Goal: Task Accomplishment & Management: Manage account settings

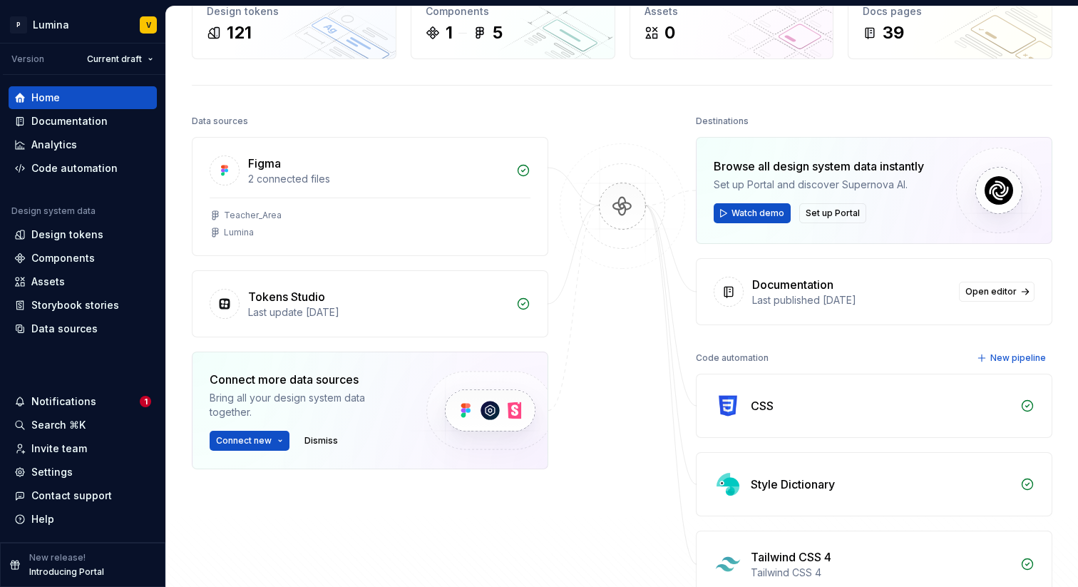
scroll to position [51, 0]
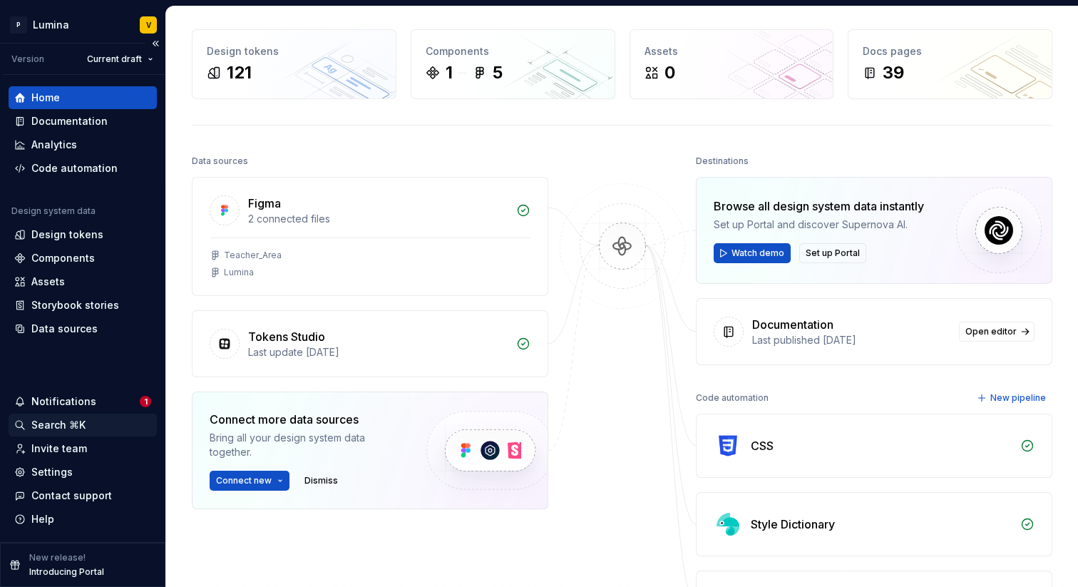
click at [48, 420] on div "Search ⌘K" at bounding box center [58, 425] width 54 height 14
click at [75, 400] on div "Notifications" at bounding box center [63, 401] width 65 height 14
click at [61, 443] on html "P Lumina V Version Current draft Home Documentation Analytics Code automation D…" at bounding box center [539, 293] width 1078 height 587
click at [61, 448] on div "Invite team" at bounding box center [59, 448] width 56 height 14
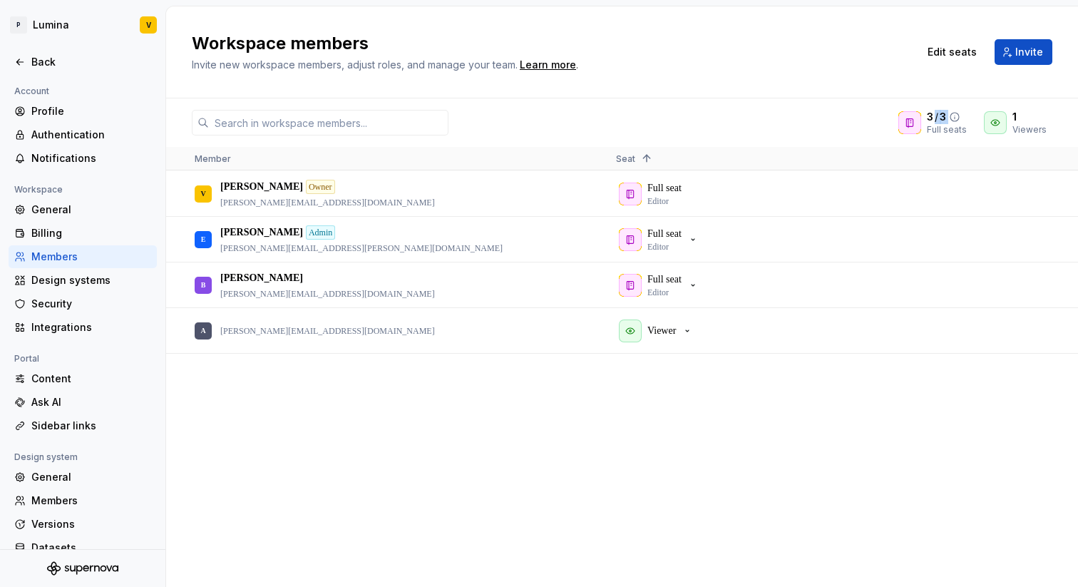
drag, startPoint x: 934, startPoint y: 123, endPoint x: 965, endPoint y: 123, distance: 31.4
click at [965, 123] on div "3 / 3 Full seats" at bounding box center [947, 123] width 40 height 26
click at [954, 48] on span "Edit seats" at bounding box center [951, 52] width 49 height 14
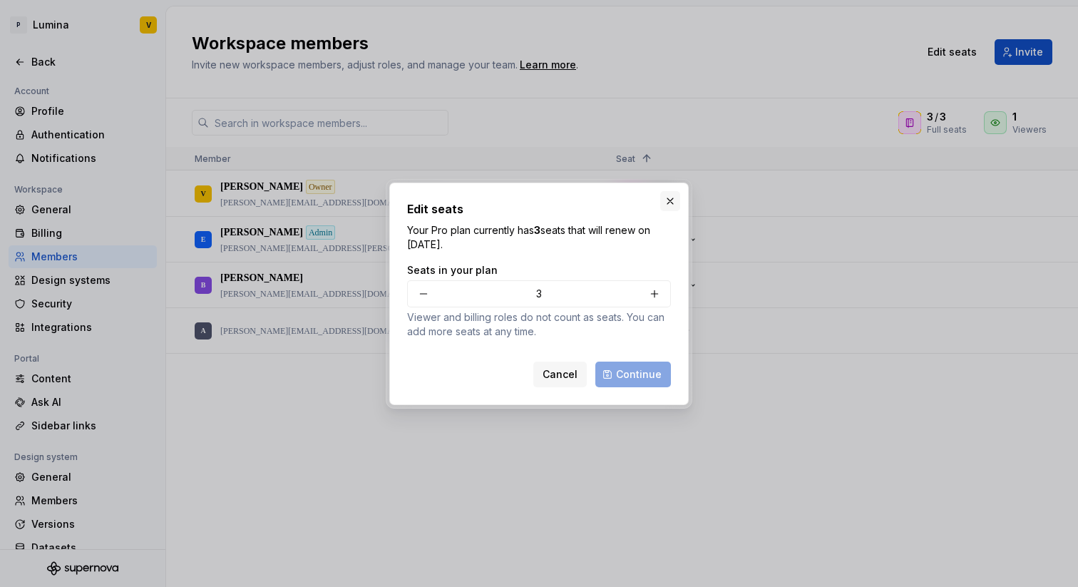
click at [674, 199] on button "button" at bounding box center [670, 201] width 20 height 20
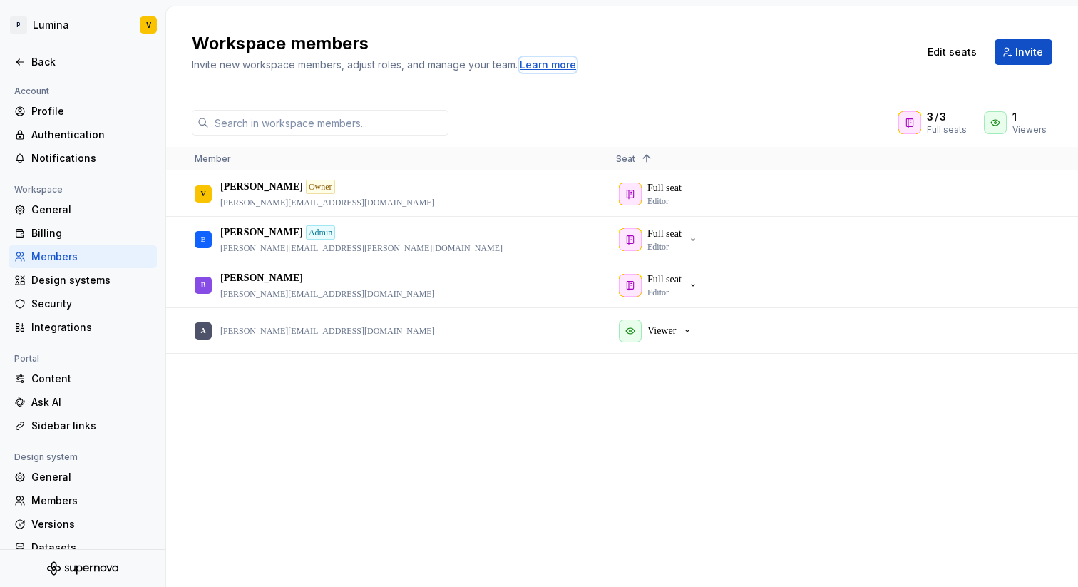
click at [550, 65] on div "Learn more" at bounding box center [548, 65] width 56 height 14
click at [33, 56] on div "Back" at bounding box center [91, 62] width 120 height 14
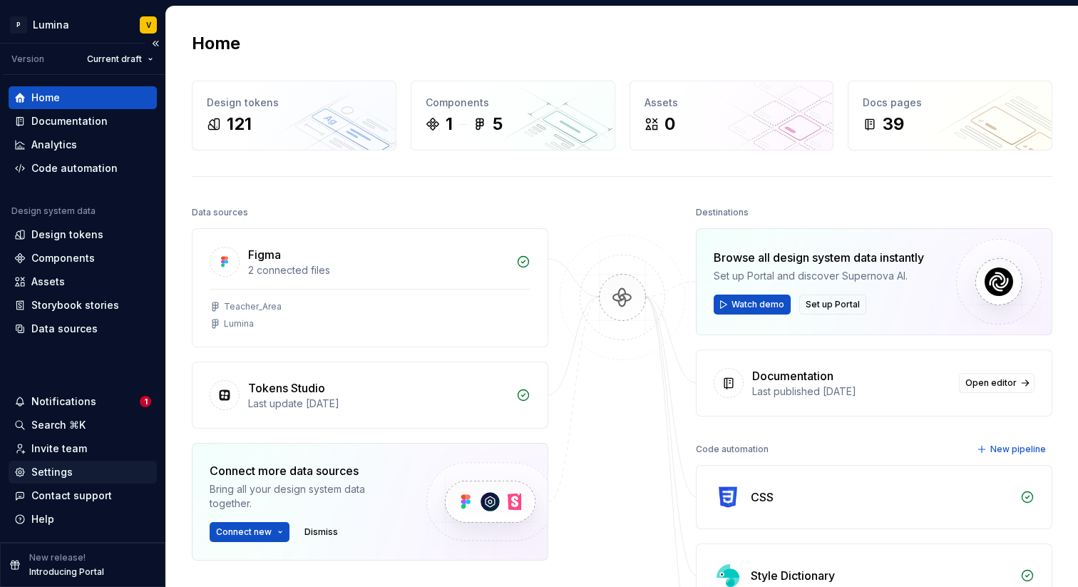
click at [38, 473] on div "Settings" at bounding box center [51, 472] width 41 height 14
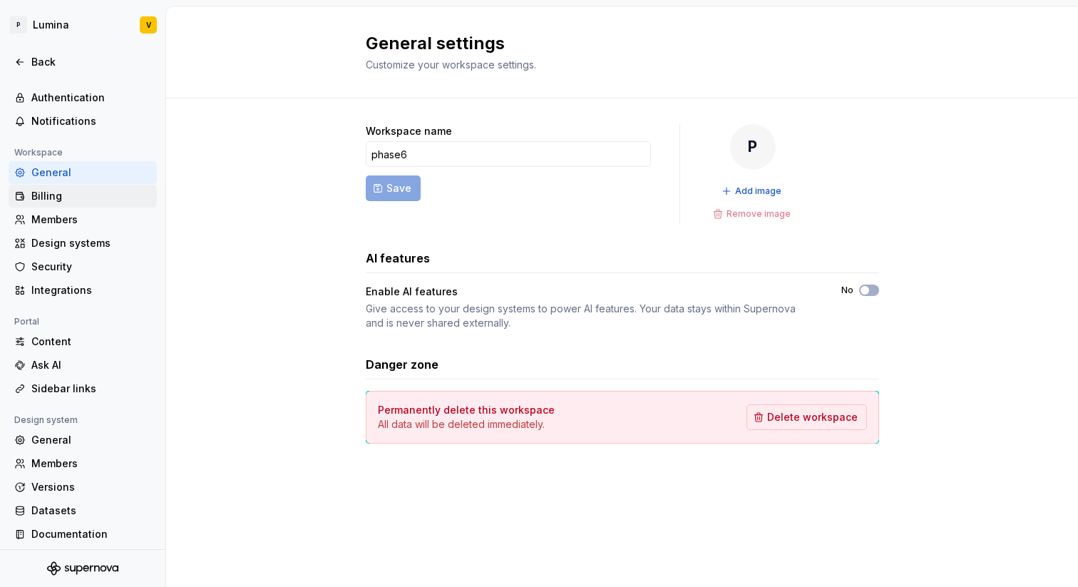
scroll to position [41, 0]
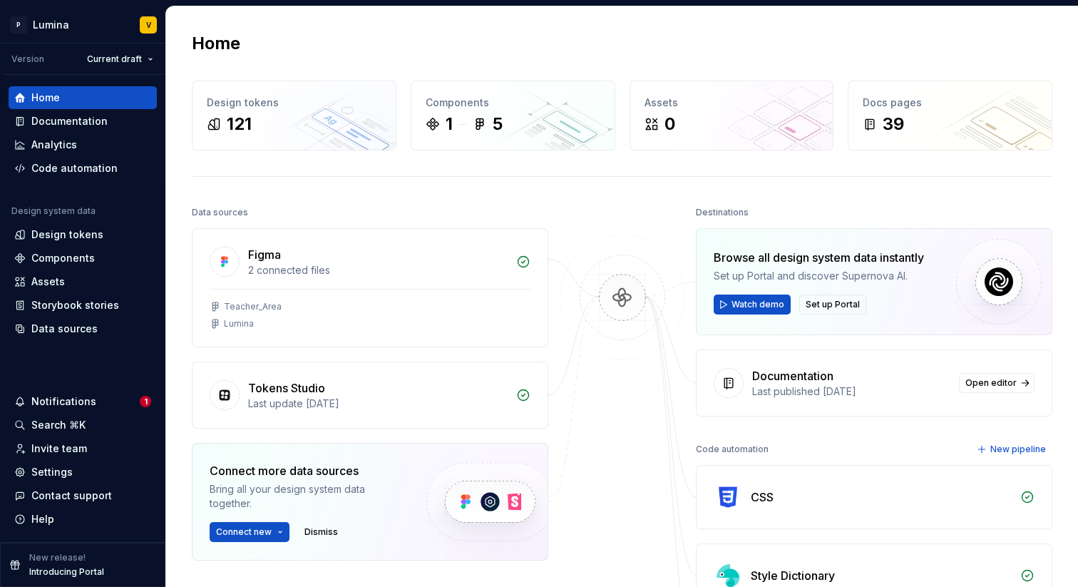
scroll to position [306, 0]
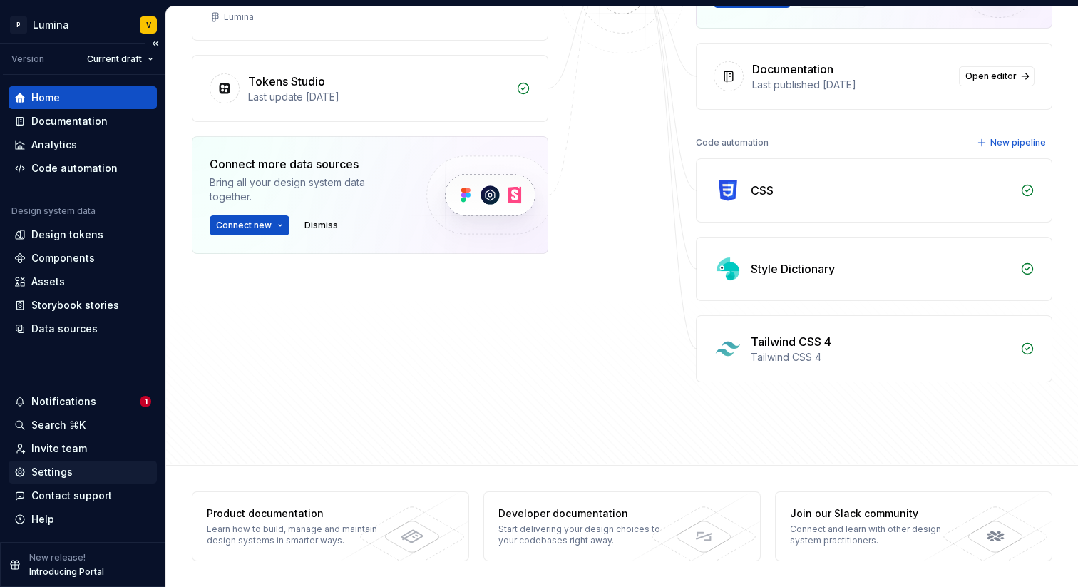
click at [49, 475] on div "Settings" at bounding box center [51, 472] width 41 height 14
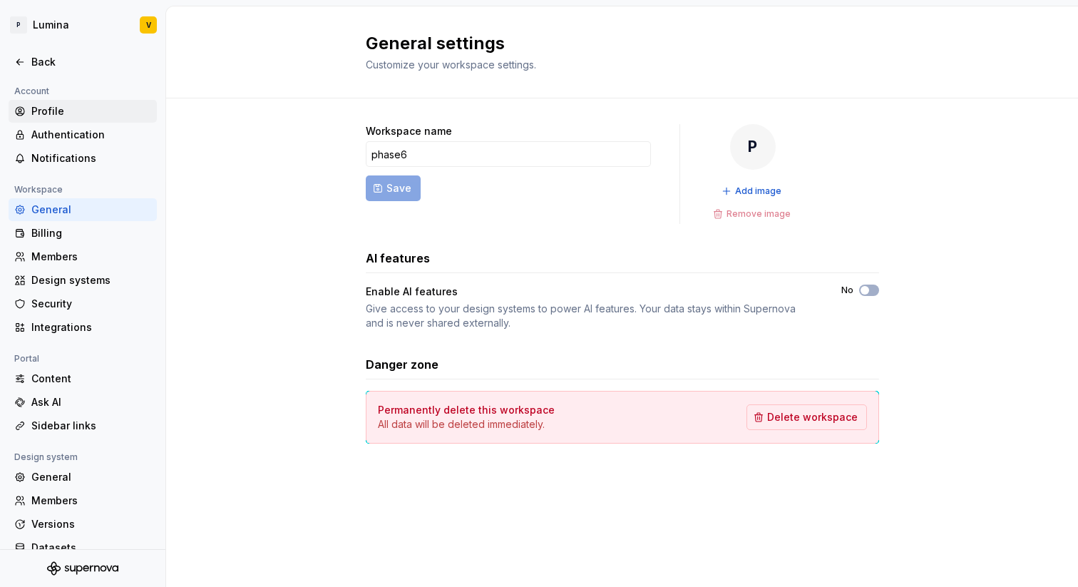
click at [69, 109] on div "Profile" at bounding box center [91, 111] width 120 height 14
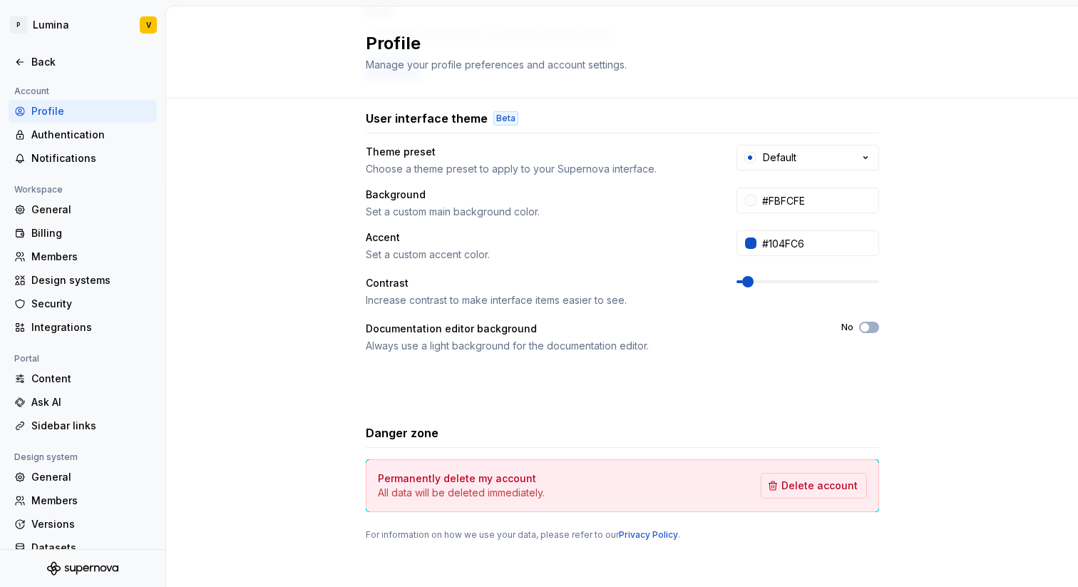
scroll to position [230, 0]
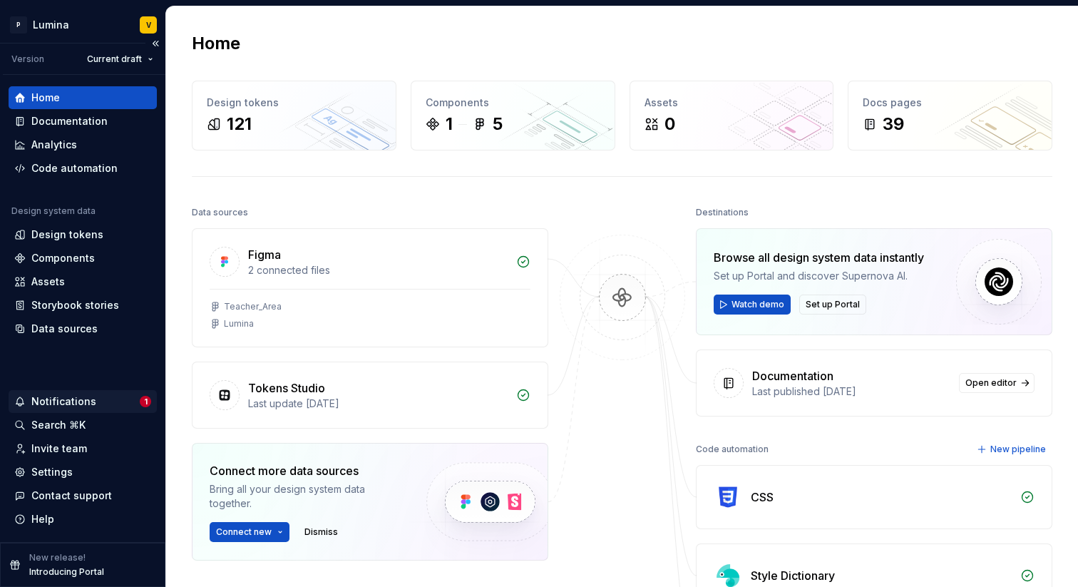
click at [56, 406] on div "Notifications" at bounding box center [63, 401] width 65 height 14
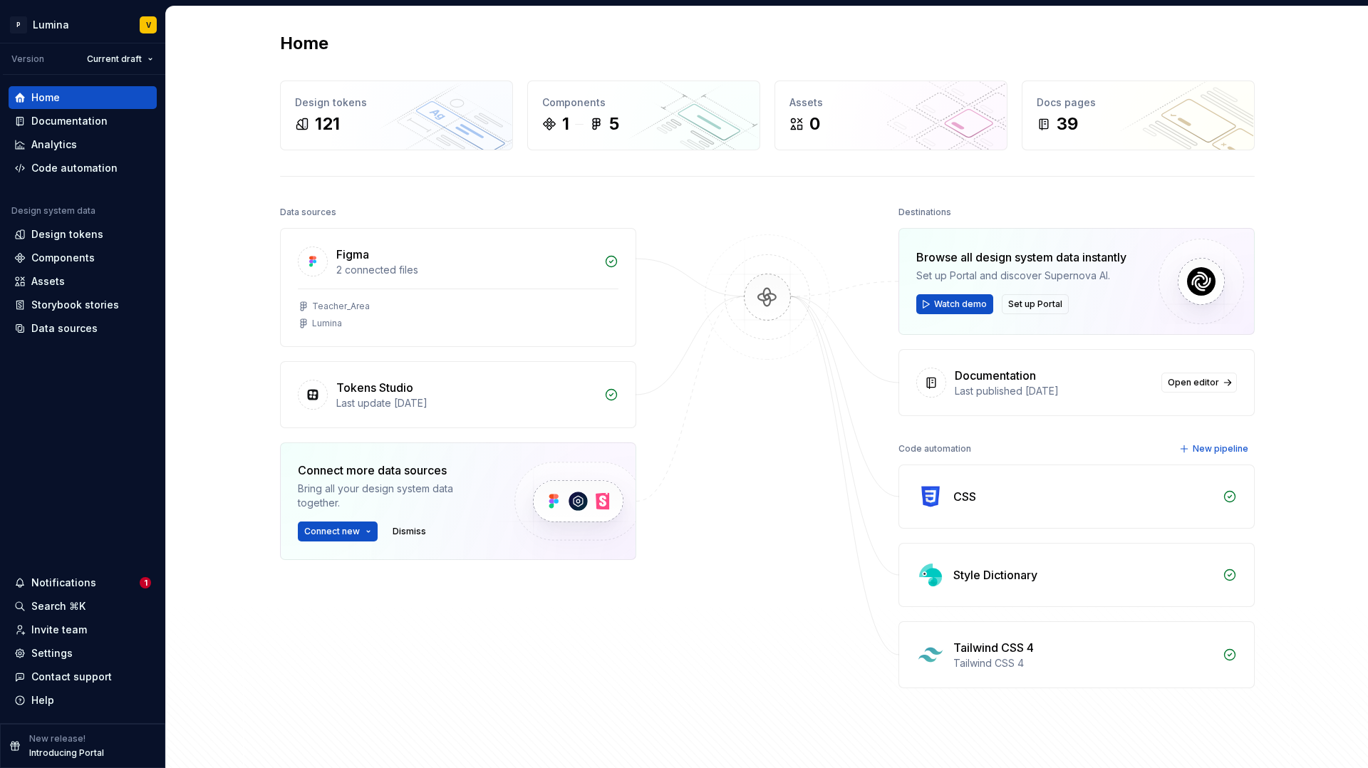
click at [196, 269] on html "P Lumina V Version Current draft Home Documentation Analytics Code automation D…" at bounding box center [684, 384] width 1368 height 768
click at [73, 586] on div "Settings" at bounding box center [82, 653] width 137 height 14
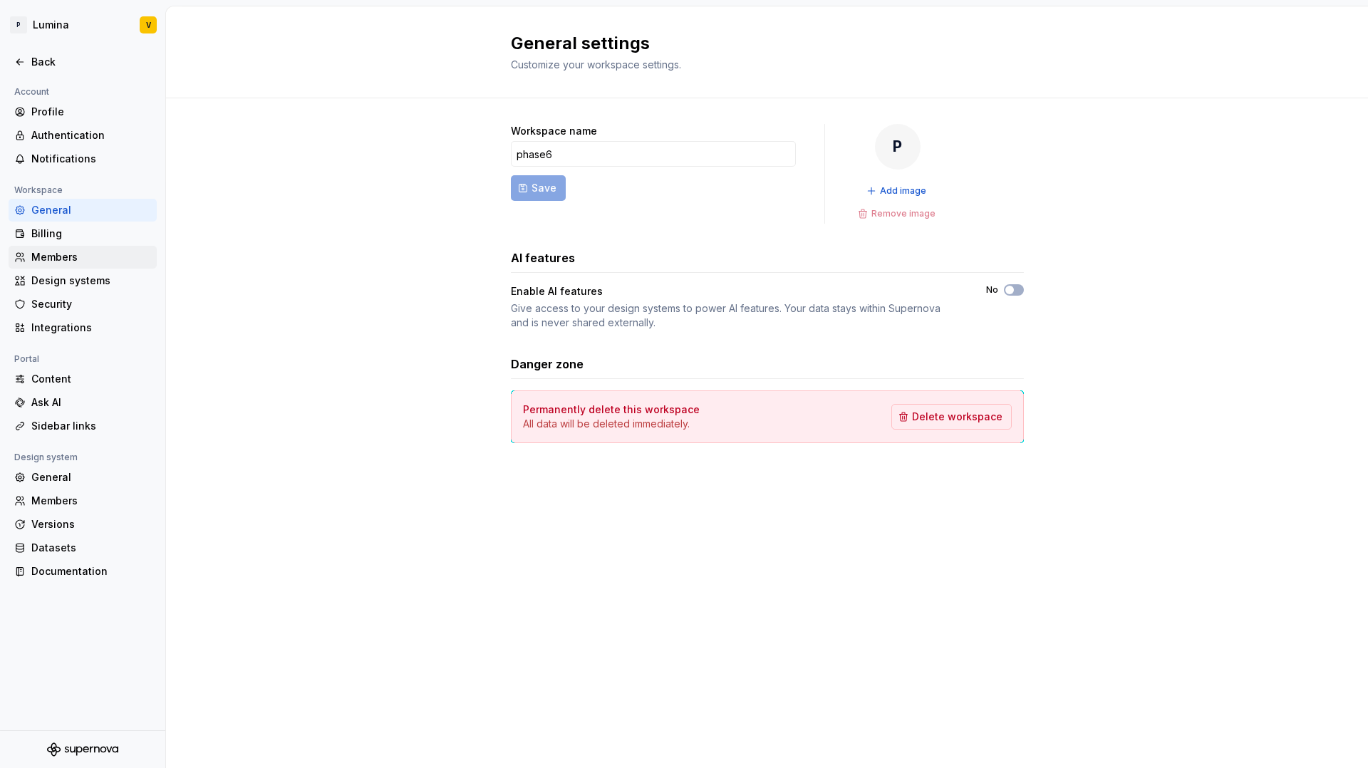
click at [38, 250] on div "Members" at bounding box center [91, 257] width 120 height 14
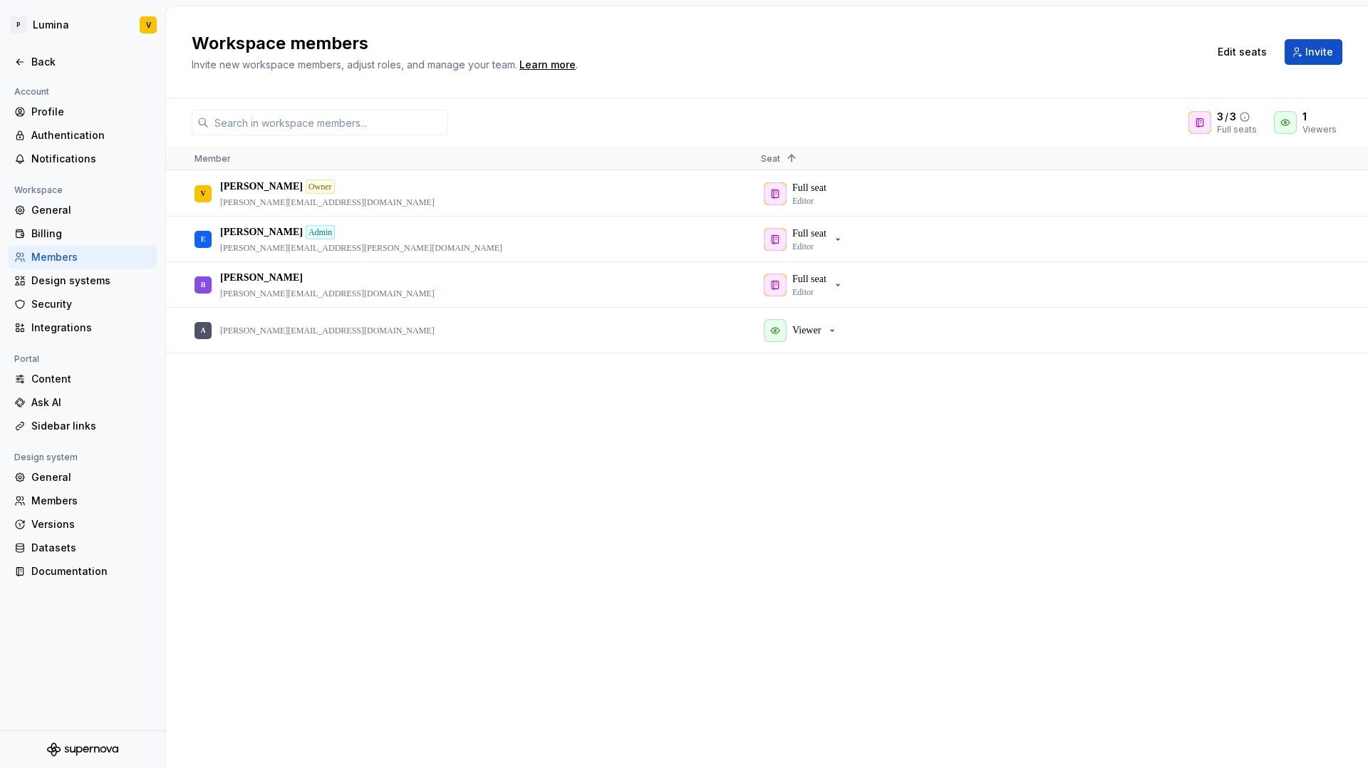
click at [1077, 115] on icon at bounding box center [1244, 116] width 11 height 11
click at [1077, 62] on button "Invite" at bounding box center [1314, 52] width 58 height 26
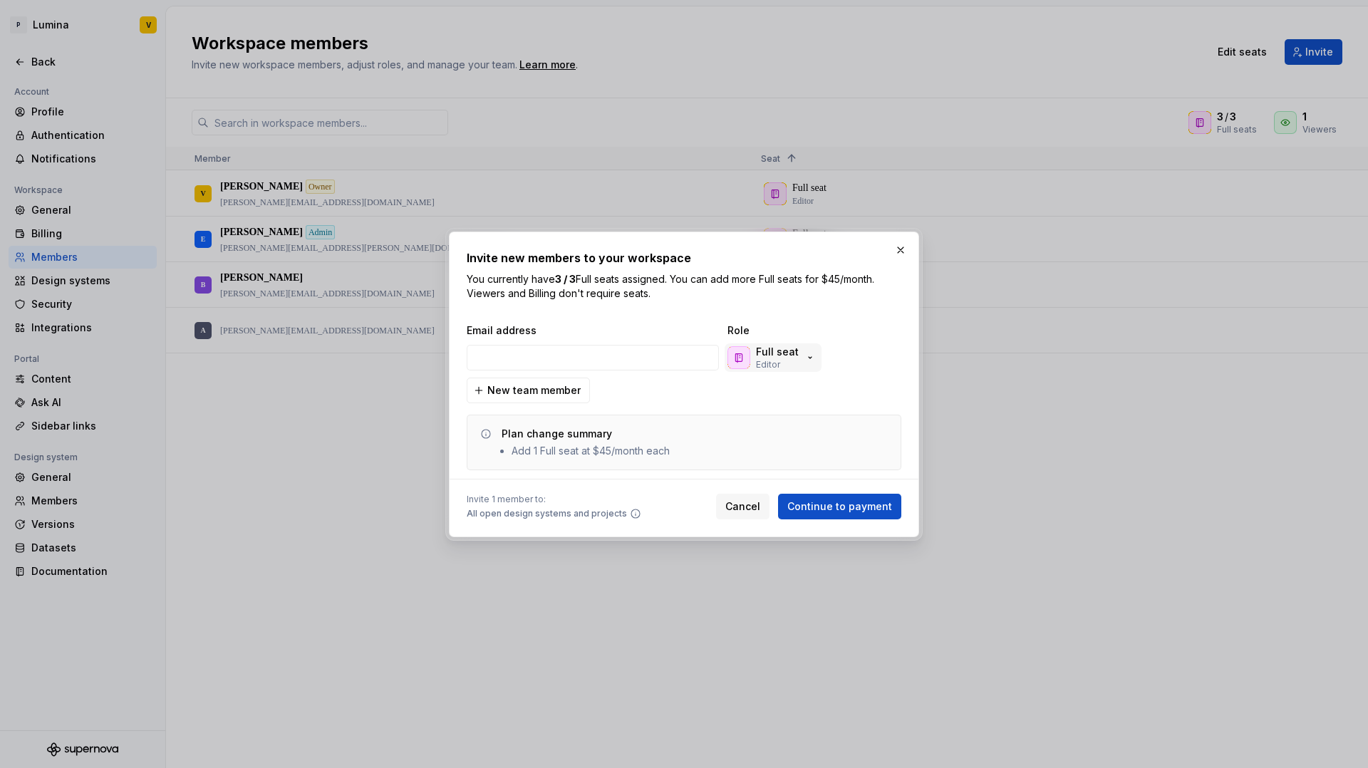
click at [779, 358] on p "Full seat" at bounding box center [777, 352] width 43 height 14
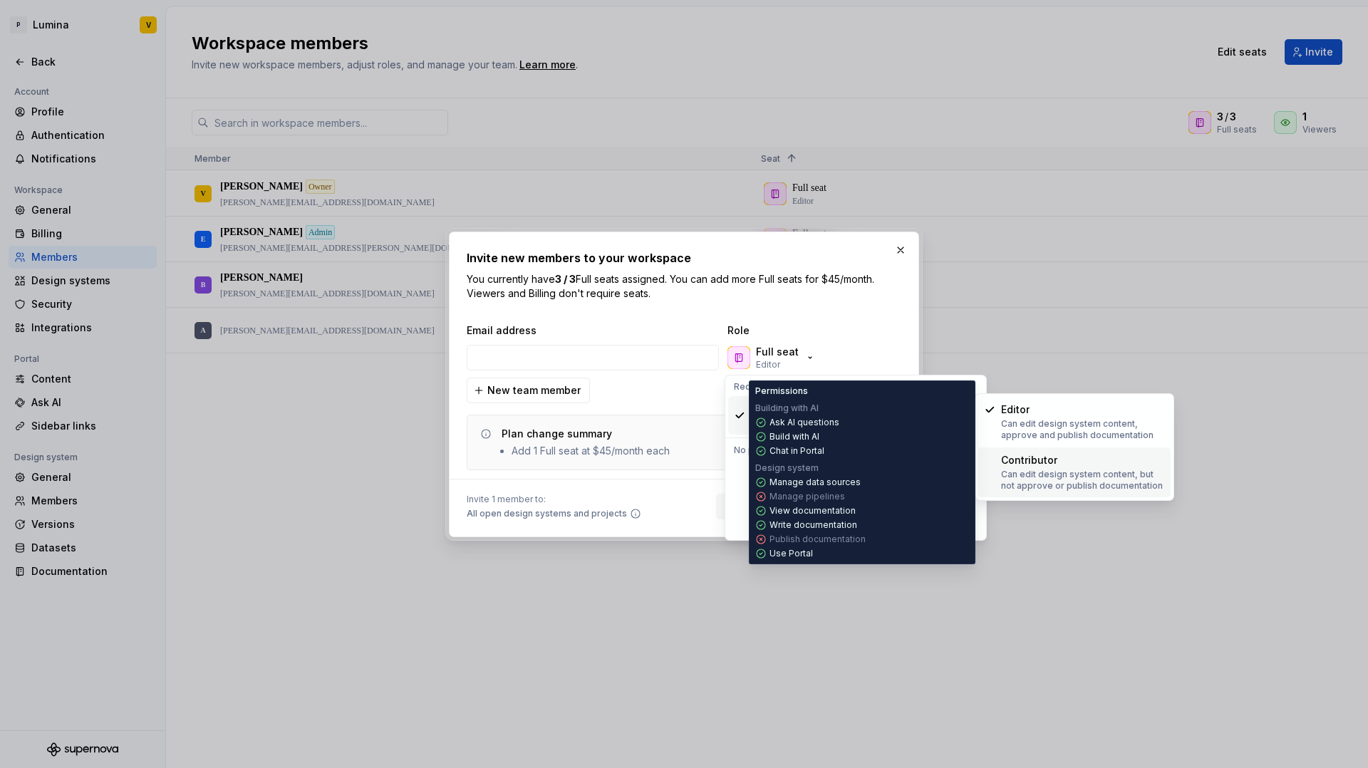
click at [1077, 479] on p "Can edit design system content, but not approve or publish documentation" at bounding box center [1083, 480] width 164 height 23
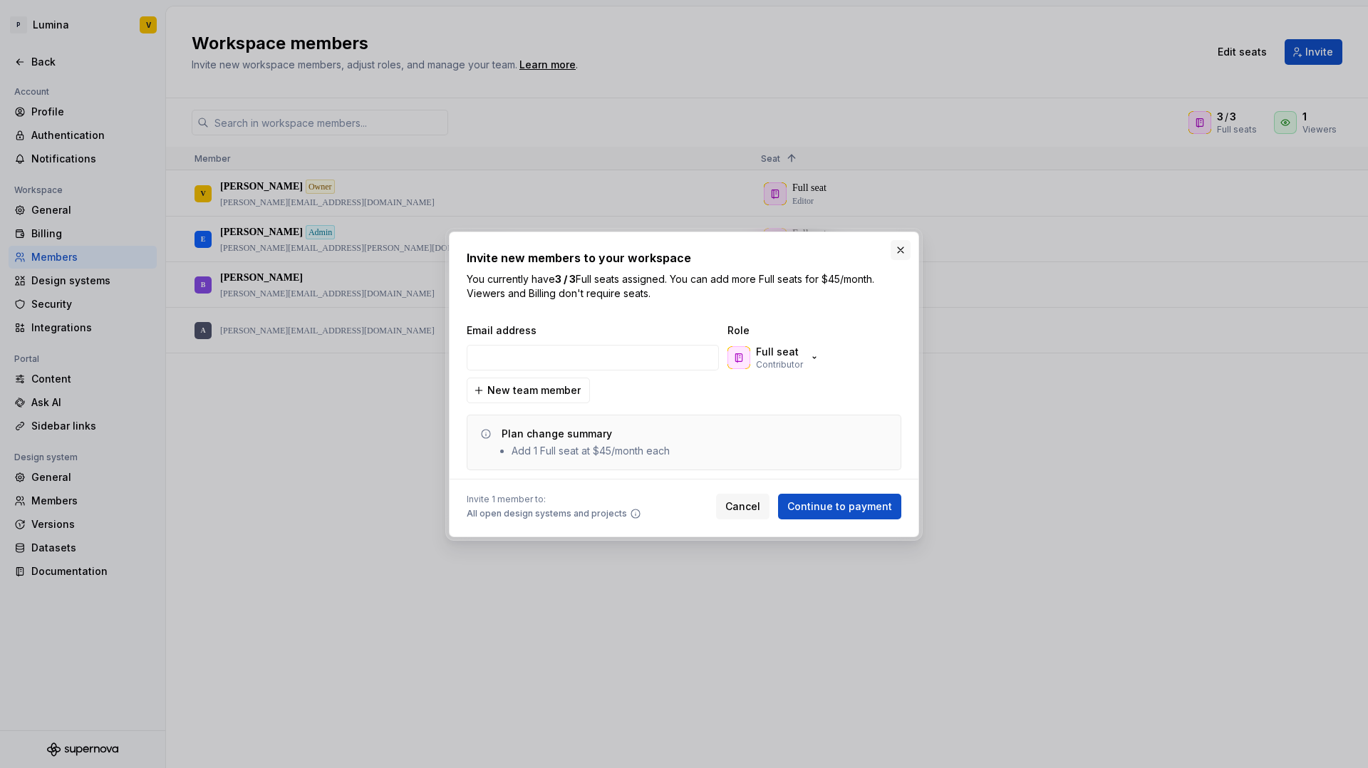
click at [899, 249] on button "button" at bounding box center [901, 250] width 20 height 20
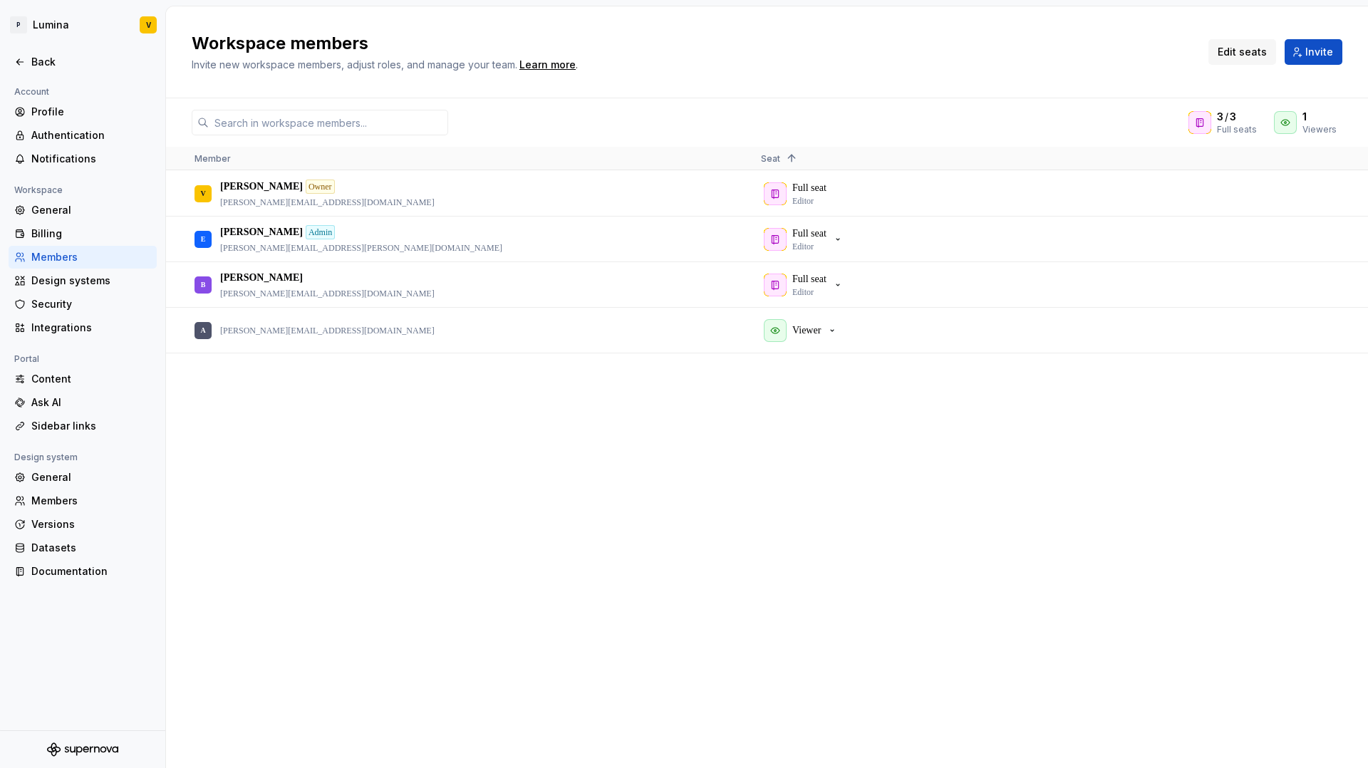
click at [1077, 52] on span "Edit seats" at bounding box center [1242, 52] width 49 height 14
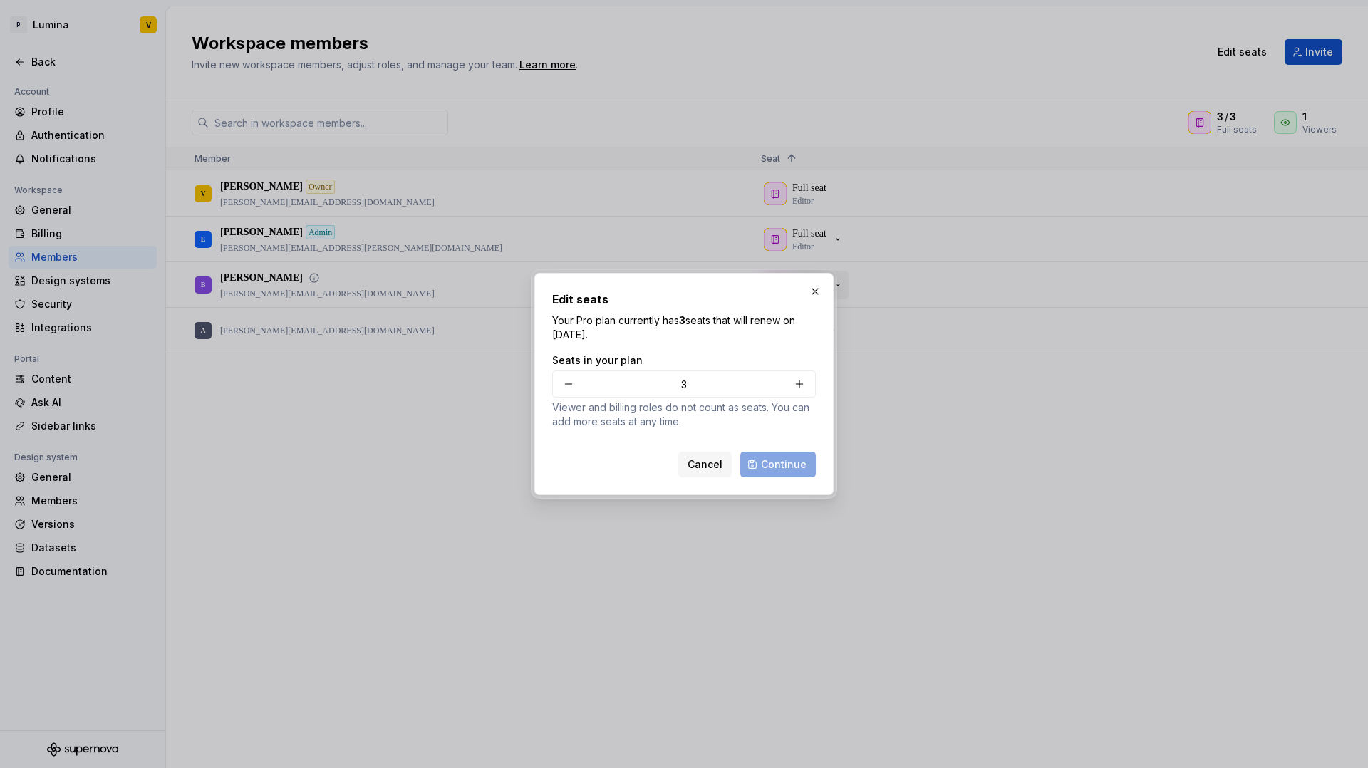
click at [815, 291] on button "button" at bounding box center [815, 292] width 20 height 20
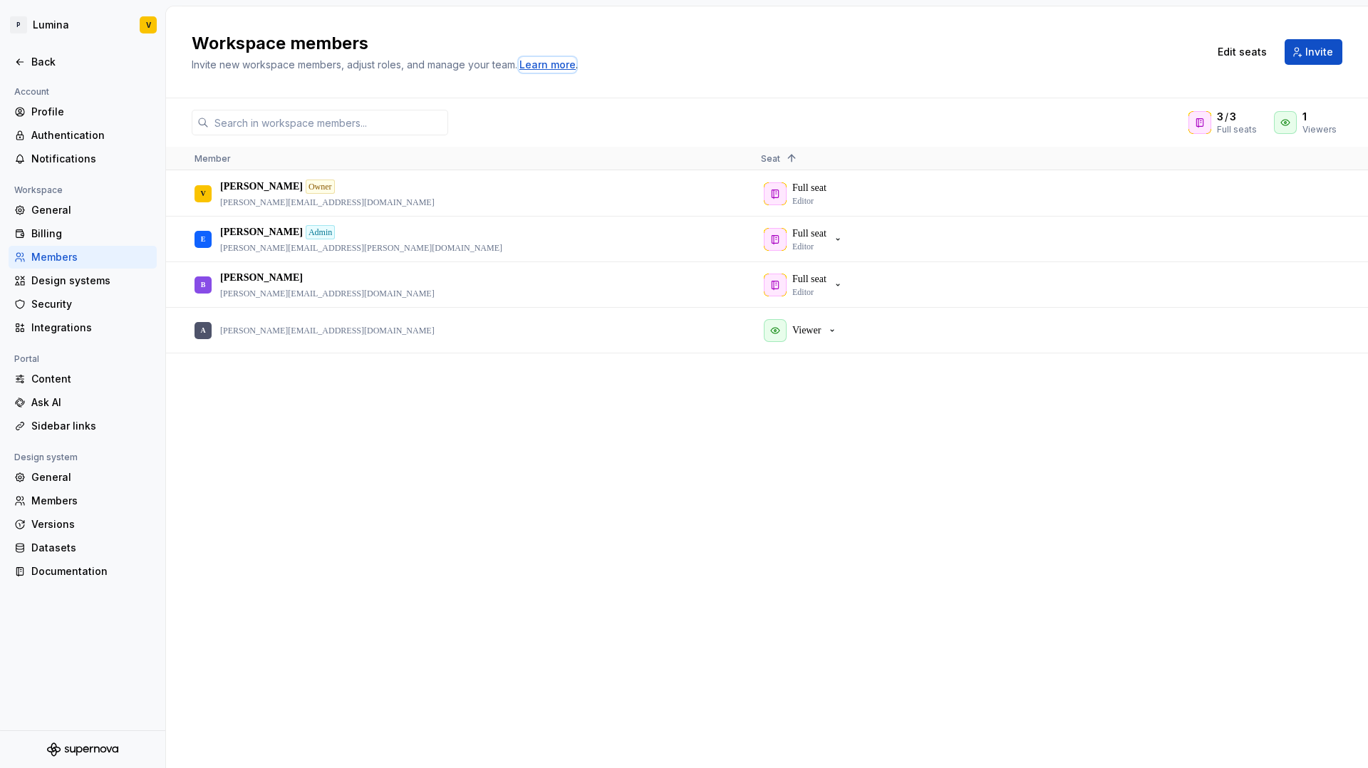
click at [550, 64] on div "Learn more" at bounding box center [548, 65] width 56 height 14
click at [78, 232] on div "Billing" at bounding box center [91, 234] width 120 height 14
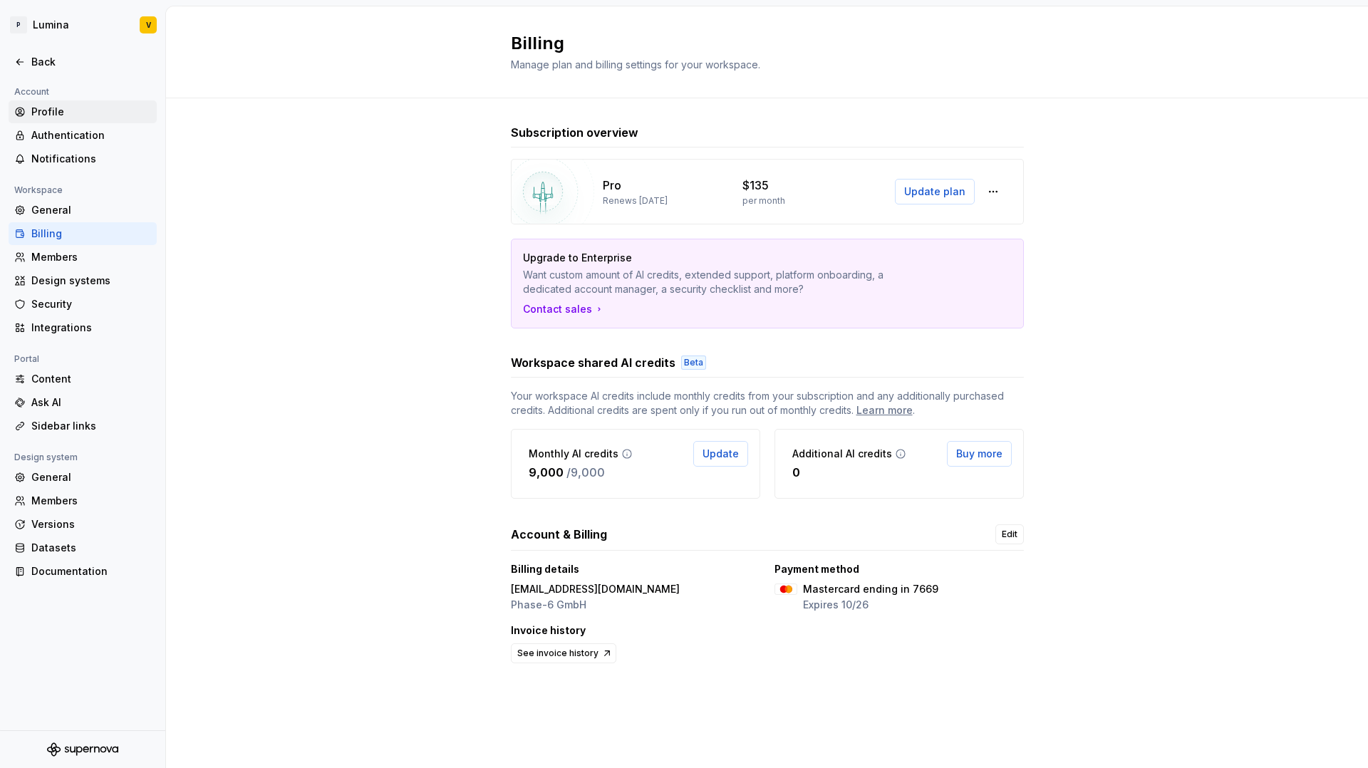
click at [53, 120] on div "Profile" at bounding box center [83, 111] width 148 height 23
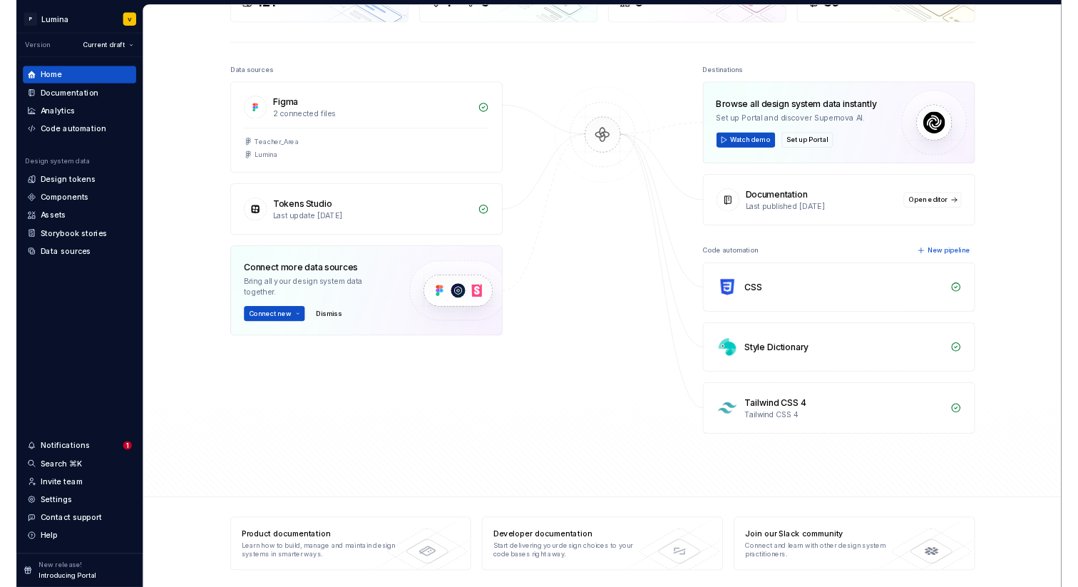
scroll to position [125, 0]
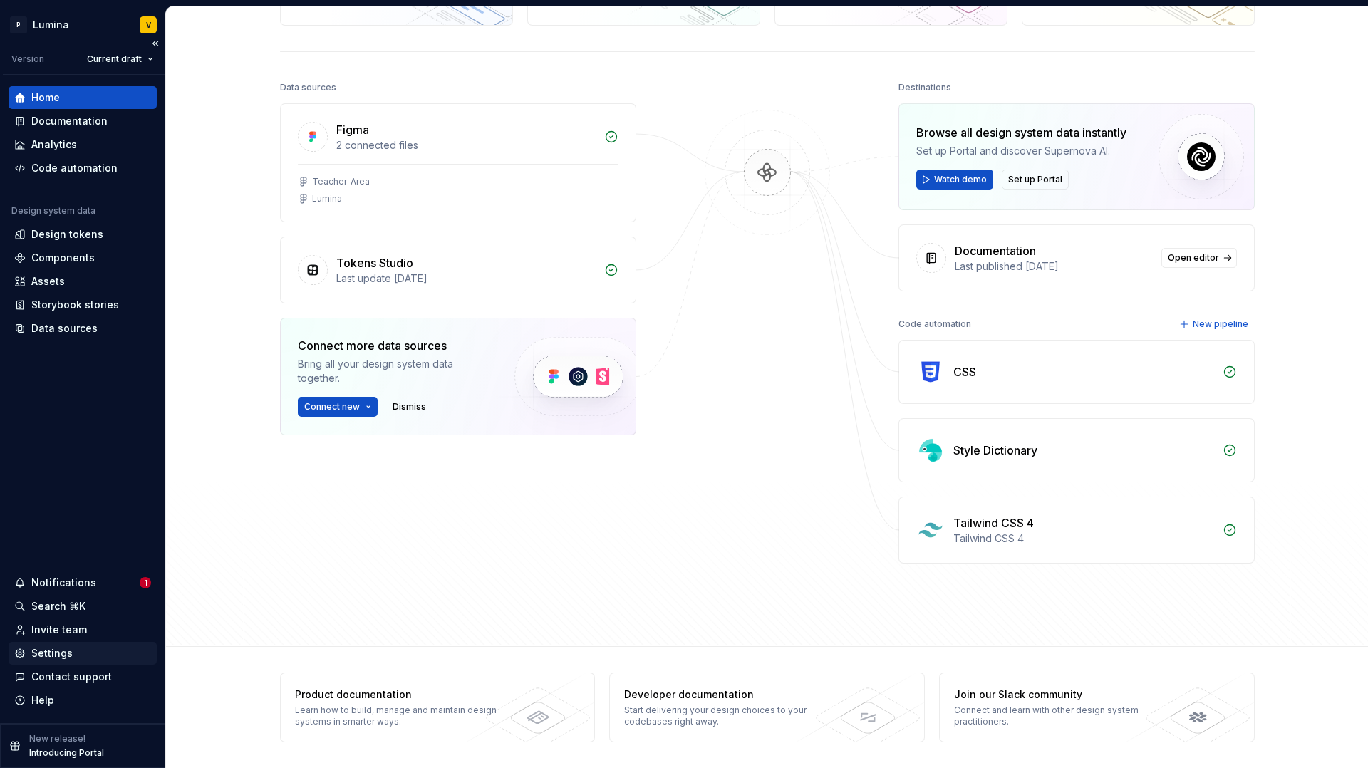
click at [43, 646] on div "Settings" at bounding box center [51, 653] width 41 height 14
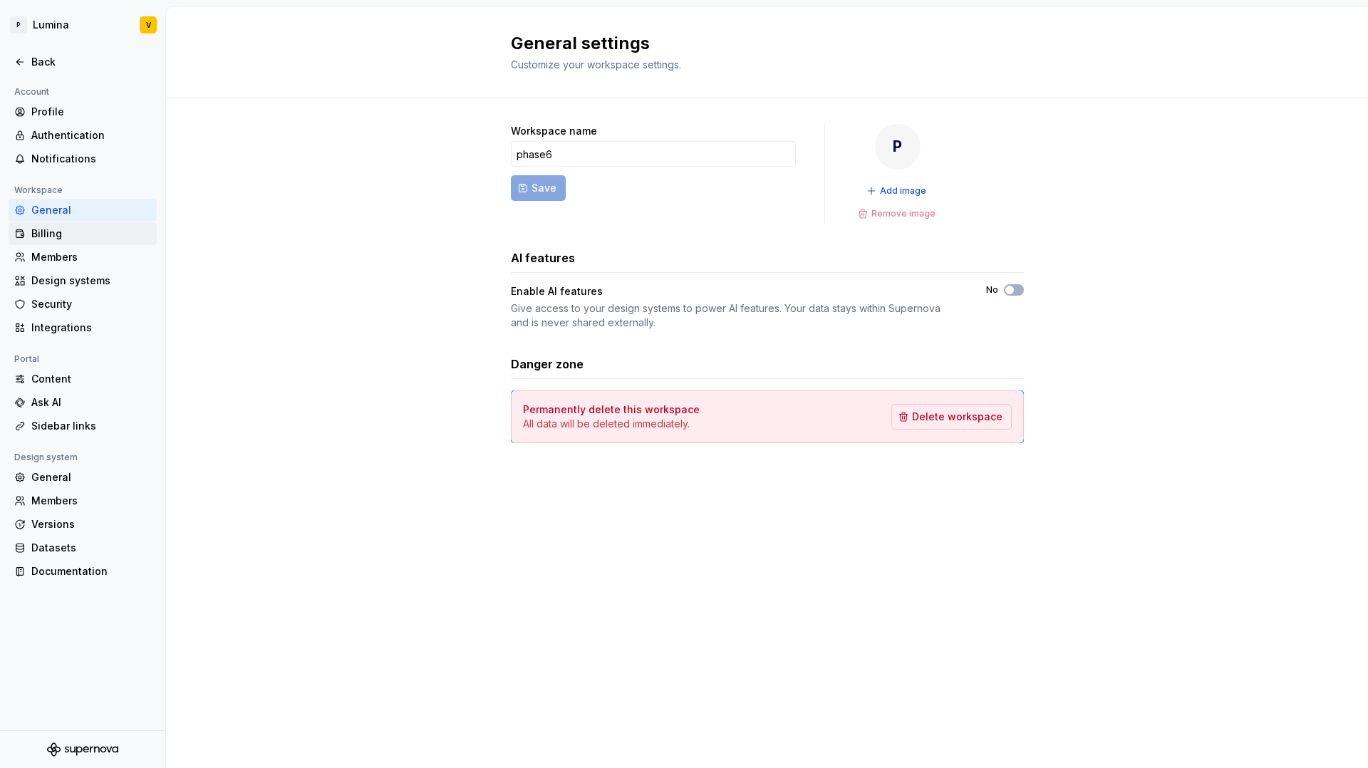
click at [36, 243] on div "Billing" at bounding box center [83, 233] width 148 height 23
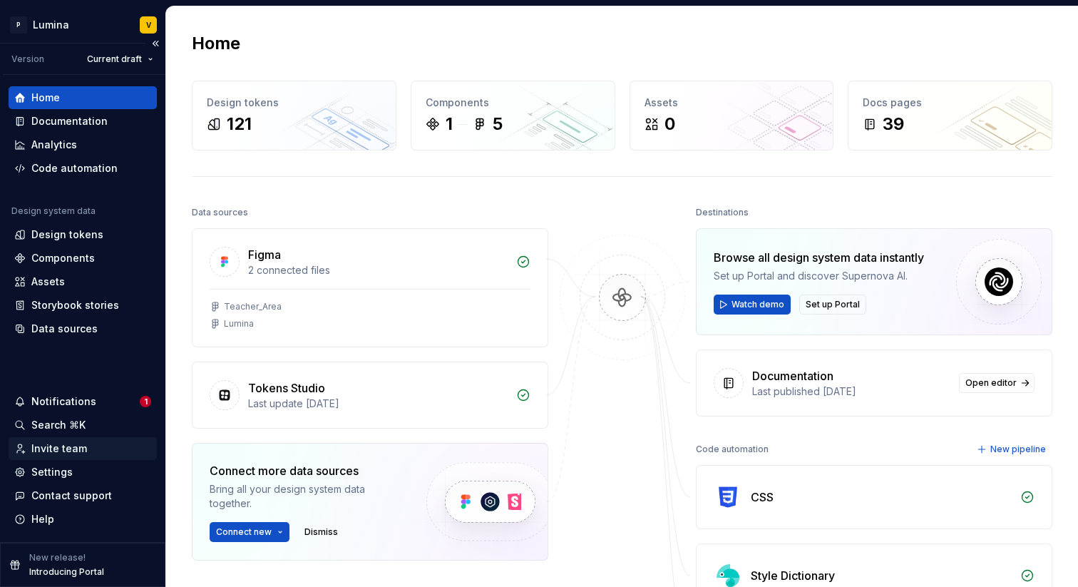
click at [84, 453] on div "Invite team" at bounding box center [82, 448] width 137 height 14
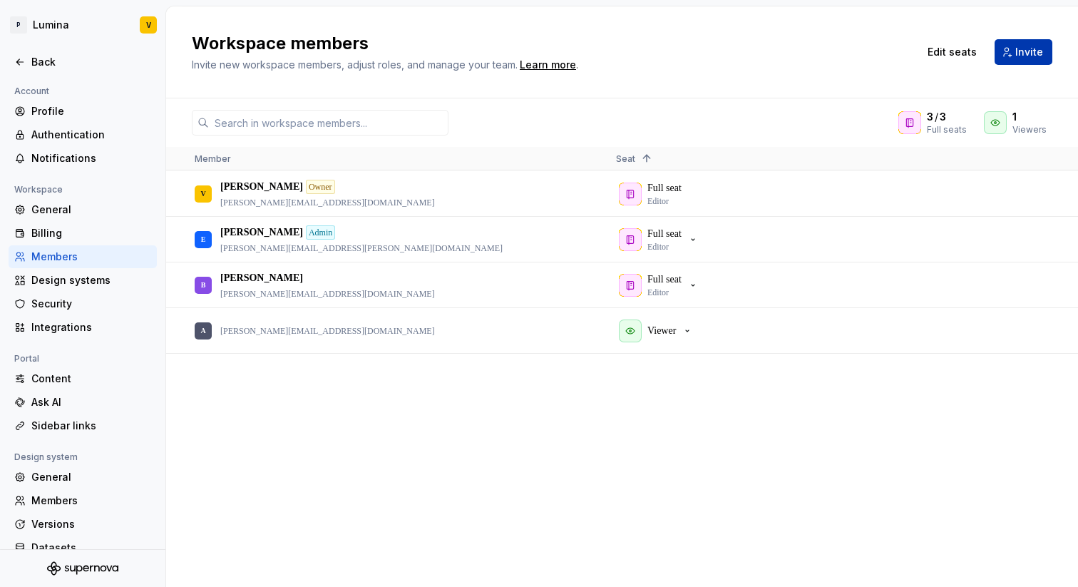
click at [1010, 52] on button "Invite" at bounding box center [1023, 52] width 58 height 26
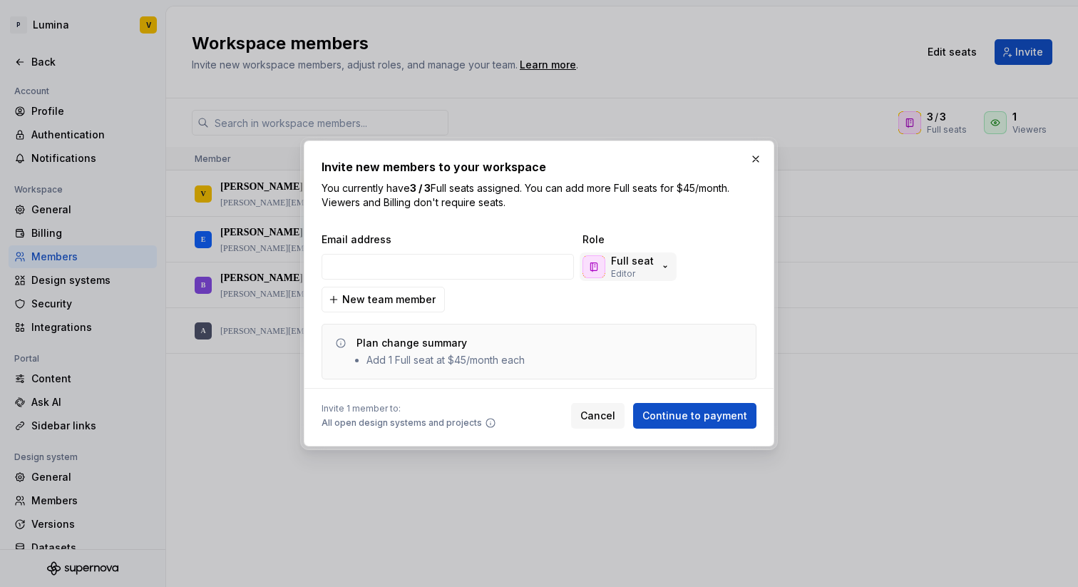
click at [625, 269] on p "Editor" at bounding box center [623, 273] width 24 height 11
click at [567, 196] on p "You currently have 3 / 3 Full seats assigned. You can add more Full seats for $…" at bounding box center [538, 195] width 435 height 29
drag, startPoint x: 440, startPoint y: 361, endPoint x: 541, endPoint y: 368, distance: 101.4
click at [541, 368] on div "Plan change summary Add 1 Full seat at $45/month each" at bounding box center [538, 352] width 435 height 56
click at [746, 157] on button "button" at bounding box center [755, 159] width 20 height 20
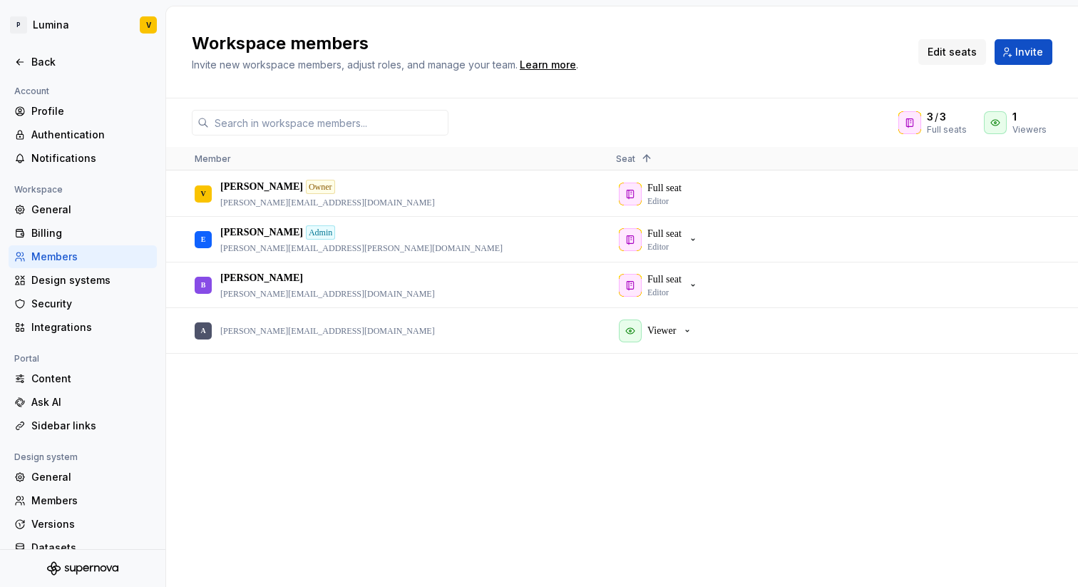
click at [951, 52] on span "Edit seats" at bounding box center [951, 52] width 49 height 14
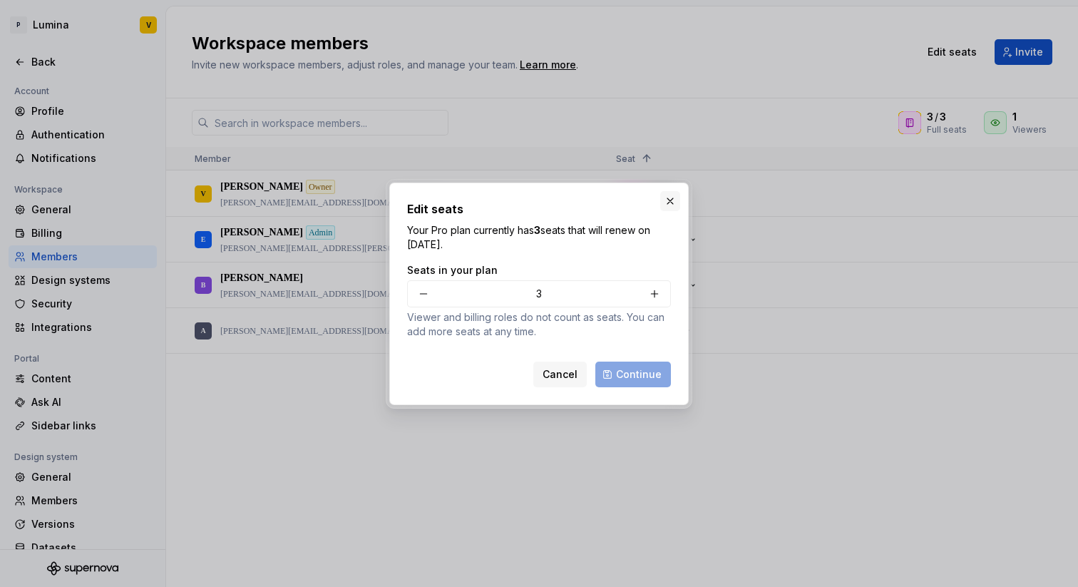
click at [674, 205] on button "button" at bounding box center [670, 201] width 20 height 20
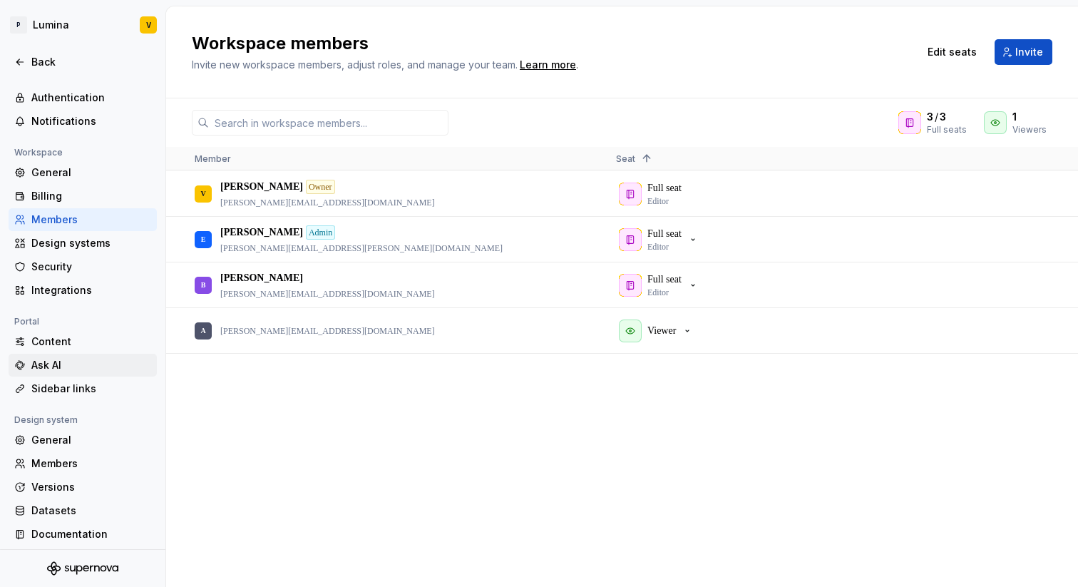
scroll to position [41, 0]
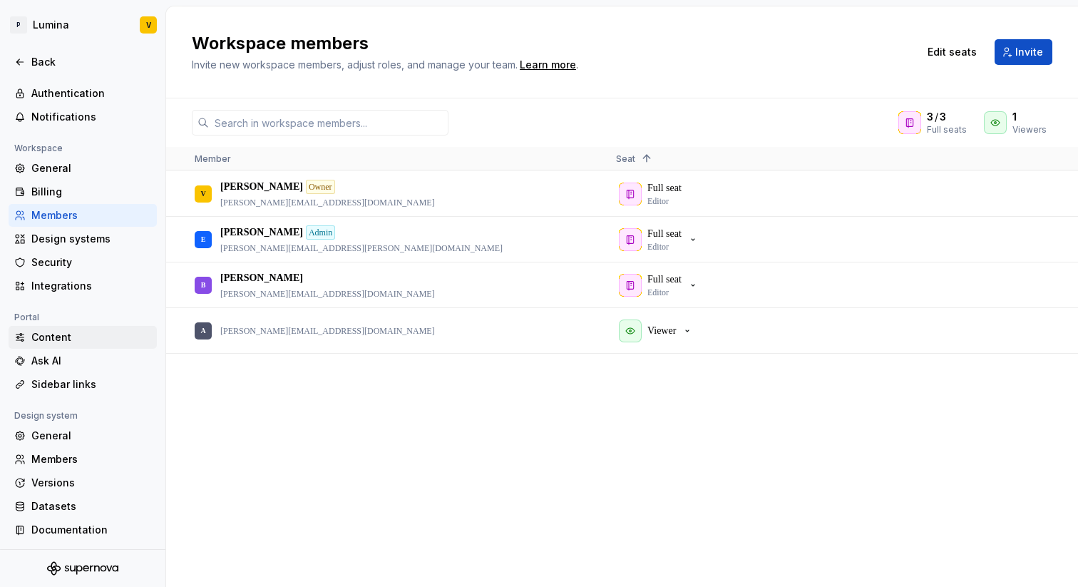
click at [73, 342] on div "Content" at bounding box center [91, 337] width 120 height 14
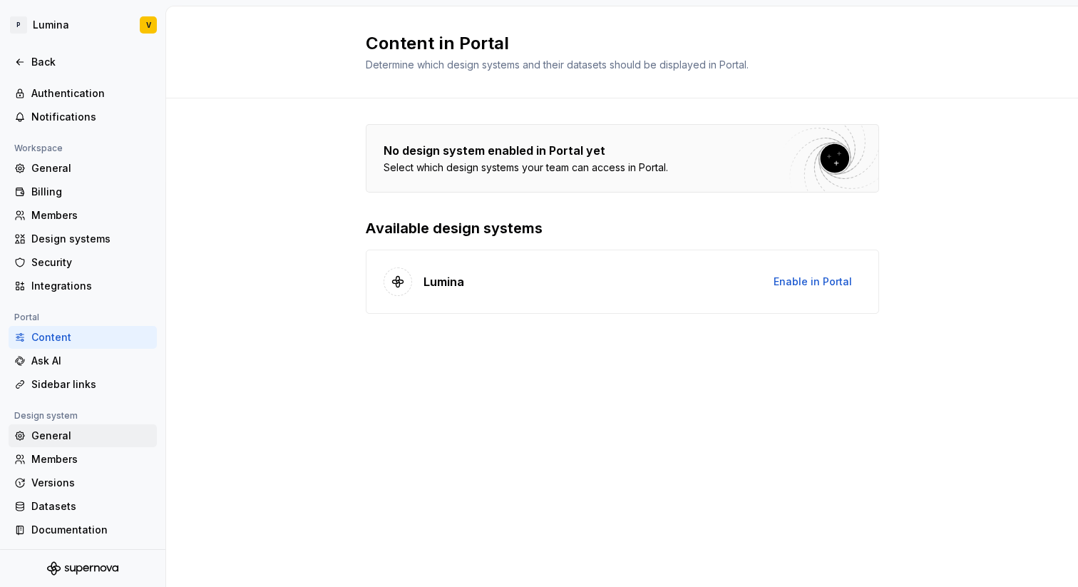
click at [58, 436] on div "General" at bounding box center [91, 435] width 120 height 14
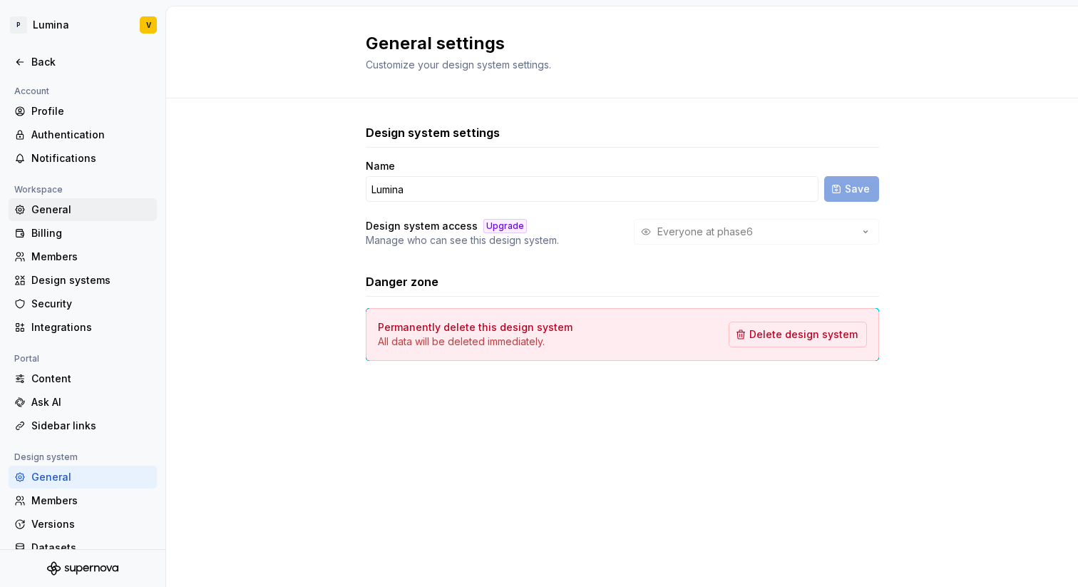
click at [55, 219] on div "General" at bounding box center [83, 209] width 148 height 23
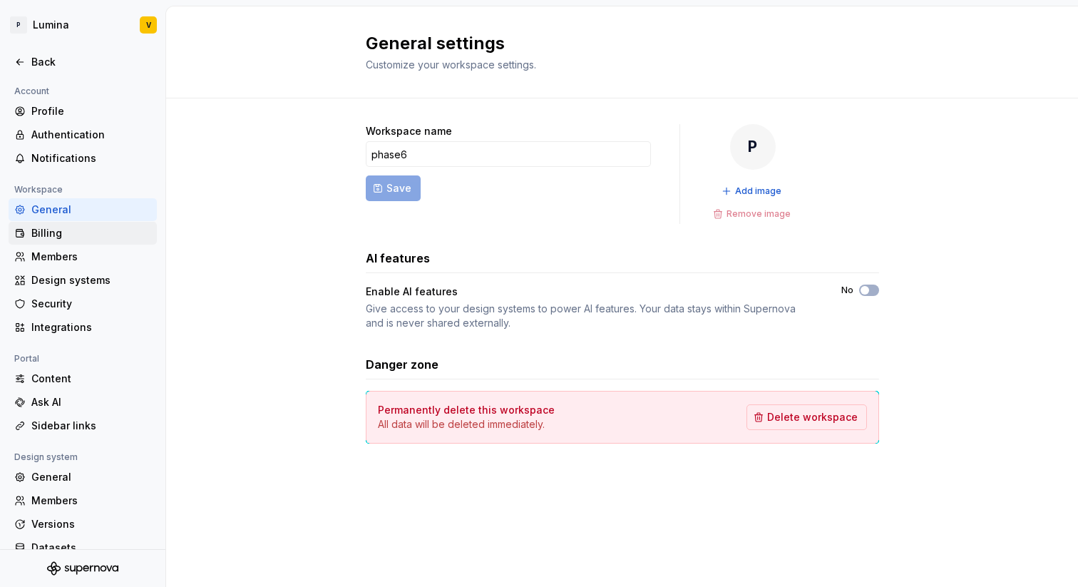
click at [53, 233] on div "Billing" at bounding box center [91, 233] width 120 height 14
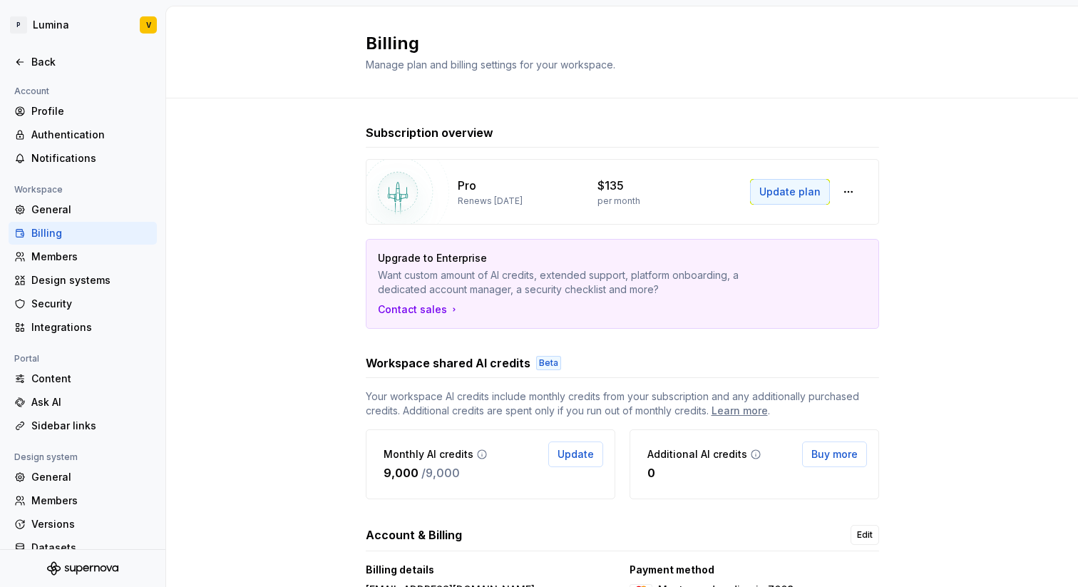
click at [807, 192] on span "Update plan" at bounding box center [789, 192] width 61 height 14
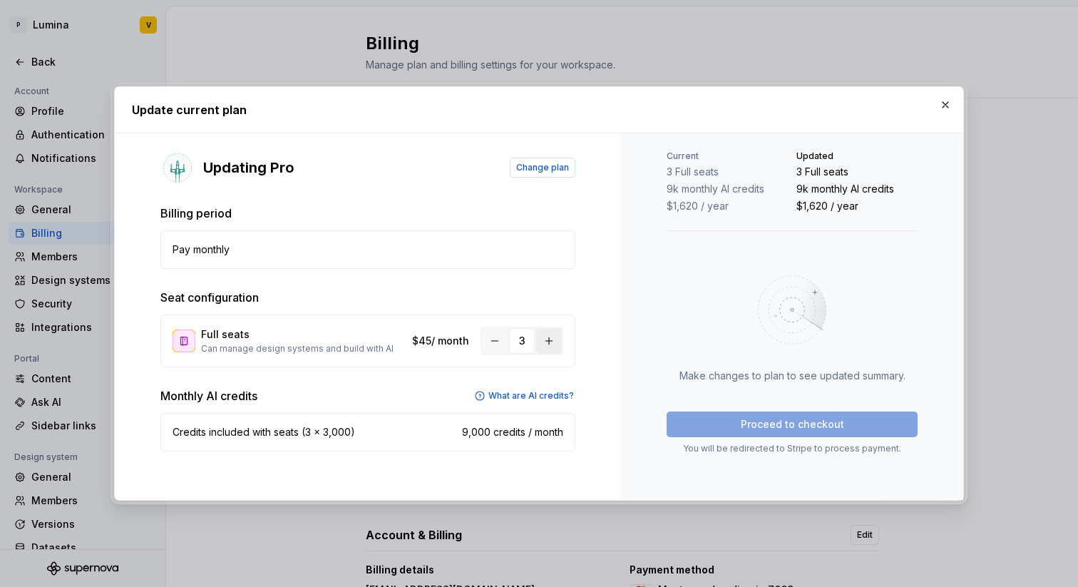
click at [553, 337] on button "button" at bounding box center [549, 341] width 26 height 26
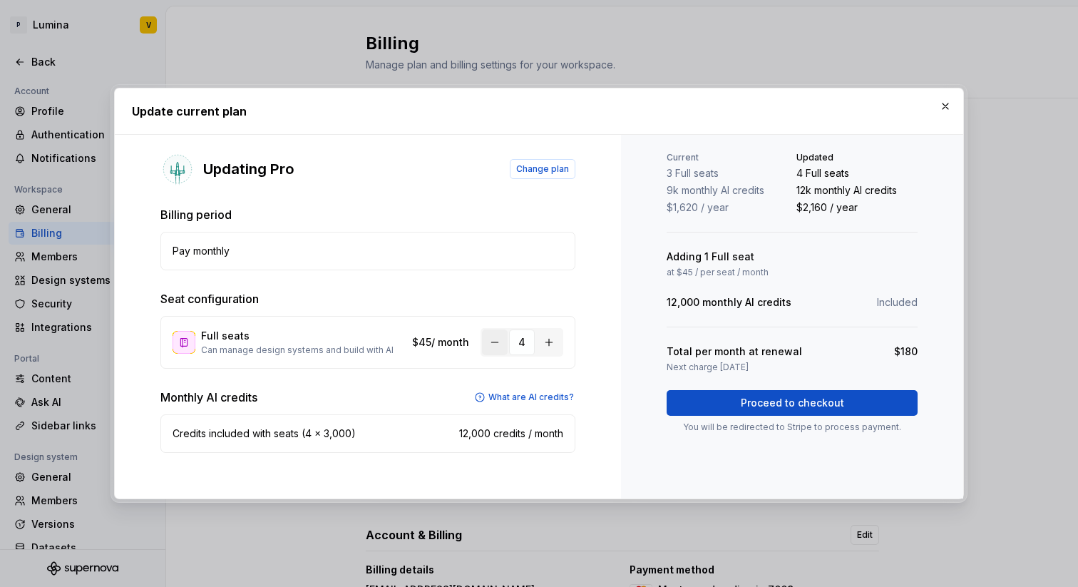
click at [489, 342] on button "button" at bounding box center [495, 342] width 26 height 26
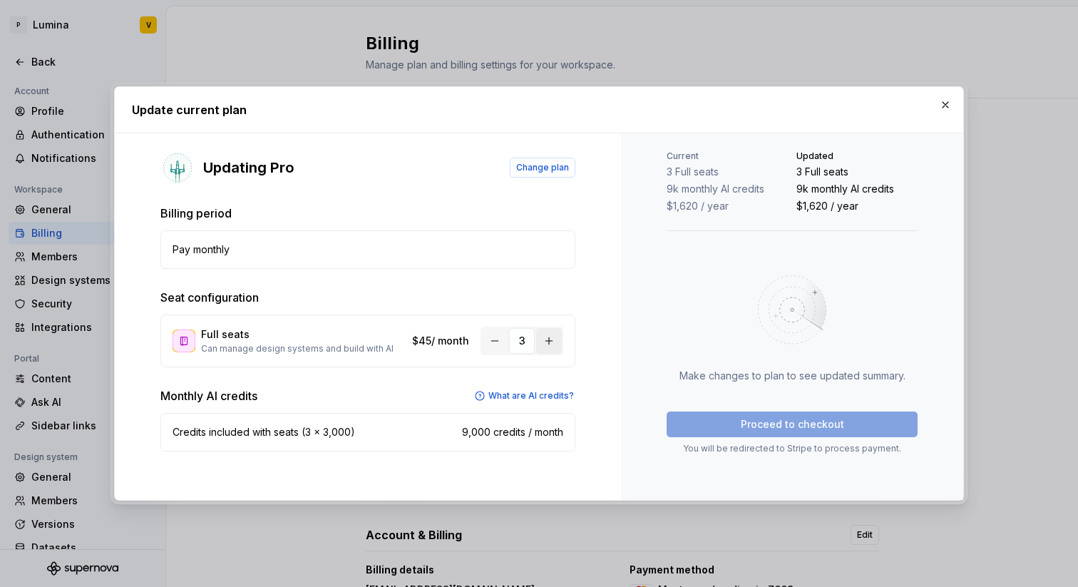
click at [549, 339] on button "button" at bounding box center [549, 341] width 26 height 26
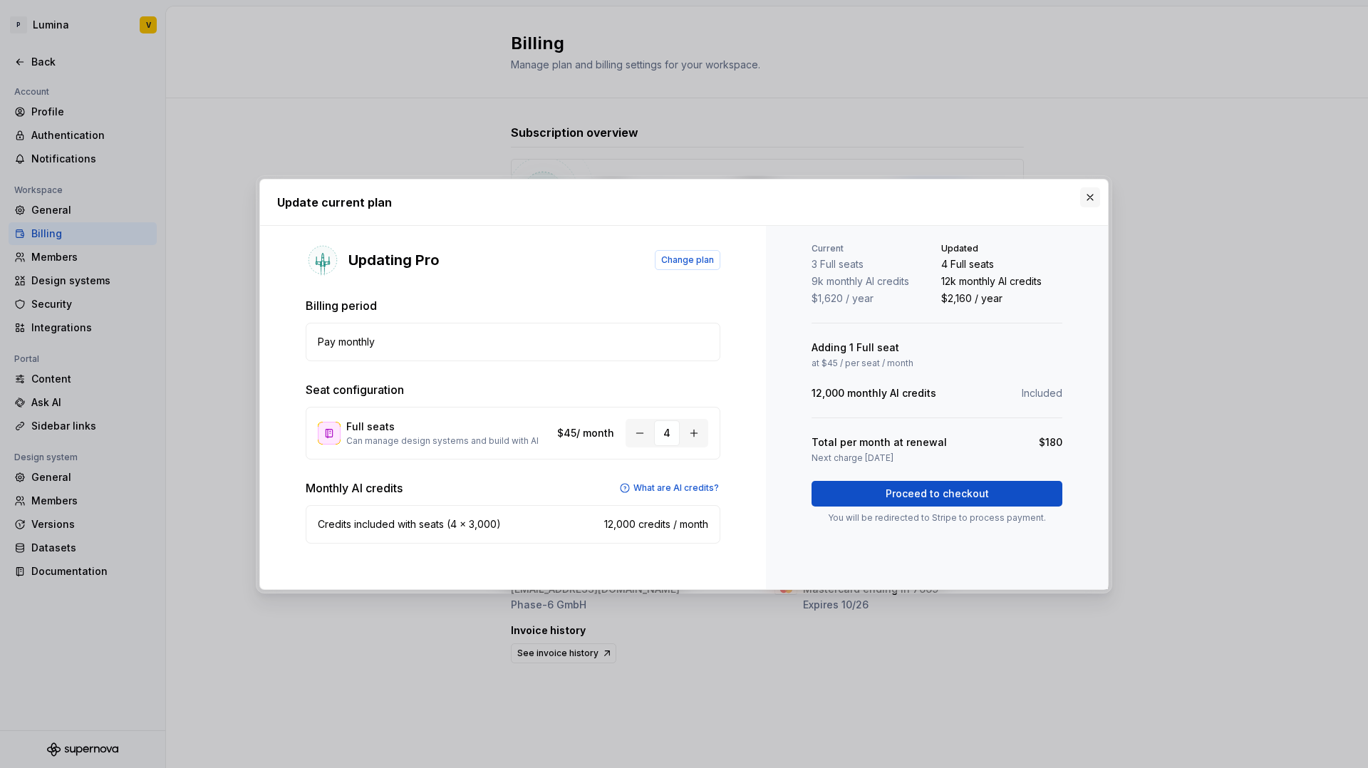
click at [1077, 198] on button "button" at bounding box center [1090, 197] width 20 height 20
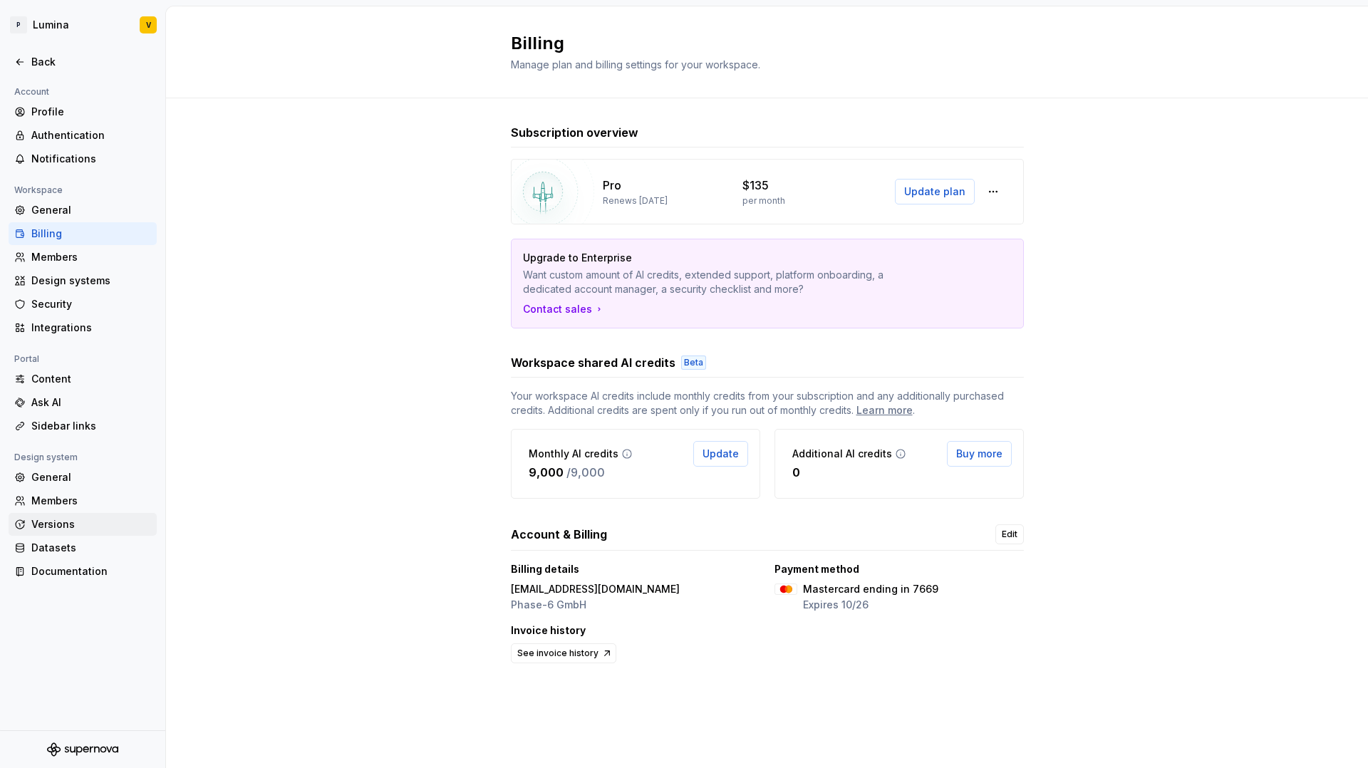
click at [43, 516] on div "Versions" at bounding box center [83, 524] width 148 height 23
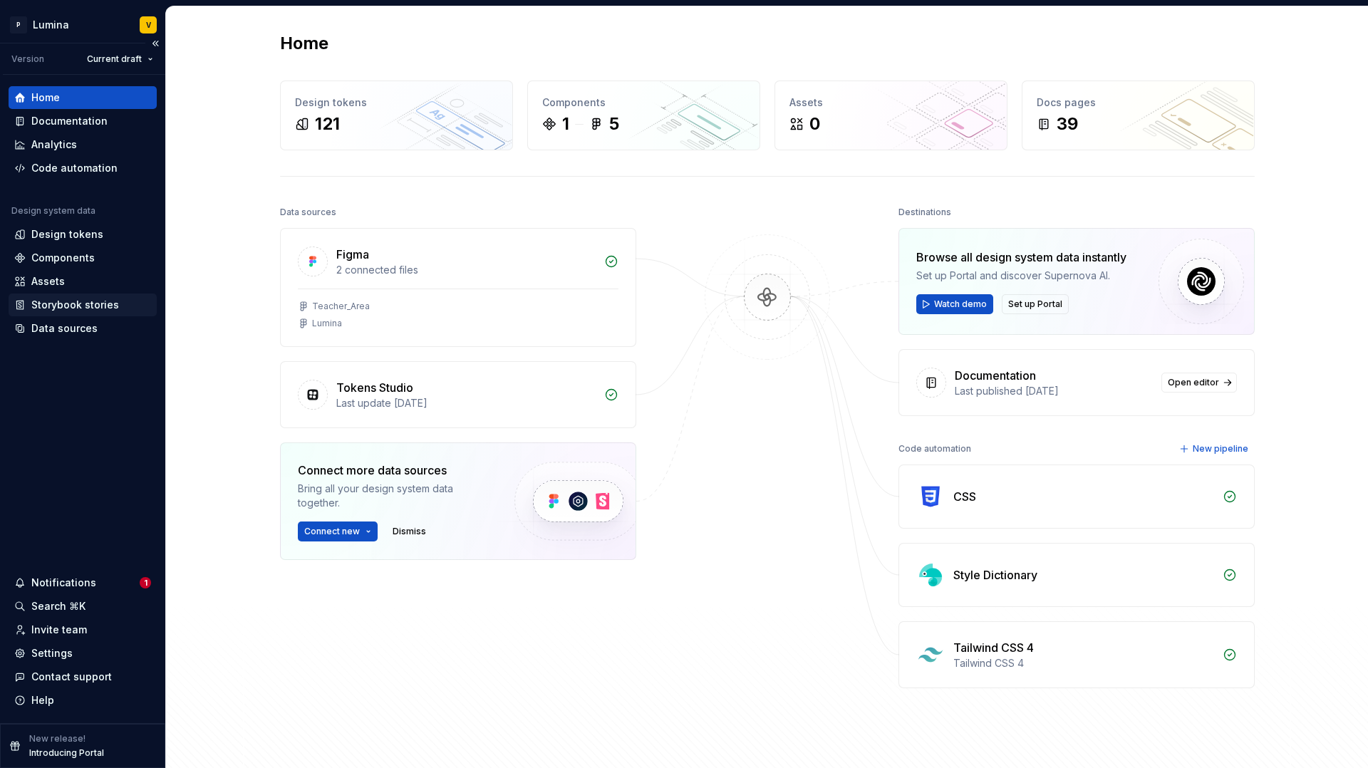
click at [57, 304] on div "Storybook stories" at bounding box center [75, 305] width 88 height 14
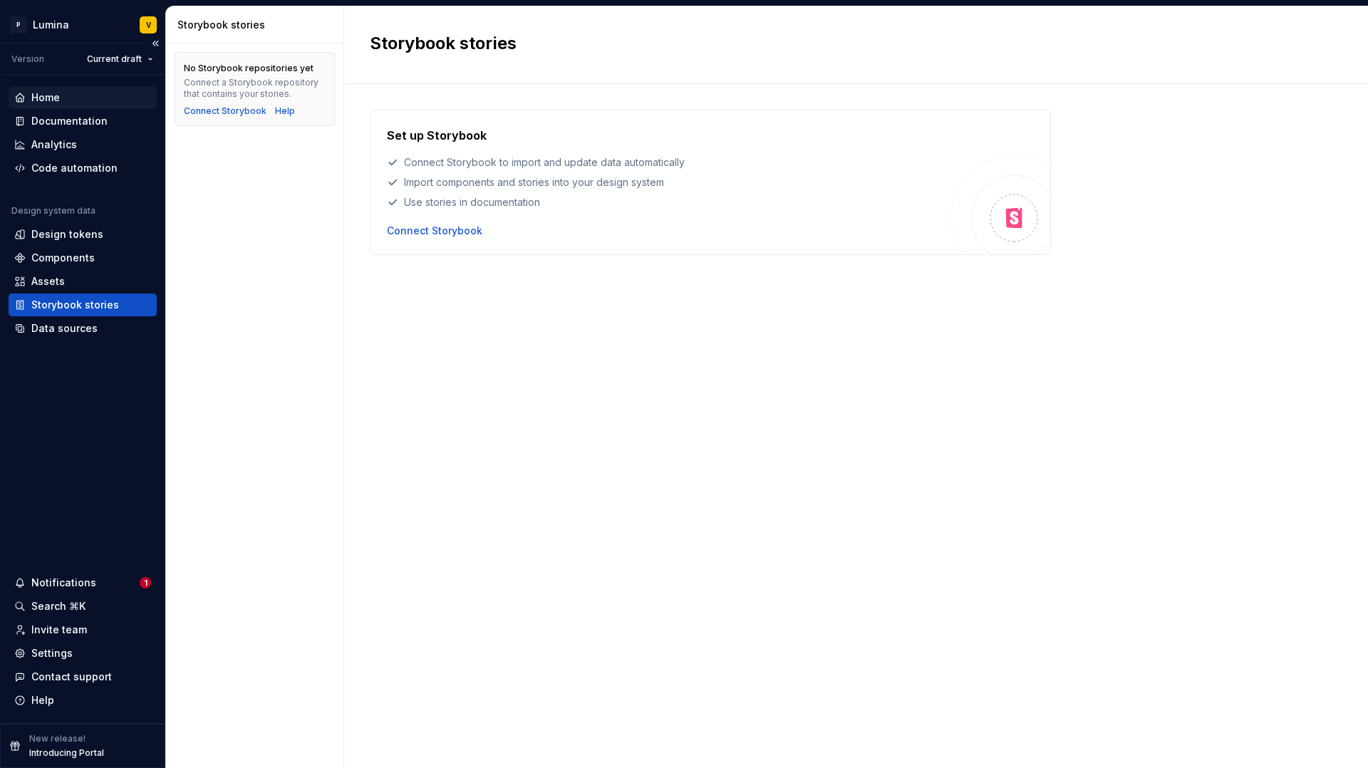
click at [38, 99] on div "Home" at bounding box center [45, 98] width 29 height 14
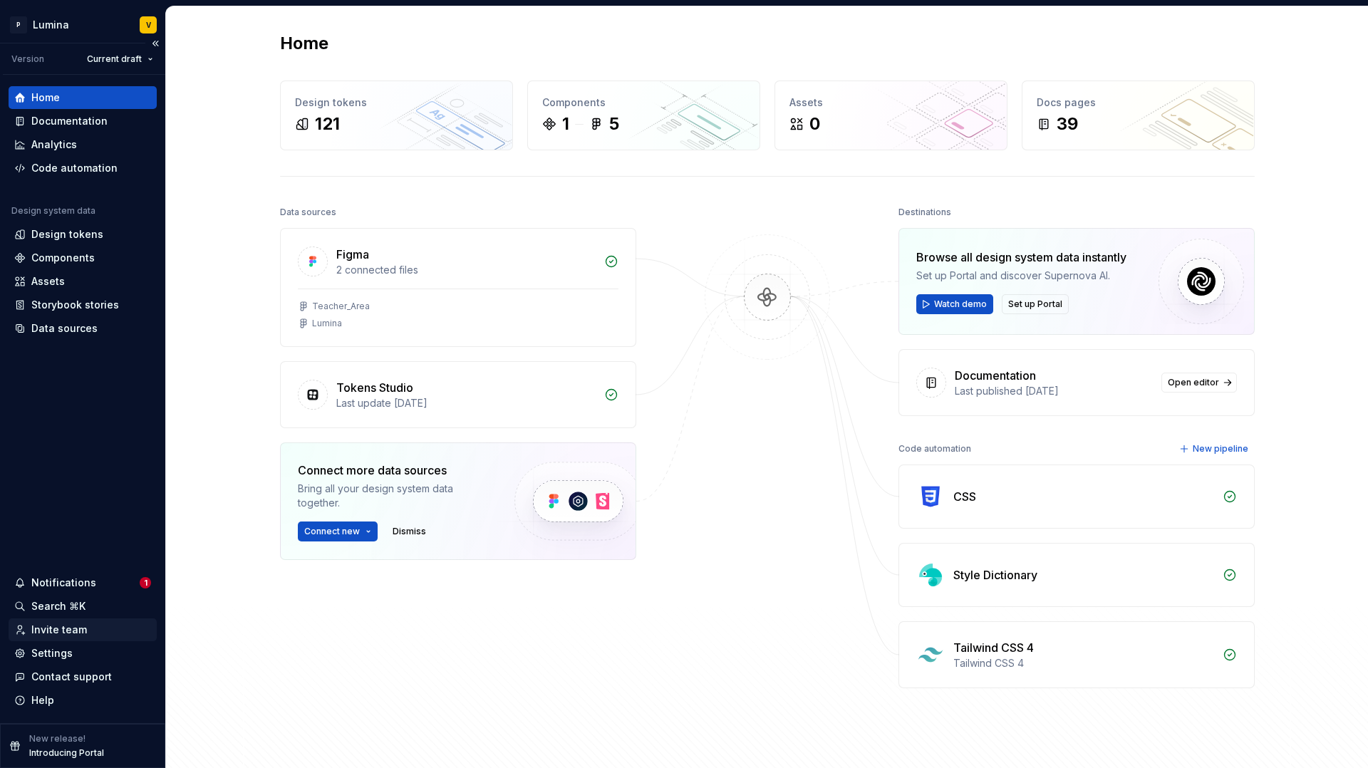
click at [62, 623] on div "Invite team" at bounding box center [59, 630] width 56 height 14
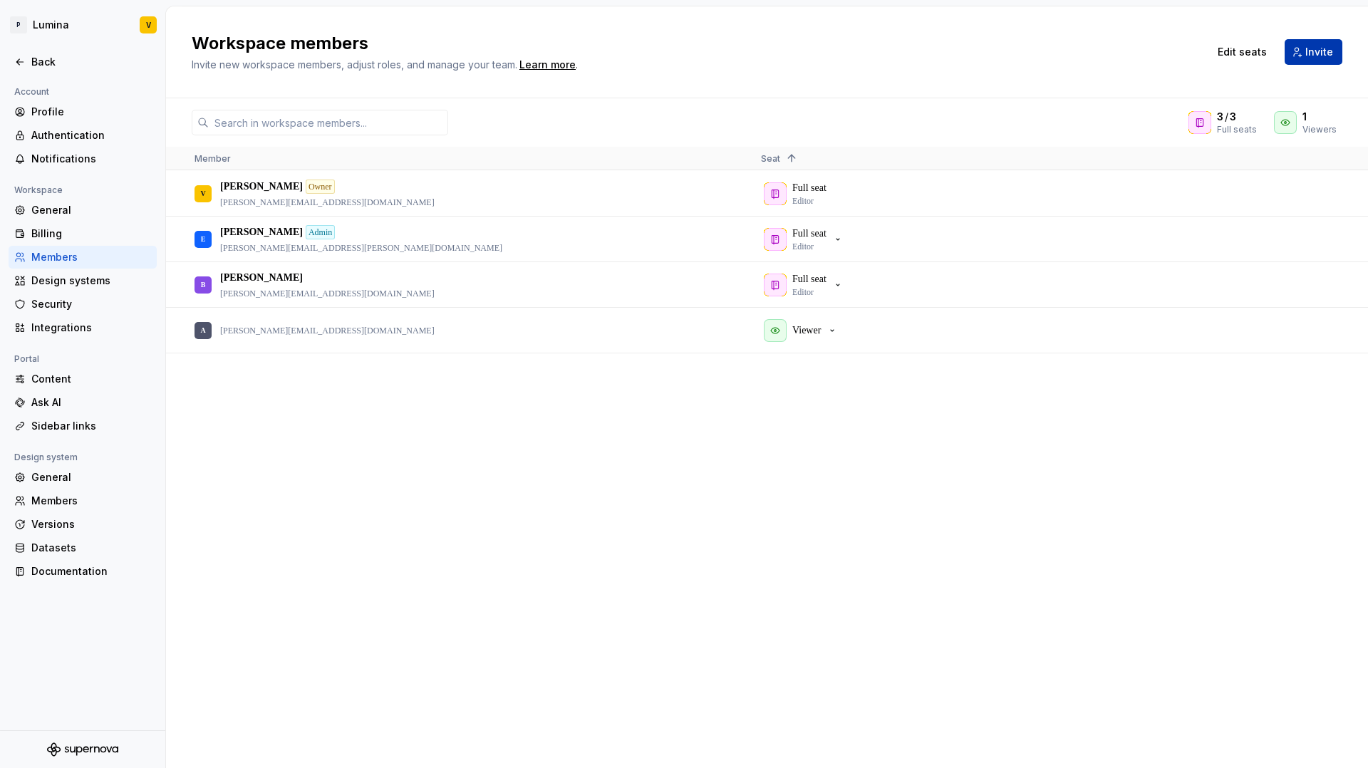
click at [1316, 56] on span "Invite" at bounding box center [1320, 52] width 28 height 14
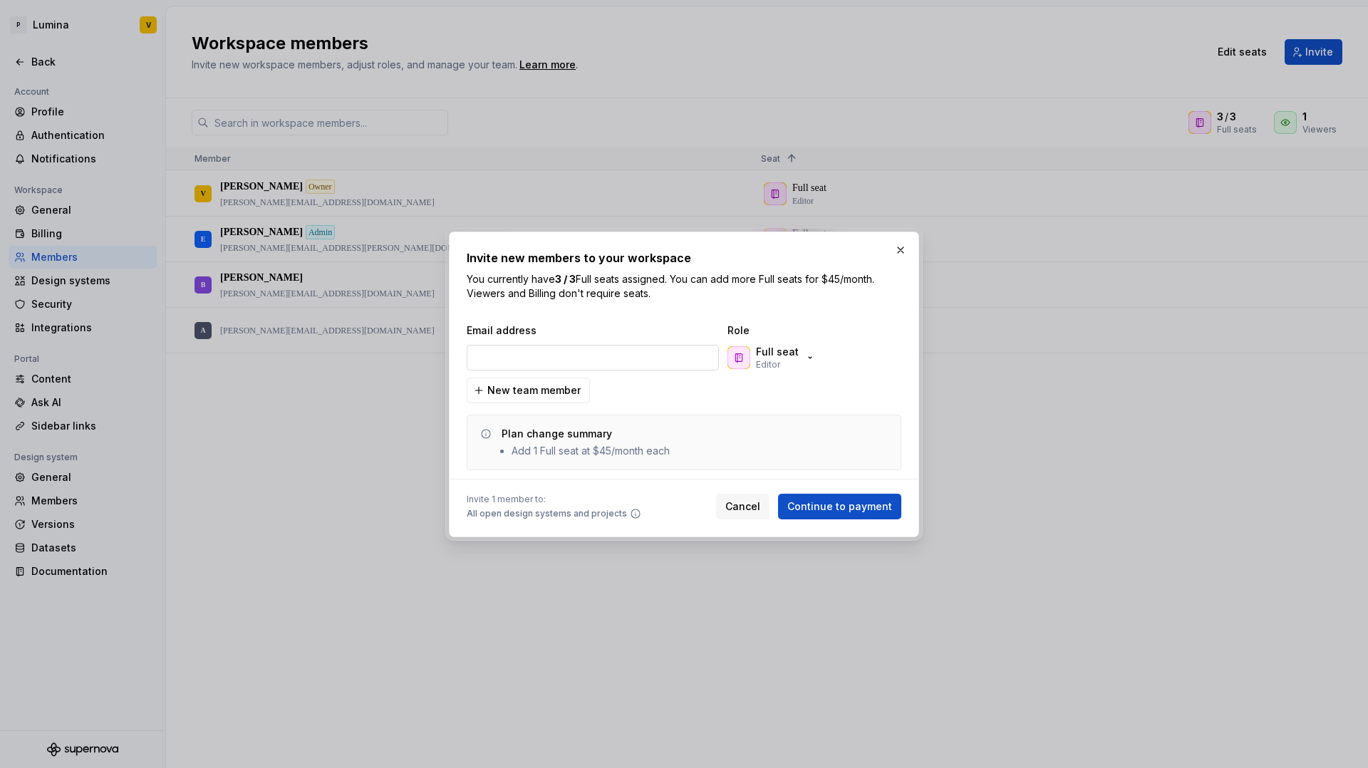
click at [644, 351] on input "email" at bounding box center [593, 358] width 252 height 26
type input "[PERSON_NAME][EMAIL_ADDRESS][DOMAIN_NAME]"
click at [787, 355] on p "Full seat" at bounding box center [777, 352] width 43 height 14
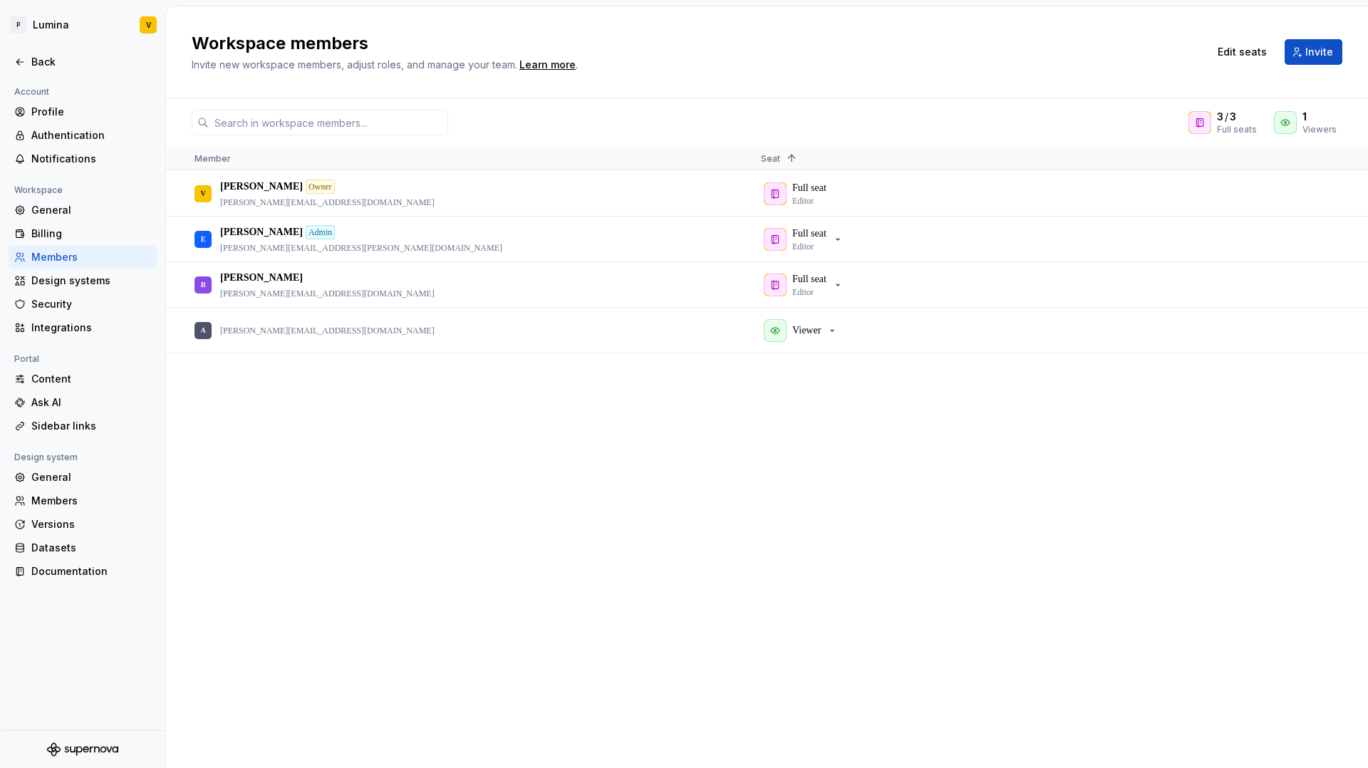
click at [1353, 55] on div "Workspace members Invite new workspace members, adjust roles, and manage your t…" at bounding box center [767, 52] width 1202 height 92
click at [1339, 55] on button "Invite" at bounding box center [1314, 52] width 58 height 26
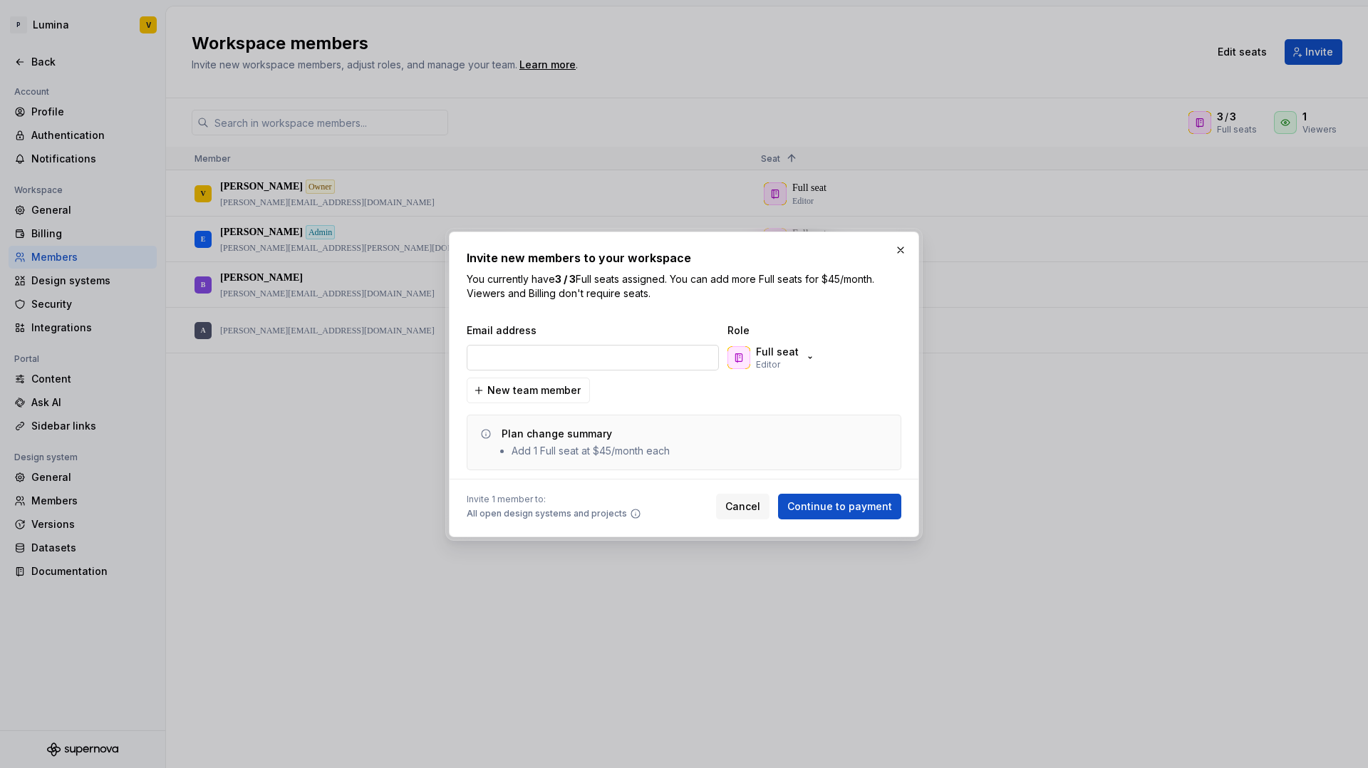
click at [579, 358] on input "email" at bounding box center [593, 358] width 252 height 26
type input "[PERSON_NAME][EMAIL_ADDRESS][DOMAIN_NAME]"
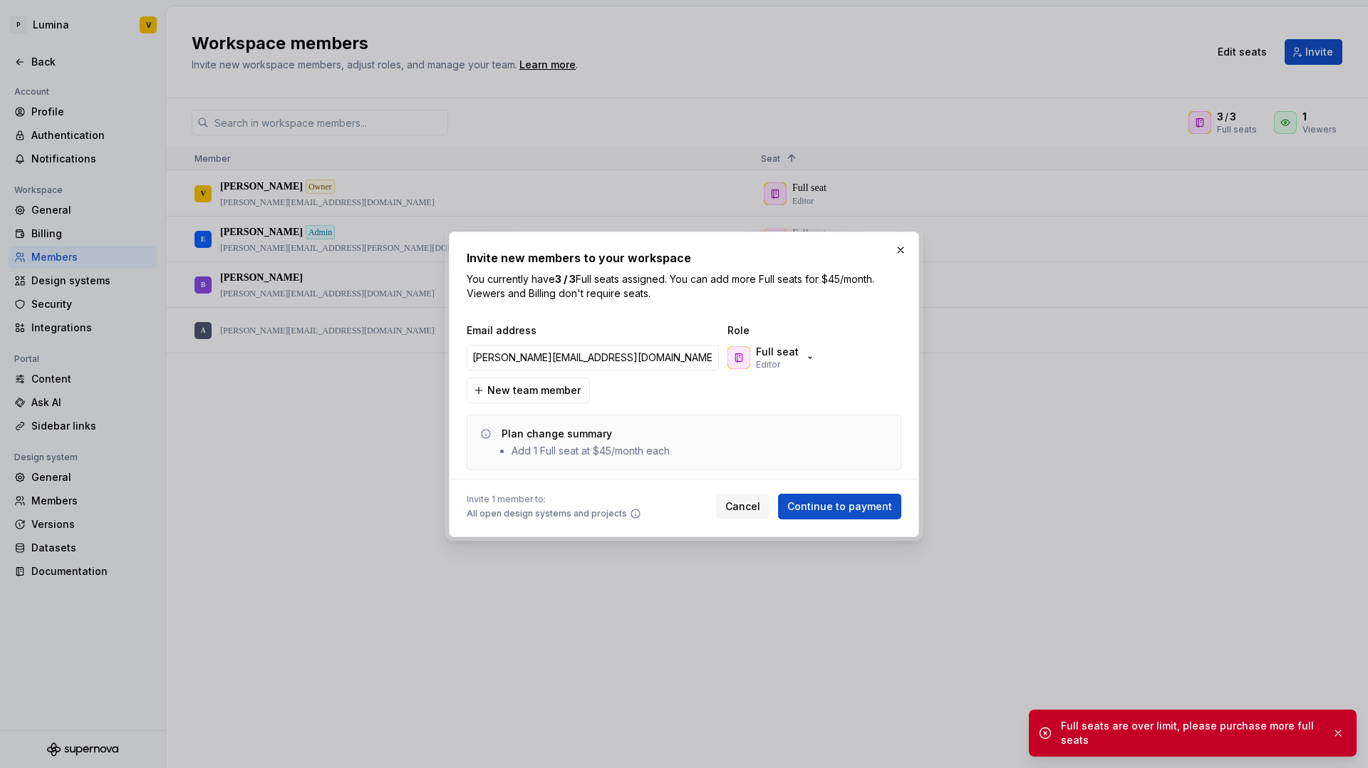
click at [611, 468] on div "Plan change summary Add 1 Full seat at $45/month each" at bounding box center [684, 443] width 435 height 56
click at [515, 383] on span "New team member" at bounding box center [533, 390] width 93 height 14
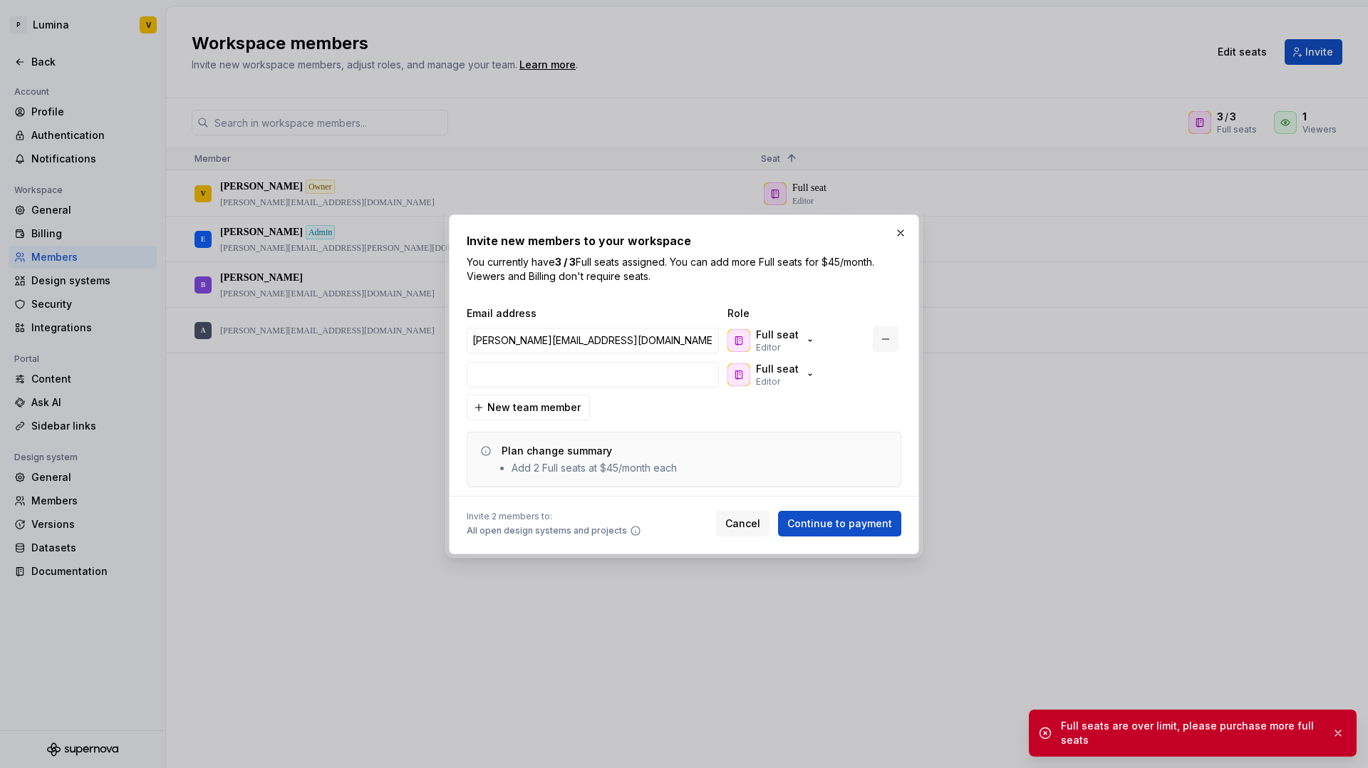
click at [889, 338] on button "button" at bounding box center [886, 339] width 26 height 26
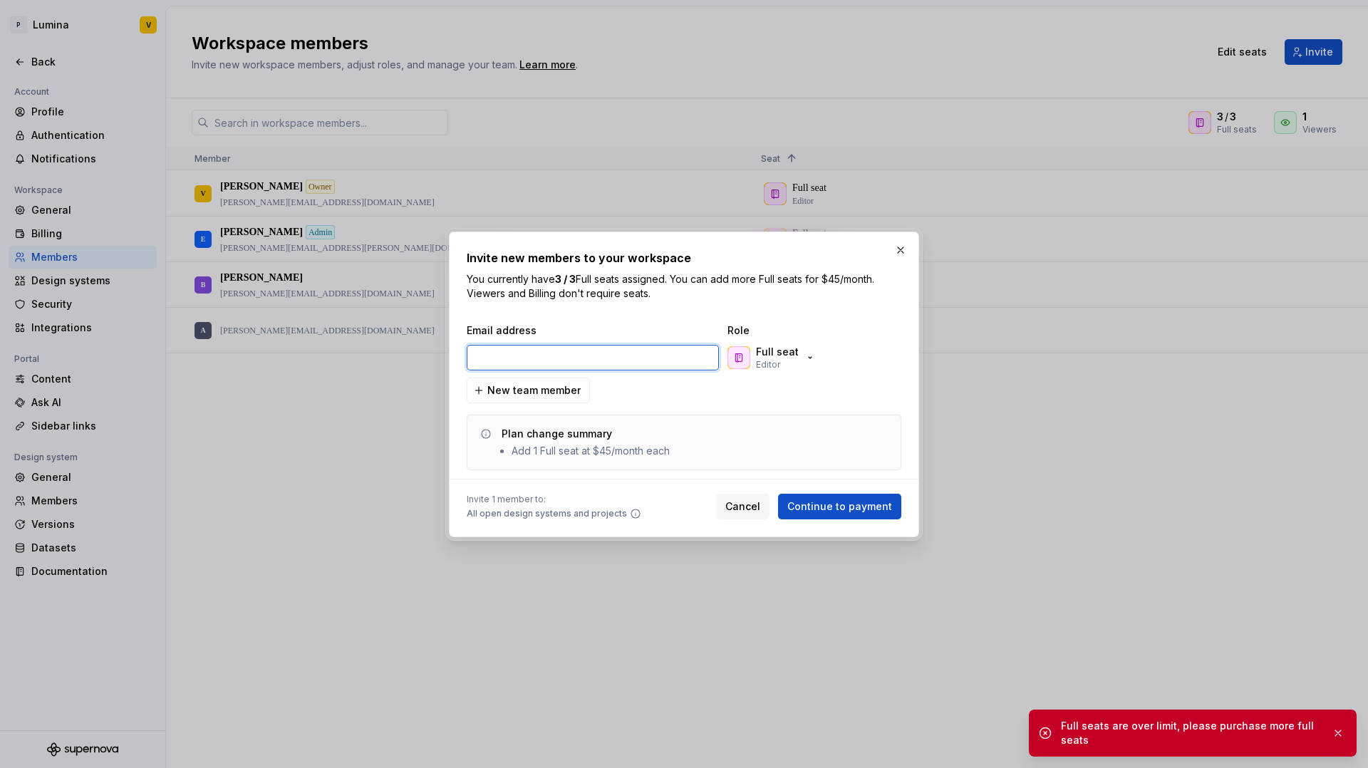
click at [572, 353] on input "email" at bounding box center [593, 358] width 252 height 26
click at [868, 253] on h2 "Invite new members to your workspace" at bounding box center [684, 257] width 435 height 17
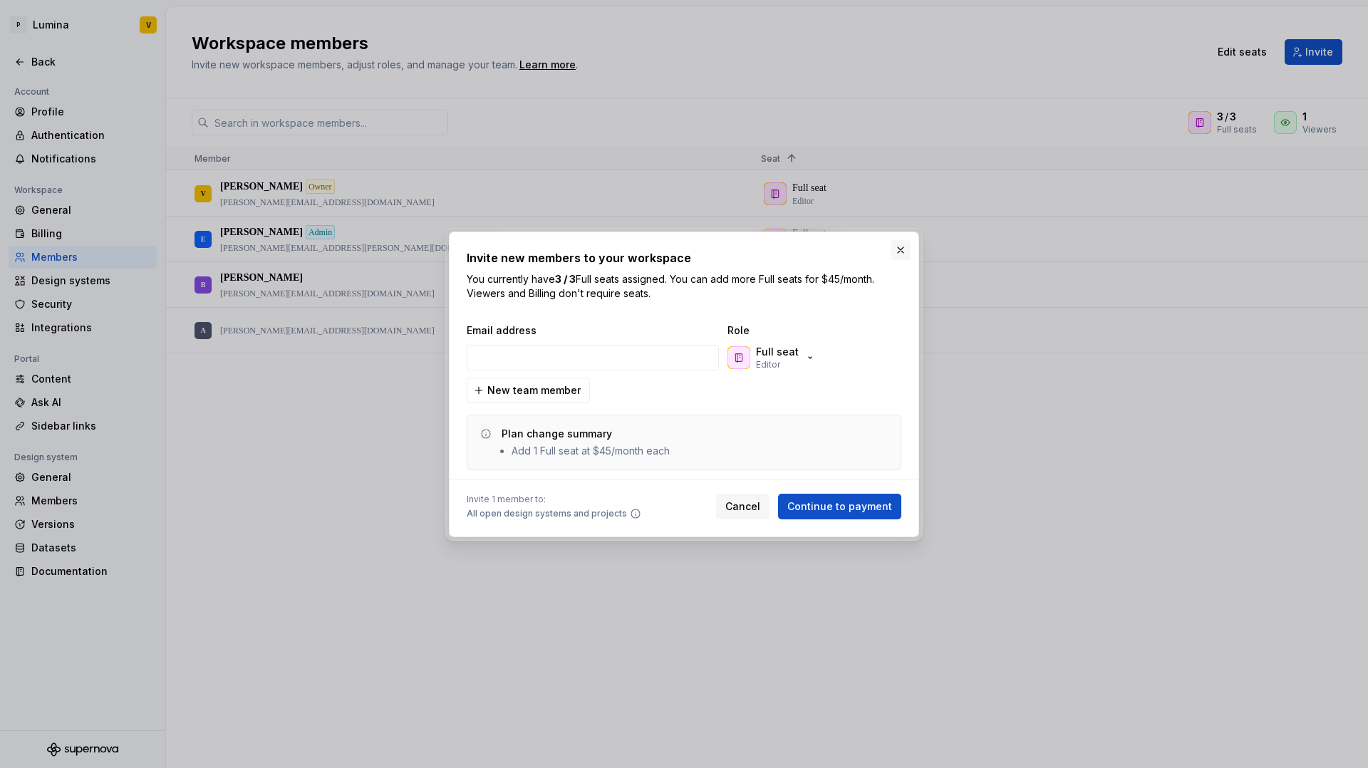
click at [899, 255] on button "button" at bounding box center [901, 250] width 20 height 20
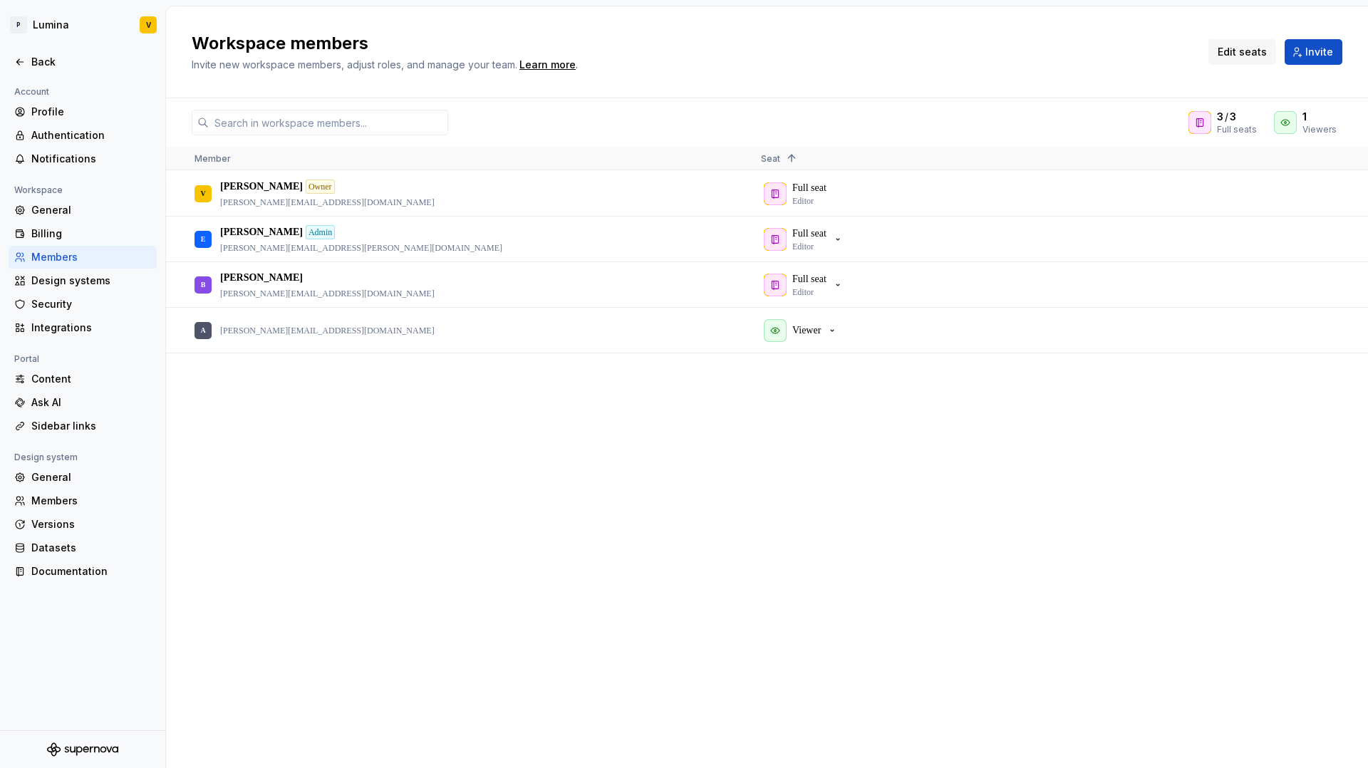
click at [1247, 55] on span "Edit seats" at bounding box center [1242, 52] width 49 height 14
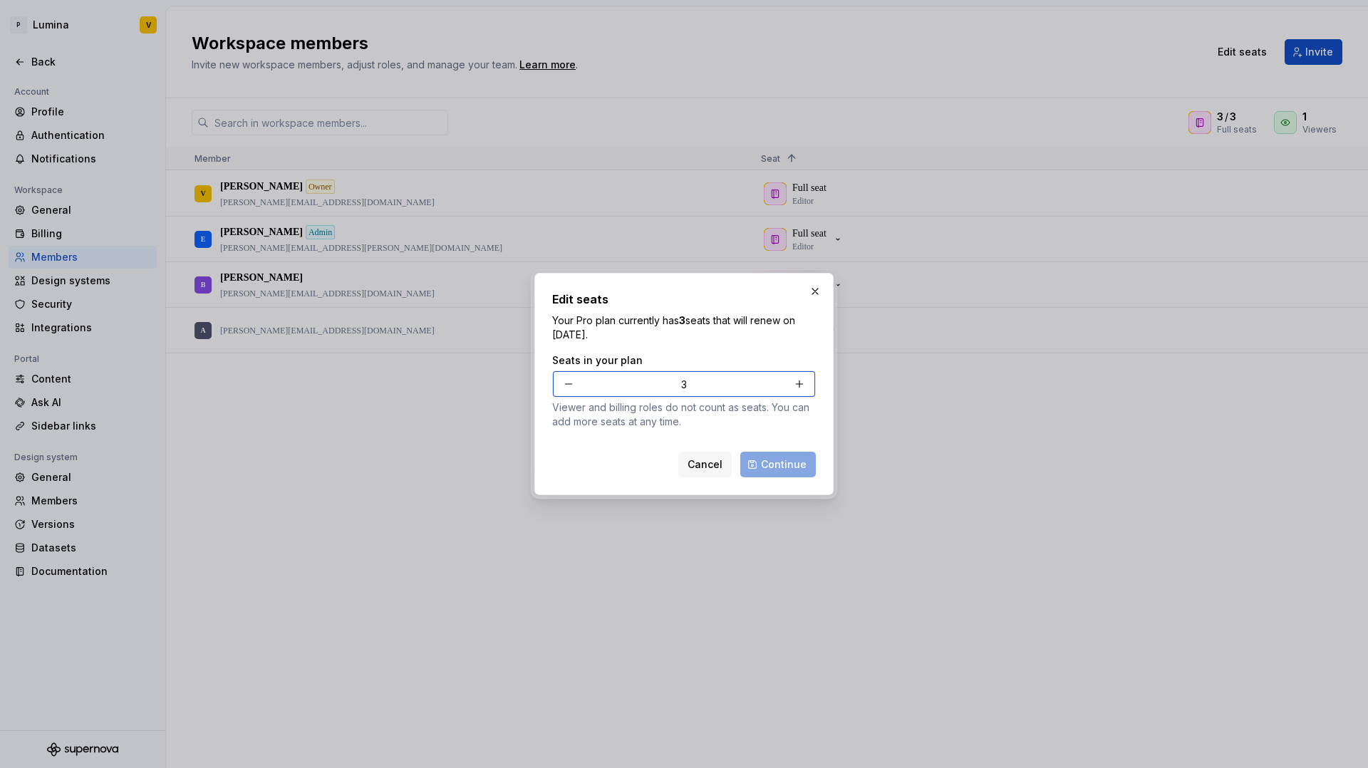
click at [802, 390] on button "button" at bounding box center [800, 384] width 26 height 26
type input "4"
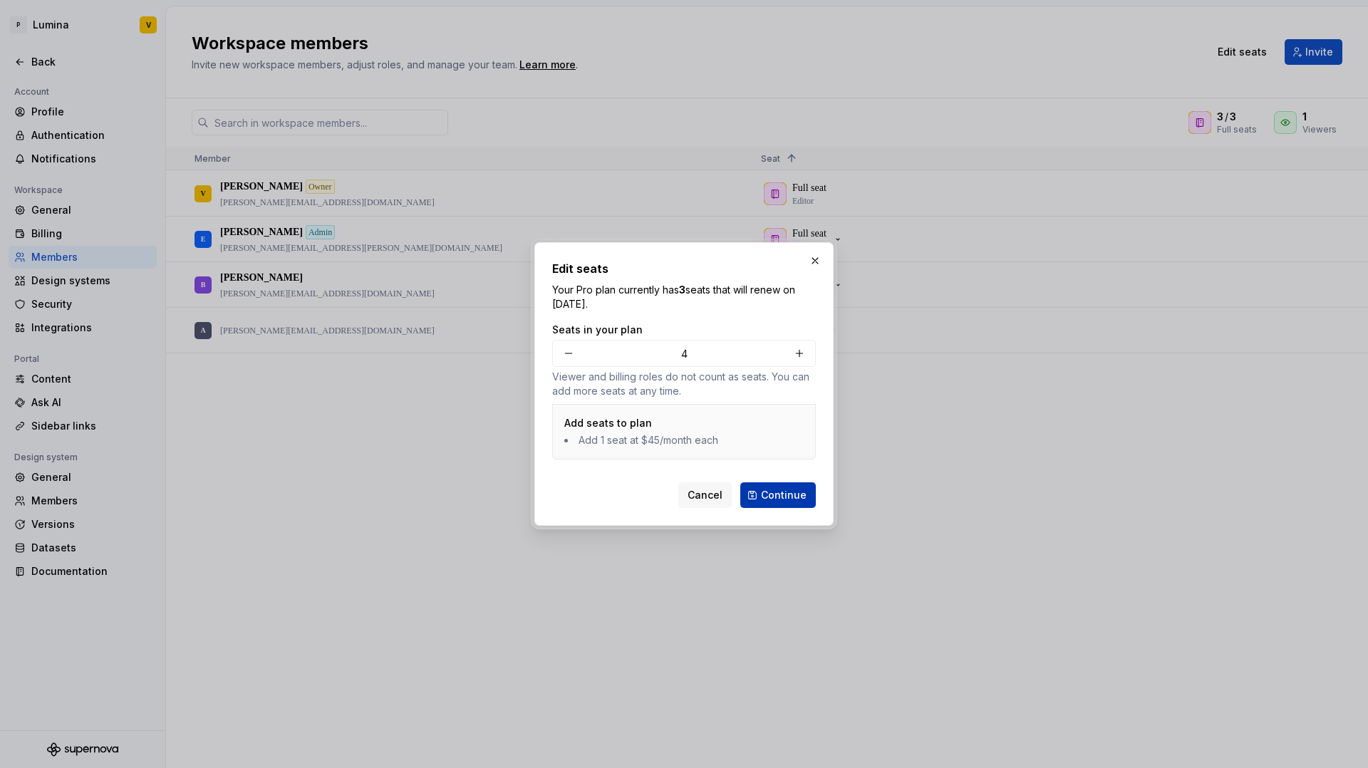
click at [785, 500] on span "Continue" at bounding box center [784, 495] width 46 height 14
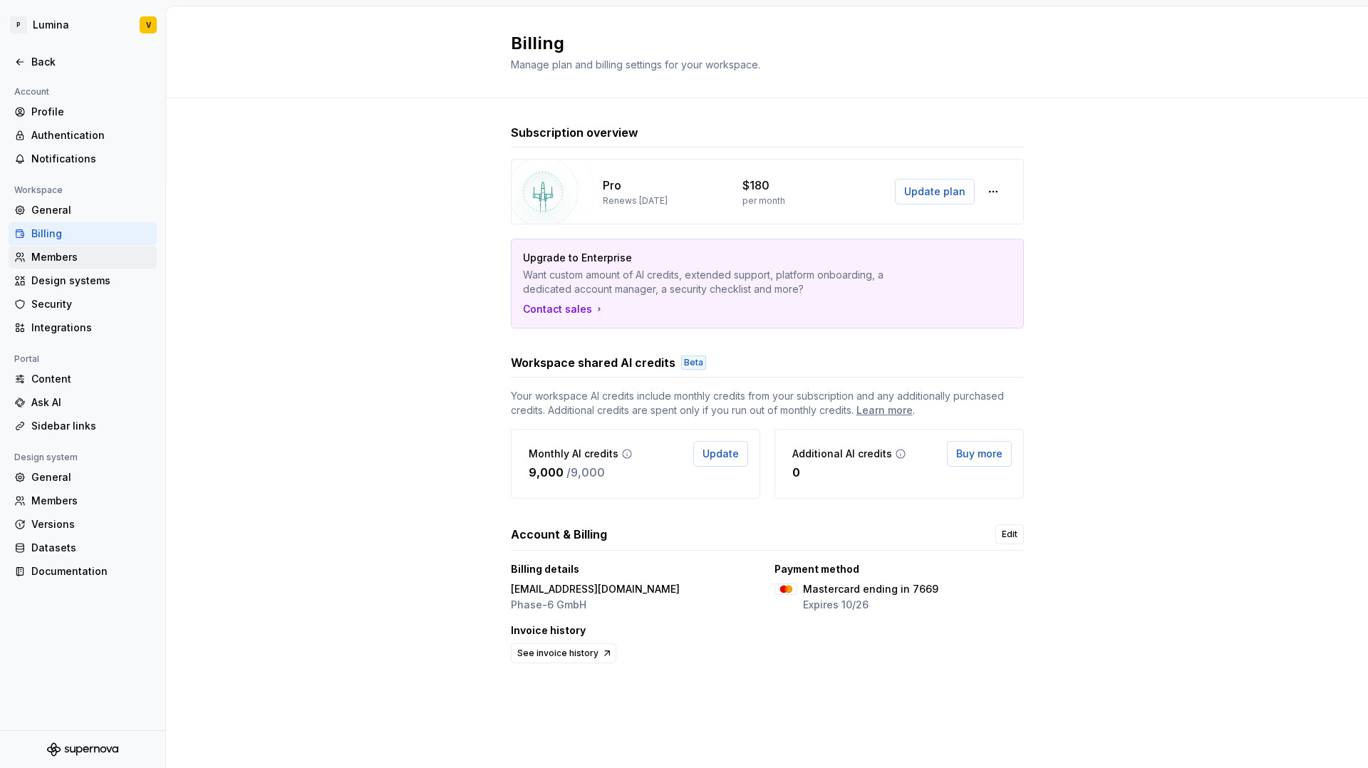
click at [76, 260] on div "Members" at bounding box center [91, 257] width 120 height 14
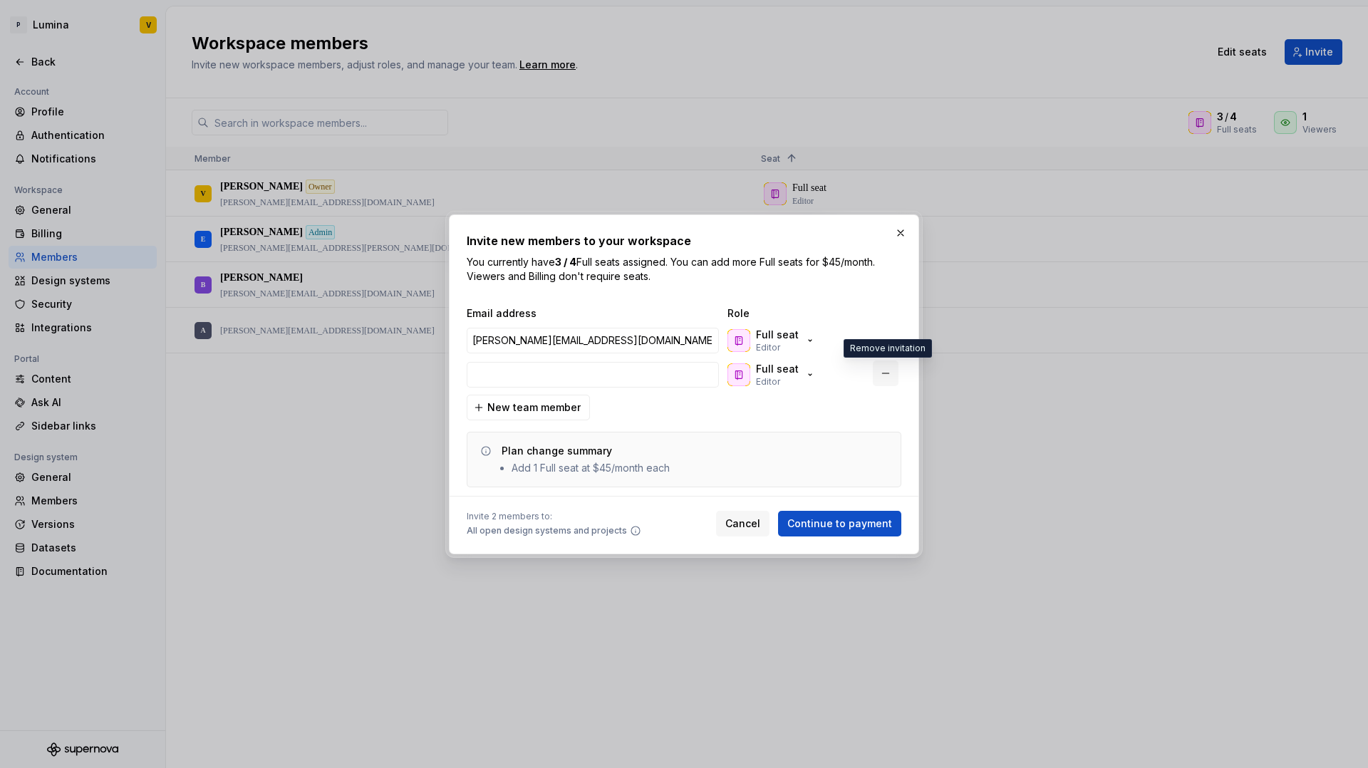
click at [881, 370] on button "button" at bounding box center [886, 374] width 26 height 26
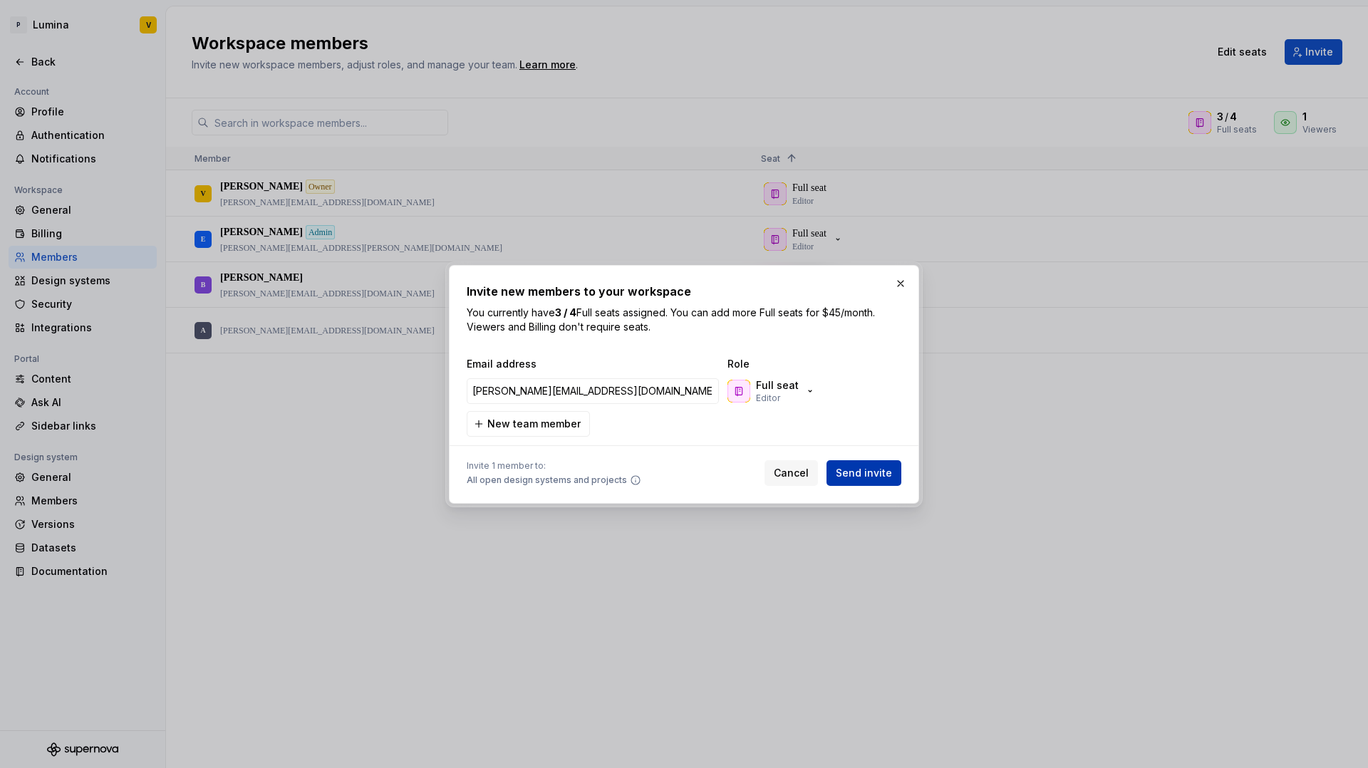
click at [872, 475] on span "Send invite" at bounding box center [864, 473] width 56 height 14
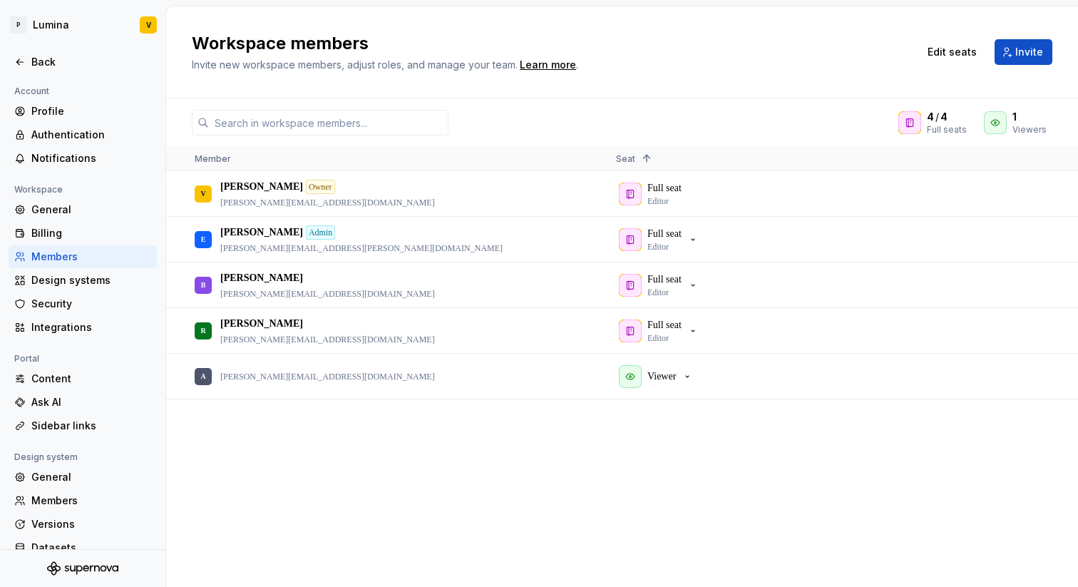
scroll to position [41, 0]
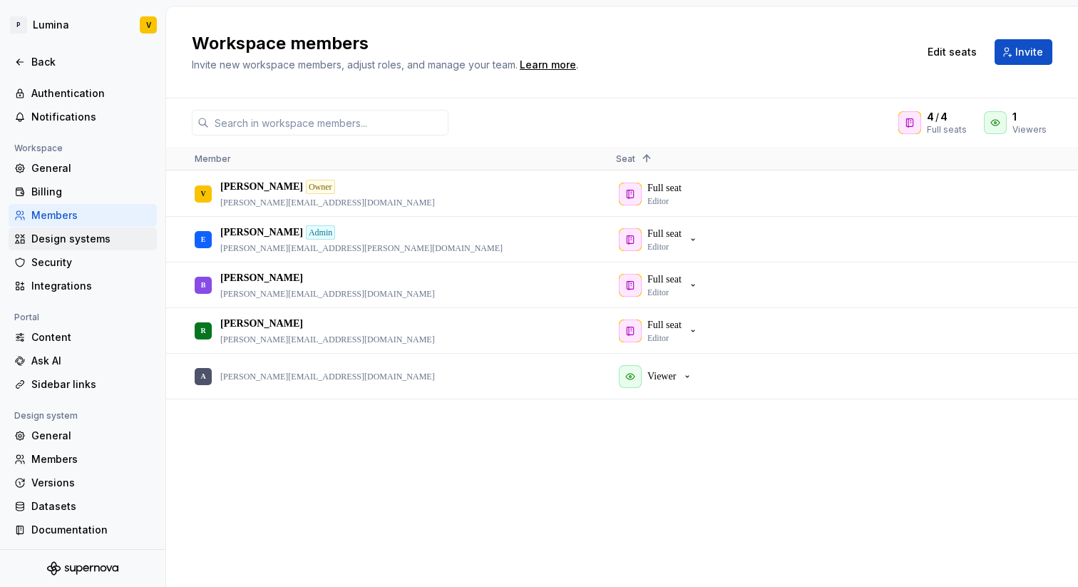
click at [64, 233] on div "Design systems" at bounding box center [91, 239] width 120 height 14
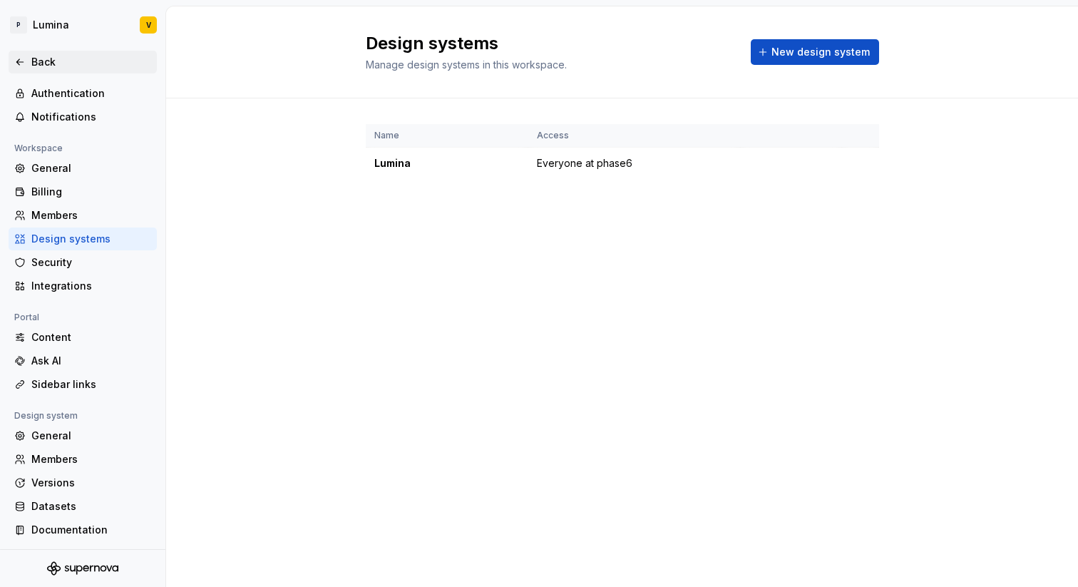
click at [16, 60] on icon at bounding box center [19, 61] width 11 height 11
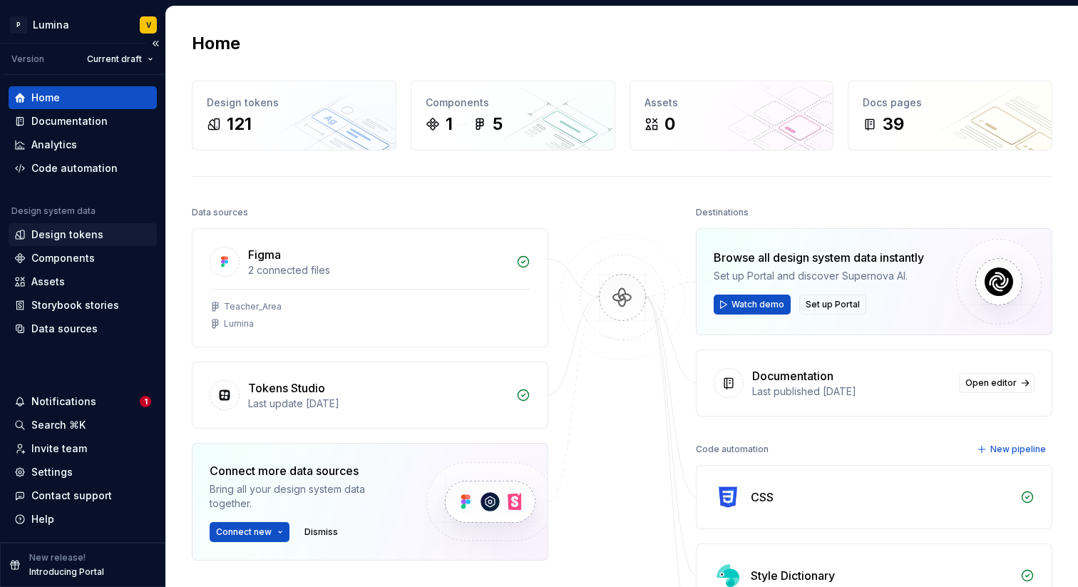
click at [64, 232] on div "Design tokens" at bounding box center [67, 234] width 72 height 14
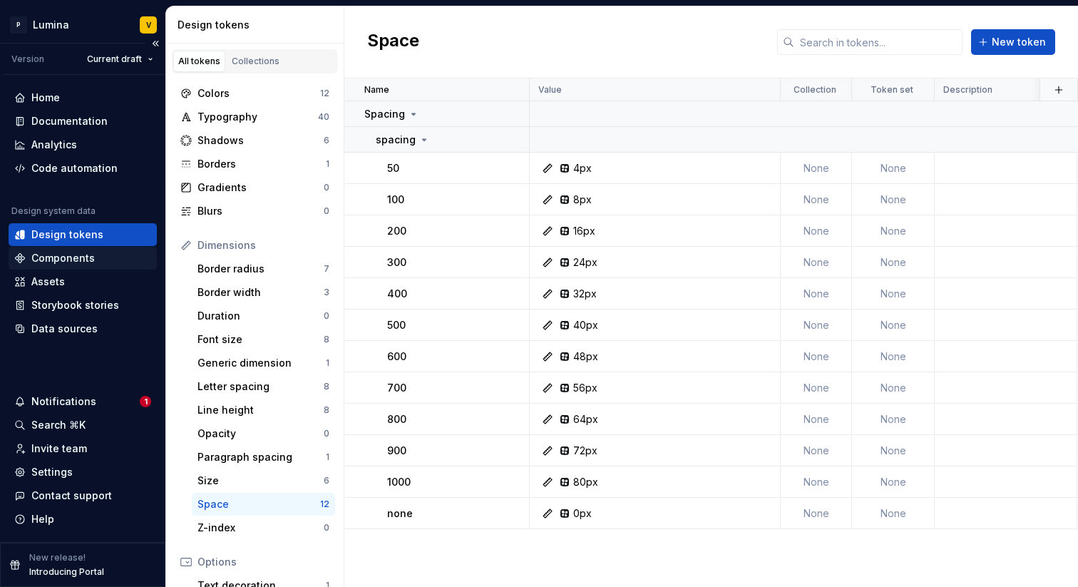
click at [74, 264] on div "Components" at bounding box center [62, 258] width 63 height 14
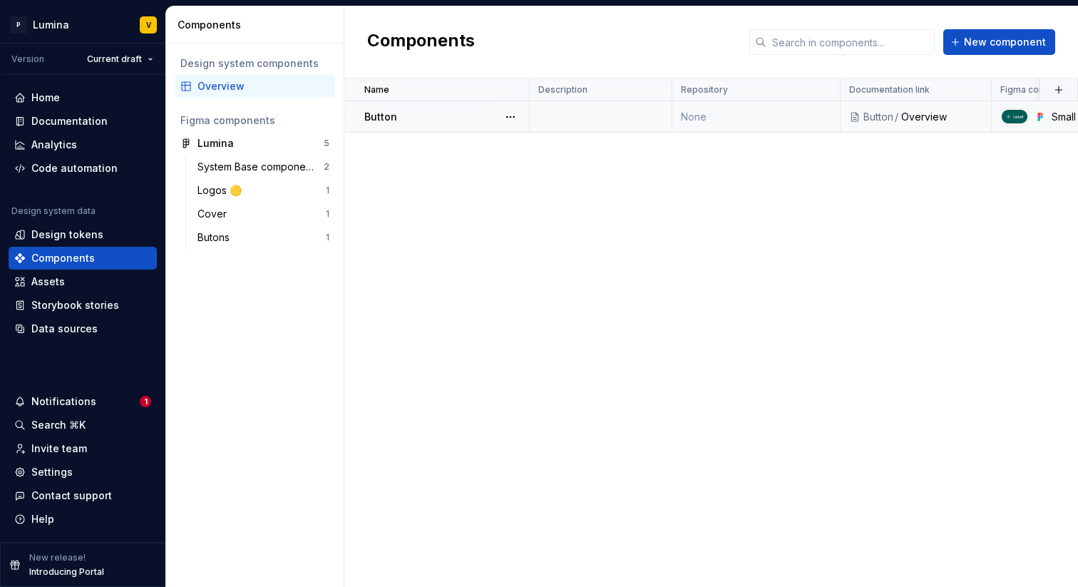
click at [525, 111] on div at bounding box center [510, 116] width 37 height 31
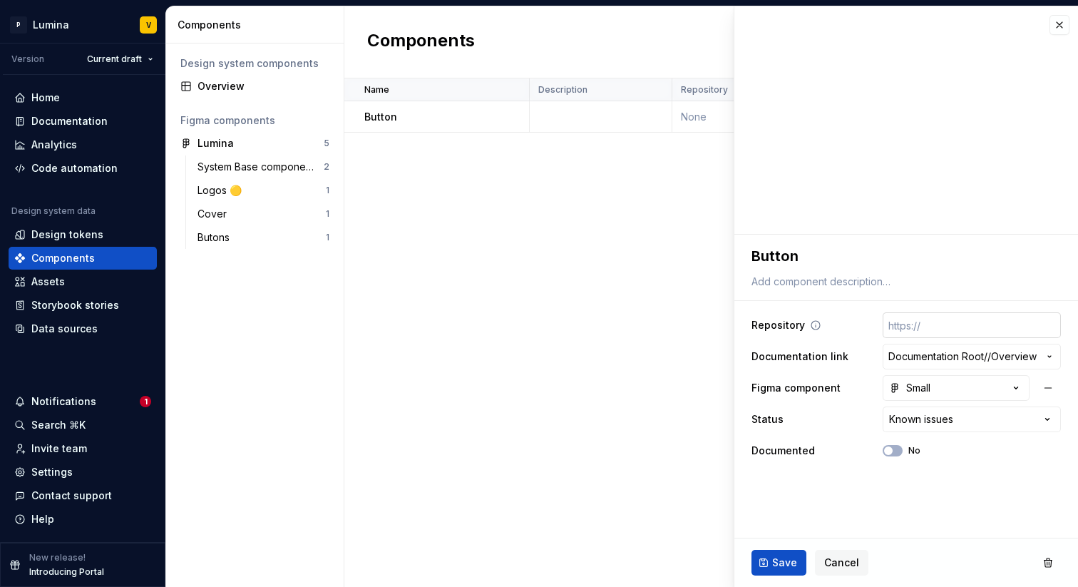
click at [925, 327] on input "text" at bounding box center [971, 325] width 178 height 26
click at [813, 324] on icon at bounding box center [815, 324] width 11 height 11
click at [944, 346] on button "Documentation Root / / Overview" at bounding box center [971, 357] width 178 height 26
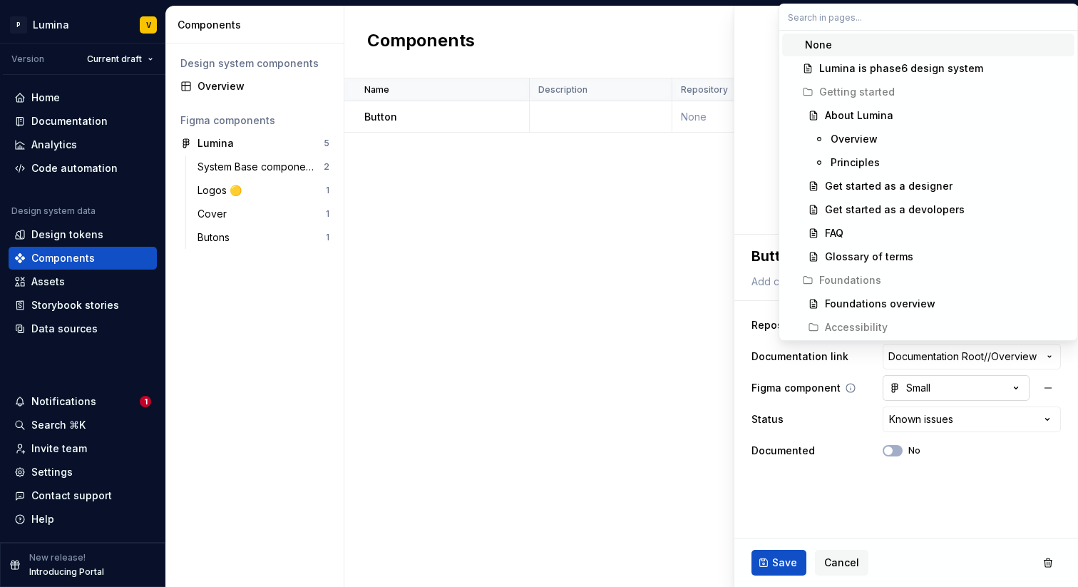
click at [933, 396] on html "**********" at bounding box center [539, 293] width 1078 height 587
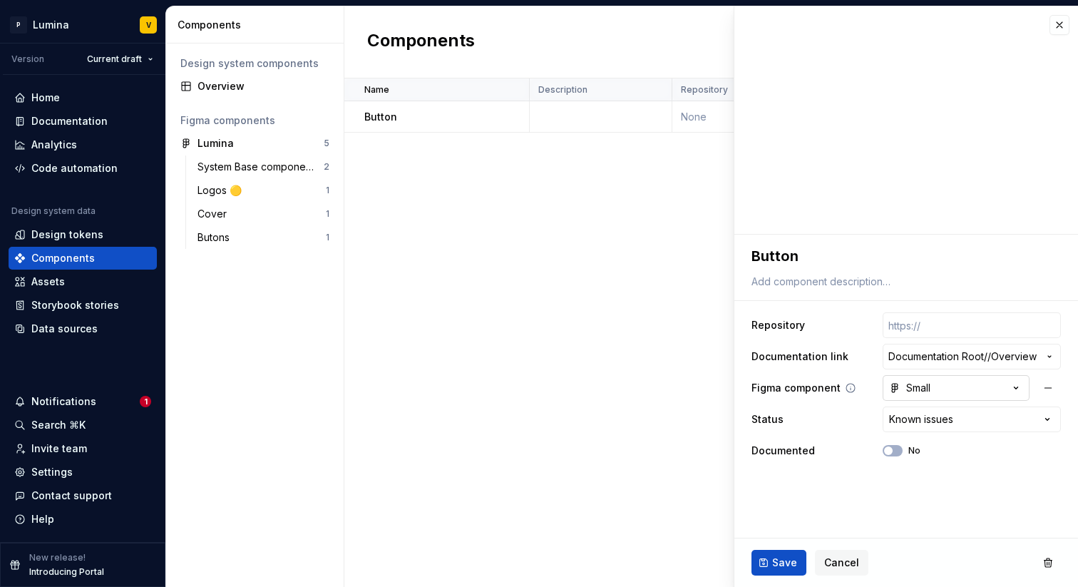
click at [932, 395] on button "Small" at bounding box center [955, 388] width 147 height 26
click at [912, 423] on html "**********" at bounding box center [539, 293] width 1078 height 587
click at [912, 422] on html "**********" at bounding box center [539, 293] width 1078 height 587
click at [840, 426] on html "**********" at bounding box center [539, 293] width 1078 height 587
click at [579, 171] on div "Name Description Repository Documentation link Figma component Status Documente…" at bounding box center [710, 332] width 733 height 508
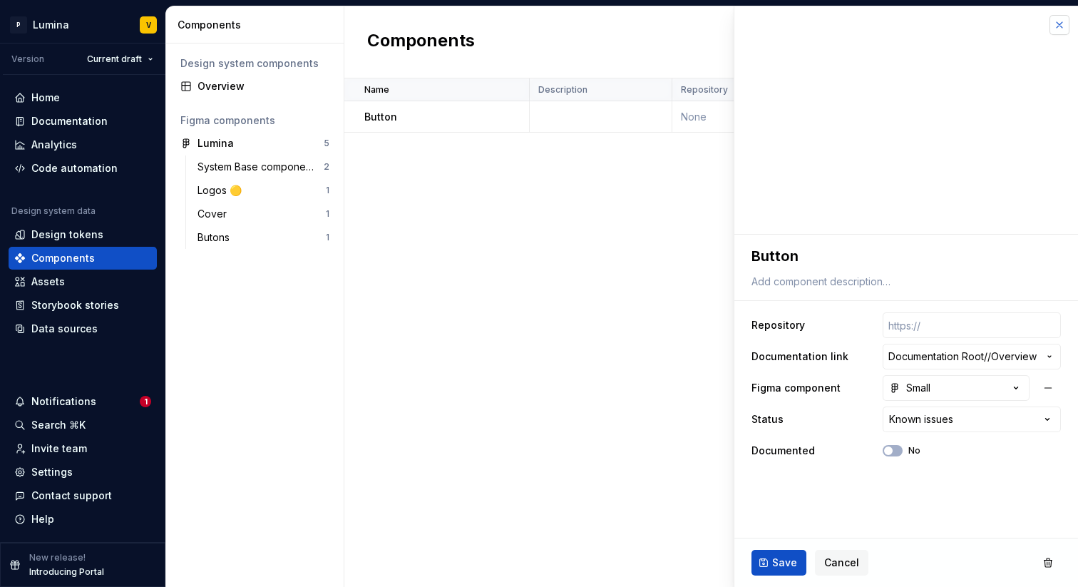
click at [1058, 26] on button "button" at bounding box center [1059, 25] width 20 height 20
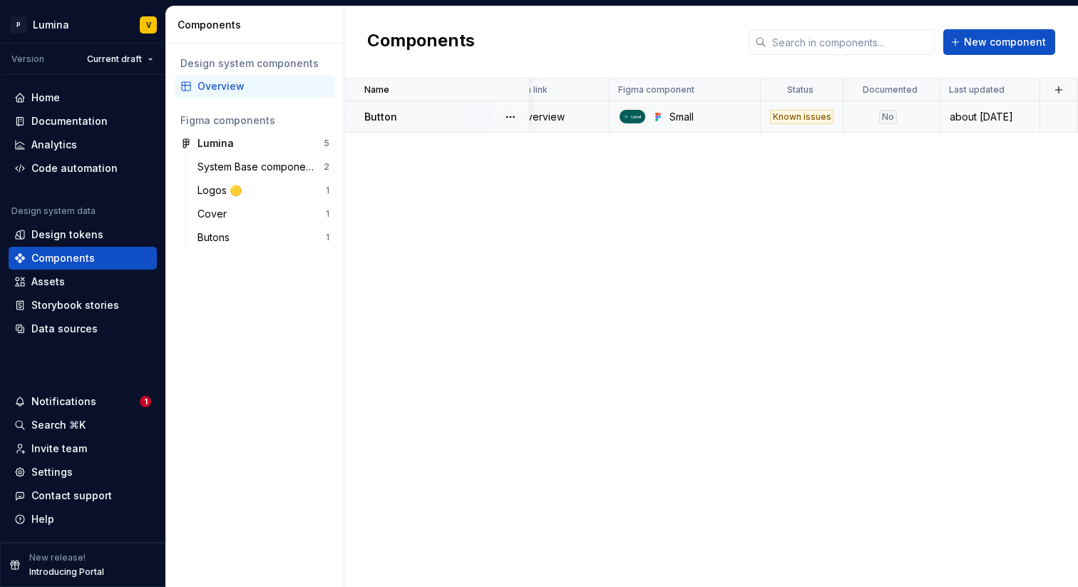
scroll to position [0, 382]
click at [70, 237] on div "Design tokens" at bounding box center [67, 234] width 72 height 14
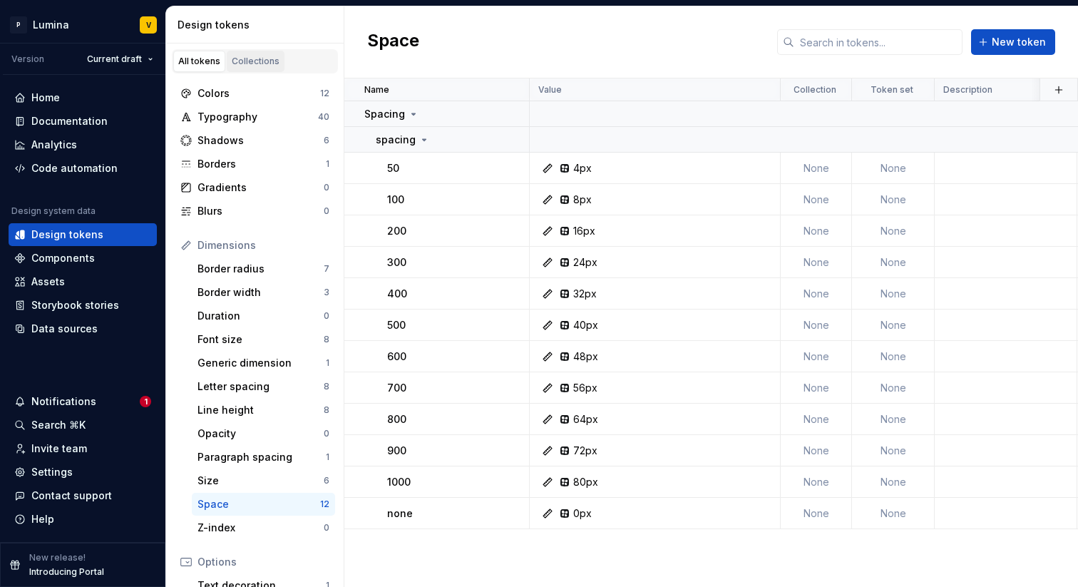
click at [272, 61] on div "Collections" at bounding box center [256, 61] width 48 height 11
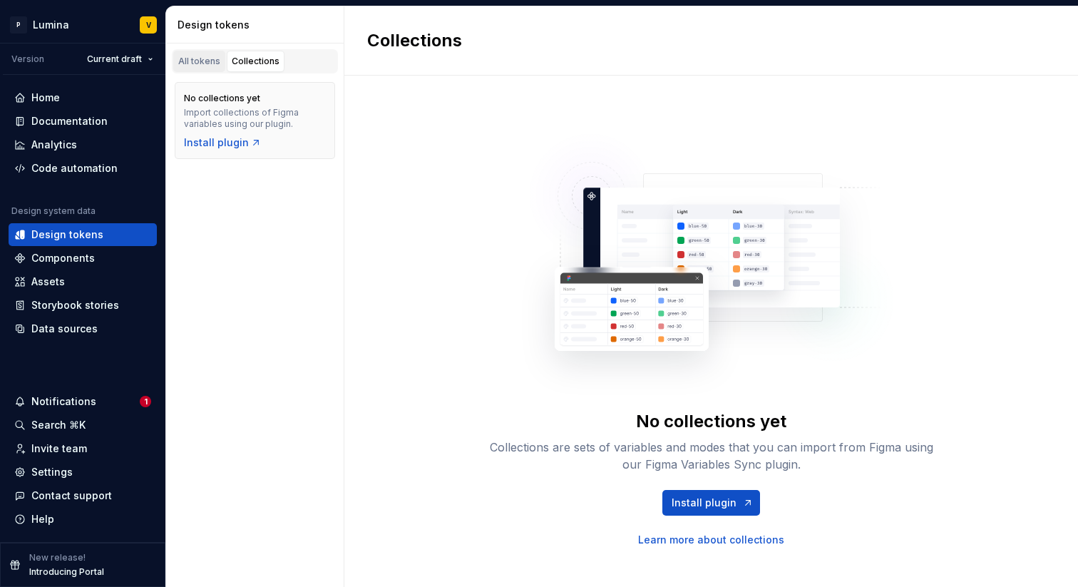
click at [200, 53] on link "All tokens" at bounding box center [199, 61] width 52 height 21
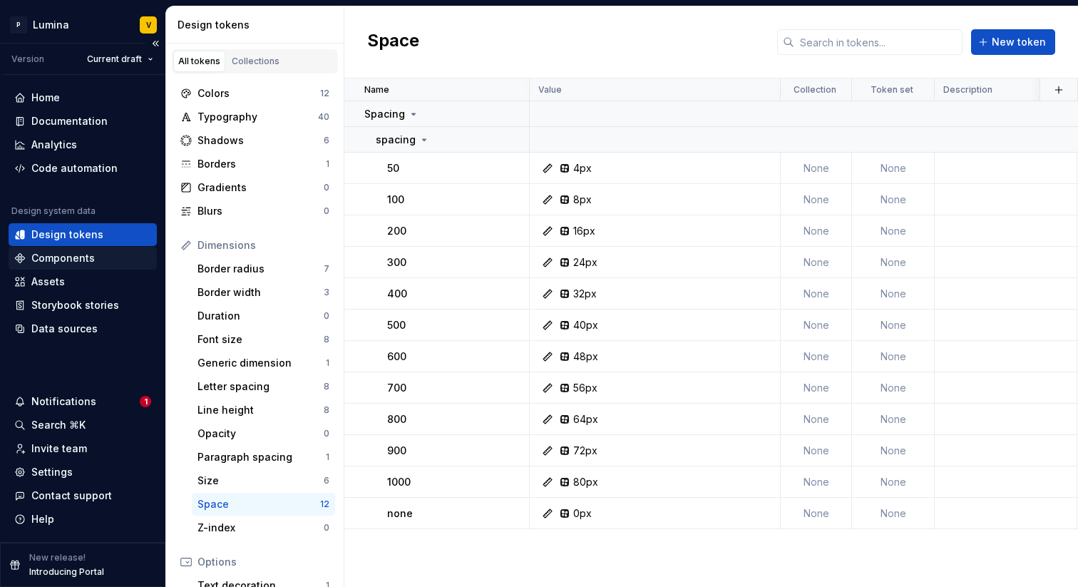
click at [51, 262] on div "Components" at bounding box center [62, 258] width 63 height 14
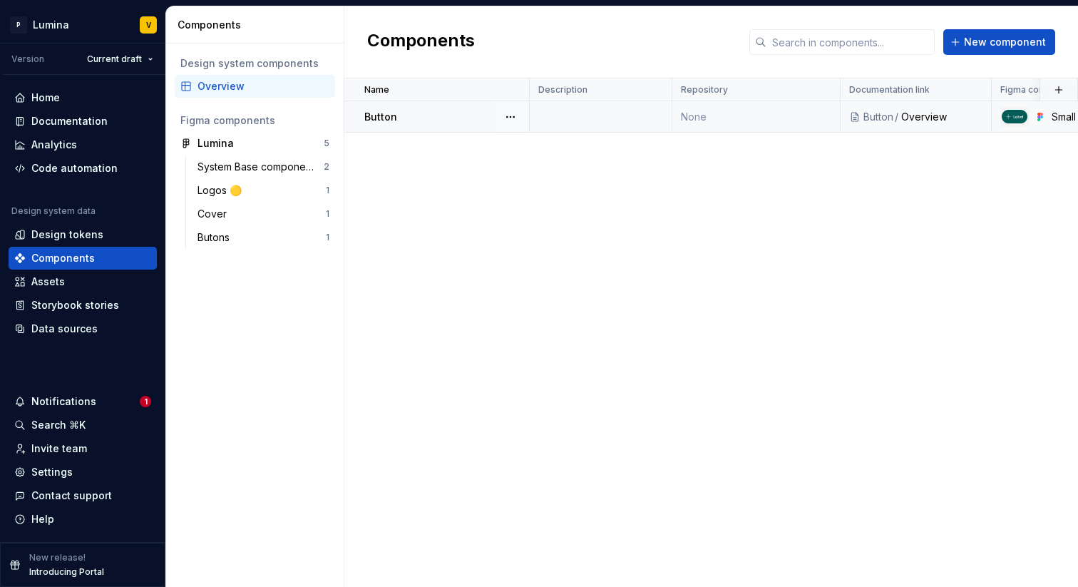
click at [1018, 115] on img at bounding box center [1014, 117] width 26 height 14
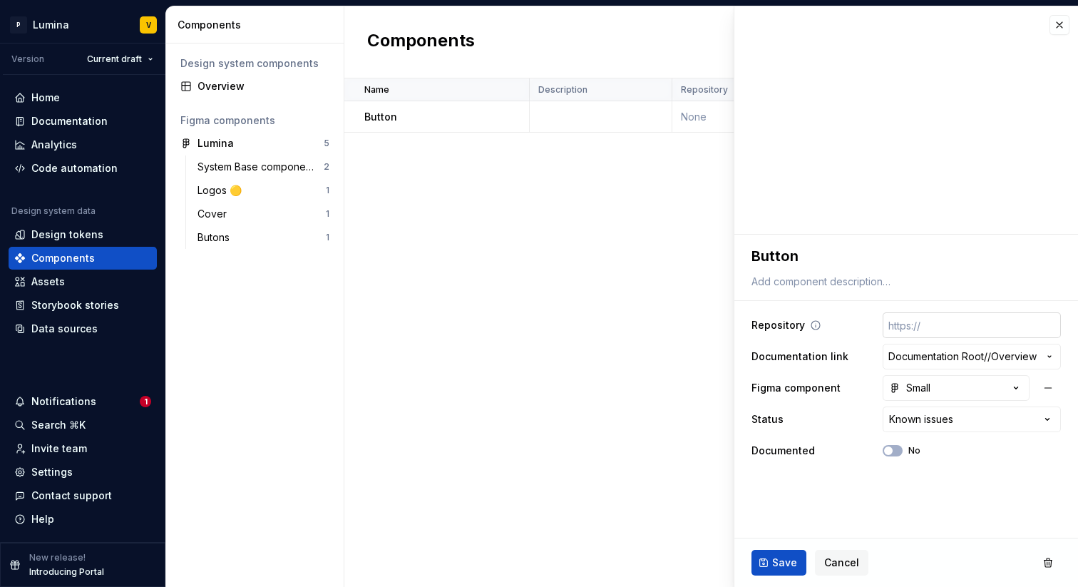
click at [917, 326] on input "text" at bounding box center [971, 325] width 178 height 26
click at [983, 352] on span "Documentation Root /" at bounding box center [937, 356] width 99 height 14
click at [575, 356] on html "**********" at bounding box center [539, 293] width 1078 height 587
click at [272, 145] on div "Lumina" at bounding box center [250, 143] width 106 height 14
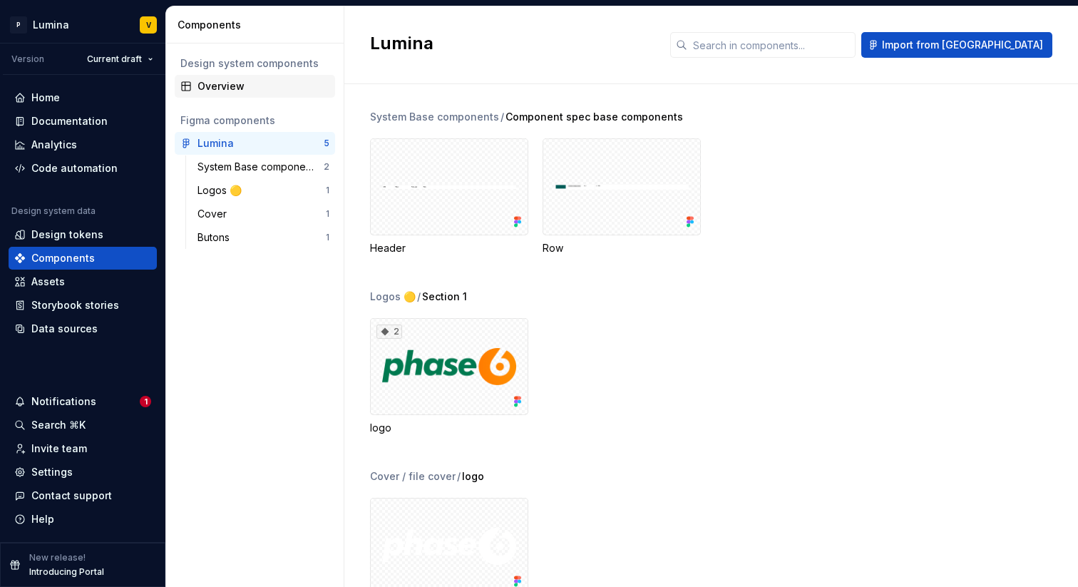
click at [193, 82] on div "Overview" at bounding box center [254, 86] width 149 height 14
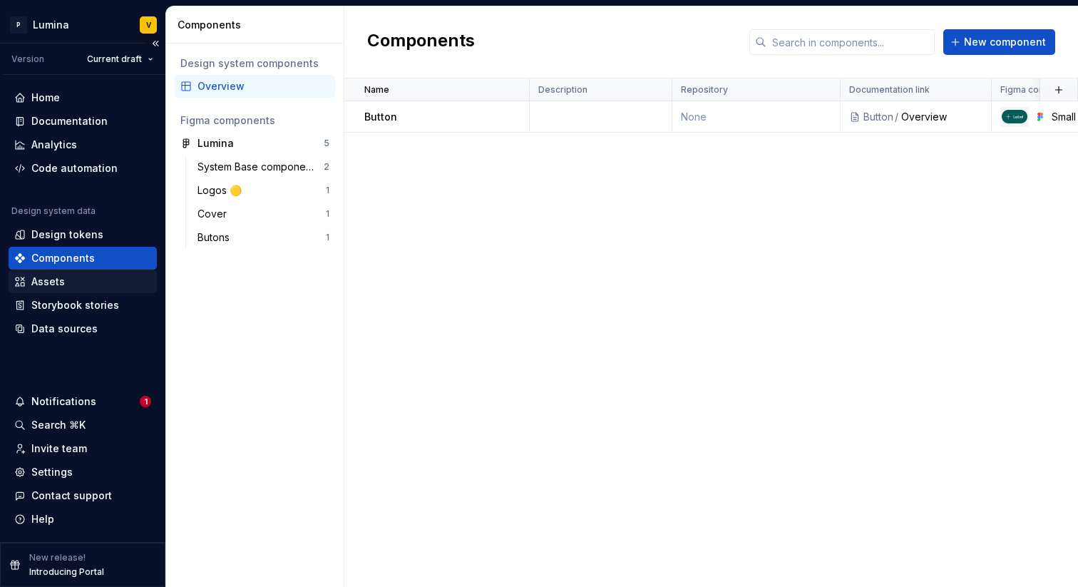
click at [33, 285] on div "Assets" at bounding box center [47, 281] width 33 height 14
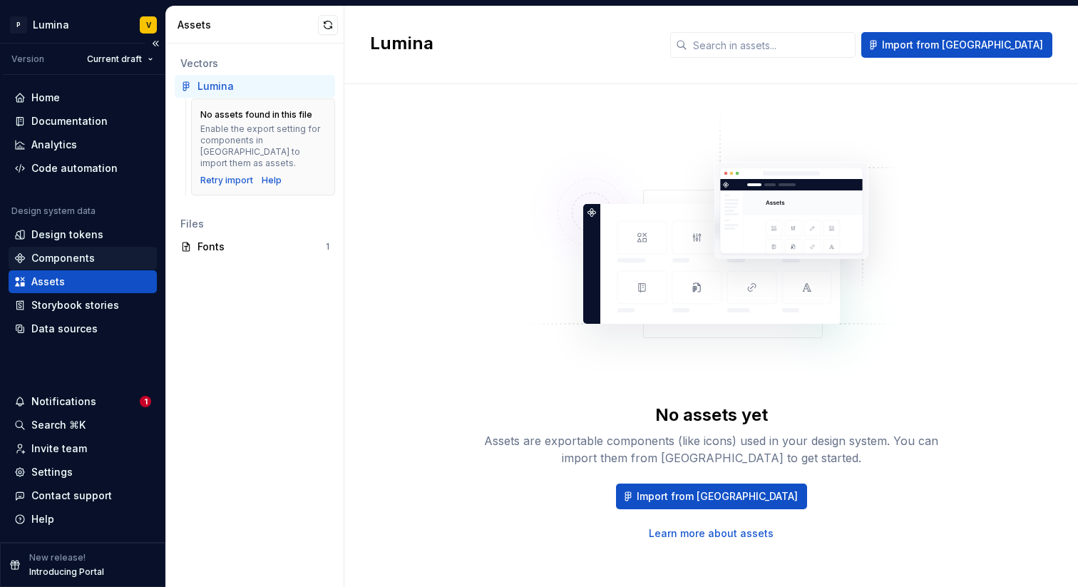
click at [50, 262] on div "Components" at bounding box center [62, 258] width 63 height 14
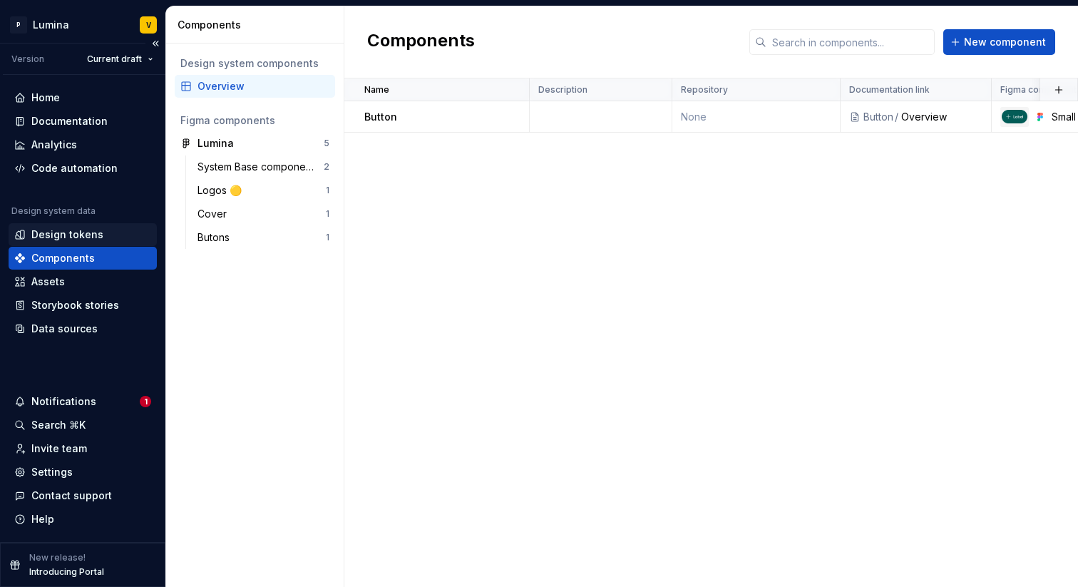
click at [77, 237] on div "Design tokens" at bounding box center [67, 234] width 72 height 14
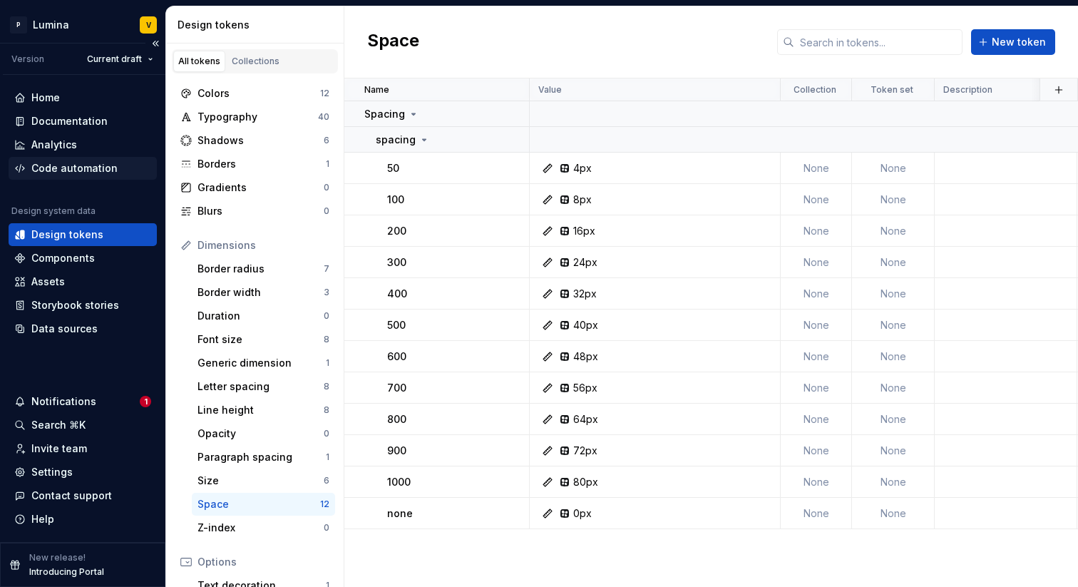
click at [51, 157] on div "Code automation" at bounding box center [83, 168] width 148 height 23
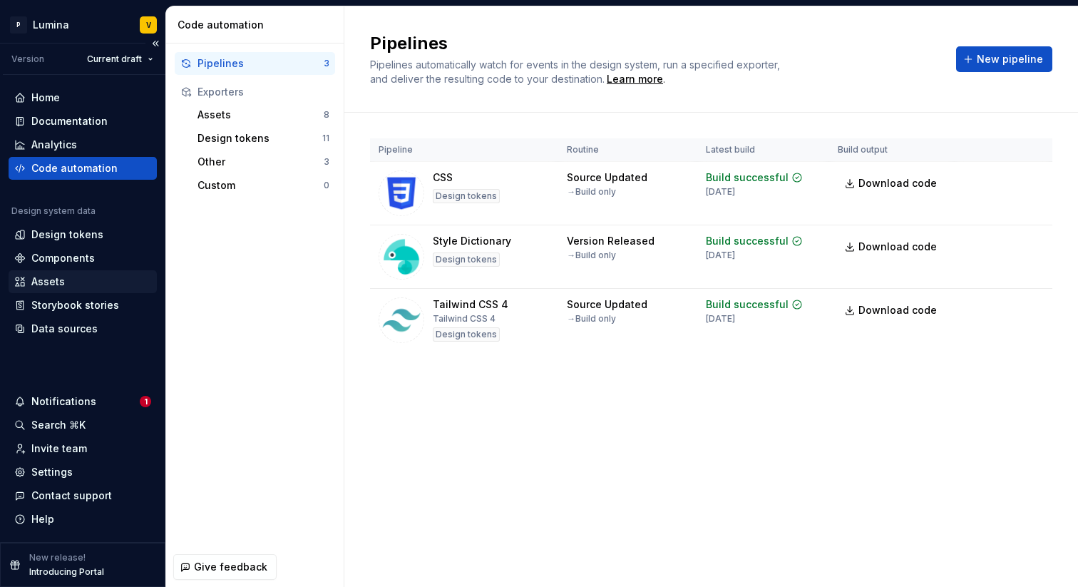
click at [43, 277] on div "Assets" at bounding box center [47, 281] width 33 height 14
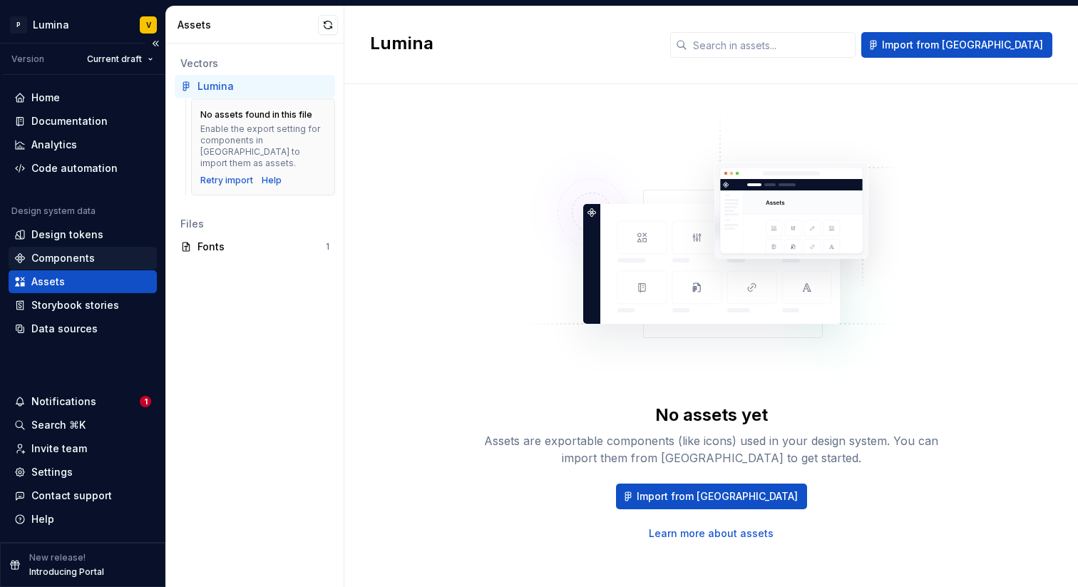
click at [95, 257] on div "Components" at bounding box center [82, 258] width 137 height 14
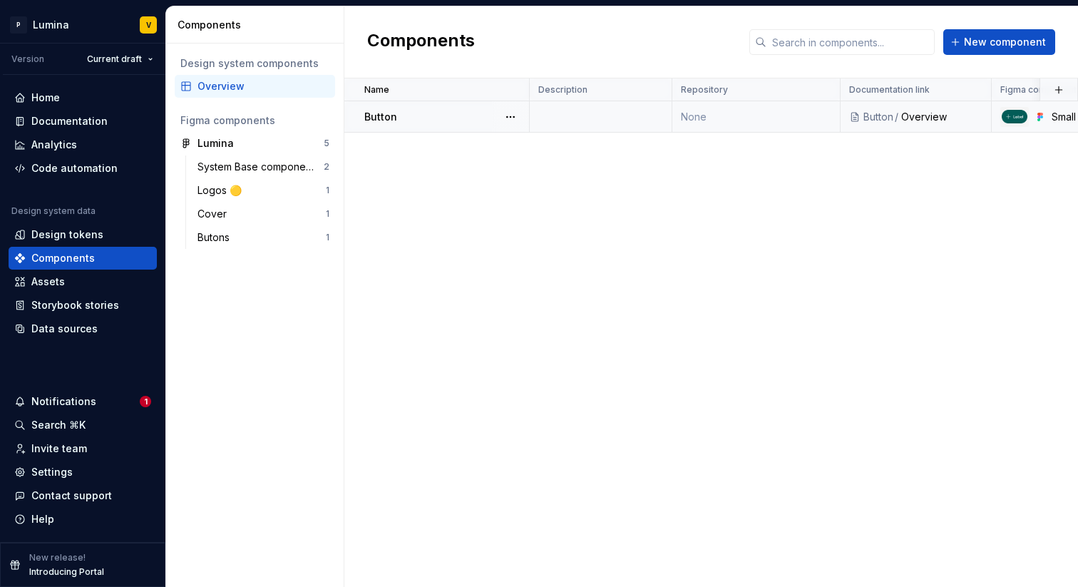
click at [431, 117] on div "Button" at bounding box center [446, 117] width 164 height 14
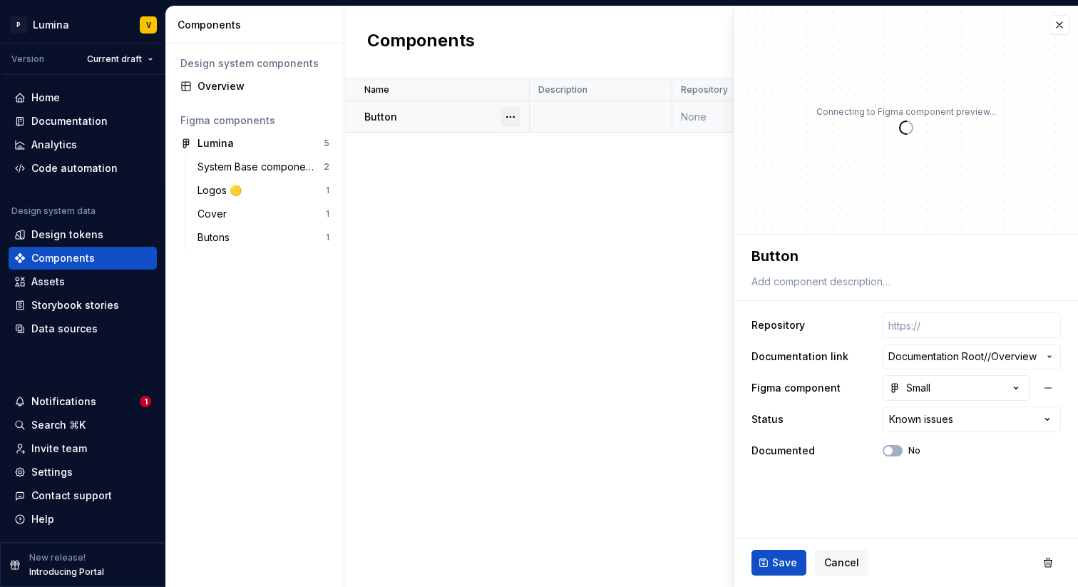
click at [515, 119] on button "button" at bounding box center [510, 117] width 20 height 20
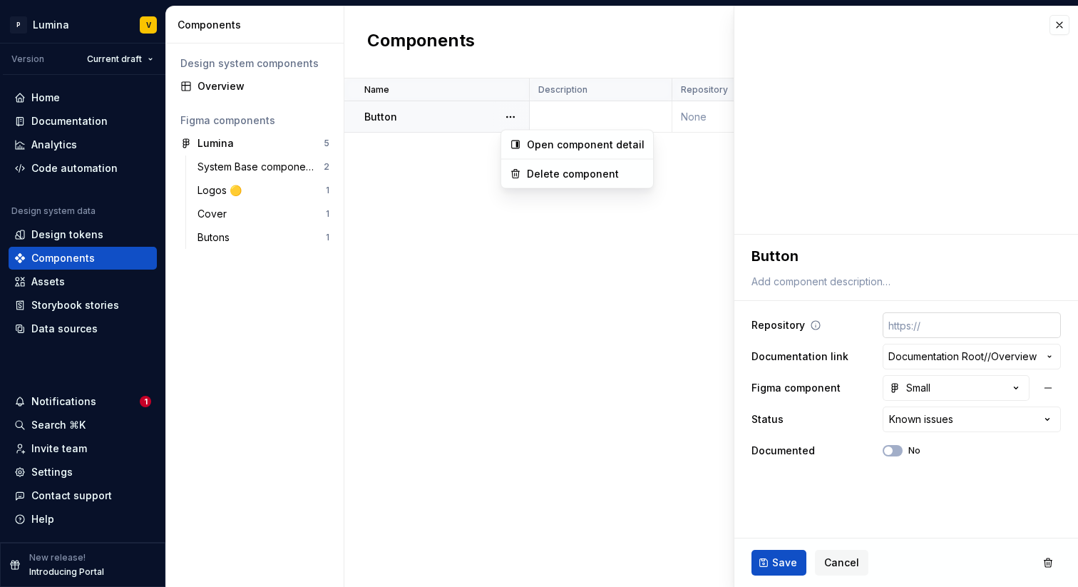
click at [943, 335] on html "**********" at bounding box center [539, 293] width 1078 height 587
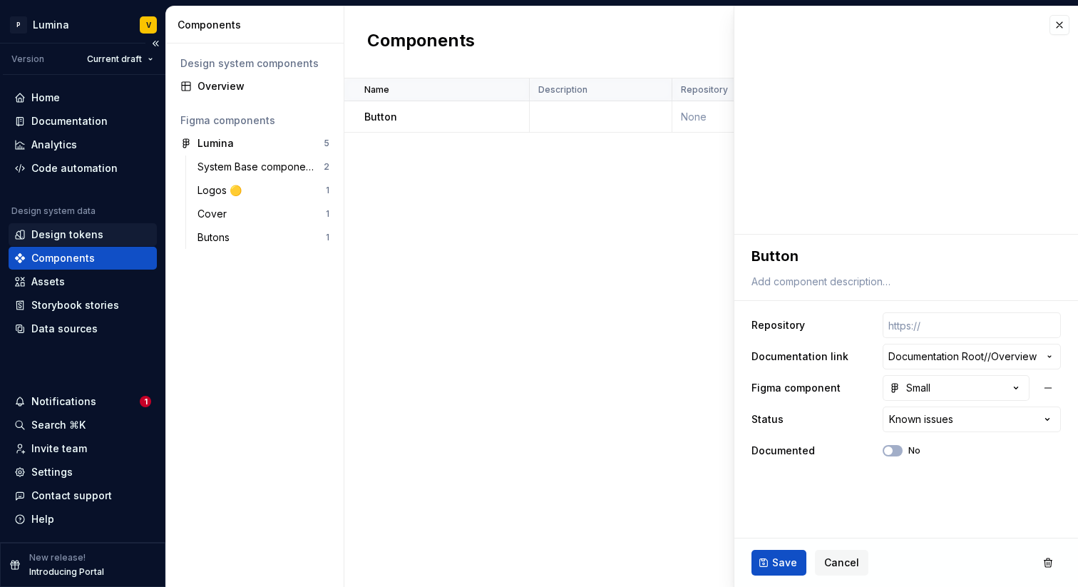
click at [63, 227] on div "Design tokens" at bounding box center [67, 234] width 72 height 14
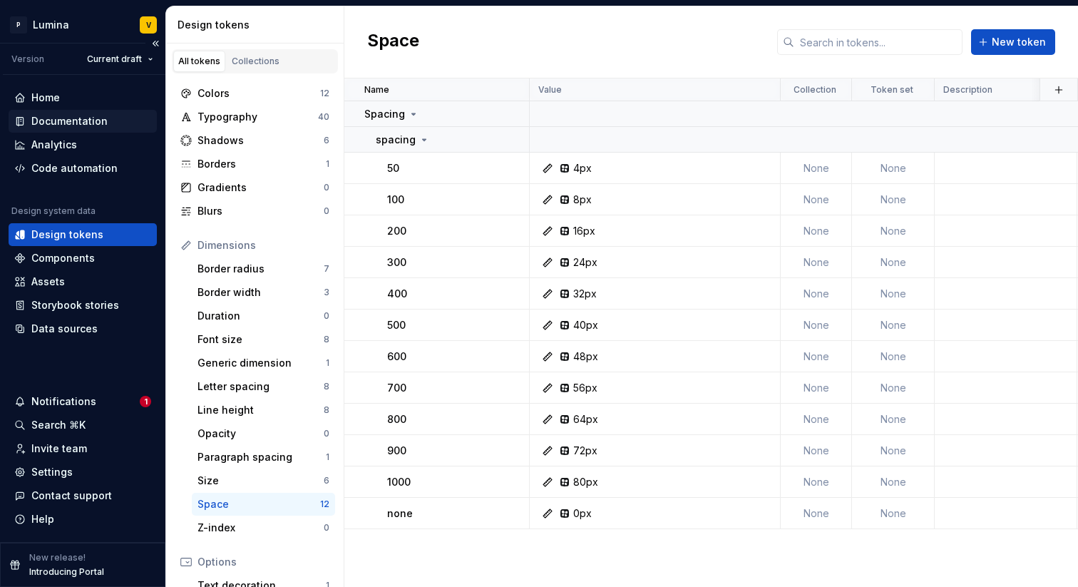
click at [118, 118] on div "Documentation" at bounding box center [82, 121] width 137 height 14
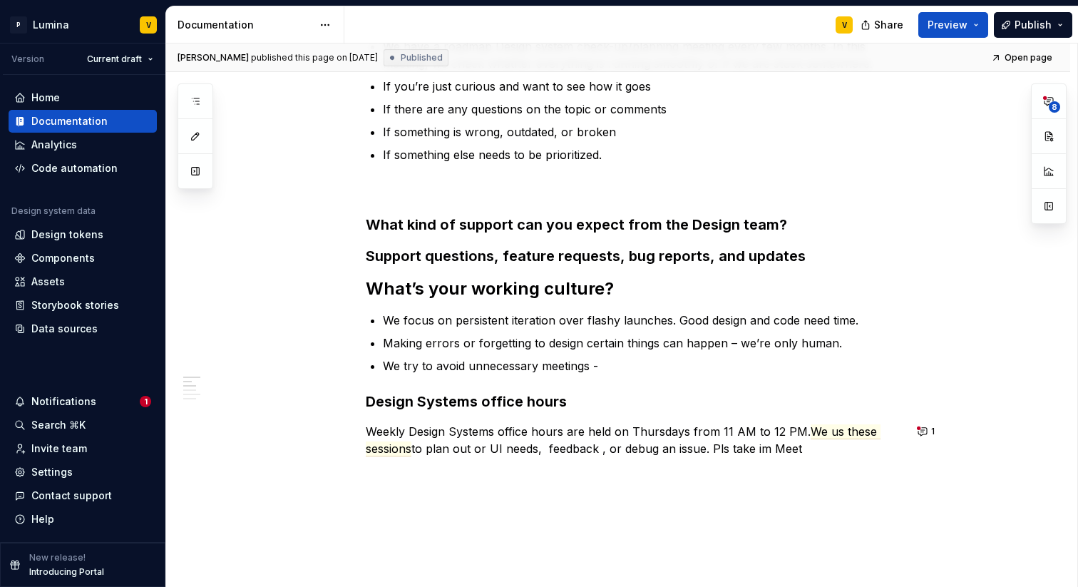
scroll to position [443, 0]
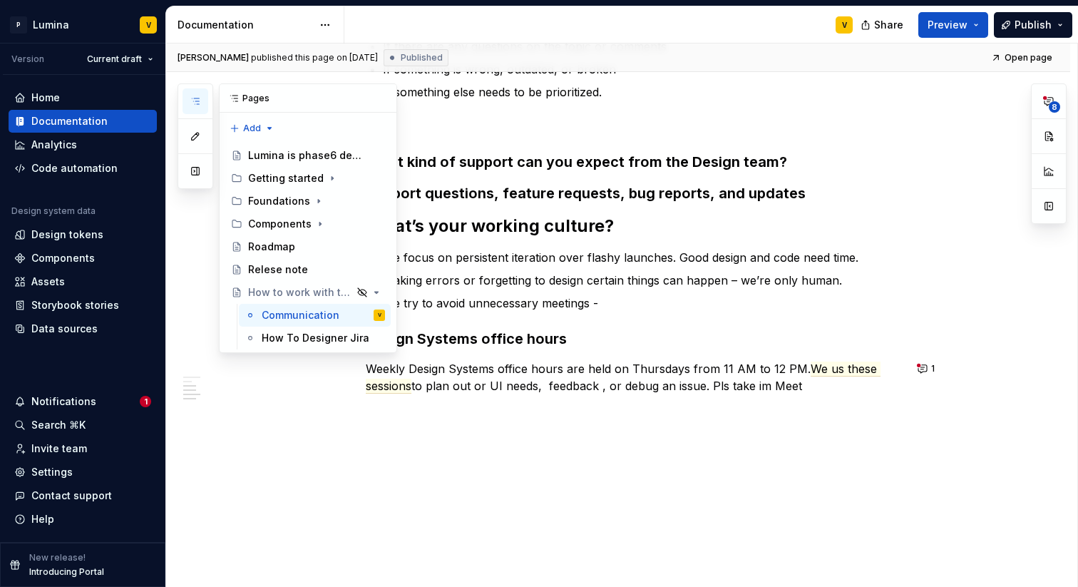
click at [194, 100] on icon "button" at bounding box center [195, 101] width 11 height 11
click at [274, 222] on div "Components" at bounding box center [279, 224] width 63 height 14
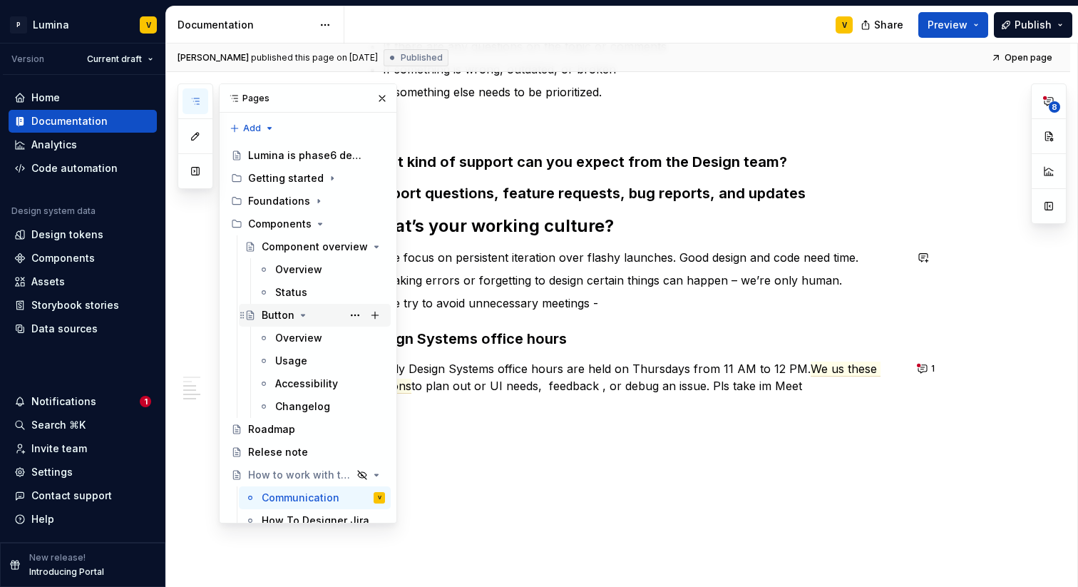
click at [282, 315] on div "Button" at bounding box center [278, 315] width 33 height 14
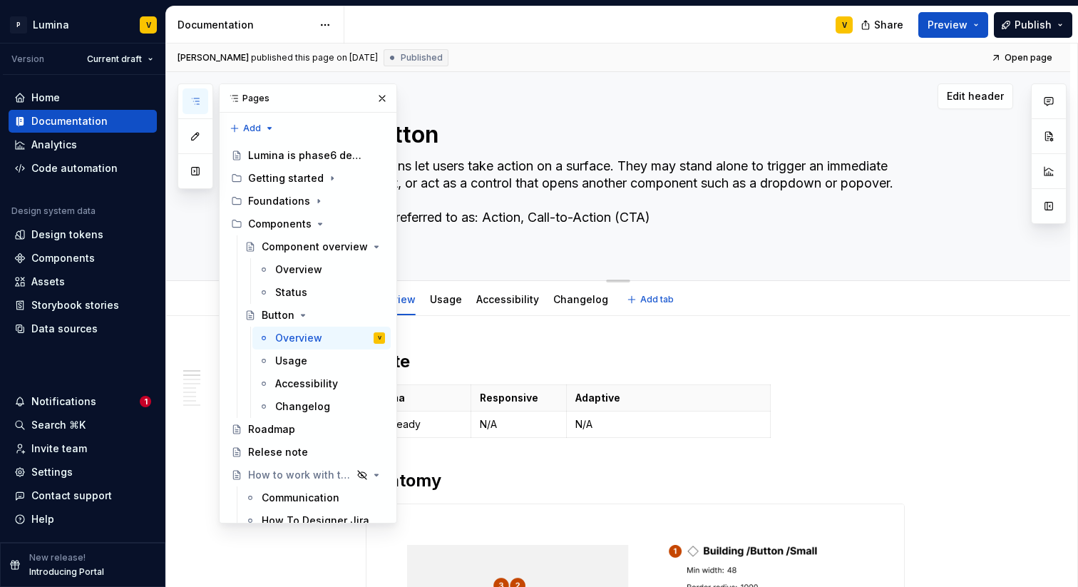
click at [613, 253] on div "Button Buttons let users take action on a surface. They may stand alone to trig…" at bounding box center [635, 176] width 539 height 208
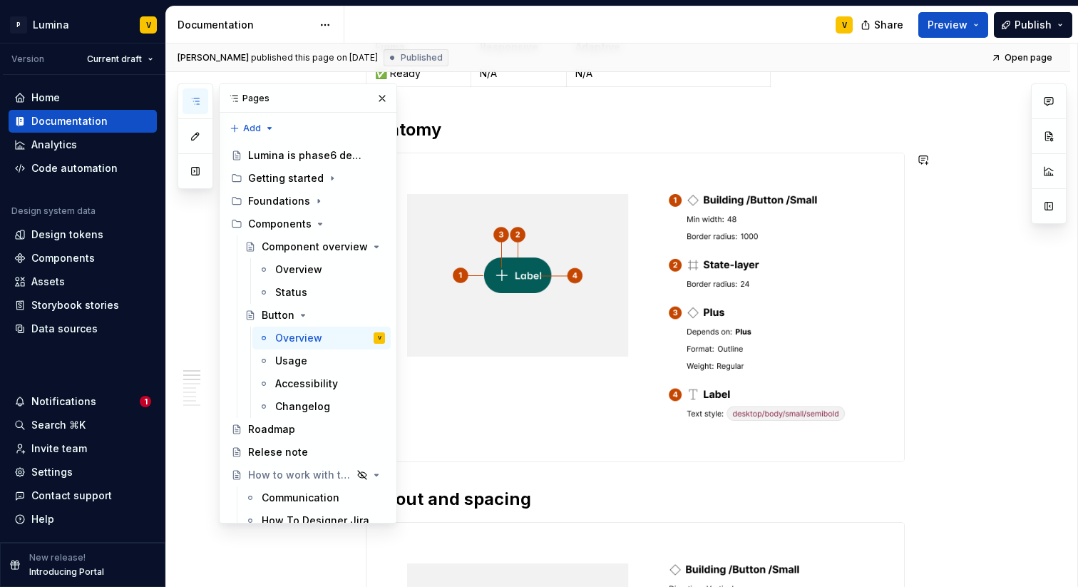
scroll to position [406, 0]
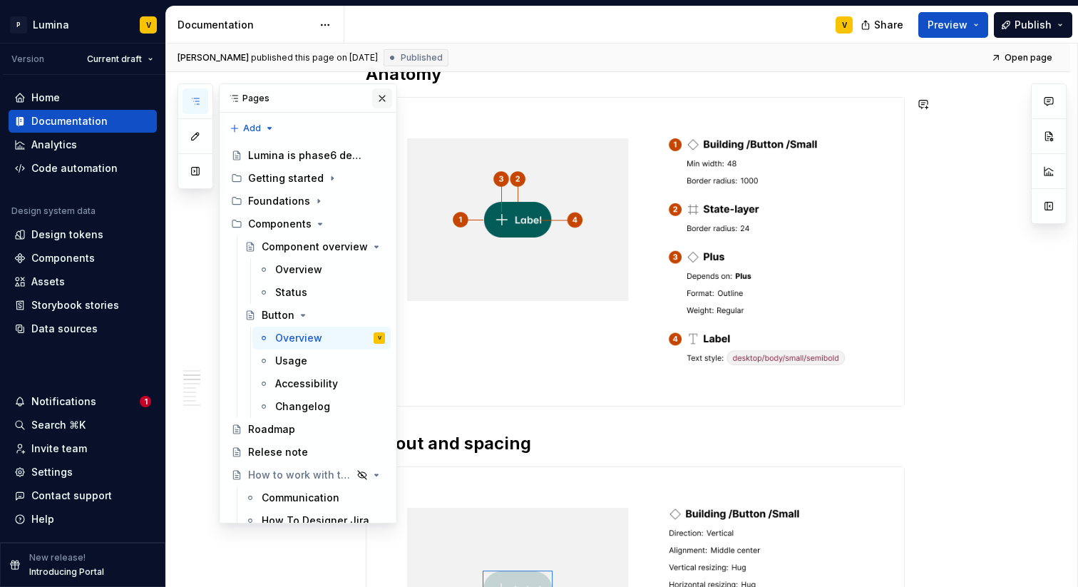
click at [381, 102] on button "button" at bounding box center [382, 98] width 20 height 20
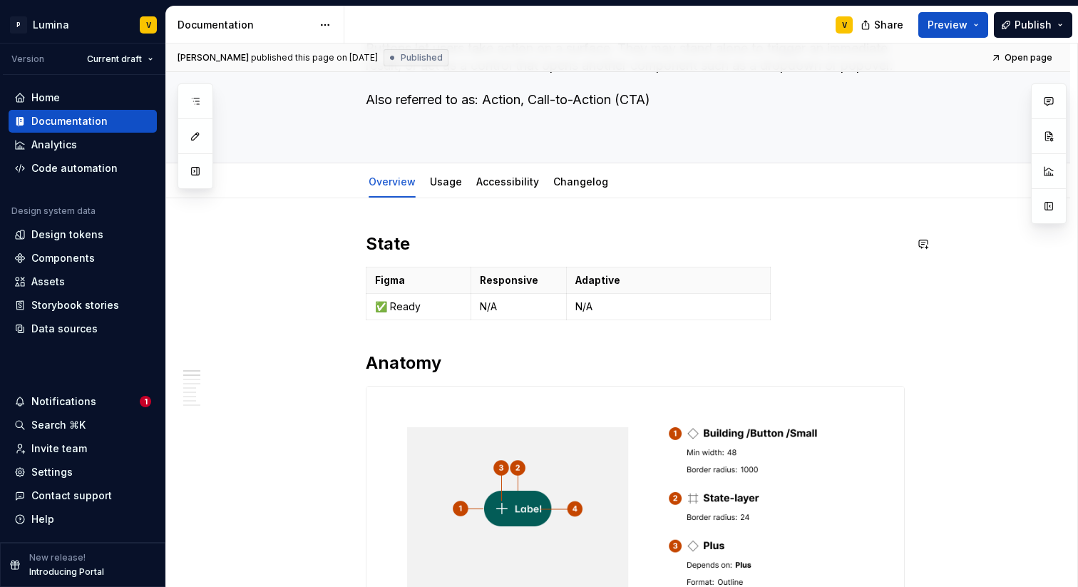
scroll to position [59, 0]
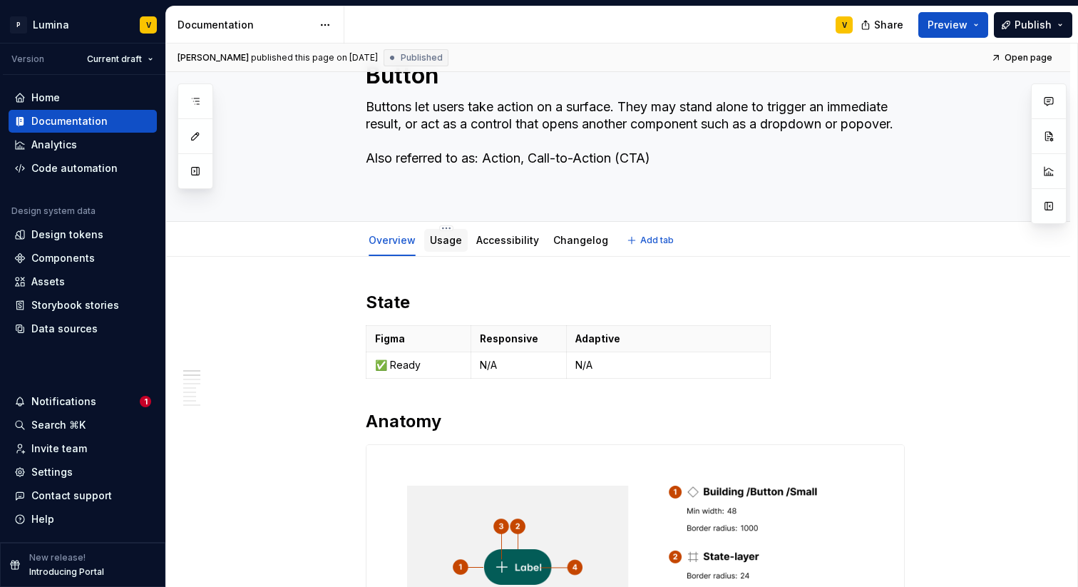
click at [432, 240] on link "Usage" at bounding box center [446, 240] width 32 height 12
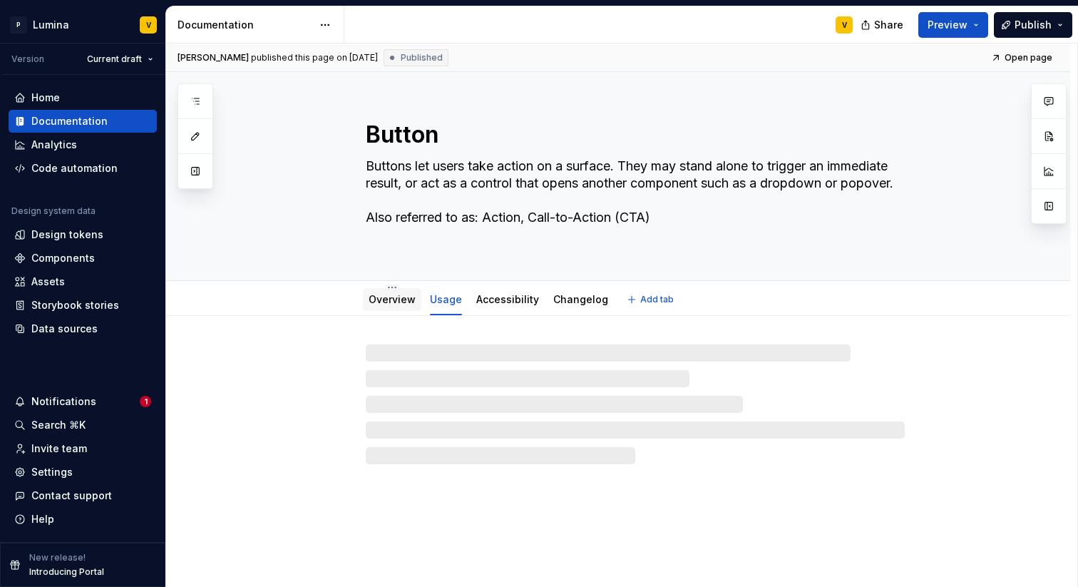
click at [388, 306] on div "Overview" at bounding box center [391, 299] width 47 height 17
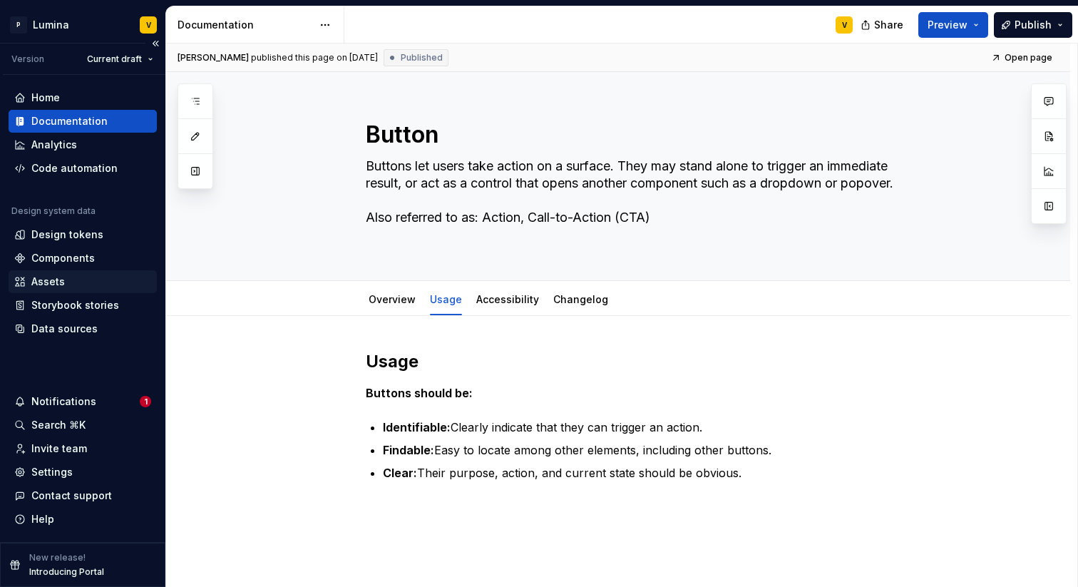
click at [63, 282] on div "Assets" at bounding box center [82, 281] width 137 height 14
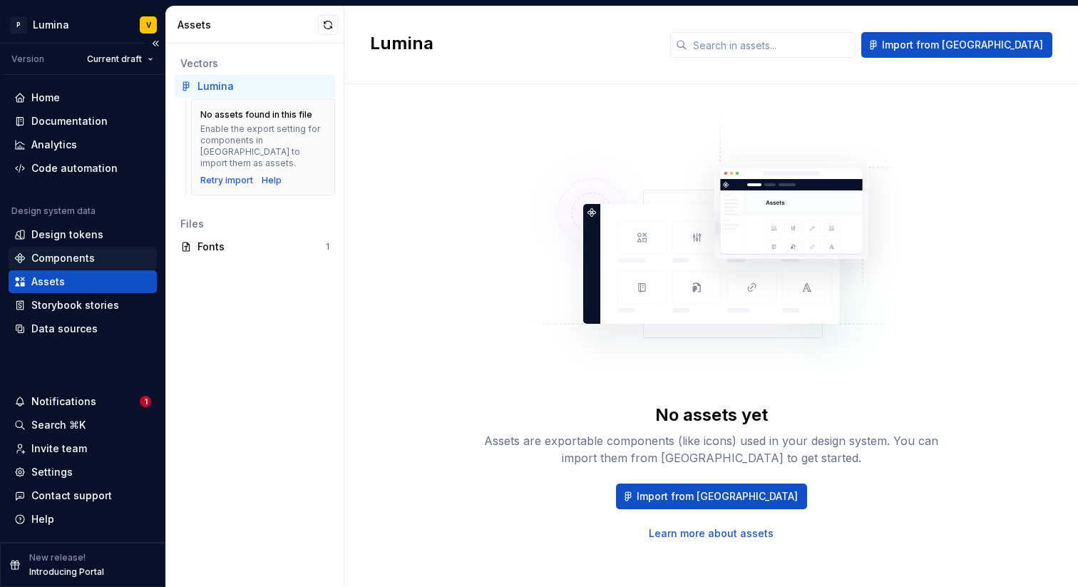
click at [74, 256] on div "Components" at bounding box center [62, 258] width 63 height 14
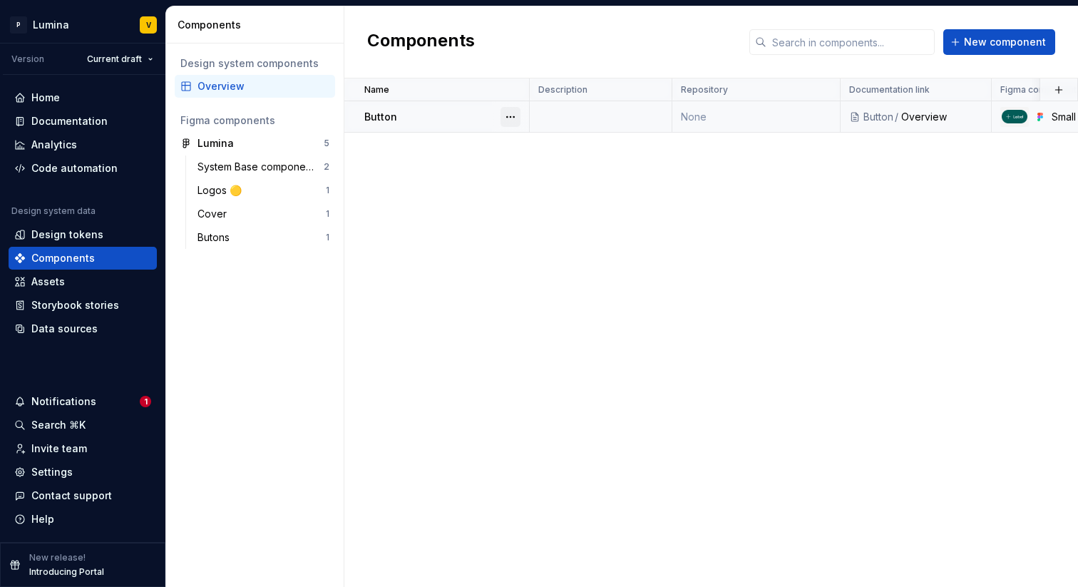
click at [507, 115] on button "button" at bounding box center [510, 117] width 20 height 20
click at [558, 143] on div "Open component detail" at bounding box center [586, 145] width 118 height 14
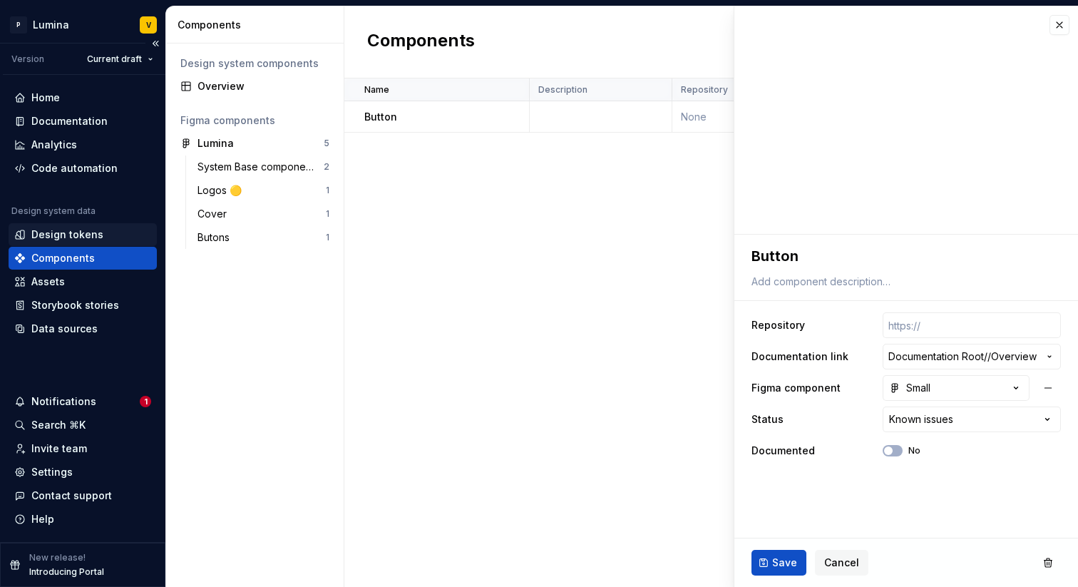
click at [74, 237] on div "Design tokens" at bounding box center [67, 234] width 72 height 14
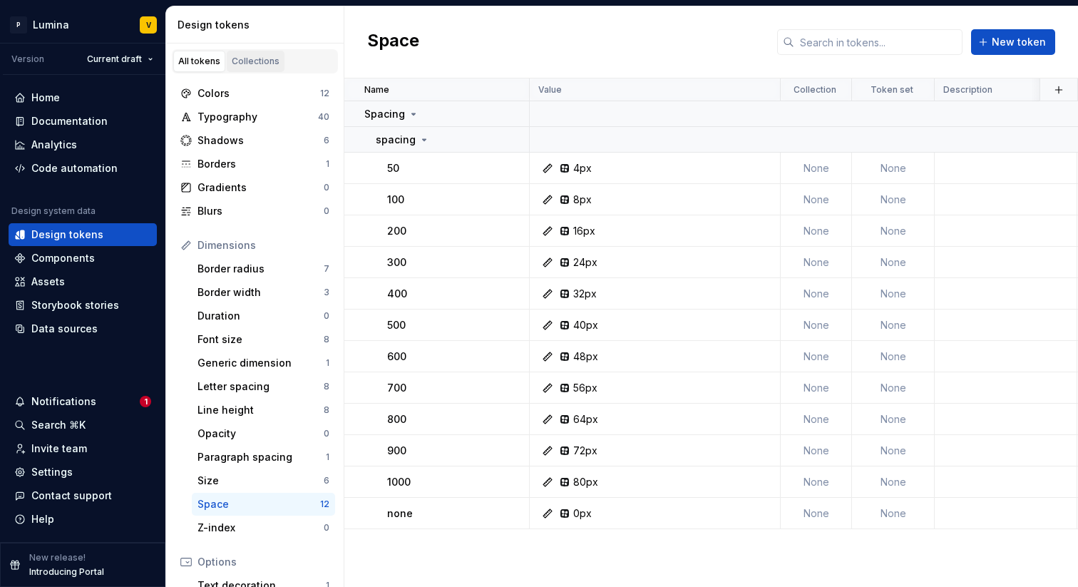
click at [263, 63] on div "Collections" at bounding box center [256, 61] width 48 height 11
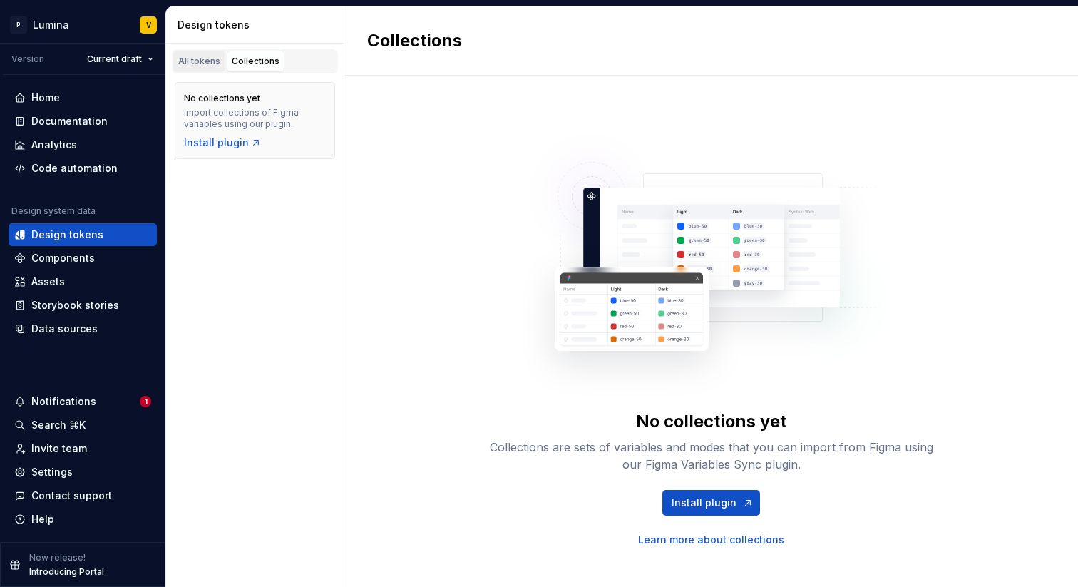
click at [207, 66] on div "All tokens" at bounding box center [199, 61] width 42 height 11
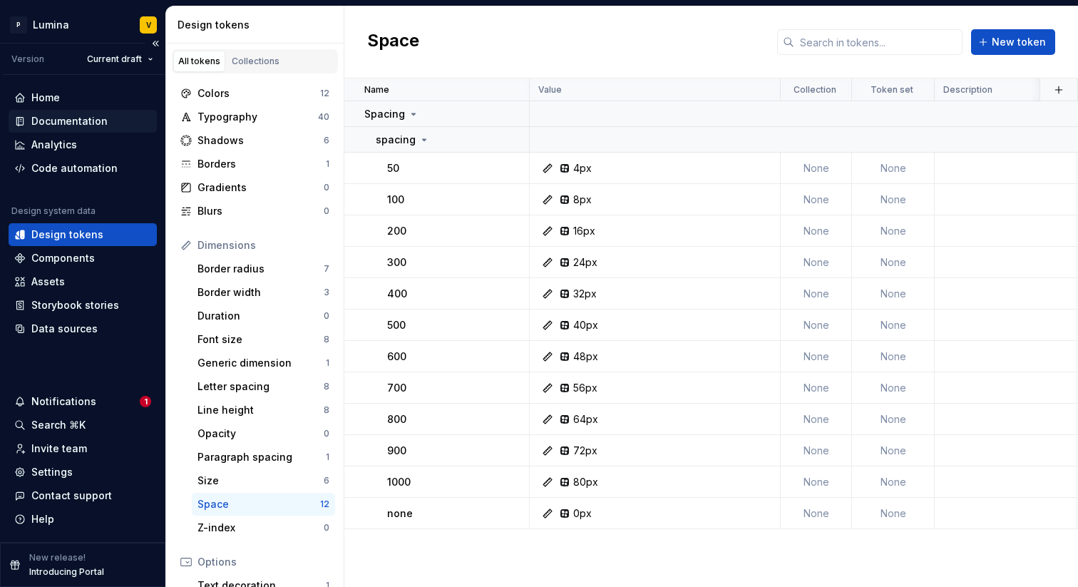
click at [74, 113] on div "Documentation" at bounding box center [83, 121] width 148 height 23
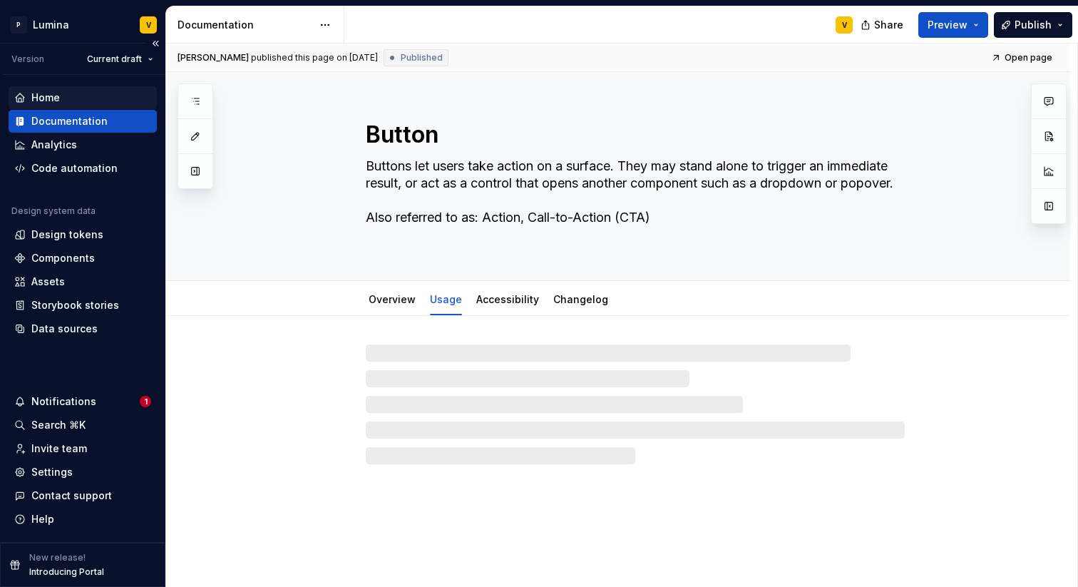
click at [68, 89] on div "Home" at bounding box center [83, 97] width 148 height 23
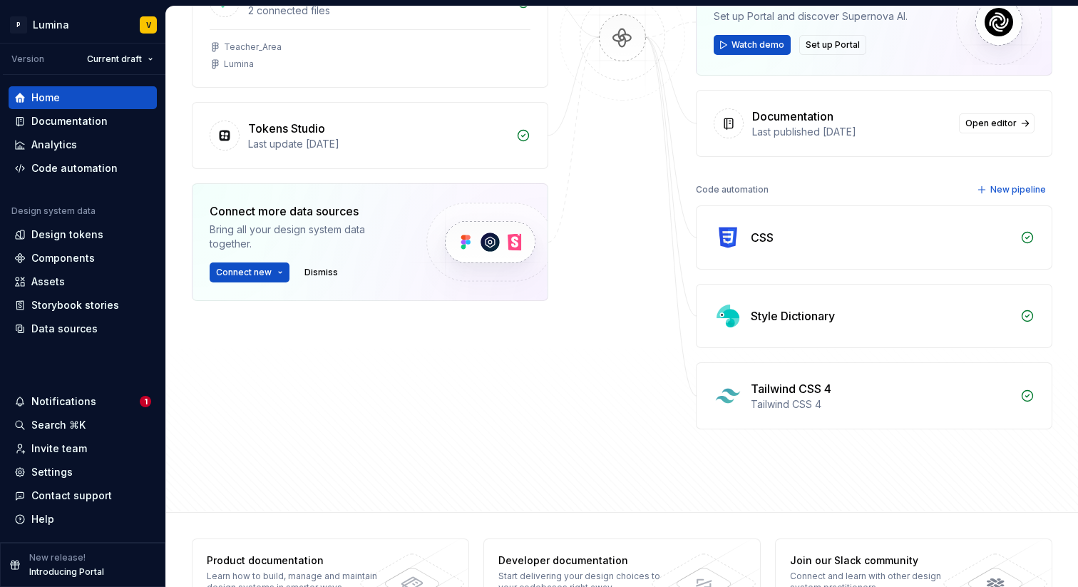
scroll to position [288, 0]
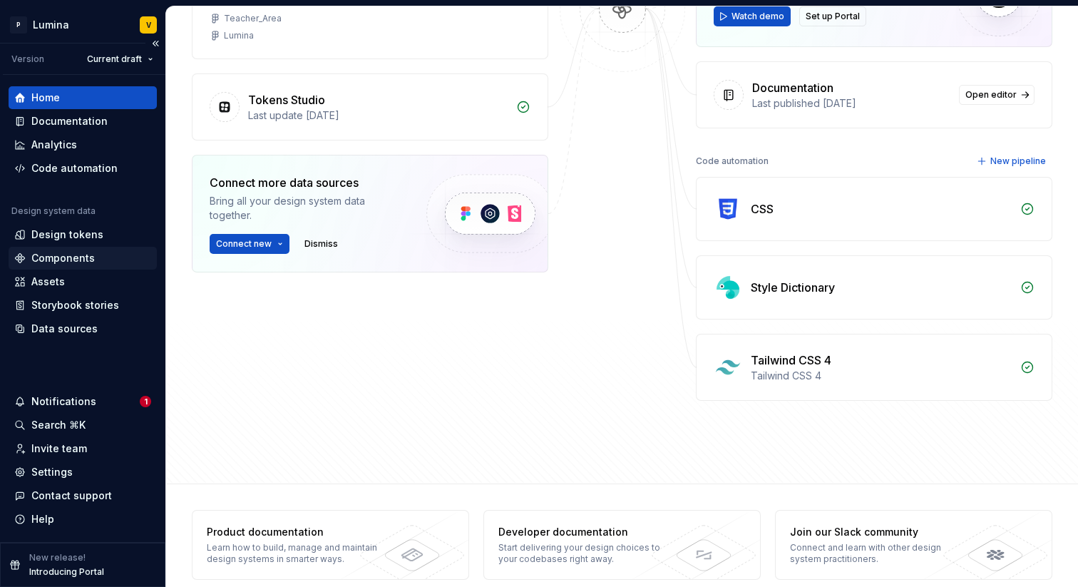
click at [46, 257] on div "Components" at bounding box center [62, 258] width 63 height 14
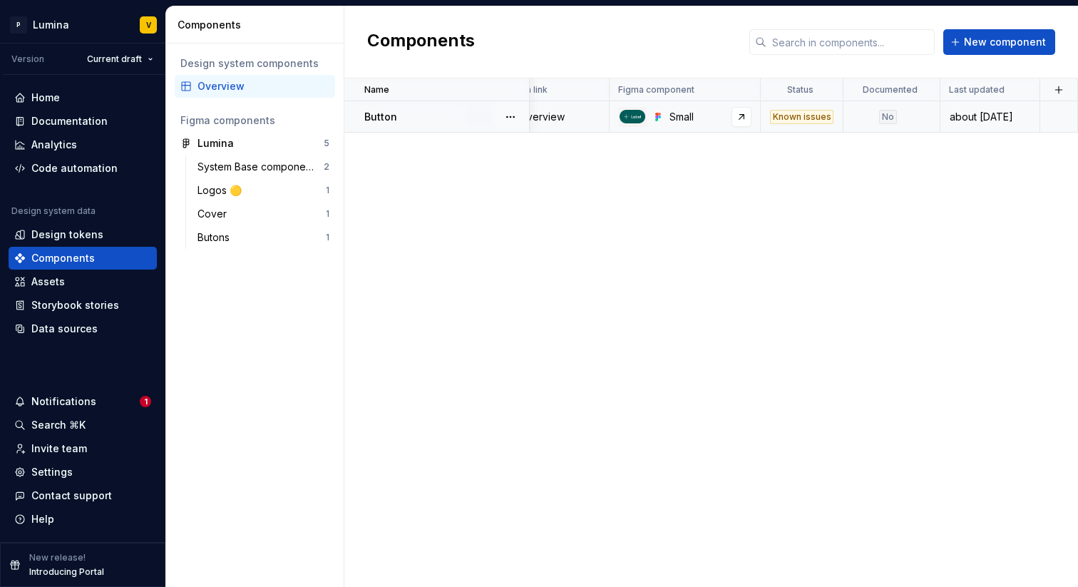
scroll to position [0, 382]
click at [1048, 98] on th at bounding box center [1058, 89] width 38 height 23
click at [1054, 87] on button "button" at bounding box center [1058, 90] width 20 height 20
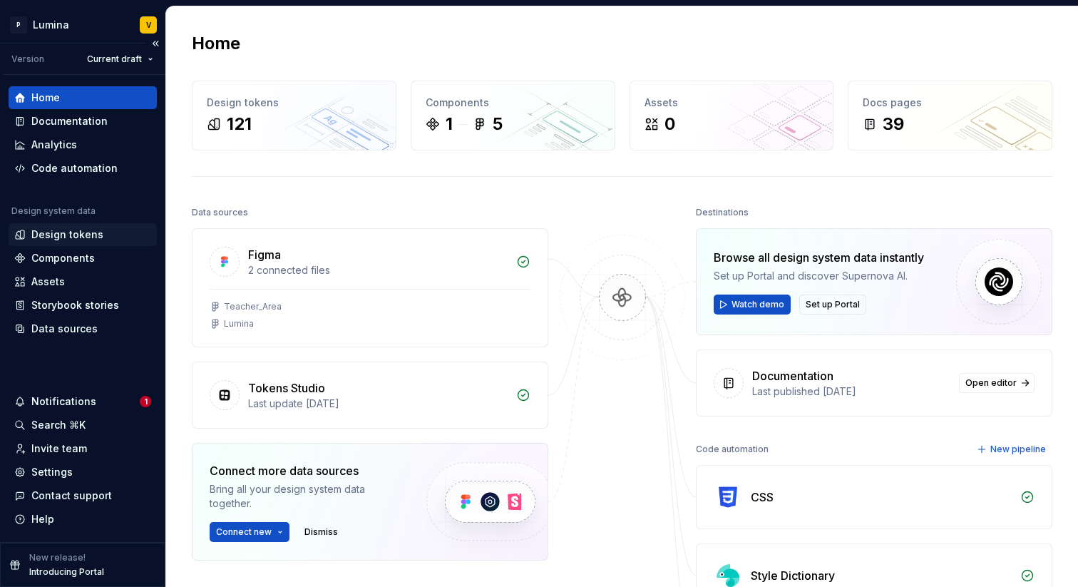
click at [48, 234] on div "Design tokens" at bounding box center [67, 234] width 72 height 14
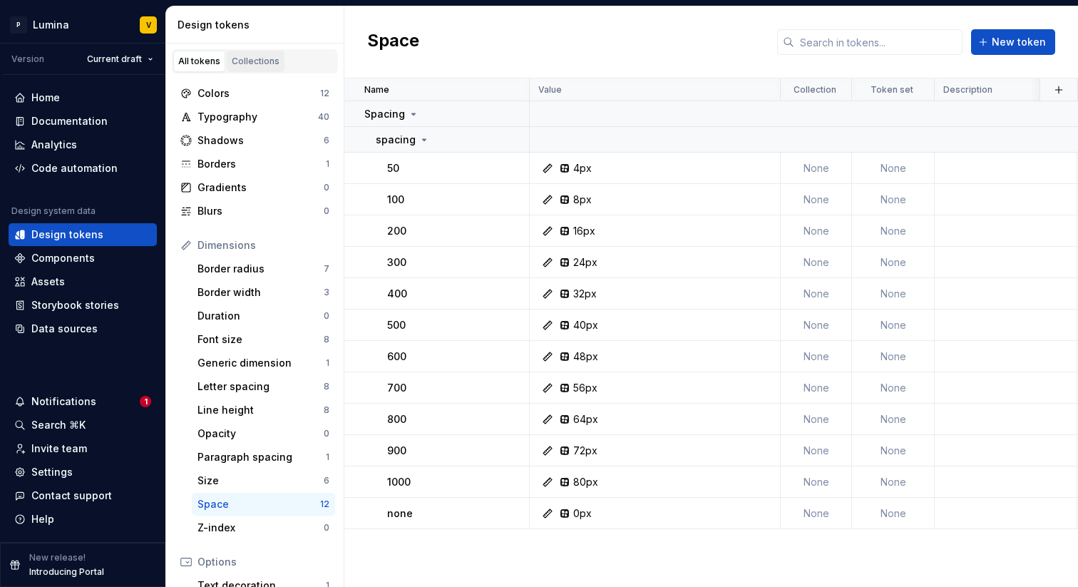
click at [257, 64] on div "Collections" at bounding box center [256, 61] width 48 height 11
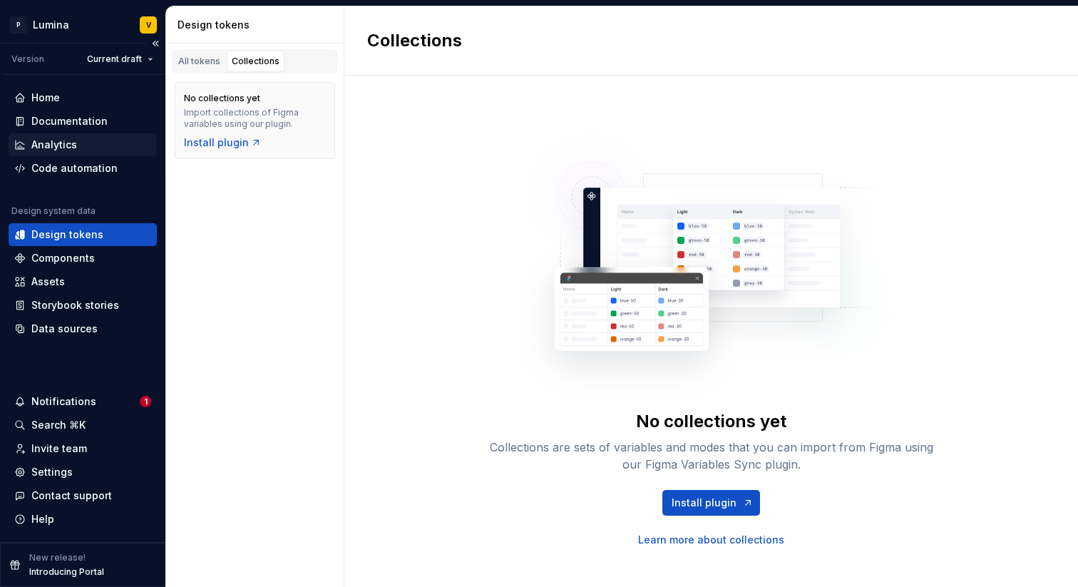
click at [72, 135] on div "Analytics" at bounding box center [83, 144] width 148 height 23
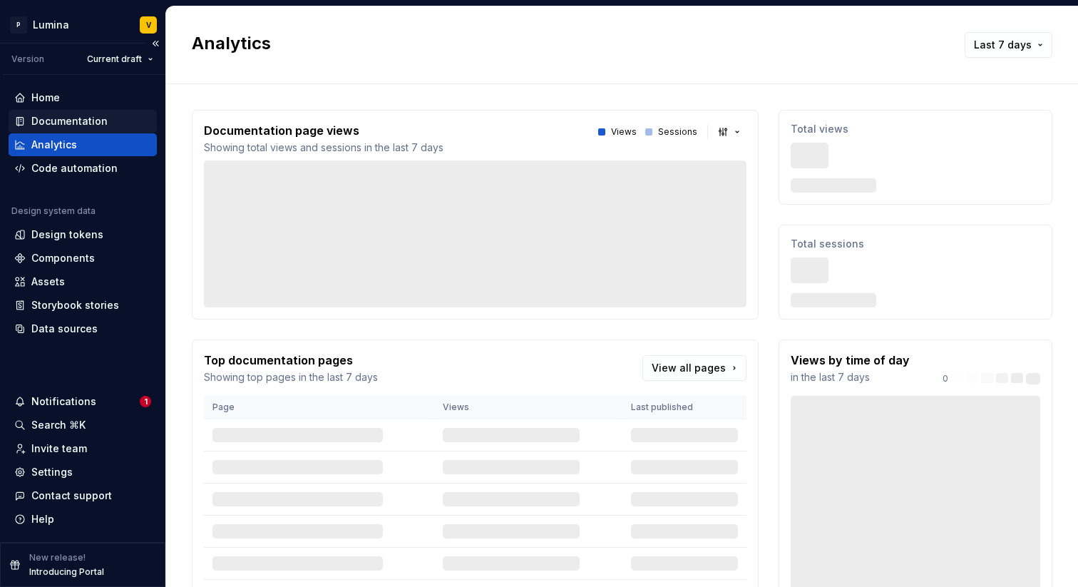
click at [75, 119] on div "Documentation" at bounding box center [69, 121] width 76 height 14
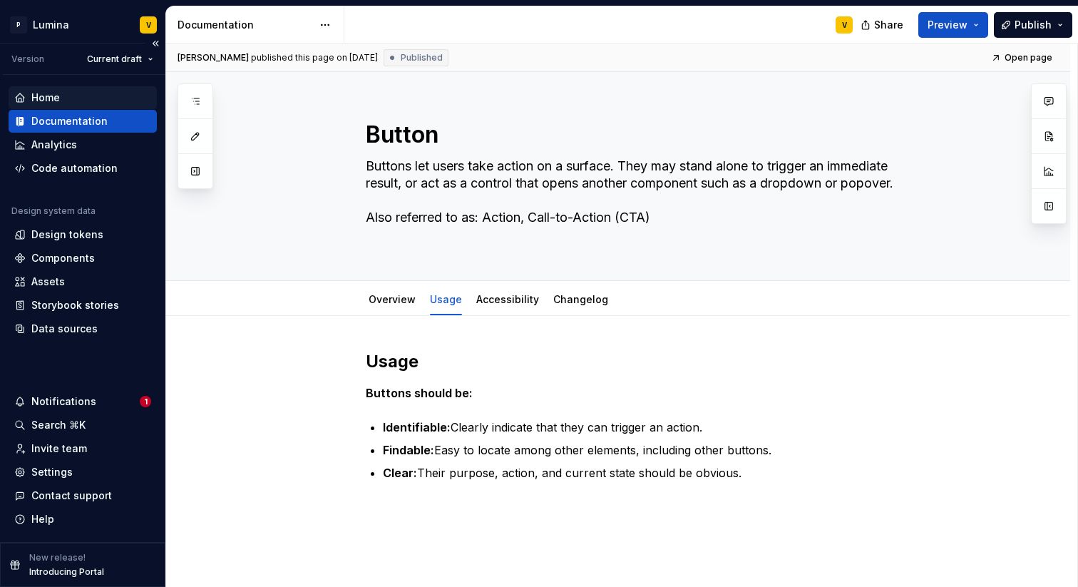
click at [58, 93] on div "Home" at bounding box center [45, 98] width 29 height 14
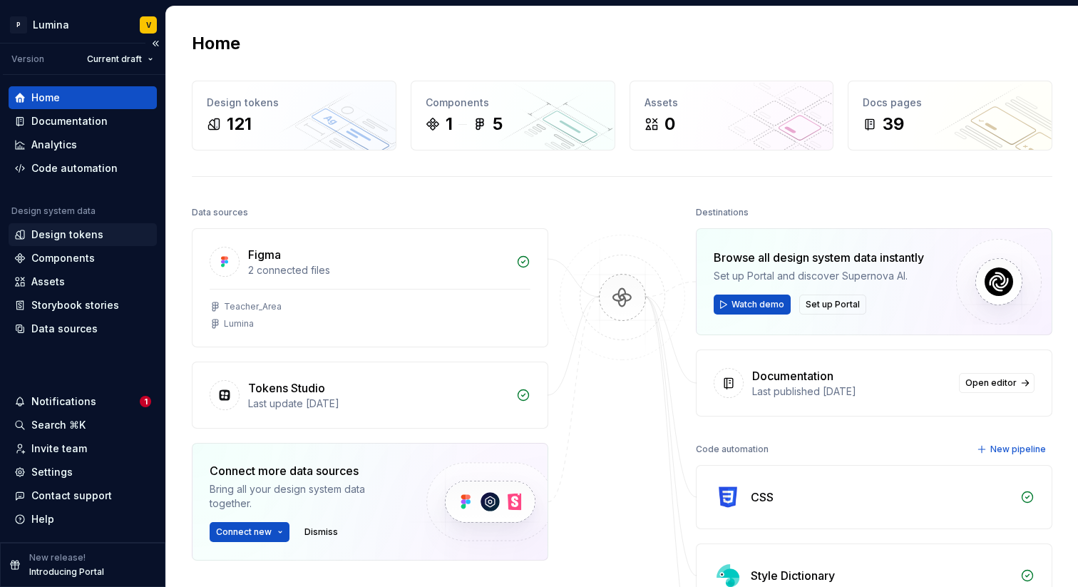
click at [48, 239] on div "Design tokens" at bounding box center [67, 234] width 72 height 14
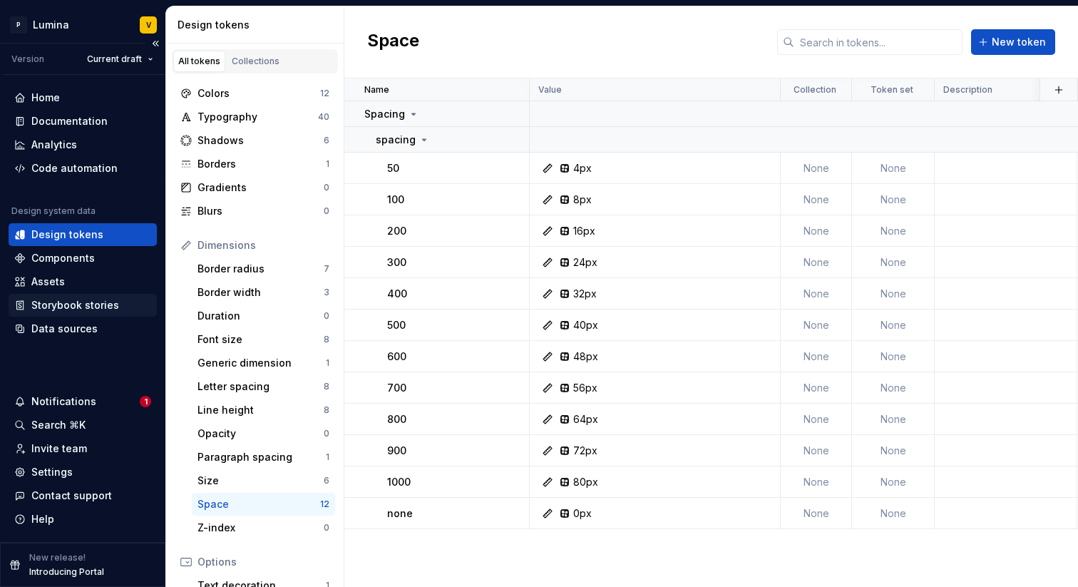
click at [46, 295] on div "Storybook stories" at bounding box center [83, 305] width 148 height 23
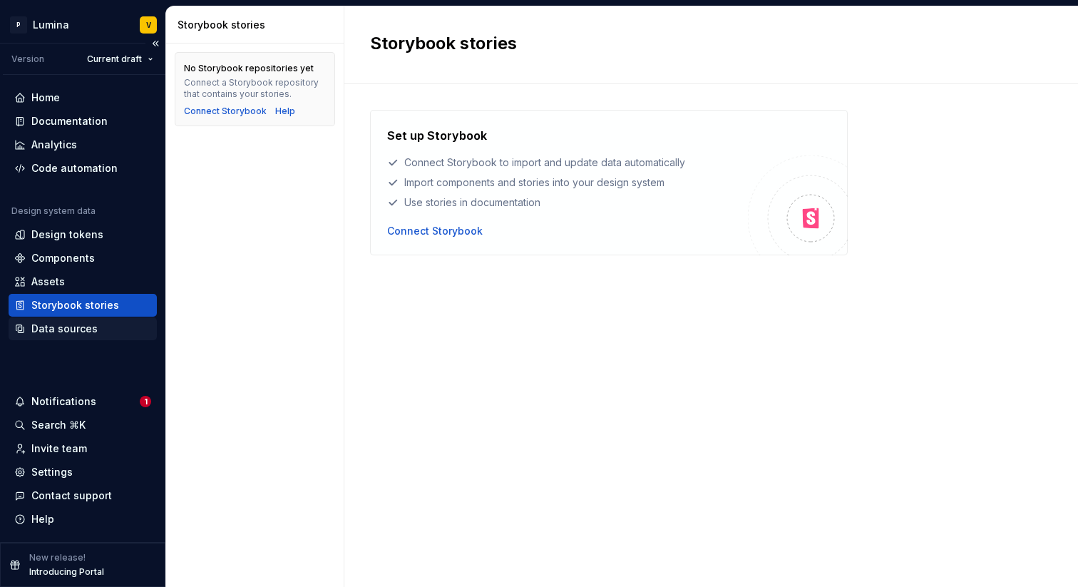
click at [71, 320] on div "Data sources" at bounding box center [83, 328] width 148 height 23
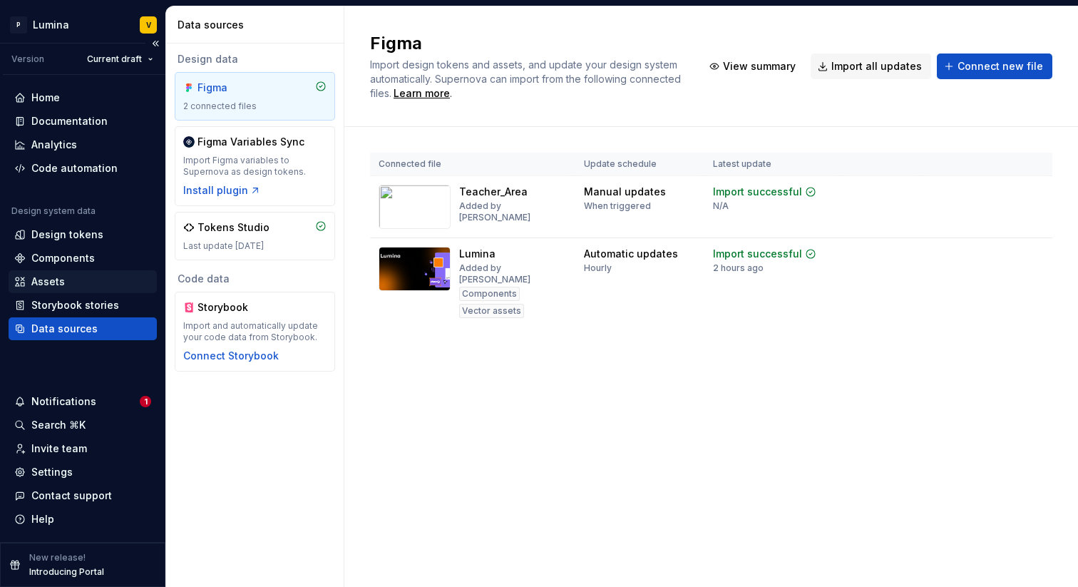
click at [72, 279] on div "Assets" at bounding box center [82, 281] width 137 height 14
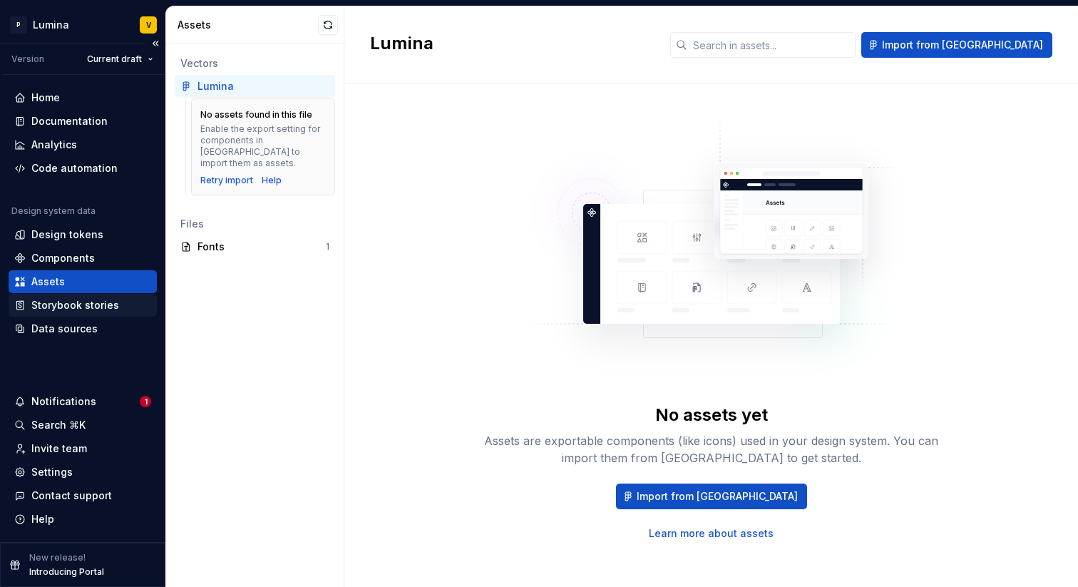
click at [70, 310] on div "Storybook stories" at bounding box center [75, 305] width 88 height 14
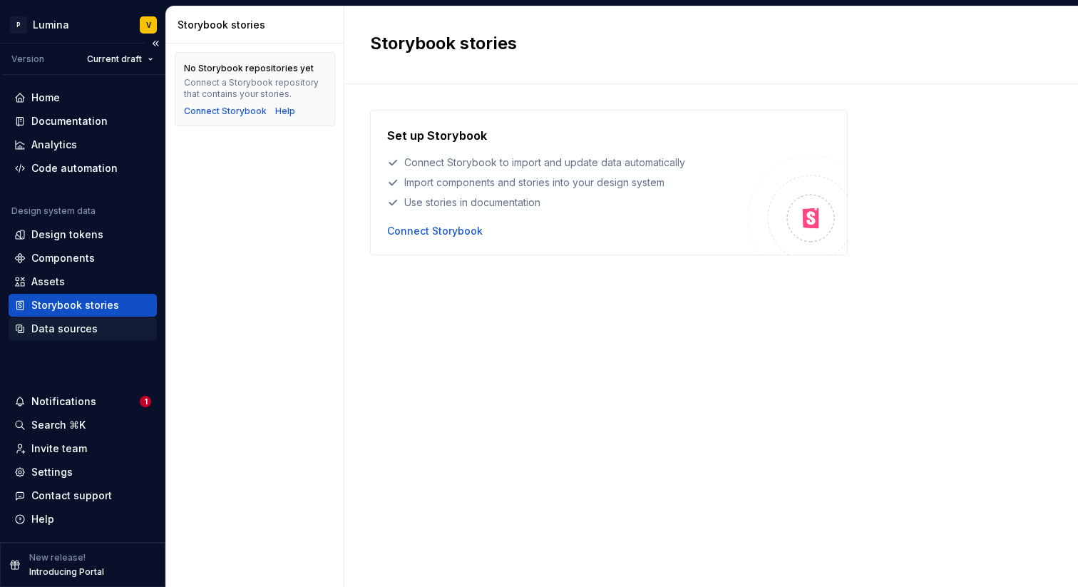
click at [69, 338] on div "Data sources" at bounding box center [83, 328] width 148 height 23
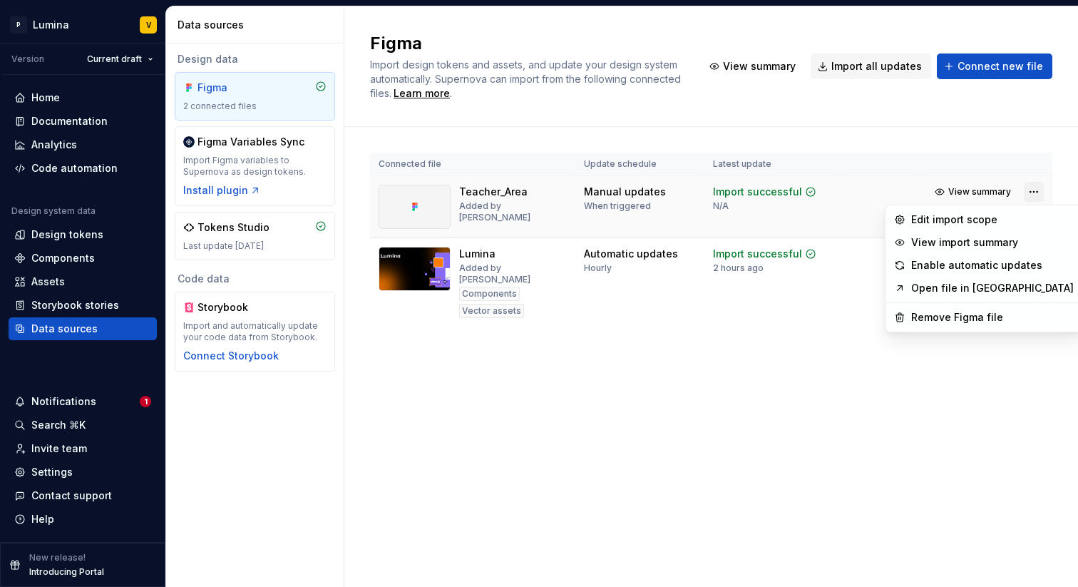
click at [1036, 195] on html "P Lumina V Version Current draft Home Documentation Analytics Code automation D…" at bounding box center [539, 293] width 1078 height 587
click at [244, 235] on html "P Lumina V Version Current draft Home Documentation Analytics Code automation D…" at bounding box center [539, 293] width 1078 height 587
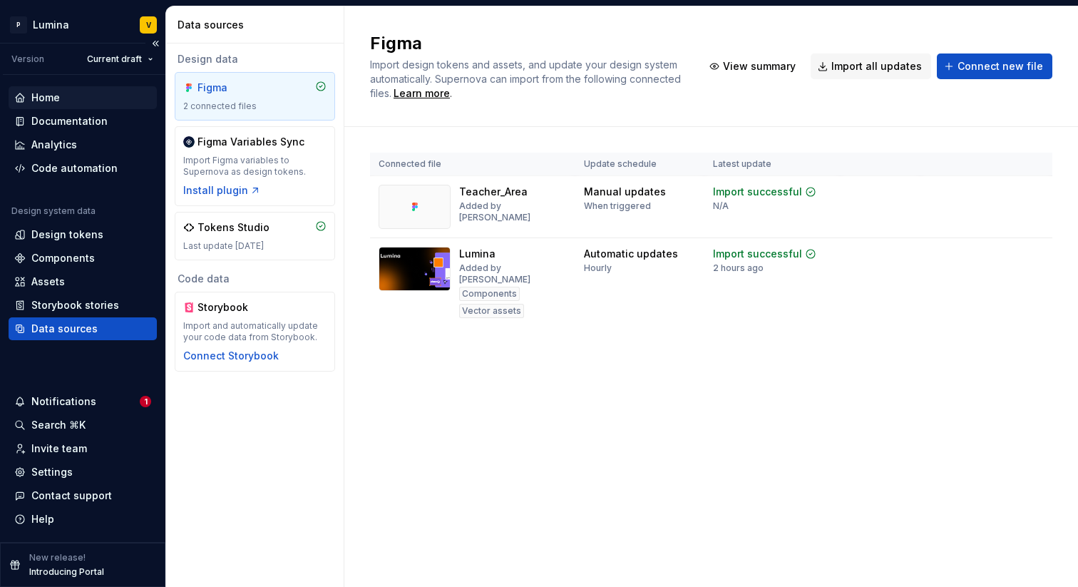
click at [60, 97] on div "Home" at bounding box center [82, 98] width 137 height 14
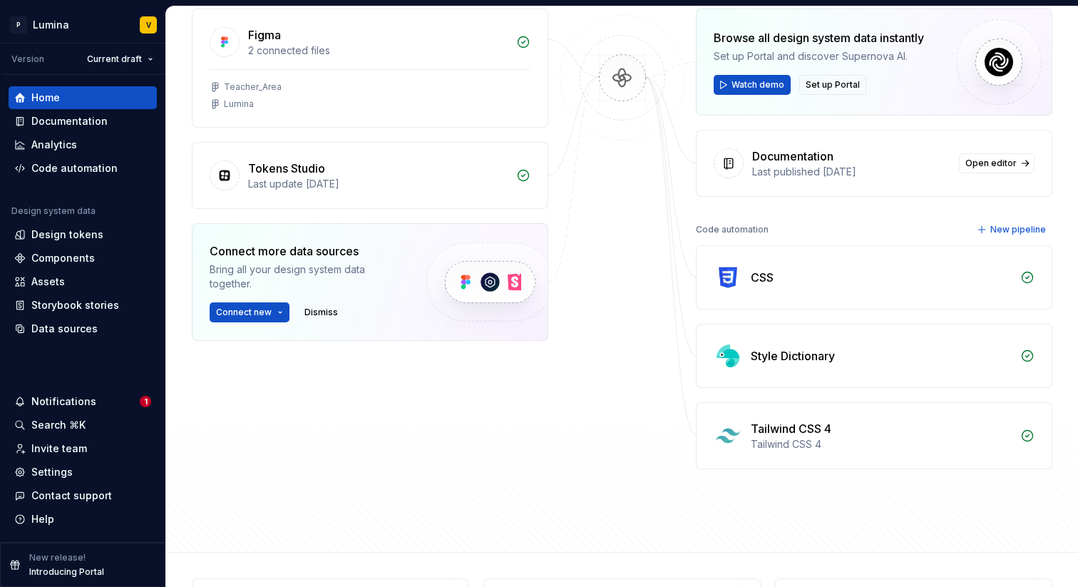
scroll to position [306, 0]
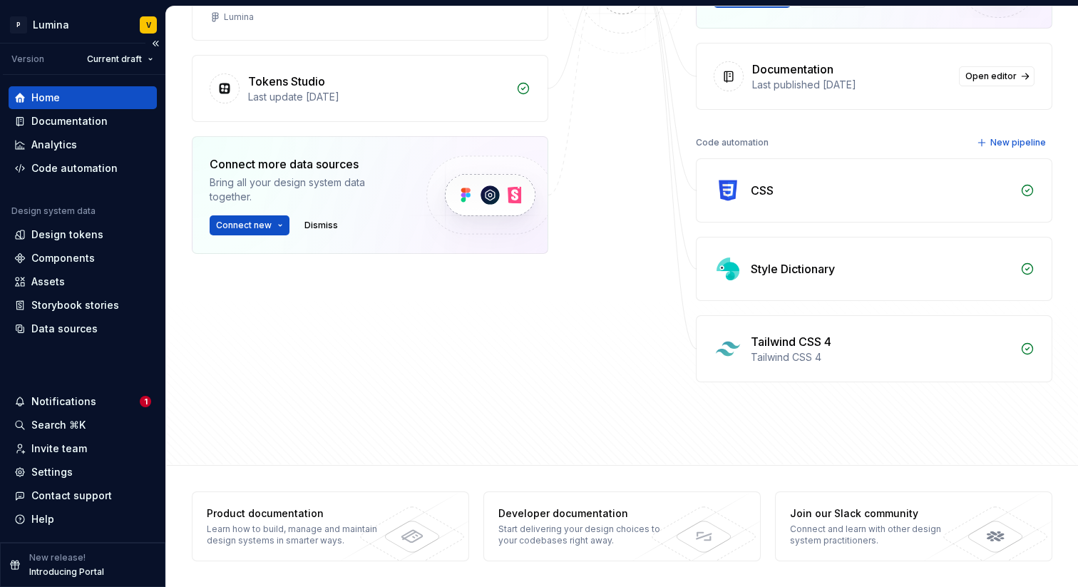
click at [99, 106] on div "Home" at bounding box center [83, 97] width 148 height 23
click at [85, 125] on div "Documentation" at bounding box center [69, 121] width 76 height 14
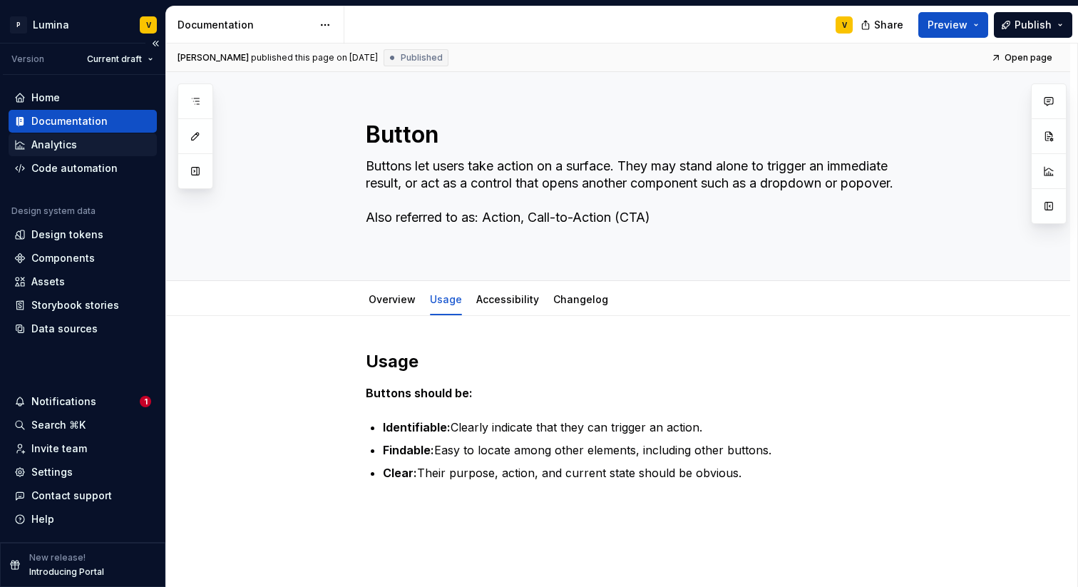
click at [71, 150] on div "Analytics" at bounding box center [54, 145] width 46 height 14
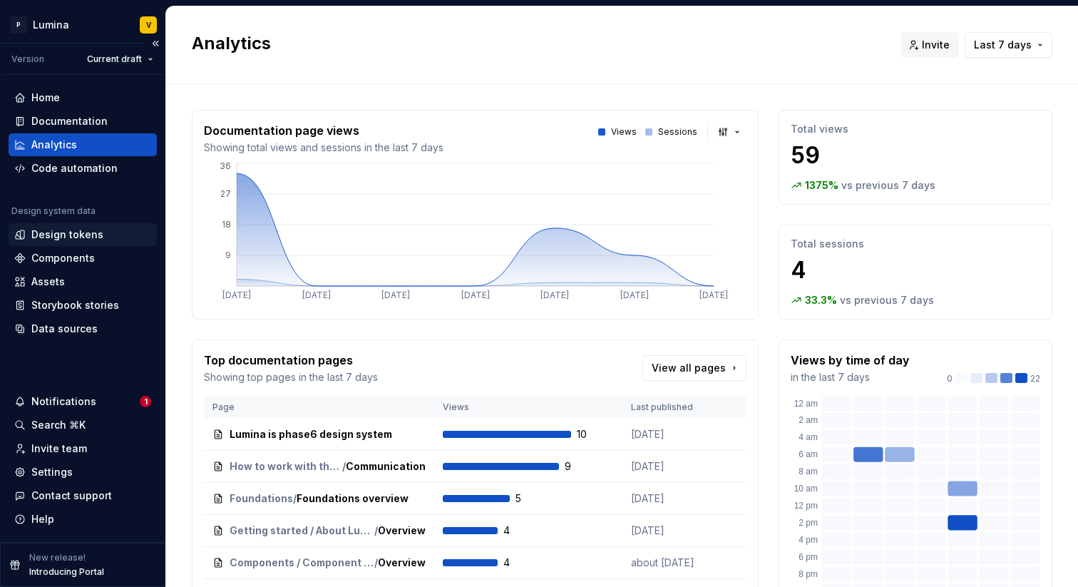
click at [53, 233] on div "Design tokens" at bounding box center [67, 234] width 72 height 14
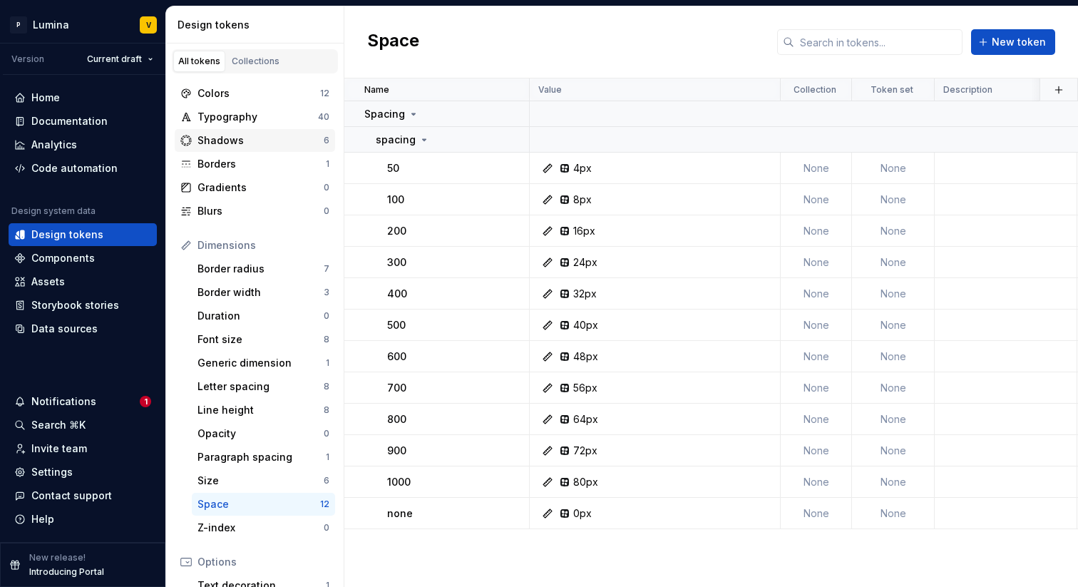
scroll to position [194, 0]
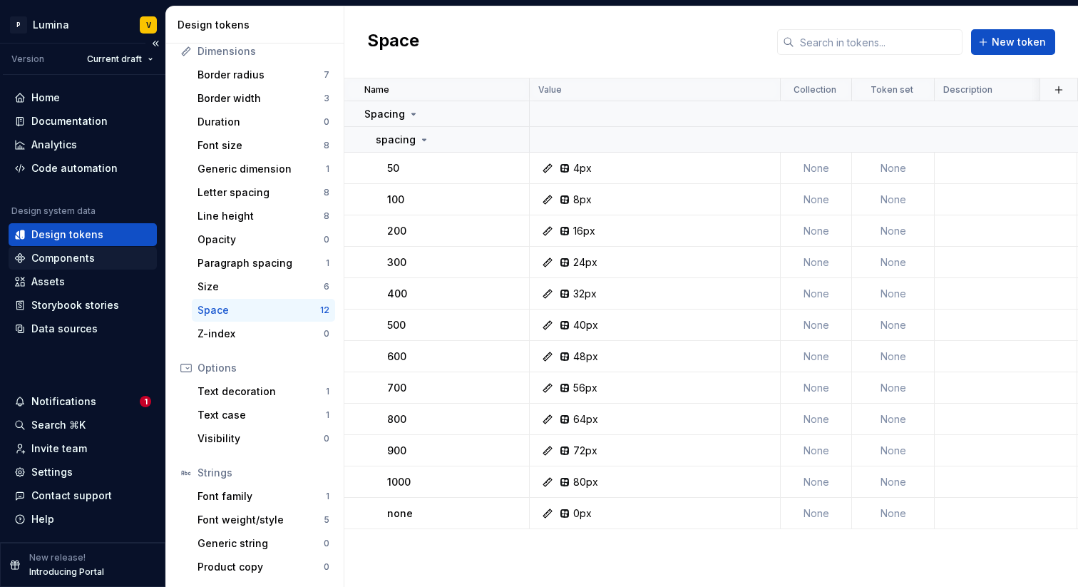
click at [39, 268] on div "Components" at bounding box center [83, 258] width 148 height 23
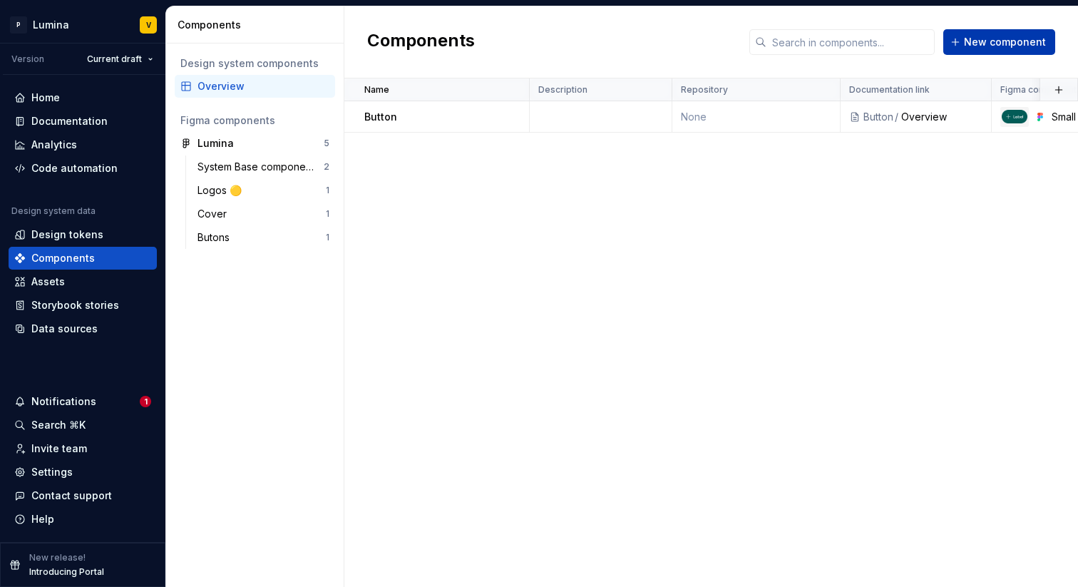
click at [1020, 36] on span "New component" at bounding box center [1005, 42] width 82 height 14
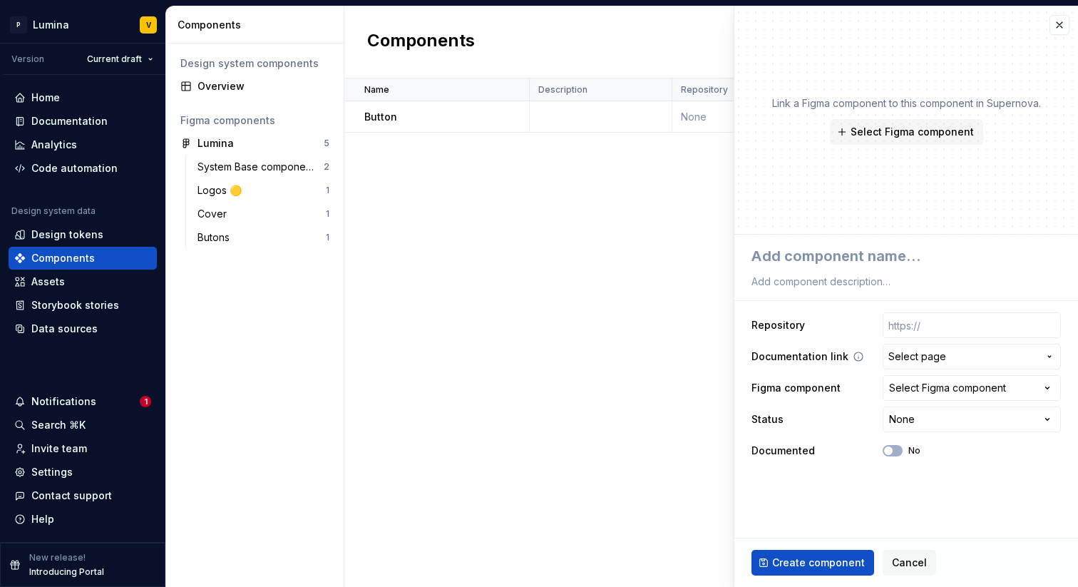
click at [929, 361] on span "Select page" at bounding box center [917, 356] width 58 height 14
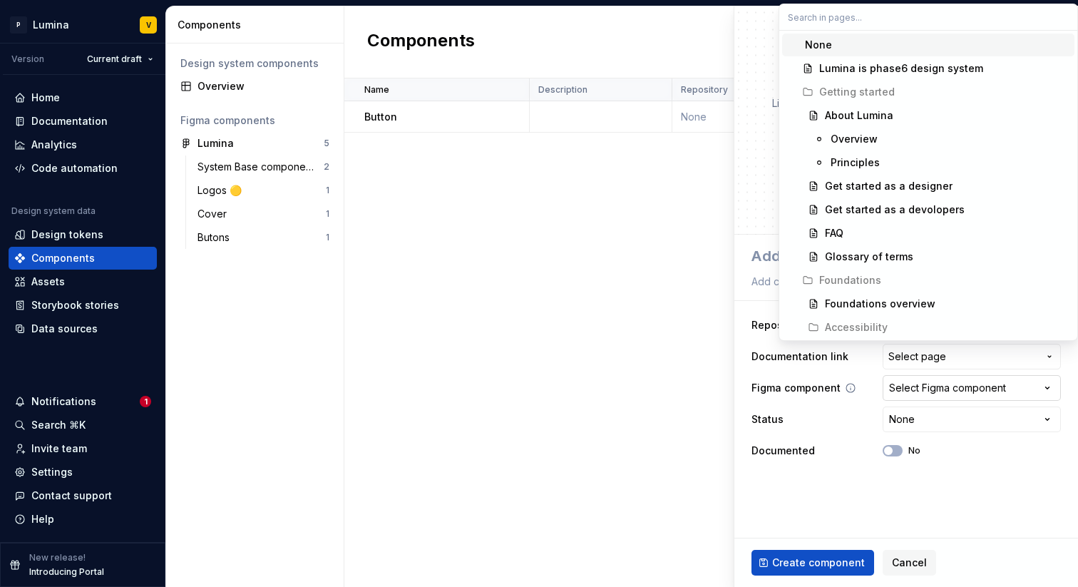
click at [919, 381] on html "**********" at bounding box center [539, 293] width 1078 height 587
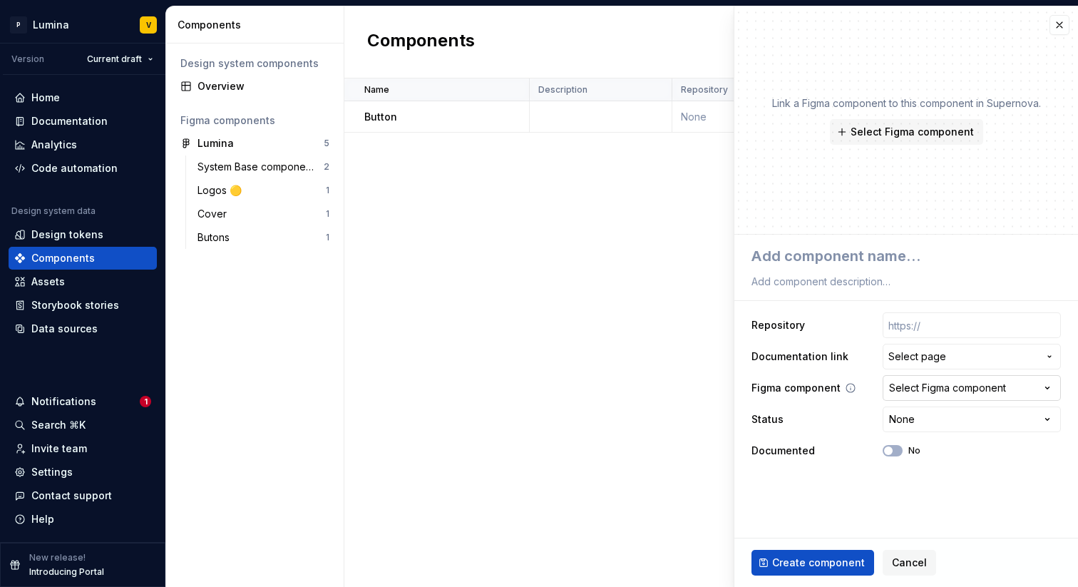
click at [919, 385] on div "Select Figma component" at bounding box center [947, 388] width 117 height 14
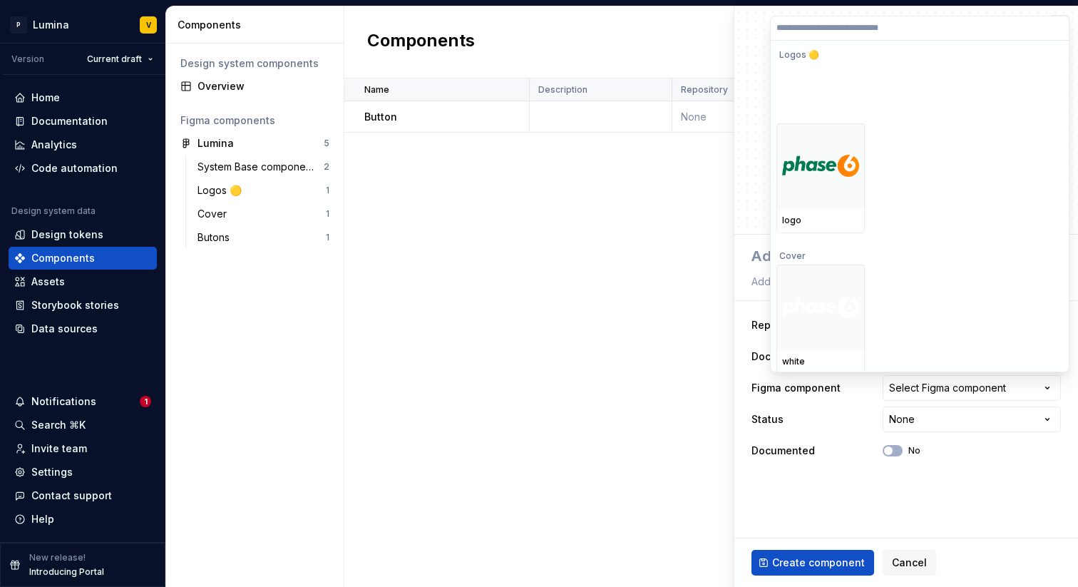
scroll to position [216, 0]
click at [920, 420] on html "**********" at bounding box center [539, 293] width 1078 height 587
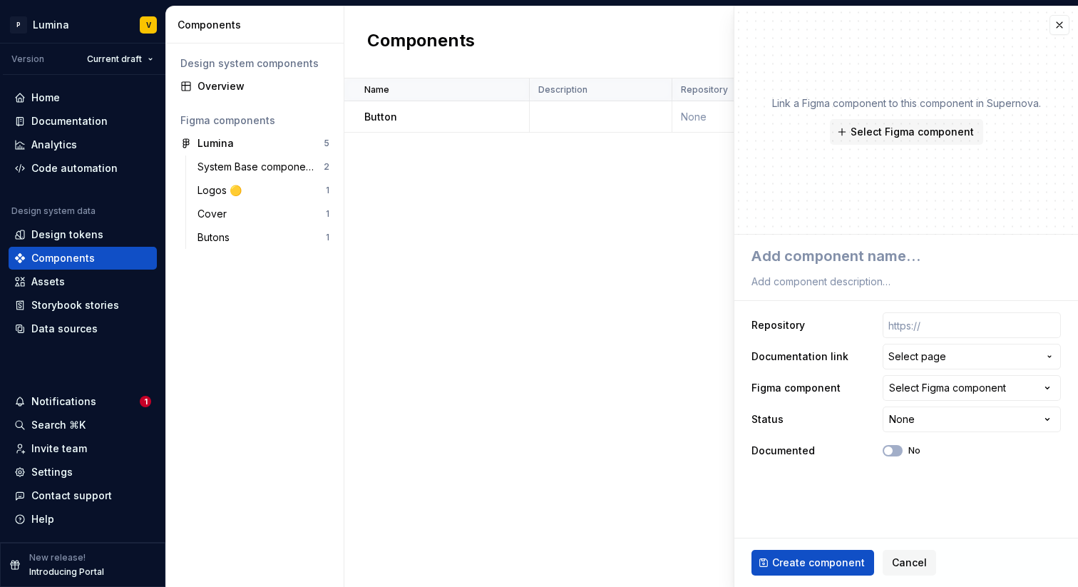
click at [920, 420] on html "**********" at bounding box center [539, 293] width 1078 height 587
click at [837, 453] on html "**********" at bounding box center [539, 293] width 1078 height 587
click at [900, 569] on span "Cancel" at bounding box center [909, 562] width 35 height 14
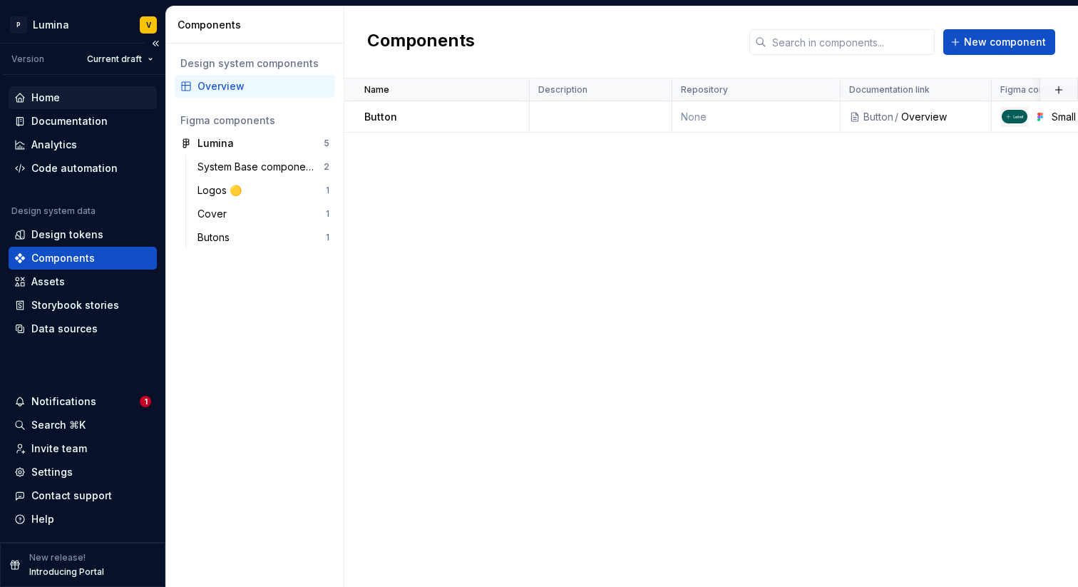
click at [54, 88] on div "Home" at bounding box center [83, 97] width 148 height 23
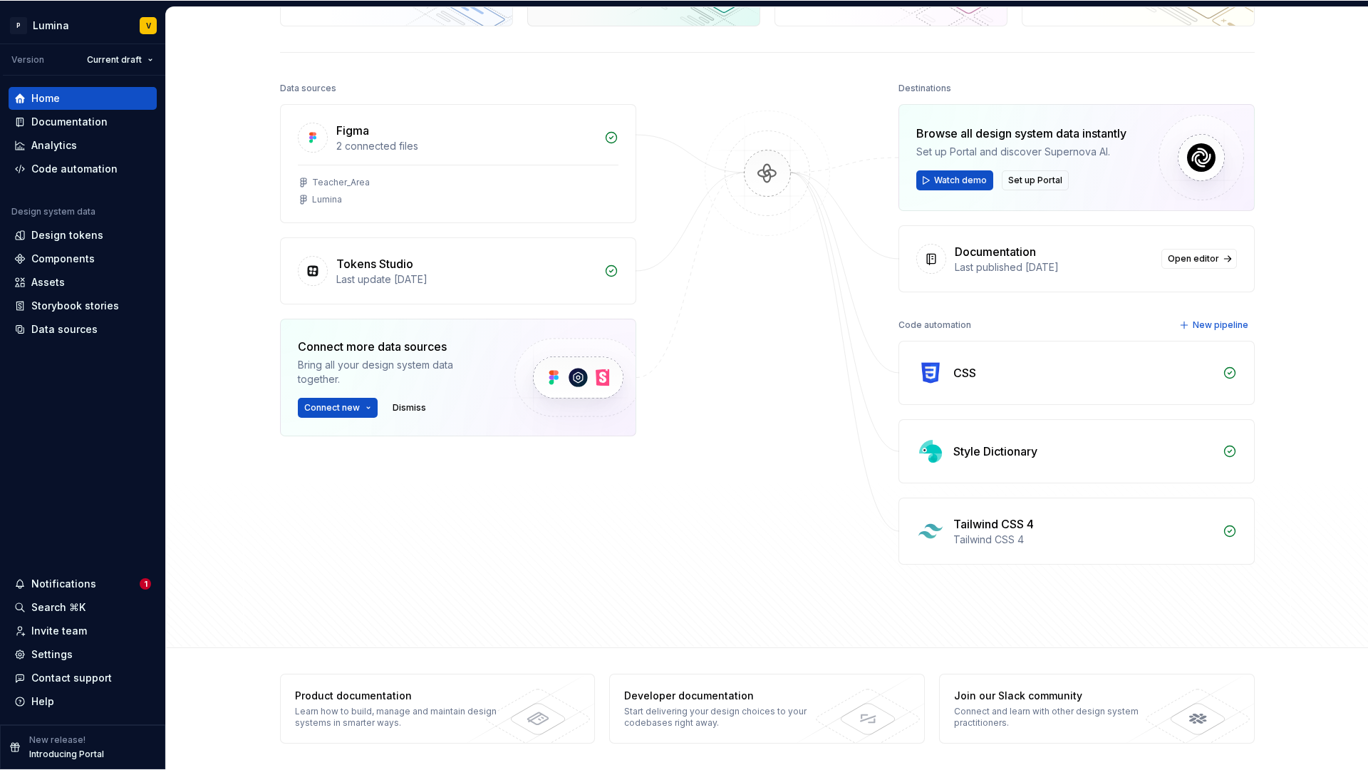
scroll to position [125, 0]
click at [440, 691] on div "Product documentation" at bounding box center [398, 695] width 207 height 14
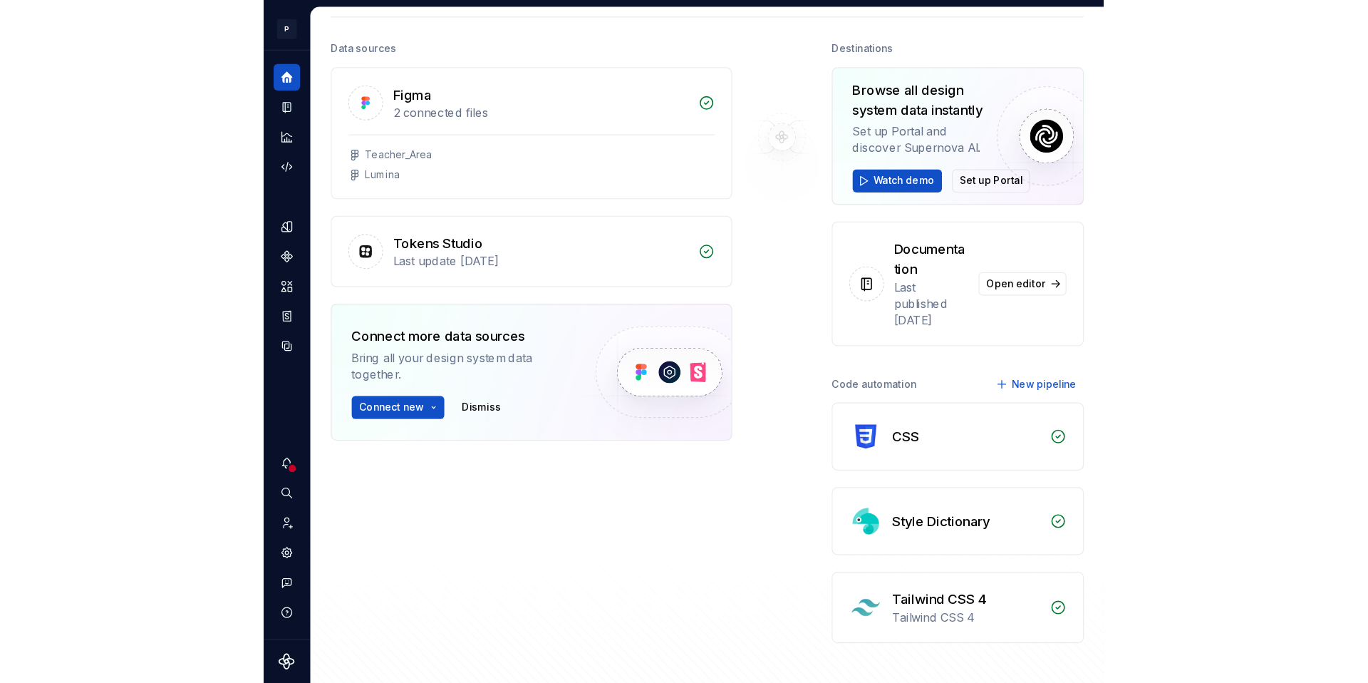
scroll to position [123, 0]
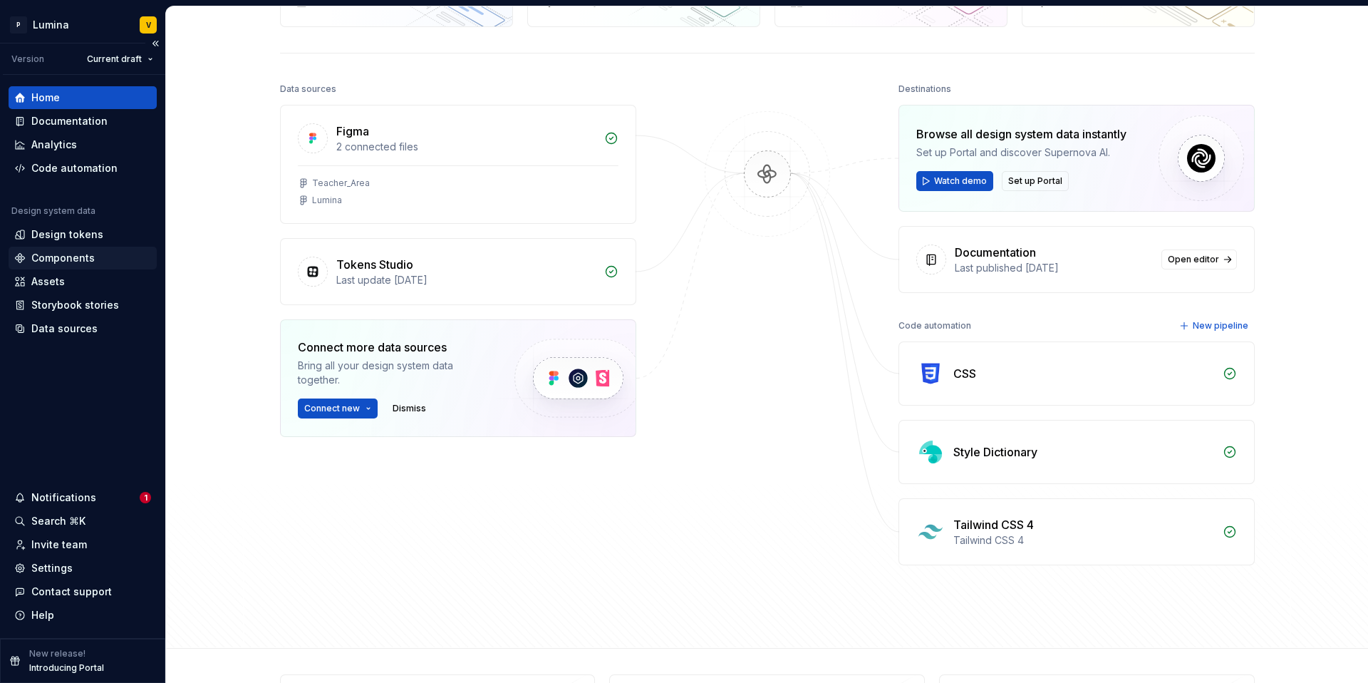
click at [66, 262] on div "Components" at bounding box center [62, 258] width 63 height 14
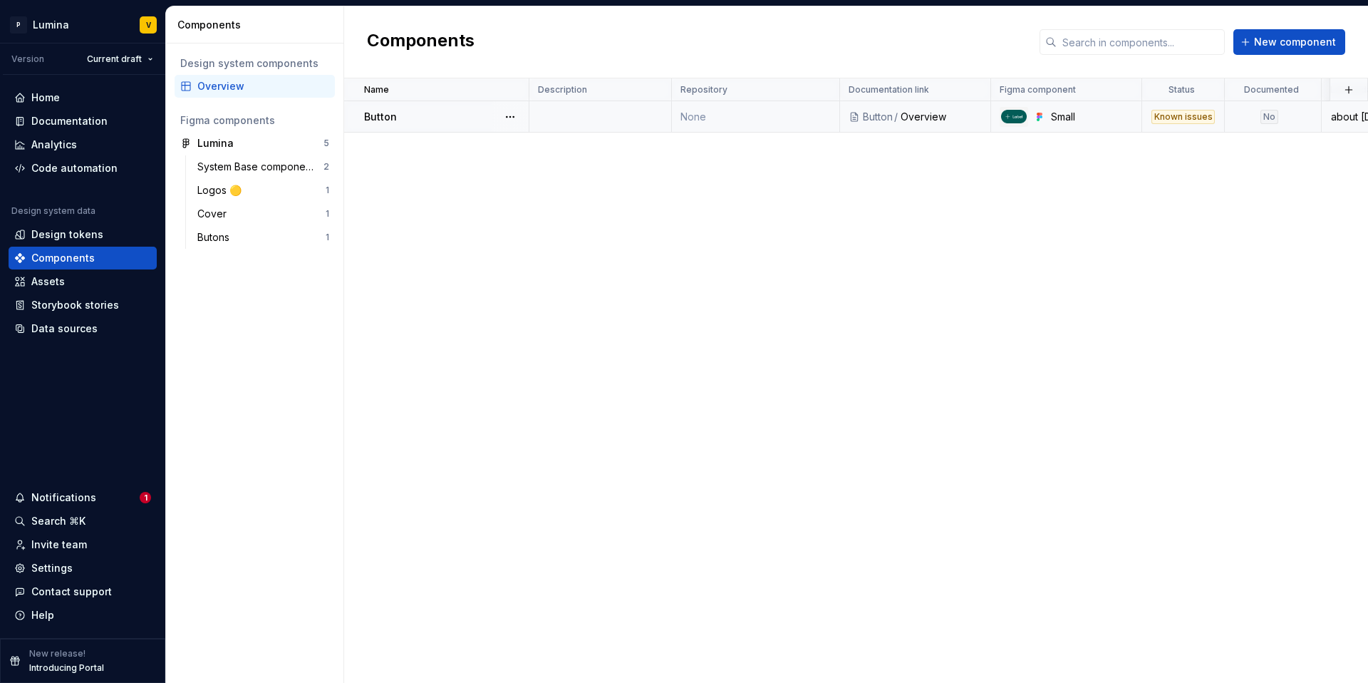
click at [522, 118] on div at bounding box center [510, 116] width 37 height 31
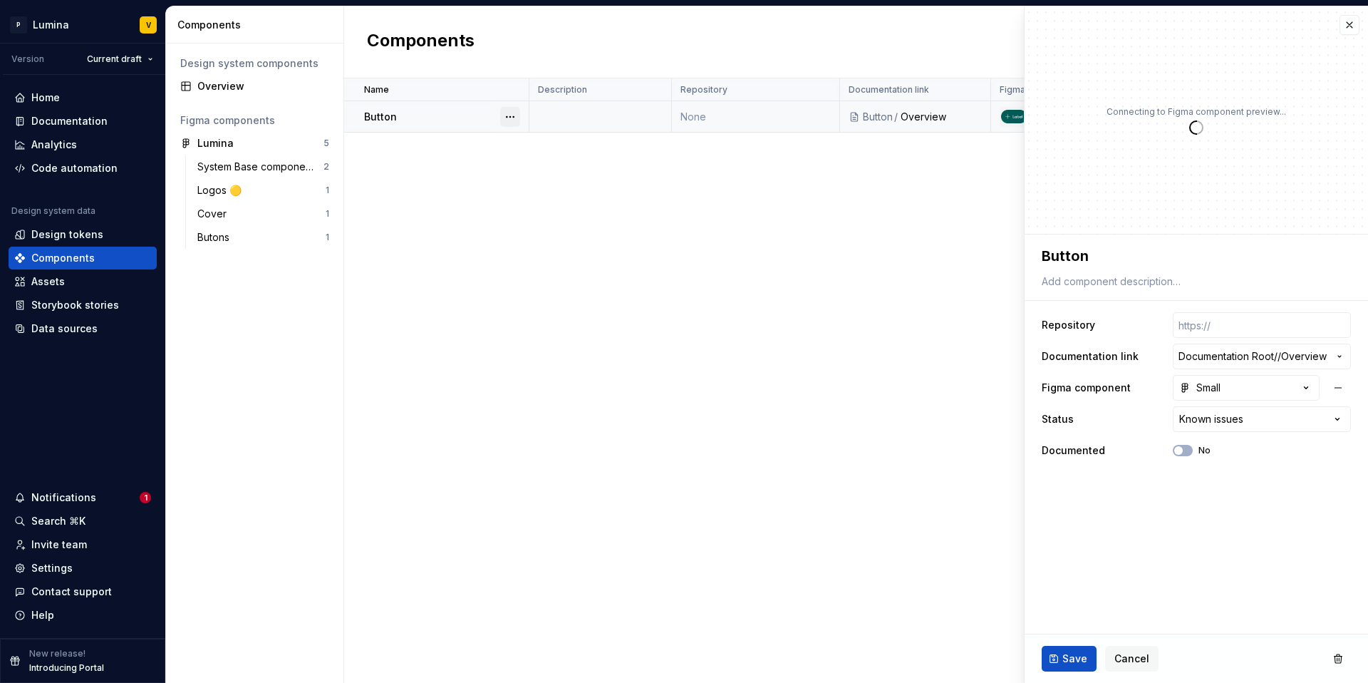
click at [513, 116] on button "button" at bounding box center [510, 117] width 20 height 20
click at [543, 167] on div "Delete component" at bounding box center [586, 174] width 118 height 14
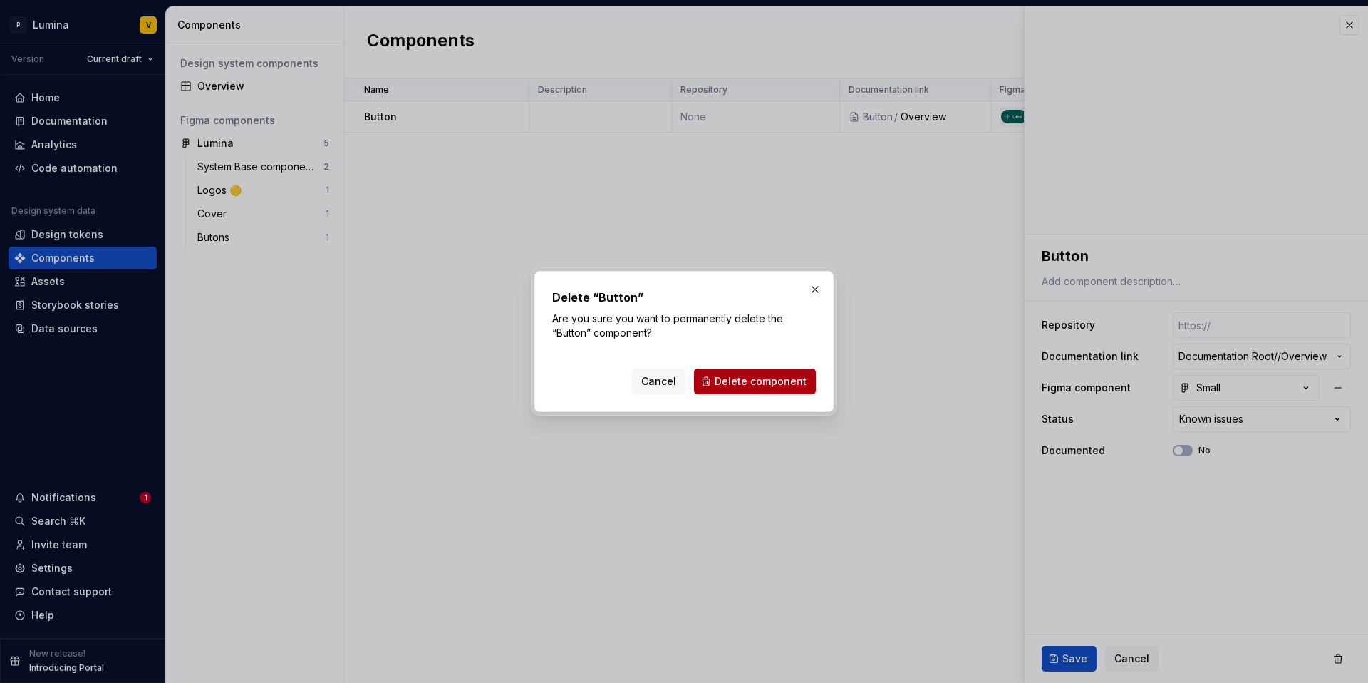
click at [770, 372] on button "Delete component" at bounding box center [755, 381] width 122 height 26
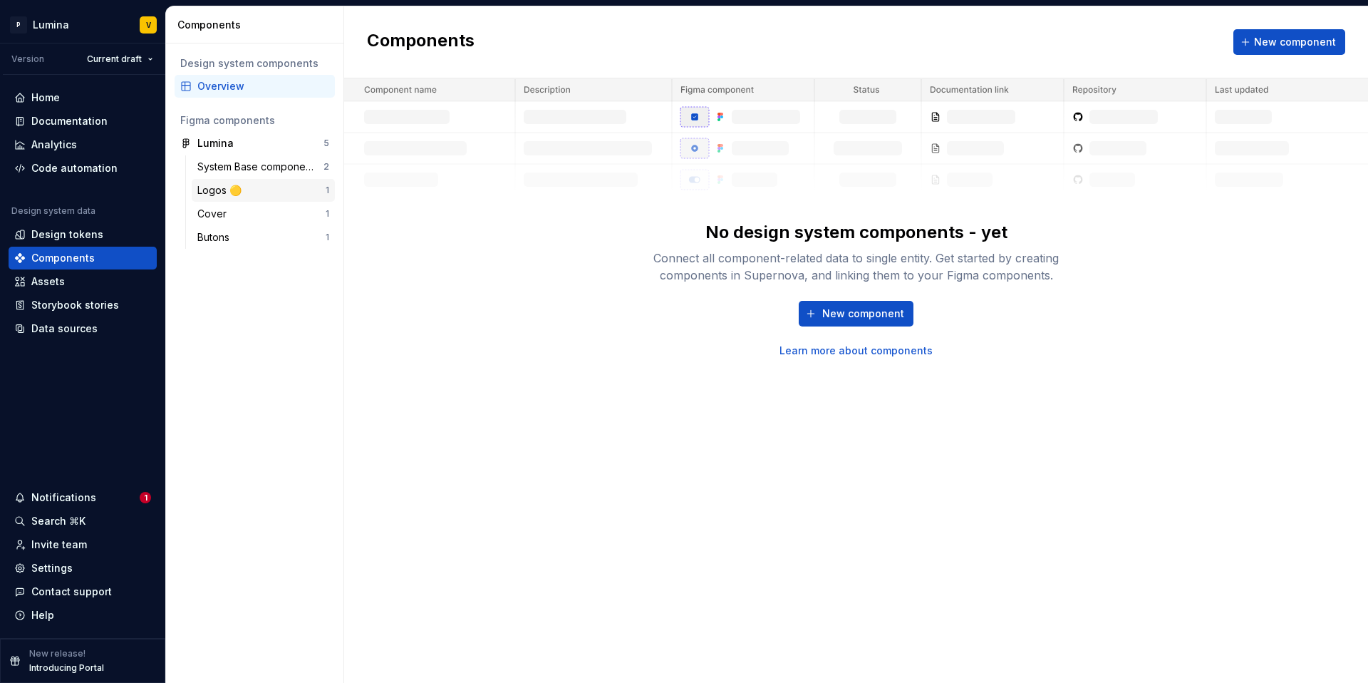
click at [313, 186] on div "Logos 🟡" at bounding box center [261, 190] width 128 height 14
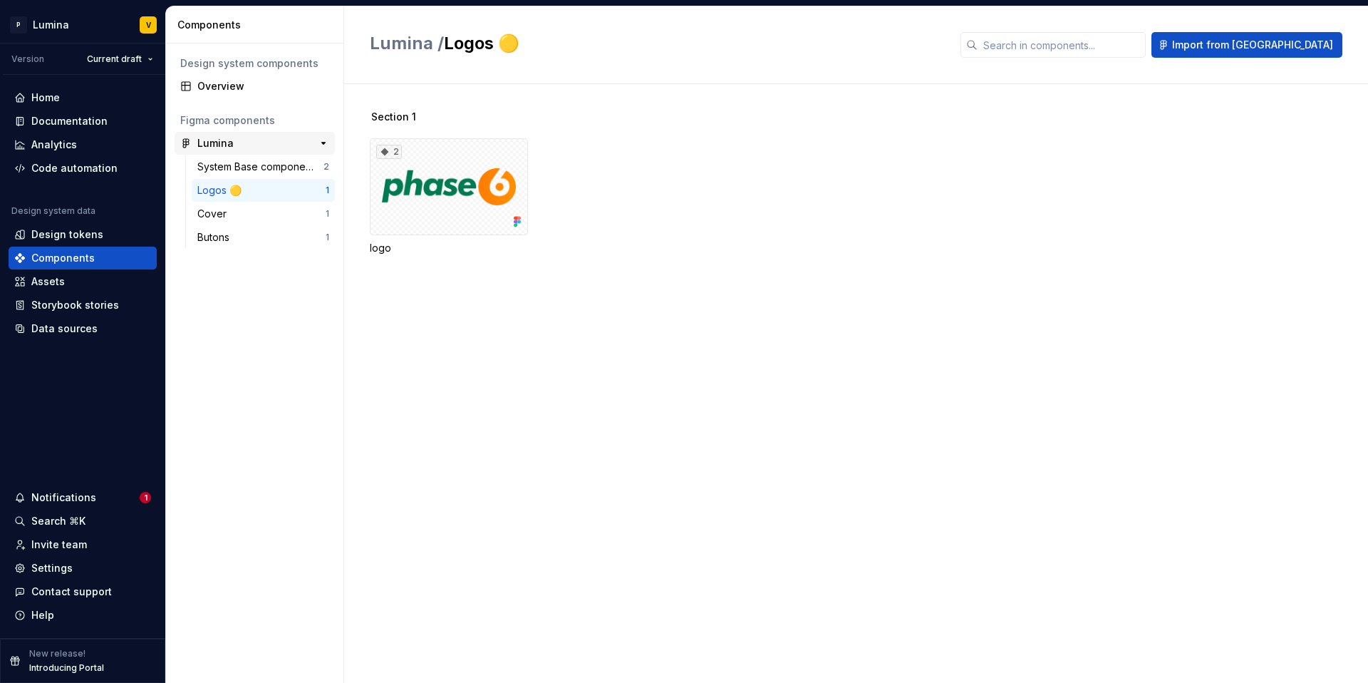
click at [214, 145] on div "Lumina" at bounding box center [215, 143] width 36 height 14
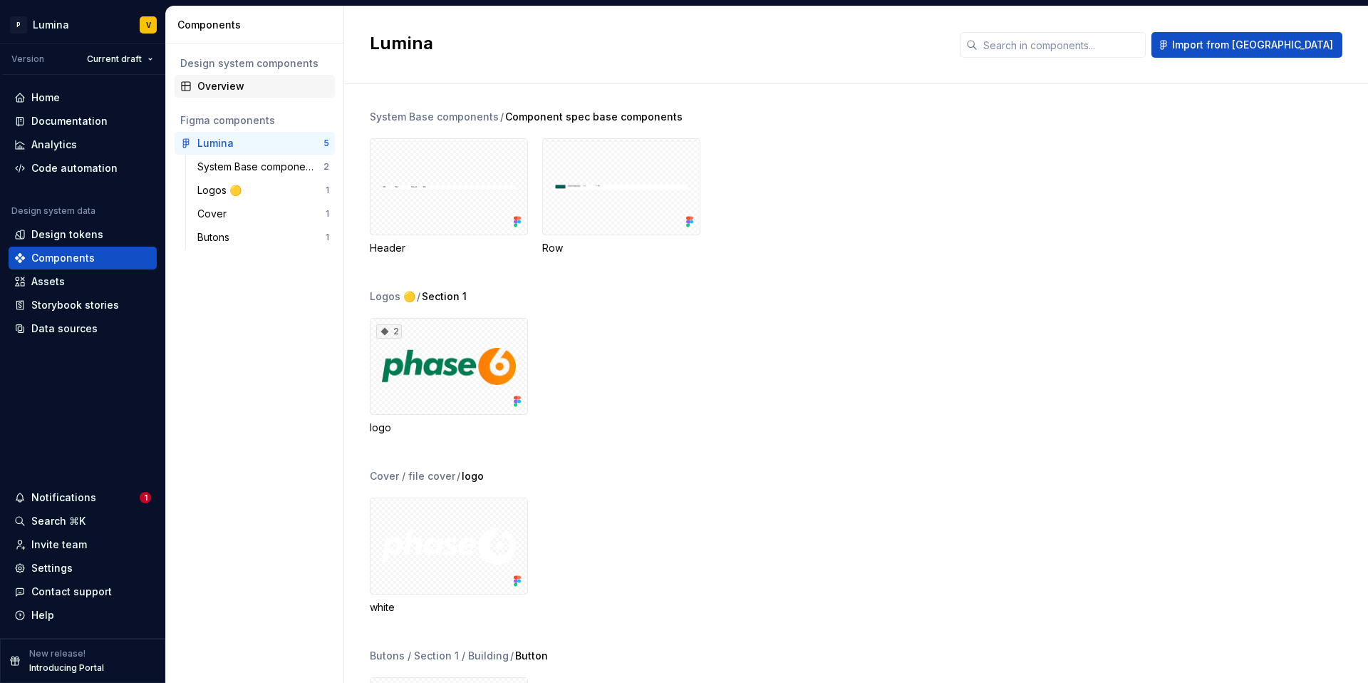
click at [220, 85] on div "Overview" at bounding box center [263, 86] width 132 height 14
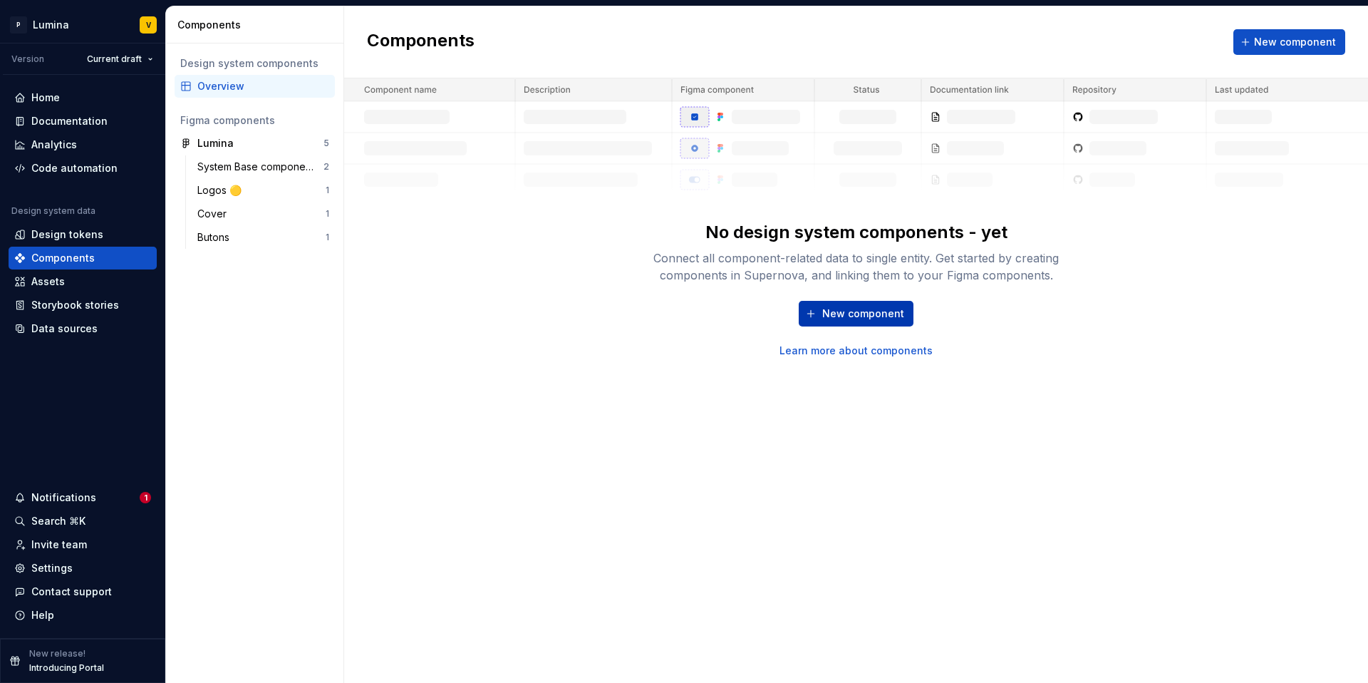
click at [847, 301] on button "New component" at bounding box center [856, 314] width 115 height 26
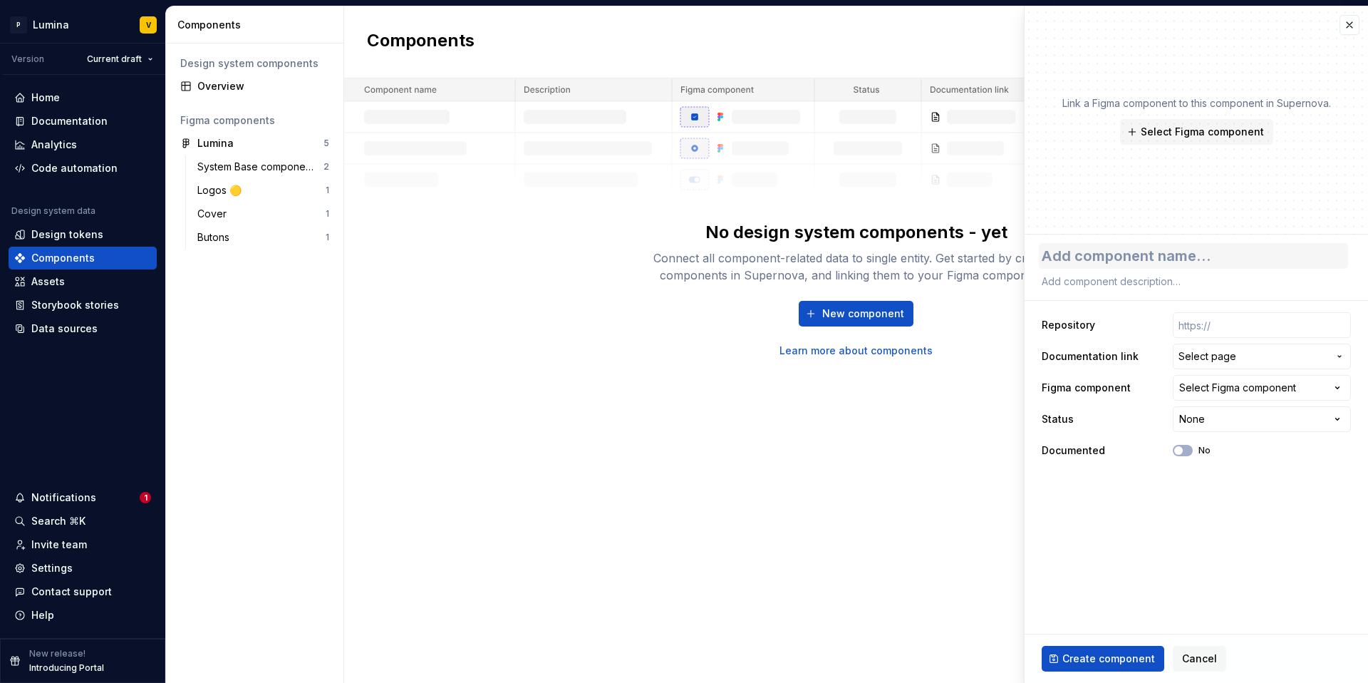
click at [1152, 251] on textarea at bounding box center [1193, 256] width 309 height 26
type textarea "*"
type textarea "B"
type textarea "*"
type textarea "Bu"
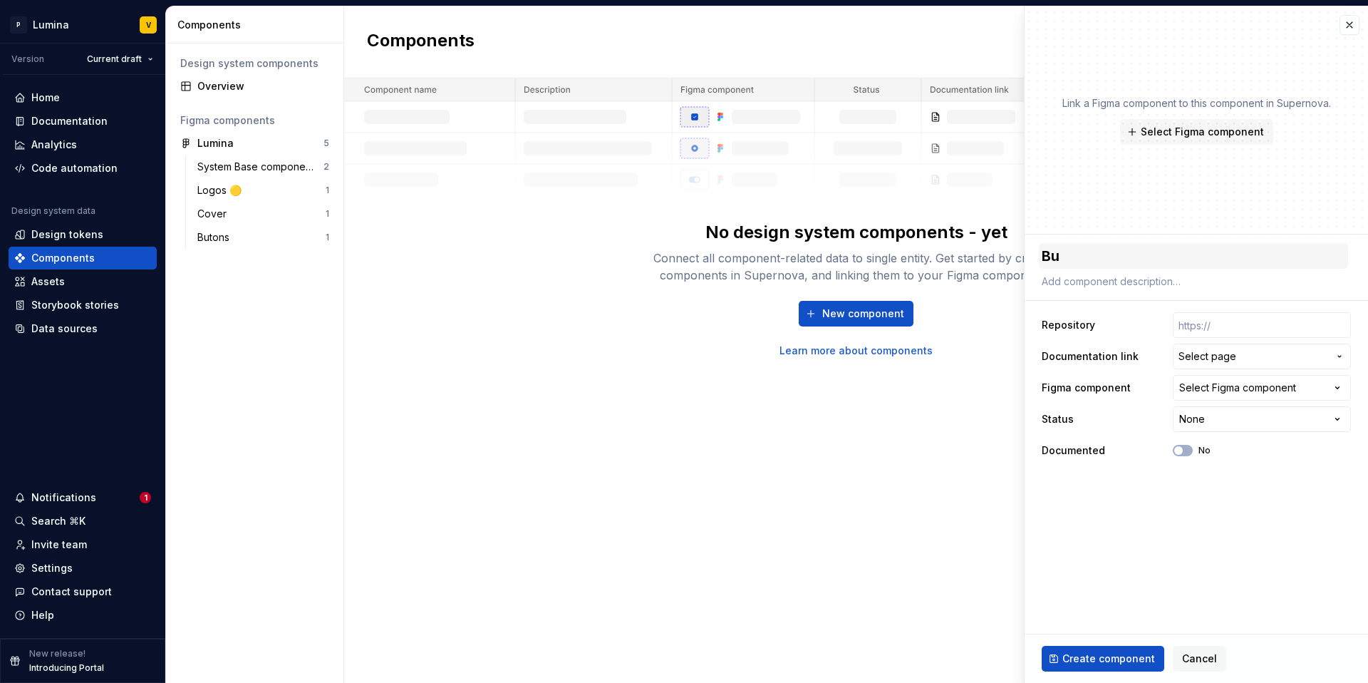
type textarea "*"
type textarea "But"
type textarea "*"
type textarea "Butt"
type textarea "*"
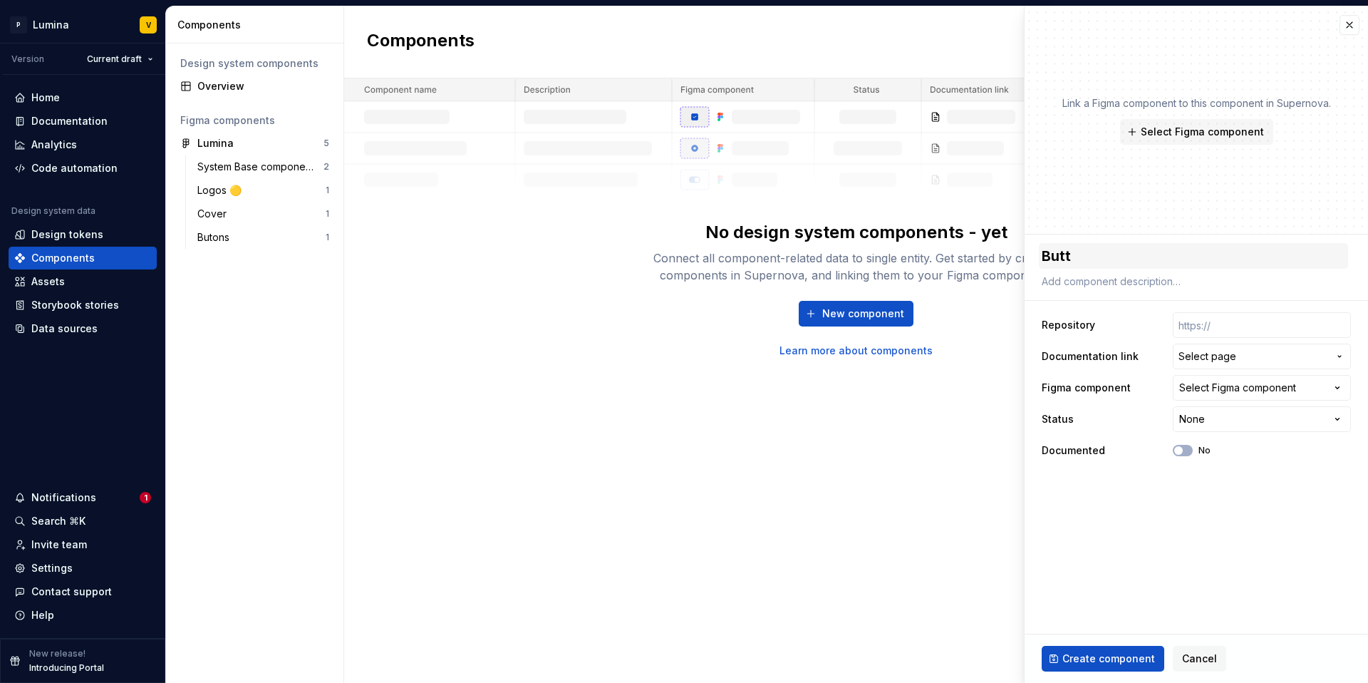
type textarea "Butto"
type textarea "*"
type textarea "Button"
click at [1185, 330] on input "text" at bounding box center [1262, 325] width 178 height 26
click at [1204, 351] on span "Select page" at bounding box center [1208, 356] width 58 height 14
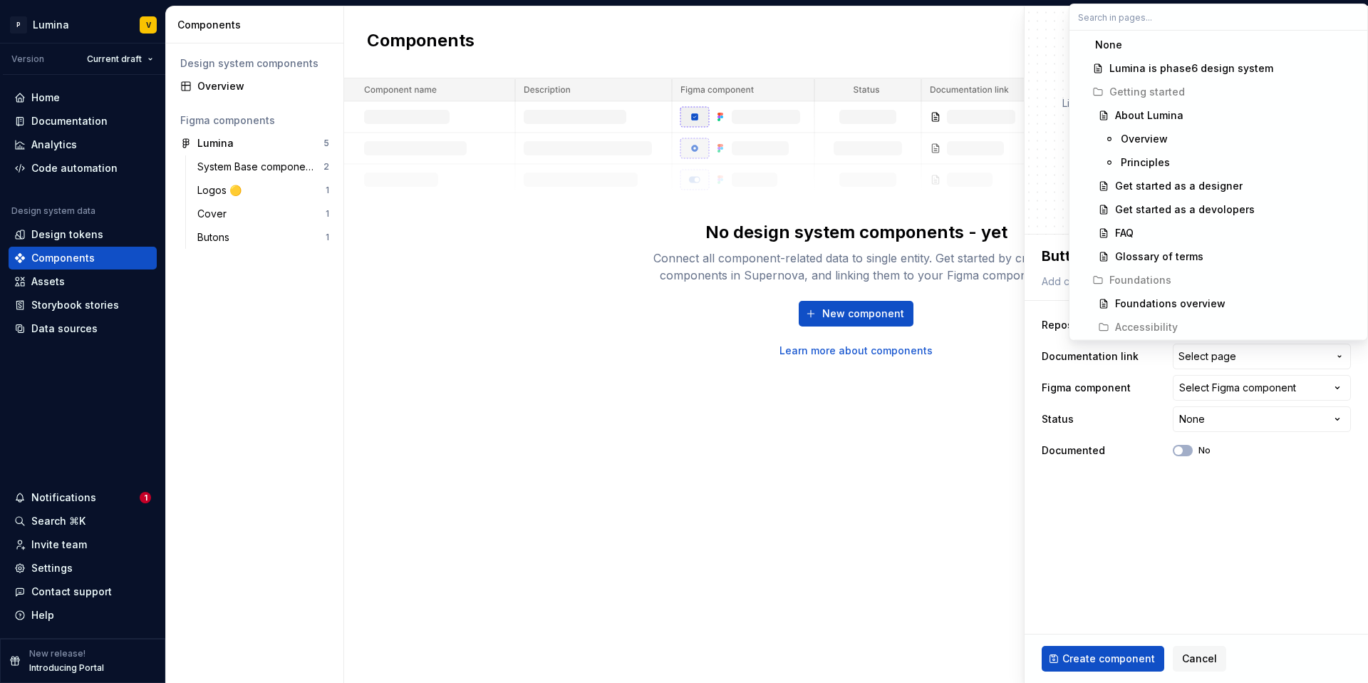
click at [1177, 480] on html "**********" at bounding box center [684, 341] width 1368 height 683
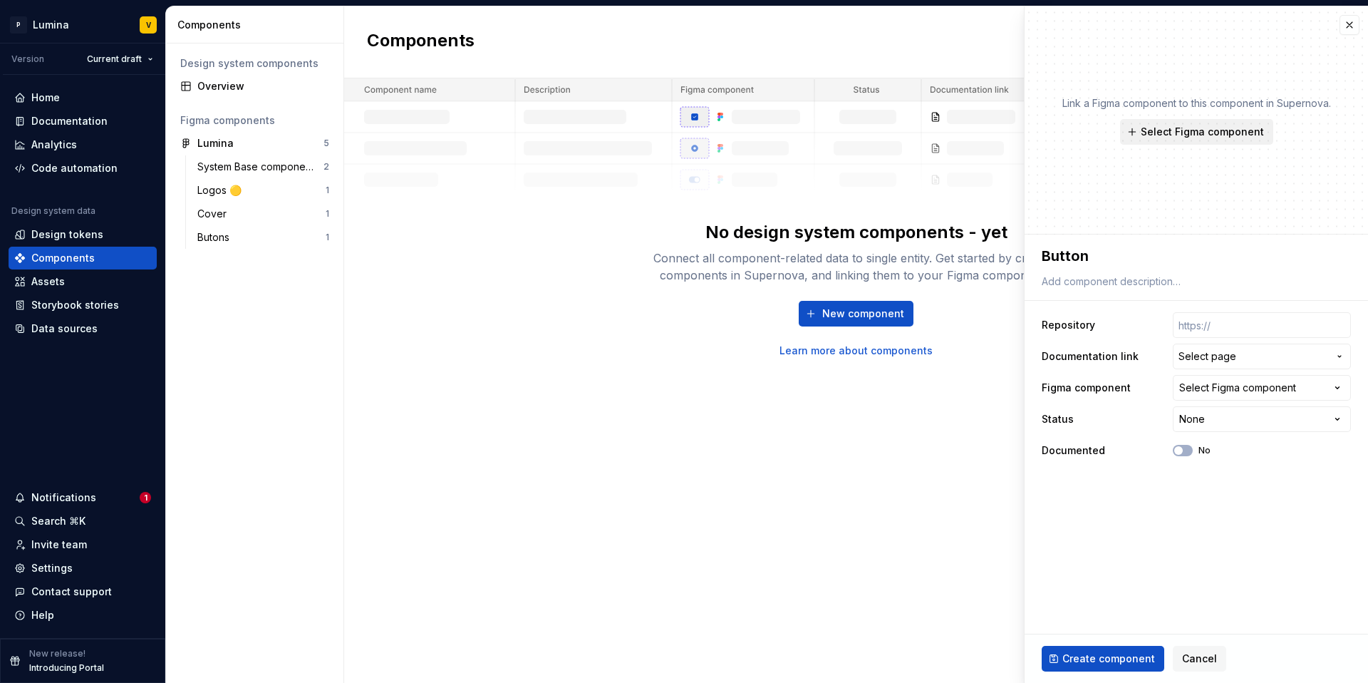
click at [1155, 142] on button "Select Figma component" at bounding box center [1196, 132] width 153 height 26
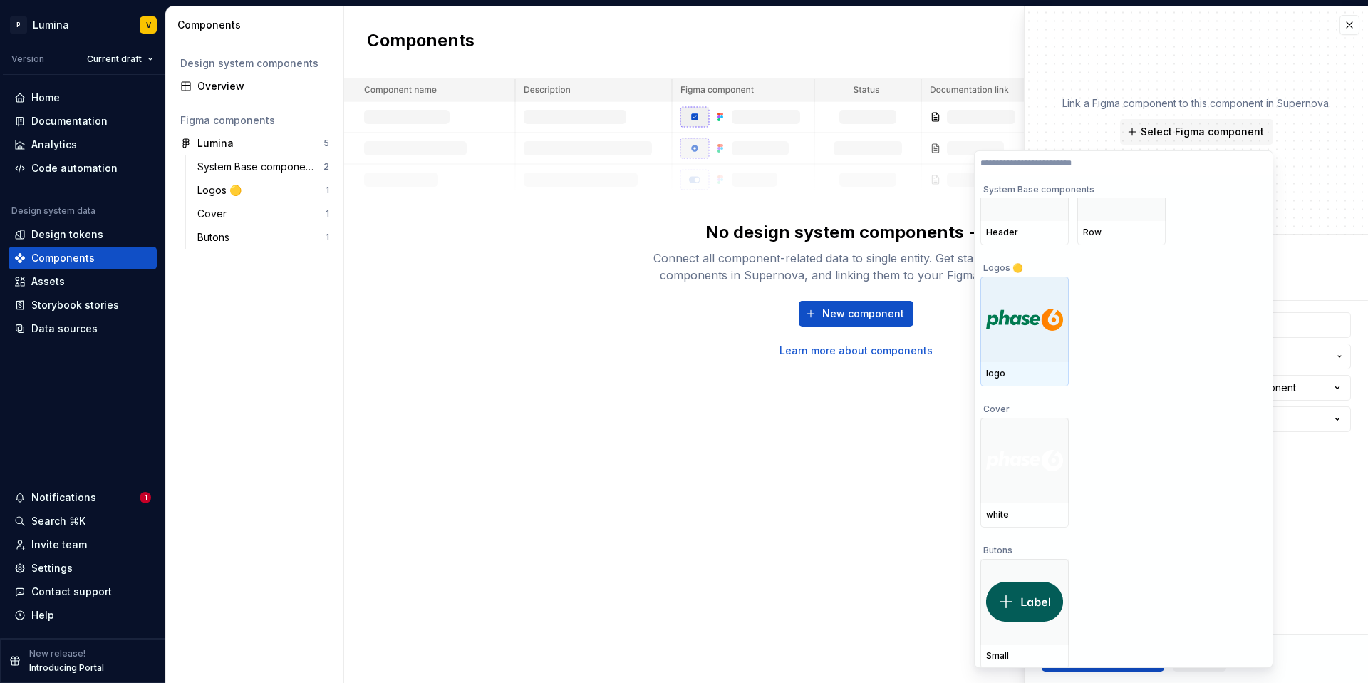
scroll to position [64, 0]
click at [66, 98] on div "Home" at bounding box center [82, 98] width 137 height 14
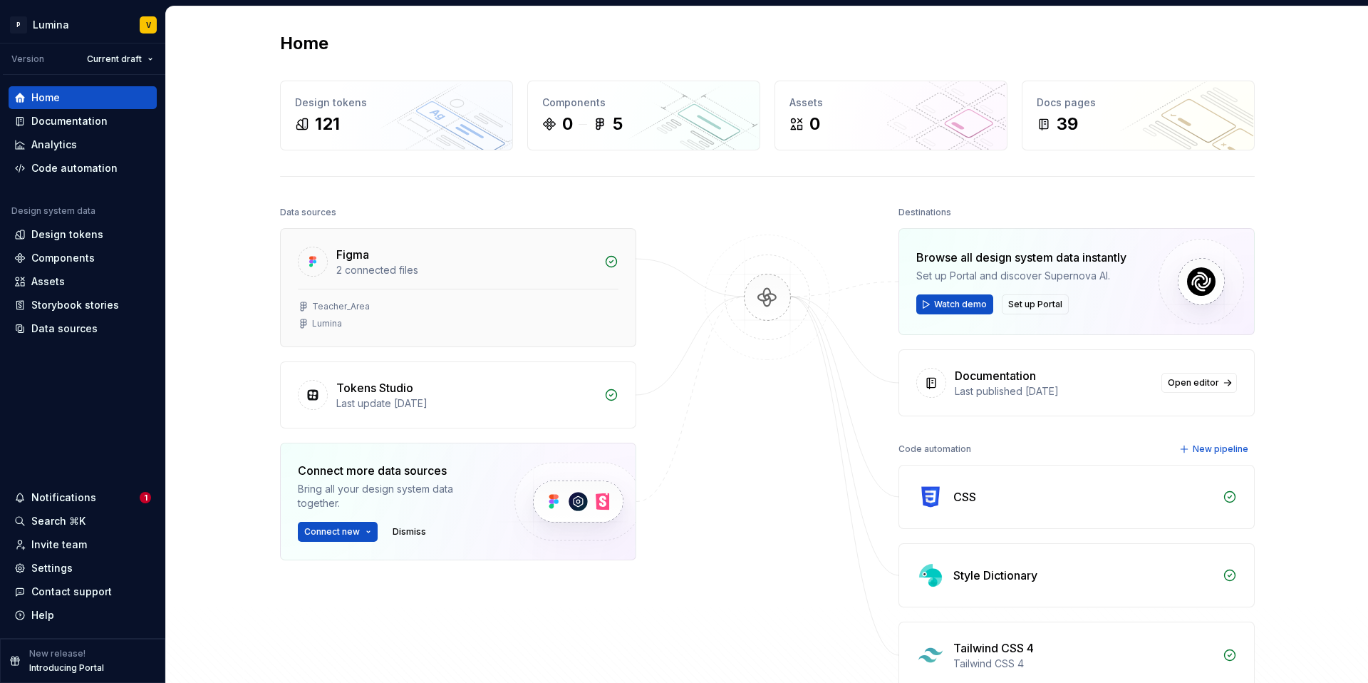
click at [426, 318] on div "Lumina" at bounding box center [458, 323] width 321 height 11
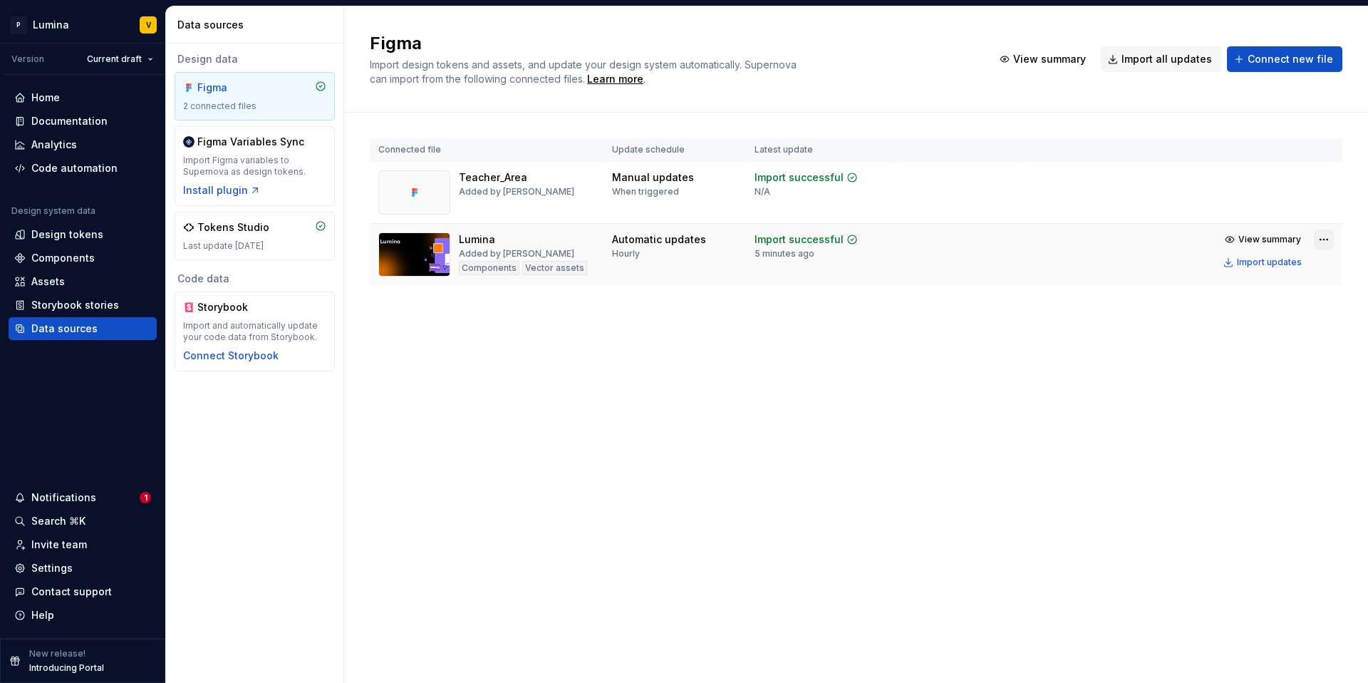
click at [1322, 241] on html "P Lumina V Version Current draft Home Documentation Analytics Code automation D…" at bounding box center [684, 341] width 1368 height 683
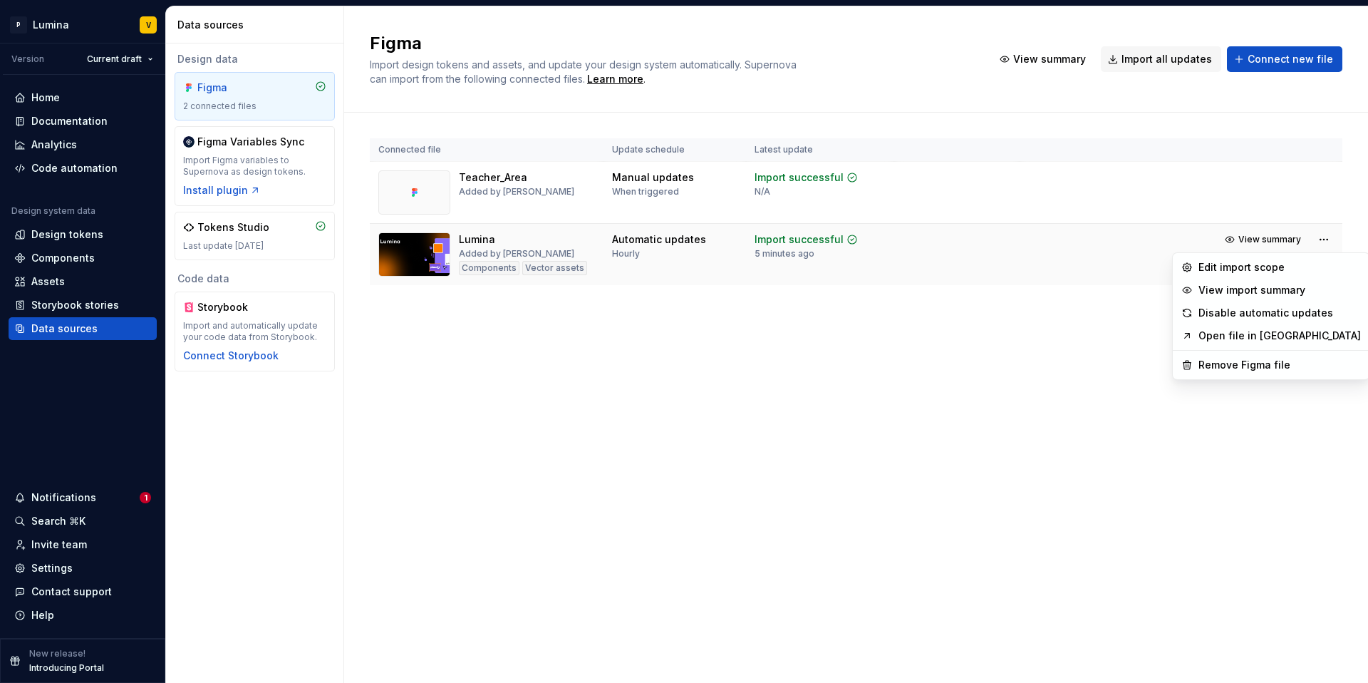
click at [805, 249] on html "P Lumina V Version Current draft Home Documentation Analytics Code automation D…" at bounding box center [684, 341] width 1368 height 683
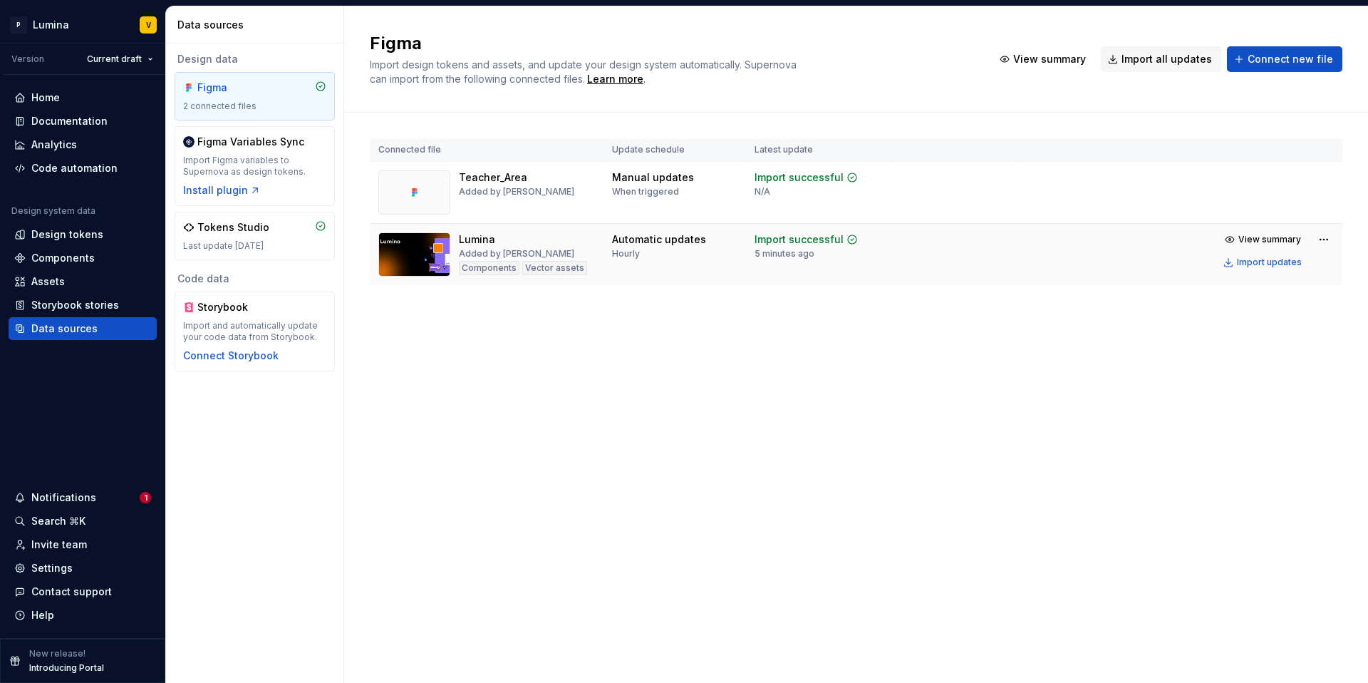
click at [521, 251] on div "Added by [PERSON_NAME]" at bounding box center [516, 253] width 115 height 11
click at [740, 258] on td "Automatic updates Hourly" at bounding box center [675, 255] width 143 height 62
click at [656, 244] on div "Automatic updates" at bounding box center [659, 239] width 94 height 14
click at [1321, 239] on html "P Lumina V Version Current draft Home Documentation Analytics Code automation D…" at bounding box center [684, 341] width 1368 height 683
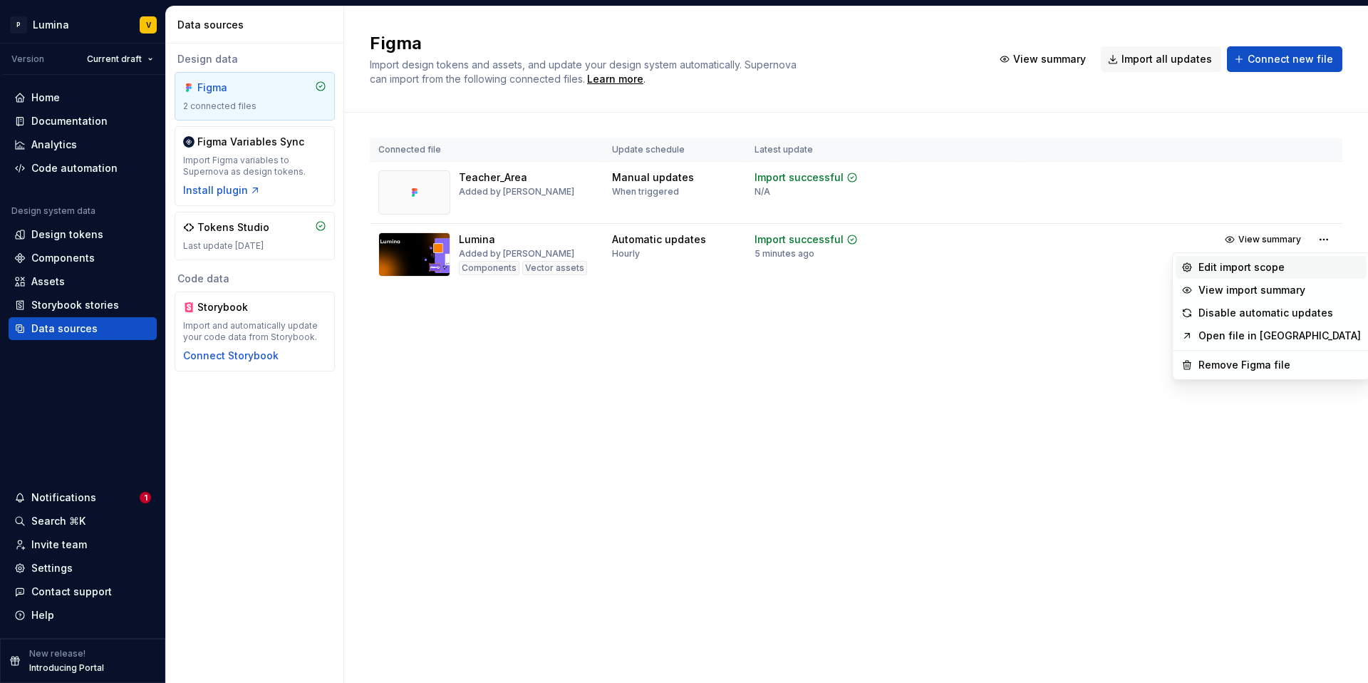
click at [1249, 268] on div "Edit import scope" at bounding box center [1280, 267] width 162 height 14
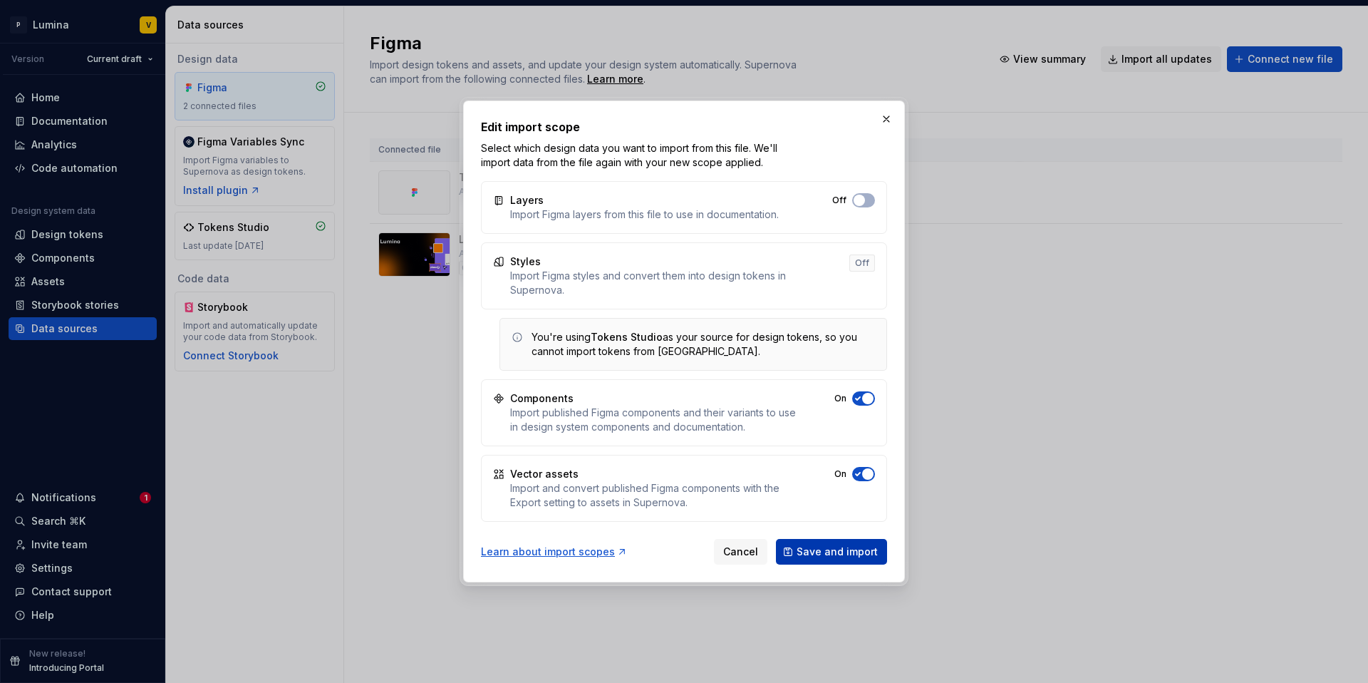
click at [824, 545] on span "Save and import" at bounding box center [837, 552] width 81 height 14
click at [885, 114] on button "button" at bounding box center [887, 119] width 20 height 20
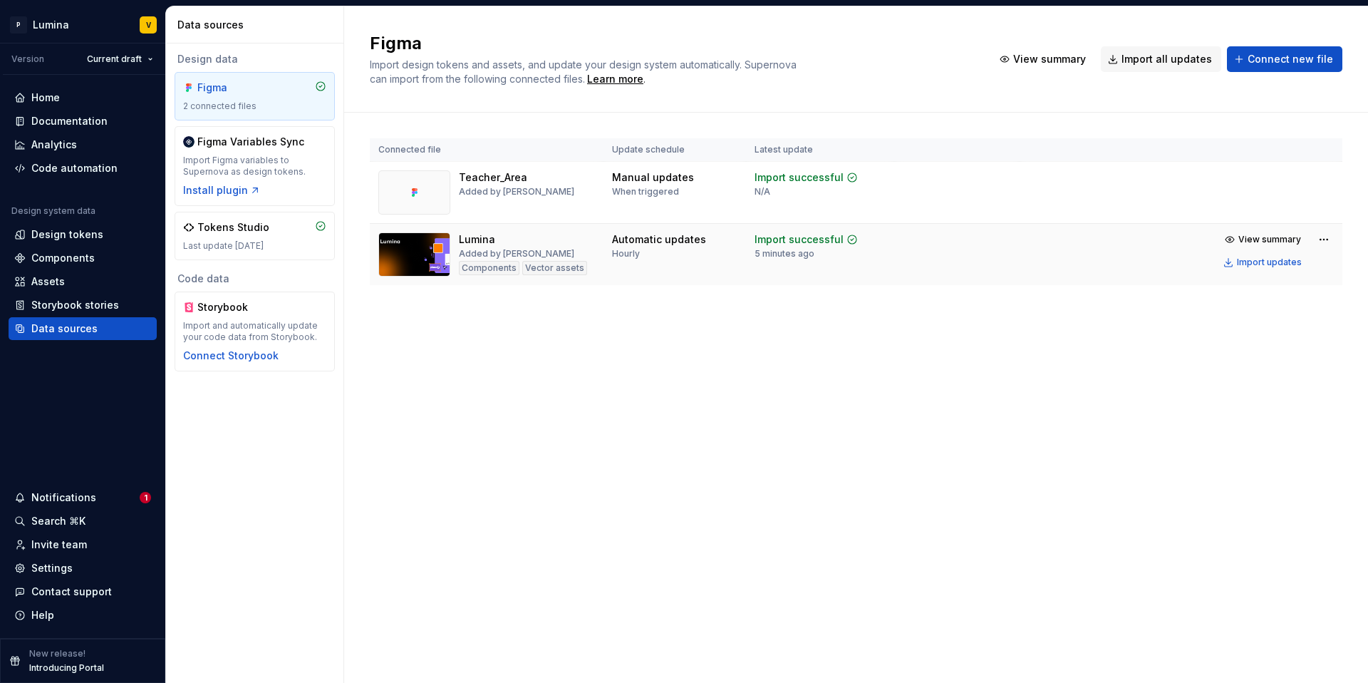
drag, startPoint x: 642, startPoint y: 257, endPoint x: 674, endPoint y: 263, distance: 32.0
click at [642, 257] on div "Automatic updates Hourly" at bounding box center [659, 245] width 94 height 27
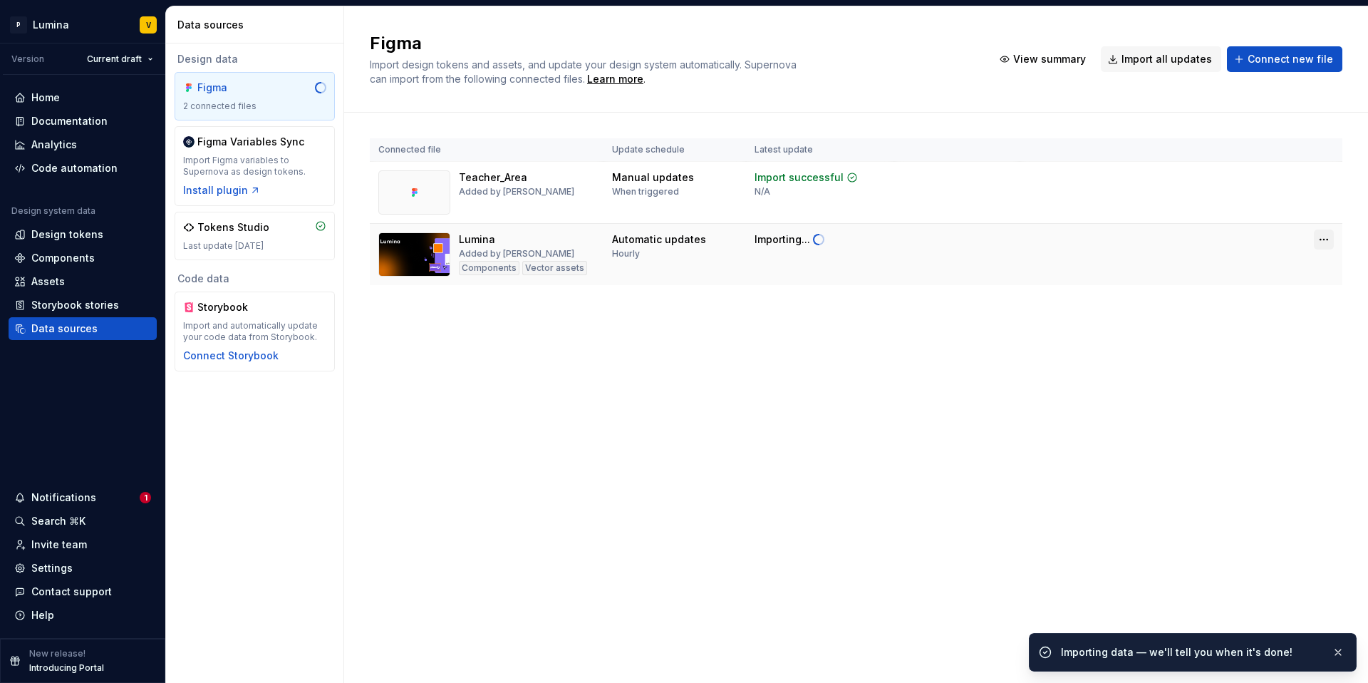
click at [1321, 237] on html "P Lumina V Version Current draft Home Documentation Analytics Code automation D…" at bounding box center [684, 341] width 1368 height 683
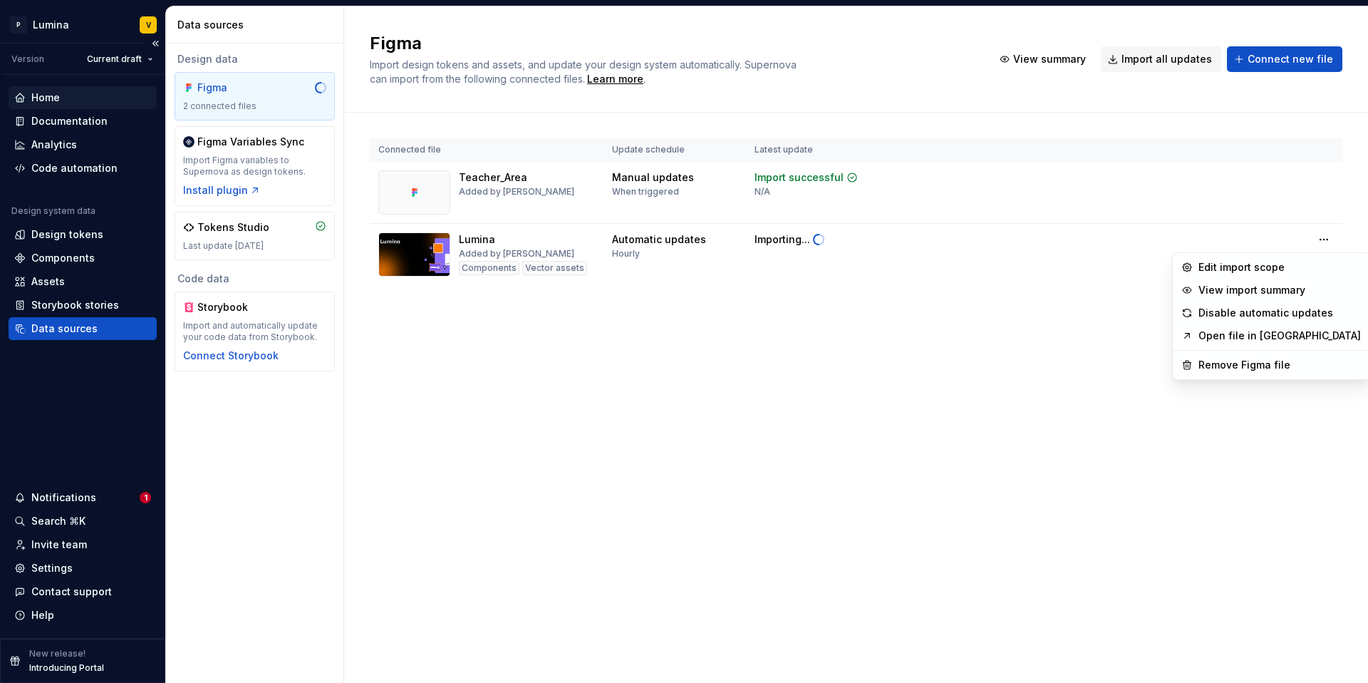
click at [53, 96] on html "P Lumina V Version Current draft Home Documentation Analytics Code automation D…" at bounding box center [684, 341] width 1368 height 683
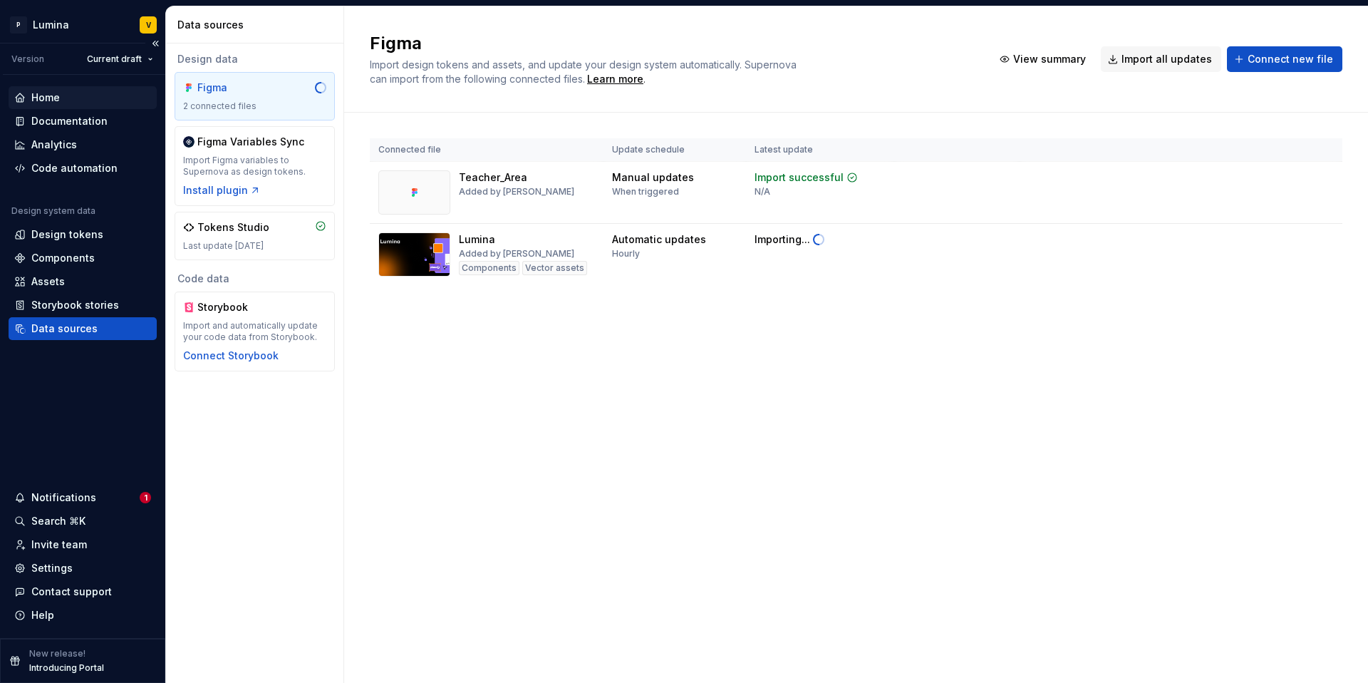
click at [53, 96] on div "Home" at bounding box center [45, 98] width 29 height 14
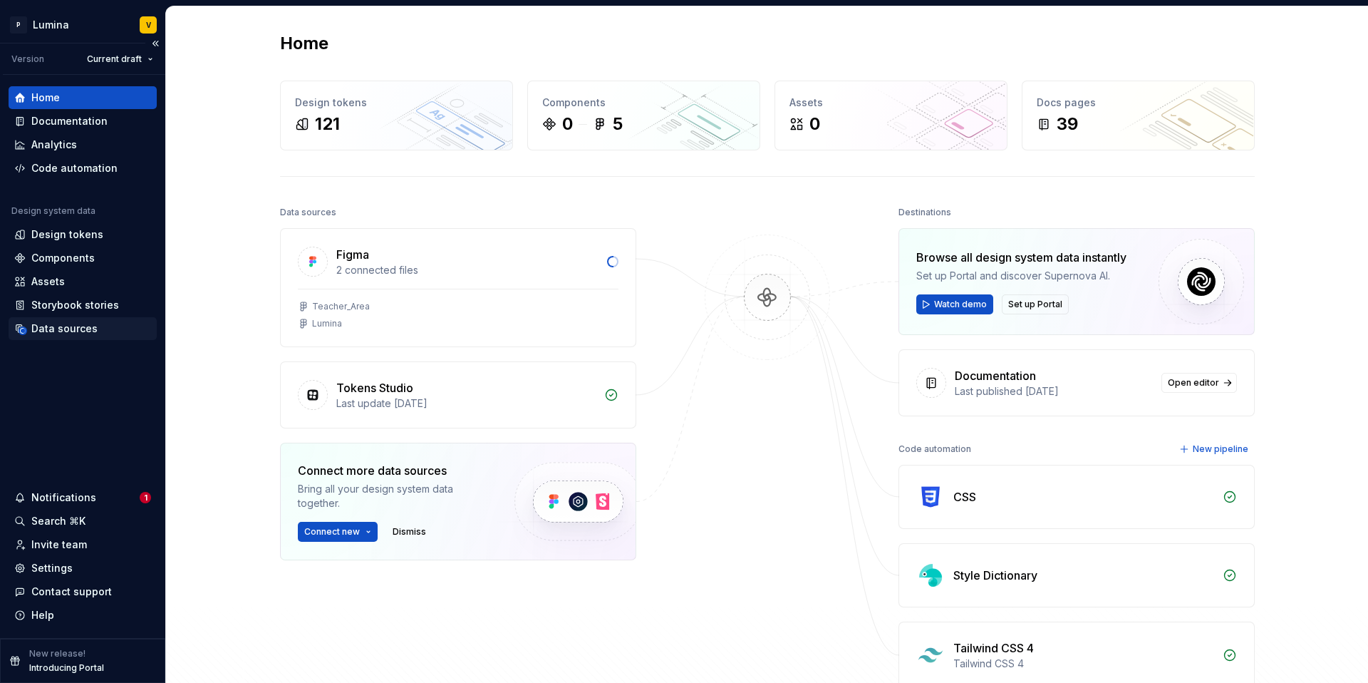
click at [66, 328] on div "Data sources" at bounding box center [64, 328] width 66 height 14
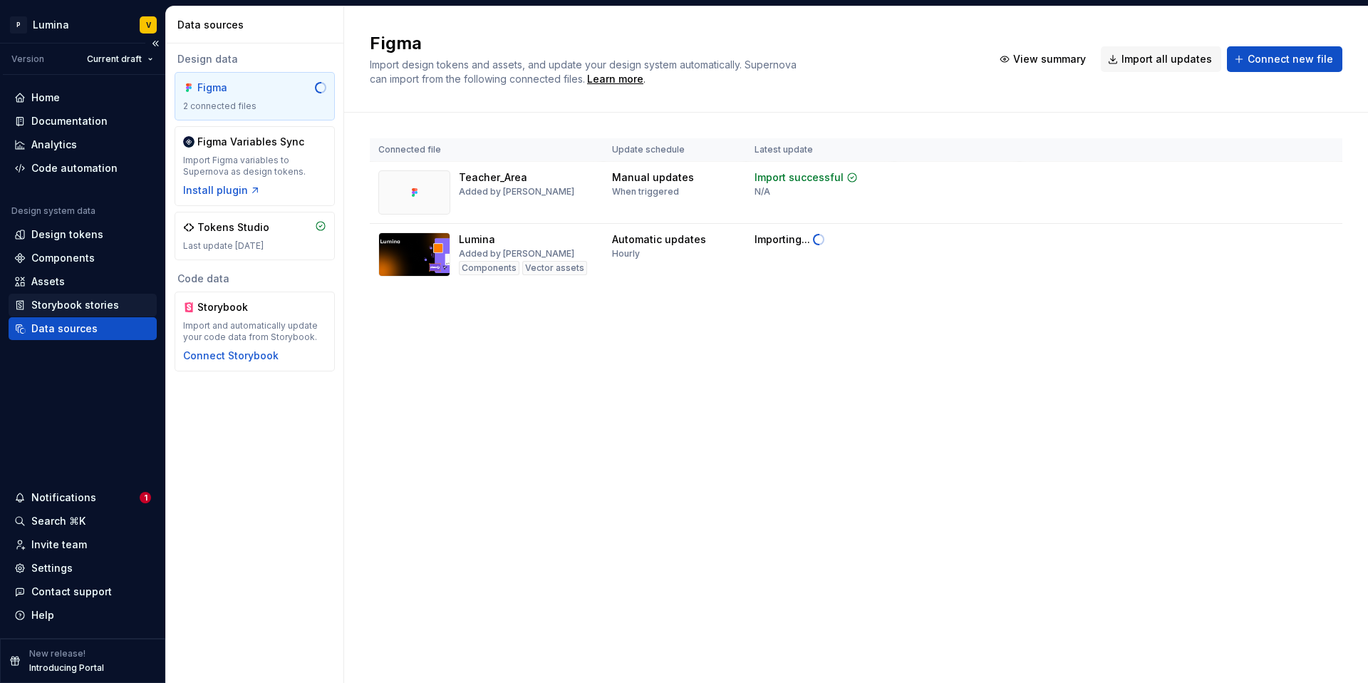
click at [84, 298] on div "Storybook stories" at bounding box center [75, 305] width 88 height 14
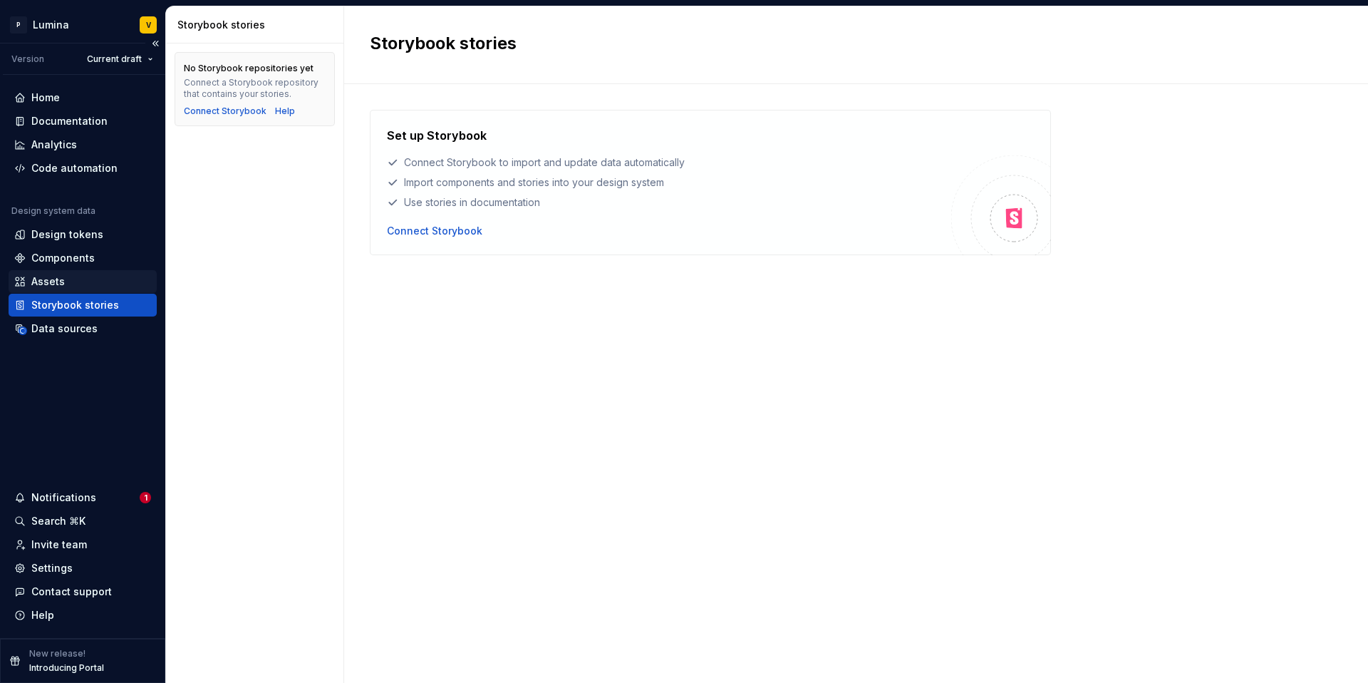
click at [64, 290] on div "Assets" at bounding box center [83, 281] width 148 height 23
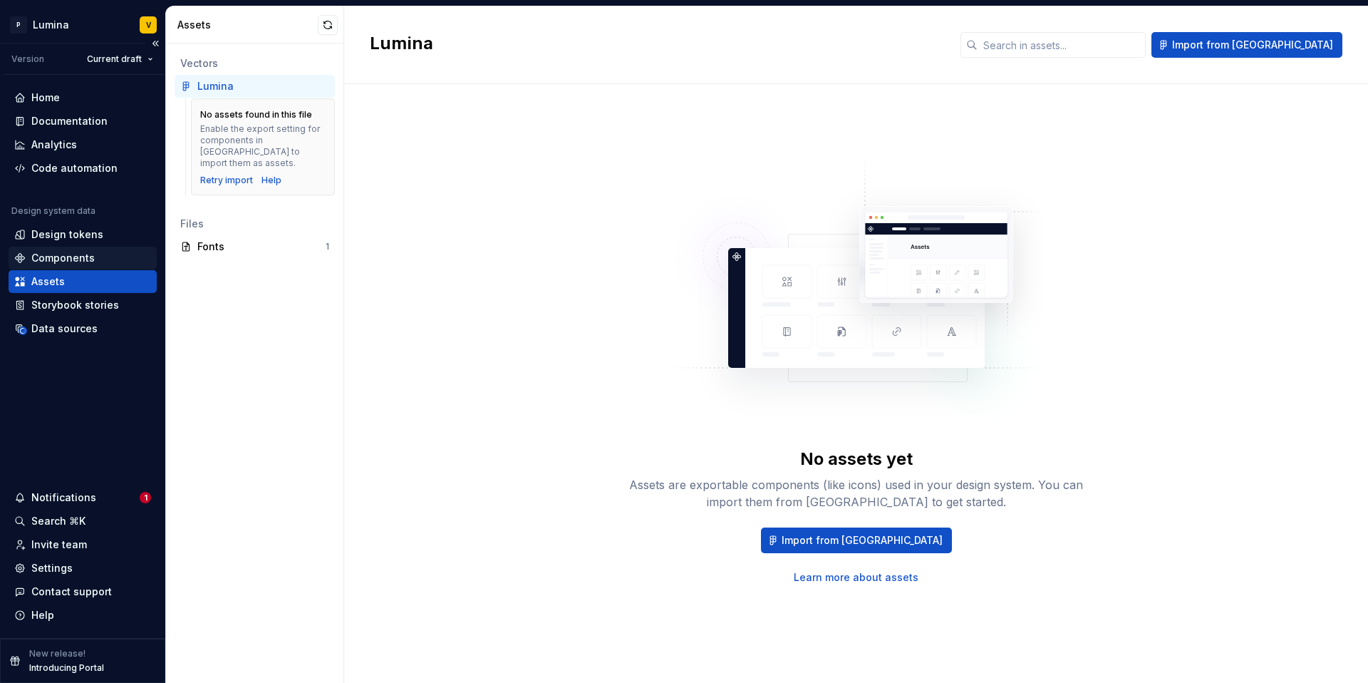
click at [81, 260] on div "Components" at bounding box center [62, 258] width 63 height 14
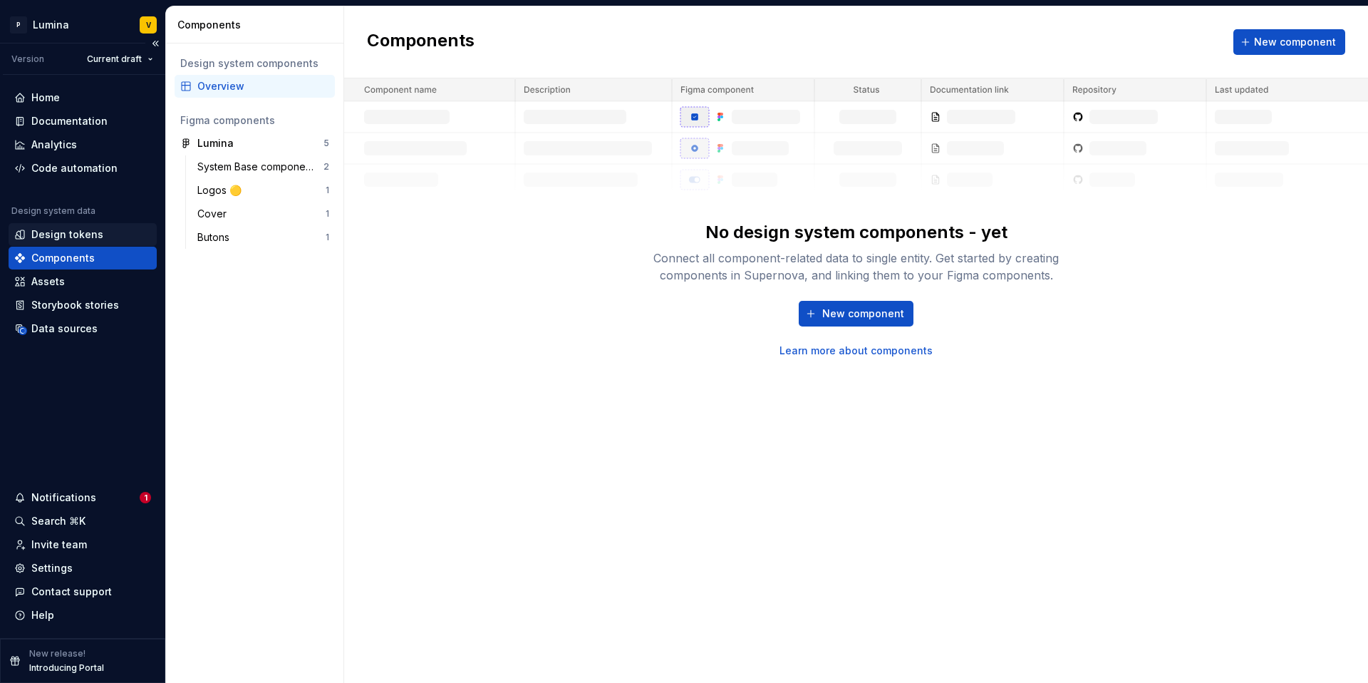
click at [91, 237] on div "Design tokens" at bounding box center [67, 234] width 72 height 14
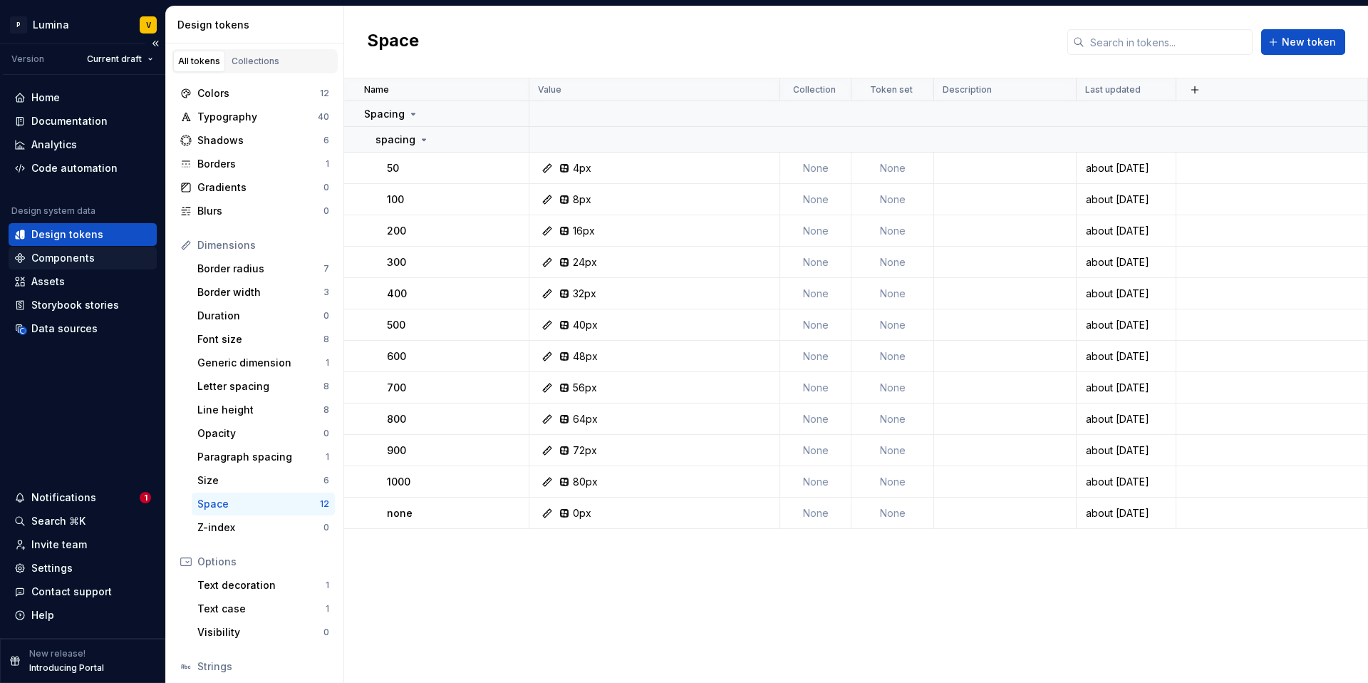
click at [86, 260] on div "Components" at bounding box center [62, 258] width 63 height 14
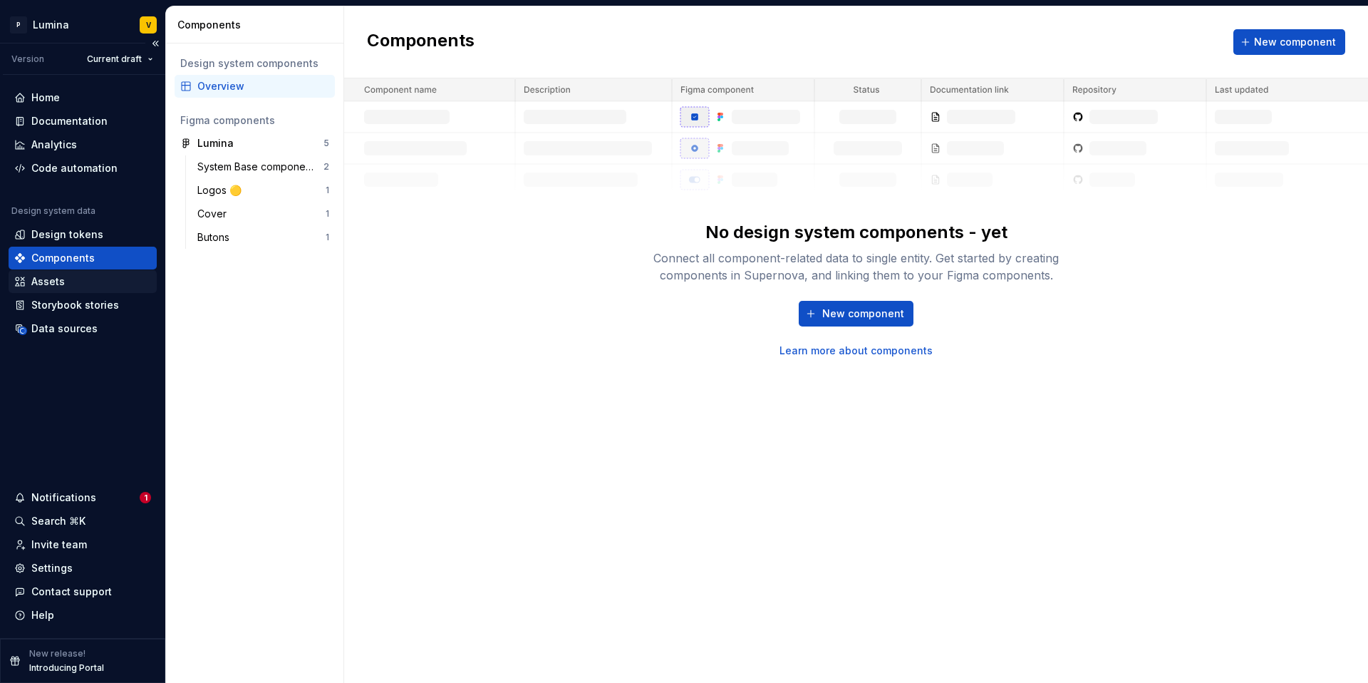
click at [73, 291] on div "Assets" at bounding box center [83, 281] width 148 height 23
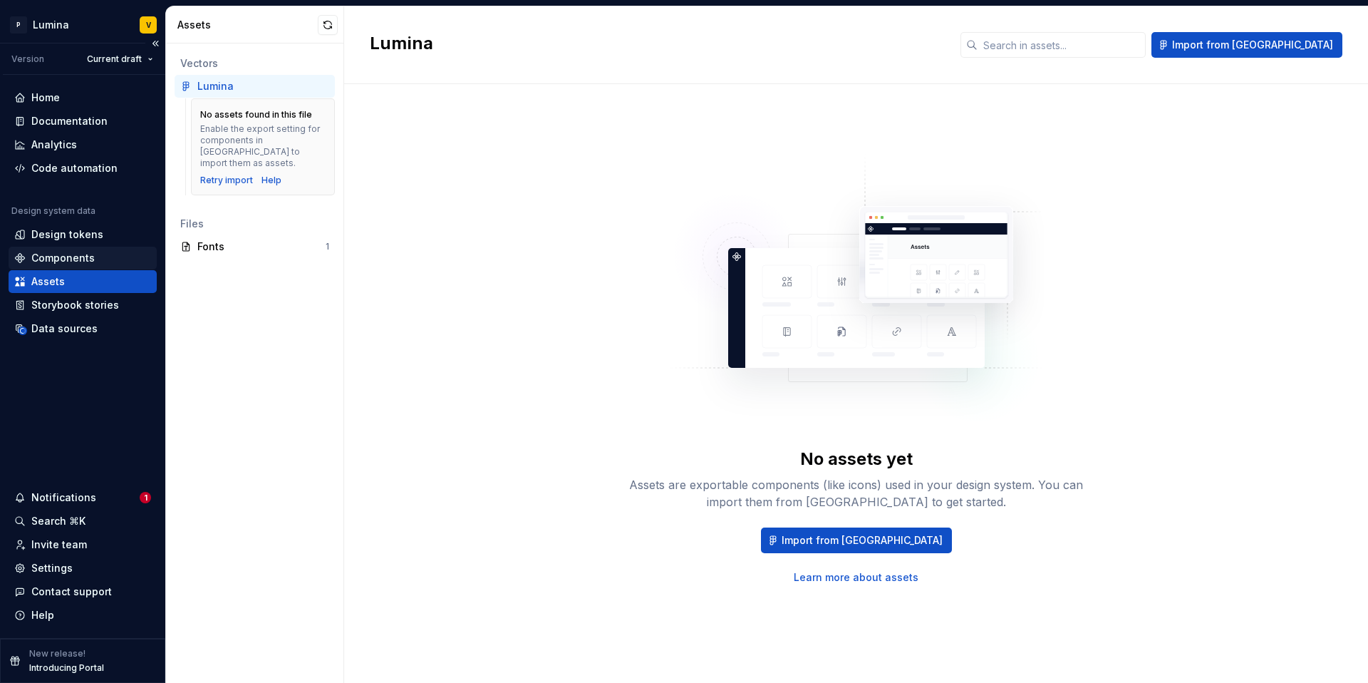
click at [102, 258] on div "Components" at bounding box center [82, 258] width 137 height 14
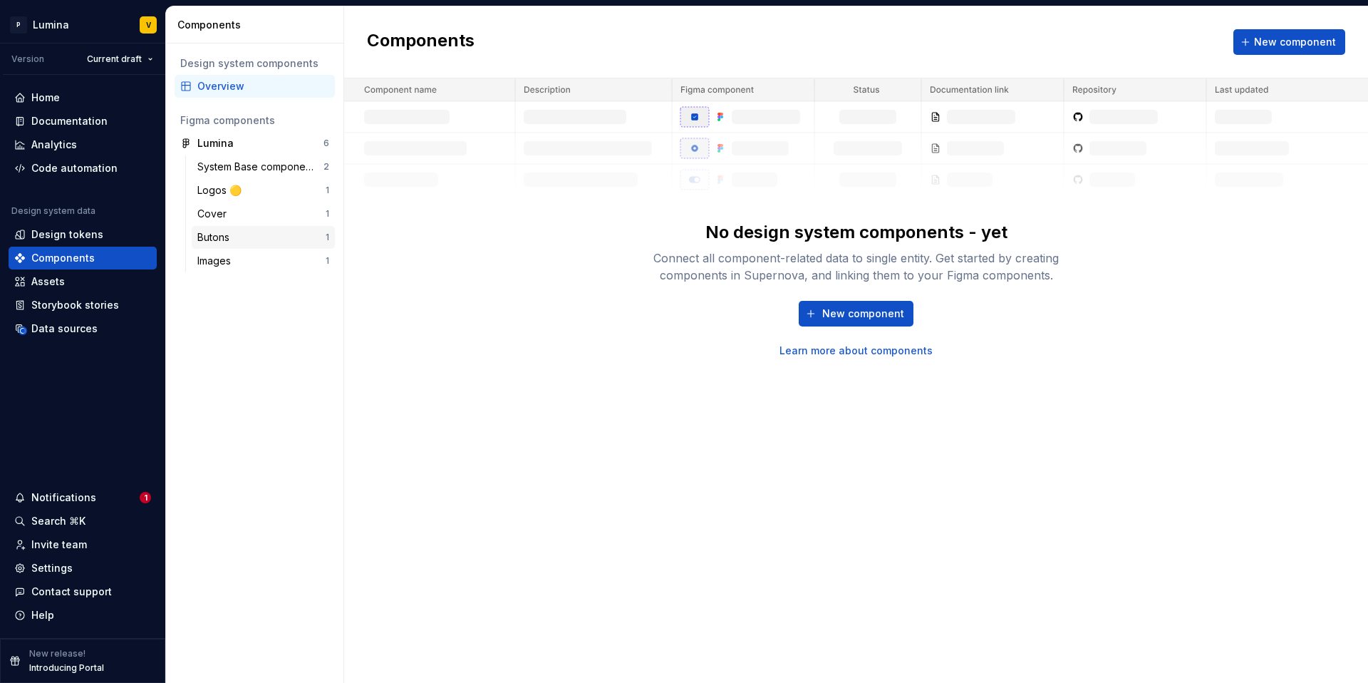
click at [274, 239] on div "Butons" at bounding box center [261, 237] width 128 height 14
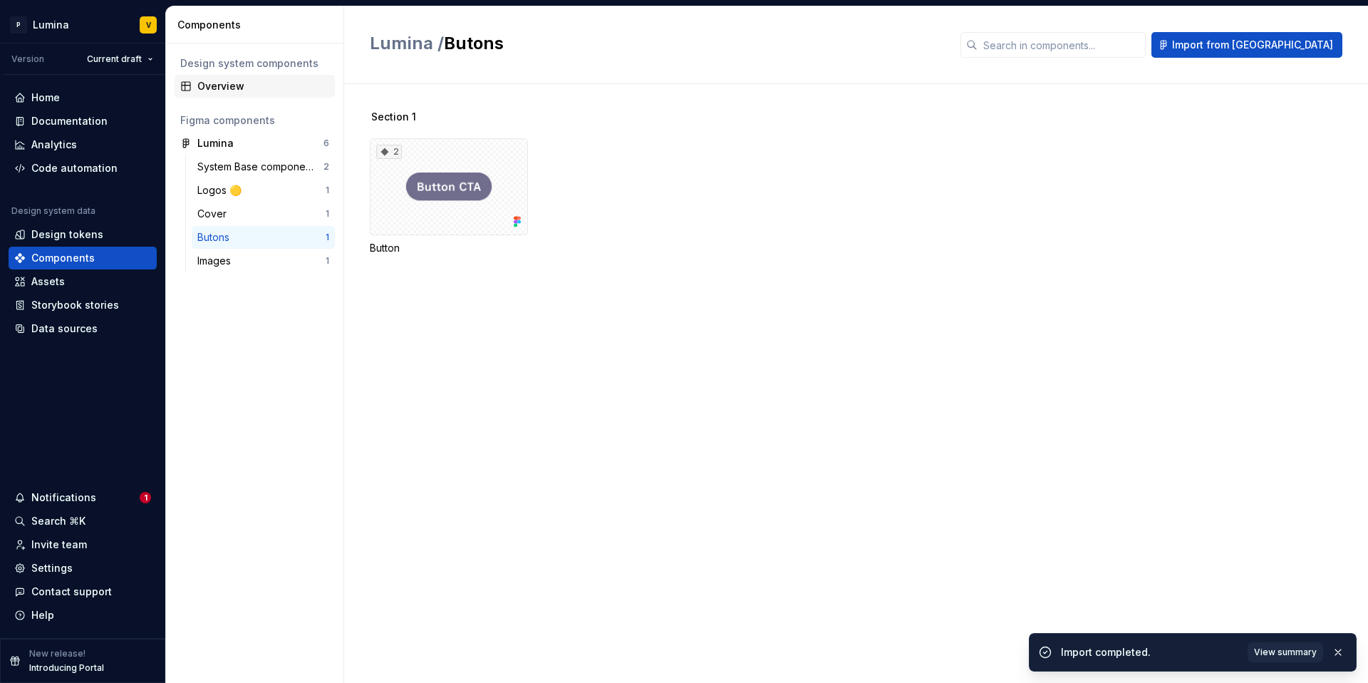
click at [234, 88] on div "Overview" at bounding box center [263, 86] width 132 height 14
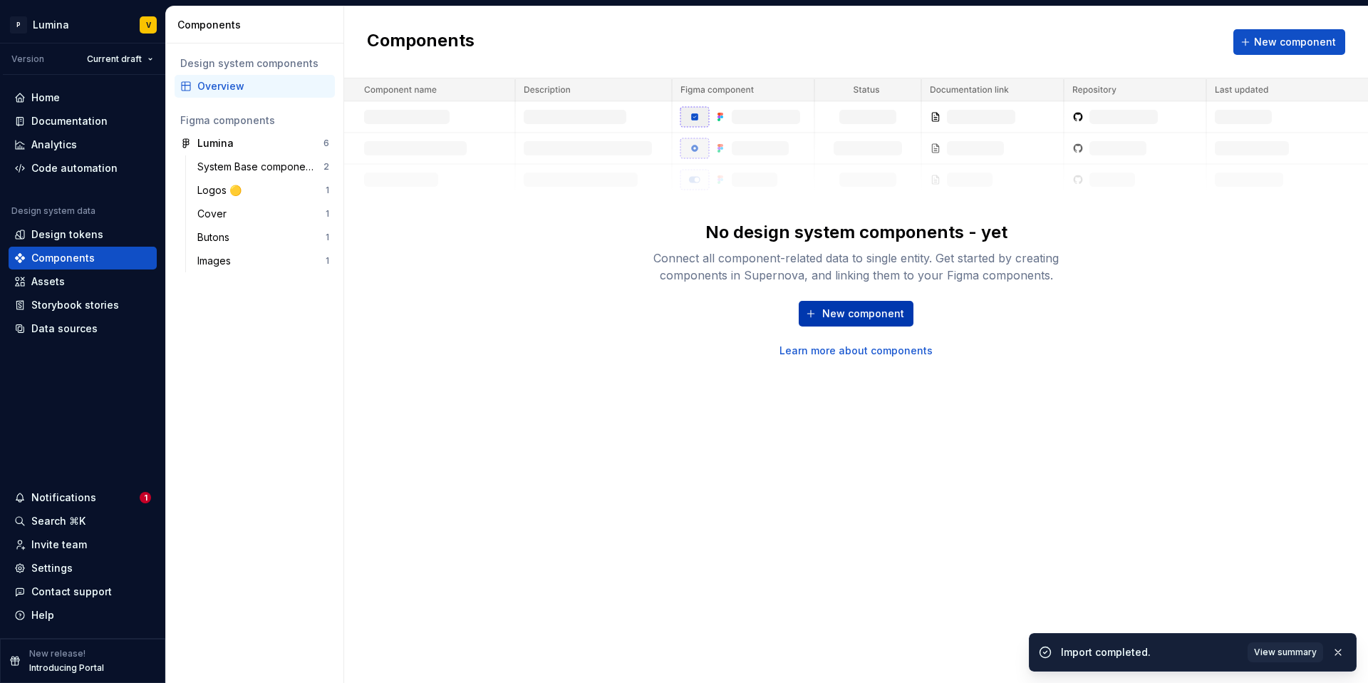
click at [861, 319] on span "New component" at bounding box center [863, 313] width 82 height 14
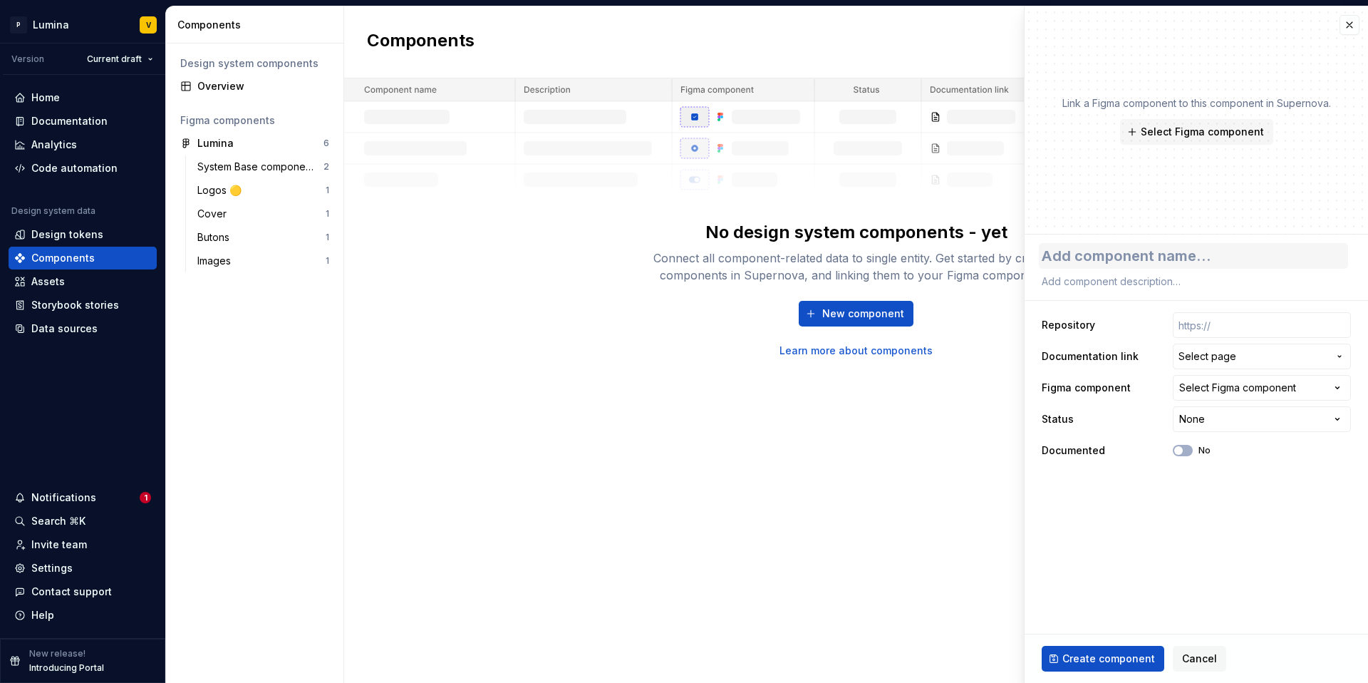
click at [1162, 261] on textarea at bounding box center [1193, 256] width 309 height 26
click at [1172, 133] on span "Select Figma component" at bounding box center [1202, 132] width 123 height 14
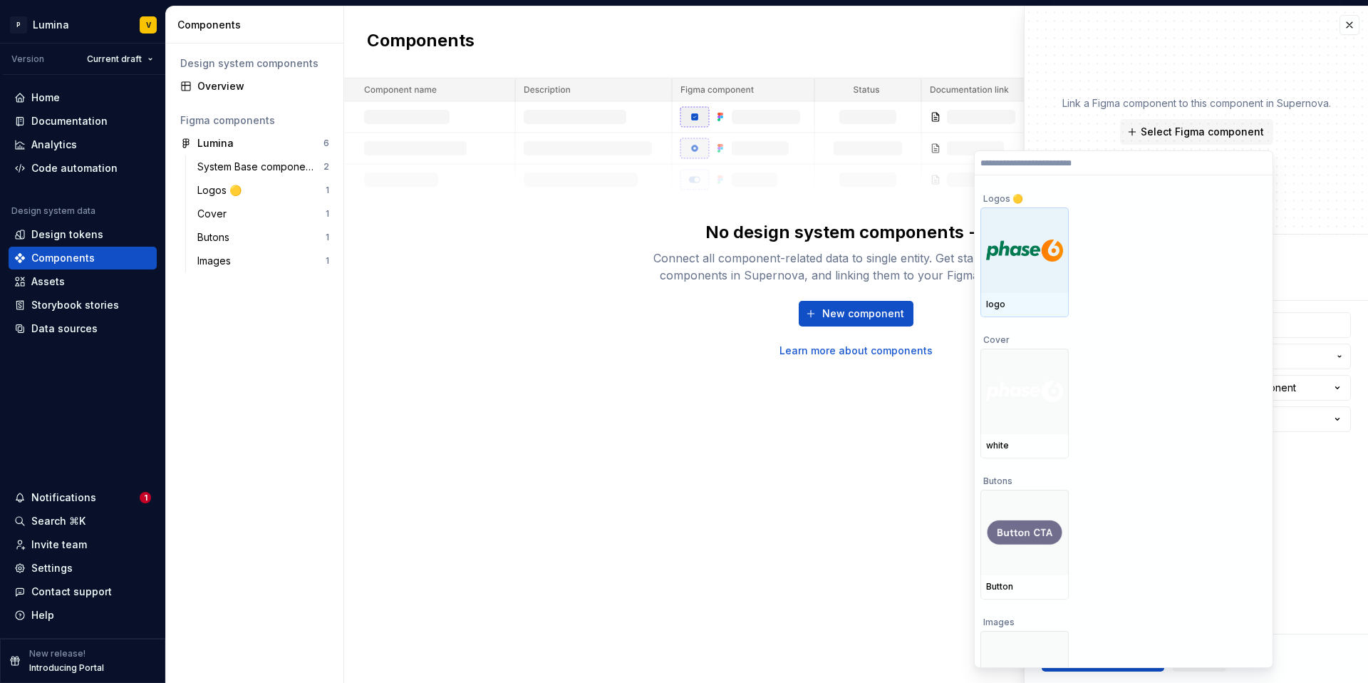
scroll to position [197, 0]
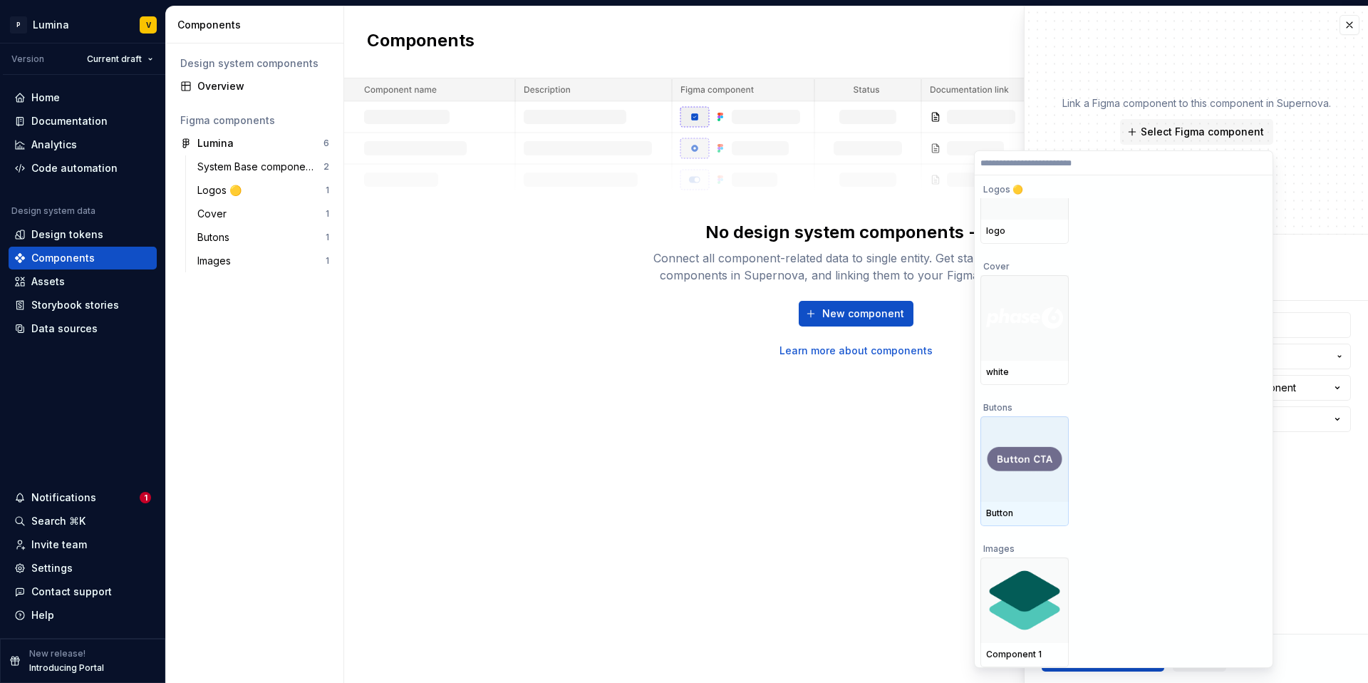
click at [1035, 443] on div at bounding box center [1025, 459] width 88 height 86
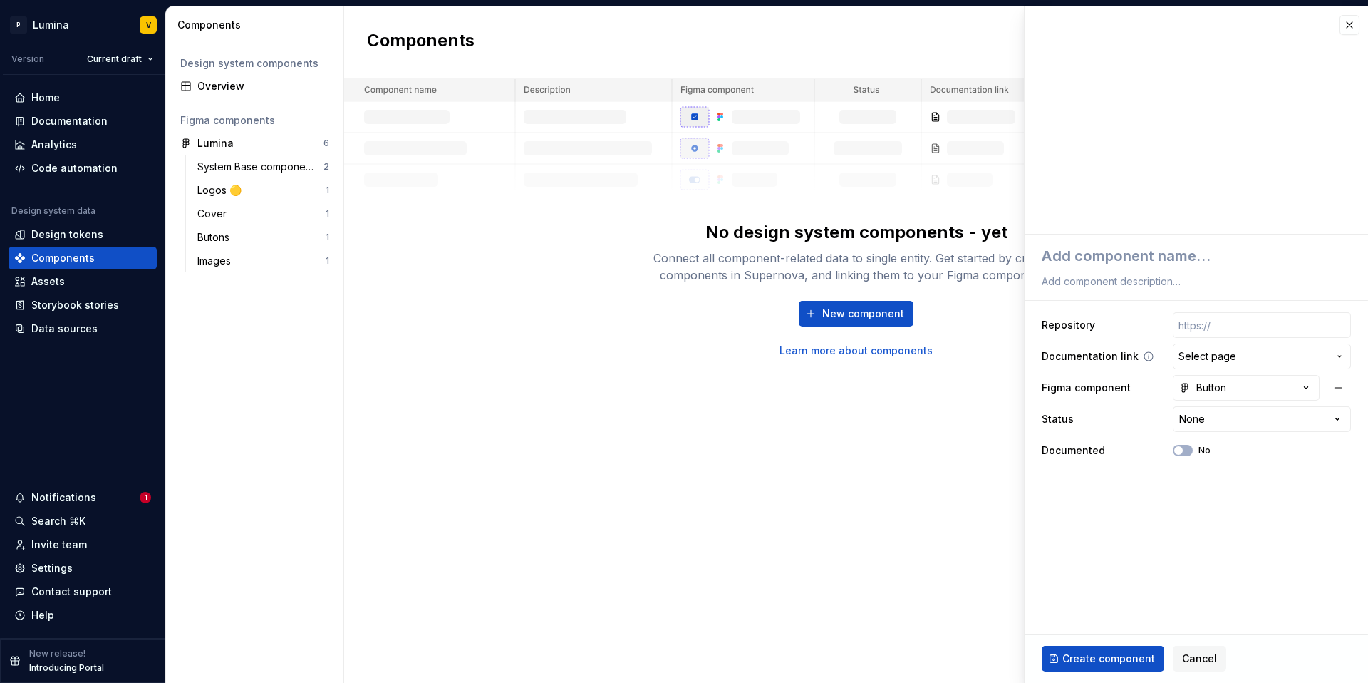
click at [1226, 358] on span "Select page" at bounding box center [1208, 356] width 58 height 14
click at [1140, 453] on html "**********" at bounding box center [684, 341] width 1368 height 683
click at [1237, 327] on input "text" at bounding box center [1262, 325] width 178 height 26
type textarea "*"
click at [1203, 363] on button "Select page" at bounding box center [1262, 357] width 178 height 26
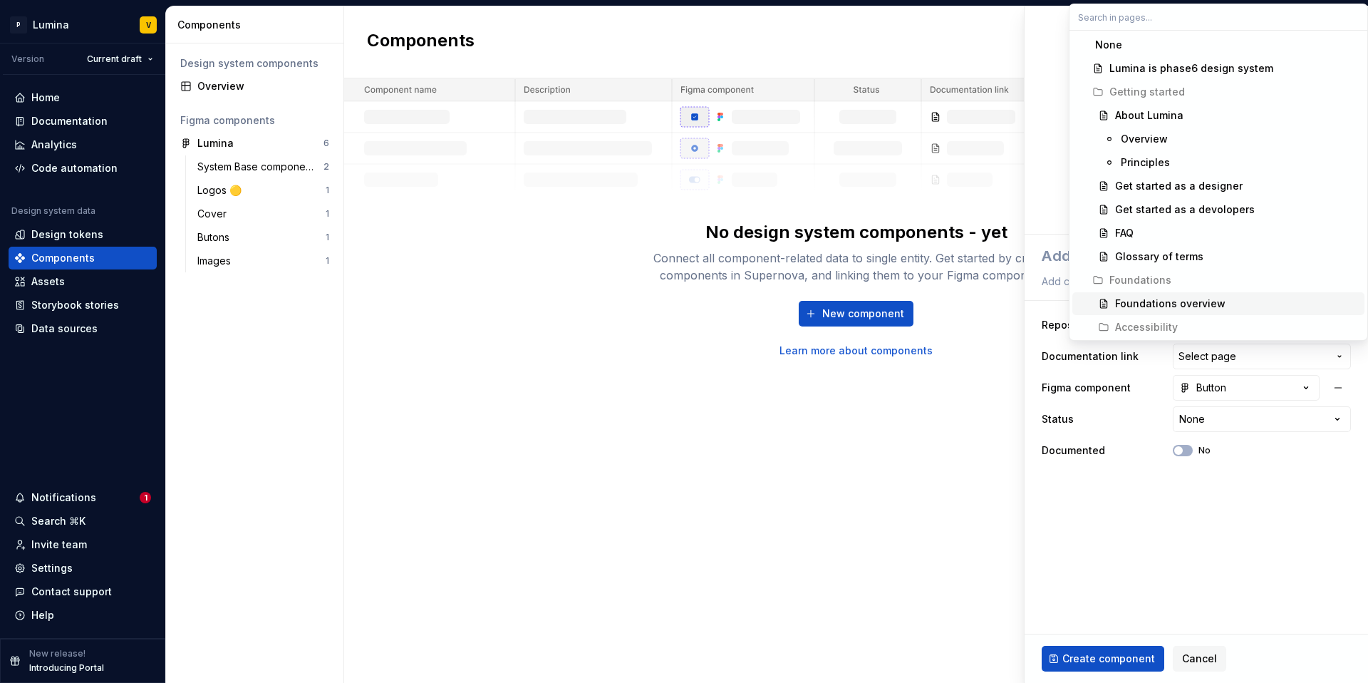
click at [1179, 418] on html "**********" at bounding box center [684, 341] width 1368 height 683
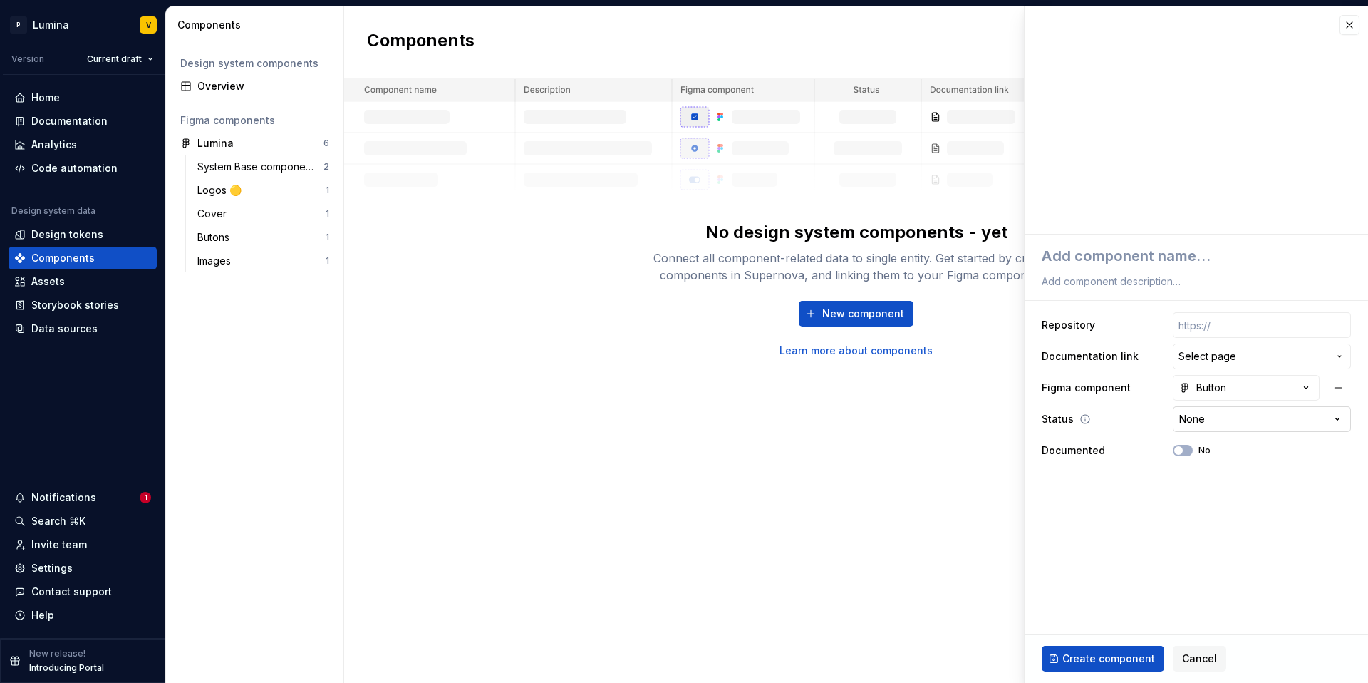
click at [1189, 417] on html "**********" at bounding box center [684, 341] width 1368 height 683
select select "**********"
click at [1243, 329] on input "text" at bounding box center [1262, 325] width 178 height 26
click at [1151, 257] on textarea at bounding box center [1193, 256] width 309 height 26
type textarea "*"
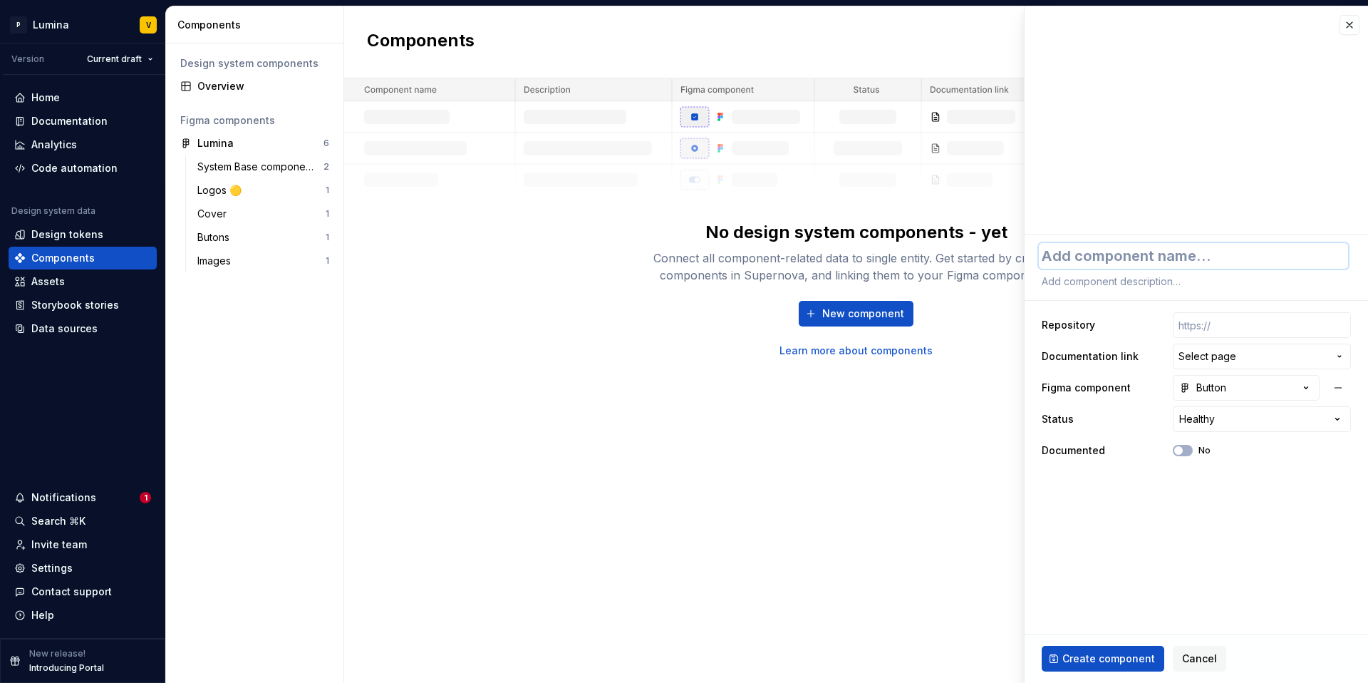
type textarea "<"
type textarea "*"
type textarea "<b"
type textarea "*"
type textarea "<bu"
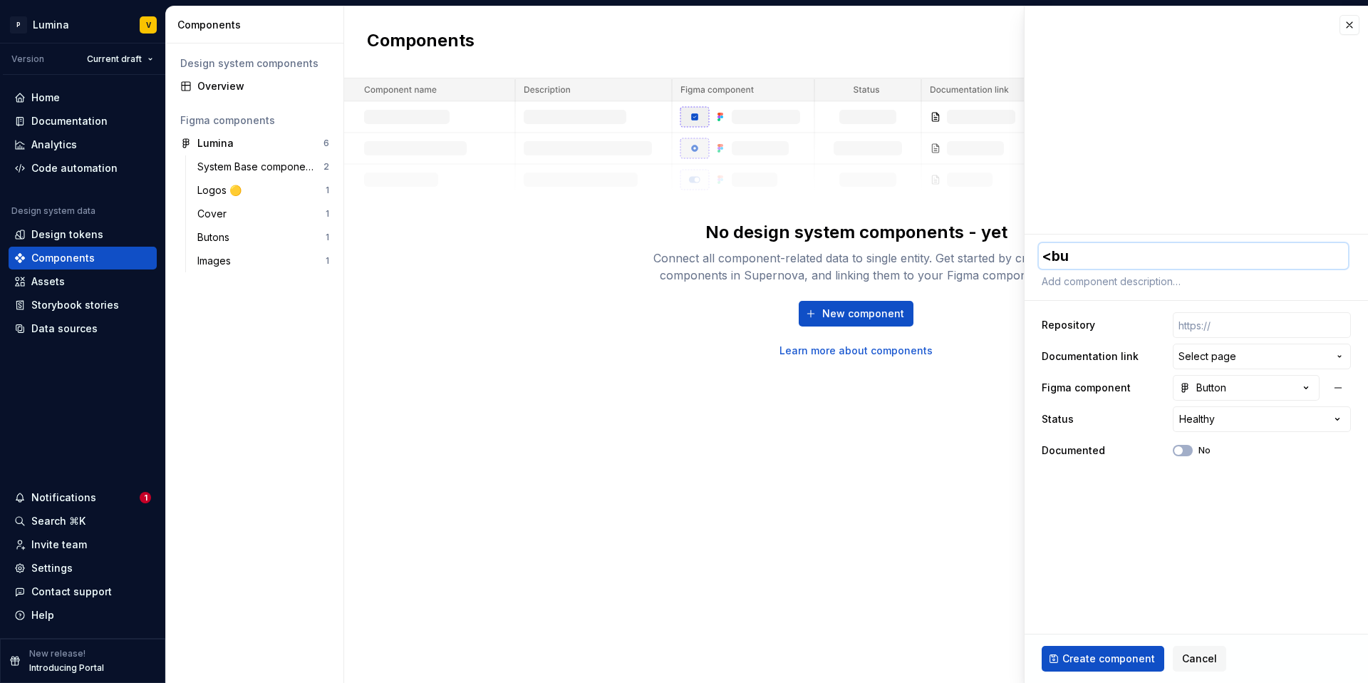
type textarea "*"
type textarea "<but"
type textarea "*"
type textarea "<butt"
type textarea "*"
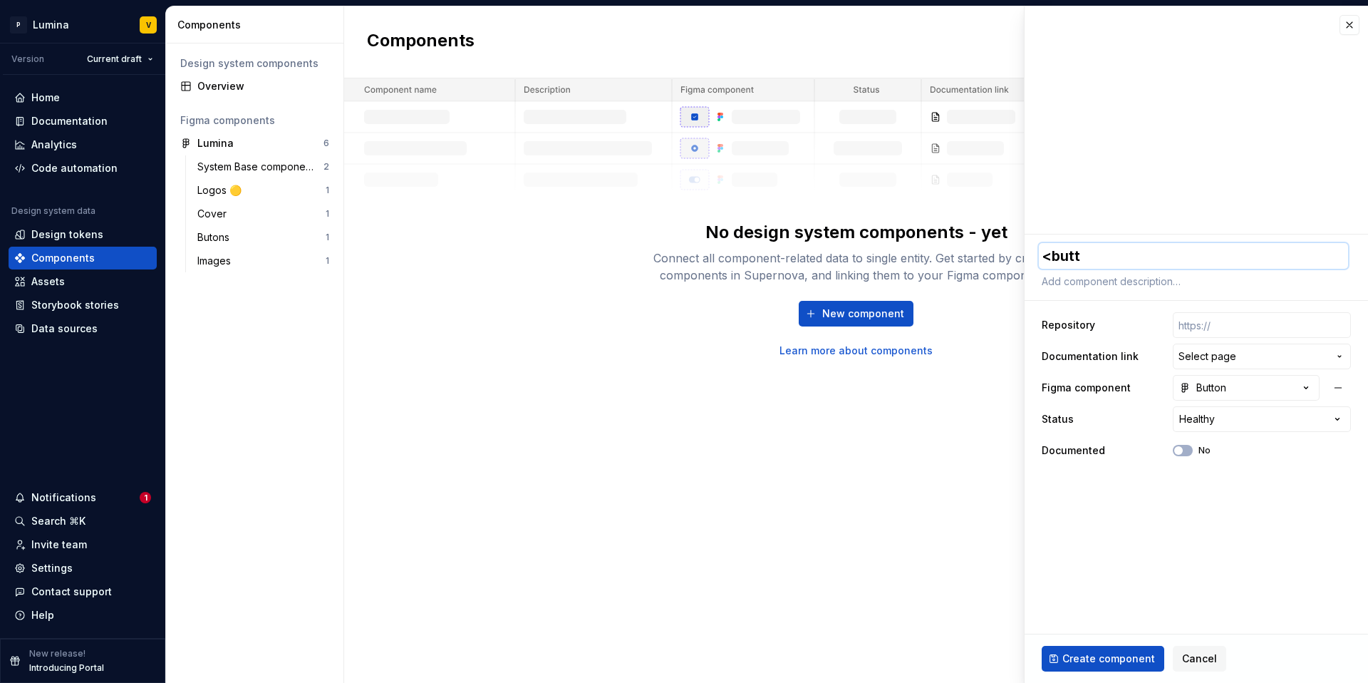
type textarea "<butto"
type textarea "*"
drag, startPoint x: 1061, startPoint y: 257, endPoint x: 954, endPoint y: 244, distance: 107.6
click at [957, 244] on body "**********" at bounding box center [684, 341] width 1368 height 683
type textarea "utton"
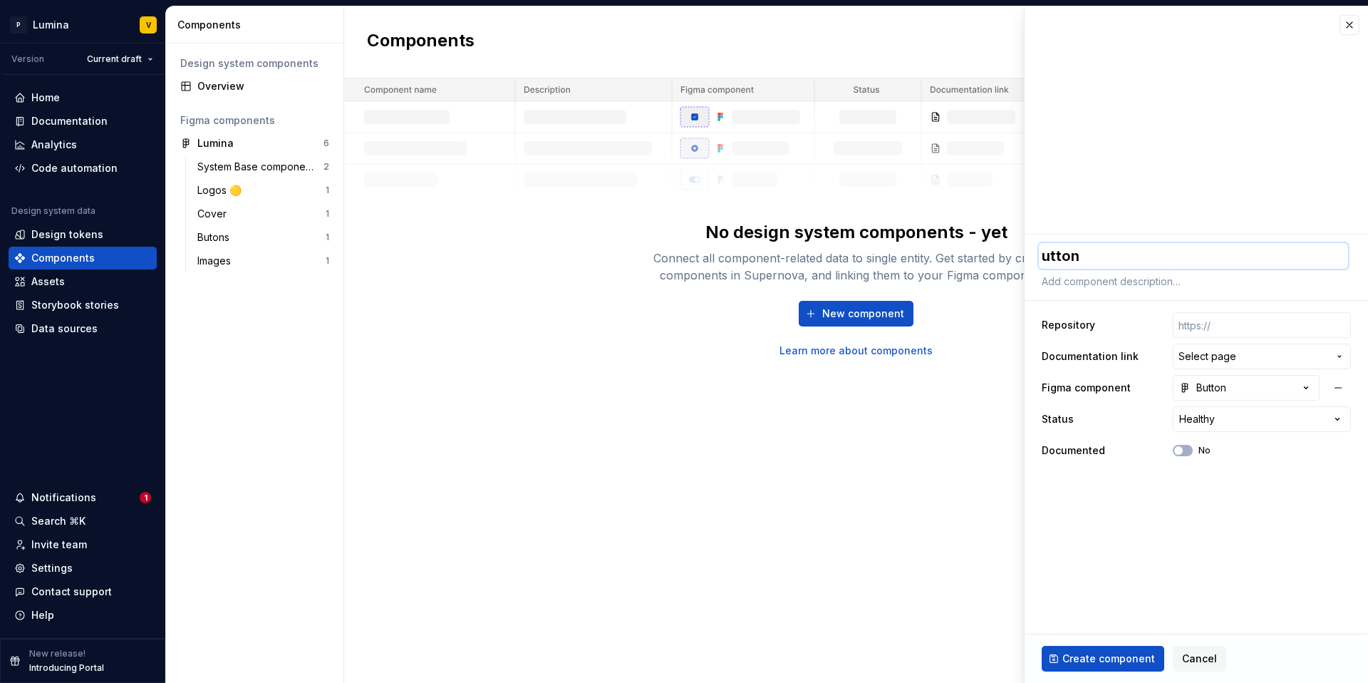
type textarea "*"
type textarea "+utton"
type textarea "*"
type textarea "+Button"
type textarea "*"
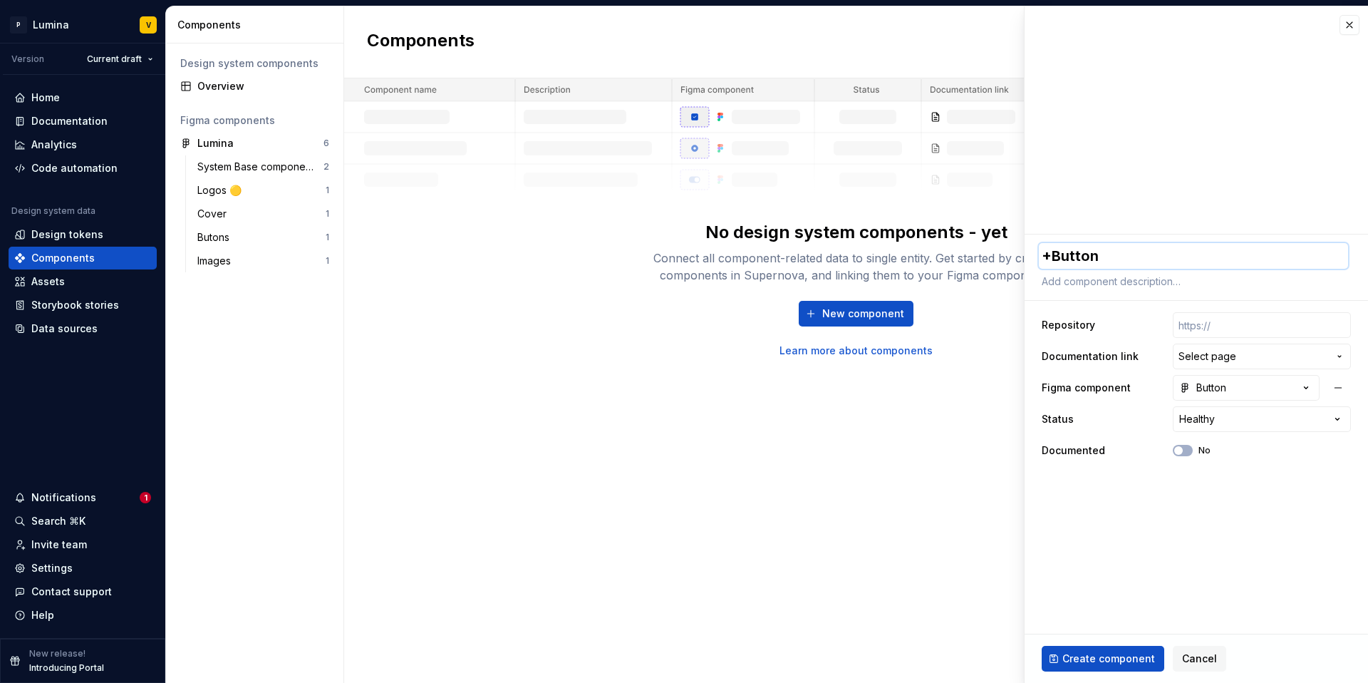
type textarea "+Buutton"
type textarea "*"
type textarea "+Button"
type textarea "*"
type textarea "+utton"
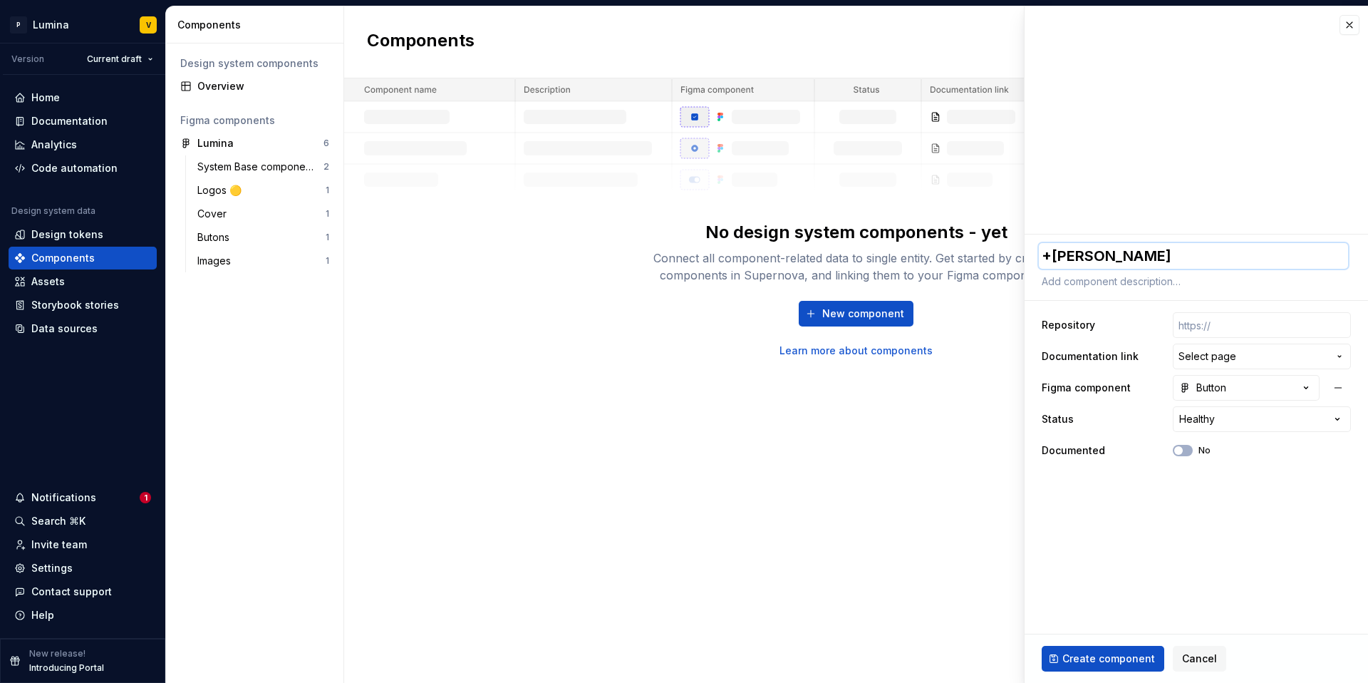
type textarea "*"
type textarea "utton"
type textarea "*"
click at [1143, 254] on textarea "Button" at bounding box center [1193, 256] width 309 height 26
type textarea "Button"
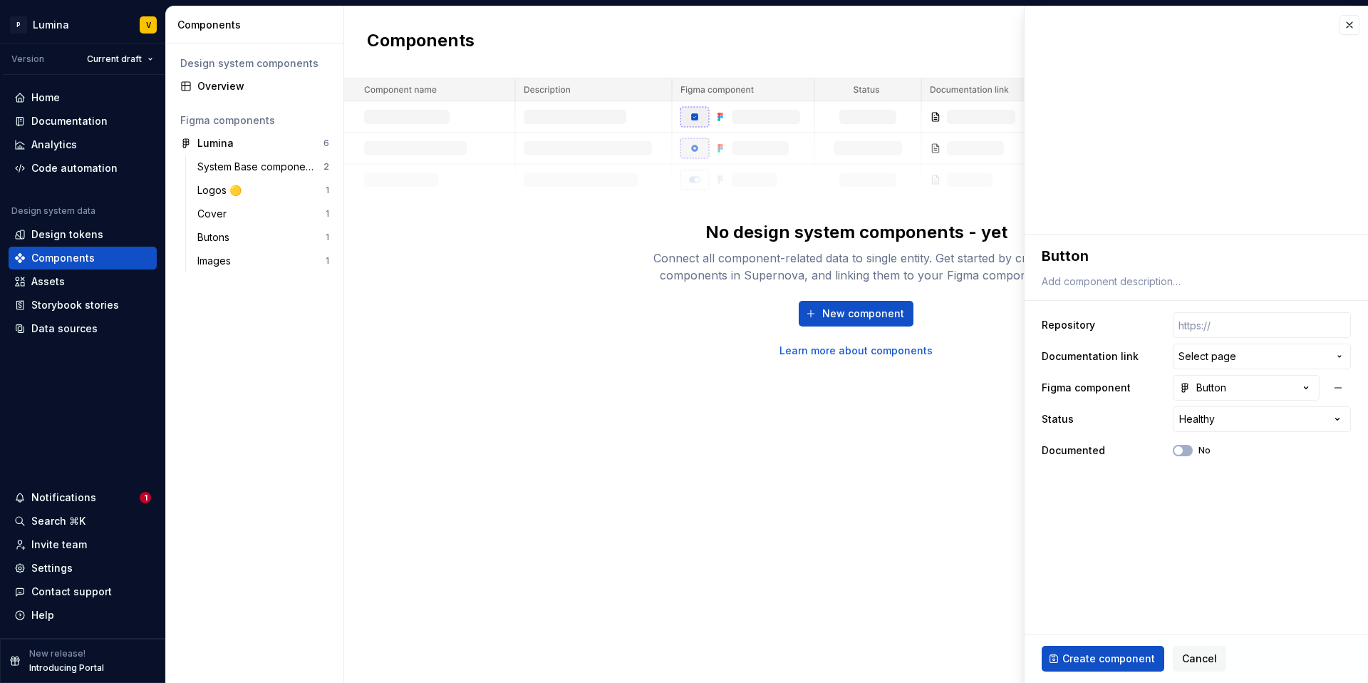
click at [1113, 666] on button "Create component" at bounding box center [1103, 659] width 123 height 26
type textarea "*"
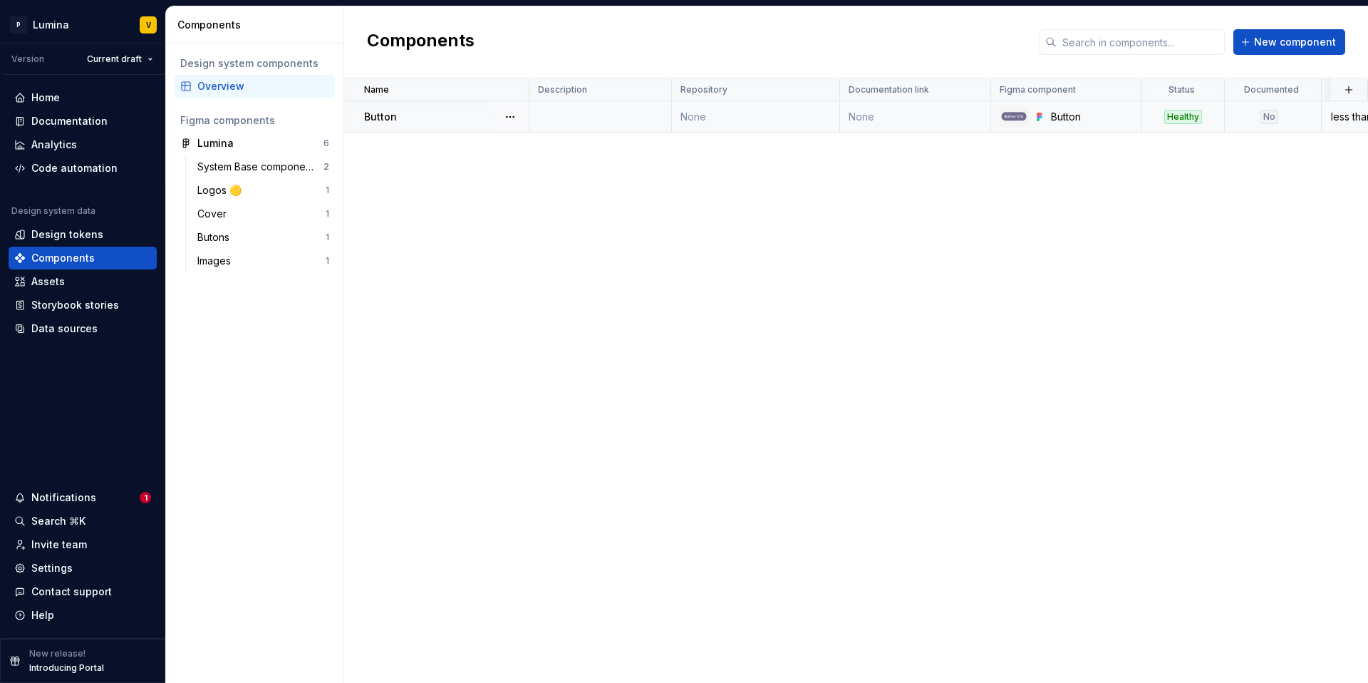
click at [740, 113] on td "None" at bounding box center [756, 116] width 168 height 31
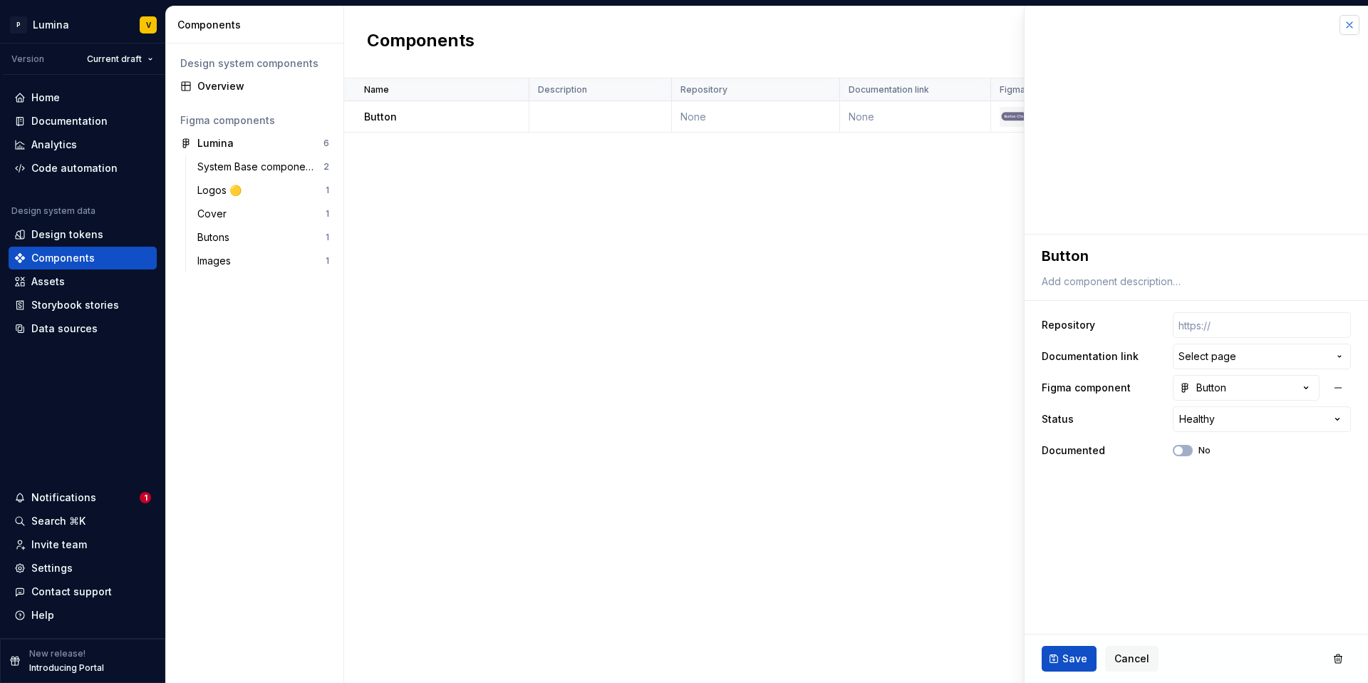
click at [1352, 25] on button "button" at bounding box center [1350, 25] width 20 height 20
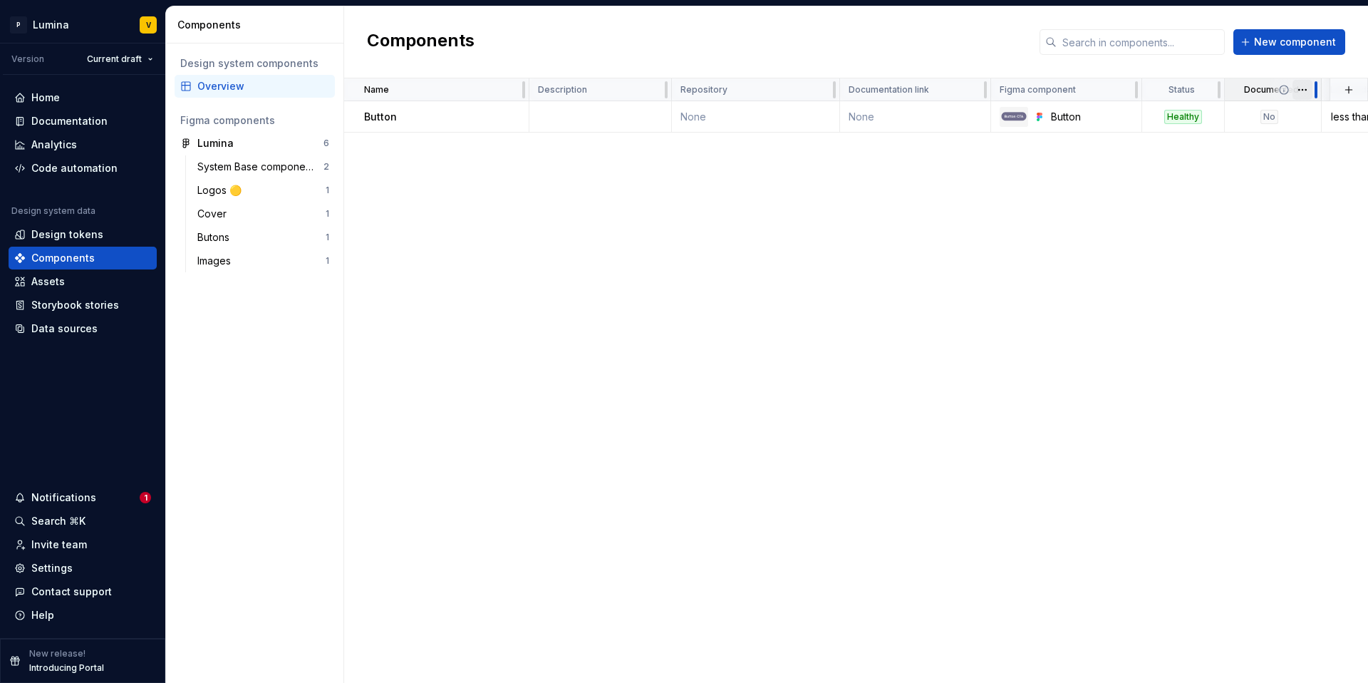
drag, startPoint x: 1318, startPoint y: 89, endPoint x: 1301, endPoint y: 90, distance: 17.1
click at [1301, 90] on div "Documented" at bounding box center [1273, 89] width 97 height 23
drag, startPoint x: 669, startPoint y: 88, endPoint x: 593, endPoint y: 89, distance: 75.5
click at [624, 92] on div "Description" at bounding box center [601, 89] width 143 height 23
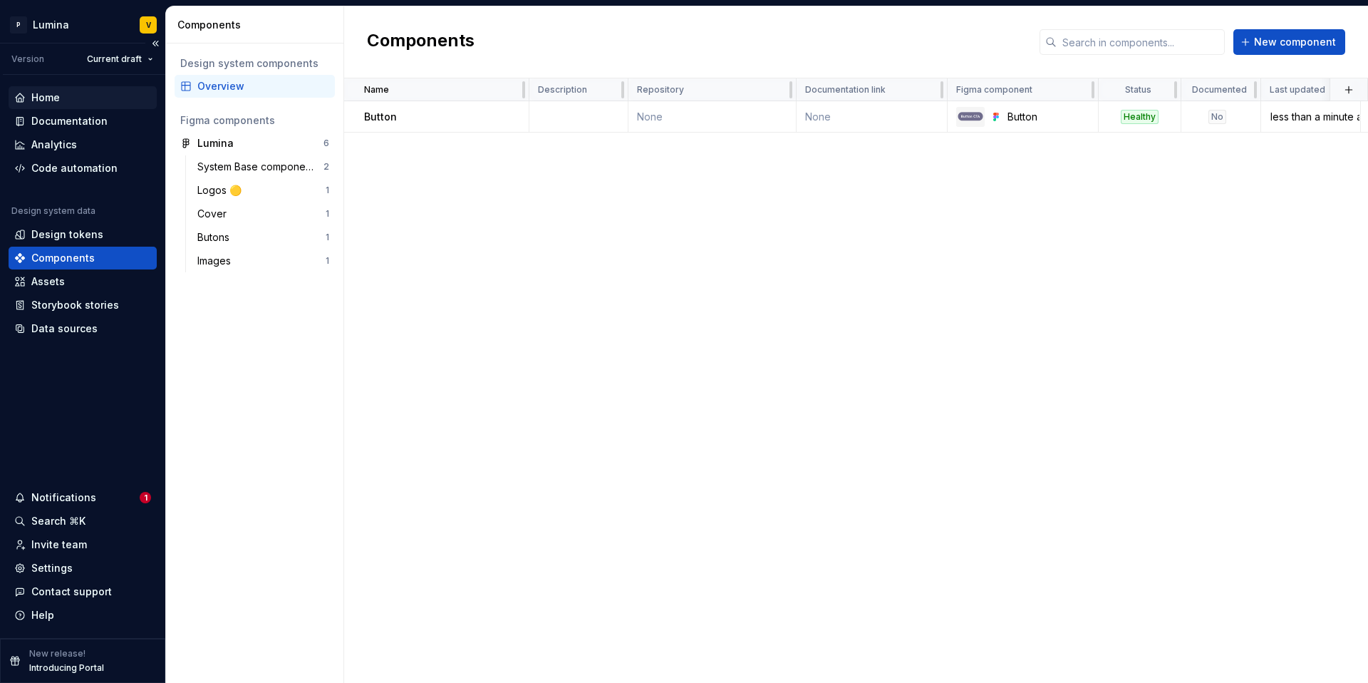
click at [48, 93] on div "Home" at bounding box center [45, 98] width 29 height 14
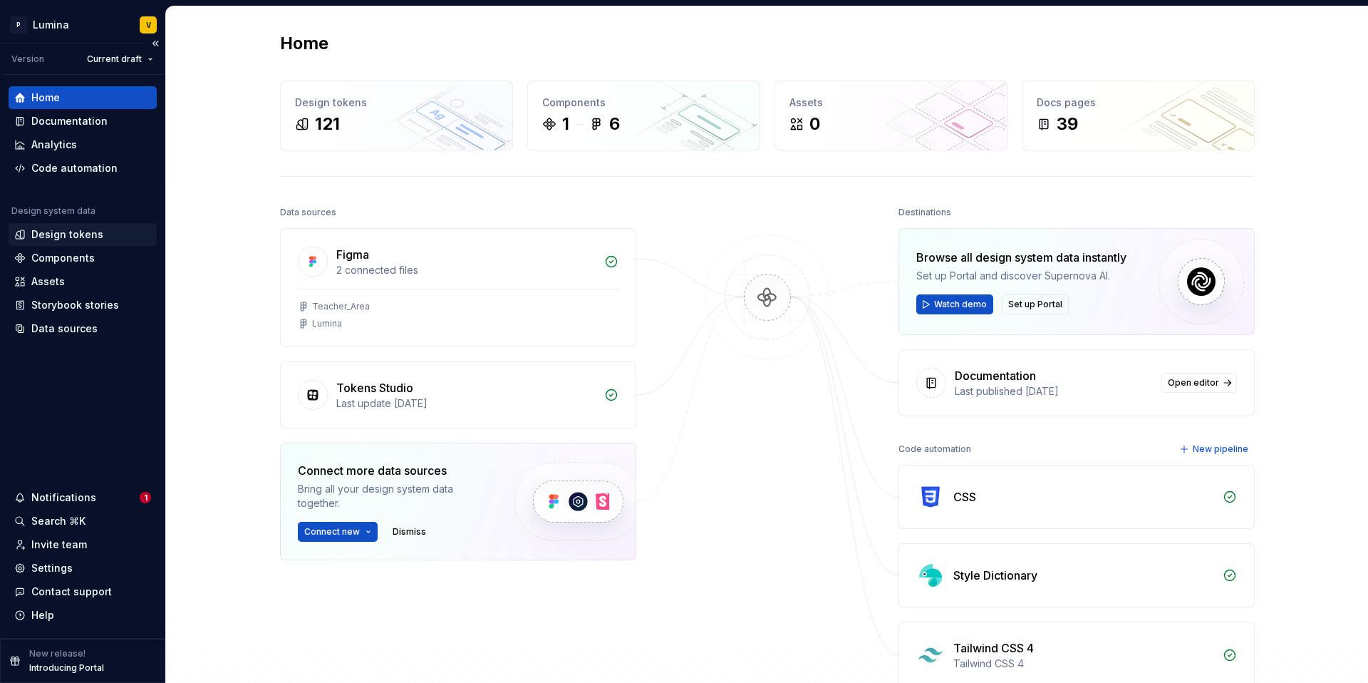
click at [28, 230] on div "Design tokens" at bounding box center [82, 234] width 137 height 14
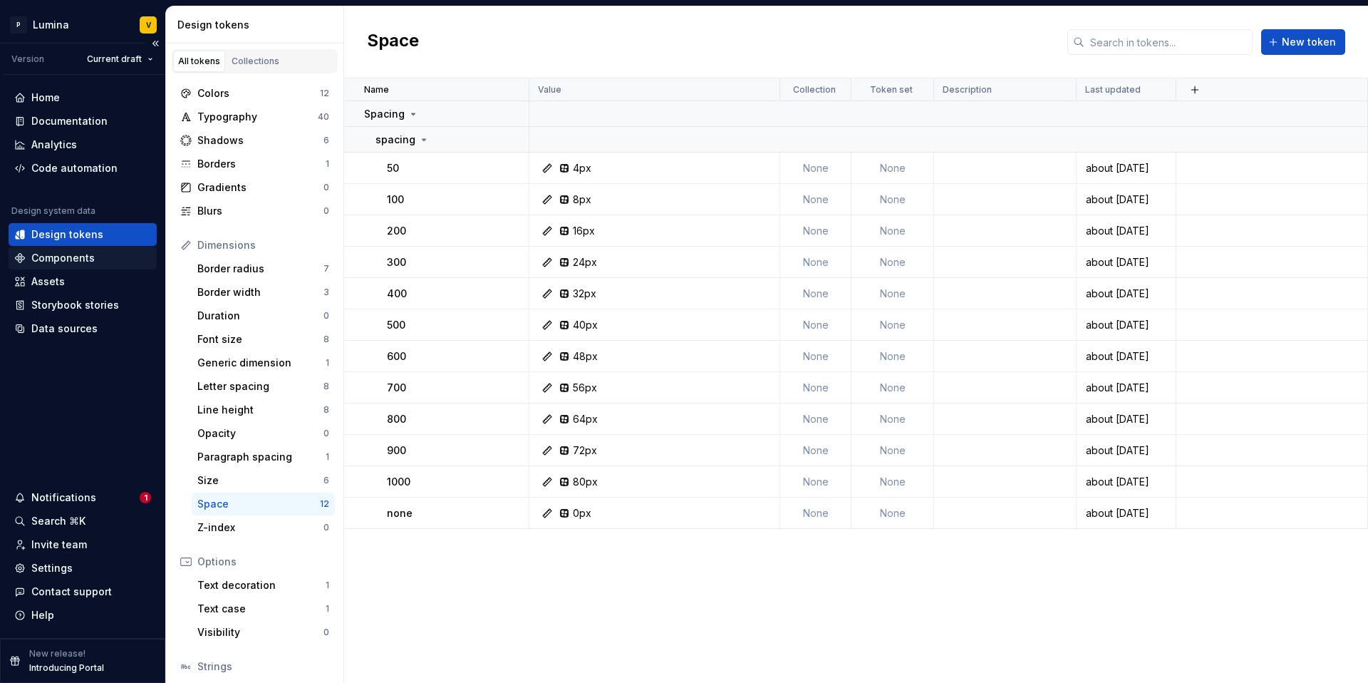
click at [82, 265] on div "Components" at bounding box center [83, 258] width 148 height 23
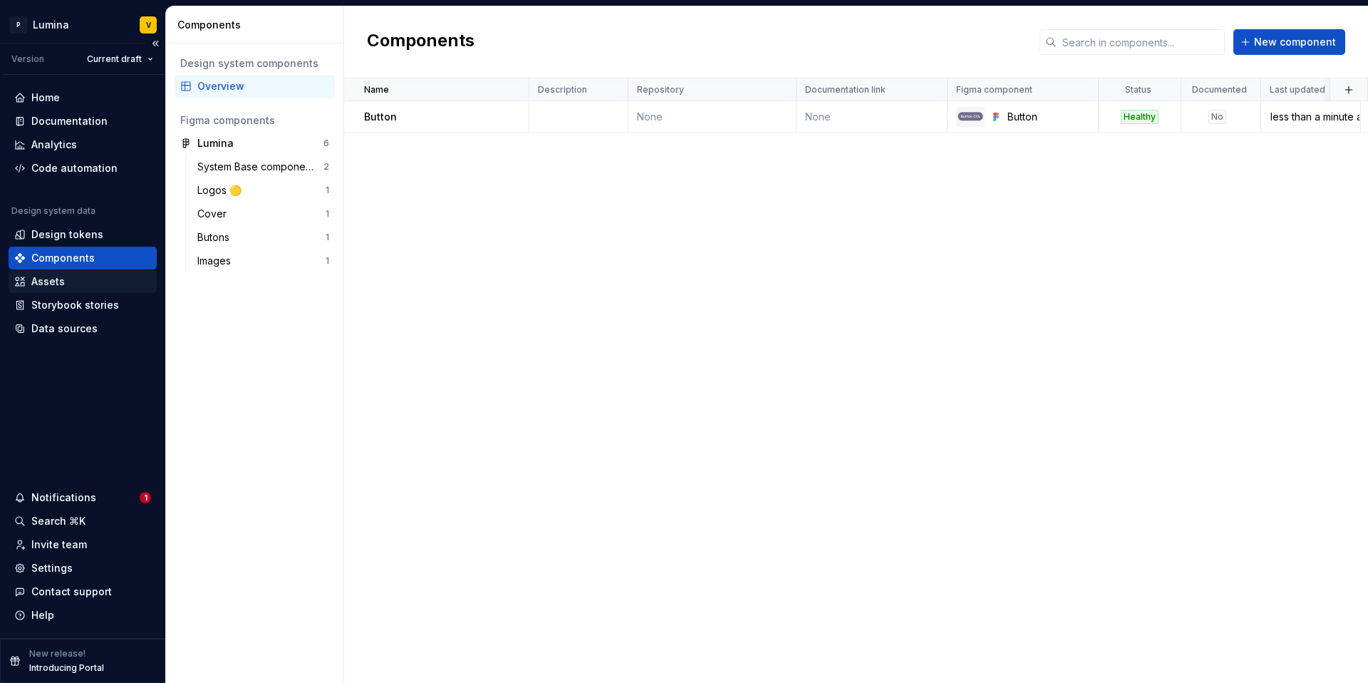
click at [77, 281] on div "Assets" at bounding box center [82, 281] width 137 height 14
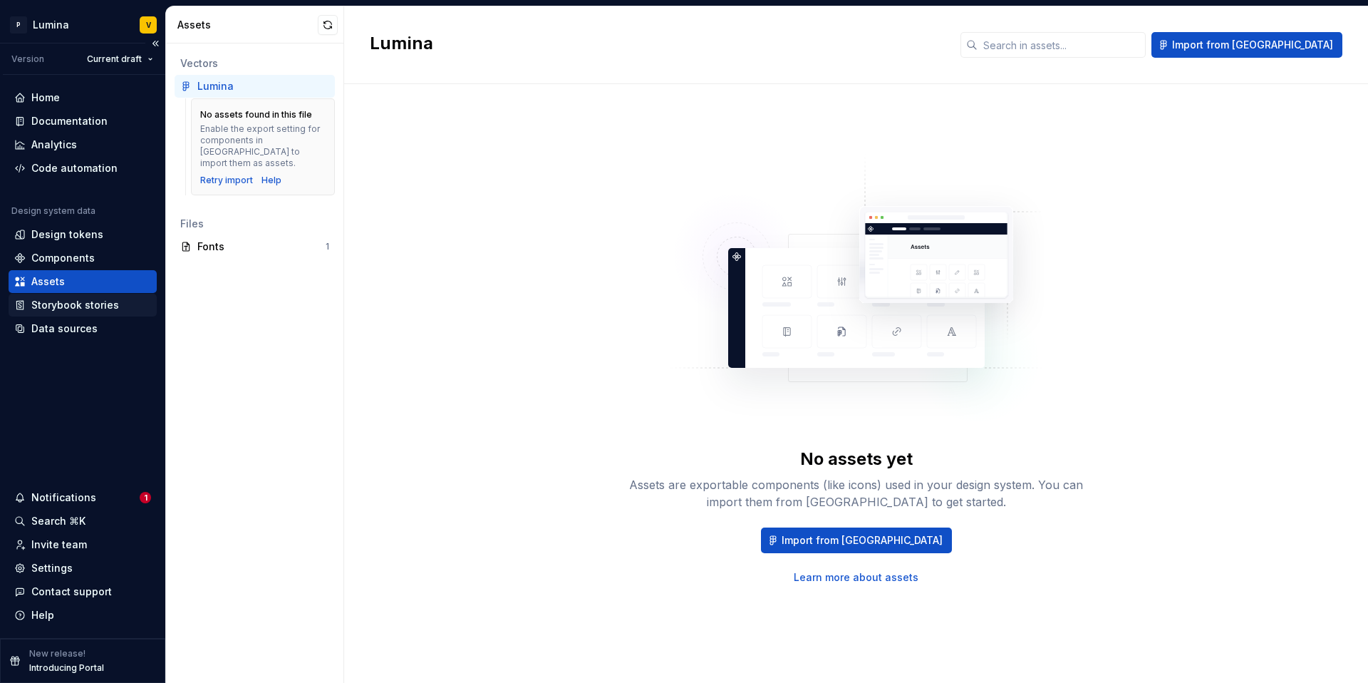
click at [88, 304] on div "Storybook stories" at bounding box center [75, 305] width 88 height 14
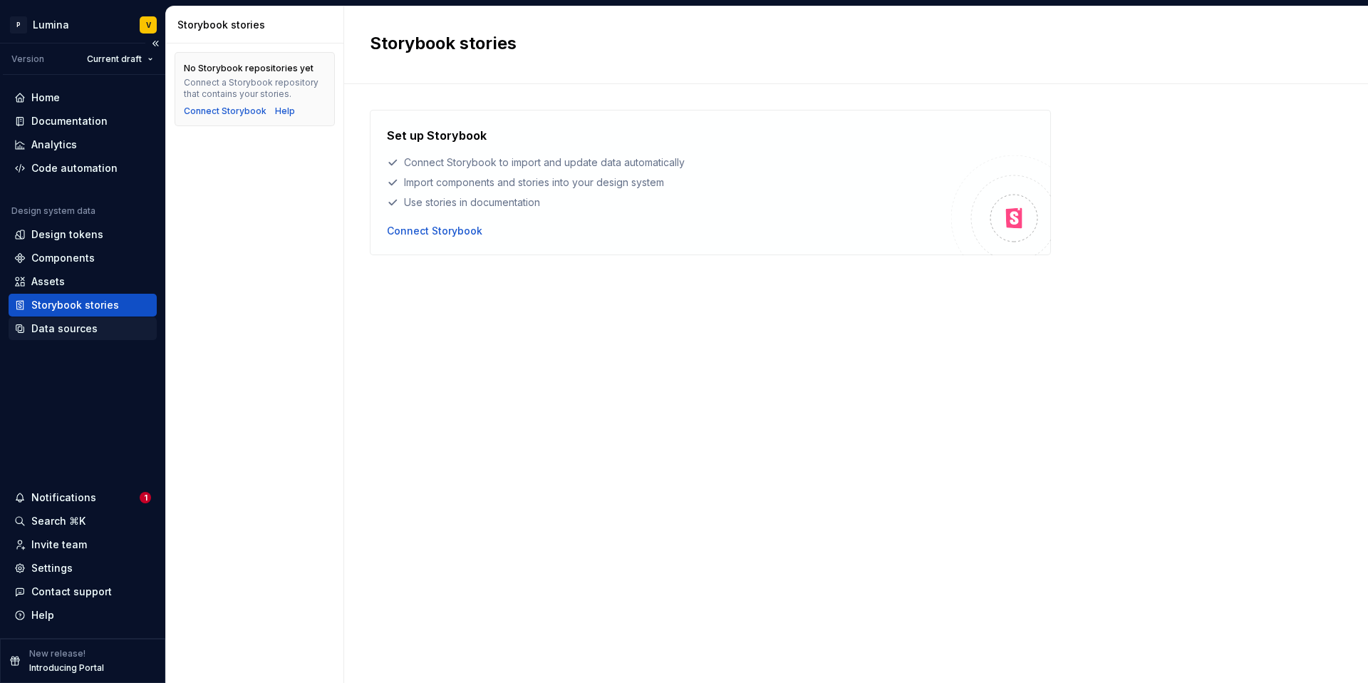
click at [81, 330] on div "Data sources" at bounding box center [64, 328] width 66 height 14
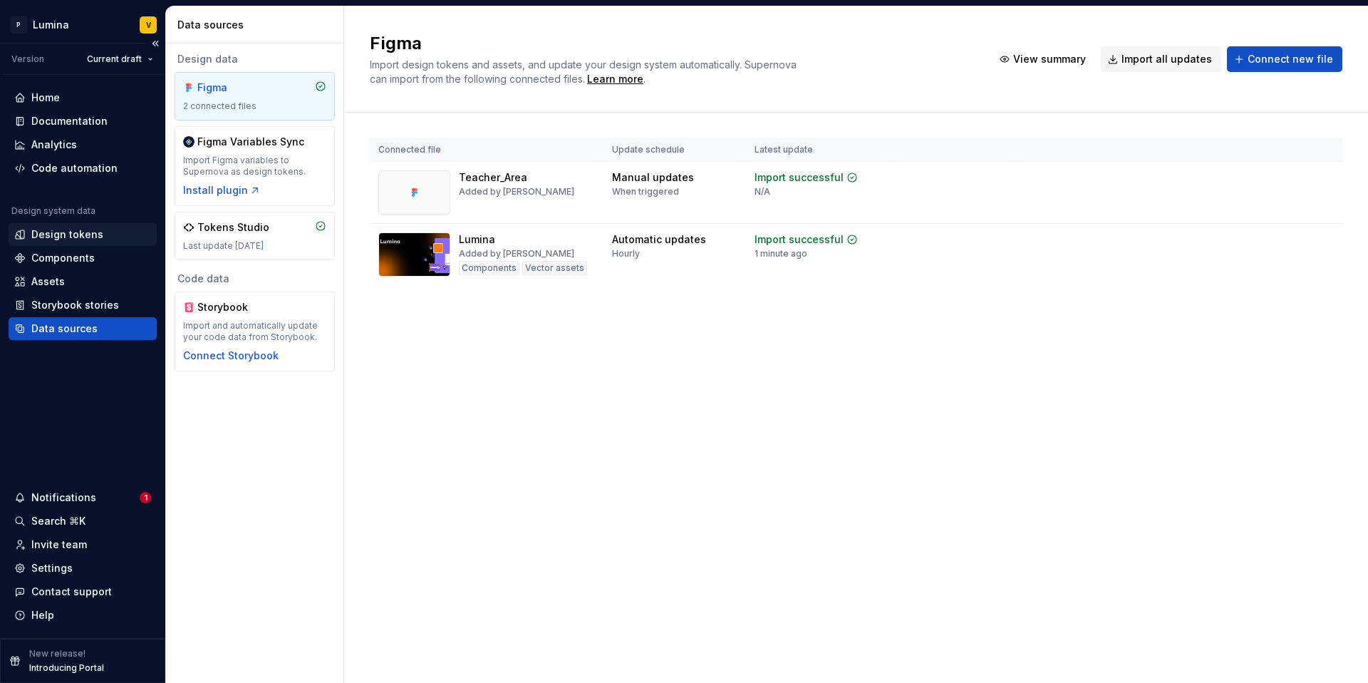
click at [47, 232] on div "Design tokens" at bounding box center [67, 234] width 72 height 14
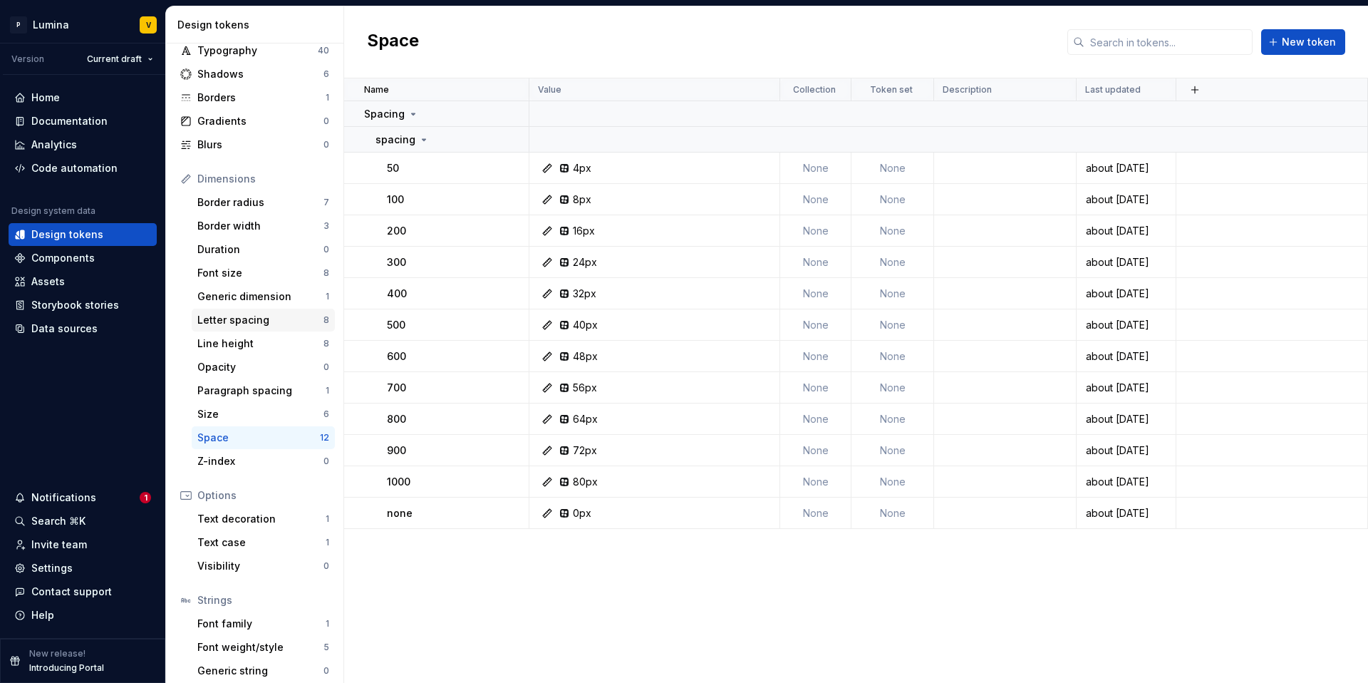
scroll to position [98, 0]
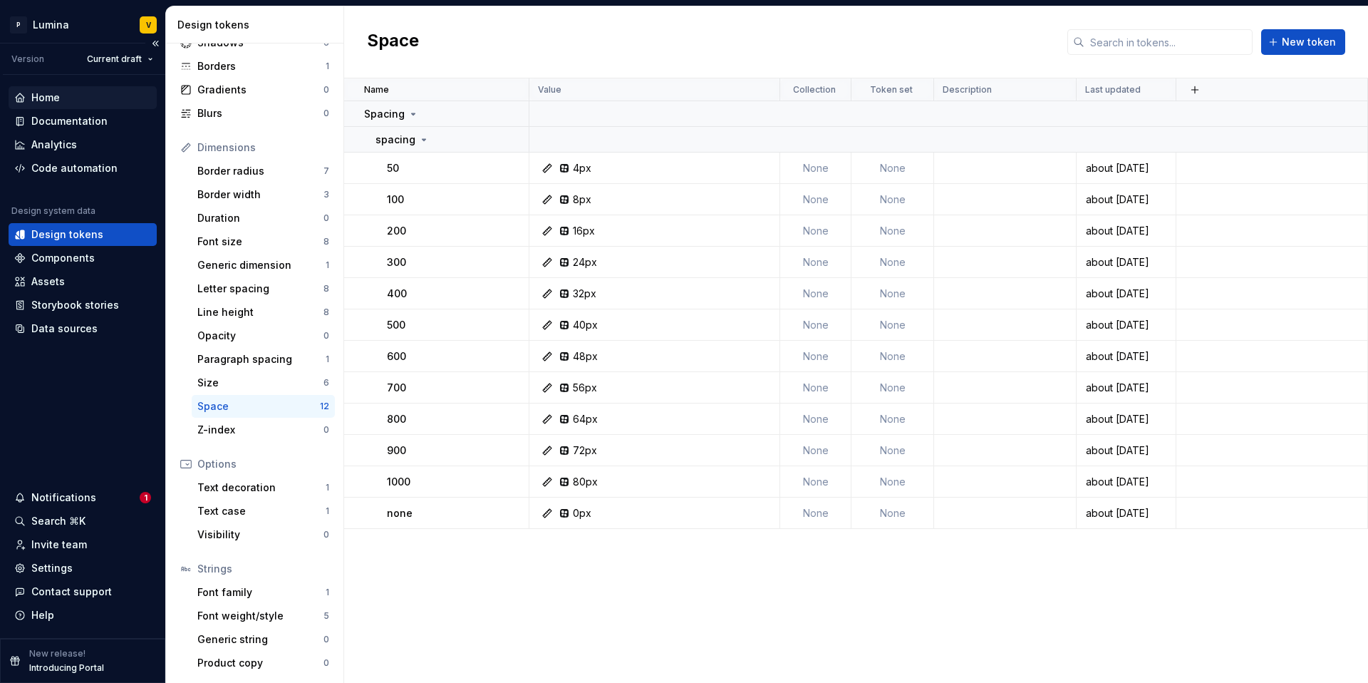
click at [60, 103] on div "Home" at bounding box center [82, 98] width 137 height 14
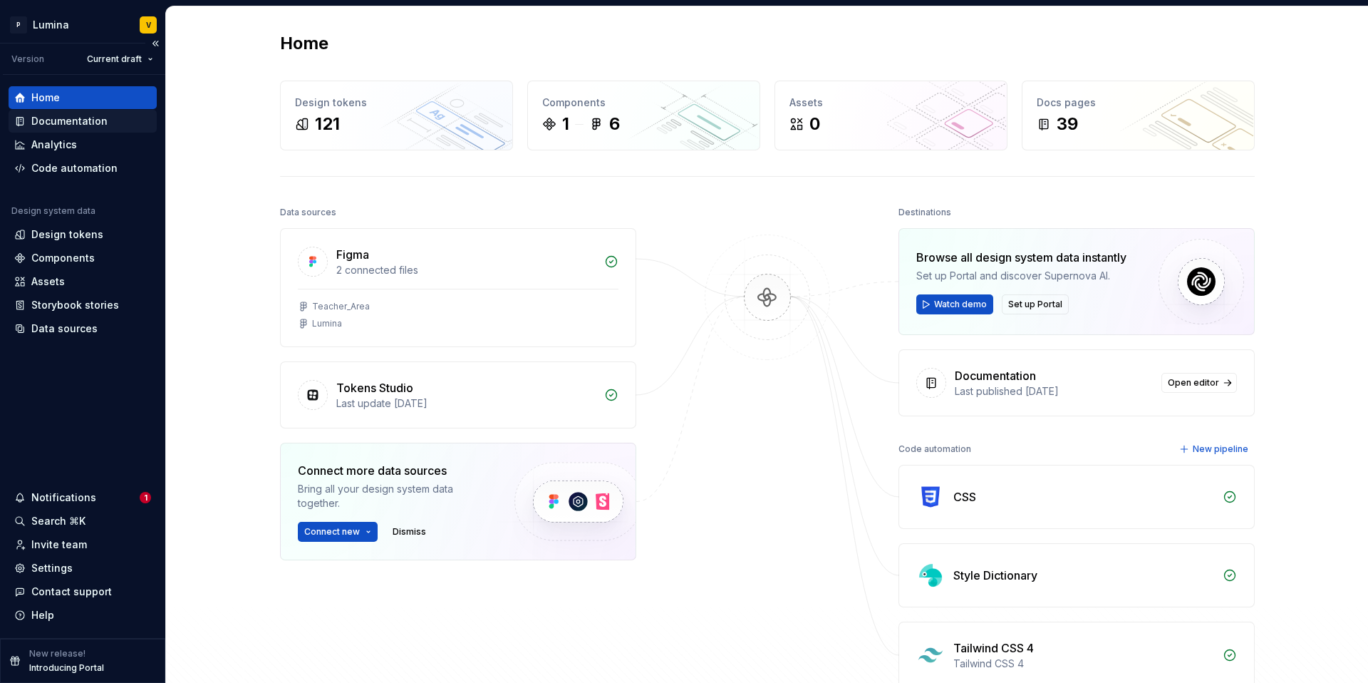
click at [70, 128] on div "Documentation" at bounding box center [69, 121] width 76 height 14
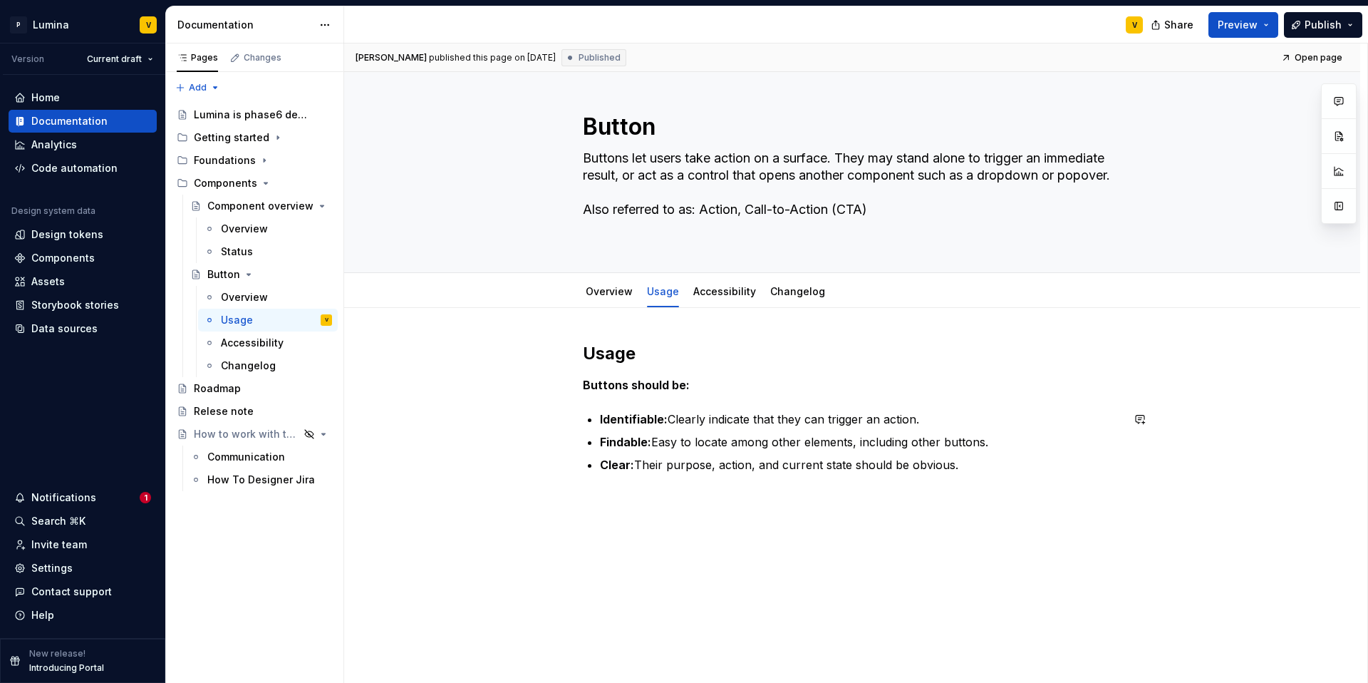
scroll to position [19, 0]
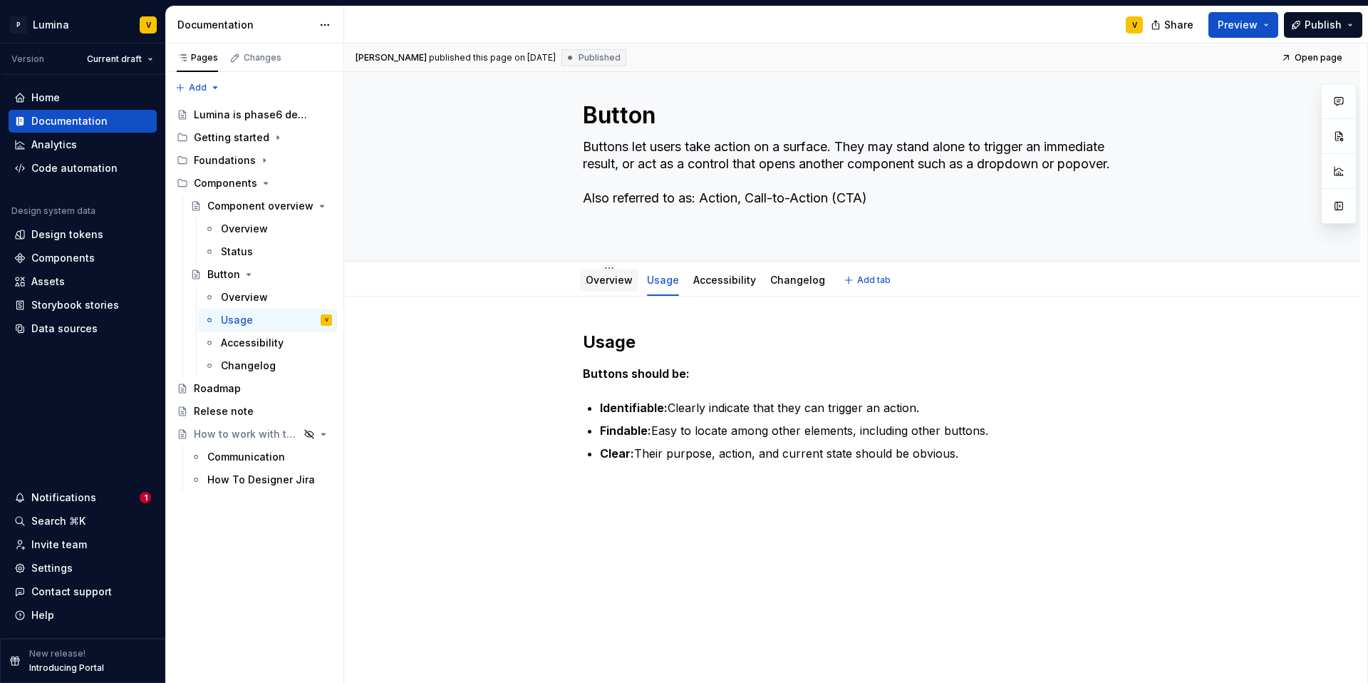
click at [597, 286] on div "Overview" at bounding box center [609, 280] width 47 height 14
click at [604, 293] on div at bounding box center [609, 293] width 58 height 1
click at [68, 491] on div "Notifications" at bounding box center [63, 497] width 65 height 14
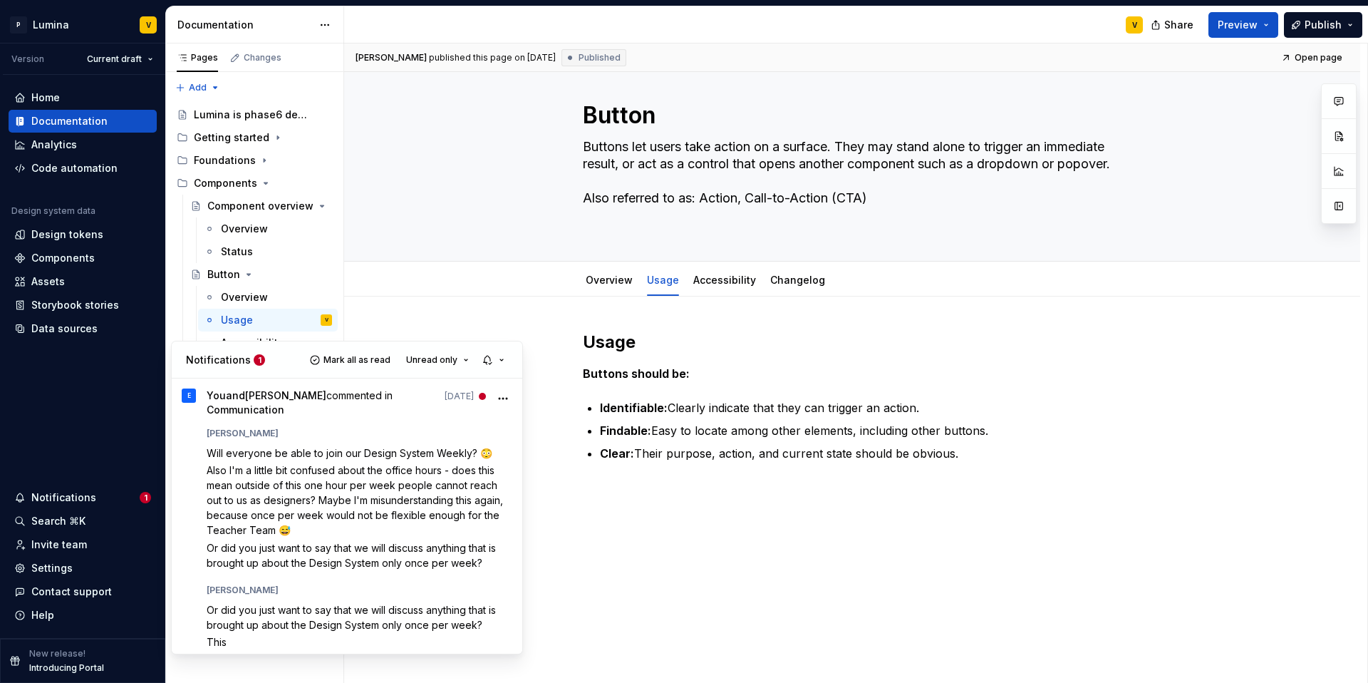
click at [90, 521] on html "P Lumina V Version Current draft Home Documentation Analytics Code automation D…" at bounding box center [684, 341] width 1368 height 683
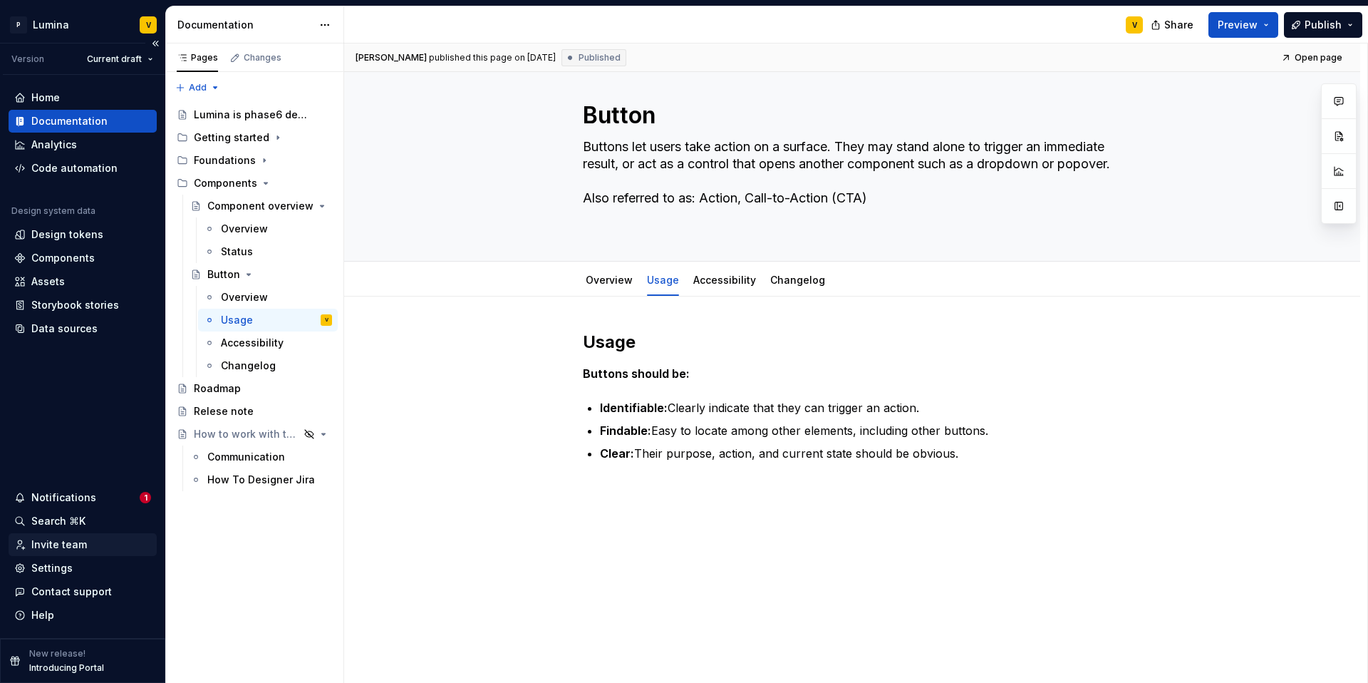
click at [57, 546] on div "Invite team" at bounding box center [59, 544] width 56 height 14
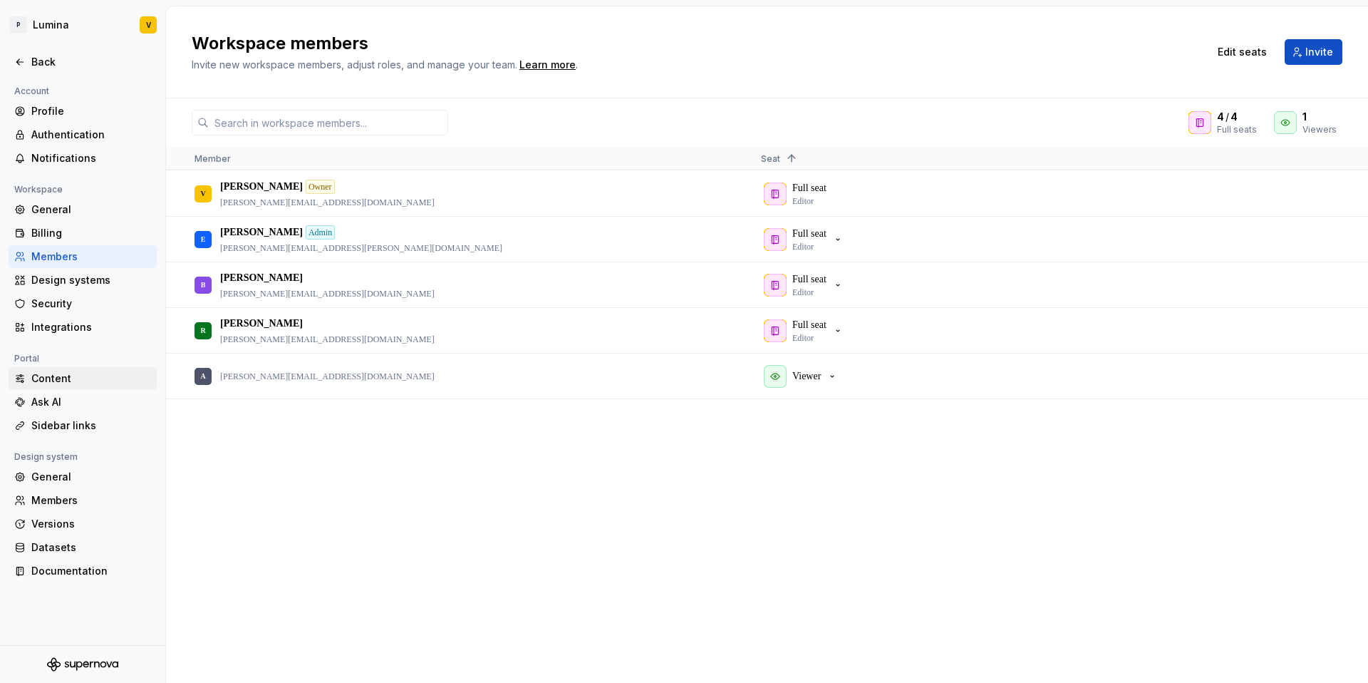
click at [44, 373] on div "Content" at bounding box center [91, 378] width 120 height 14
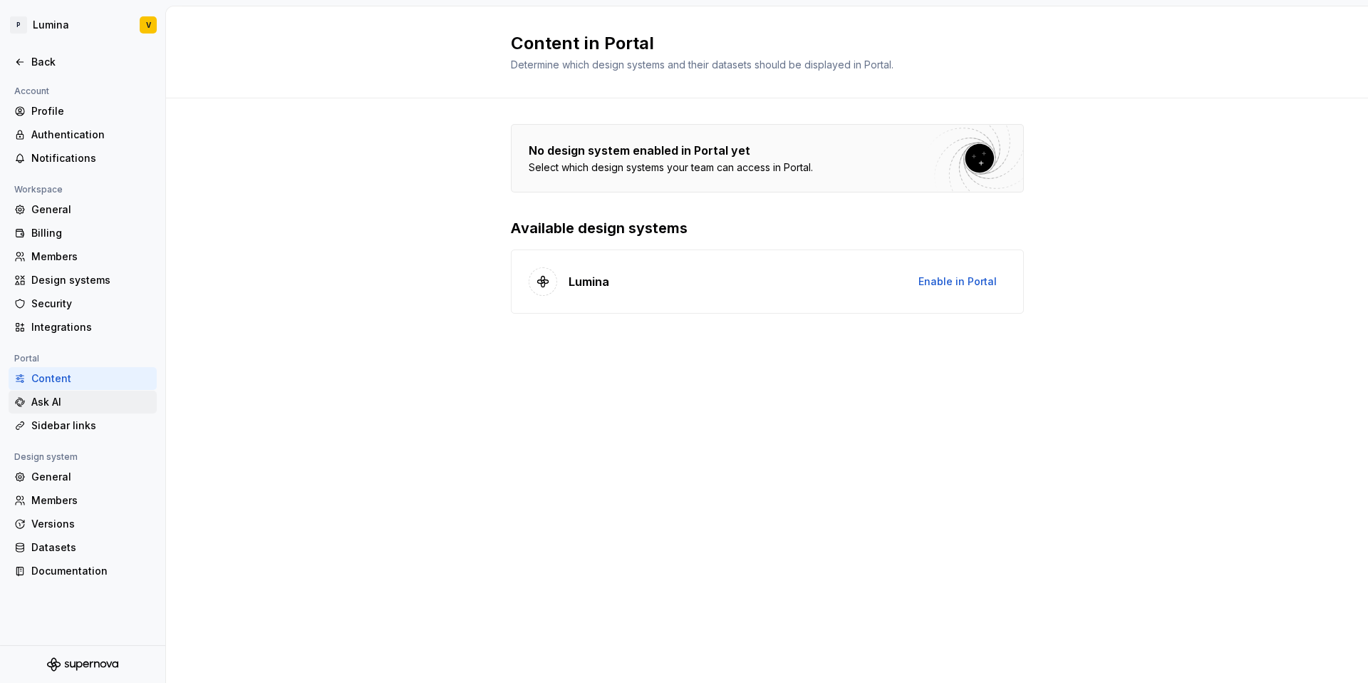
click at [63, 401] on div "Ask AI" at bounding box center [91, 402] width 120 height 14
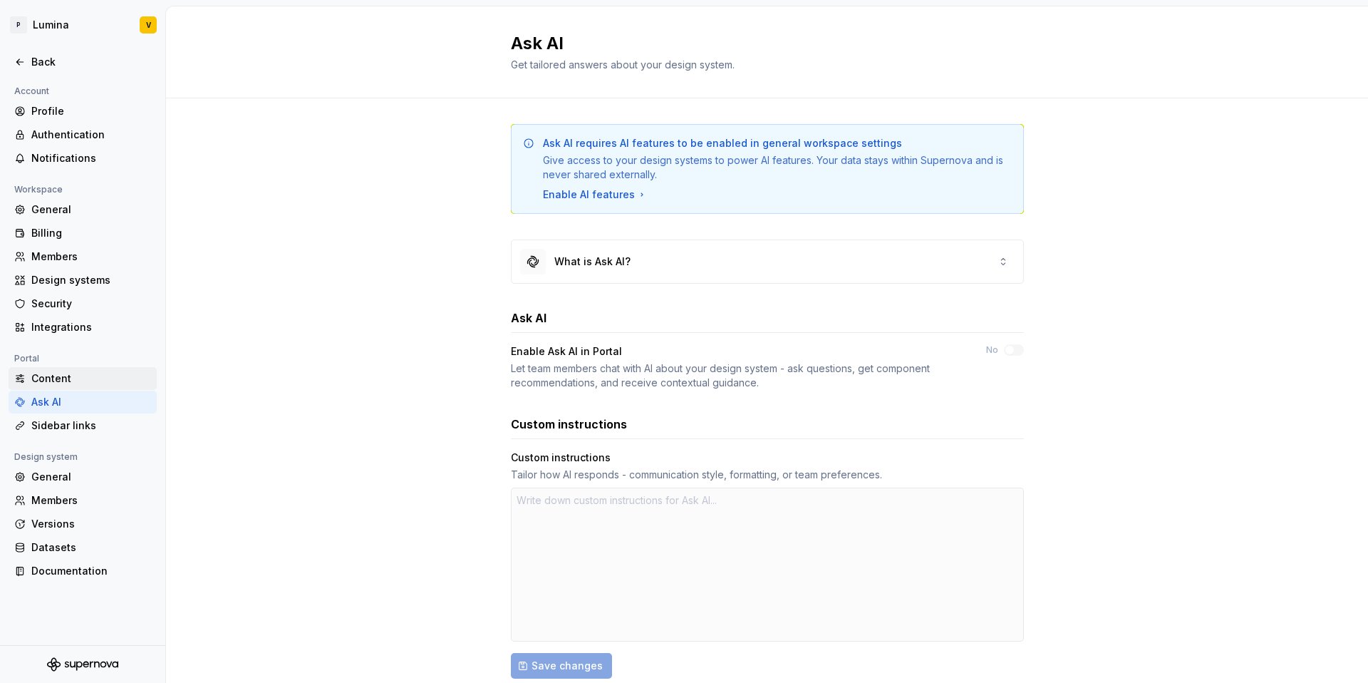
click at [58, 376] on div "Content" at bounding box center [91, 378] width 120 height 14
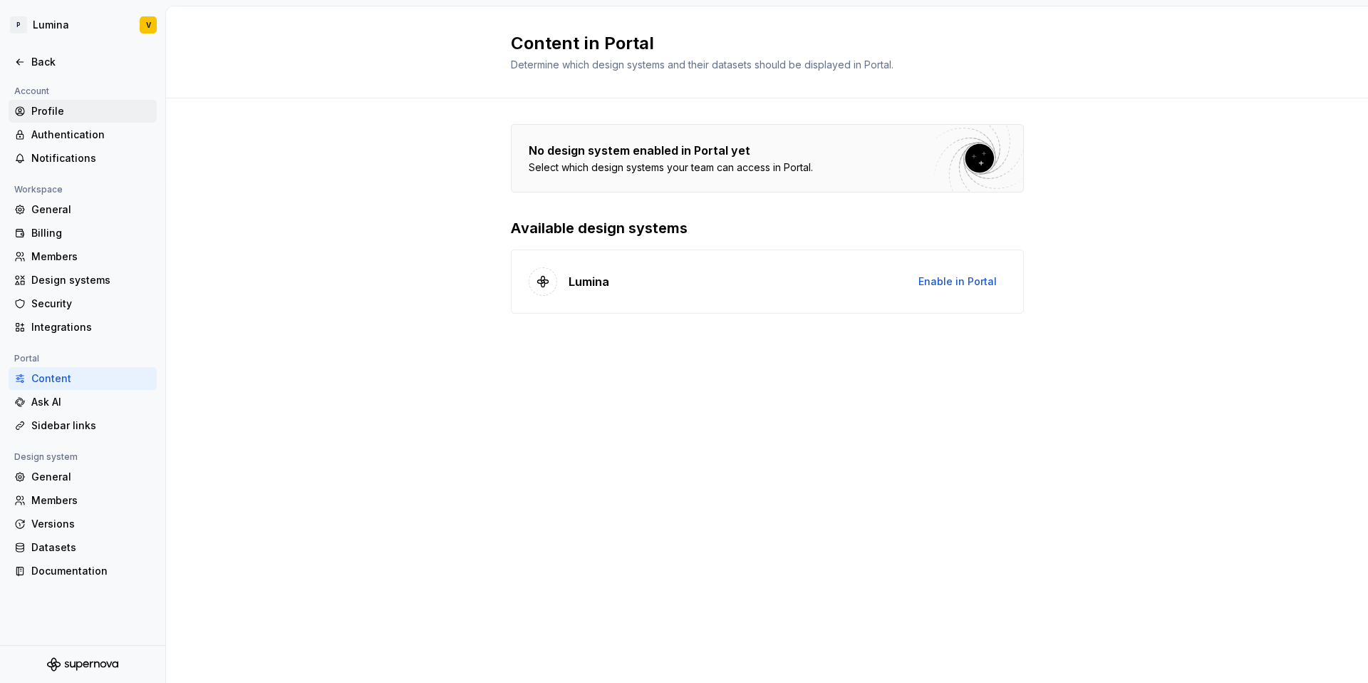
click at [26, 109] on div "Profile" at bounding box center [82, 111] width 137 height 14
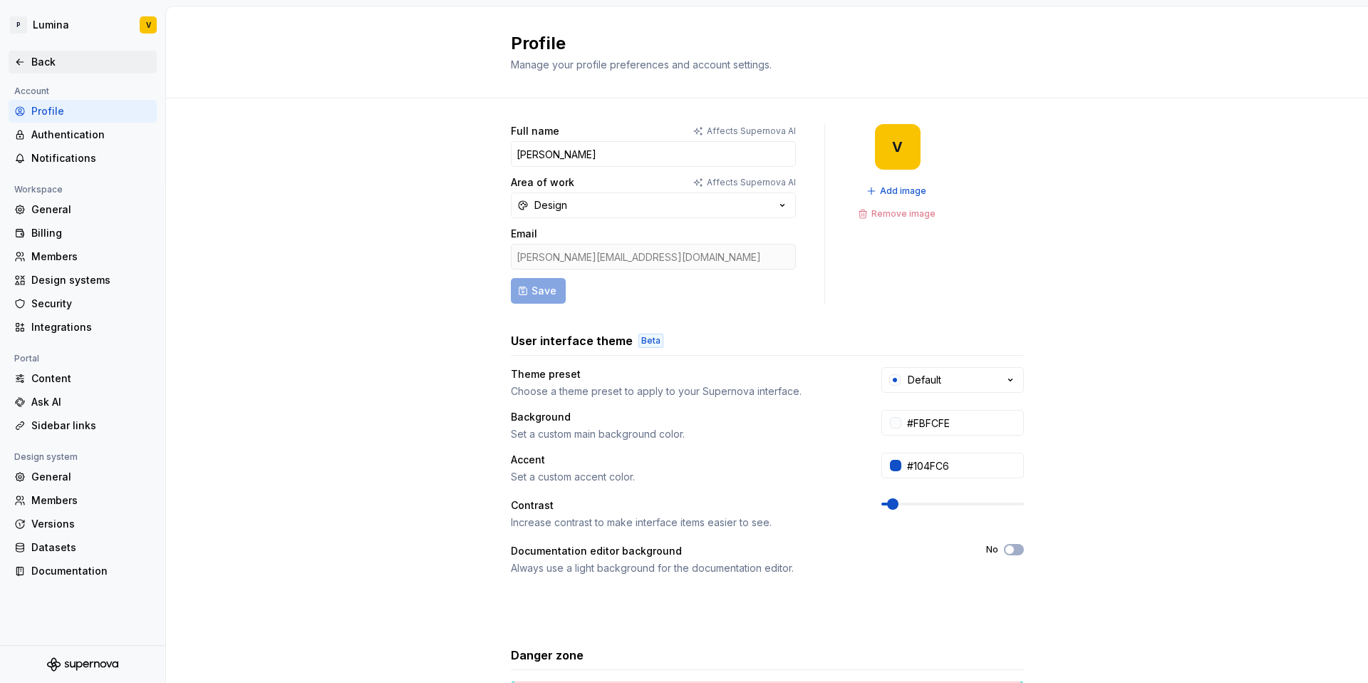
click at [33, 58] on div "Back" at bounding box center [91, 62] width 120 height 14
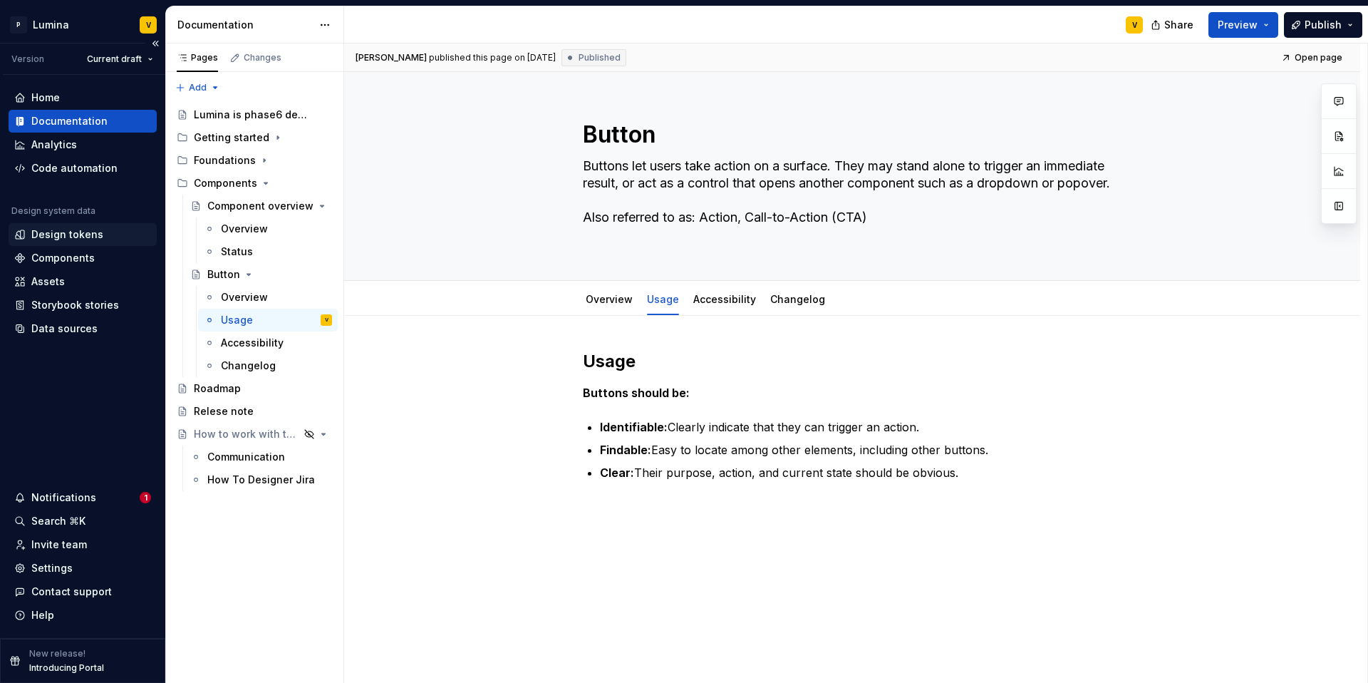
click at [46, 239] on div "Design tokens" at bounding box center [67, 234] width 72 height 14
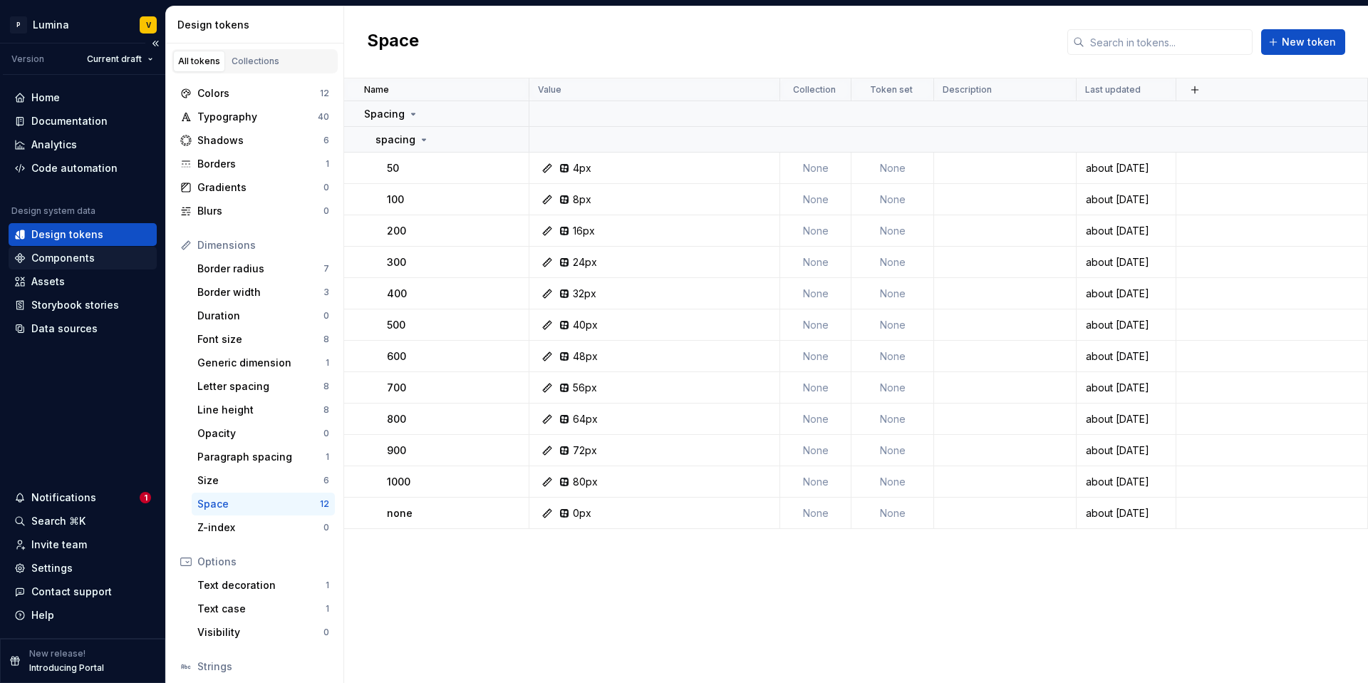
click at [59, 251] on div "Components" at bounding box center [62, 258] width 63 height 14
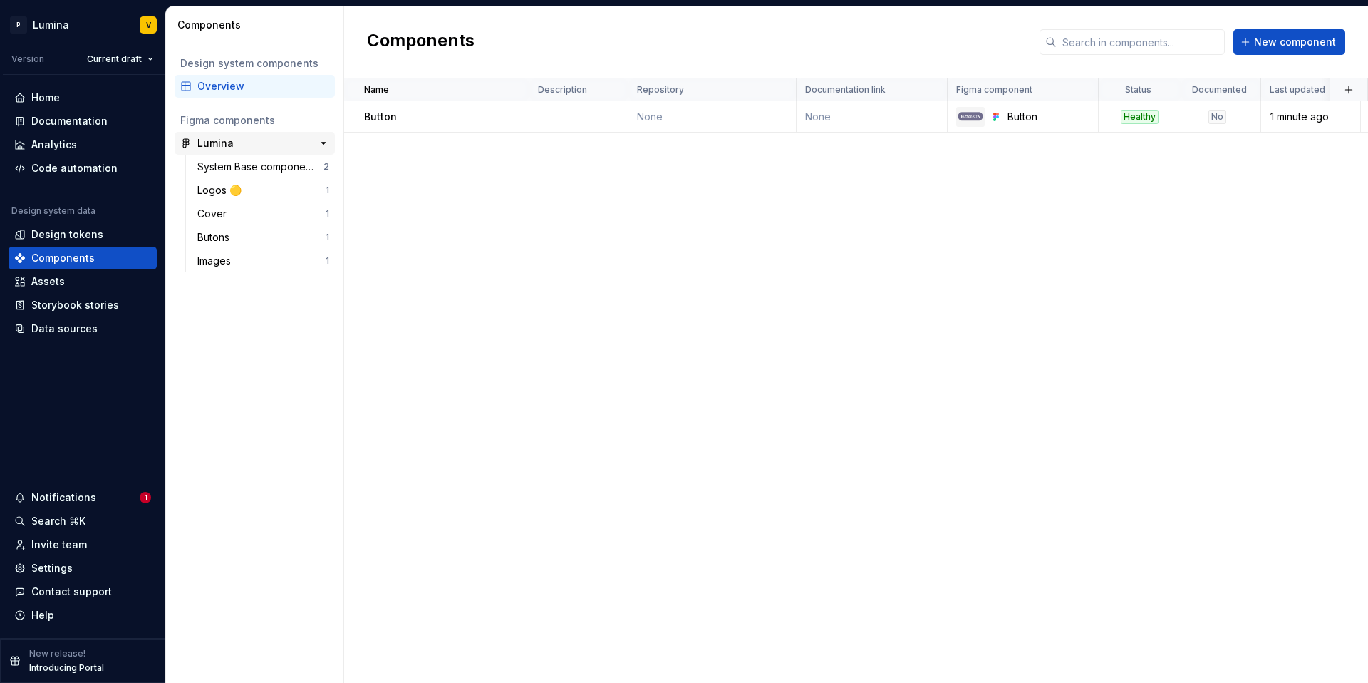
click at [260, 142] on div "Lumina" at bounding box center [250, 143] width 106 height 14
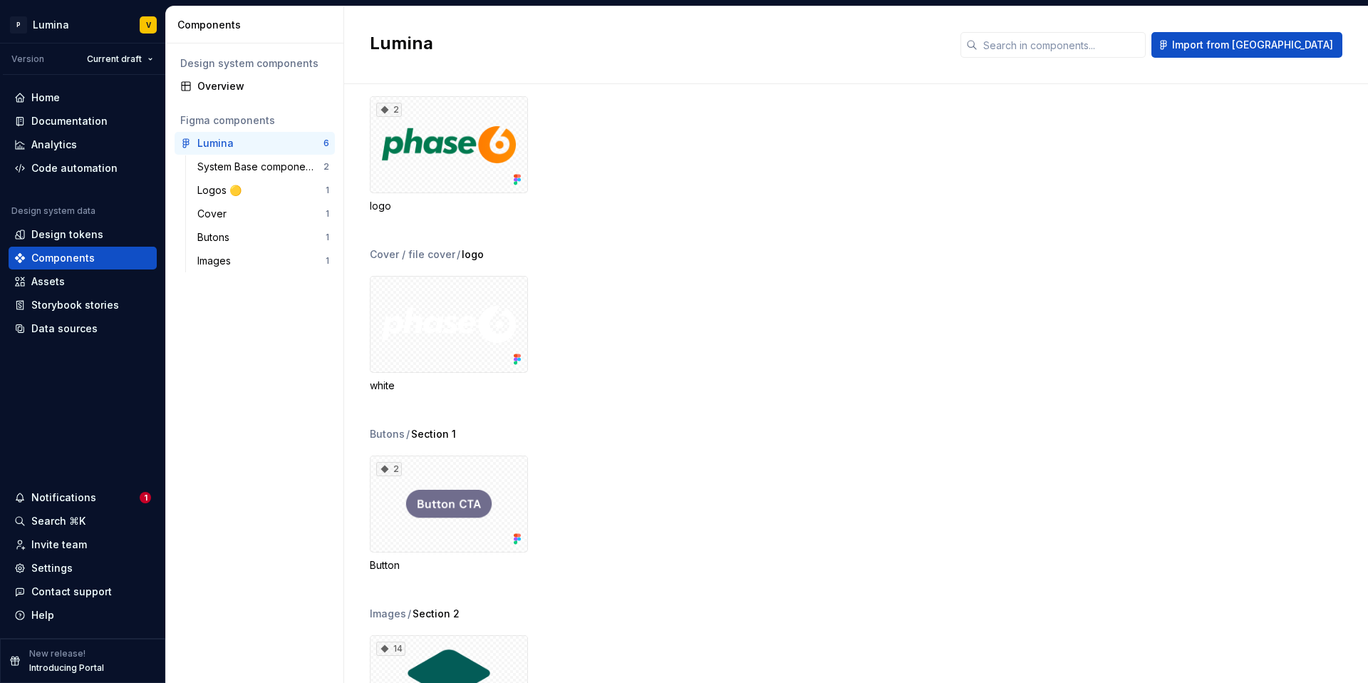
scroll to position [299, 0]
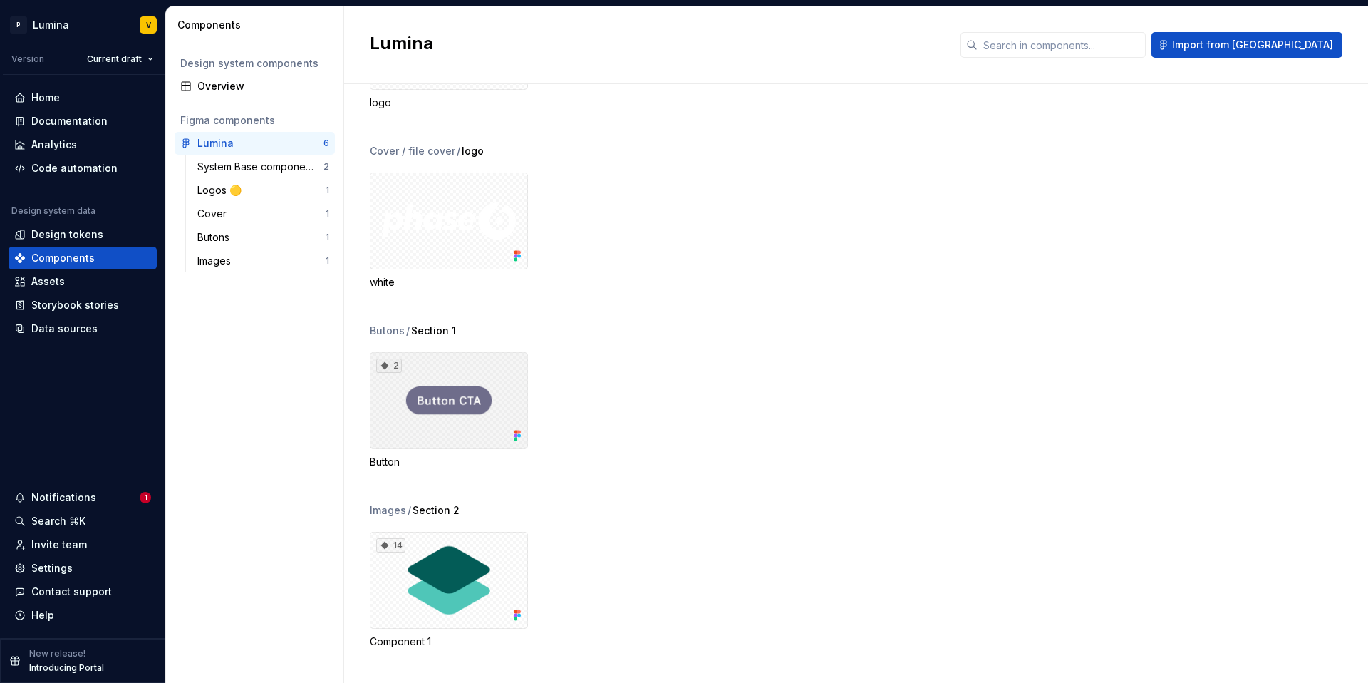
click at [435, 406] on div "2" at bounding box center [449, 400] width 158 height 97
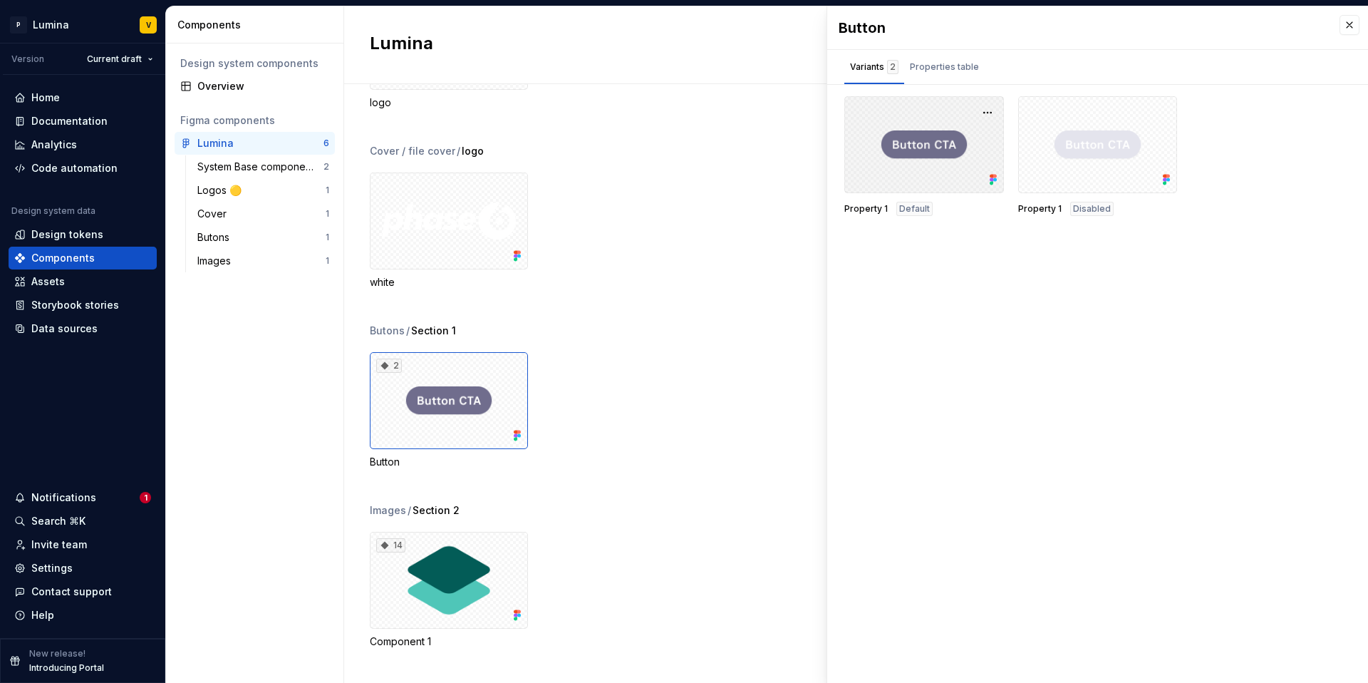
click at [939, 144] on div at bounding box center [925, 144] width 160 height 97
click at [985, 113] on button "button" at bounding box center [988, 113] width 20 height 20
click at [921, 62] on div "Properties table" at bounding box center [944, 67] width 69 height 14
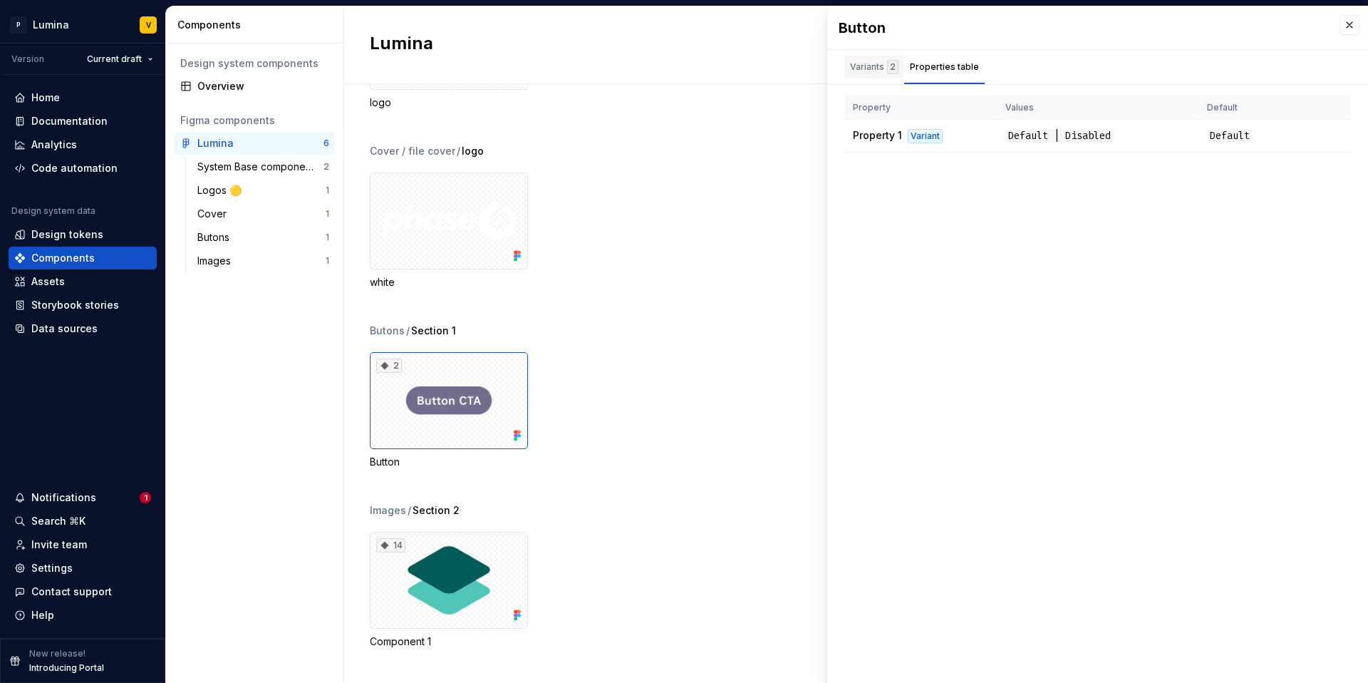
click at [863, 58] on div "Variants 2" at bounding box center [875, 67] width 60 height 23
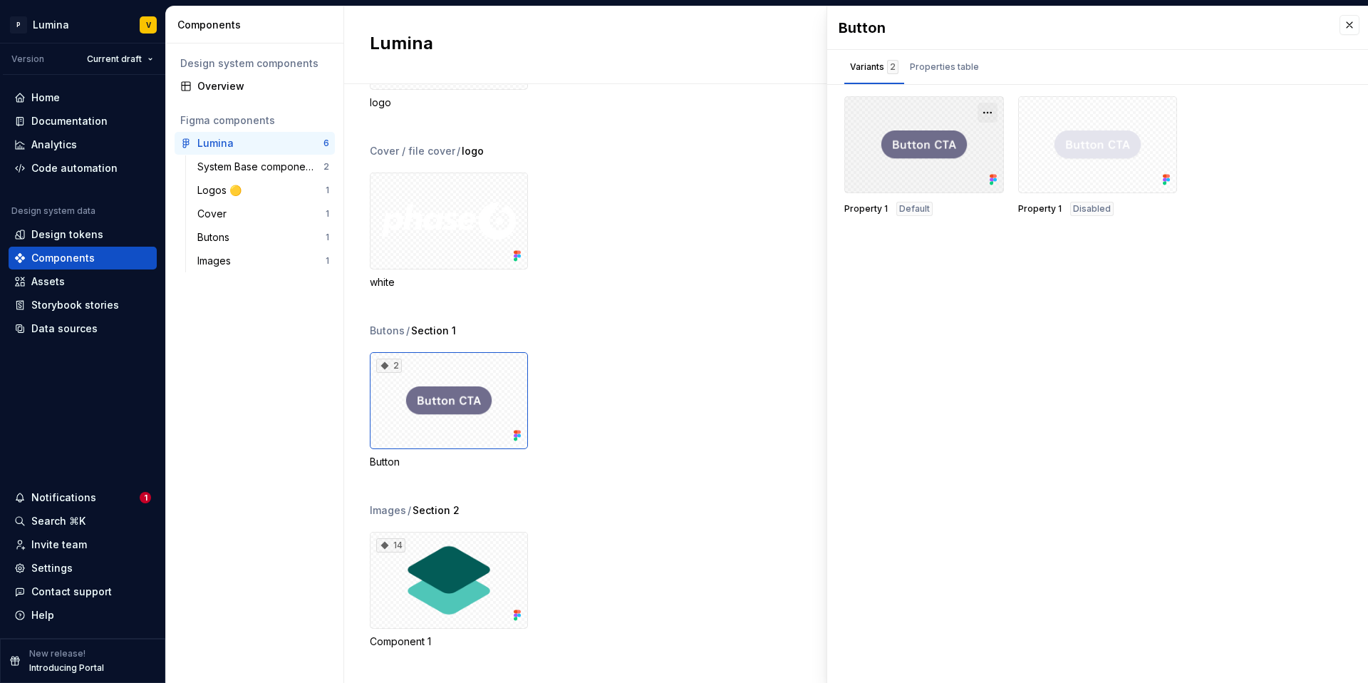
click at [984, 110] on button "button" at bounding box center [988, 113] width 20 height 20
click at [941, 63] on div "Properties table" at bounding box center [944, 67] width 69 height 14
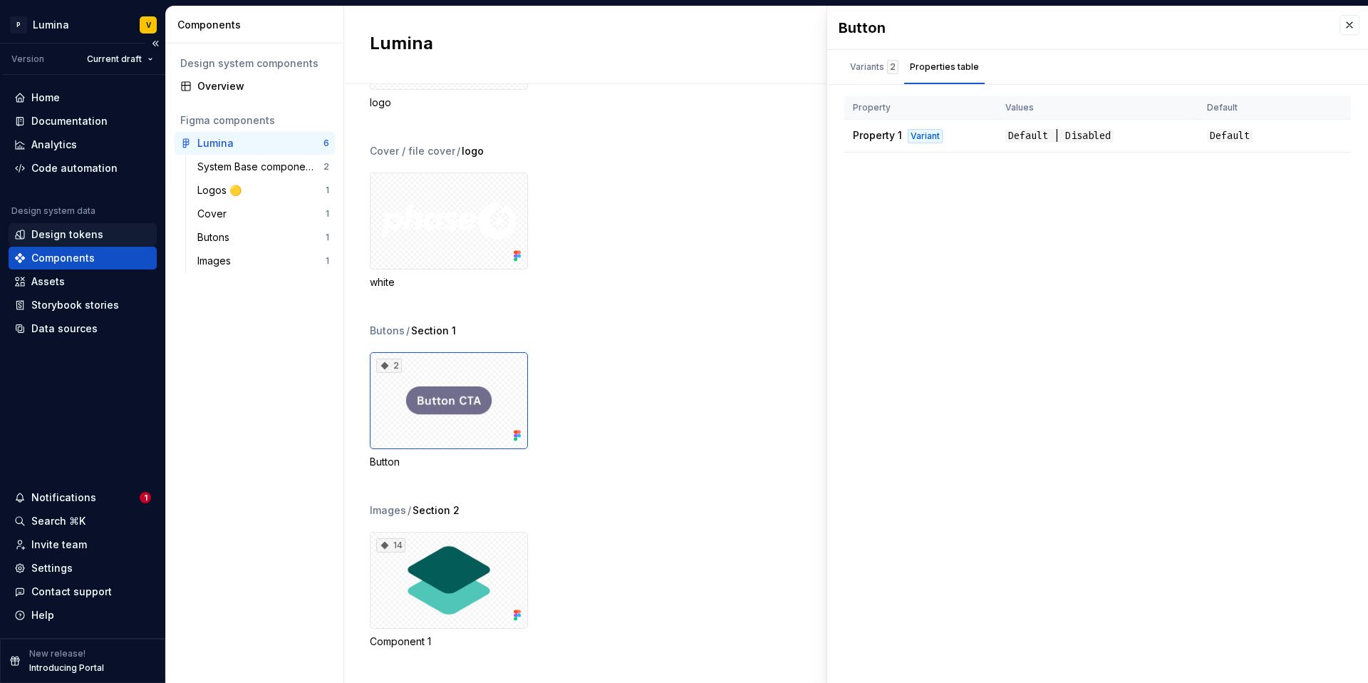
click at [64, 226] on div "Design tokens" at bounding box center [83, 234] width 148 height 23
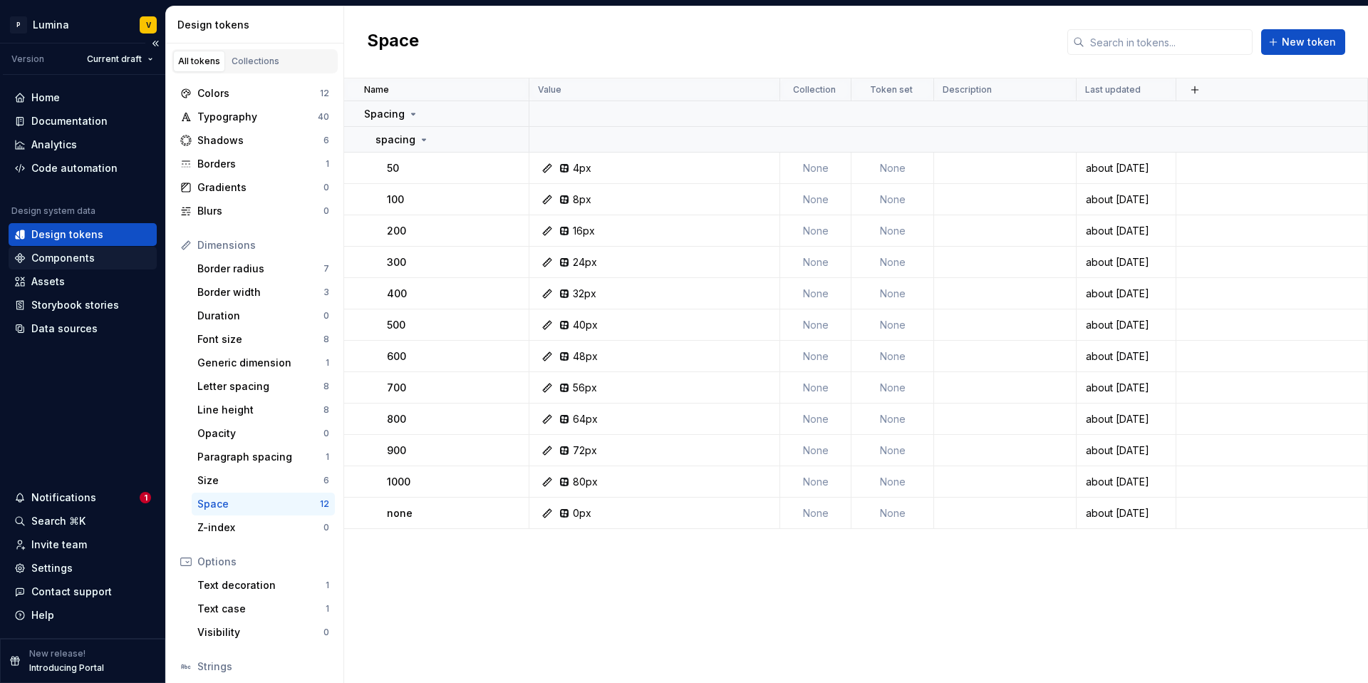
click at [75, 256] on div "Components" at bounding box center [62, 258] width 63 height 14
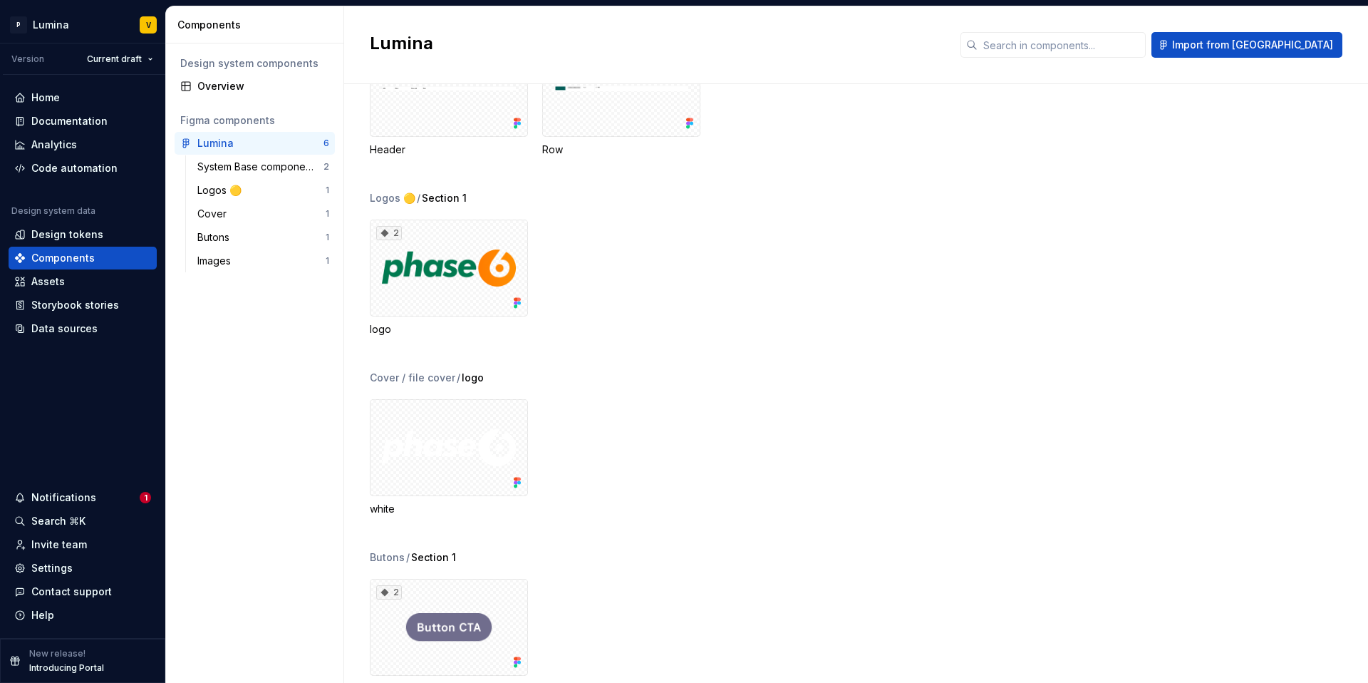
scroll to position [273, 0]
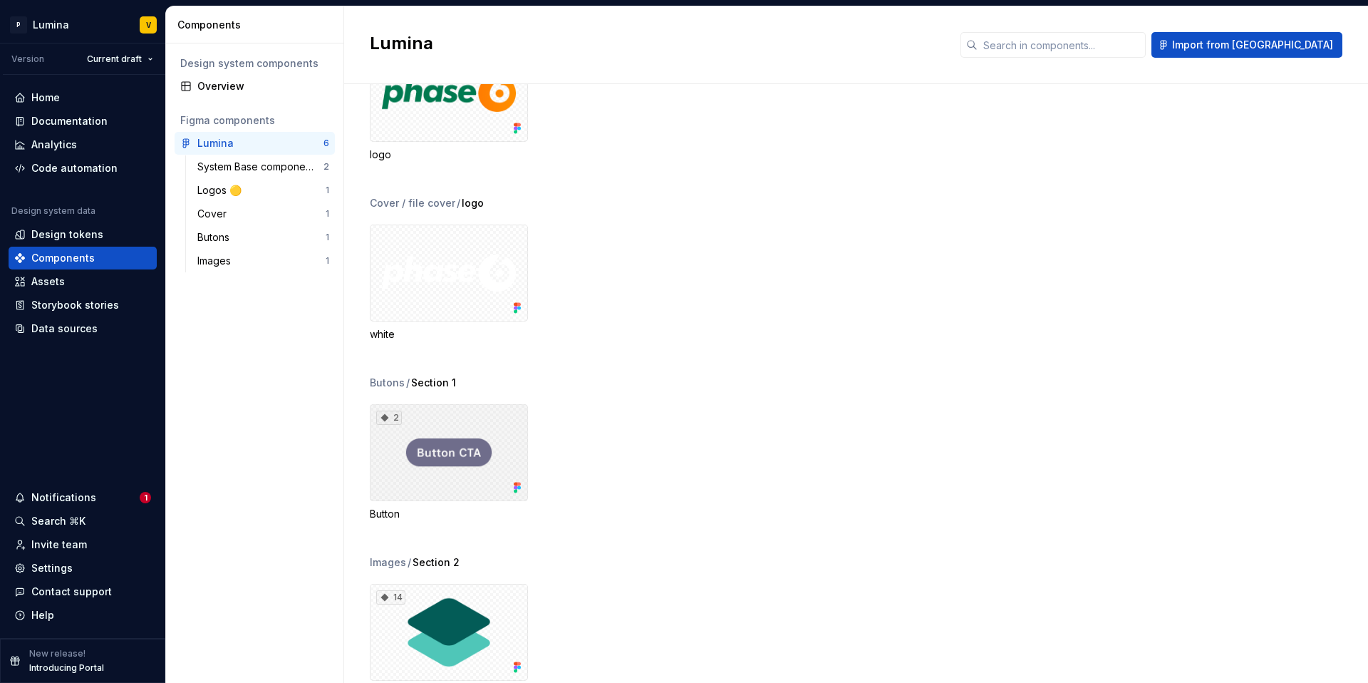
click at [423, 437] on div "2" at bounding box center [449, 452] width 158 height 97
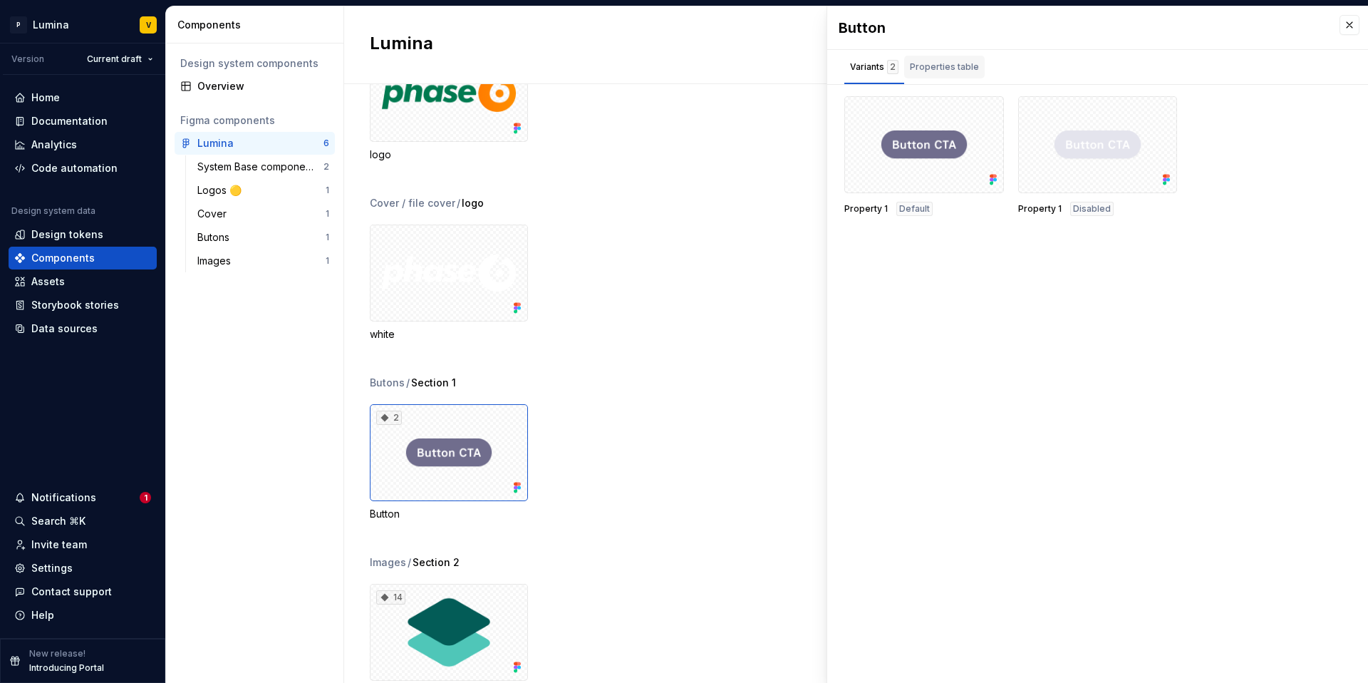
click at [941, 73] on div "Properties table" at bounding box center [944, 67] width 69 height 14
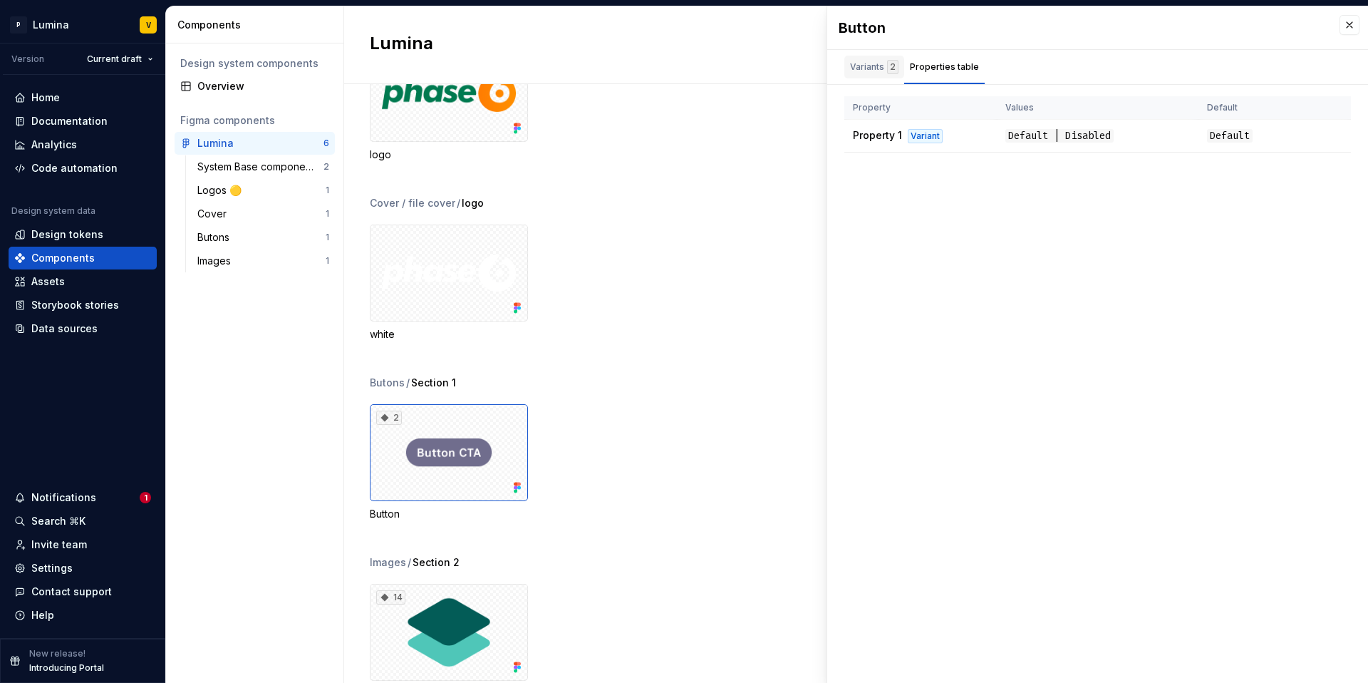
click at [871, 69] on div "Variants 2" at bounding box center [874, 67] width 48 height 14
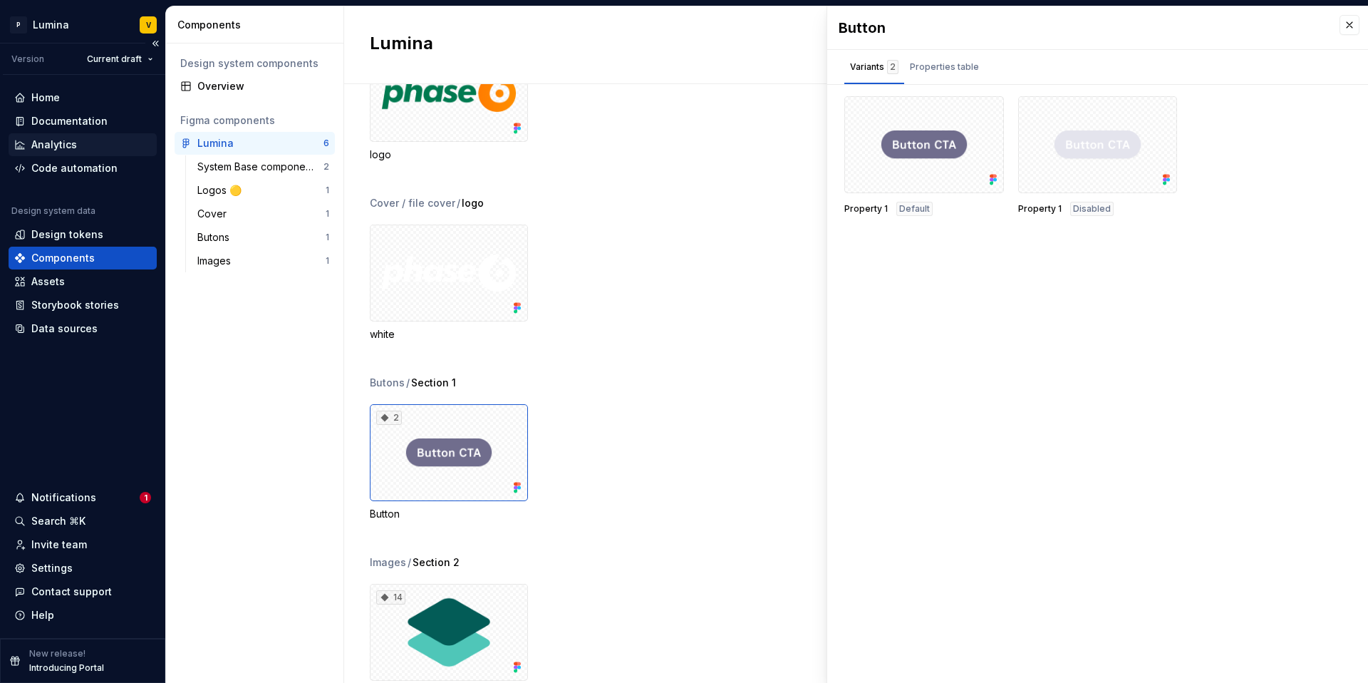
click at [47, 149] on div "Analytics" at bounding box center [54, 145] width 46 height 14
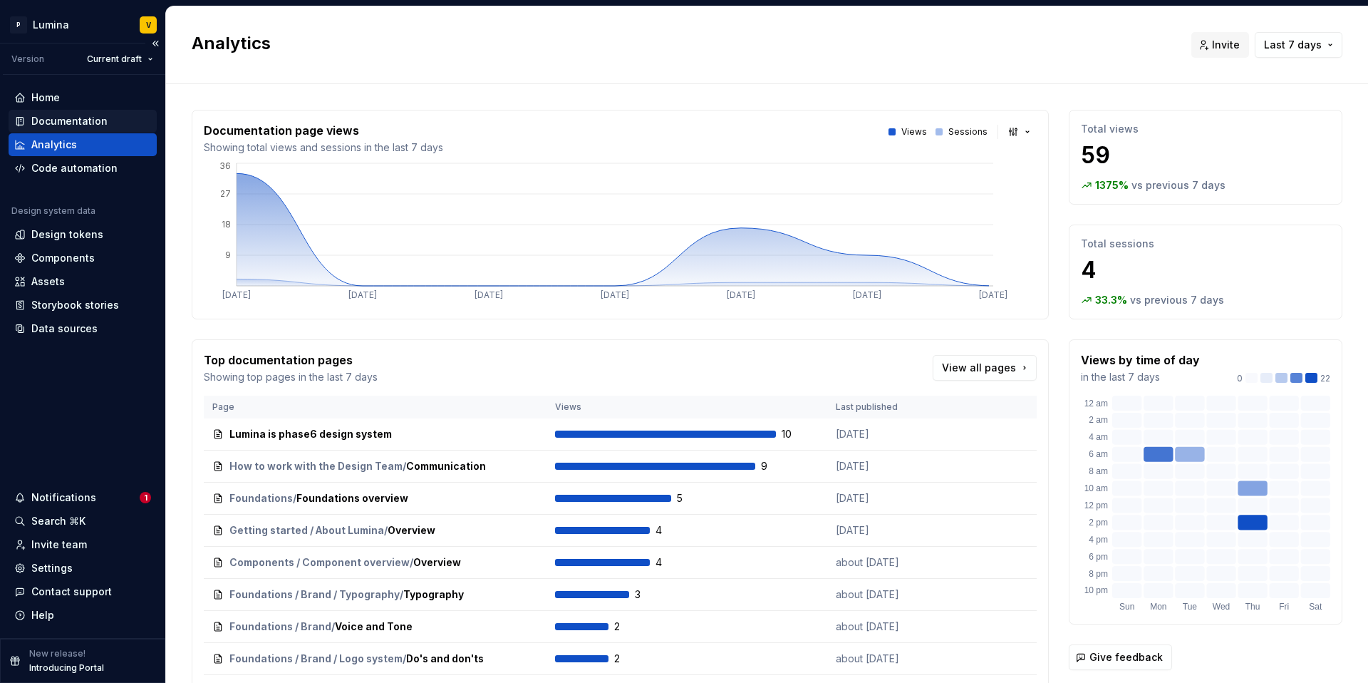
click at [58, 123] on div "Documentation" at bounding box center [69, 121] width 76 height 14
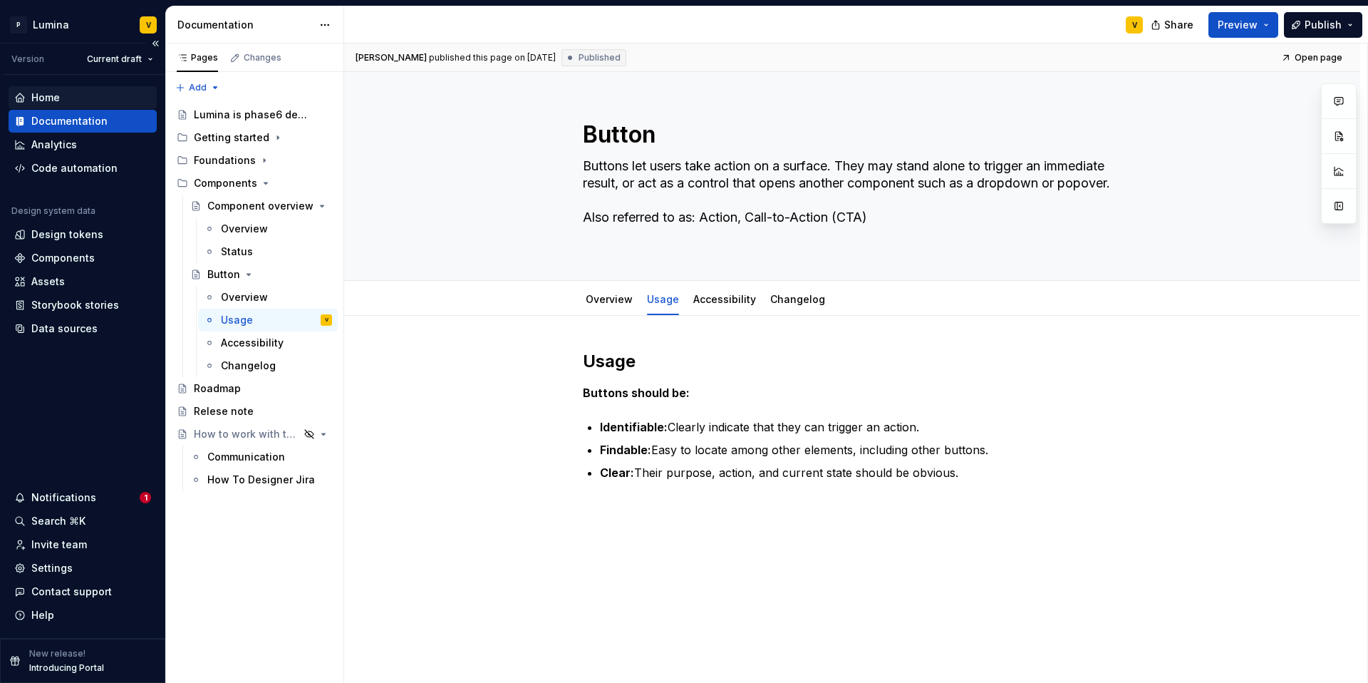
click at [52, 100] on div "Home" at bounding box center [45, 98] width 29 height 14
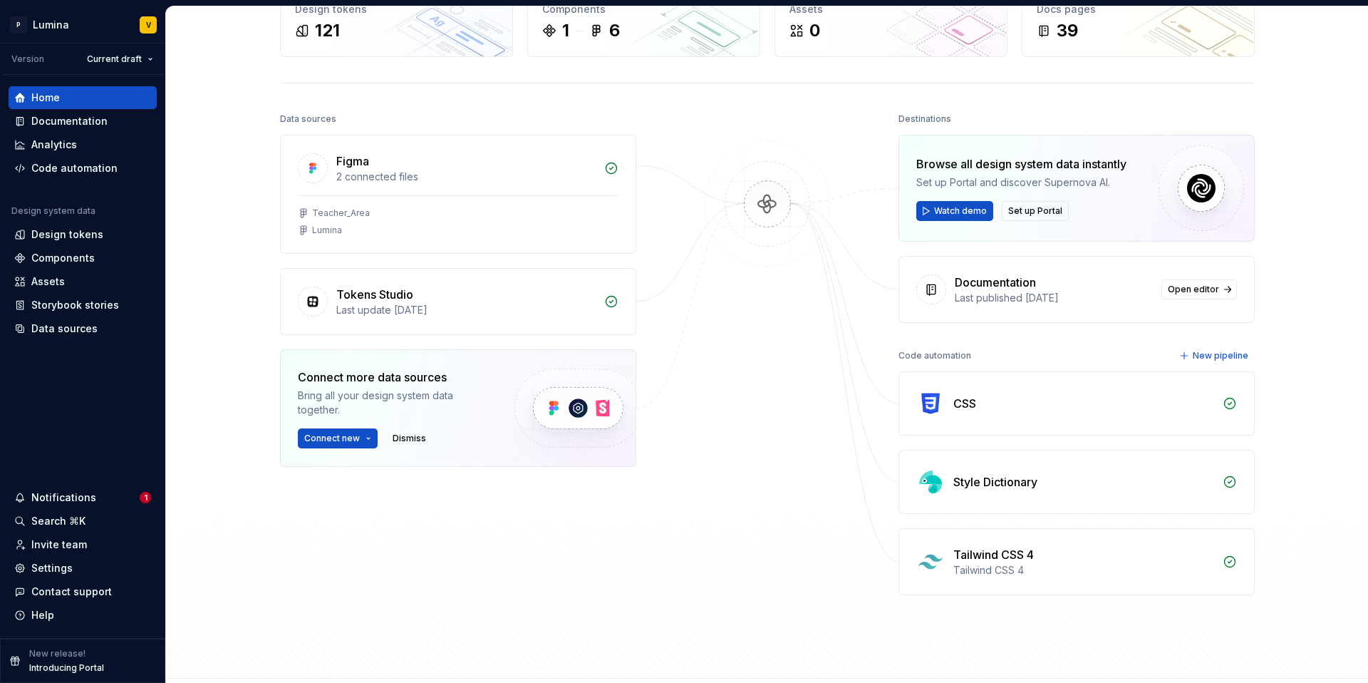
scroll to position [210, 0]
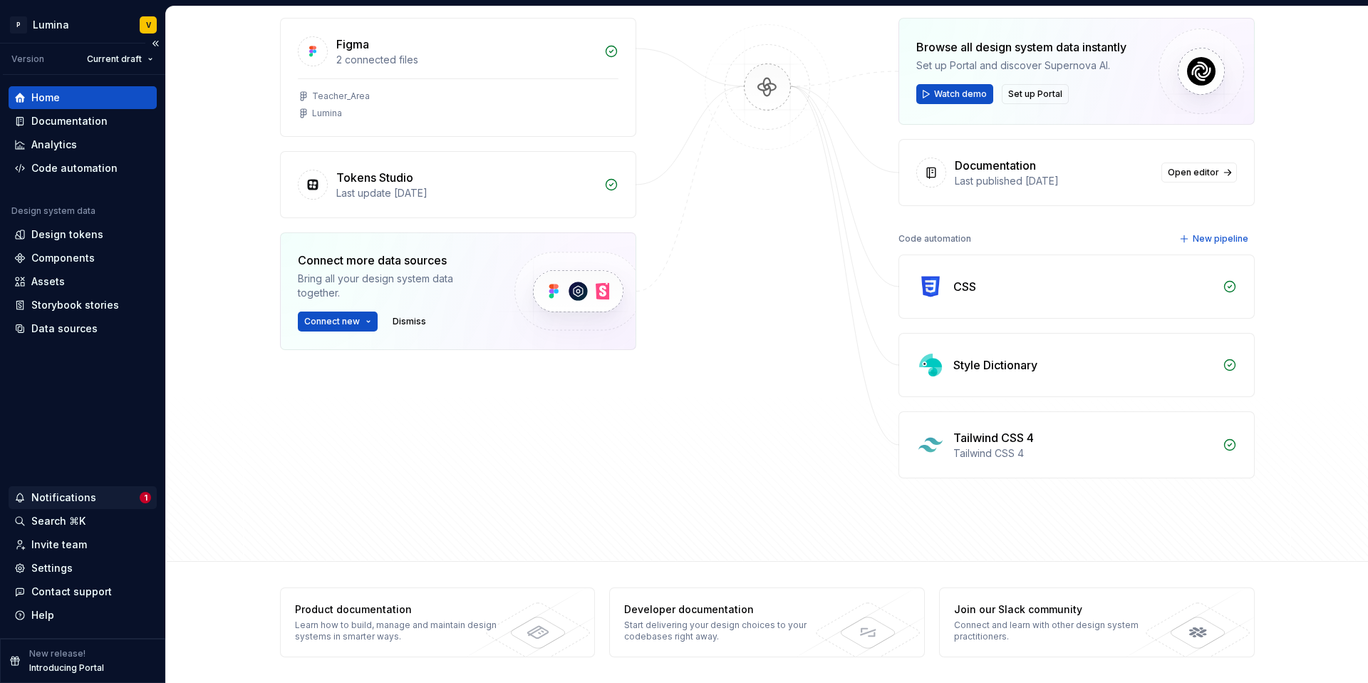
click at [66, 498] on div "Notifications" at bounding box center [63, 497] width 65 height 14
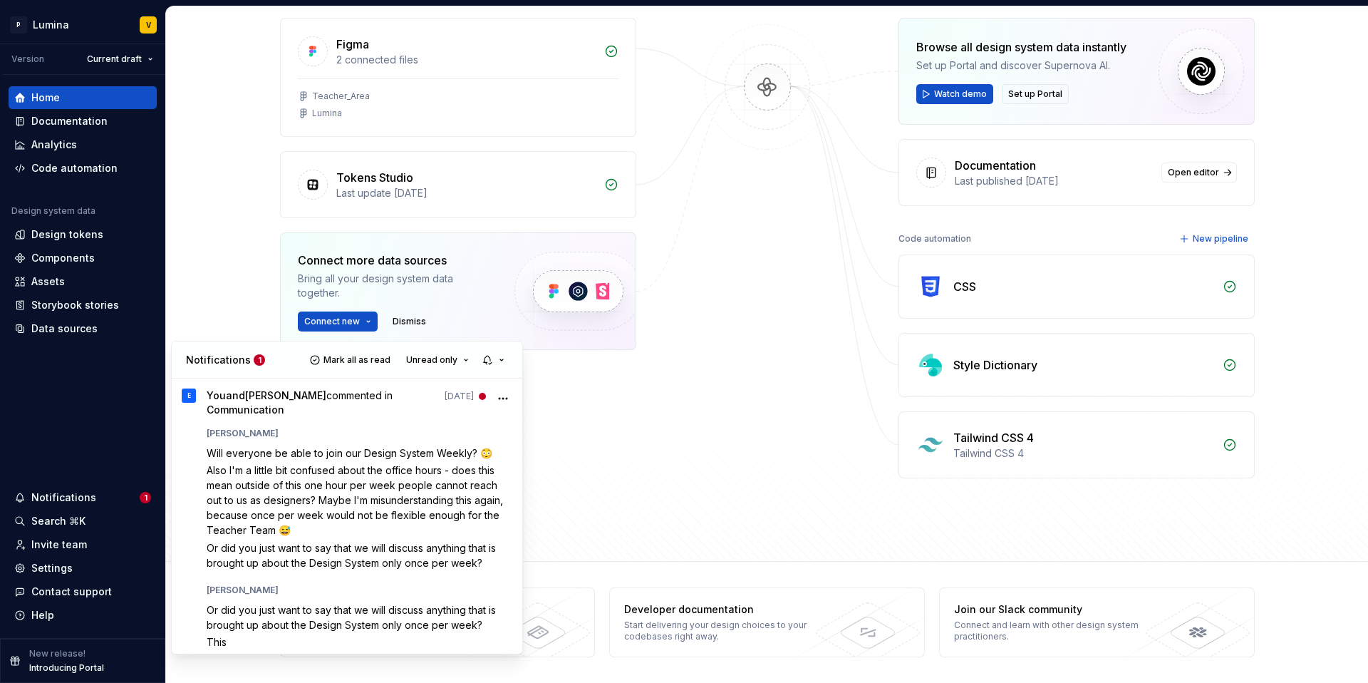
click at [68, 309] on html "P Lumina V Version Current draft Home Documentation Analytics Code automation D…" at bounding box center [684, 341] width 1368 height 683
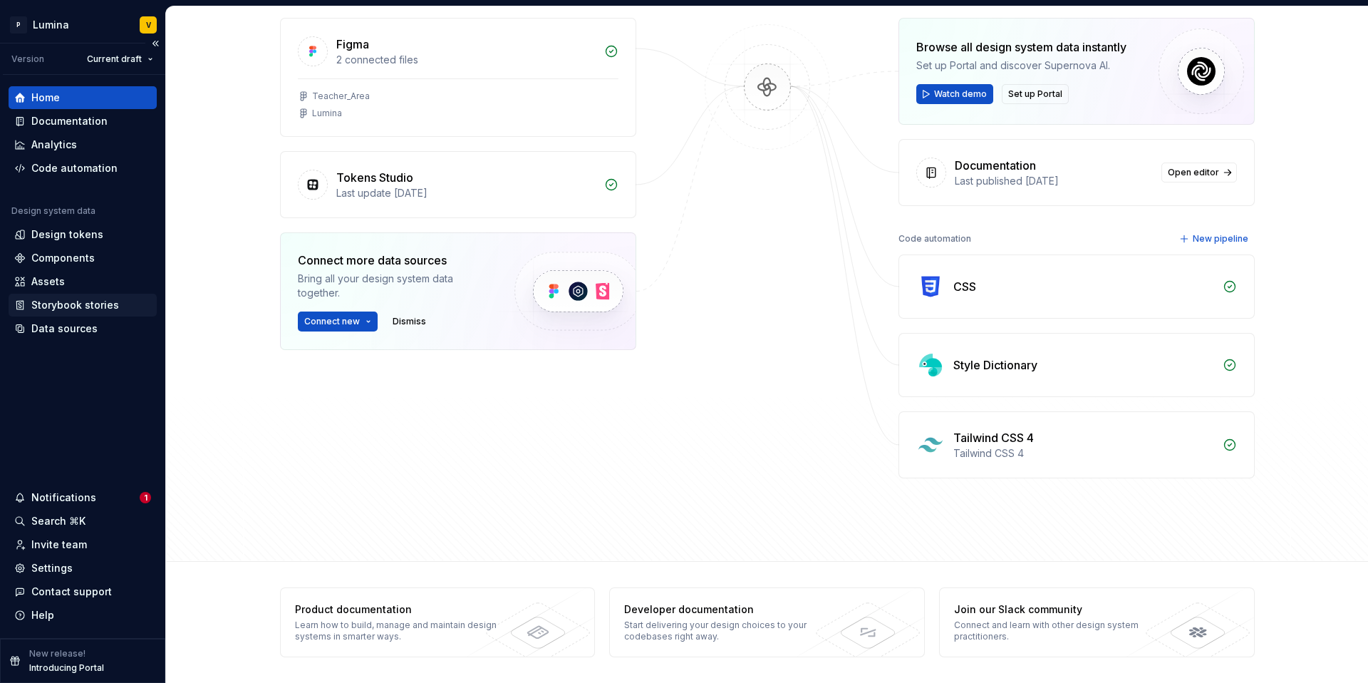
click at [69, 311] on div "Storybook stories" at bounding box center [75, 305] width 88 height 14
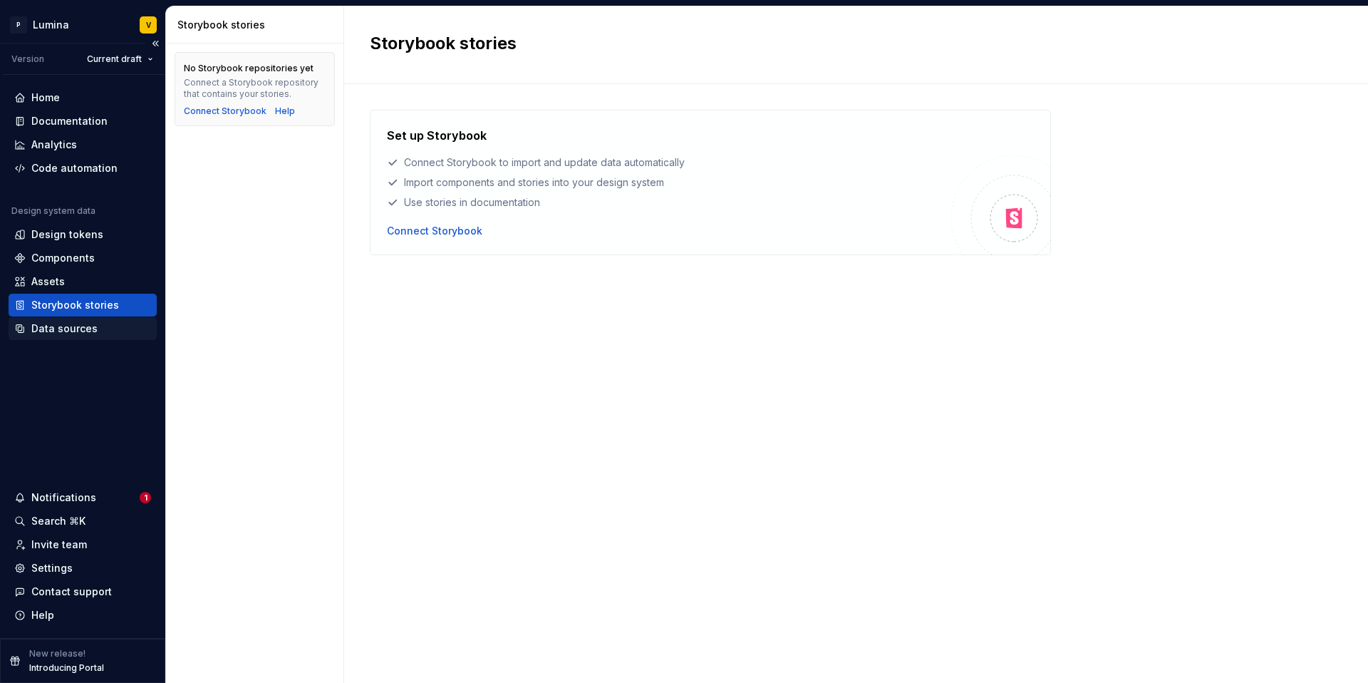
click at [73, 329] on div "Data sources" at bounding box center [64, 328] width 66 height 14
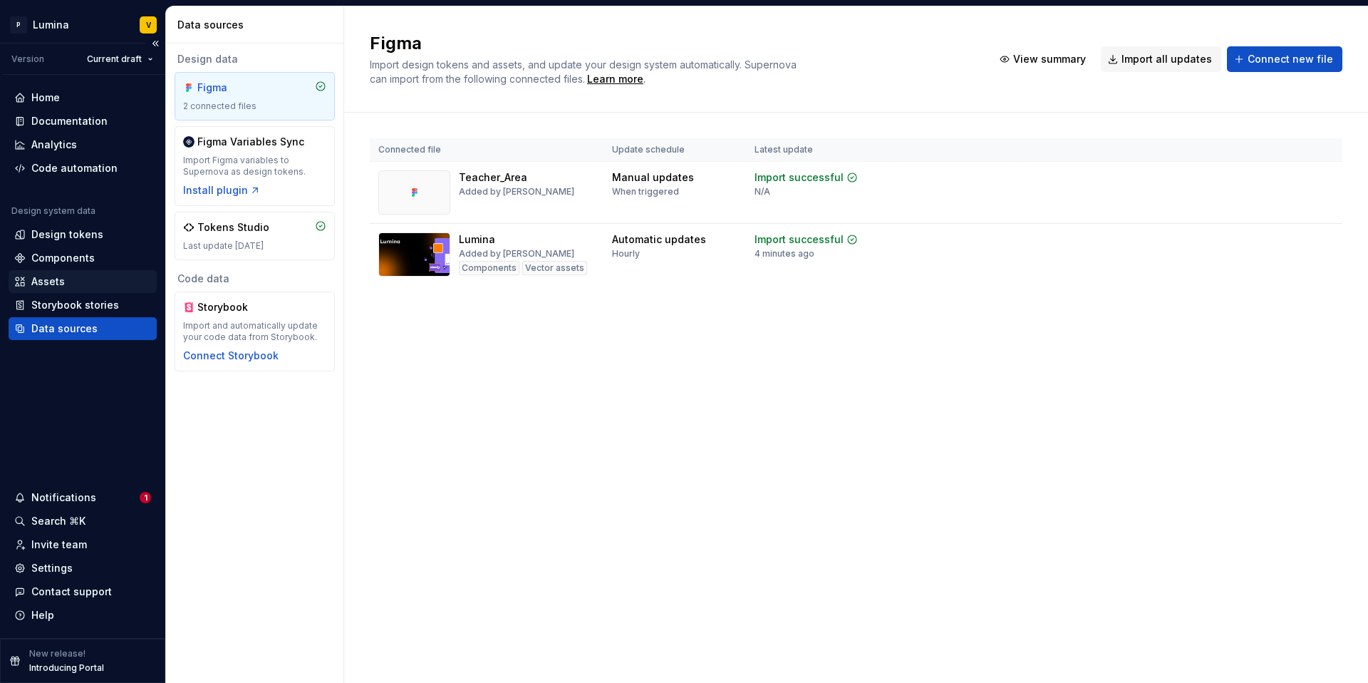
click at [46, 275] on div "Assets" at bounding box center [47, 281] width 33 height 14
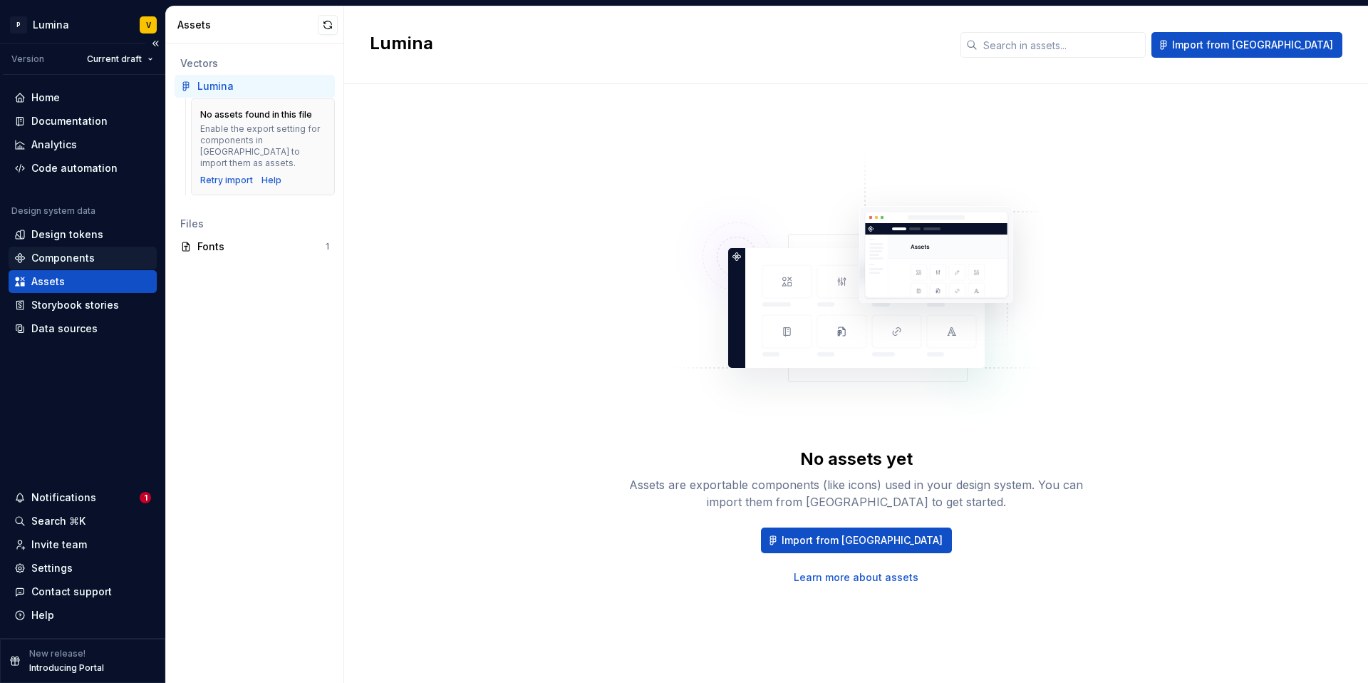
click at [61, 254] on div "Components" at bounding box center [62, 258] width 63 height 14
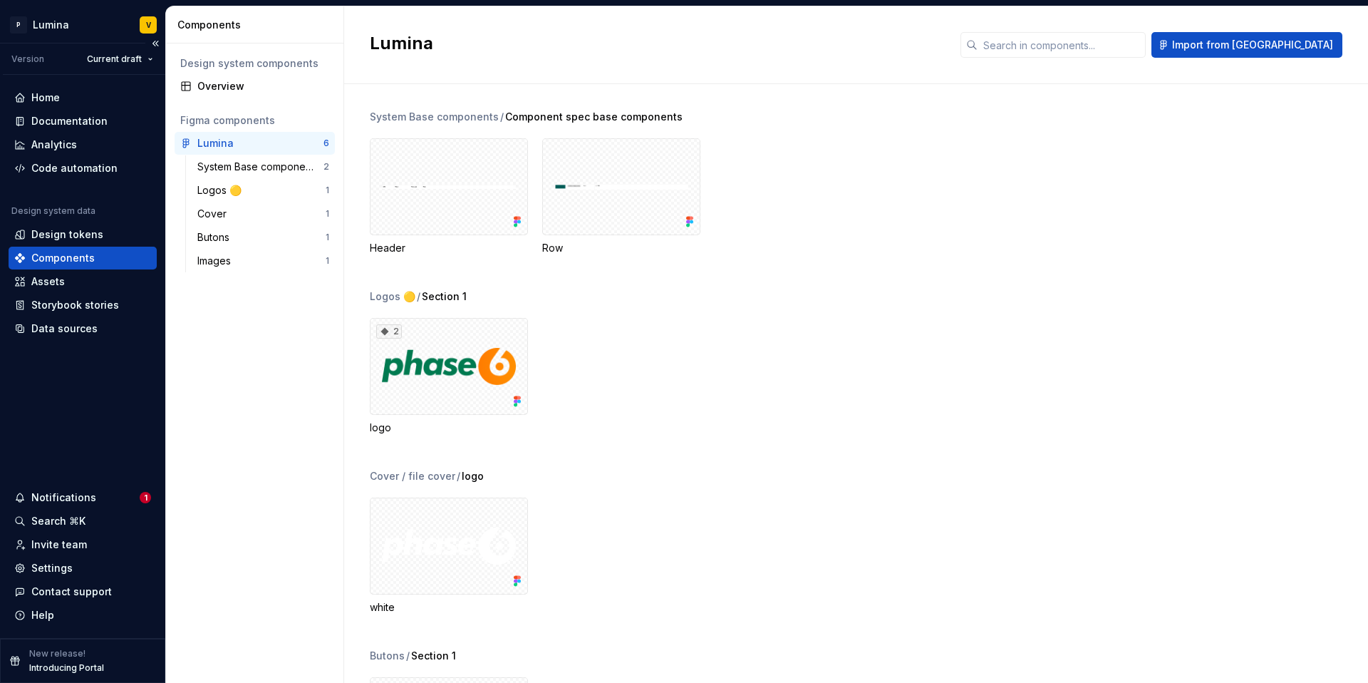
click at [86, 219] on div "Design system data" at bounding box center [83, 213] width 148 height 17
click at [70, 231] on div "Design tokens" at bounding box center [67, 234] width 72 height 14
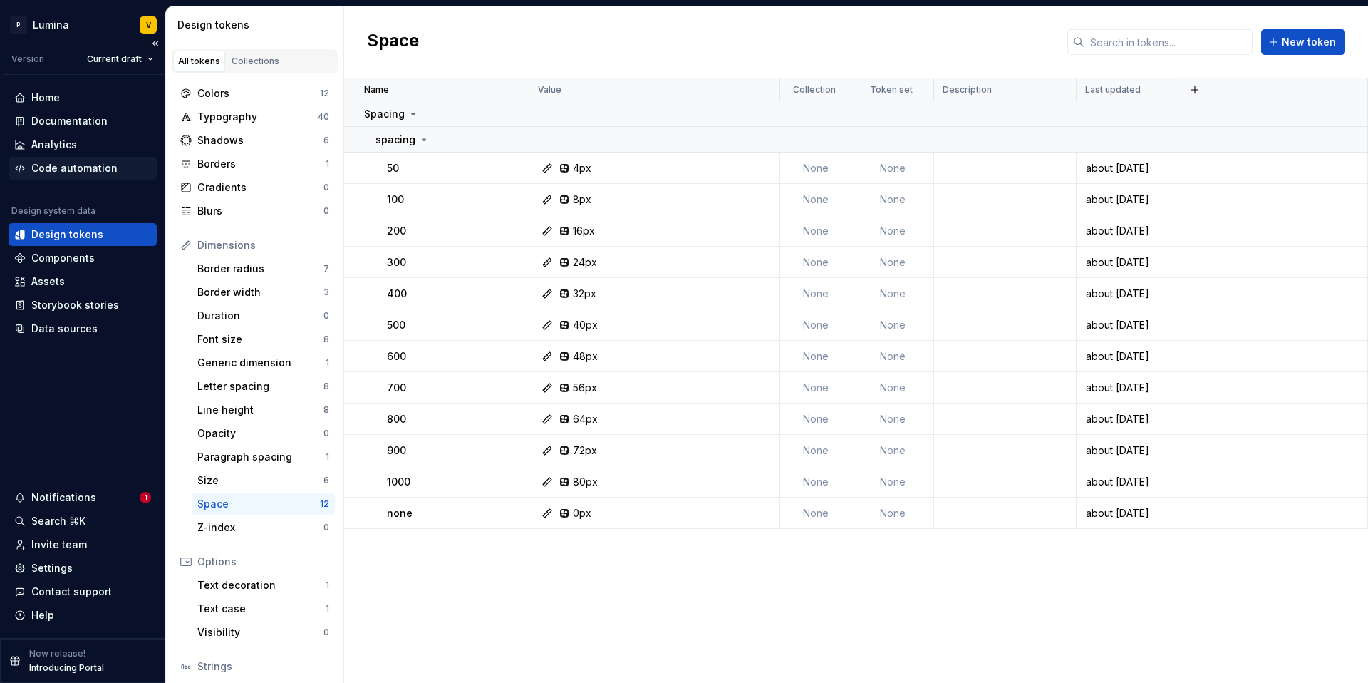
click at [89, 165] on div "Code automation" at bounding box center [74, 168] width 86 height 14
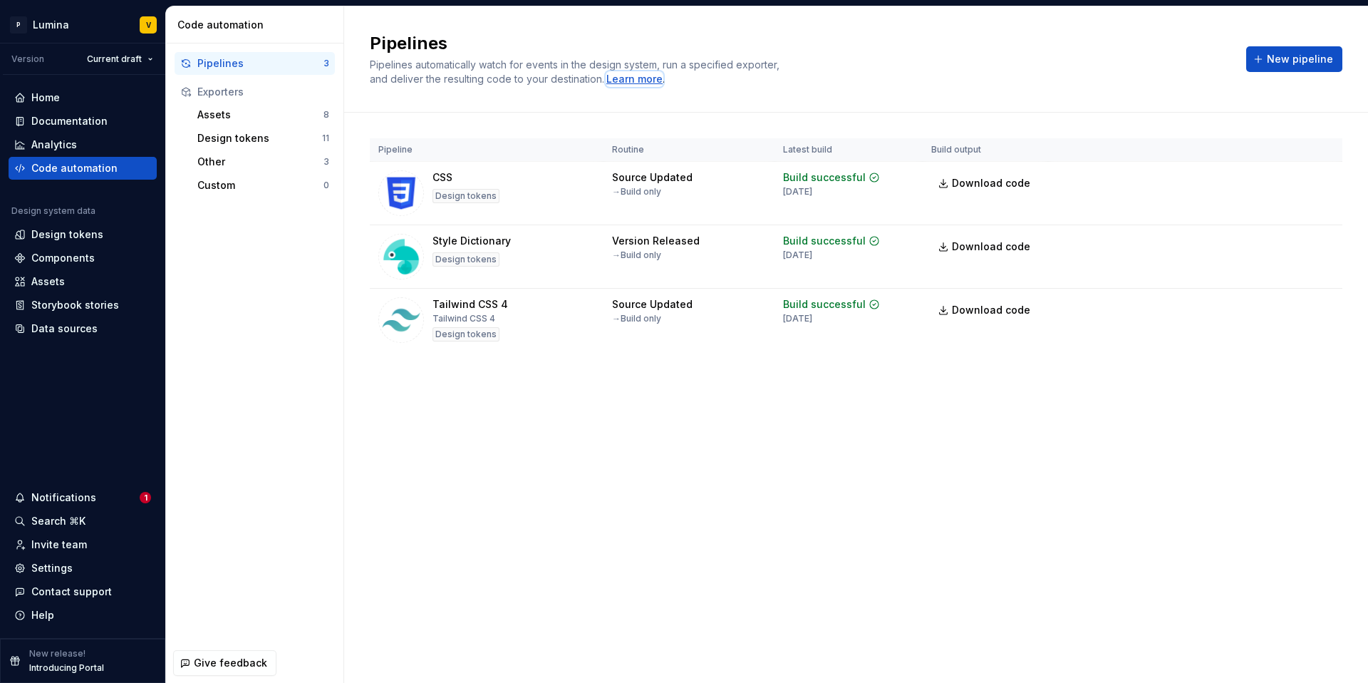
click at [616, 76] on div "Learn more" at bounding box center [635, 79] width 56 height 14
click at [74, 232] on div "Design tokens" at bounding box center [67, 234] width 72 height 14
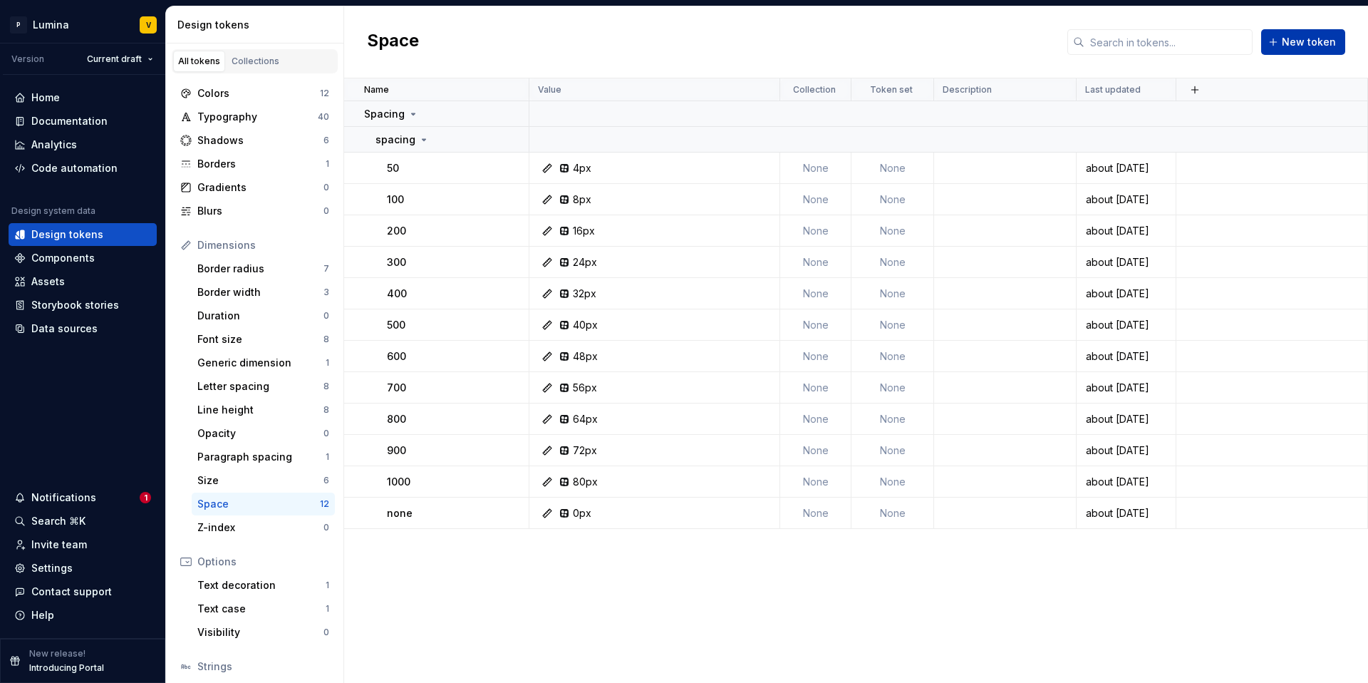
click at [1318, 35] on span "New token" at bounding box center [1309, 42] width 54 height 14
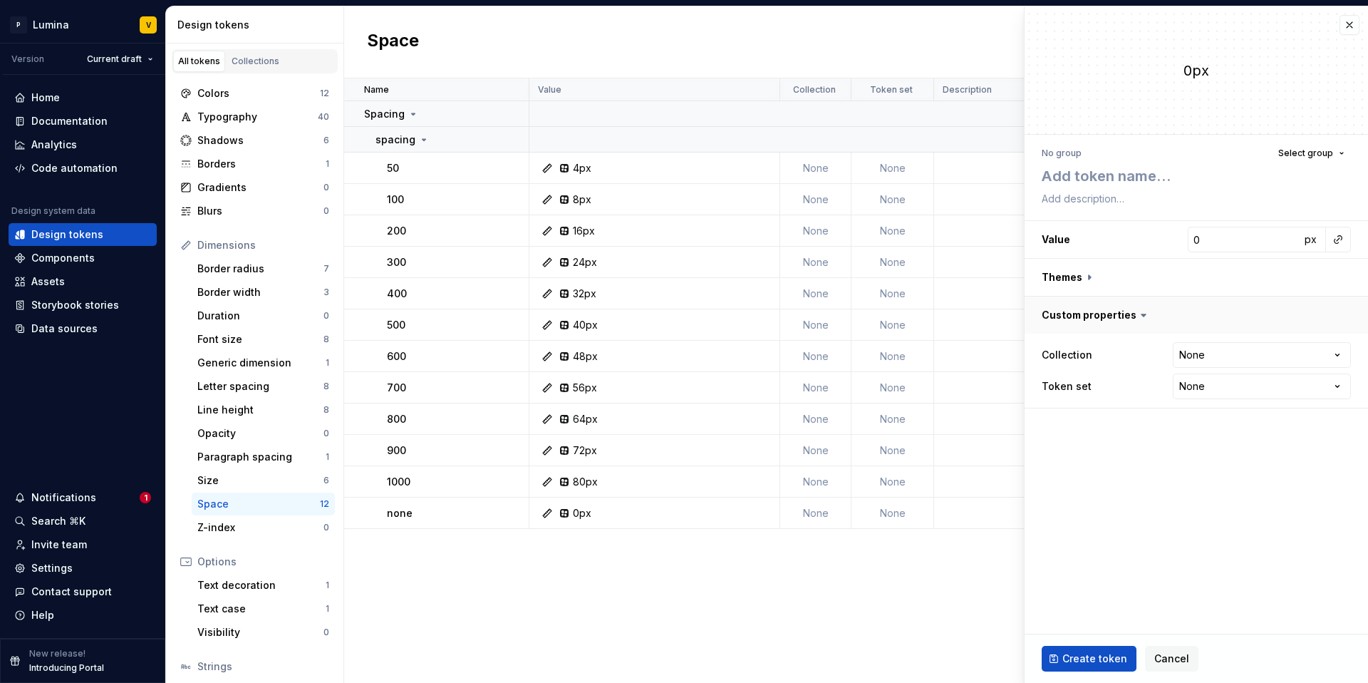
click at [1097, 308] on button "button" at bounding box center [1197, 314] width 344 height 37
click at [1103, 309] on button "button" at bounding box center [1197, 314] width 344 height 37
type textarea "*"
click at [1195, 361] on html "P Lumina V Version Current draft Home Documentation Analytics Code automation D…" at bounding box center [684, 341] width 1368 height 683
drag, startPoint x: 1085, startPoint y: 414, endPoint x: 1115, endPoint y: 407, distance: 31.5
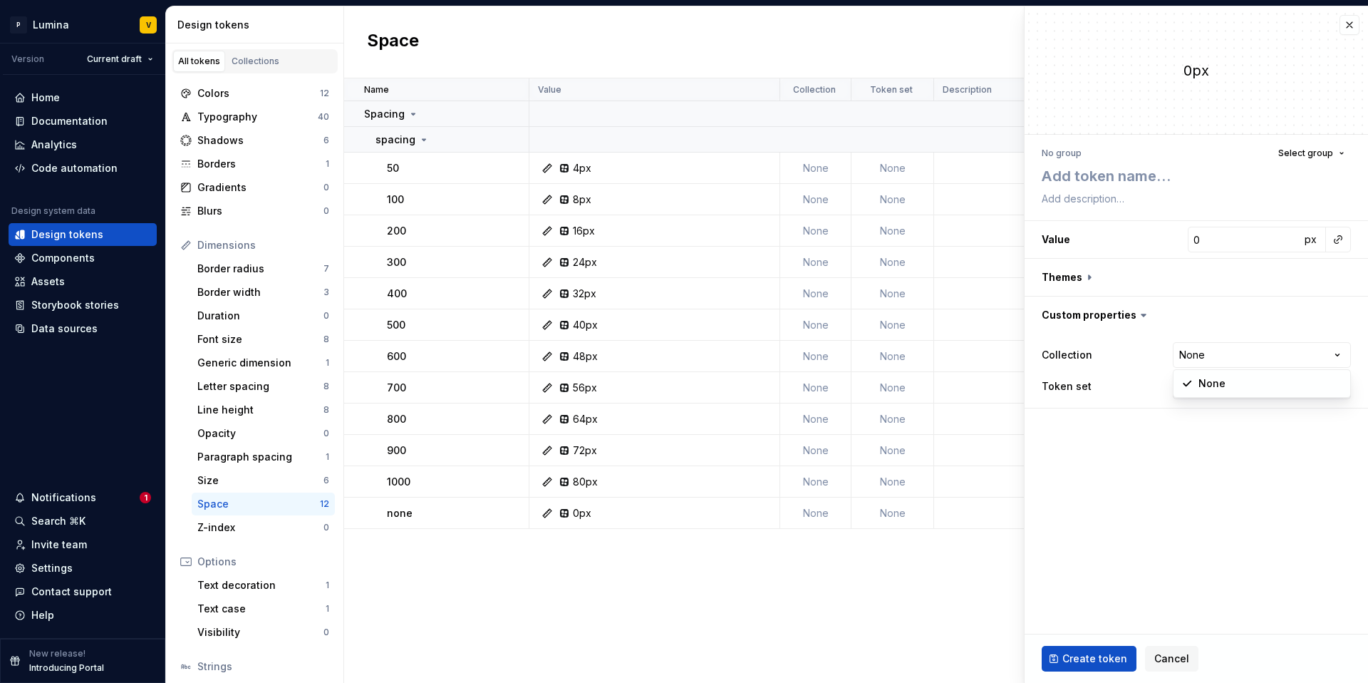
click at [1086, 413] on html "P Lumina V Version Current draft Home Documentation Analytics Code automation D…" at bounding box center [684, 341] width 1368 height 683
click at [1213, 406] on div "Collection None **** Token set None **** **** ******** *********" at bounding box center [1197, 371] width 344 height 74
click at [1197, 393] on html "P Lumina V Version Current draft Home Documentation Analytics Code automation D…" at bounding box center [684, 341] width 1368 height 683
select select "**********"
type textarea "*"
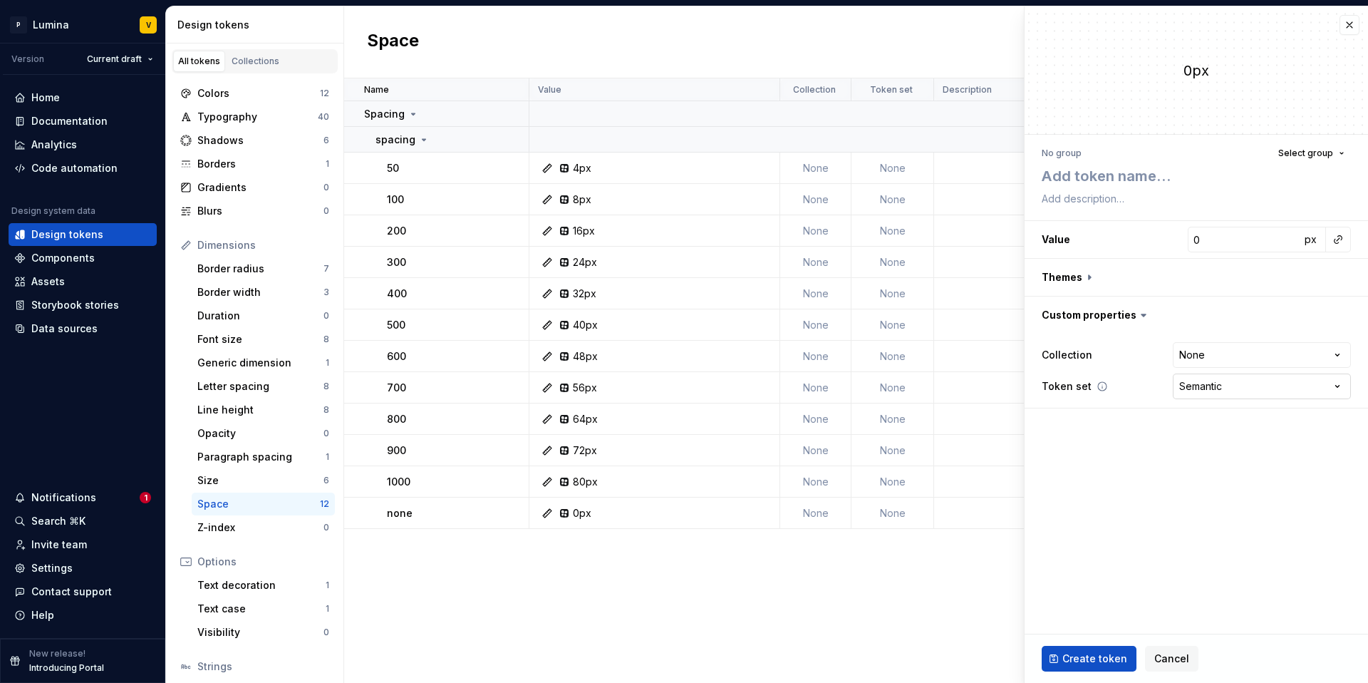
click at [1211, 383] on html "P Lumina V Version Current draft Home Documentation Analytics Code automation D…" at bounding box center [684, 341] width 1368 height 683
select select
click at [245, 96] on div "Colors" at bounding box center [258, 93] width 123 height 14
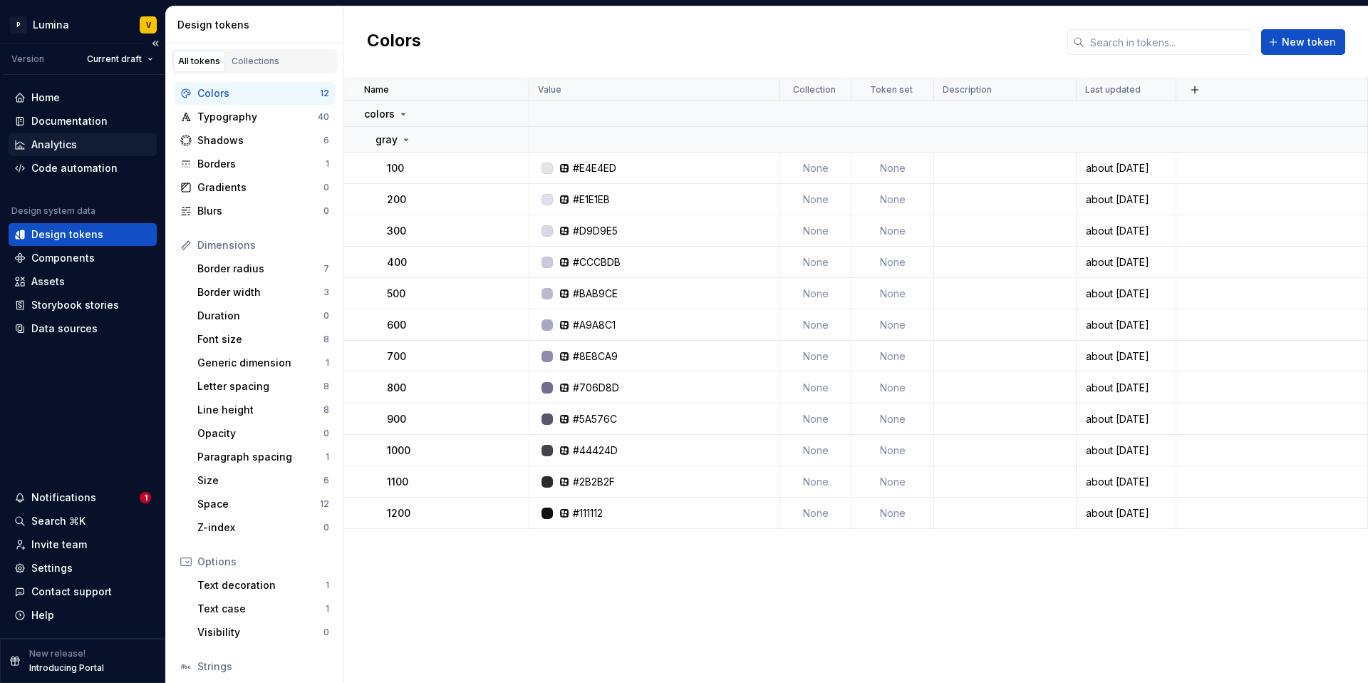
click at [71, 145] on div "Analytics" at bounding box center [54, 145] width 46 height 14
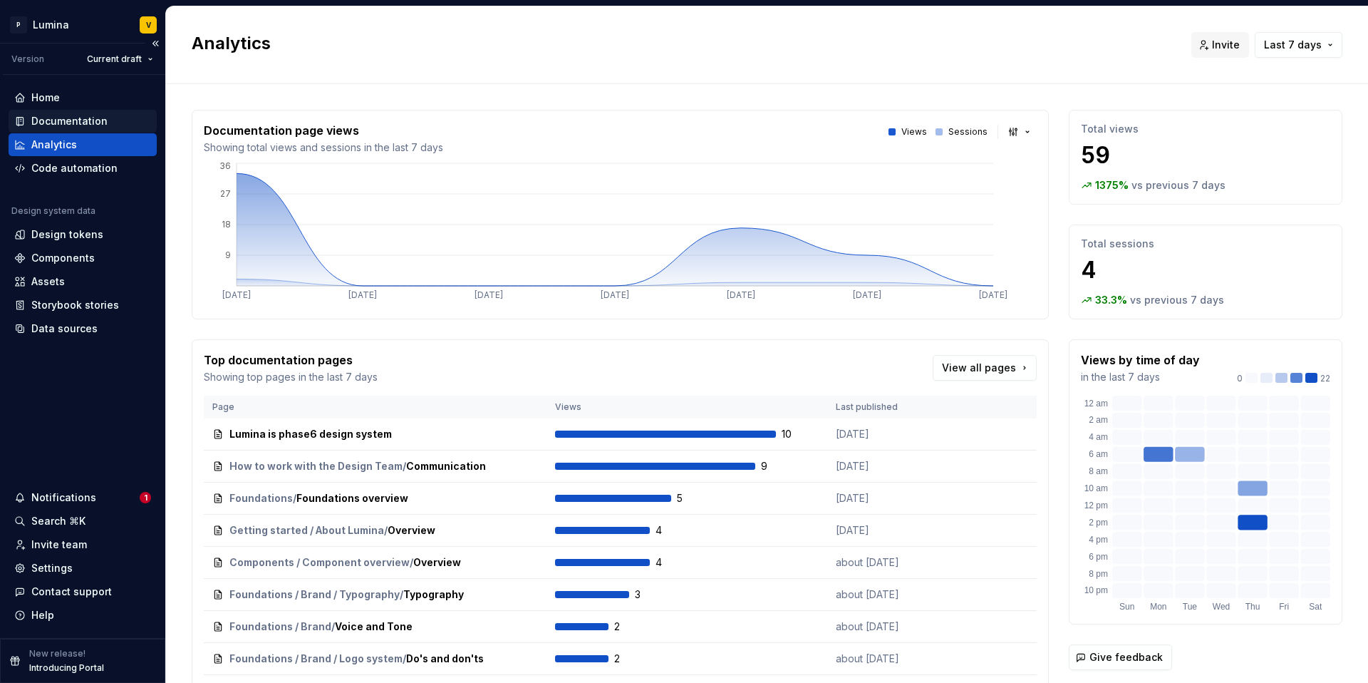
click at [82, 120] on div "Documentation" at bounding box center [69, 121] width 76 height 14
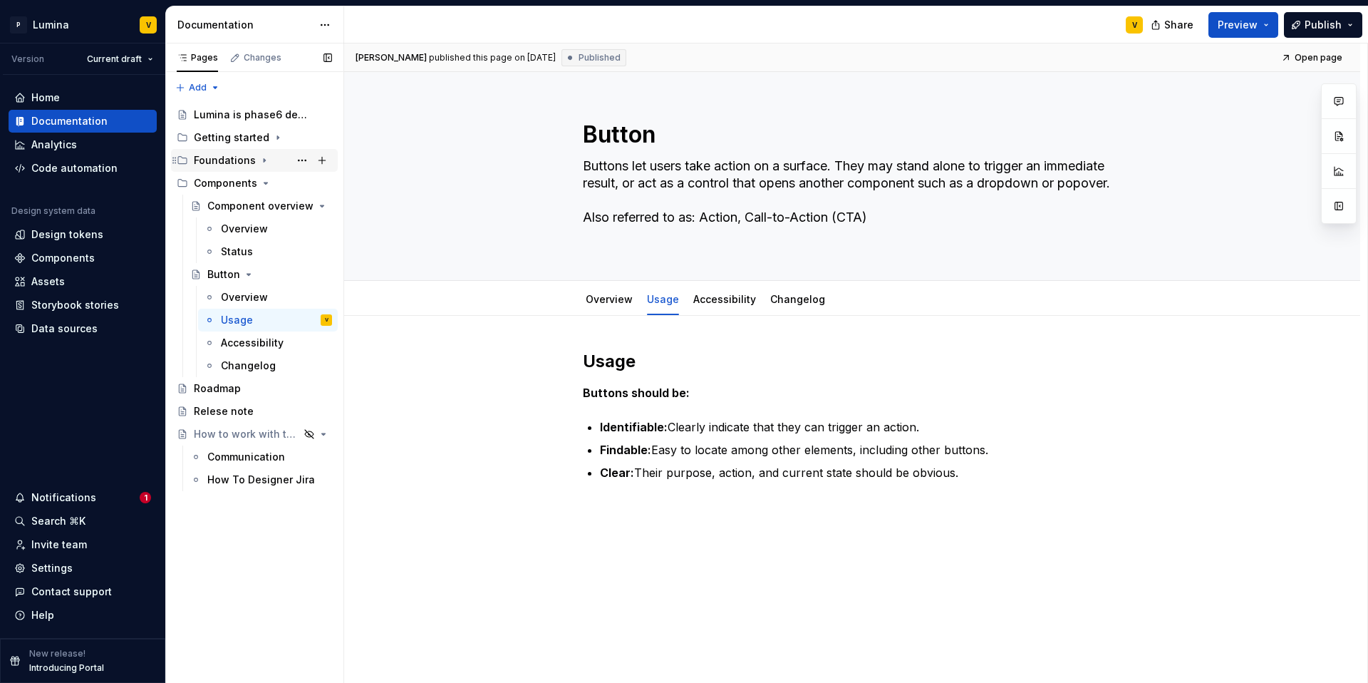
click at [221, 160] on div "Foundations" at bounding box center [225, 160] width 62 height 14
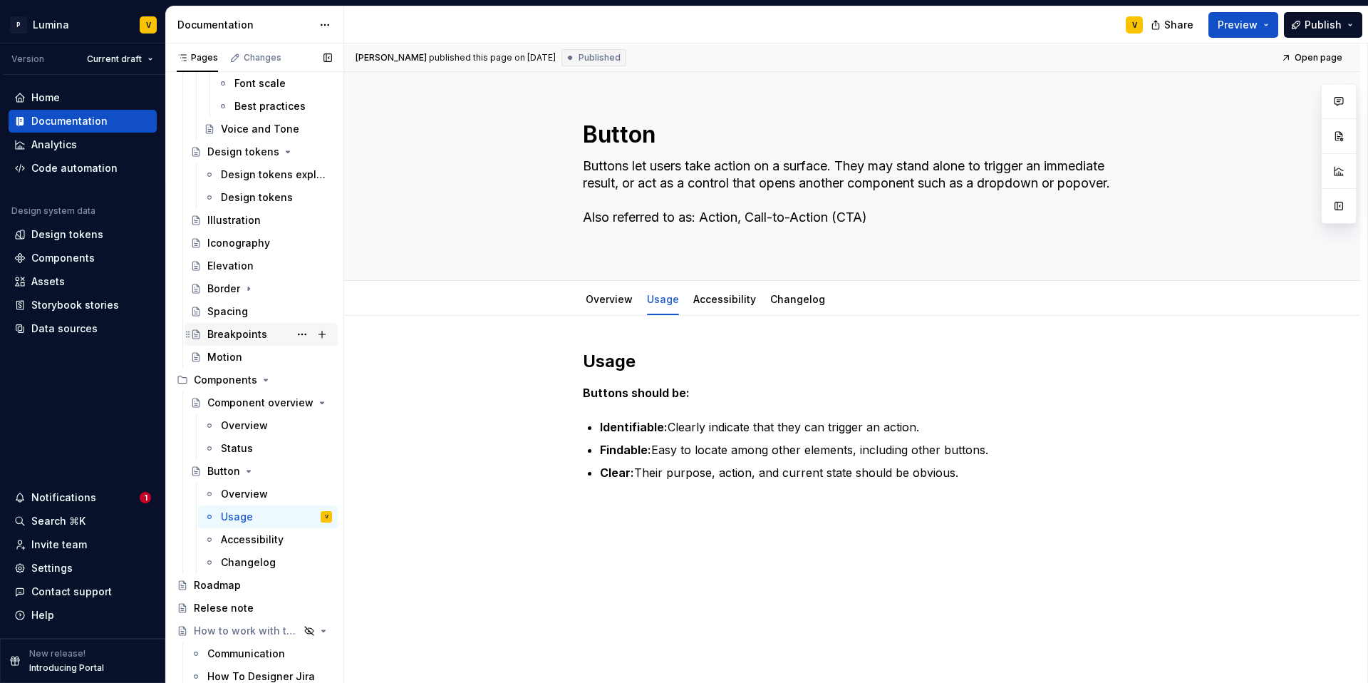
scroll to position [375, 0]
click at [243, 162] on div "Design tokens explained" at bounding box center [268, 173] width 140 height 23
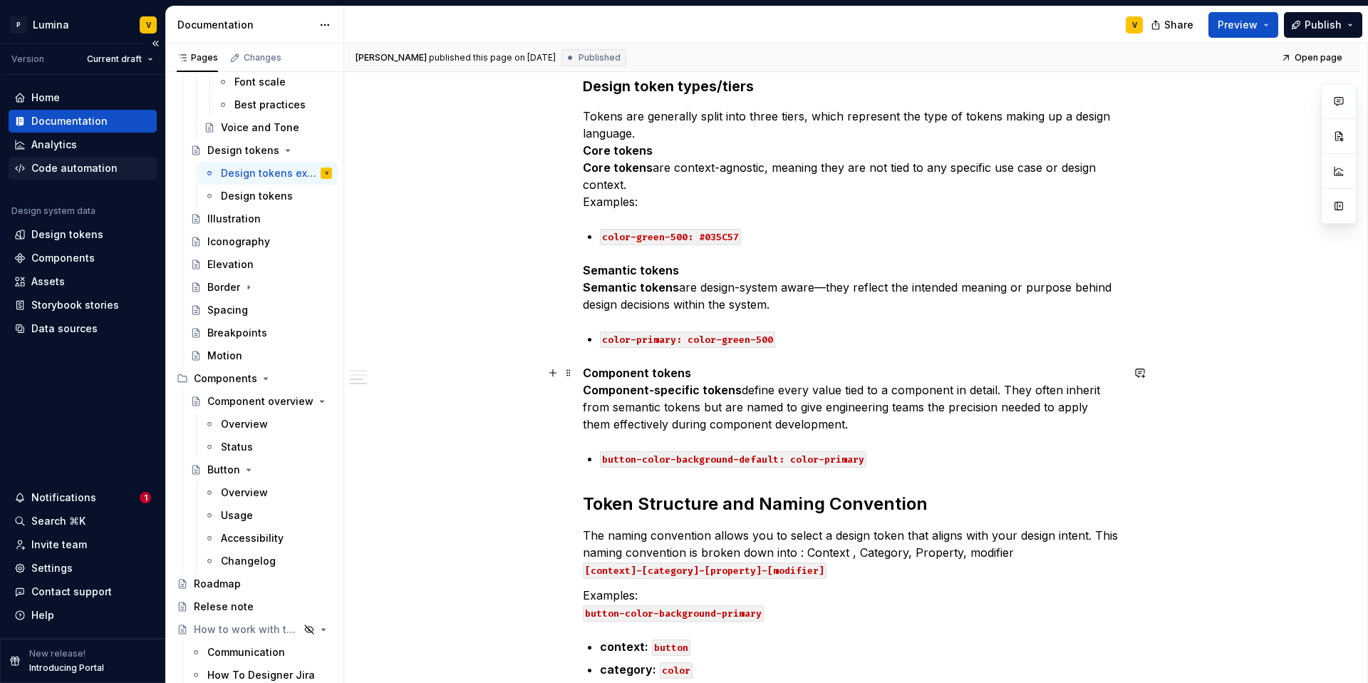
scroll to position [889, 0]
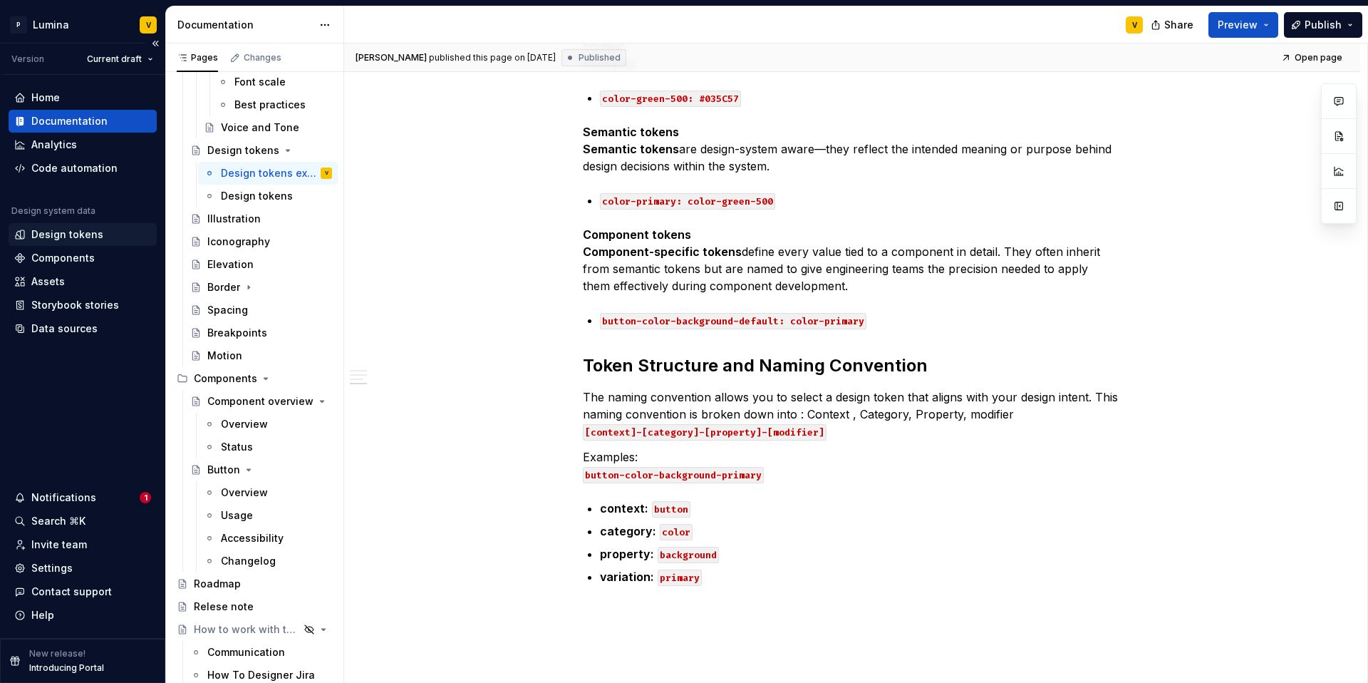
click at [69, 239] on div "Design tokens" at bounding box center [67, 234] width 72 height 14
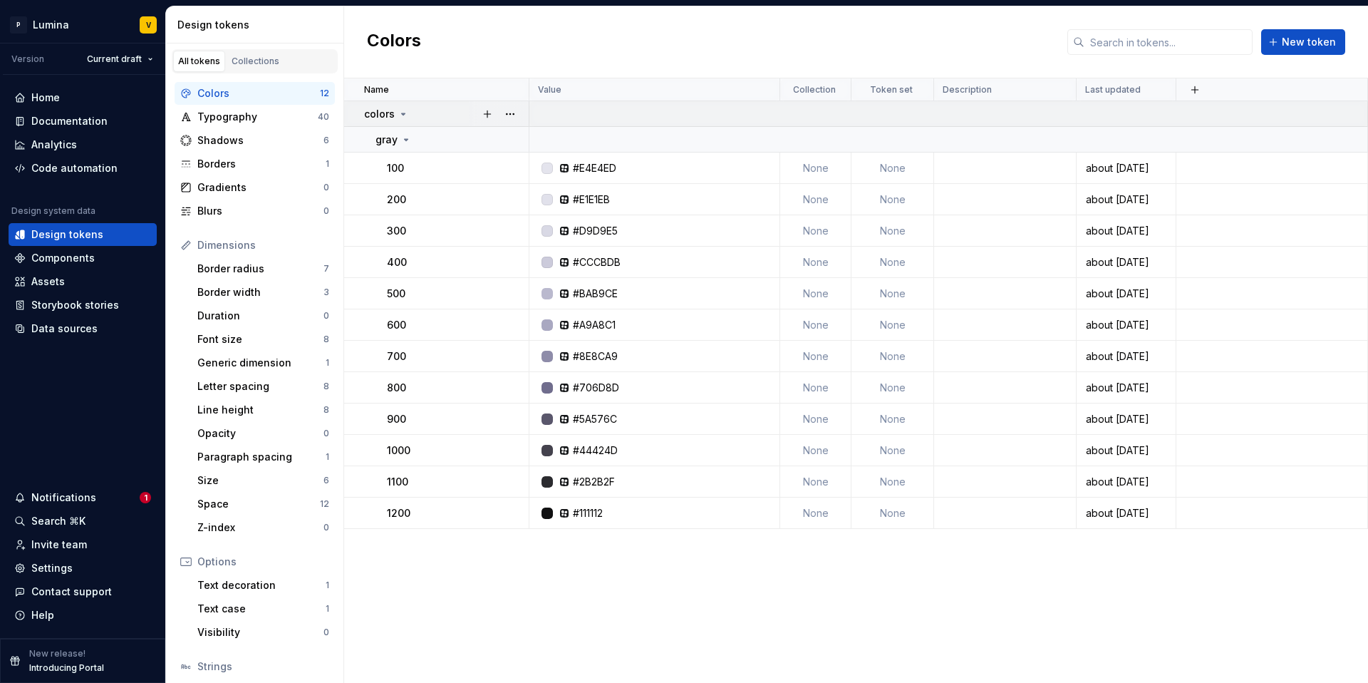
click at [406, 113] on icon at bounding box center [403, 113] width 11 height 11
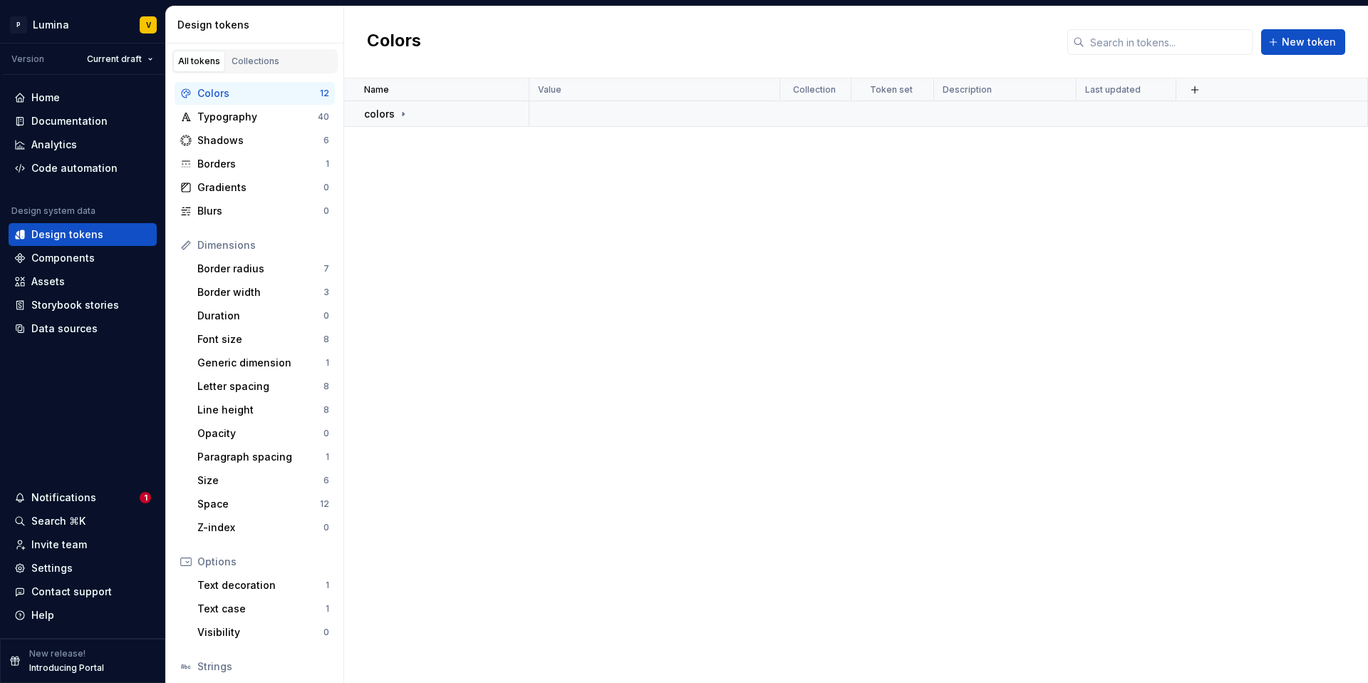
click at [489, 144] on div "Name Value Collection Token set Description Last updated colors" at bounding box center [856, 380] width 1024 height 604
click at [1306, 43] on span "New token" at bounding box center [1309, 42] width 54 height 14
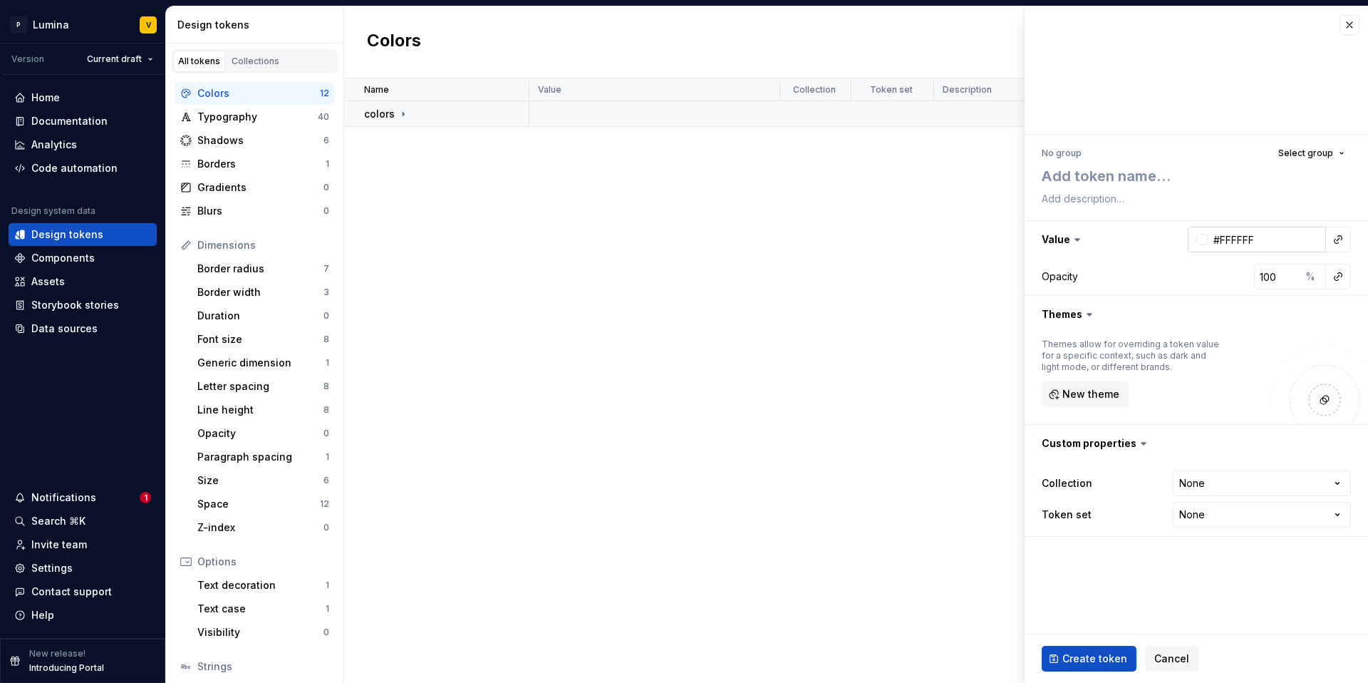
click at [1244, 245] on input "#FFFFFF" at bounding box center [1267, 240] width 118 height 26
click at [1198, 244] on div at bounding box center [1202, 239] width 11 height 11
click at [1277, 174] on html "P Lumina V Version Current draft Home Documentation Analytics Code automation D…" at bounding box center [684, 341] width 1368 height 683
click at [1138, 179] on textarea at bounding box center [1193, 176] width 309 height 26
click at [1321, 158] on span "Select group" at bounding box center [1306, 153] width 55 height 11
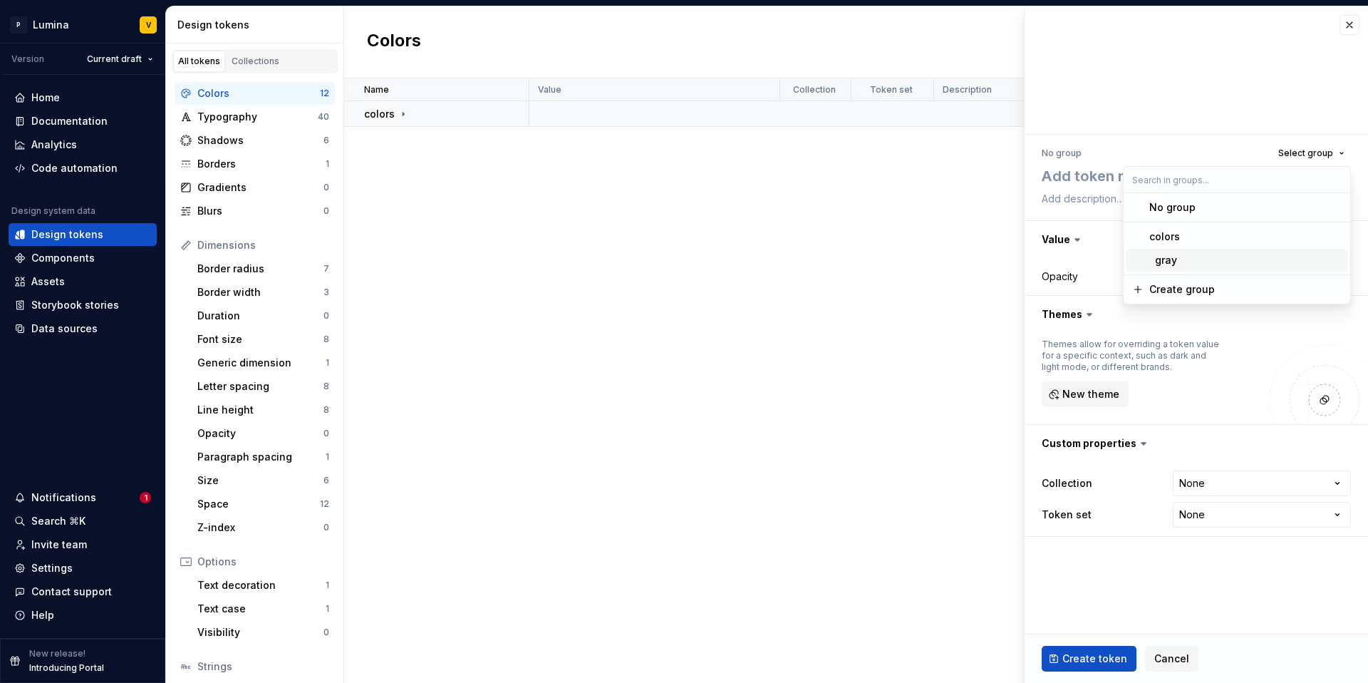
click at [1172, 258] on div "gray" at bounding box center [1164, 260] width 28 height 14
click at [1305, 158] on span "Change group" at bounding box center [1303, 153] width 61 height 11
click at [1162, 210] on div "No group" at bounding box center [1173, 207] width 46 height 14
click at [1211, 475] on html "P Lumina V Version Current draft Home Documentation Analytics Code automation D…" at bounding box center [684, 341] width 1368 height 683
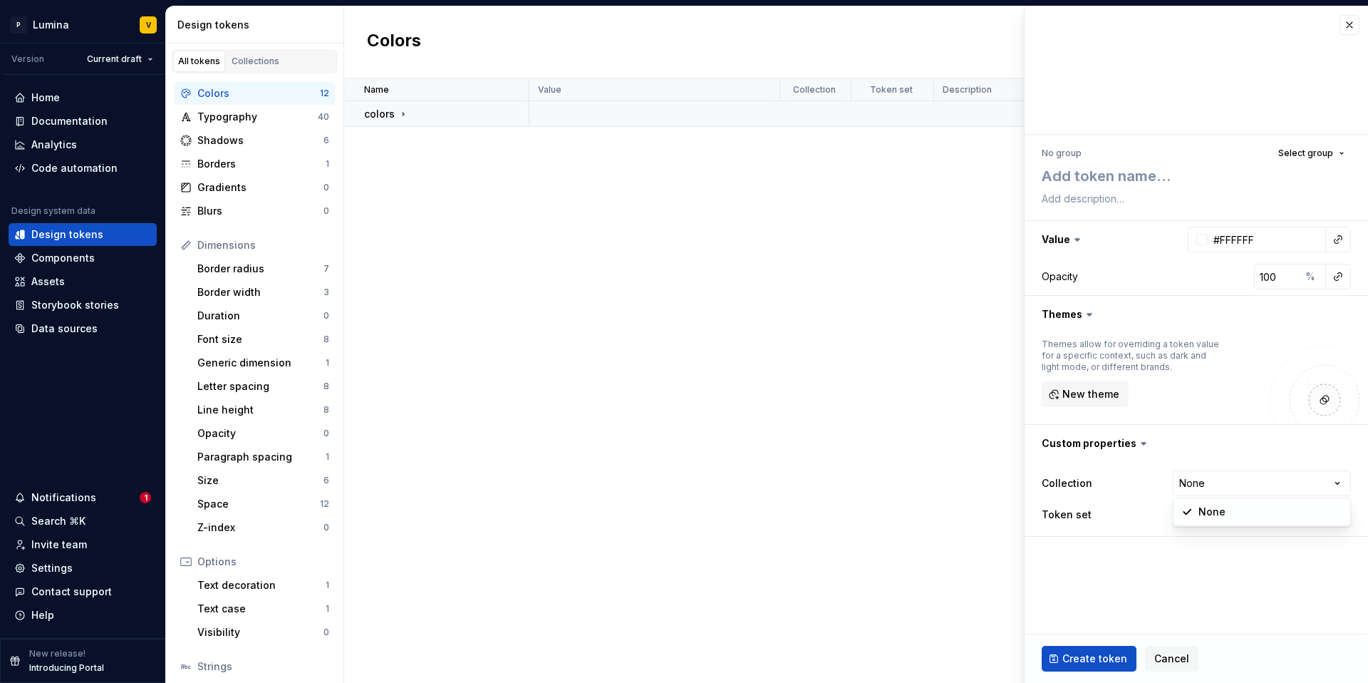
type textarea "*"
click at [1120, 506] on html "P Lumina V Version Current draft Home Documentation Analytics Code automation D…" at bounding box center [684, 341] width 1368 height 683
click at [1208, 515] on html "P Lumina V Version Current draft Home Documentation Analytics Code automation D…" at bounding box center [684, 341] width 1368 height 683
select select "**********"
click at [1241, 251] on input "#FFFFFF" at bounding box center [1267, 240] width 118 height 26
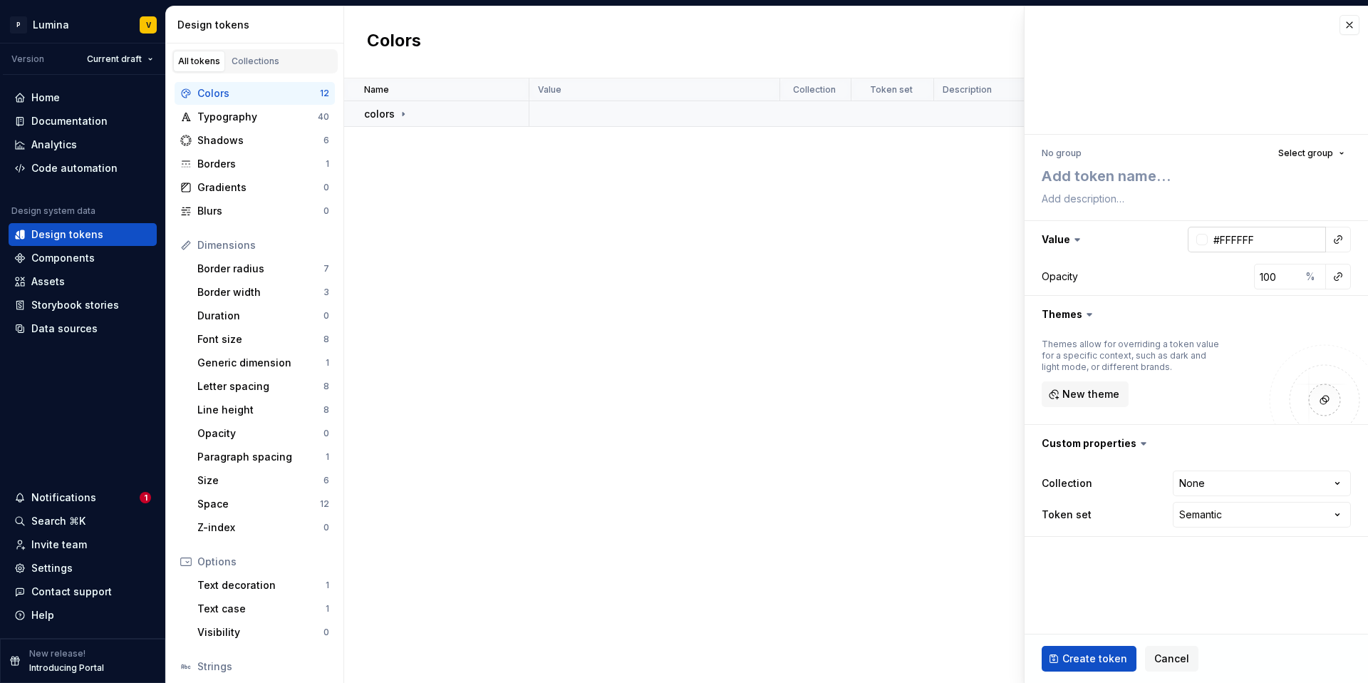
click at [1195, 239] on div at bounding box center [1201, 239] width 14 height 11
click at [1340, 239] on html "P Lumina V Version Current draft Home Documentation Analytics Code automation D…" at bounding box center [684, 341] width 1368 height 683
click at [1338, 242] on button "button" at bounding box center [1338, 239] width 20 height 20
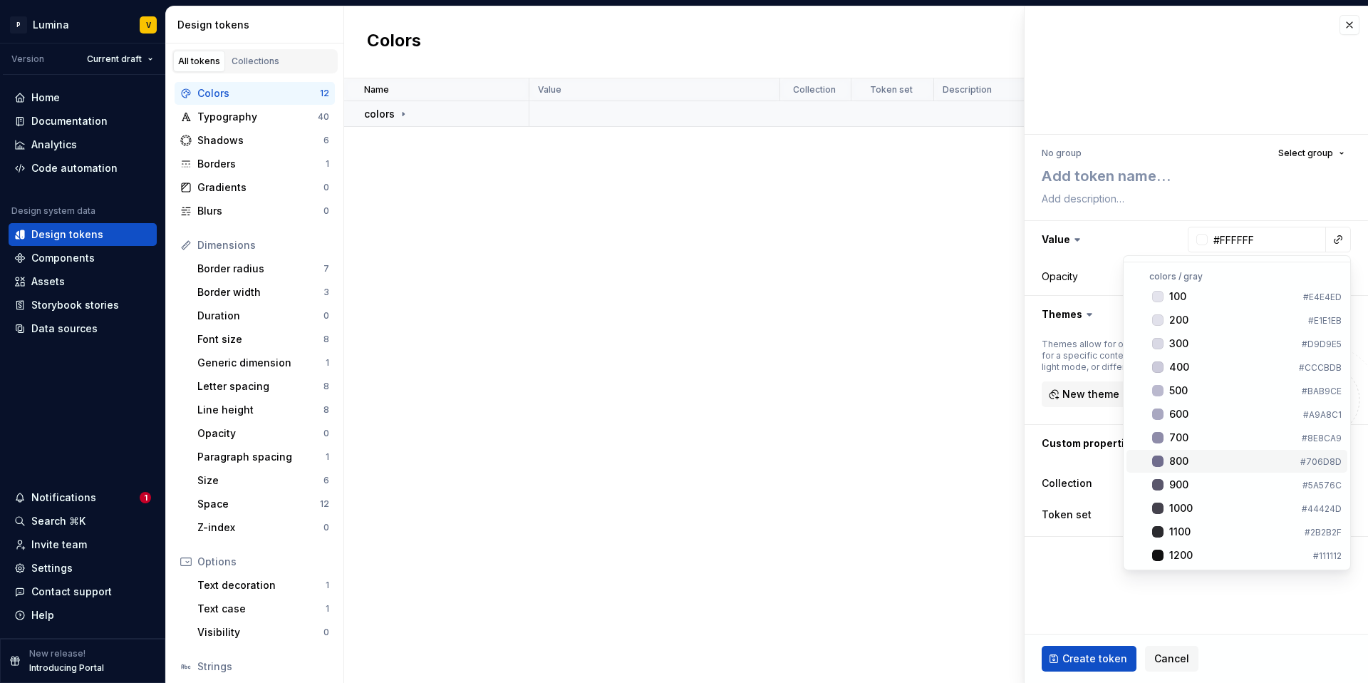
click at [1179, 460] on div "800" at bounding box center [1179, 461] width 19 height 14
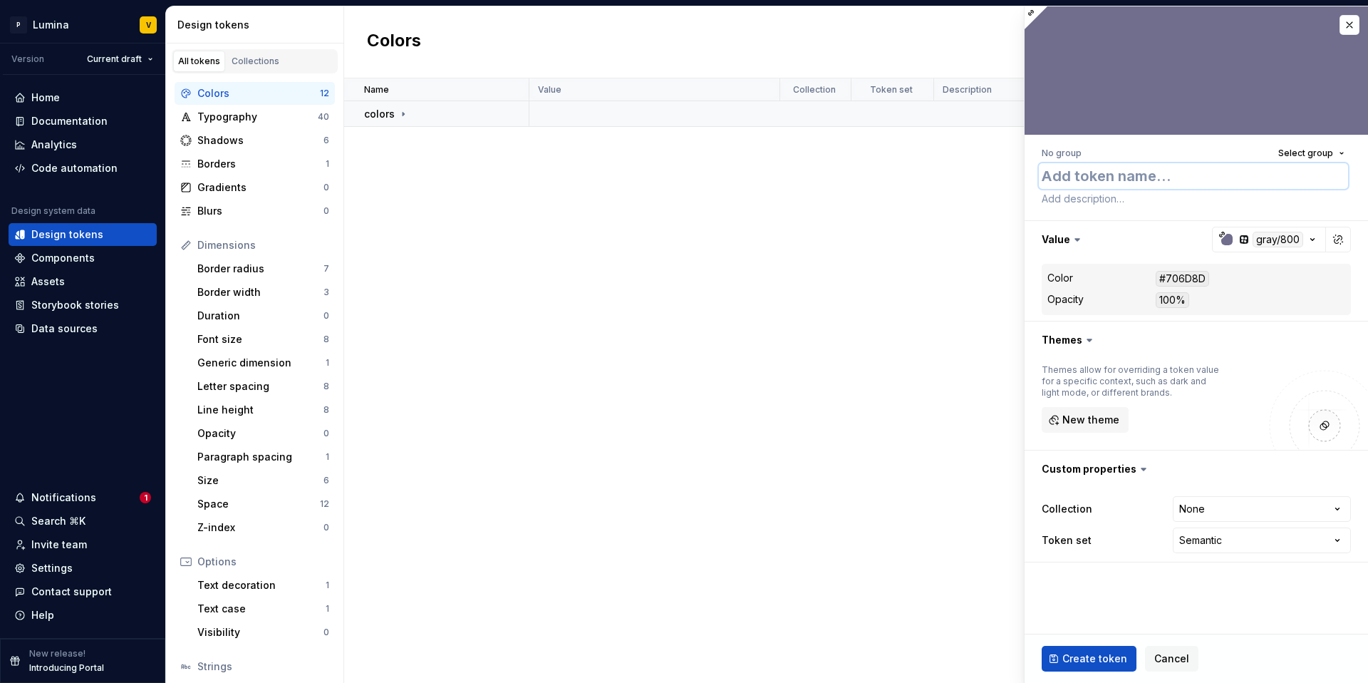
click at [1075, 170] on textarea at bounding box center [1193, 176] width 309 height 26
click at [1151, 180] on textarea at bounding box center [1193, 176] width 309 height 26
click at [1125, 167] on textarea at bounding box center [1193, 176] width 309 height 26
click at [1081, 178] on textarea at bounding box center [1193, 176] width 309 height 26
paste textarea "Disabled"
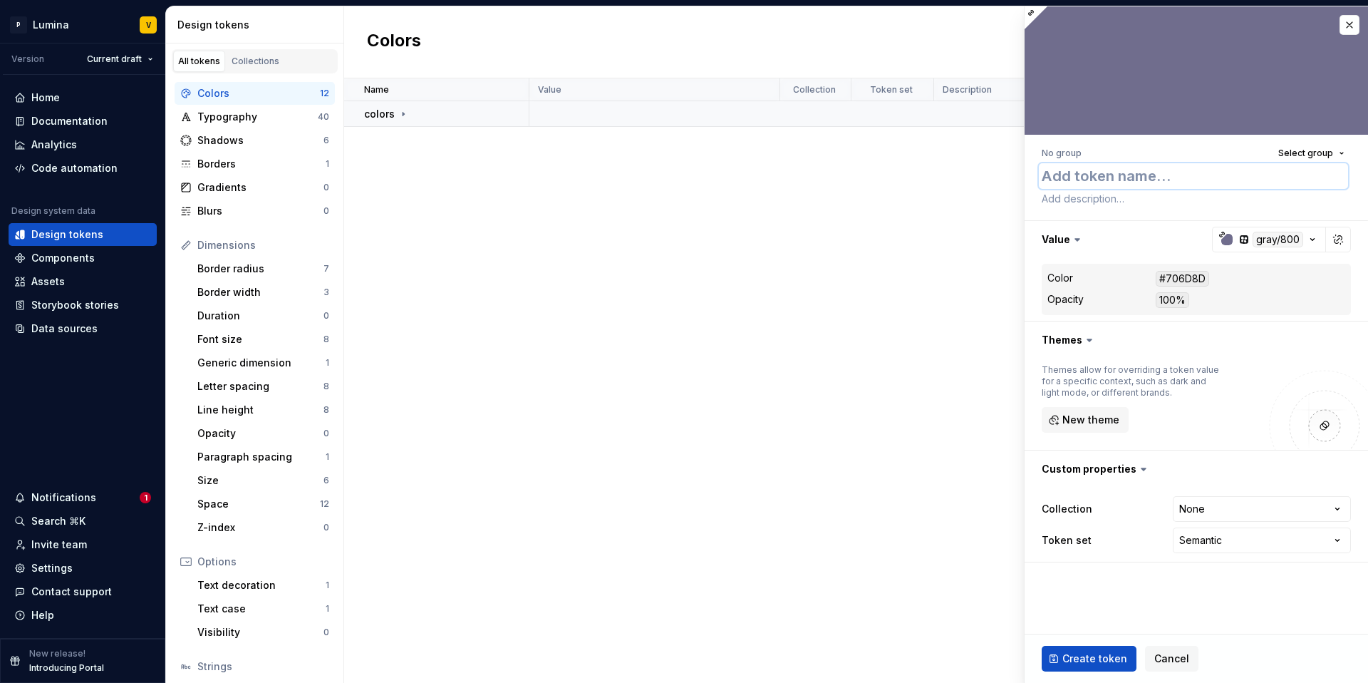
type textarea "*"
type textarea "Disabled"
drag, startPoint x: 1100, startPoint y: 170, endPoint x: 1003, endPoint y: 174, distance: 97.0
click at [1008, 167] on body "P Lumina V Version Current draft Home Documentation Analytics Code automation D…" at bounding box center [684, 341] width 1368 height 683
type textarea "*"
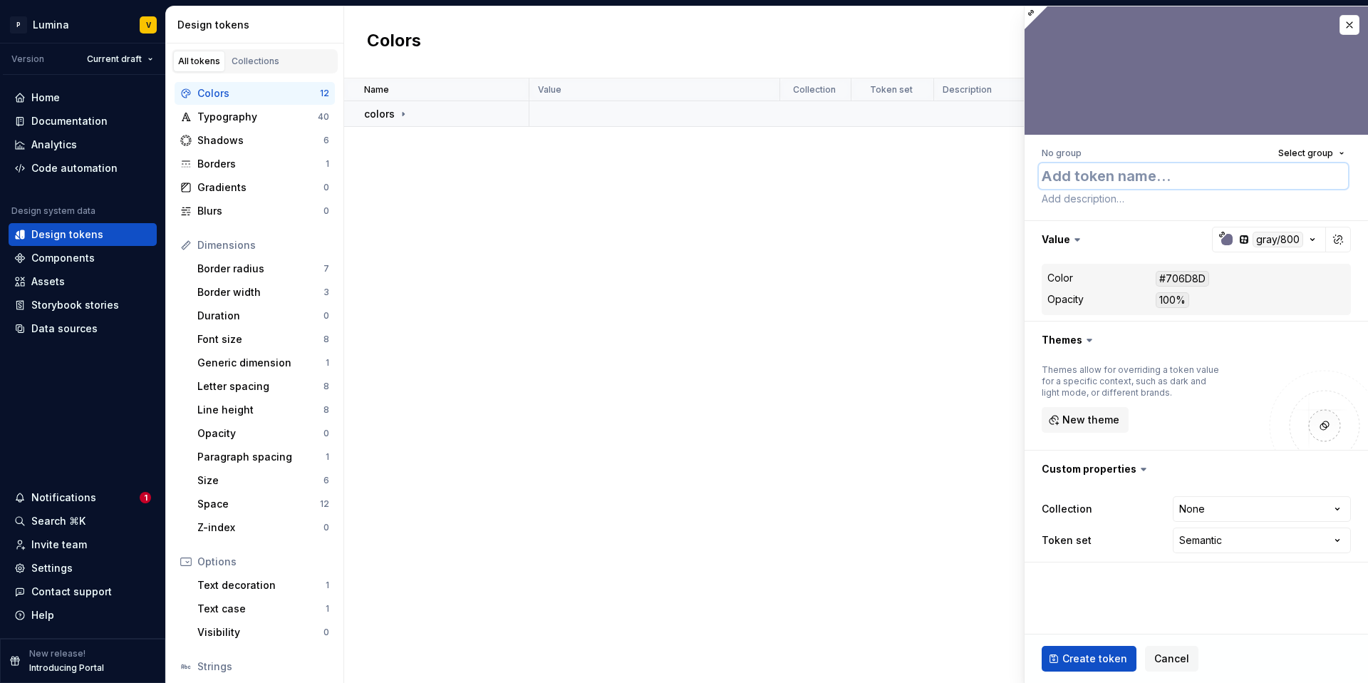
type textarea "*"
type textarea "B"
type textarea "*"
type textarea "Bu"
type textarea "*"
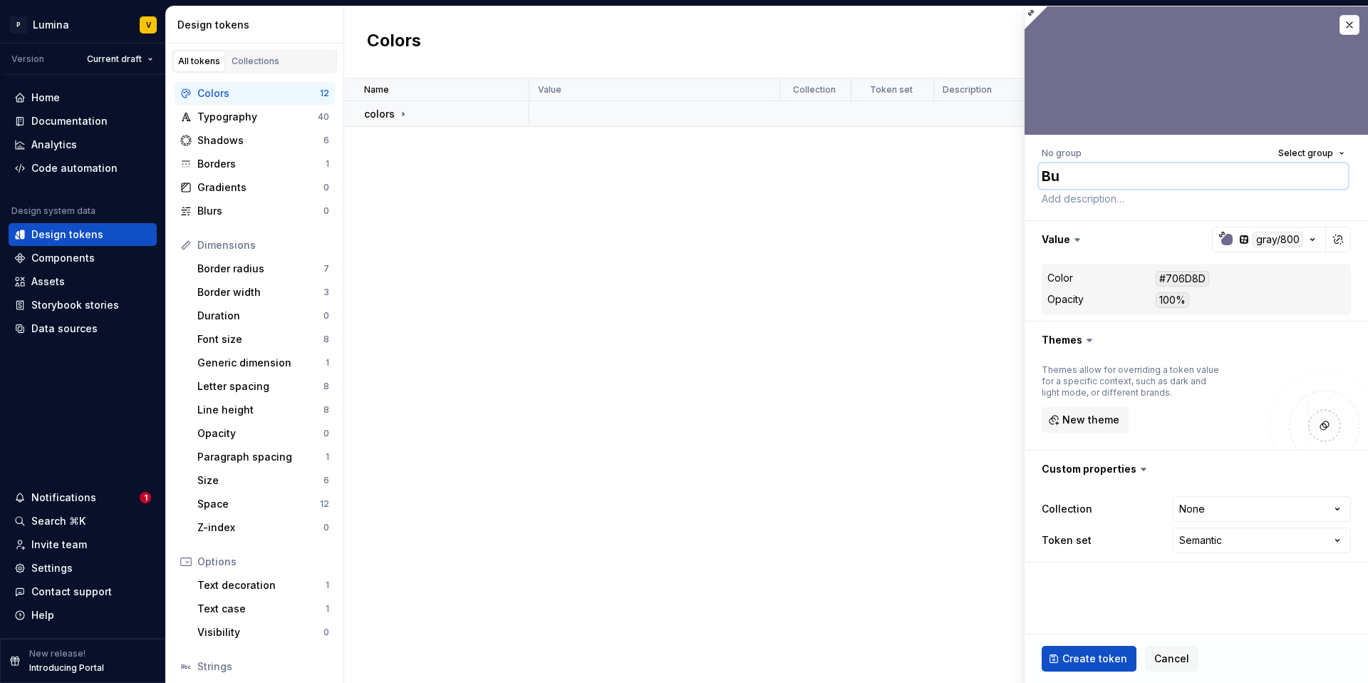
type textarea "But"
type textarea "*"
type textarea "Butt"
type textarea "*"
type textarea "Butto"
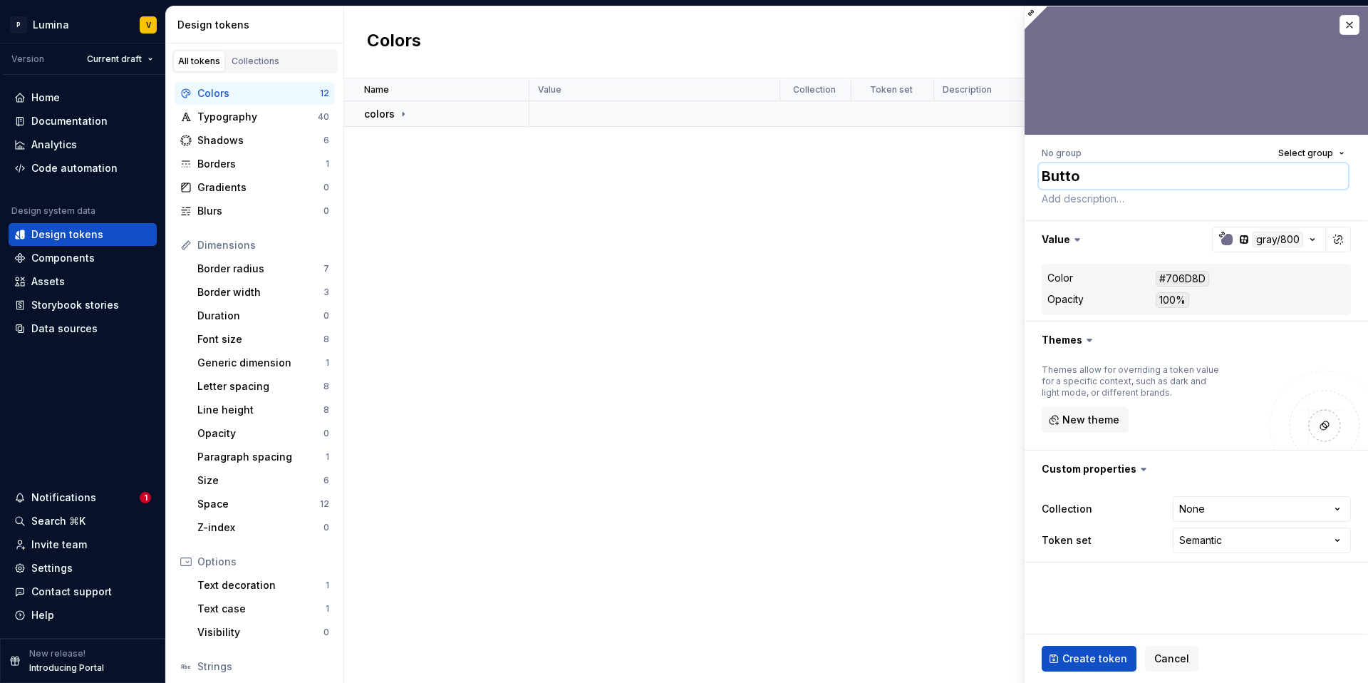
type textarea "*"
type textarea "Button"
type textarea "*"
type textarea "Button"
click at [1091, 173] on textarea "Button" at bounding box center [1193, 176] width 309 height 26
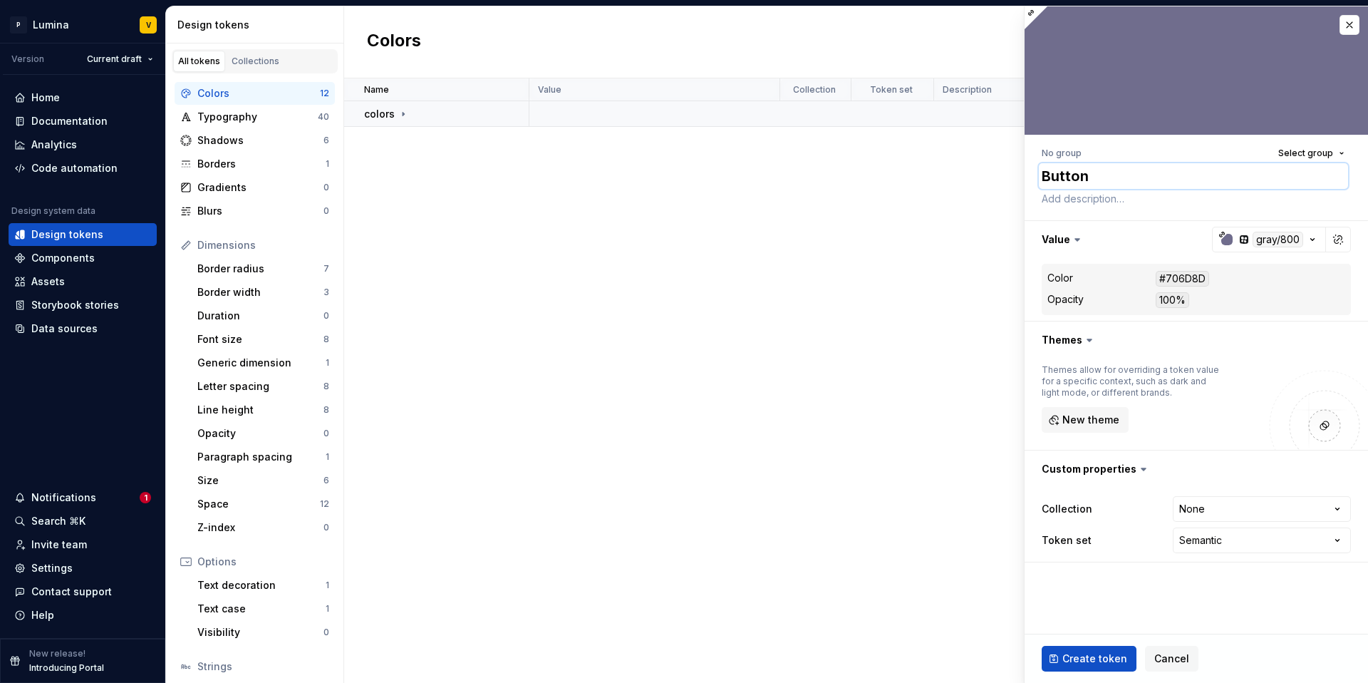
drag, startPoint x: 1003, startPoint y: 165, endPoint x: 985, endPoint y: 165, distance: 17.8
click at [985, 165] on body "P Lumina V Version Current draft Home Documentation Analytics Code automation D…" at bounding box center [684, 341] width 1368 height 683
type textarea "*"
paste textarea "button/primary"
type textarea "*"
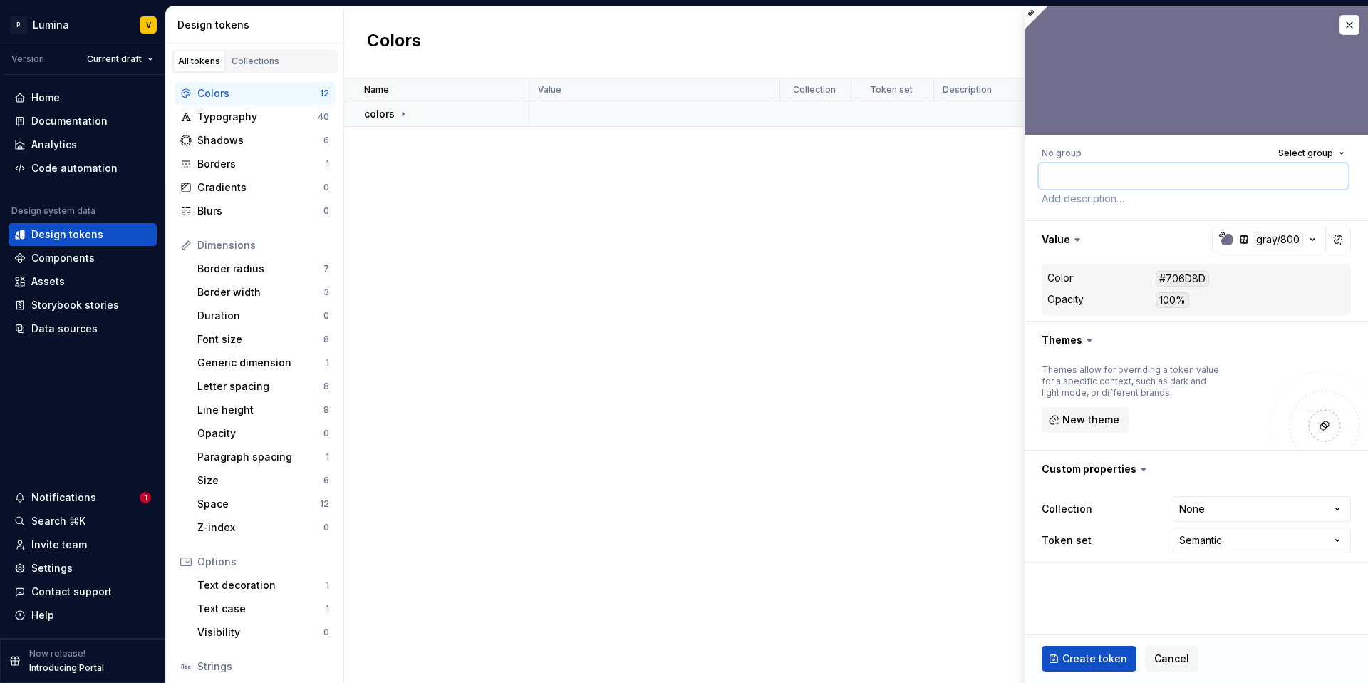
type textarea "button/primary"
type textarea "*"
type textarea "button/primary/"
type textarea "*"
type textarea "button/primary"
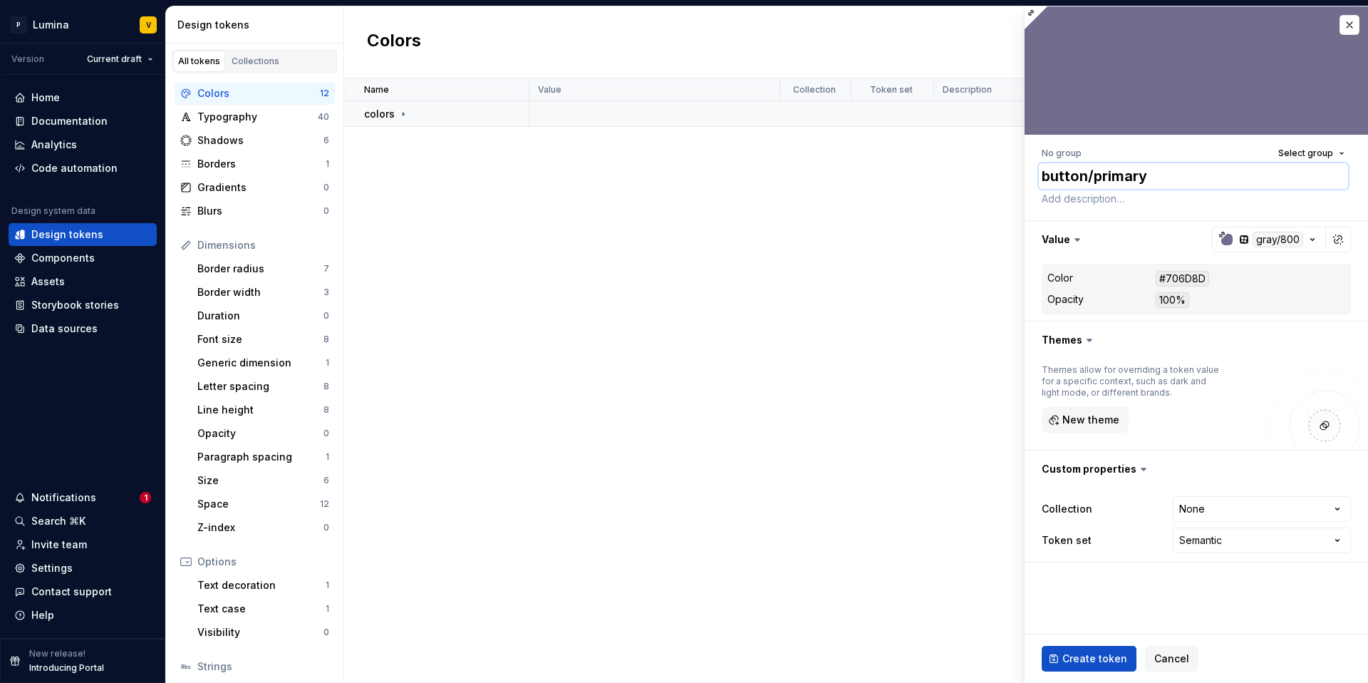
type textarea "*"
type textarea "button/primary/"
type textarea "*"
type textarea "button/primary/t"
type textarea "*"
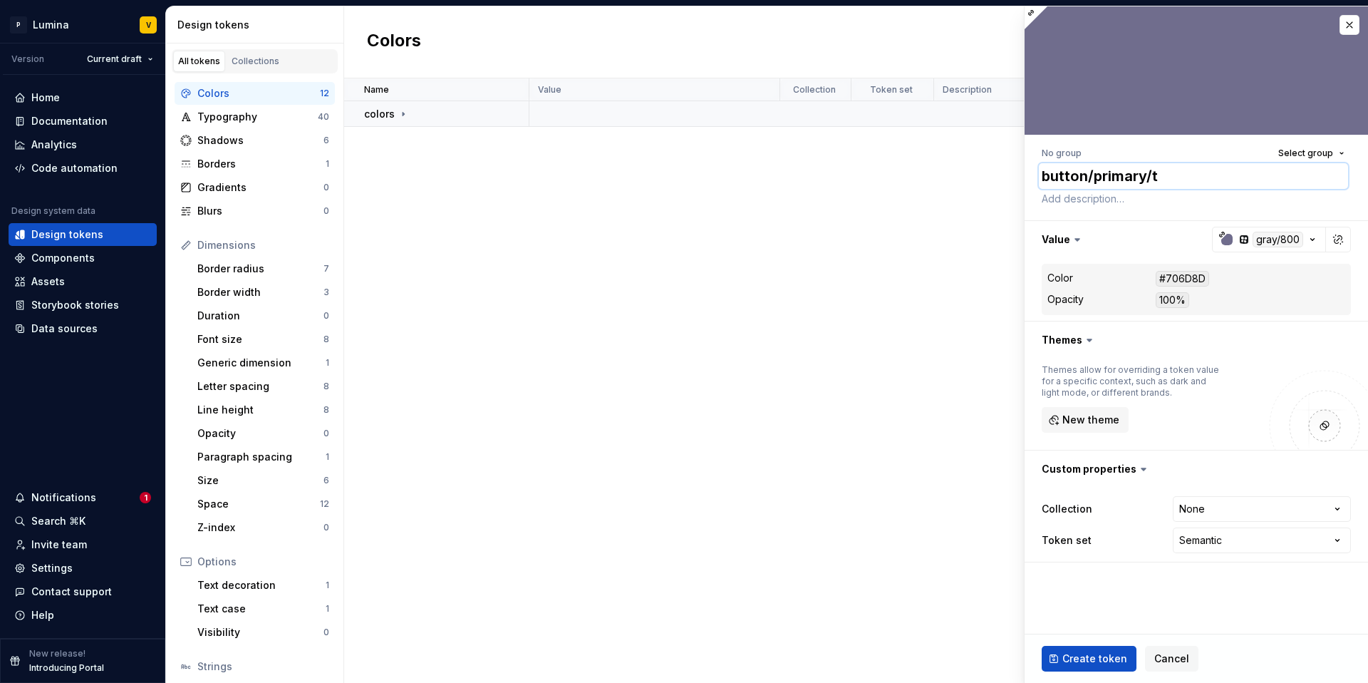
type textarea "button/primary/te"
type textarea "*"
type textarea "button/primary/tes"
type textarea "*"
type textarea "button/primary/test"
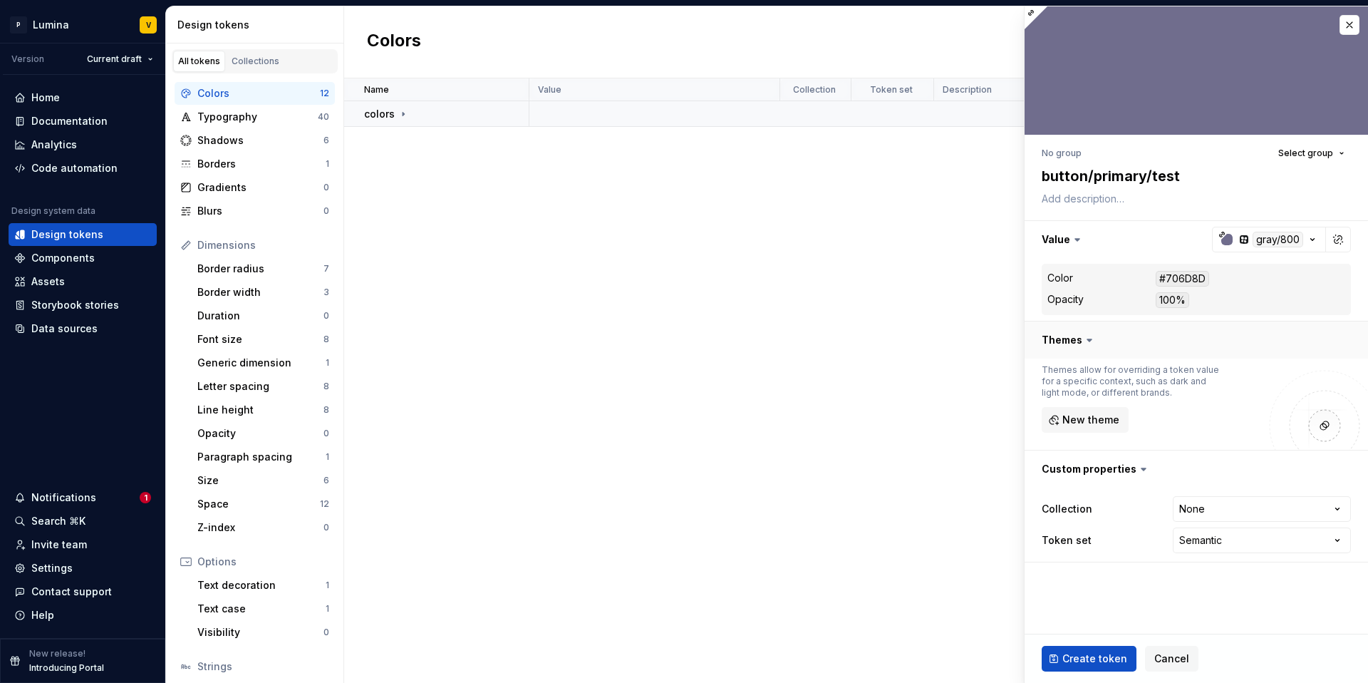
click at [1120, 328] on button "button" at bounding box center [1197, 339] width 344 height 37
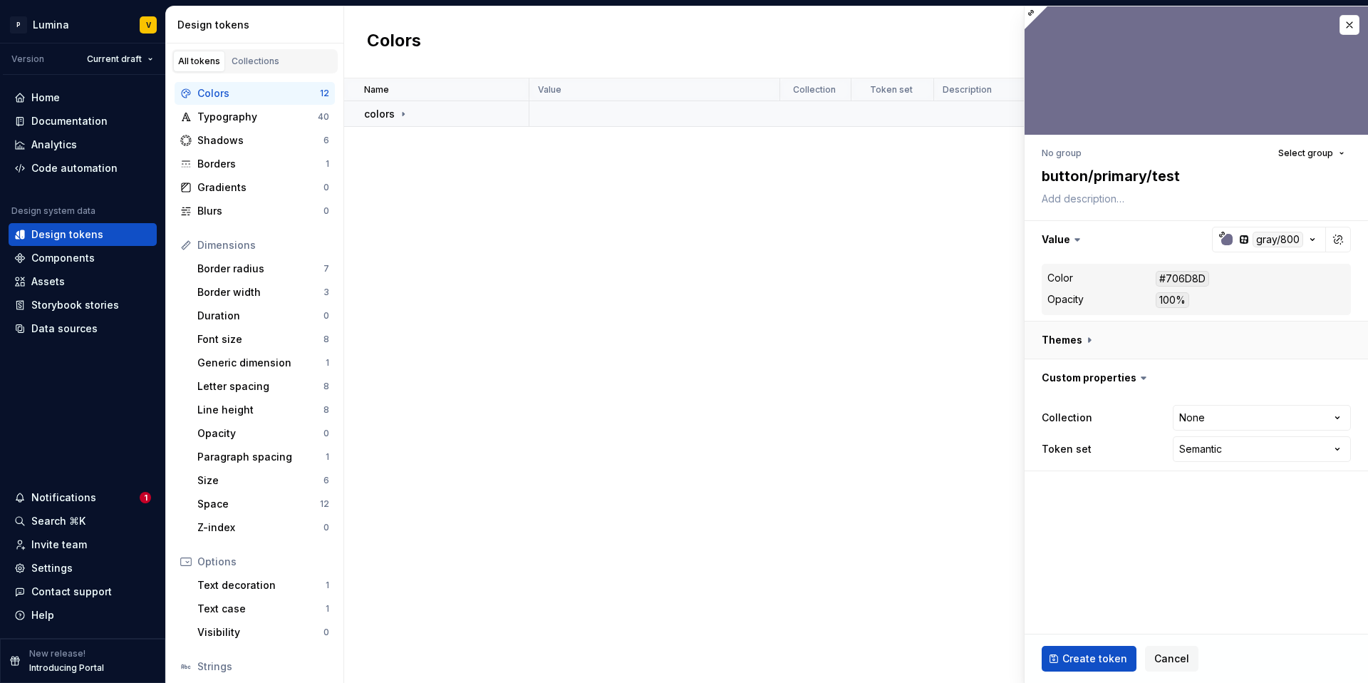
click at [1103, 339] on button "button" at bounding box center [1197, 339] width 344 height 37
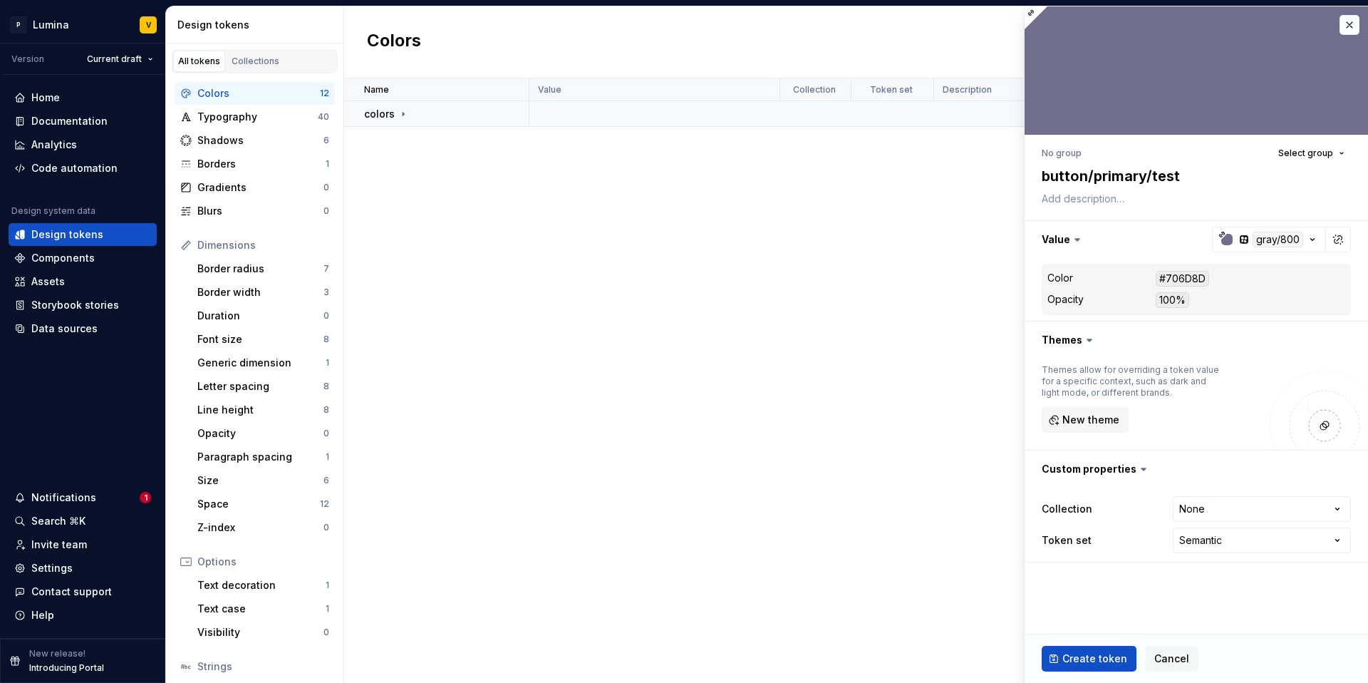
click at [1105, 654] on span "Create token" at bounding box center [1095, 658] width 65 height 14
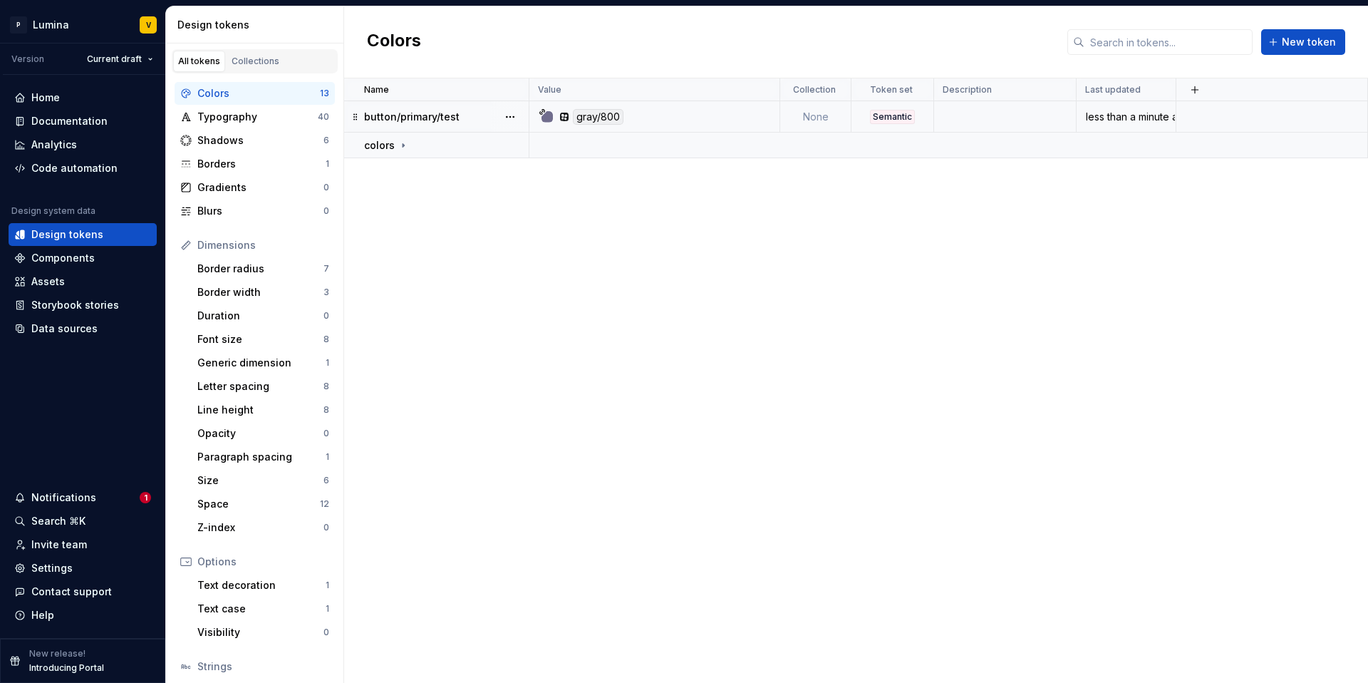
click at [670, 119] on div "gray/800" at bounding box center [659, 117] width 240 height 16
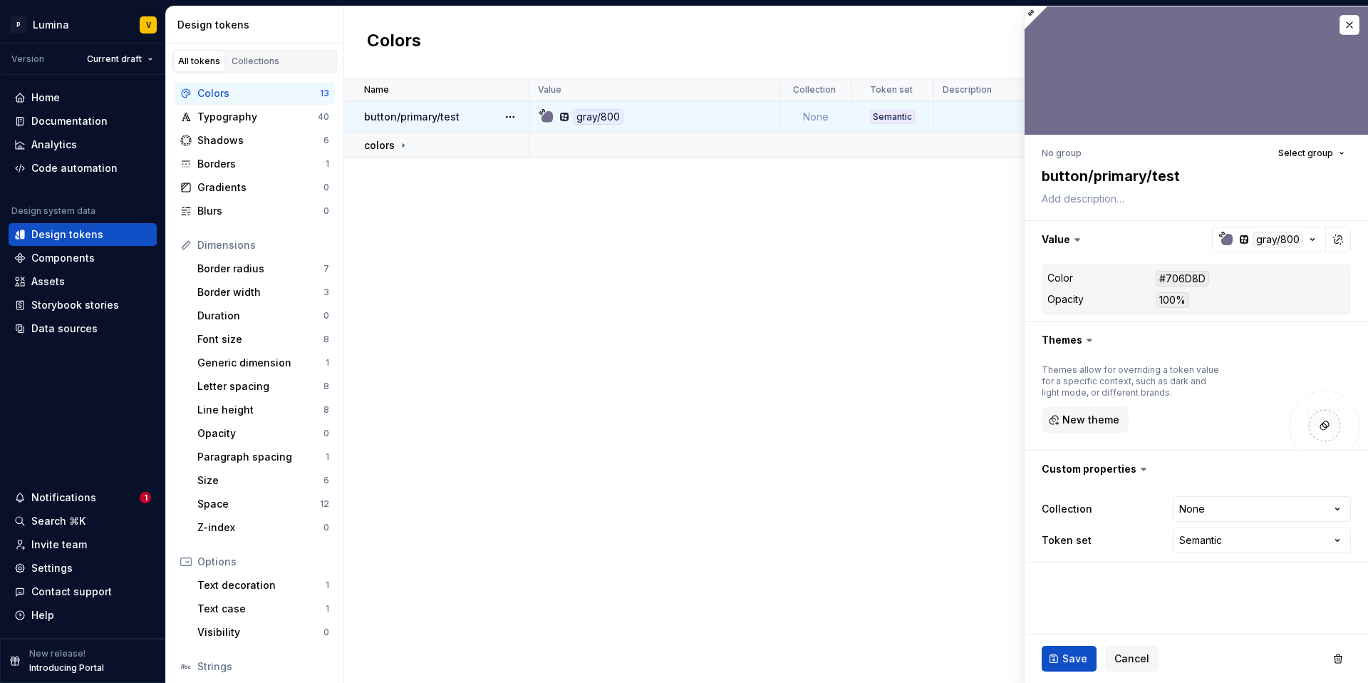
click at [627, 323] on div "Name Value Collection Token set Description Last updated button/primary/test gr…" at bounding box center [856, 380] width 1024 height 604
click at [1227, 511] on html "P Lumina V Version Current draft Home Documentation Analytics Code automation D…" at bounding box center [684, 341] width 1368 height 683
click at [1174, 481] on html "P Lumina V Version Current draft Home Documentation Analytics Code automation D…" at bounding box center [684, 341] width 1368 height 683
click at [71, 257] on div "Components" at bounding box center [62, 258] width 63 height 14
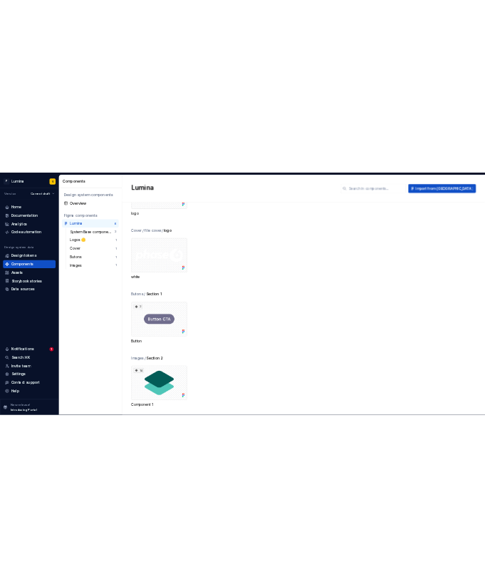
scroll to position [299, 0]
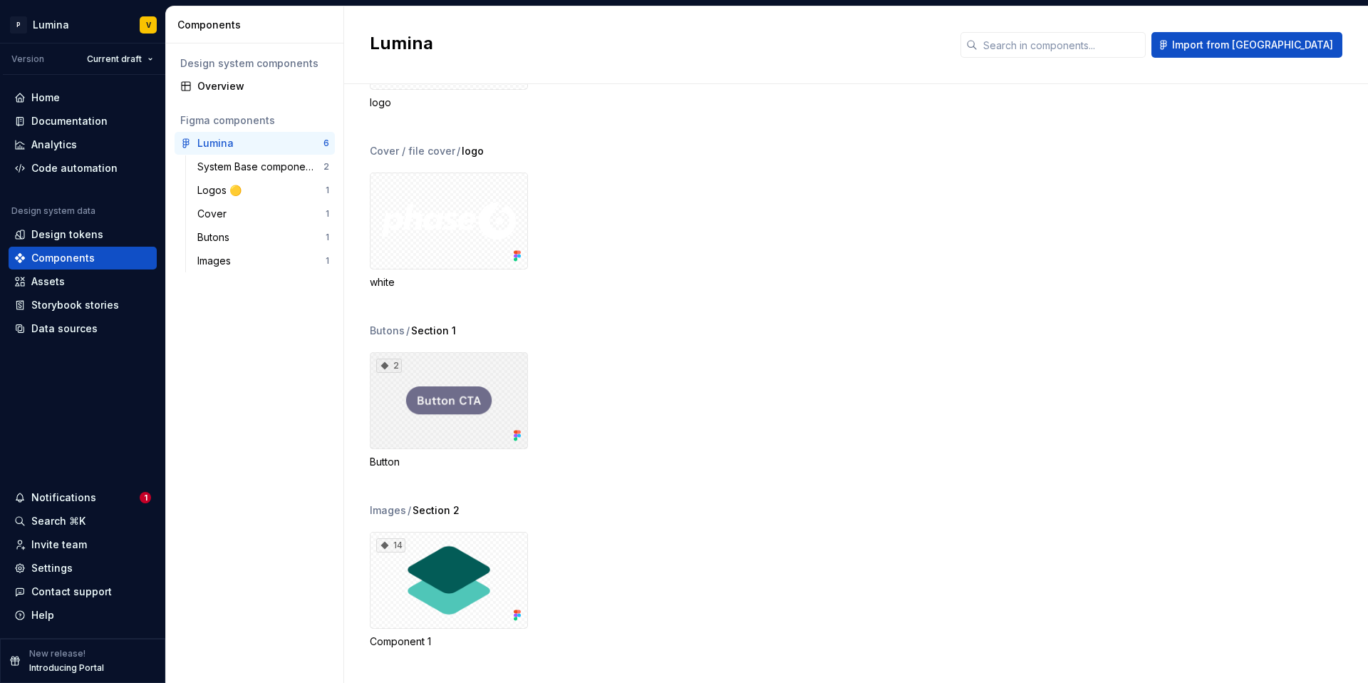
click at [440, 403] on div "2" at bounding box center [449, 400] width 158 height 97
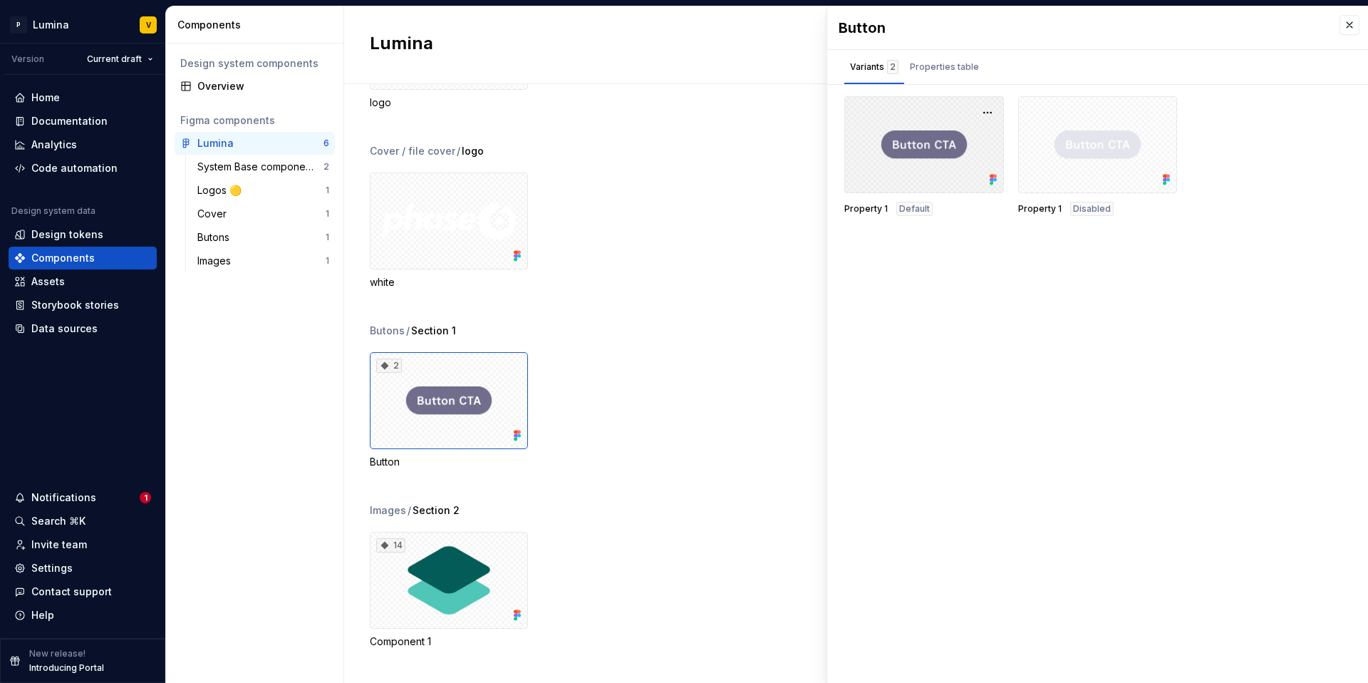
click at [929, 159] on div at bounding box center [925, 144] width 160 height 97
drag, startPoint x: 939, startPoint y: 150, endPoint x: 979, endPoint y: 132, distance: 43.1
click at [939, 150] on div at bounding box center [925, 144] width 160 height 97
click at [989, 114] on button "button" at bounding box center [988, 113] width 20 height 20
click at [922, 61] on div "Properties table" at bounding box center [944, 67] width 69 height 14
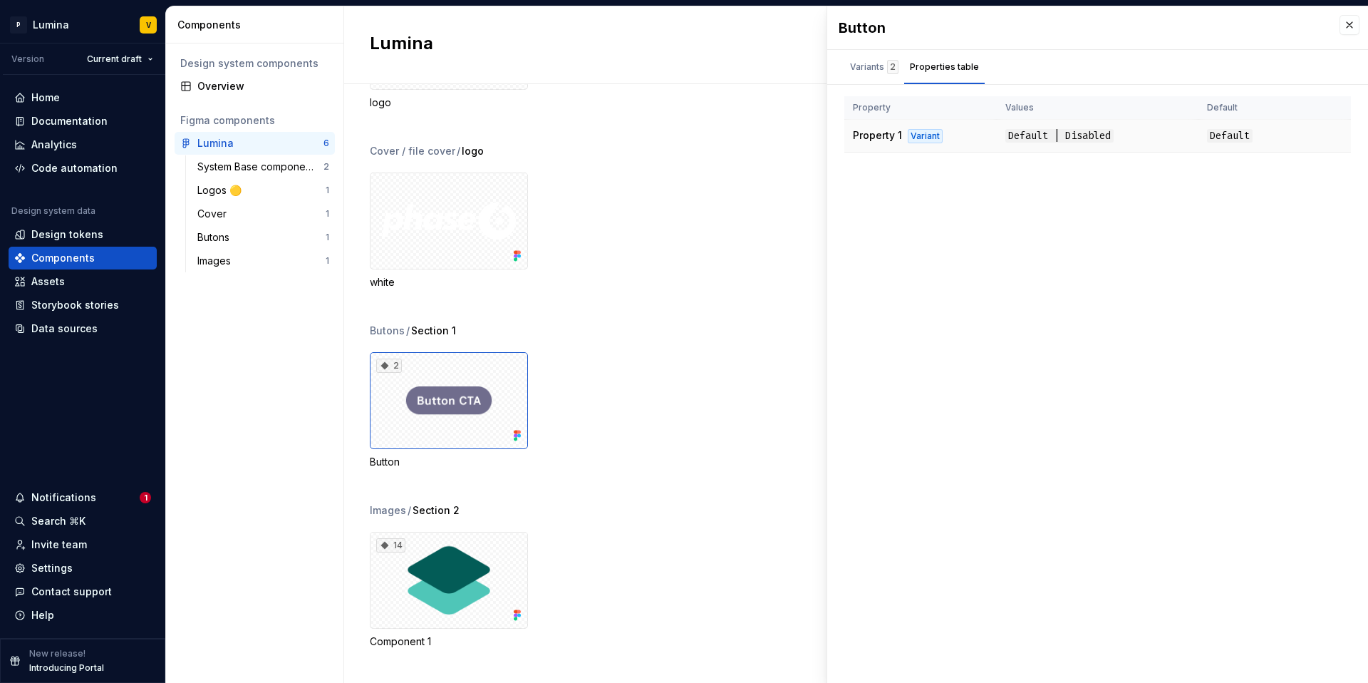
click at [922, 137] on div "Variant" at bounding box center [925, 136] width 35 height 14
click at [66, 232] on div "Design tokens" at bounding box center [67, 234] width 72 height 14
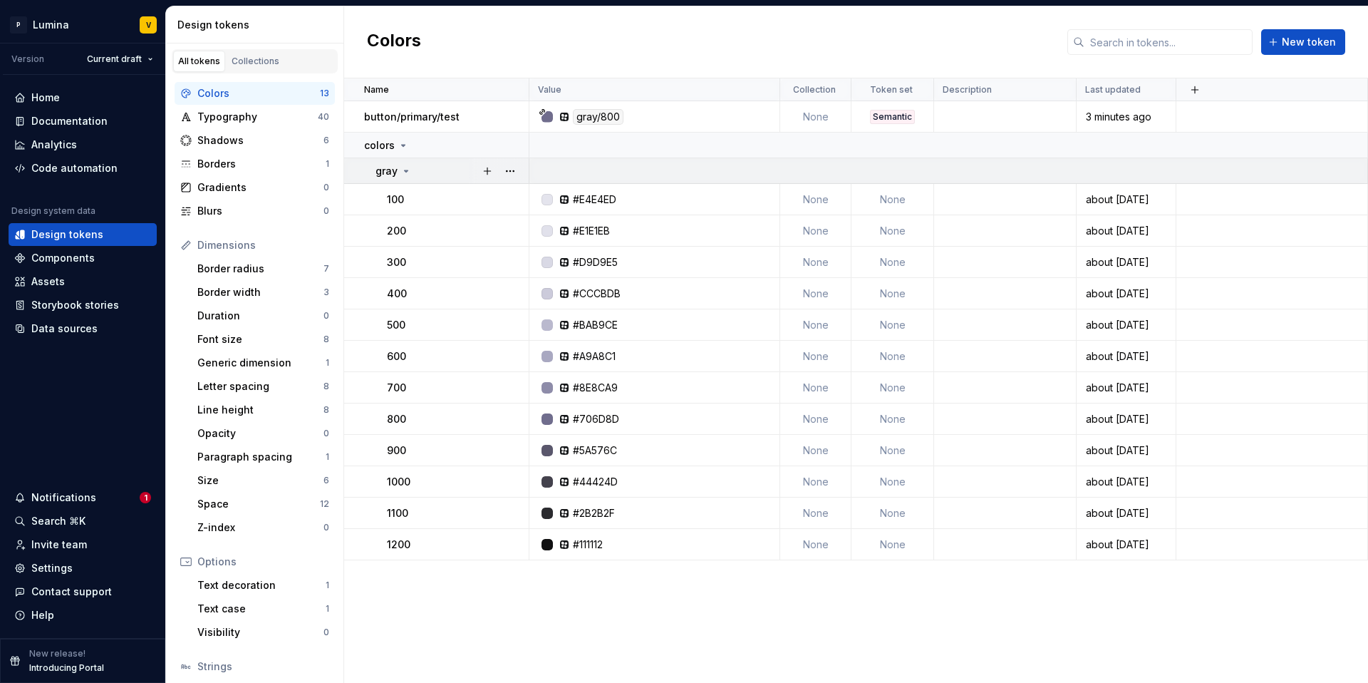
click at [406, 172] on icon at bounding box center [406, 170] width 11 height 11
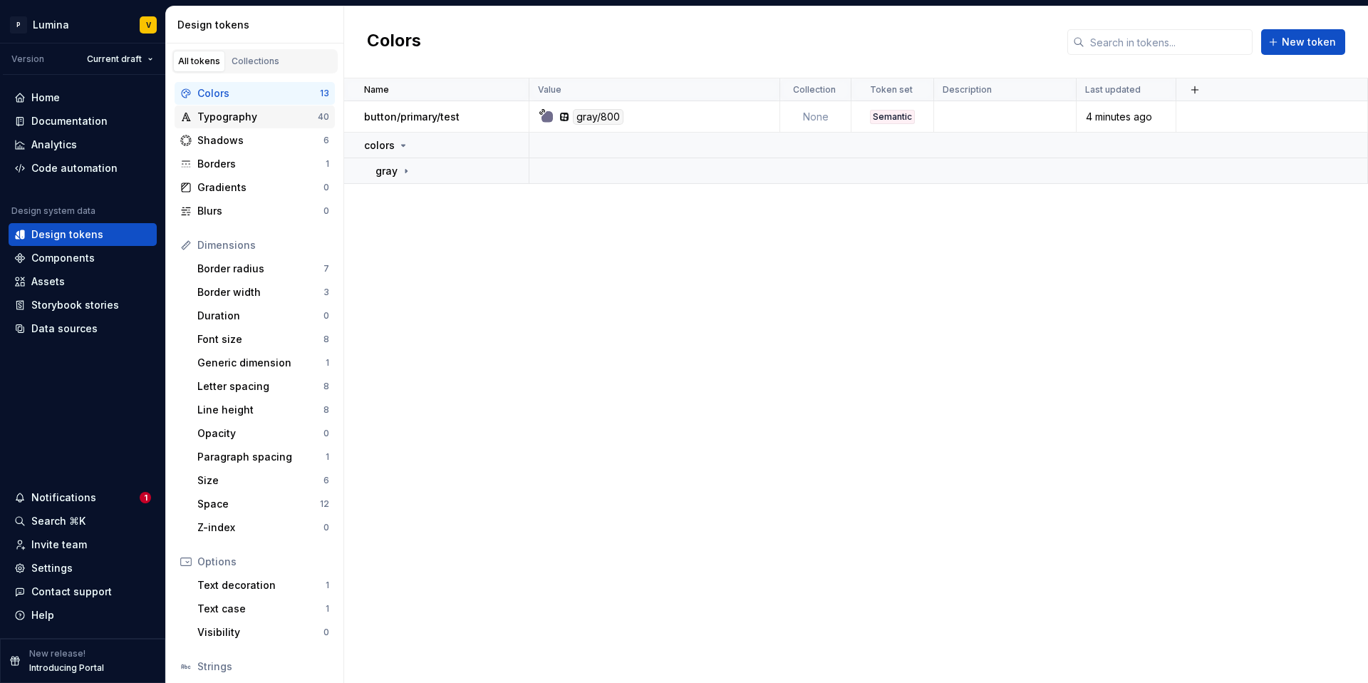
click at [279, 118] on div "Typography" at bounding box center [257, 117] width 120 height 14
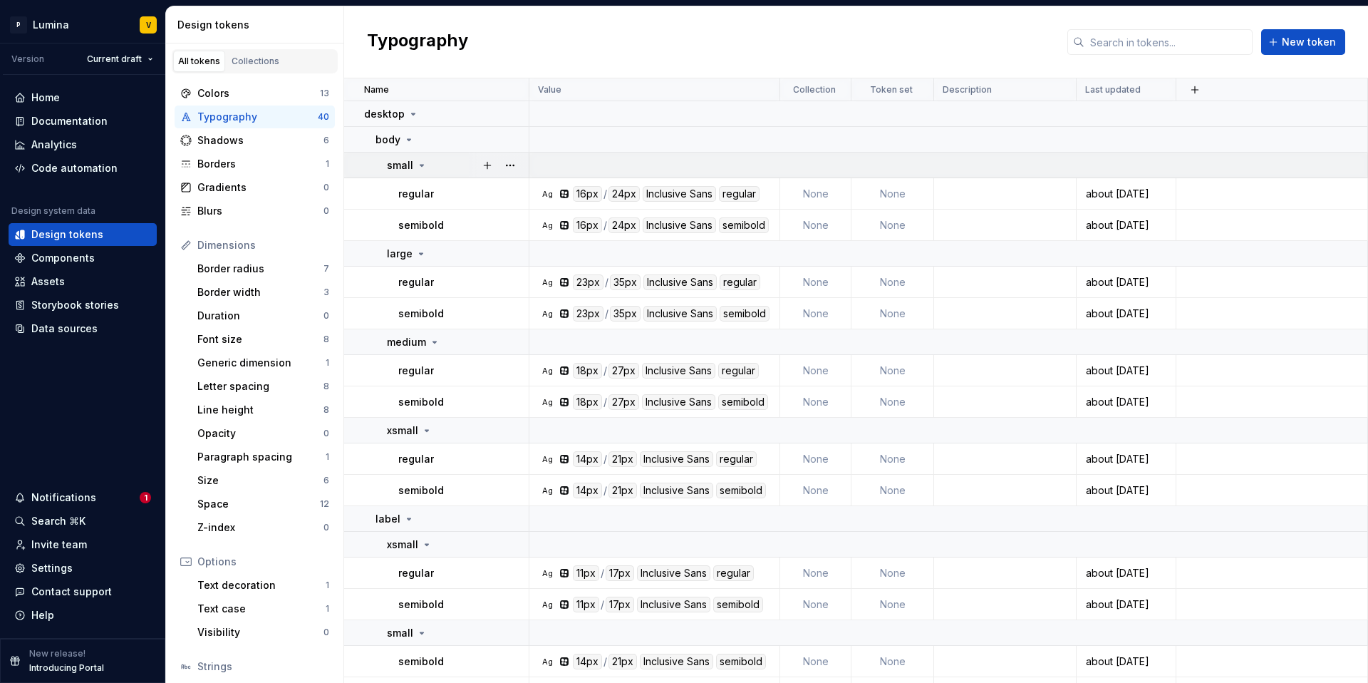
click at [418, 162] on icon at bounding box center [421, 165] width 11 height 11
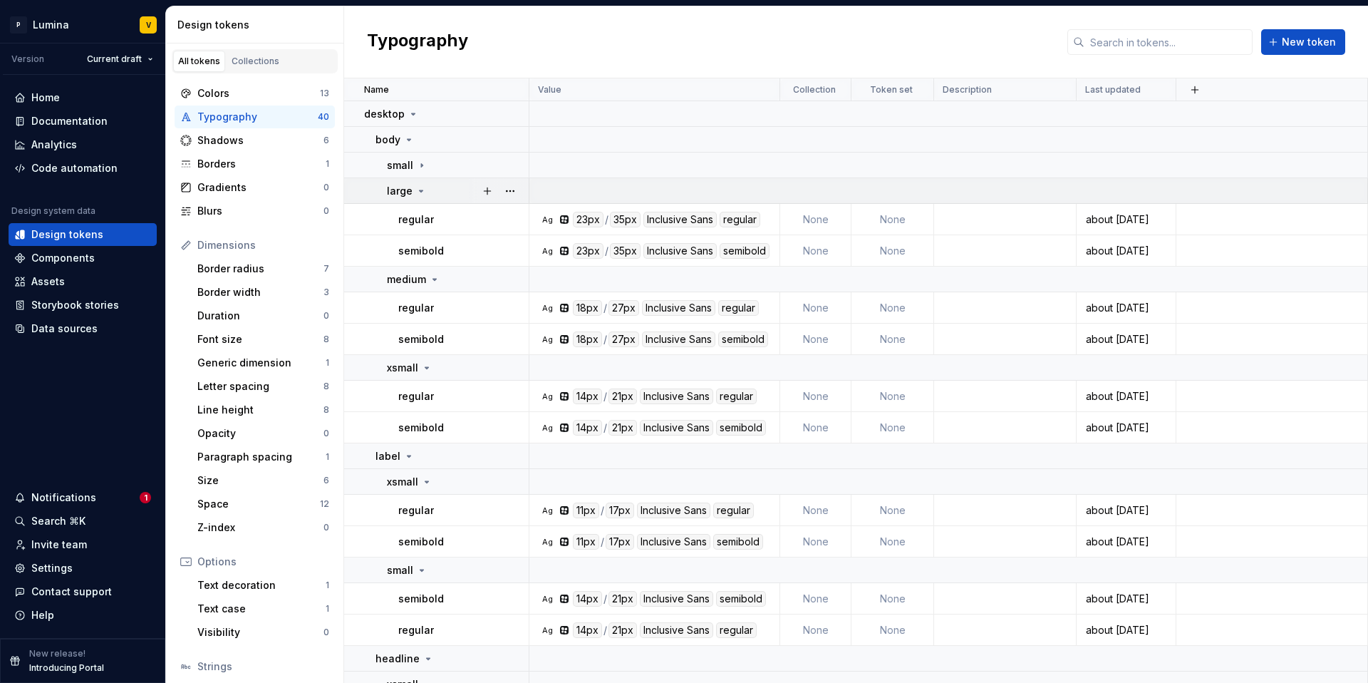
click at [420, 190] on icon at bounding box center [422, 190] width 4 height 1
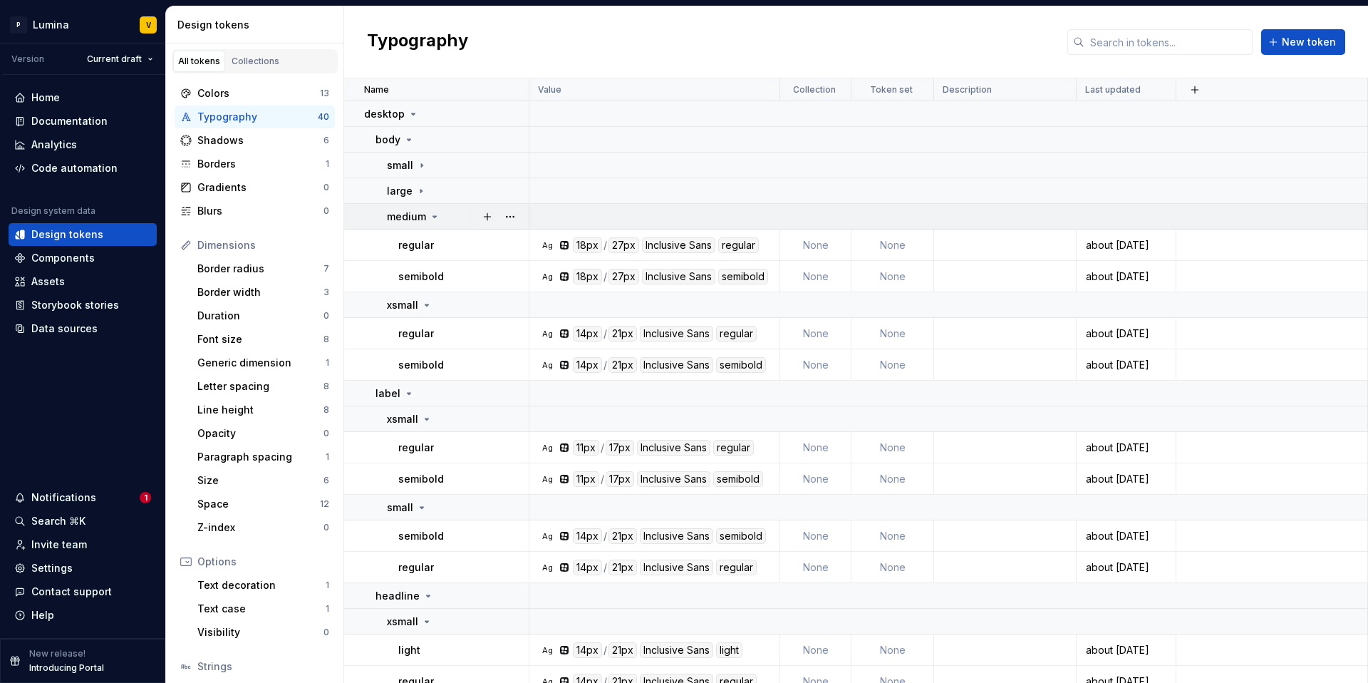
click at [431, 215] on icon at bounding box center [434, 216] width 11 height 11
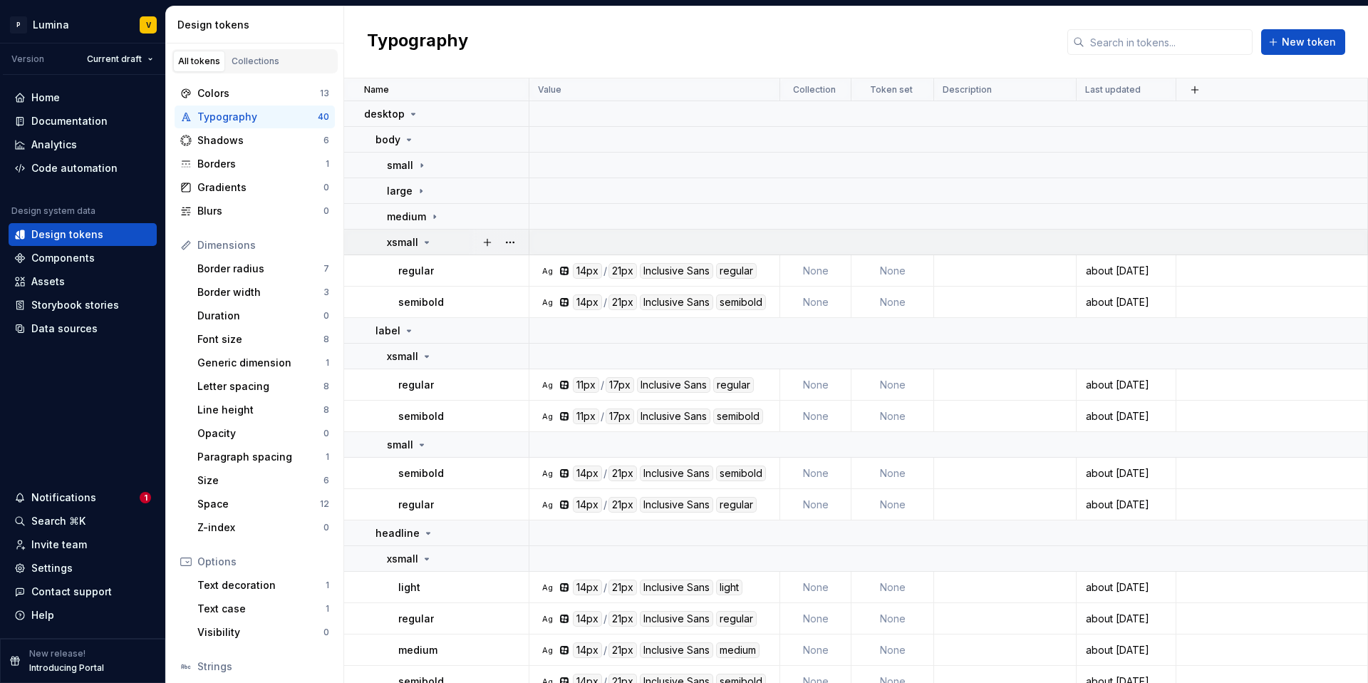
click at [423, 244] on icon at bounding box center [426, 242] width 11 height 11
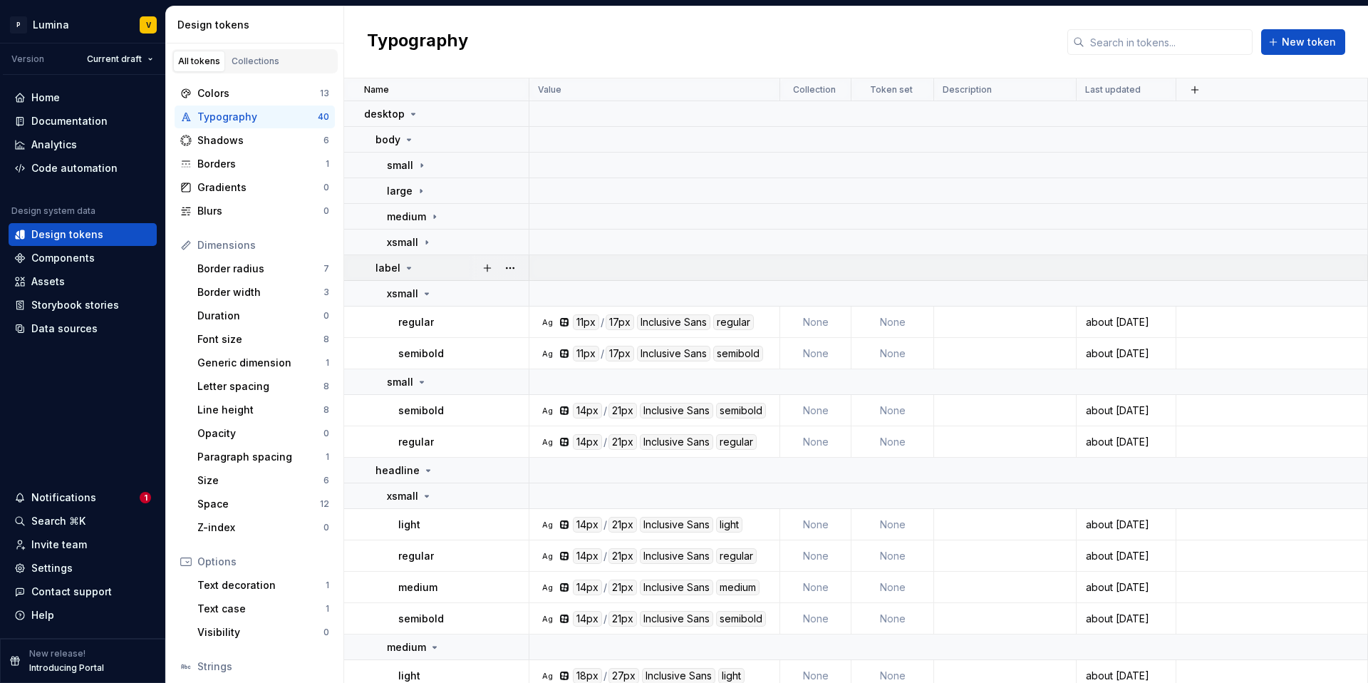
click at [403, 267] on icon at bounding box center [408, 267] width 11 height 11
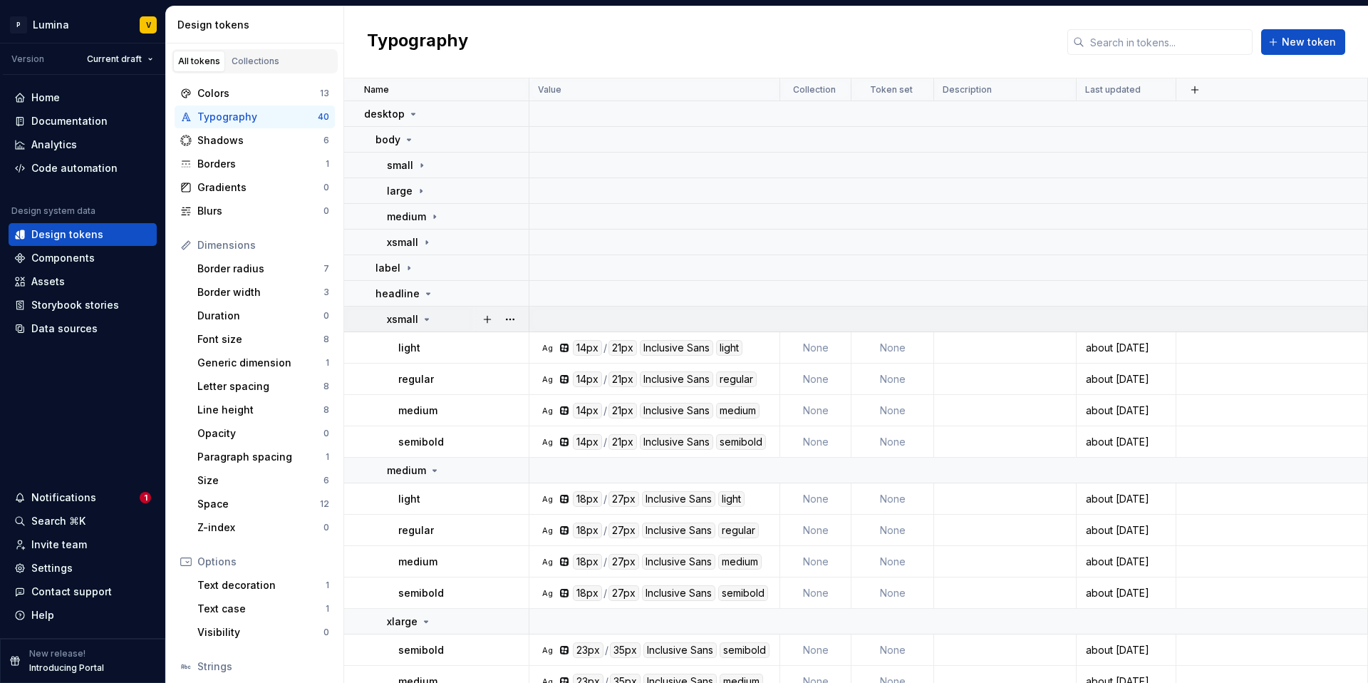
click at [426, 321] on icon at bounding box center [426, 319] width 11 height 11
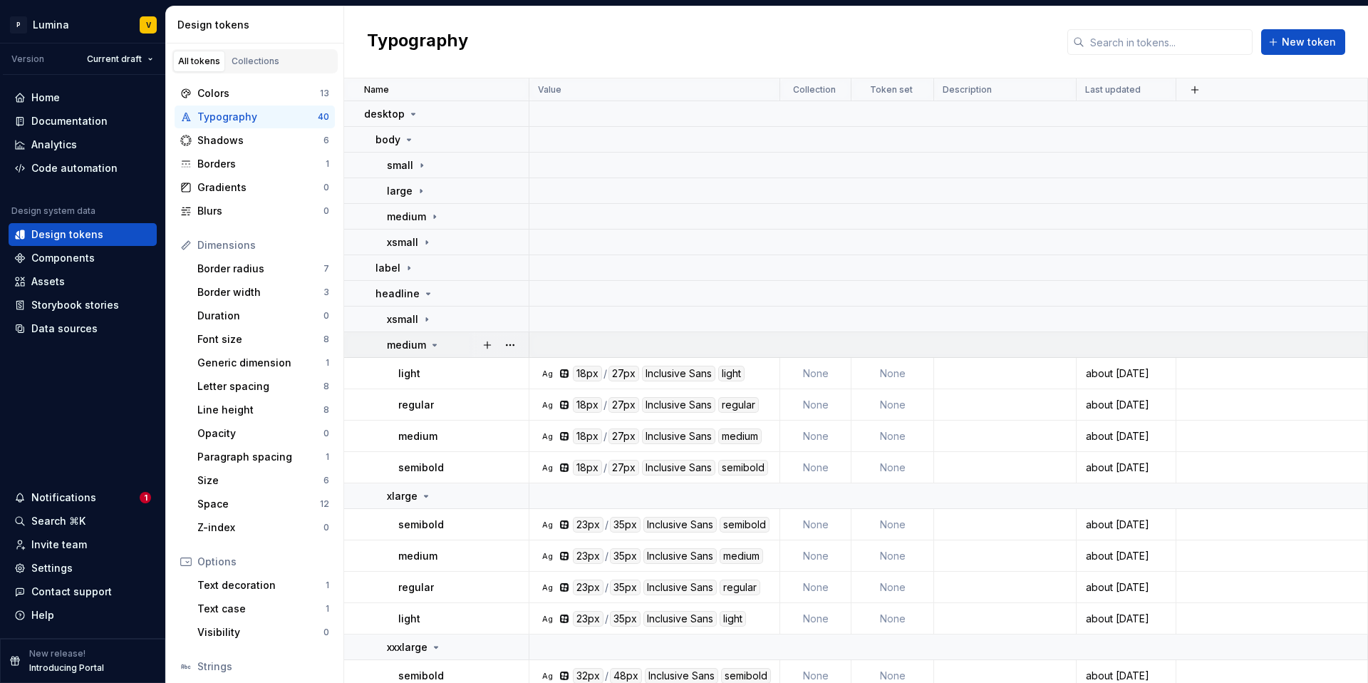
click at [433, 346] on icon at bounding box center [434, 344] width 11 height 11
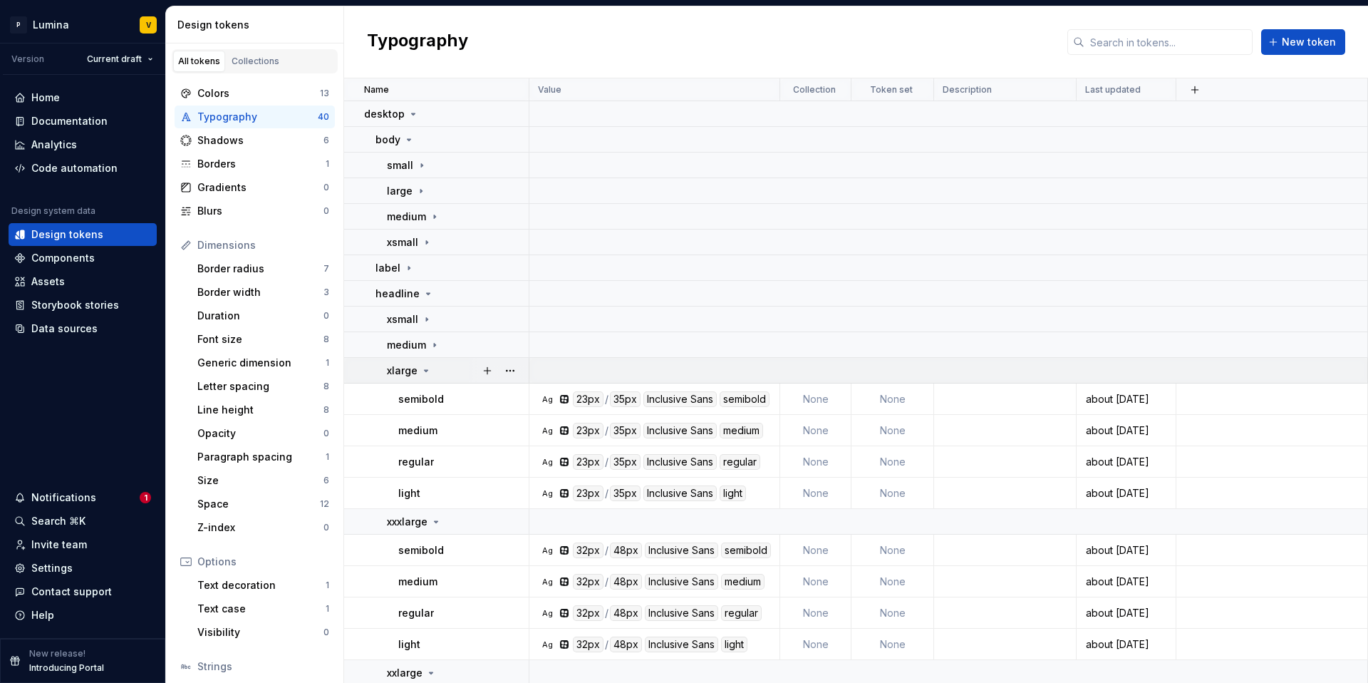
click at [424, 373] on icon at bounding box center [425, 370] width 11 height 11
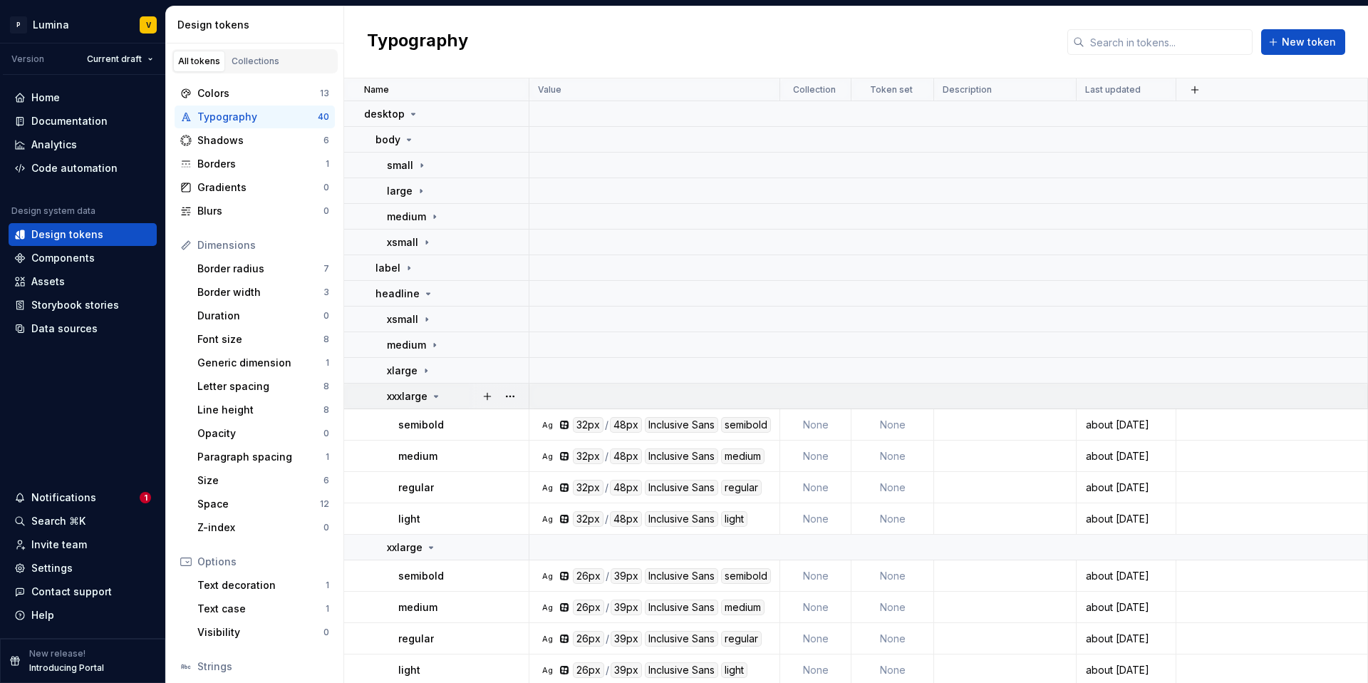
click at [436, 398] on icon at bounding box center [435, 396] width 11 height 11
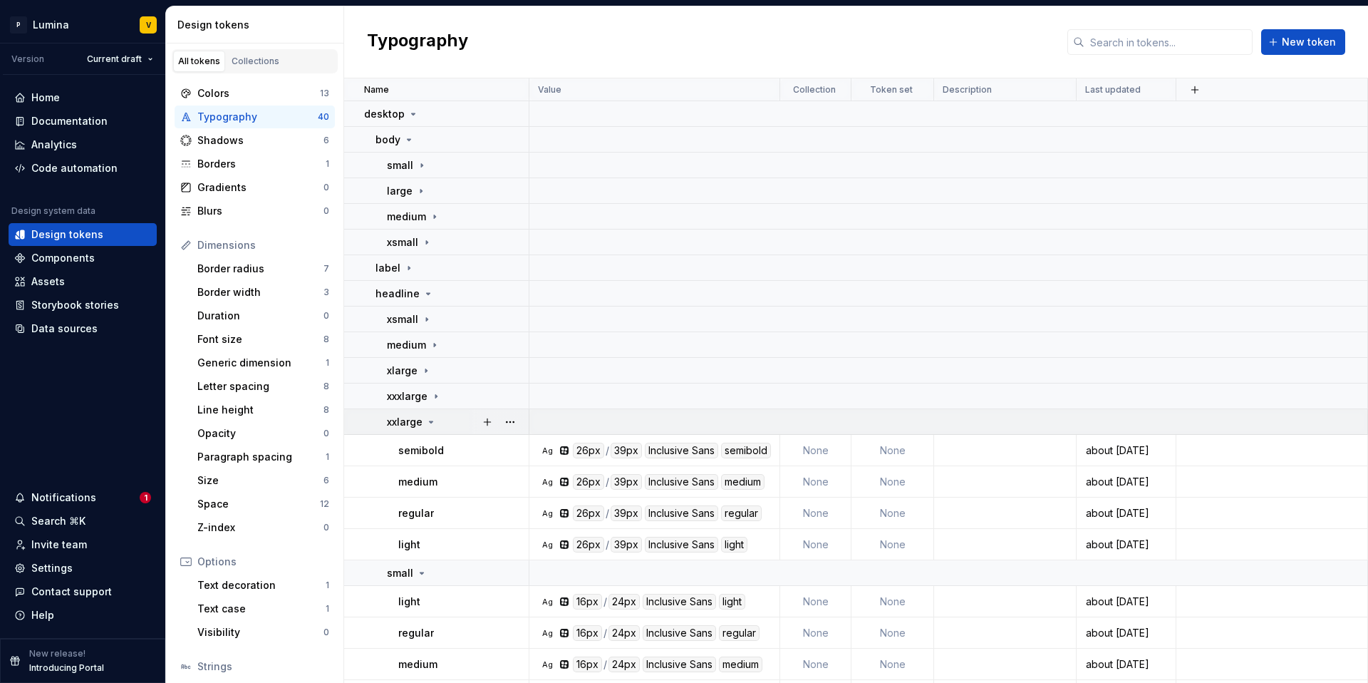
click at [426, 423] on icon at bounding box center [430, 421] width 11 height 11
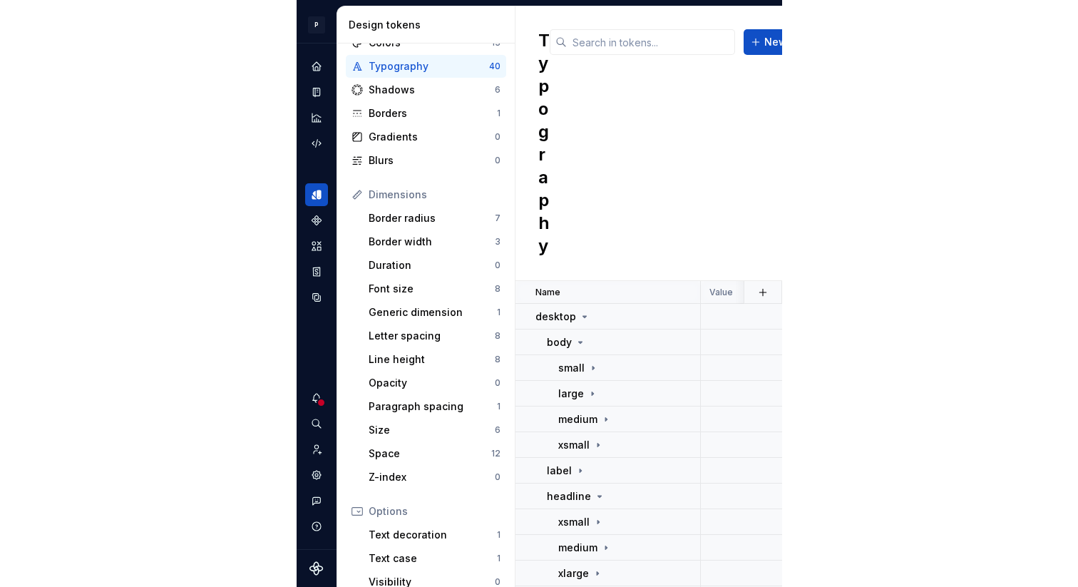
scroll to position [106, 0]
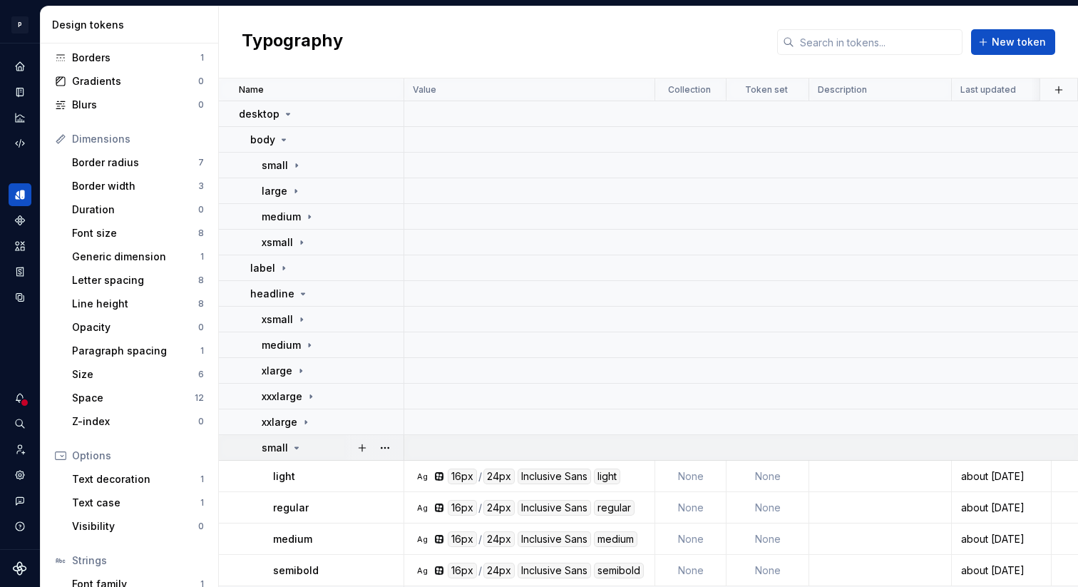
click at [296, 449] on icon at bounding box center [296, 447] width 11 height 11
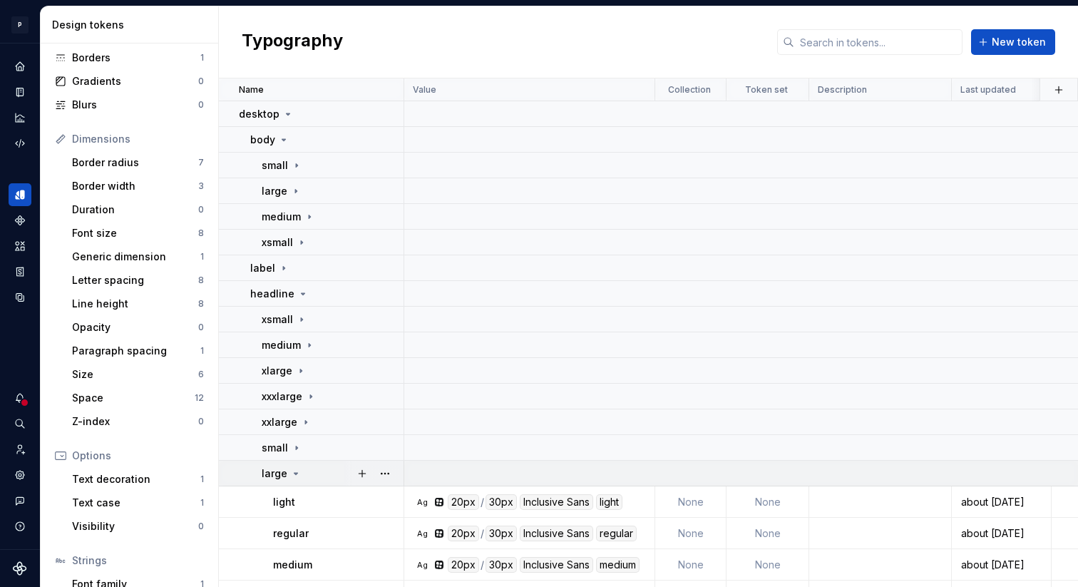
click at [296, 470] on icon at bounding box center [295, 473] width 11 height 11
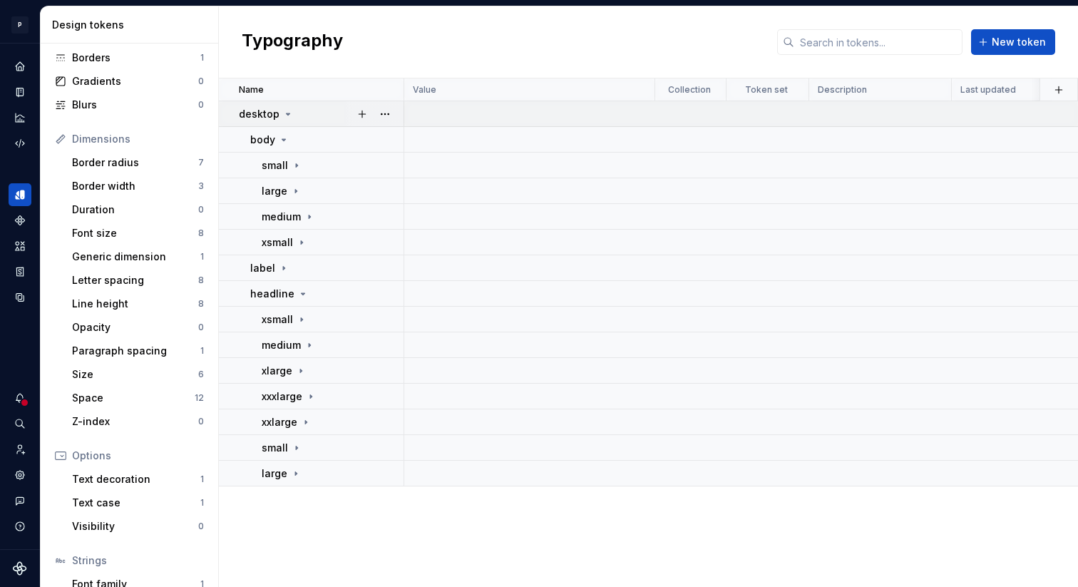
click at [284, 118] on icon at bounding box center [287, 113] width 11 height 11
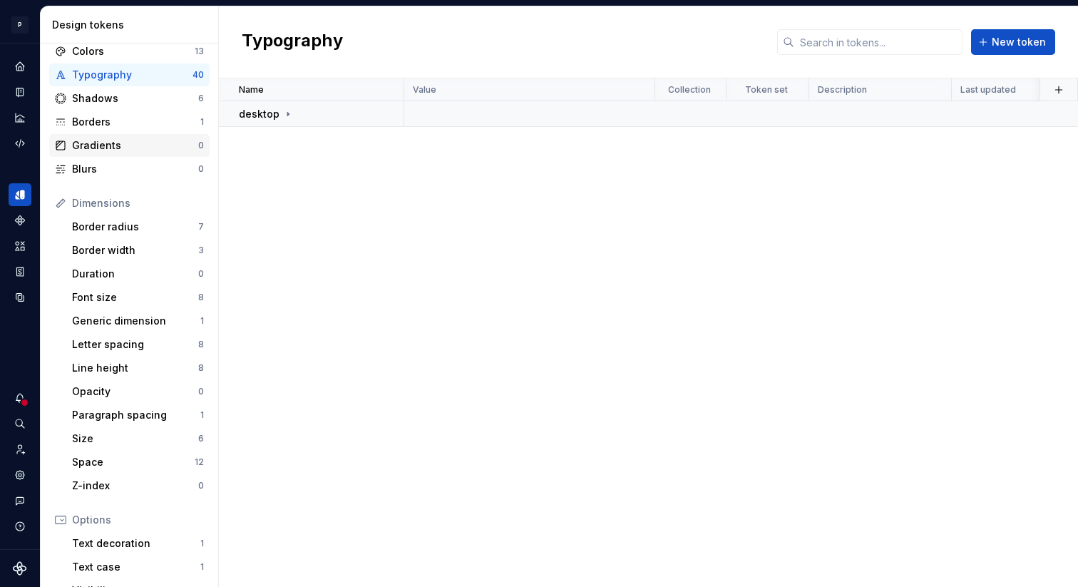
scroll to position [0, 0]
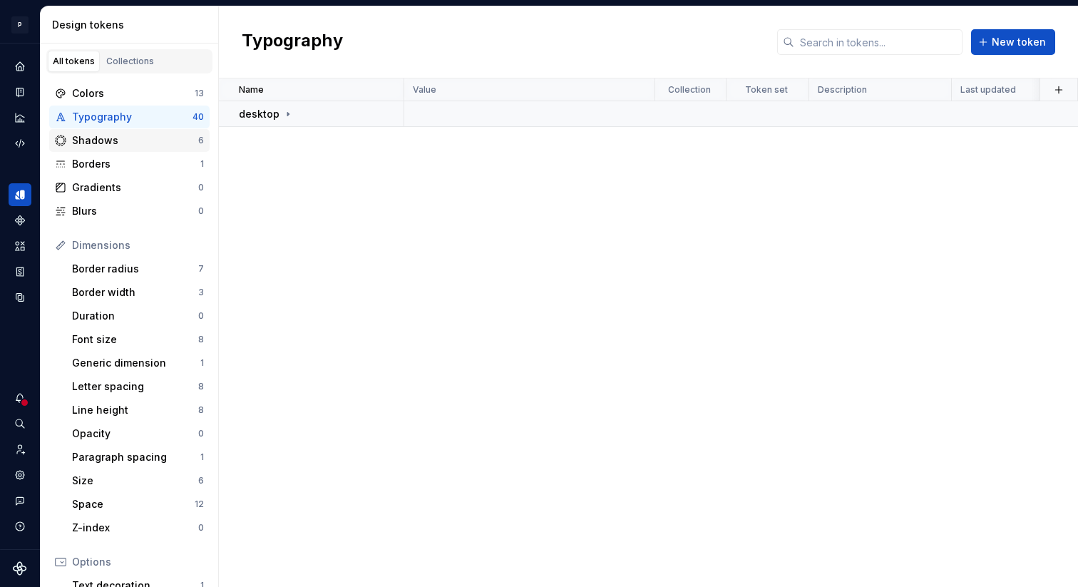
click at [125, 150] on div "Shadows 6" at bounding box center [129, 140] width 160 height 23
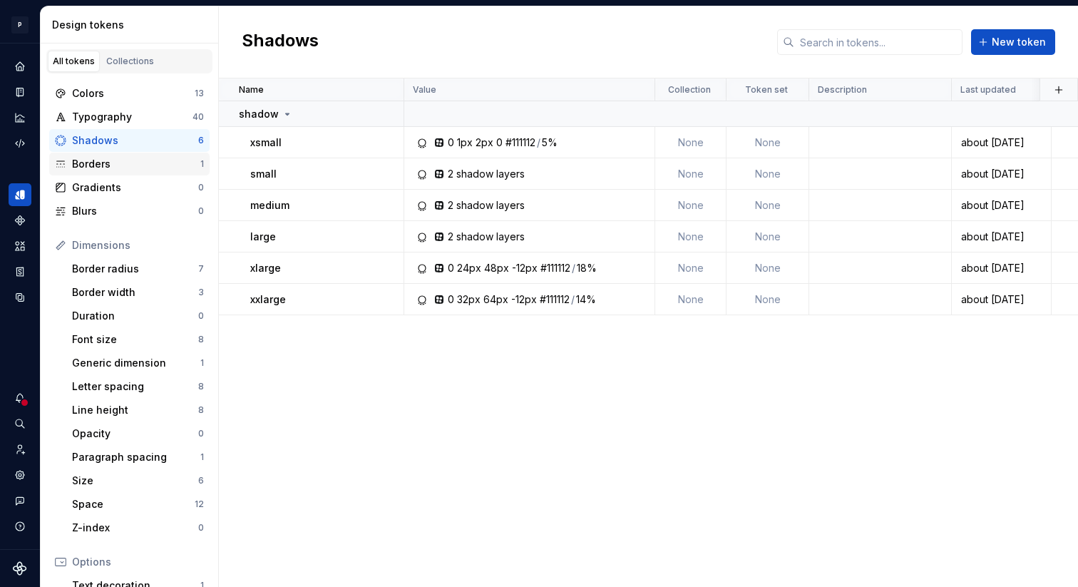
click at [121, 157] on div "Borders" at bounding box center [136, 164] width 128 height 14
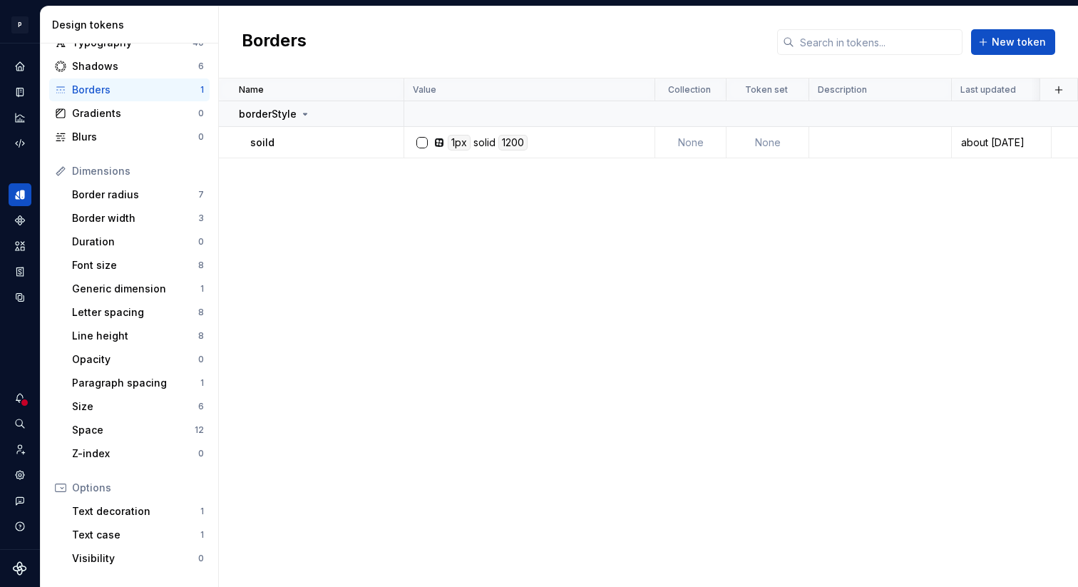
scroll to position [120, 0]
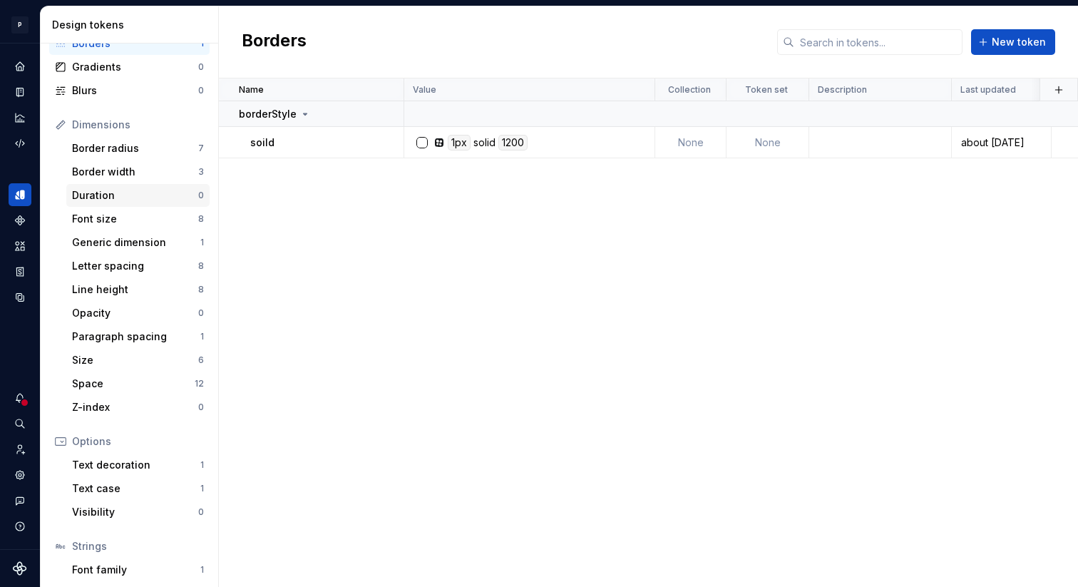
click at [123, 199] on div "Duration" at bounding box center [135, 195] width 126 height 14
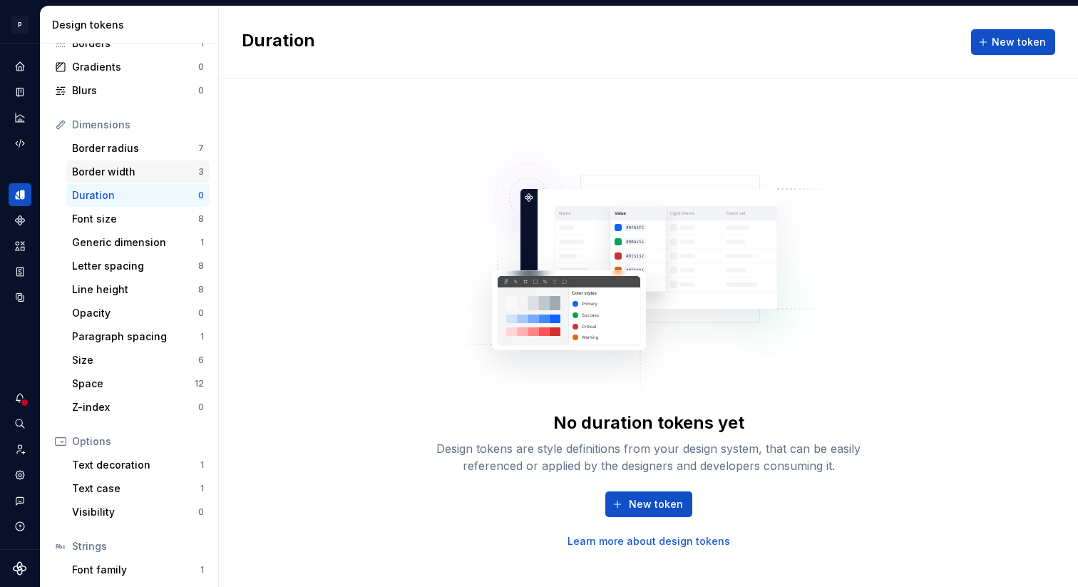
click at [126, 167] on div "Border width" at bounding box center [135, 172] width 126 height 14
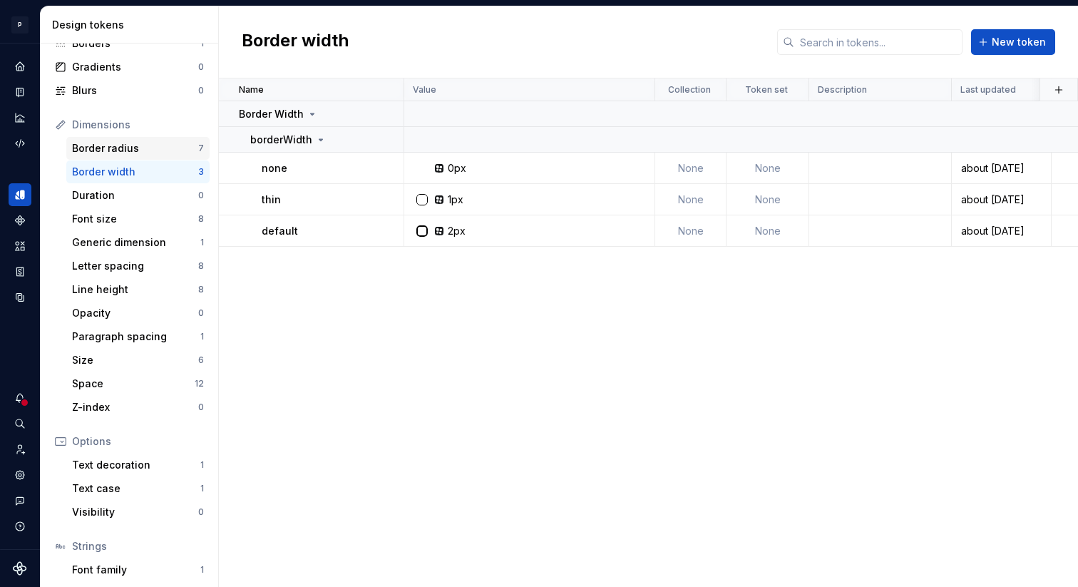
click at [130, 141] on div "Border radius" at bounding box center [135, 148] width 126 height 14
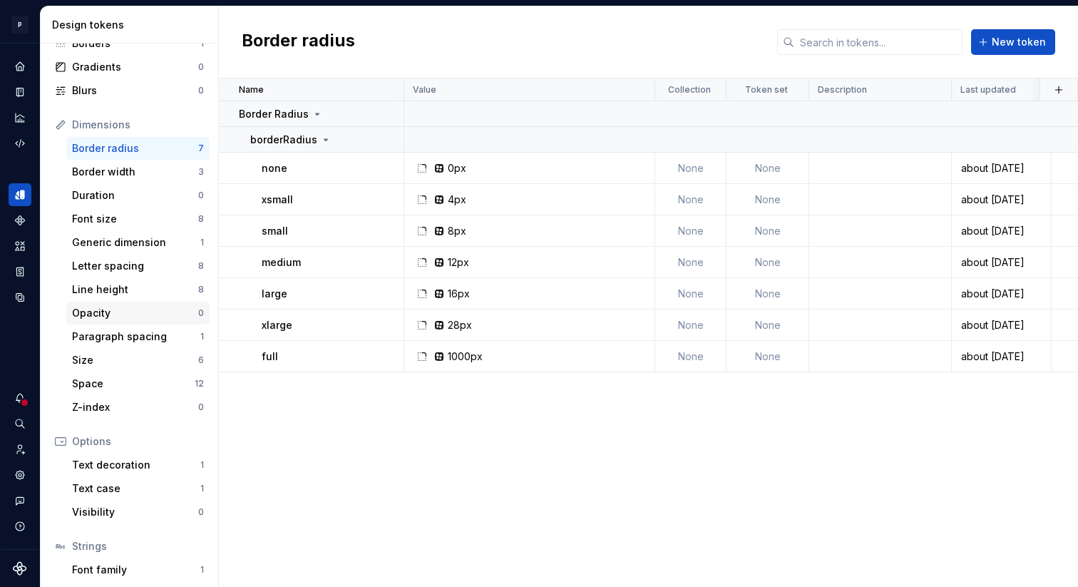
scroll to position [129, 0]
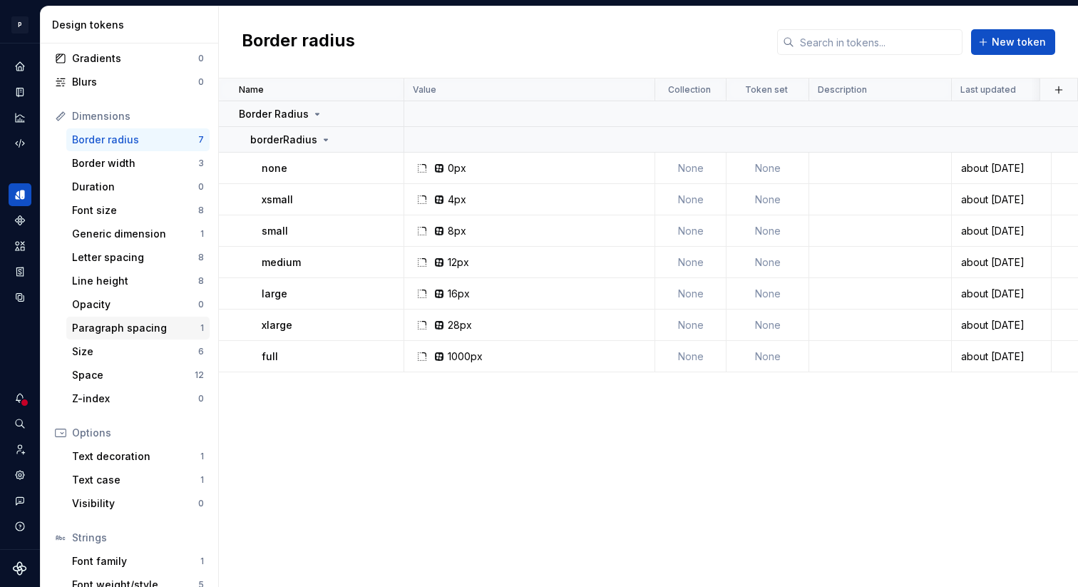
click at [105, 335] on div "Paragraph spacing 1" at bounding box center [137, 327] width 143 height 23
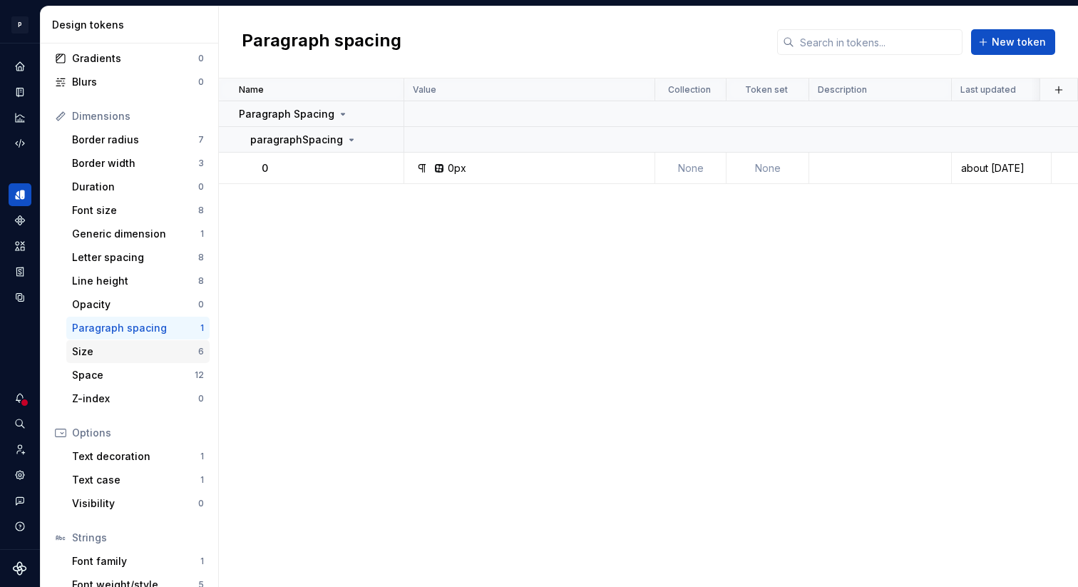
click at [96, 358] on div "Size" at bounding box center [135, 351] width 126 height 14
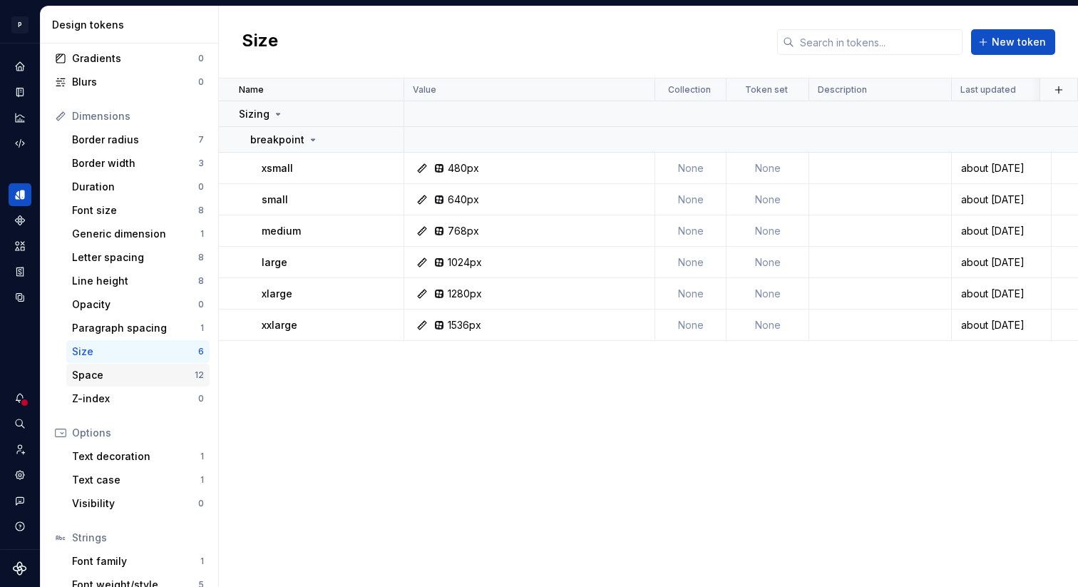
click at [96, 380] on div "Space" at bounding box center [133, 375] width 123 height 14
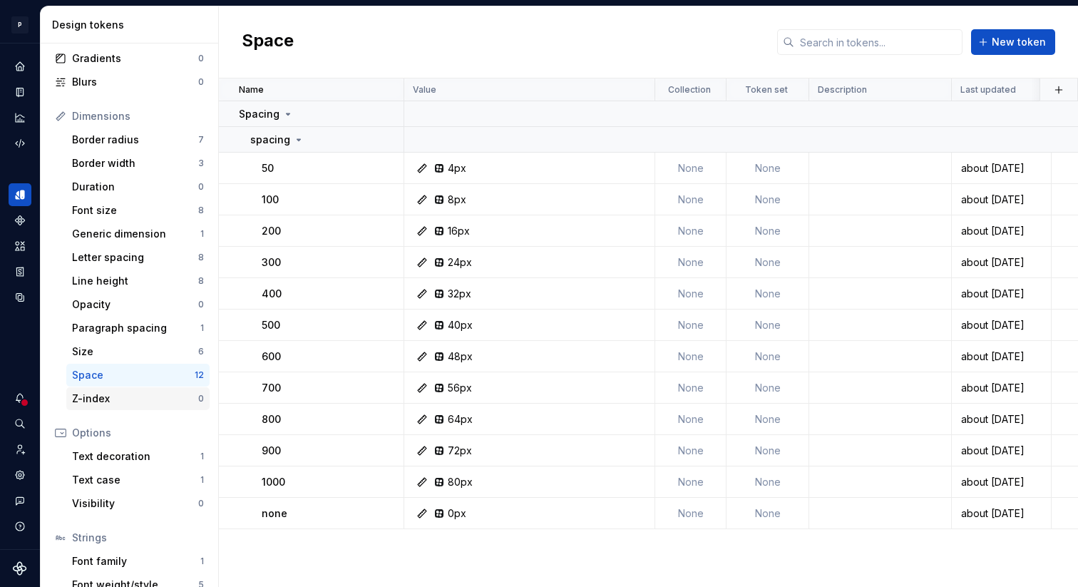
click at [96, 407] on div "Z-index 0" at bounding box center [137, 398] width 143 height 23
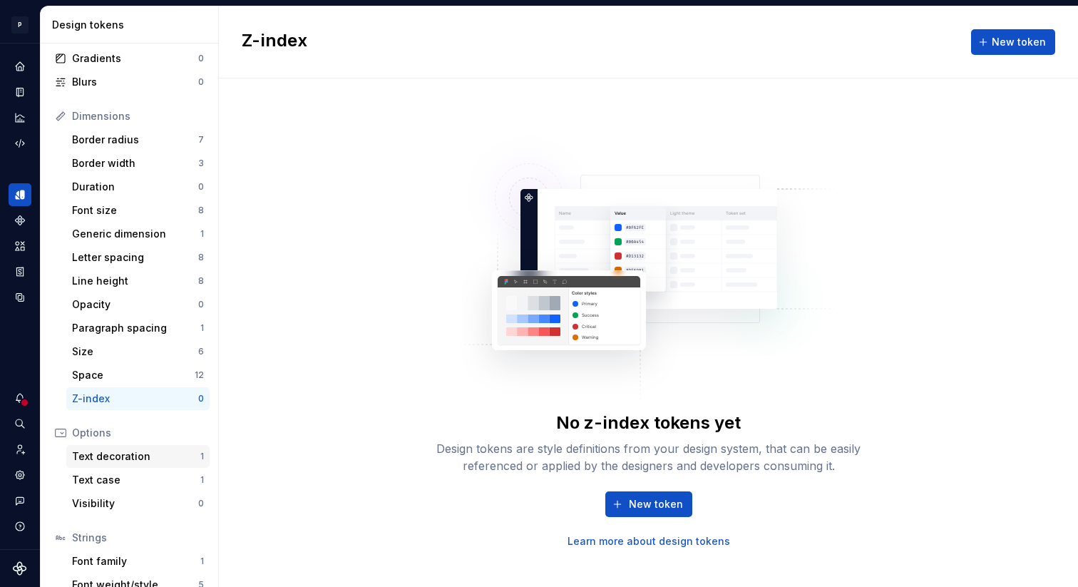
click at [105, 455] on div "Text decoration" at bounding box center [136, 456] width 128 height 14
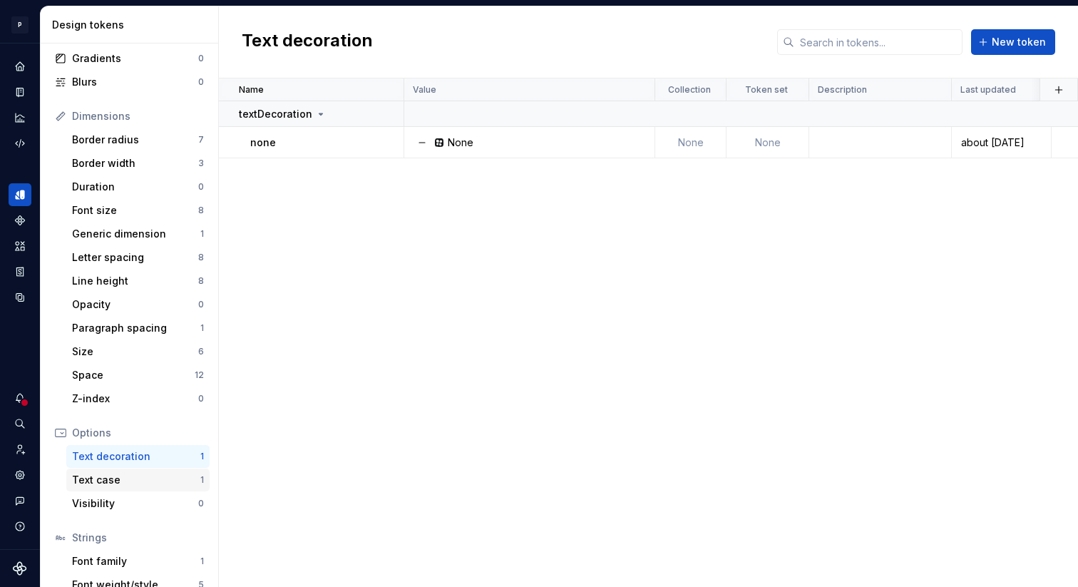
click at [102, 481] on div "Text case" at bounding box center [136, 480] width 128 height 14
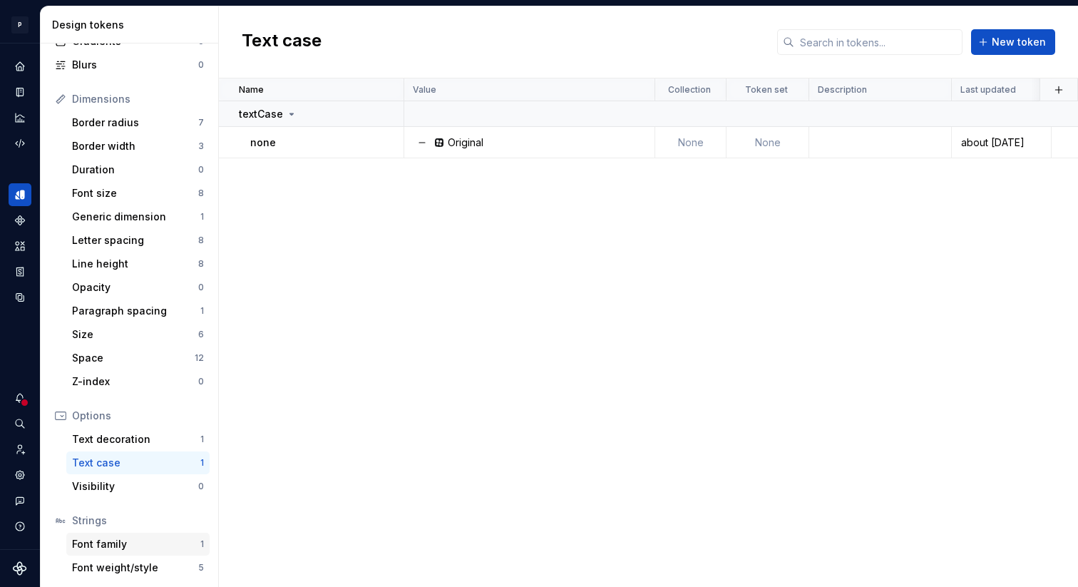
click at [96, 541] on div "Font family" at bounding box center [136, 544] width 128 height 14
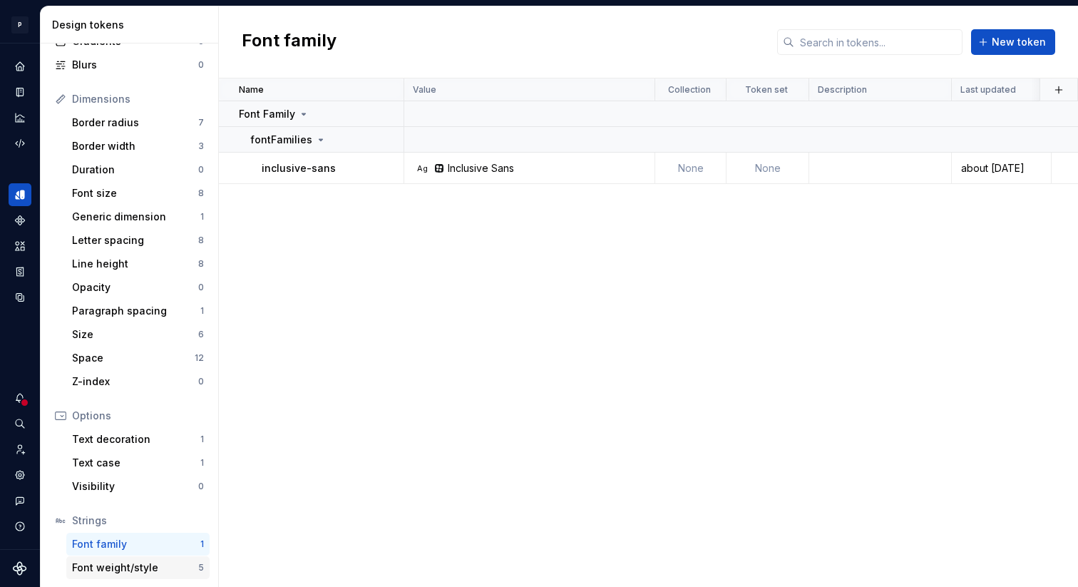
click at [97, 571] on div "Font weight/style" at bounding box center [135, 567] width 126 height 14
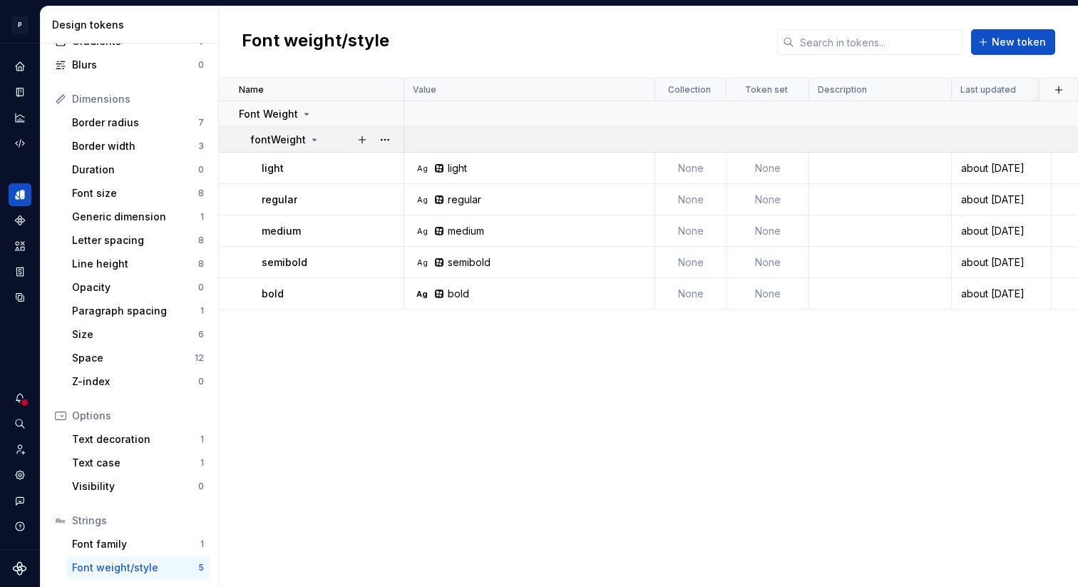
click at [313, 139] on icon at bounding box center [315, 139] width 4 height 1
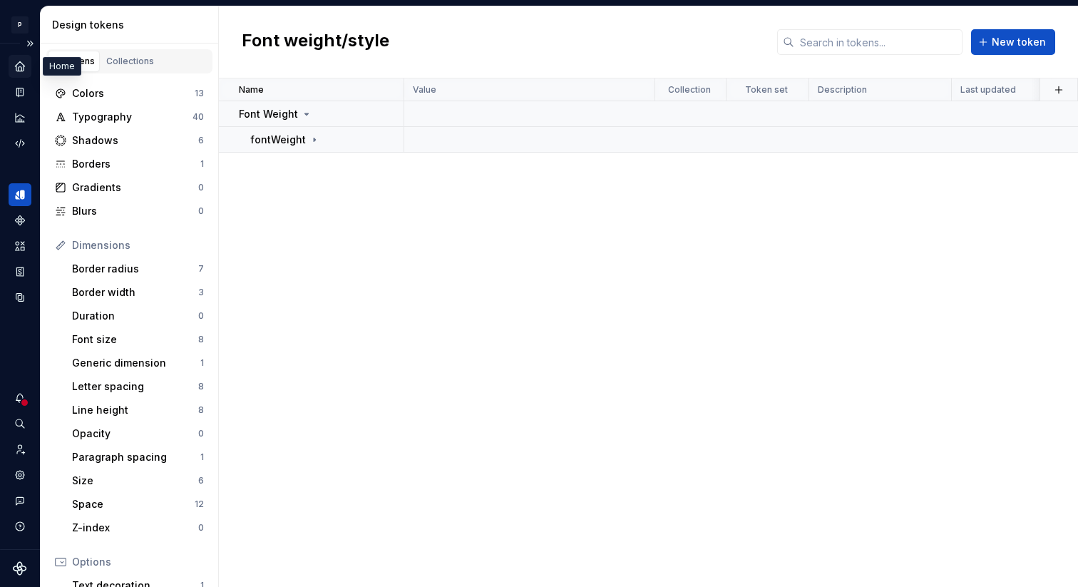
click at [25, 67] on icon "Home" at bounding box center [20, 66] width 13 height 13
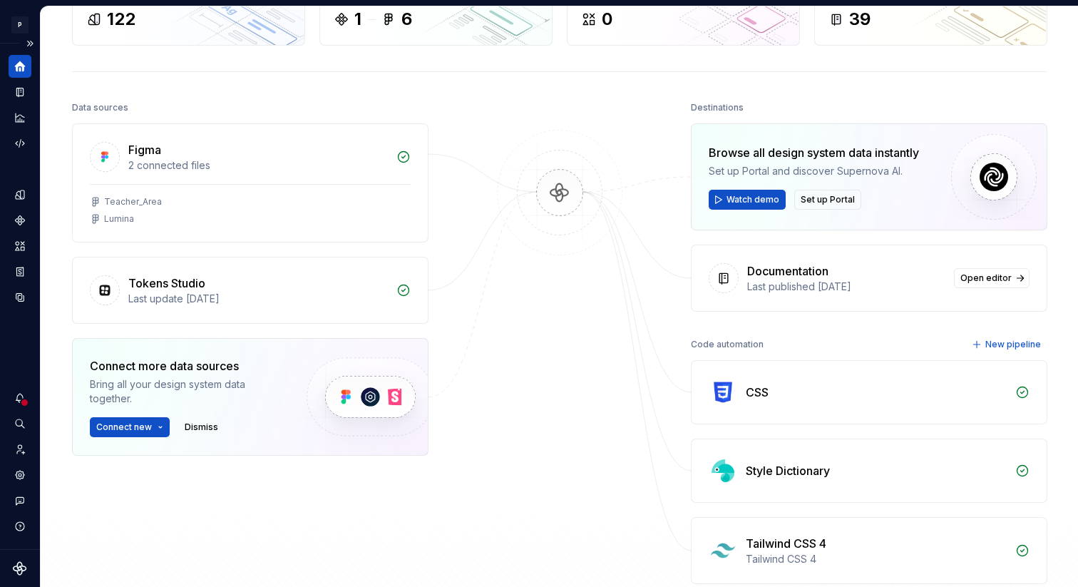
scroll to position [76, 0]
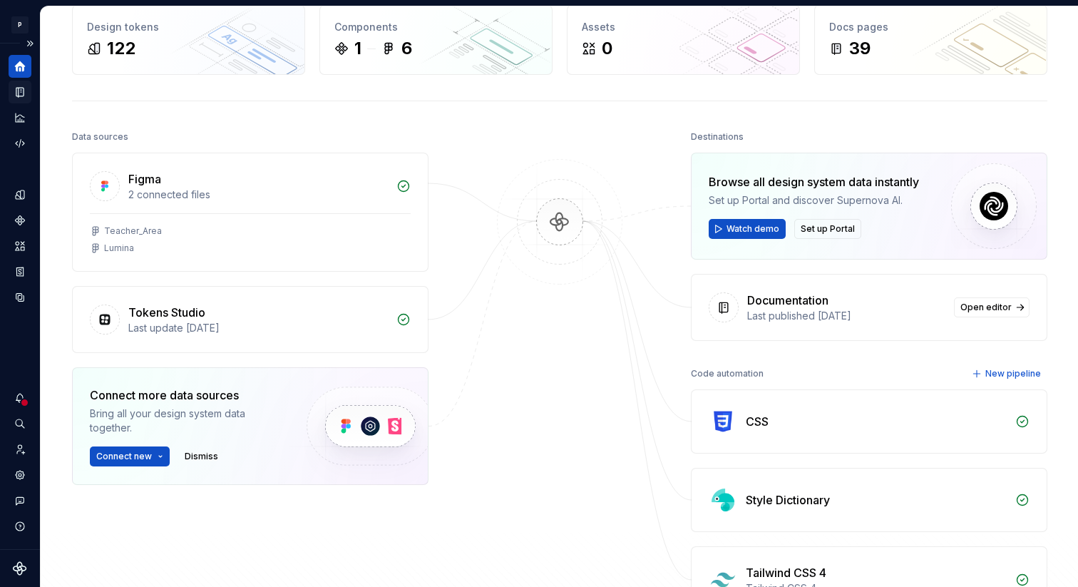
click at [17, 102] on div "Documentation" at bounding box center [20, 92] width 23 height 23
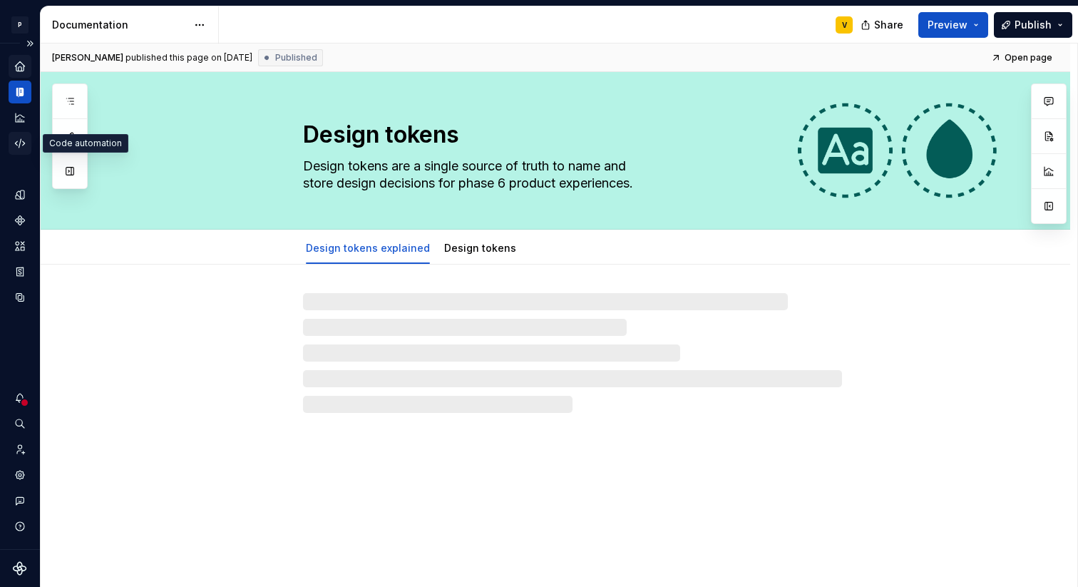
click at [21, 132] on div "Code automation" at bounding box center [20, 143] width 23 height 23
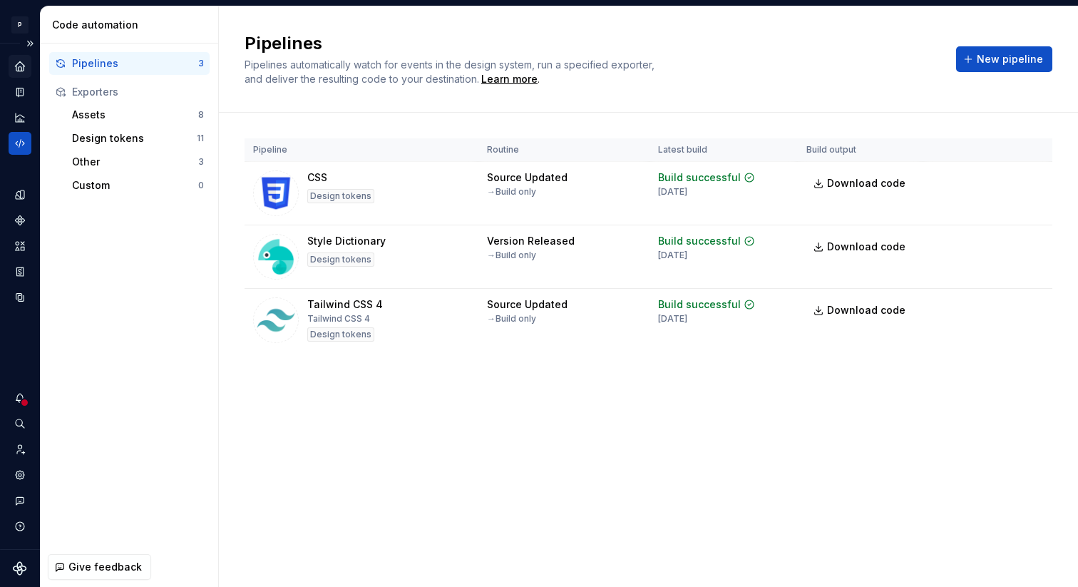
click at [19, 155] on div "Design system data" at bounding box center [20, 182] width 23 height 254
click at [19, 197] on icon "Design tokens" at bounding box center [19, 194] width 9 height 9
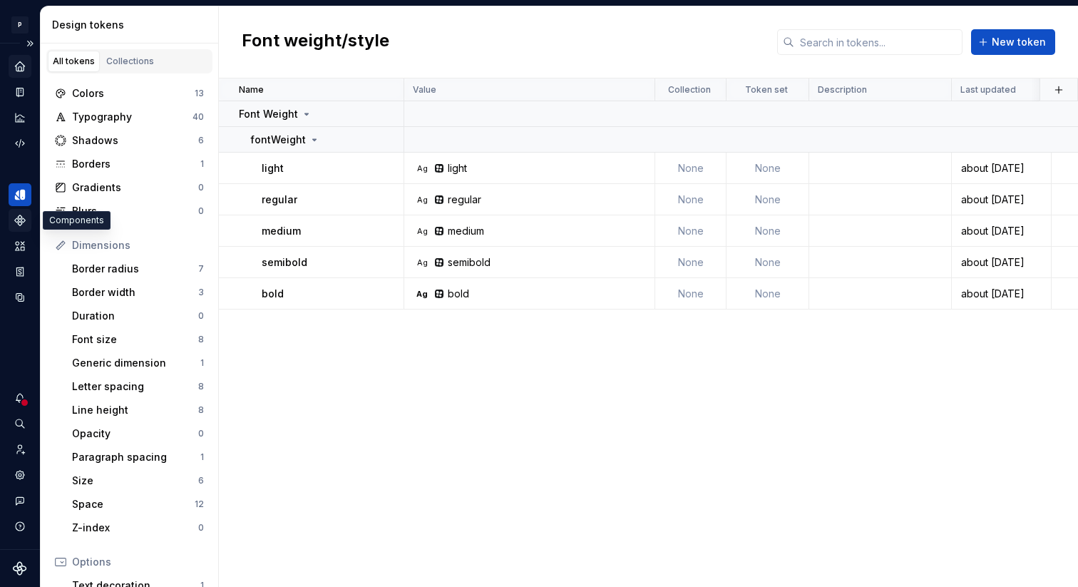
click at [22, 217] on icon "Components" at bounding box center [20, 220] width 13 height 13
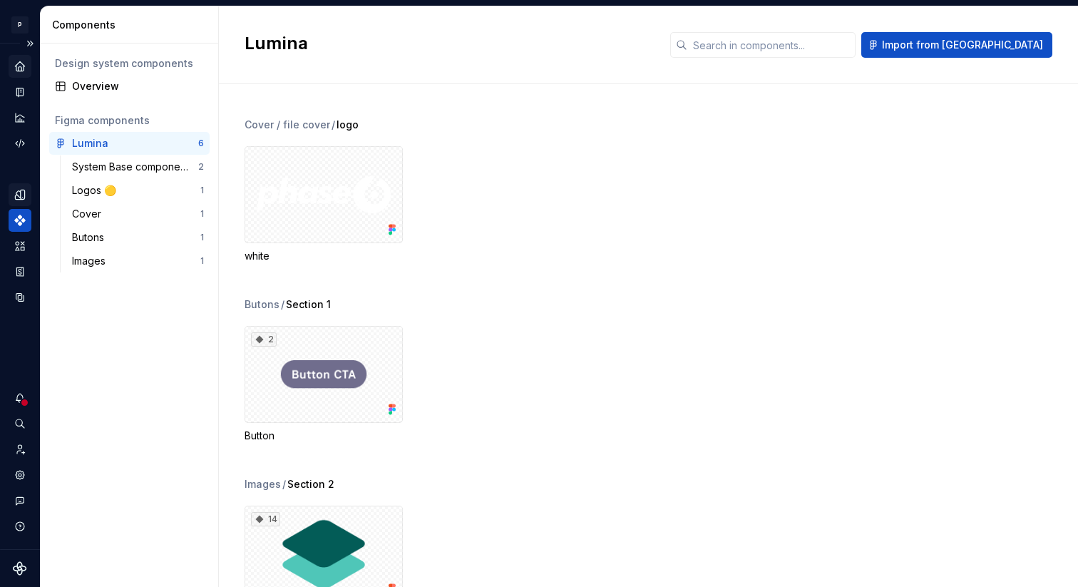
scroll to position [396, 0]
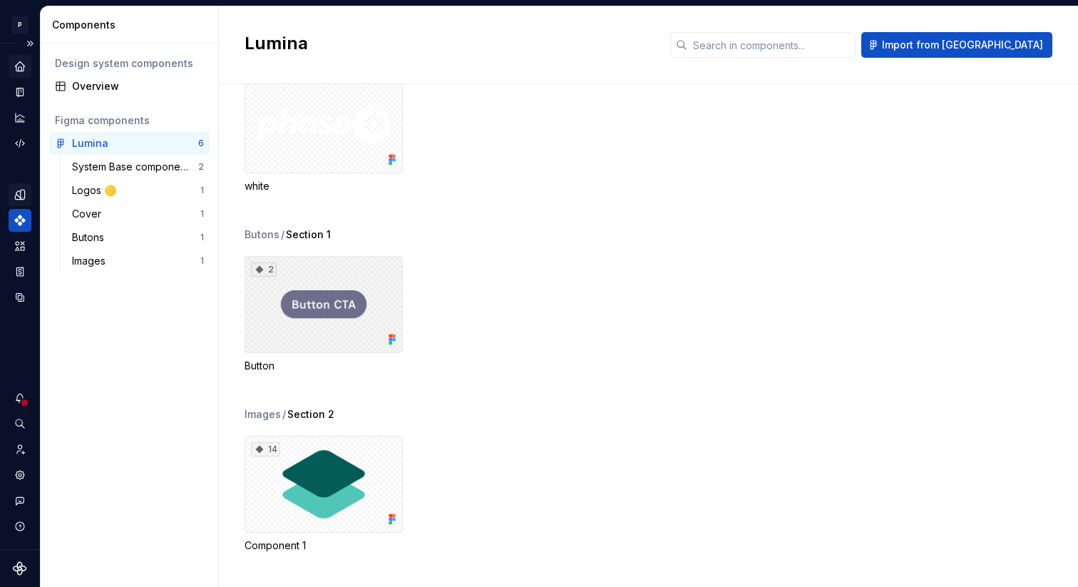
click at [282, 277] on div "2" at bounding box center [323, 304] width 158 height 97
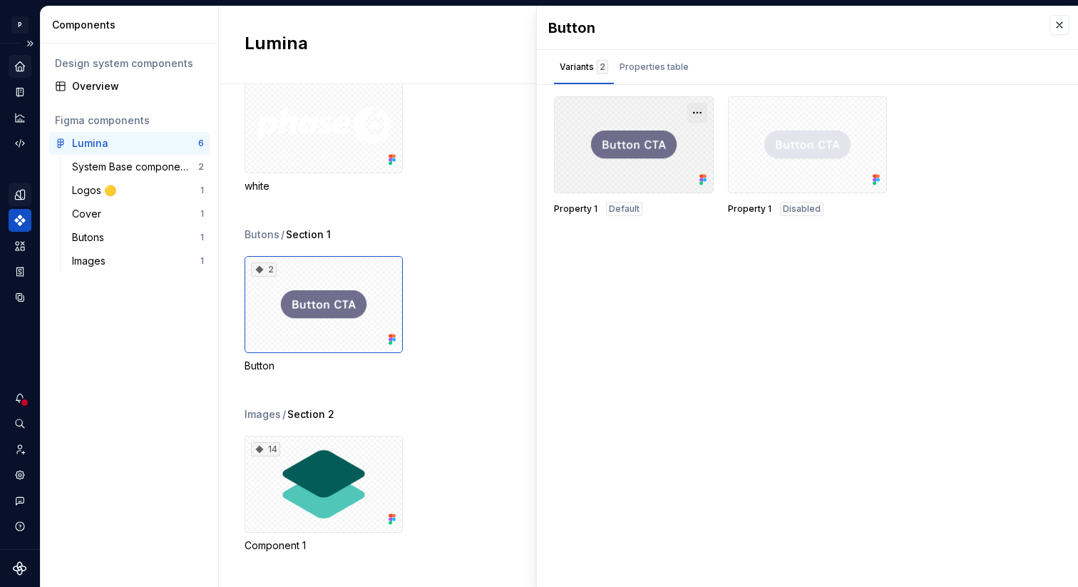
click at [701, 109] on button "button" at bounding box center [697, 113] width 20 height 20
click at [472, 309] on div "2 Button" at bounding box center [660, 314] width 833 height 117
click at [17, 252] on div "Assets" at bounding box center [20, 245] width 23 height 23
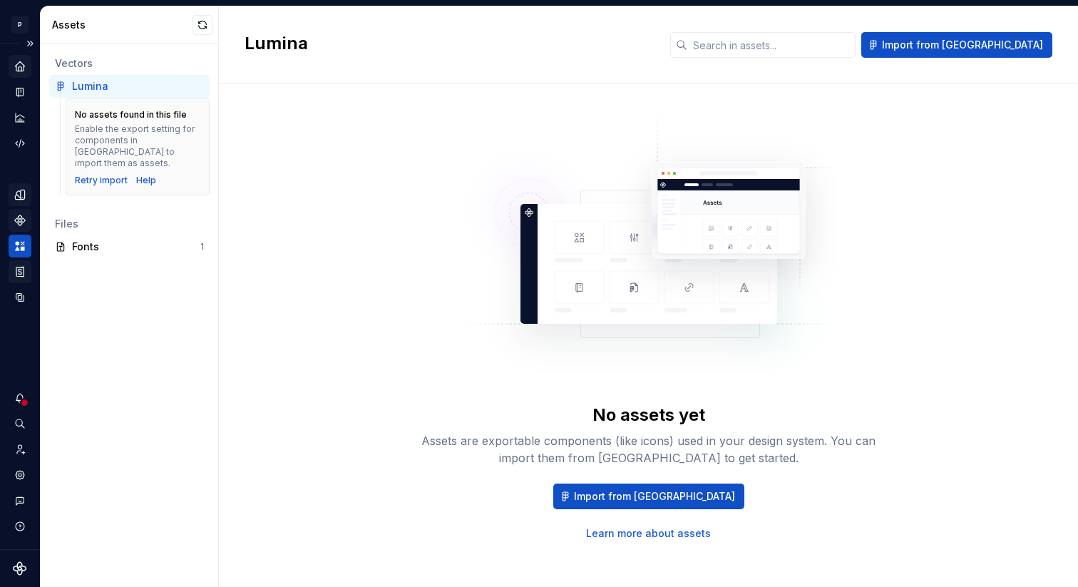
click at [14, 280] on div "Storybook stories" at bounding box center [20, 271] width 23 height 23
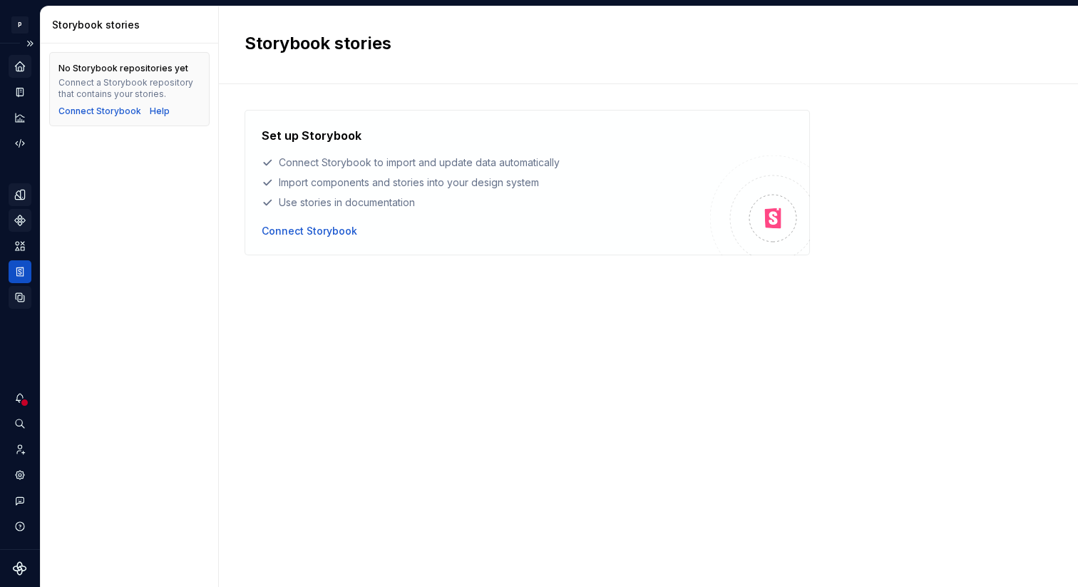
click at [19, 297] on icon "Data sources" at bounding box center [20, 297] width 13 height 13
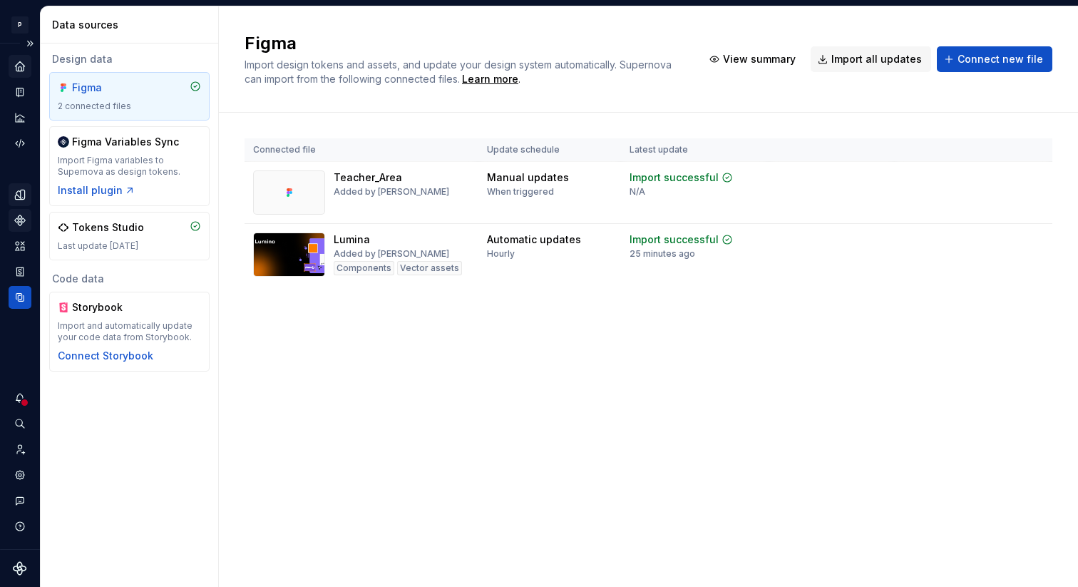
click at [14, 207] on div "Design system data" at bounding box center [20, 244] width 23 height 128
click at [20, 192] on icon "Design tokens" at bounding box center [19, 194] width 9 height 9
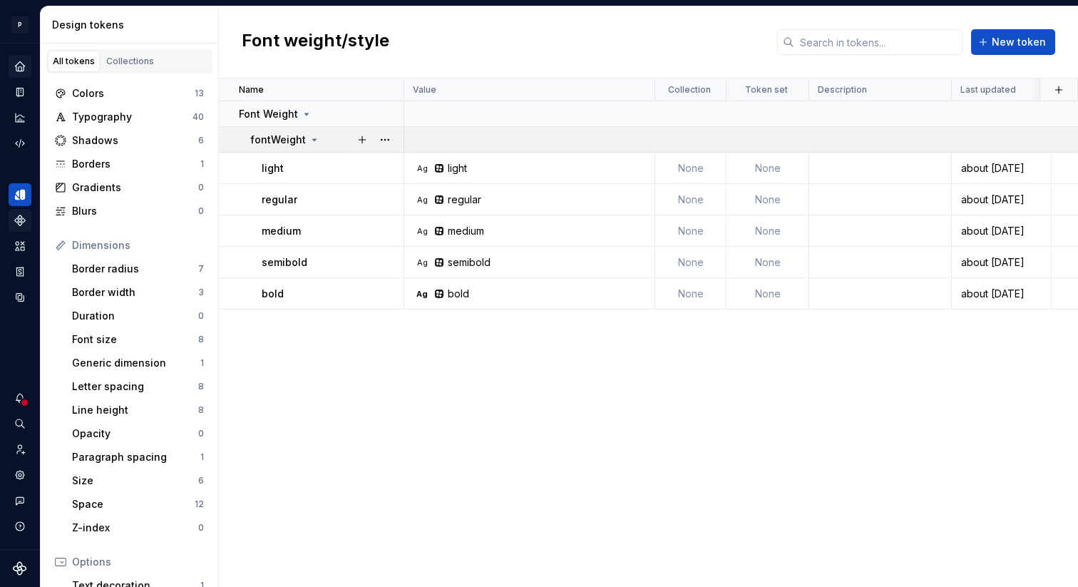
click at [304, 138] on div "fontWeight" at bounding box center [285, 140] width 70 height 14
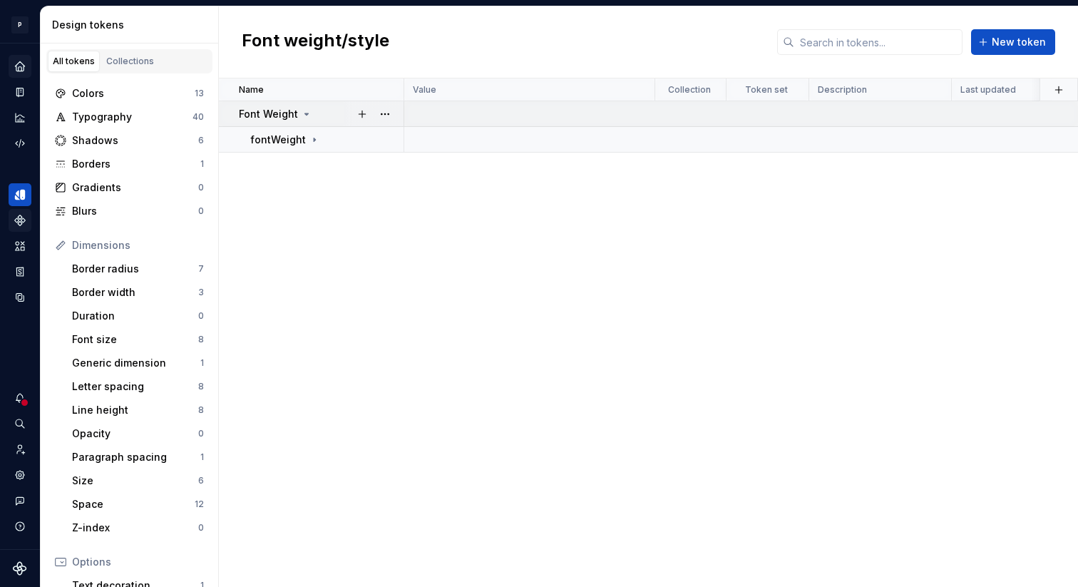
click at [301, 115] on icon at bounding box center [306, 113] width 11 height 11
click at [155, 91] on div "Colors" at bounding box center [133, 93] width 123 height 14
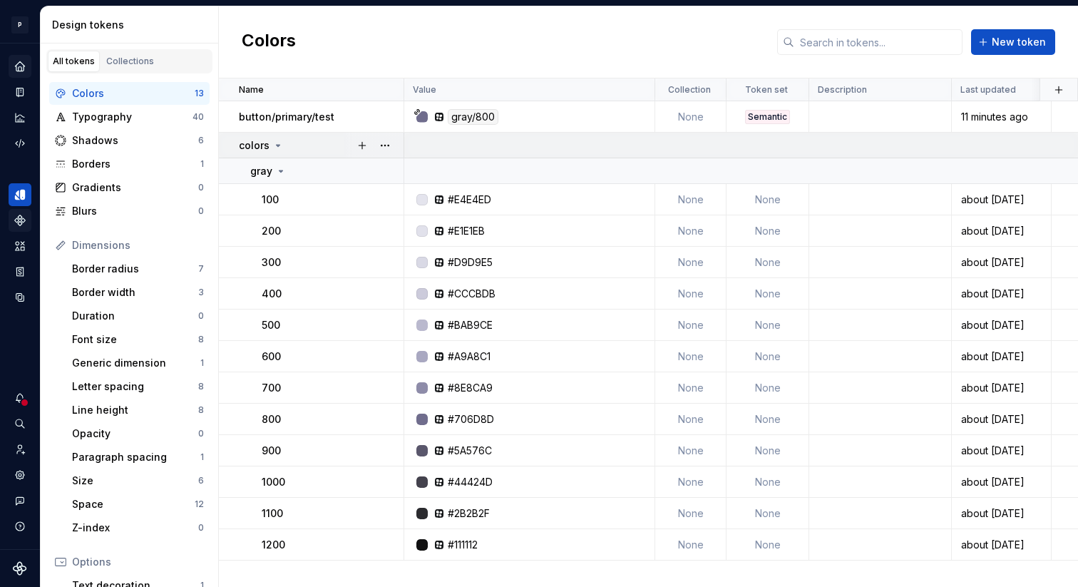
click at [273, 149] on icon at bounding box center [277, 145] width 11 height 11
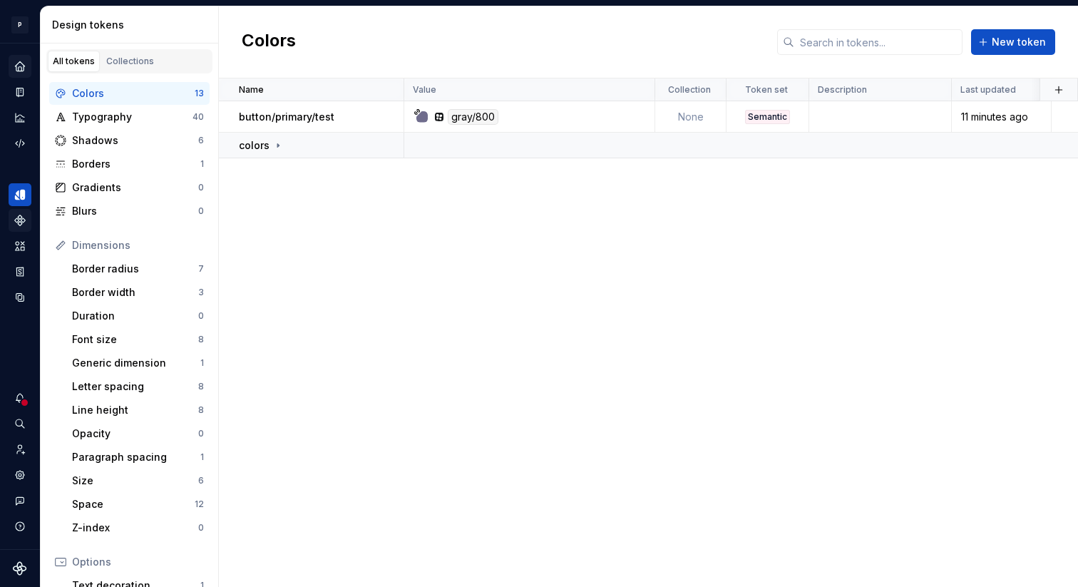
click at [19, 219] on icon "Components" at bounding box center [20, 220] width 13 height 13
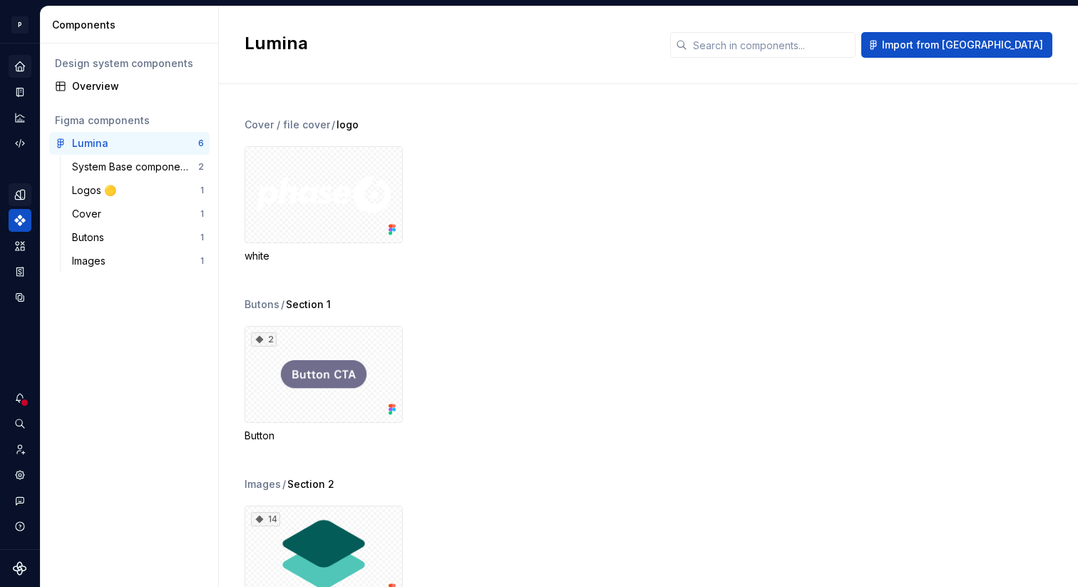
scroll to position [396, 0]
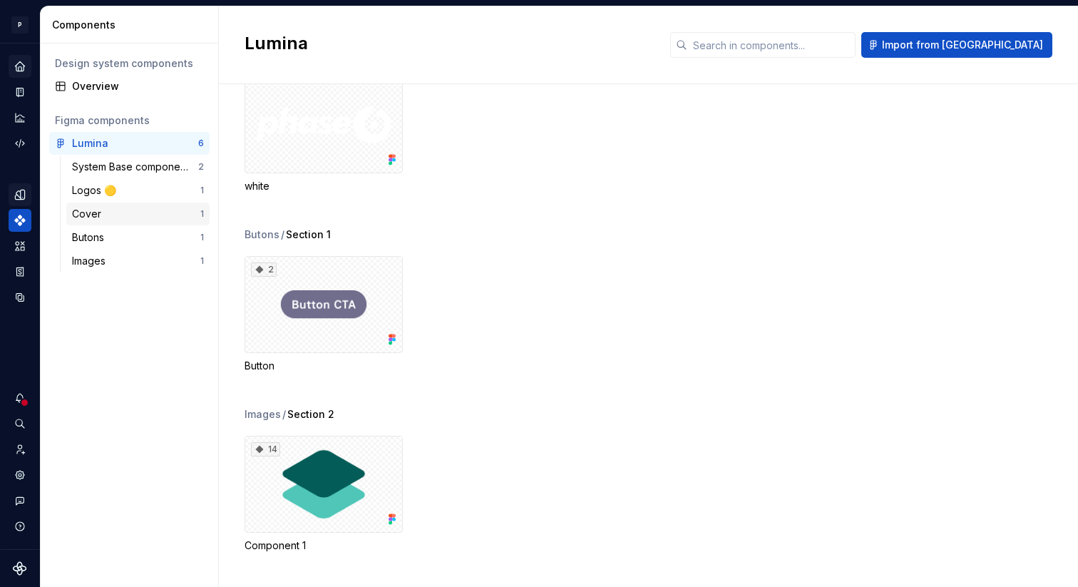
click at [100, 221] on div "Cover 1" at bounding box center [137, 213] width 143 height 23
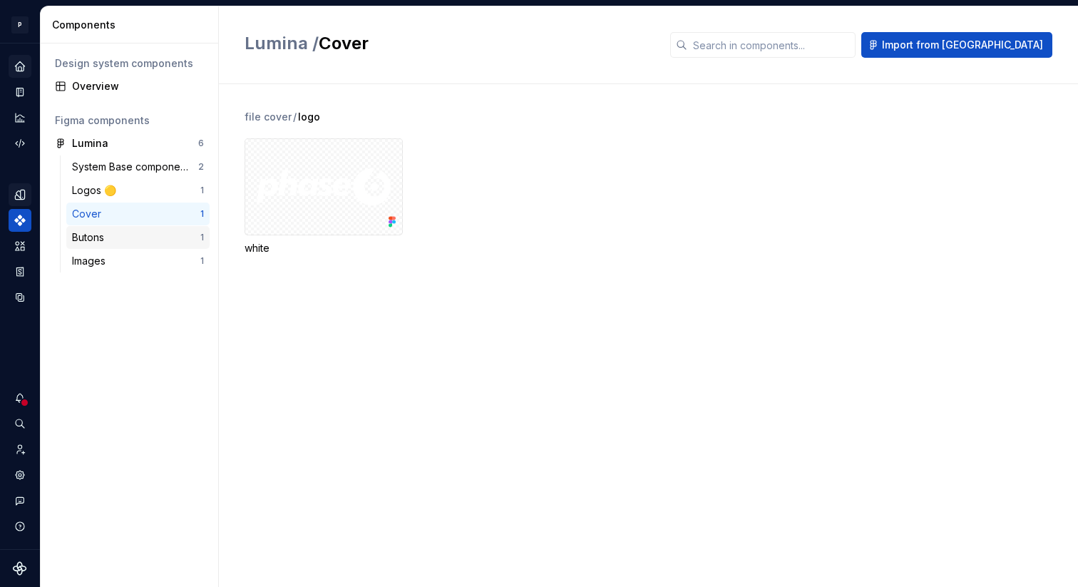
click at [91, 242] on div "Butons" at bounding box center [91, 237] width 38 height 14
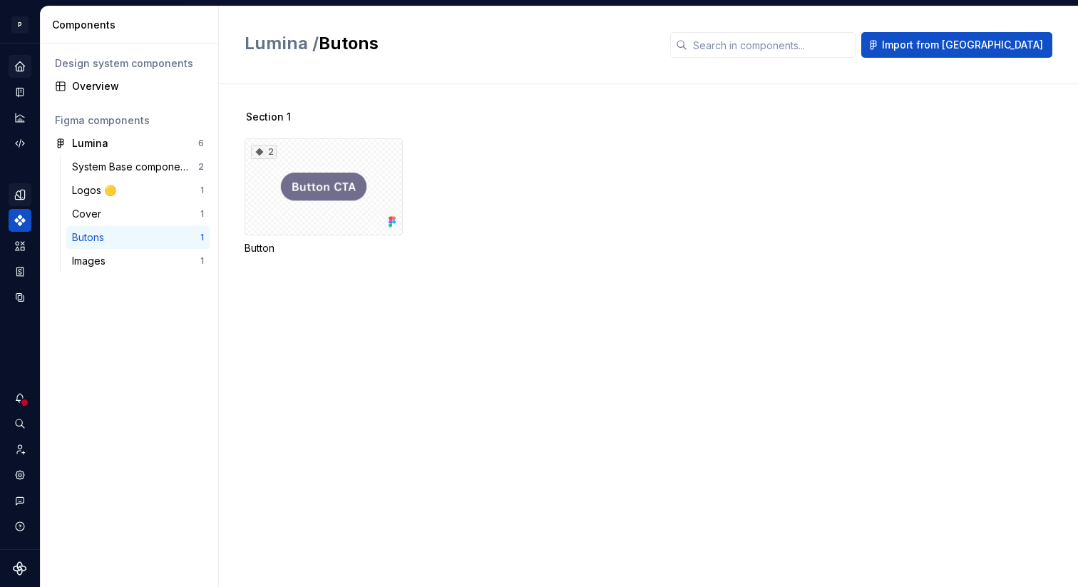
click at [97, 273] on div "System Base components 2 Logos 🟡 1 Cover 1 Butons 1 Images 1" at bounding box center [129, 216] width 160 height 123
click at [101, 262] on div "Images" at bounding box center [91, 261] width 39 height 14
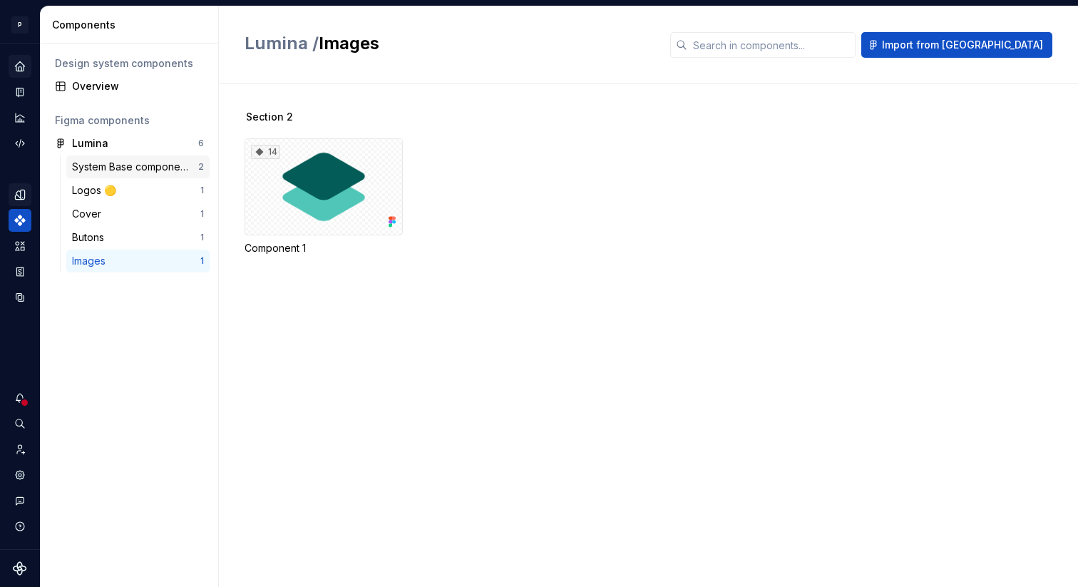
click at [112, 168] on div "System Base components" at bounding box center [135, 167] width 126 height 14
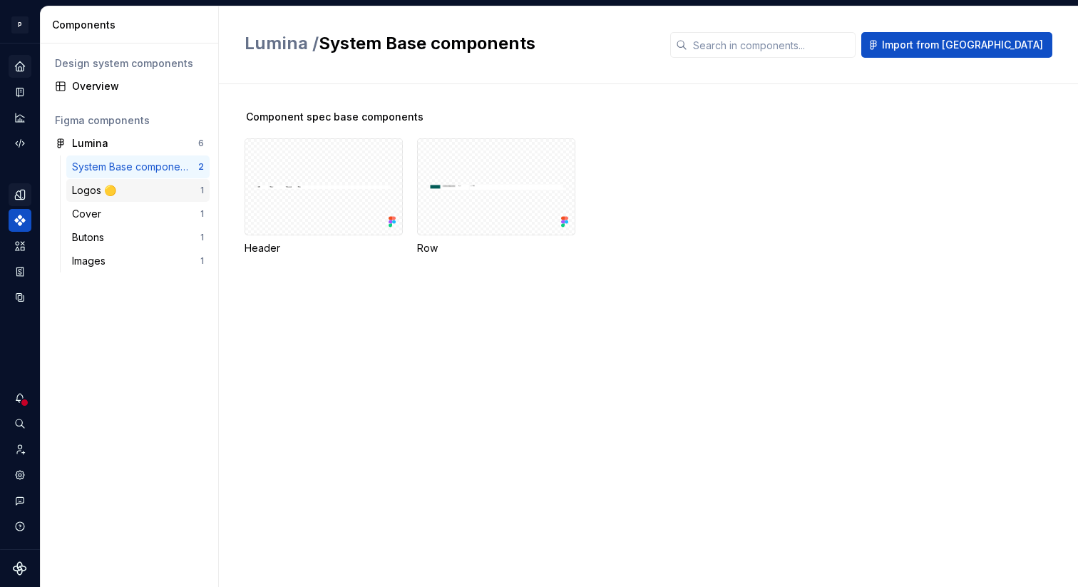
click at [128, 192] on div "Logos 🟡" at bounding box center [136, 190] width 128 height 14
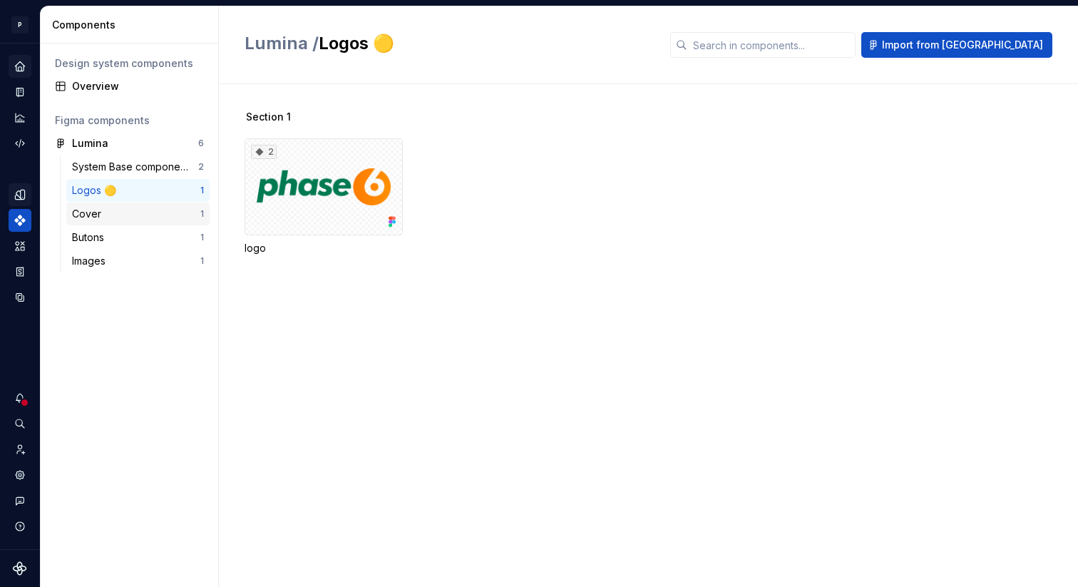
click at [115, 220] on div "Cover" at bounding box center [136, 214] width 128 height 14
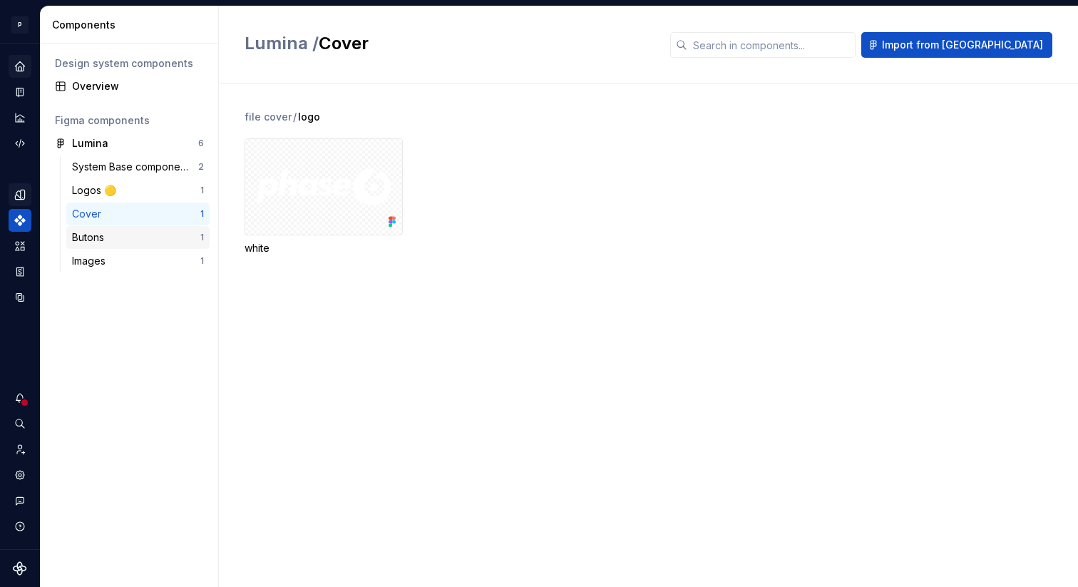
click at [117, 247] on div "Butons 1" at bounding box center [137, 237] width 143 height 23
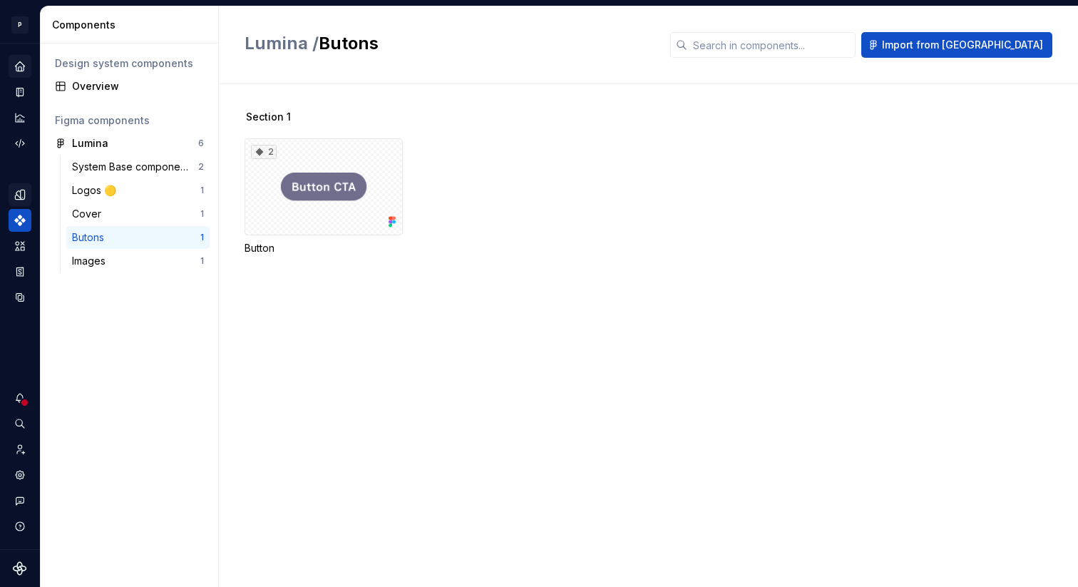
click at [112, 279] on div "Design system components Overview Figma components Lumina 6 System Base compone…" at bounding box center [129, 314] width 177 height 543
click at [115, 264] on div "Images" at bounding box center [136, 261] width 128 height 14
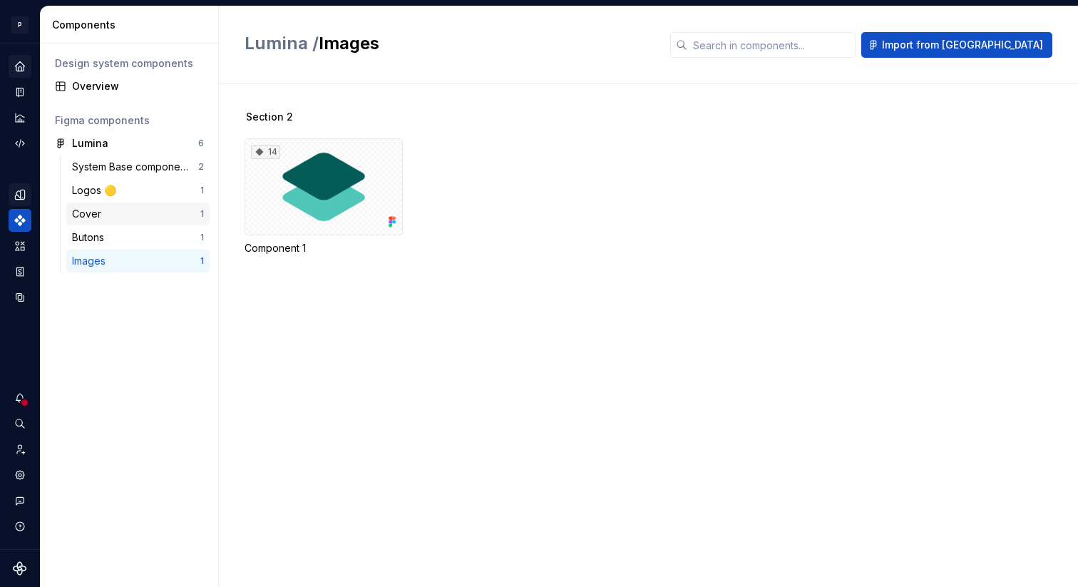
click at [121, 212] on div "Cover" at bounding box center [136, 214] width 128 height 14
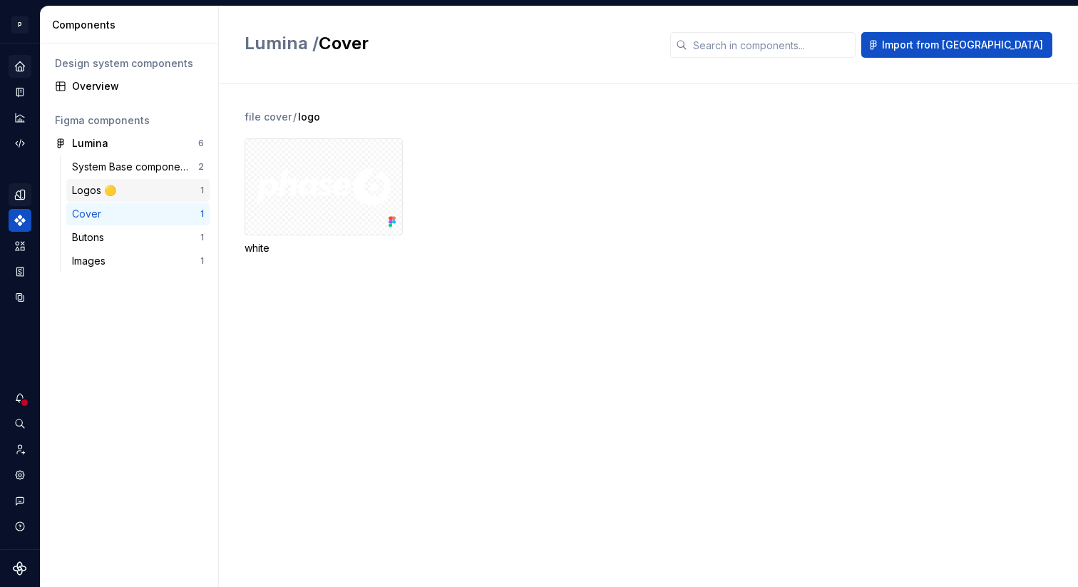
click at [125, 179] on div "Logos 🟡 1" at bounding box center [137, 190] width 143 height 23
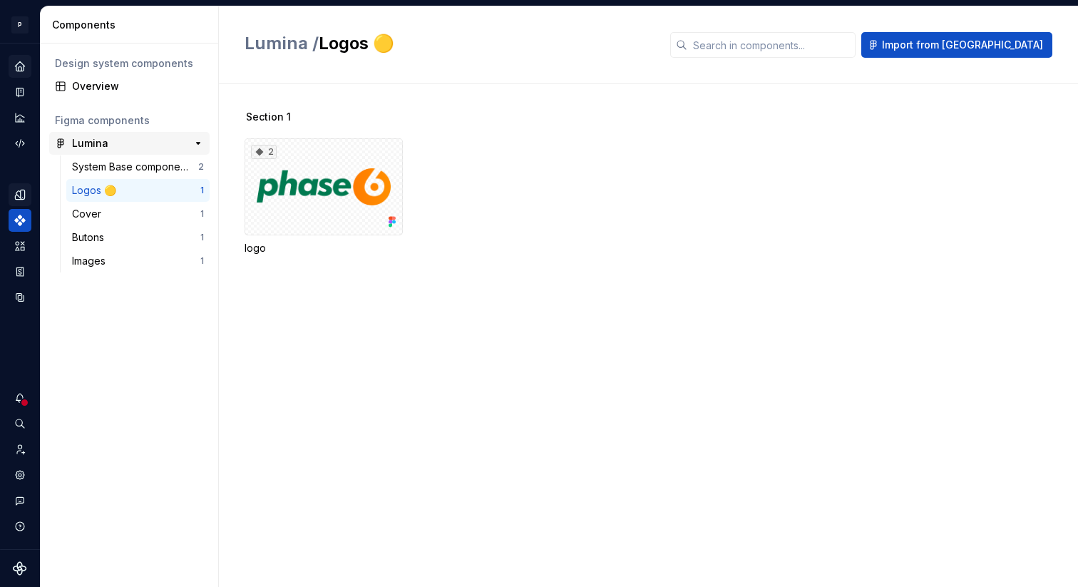
click at [125, 150] on div "Lumina" at bounding box center [125, 143] width 106 height 14
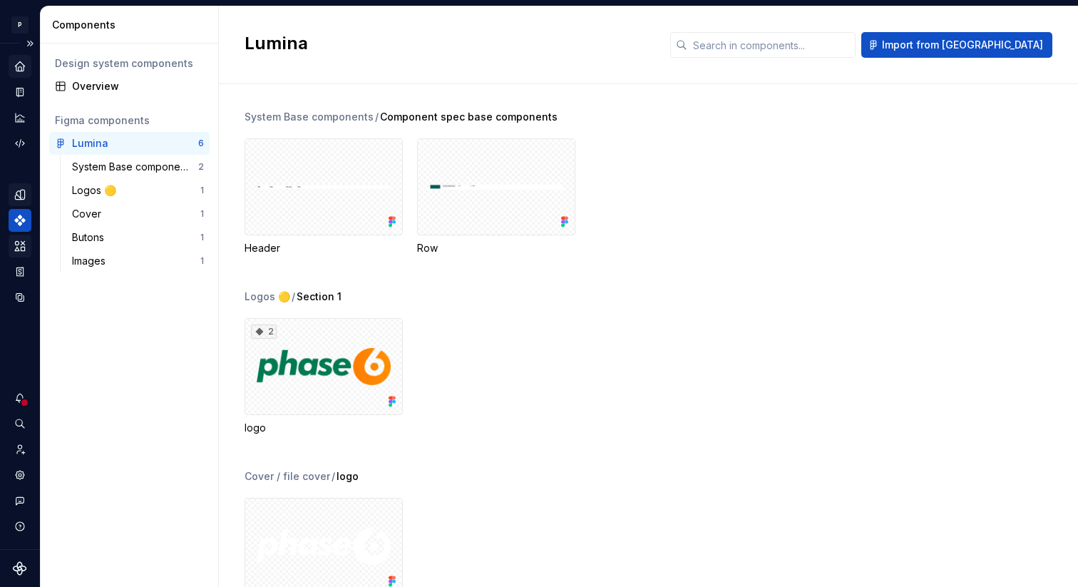
click at [20, 247] on icon "Assets" at bounding box center [20, 245] width 13 height 13
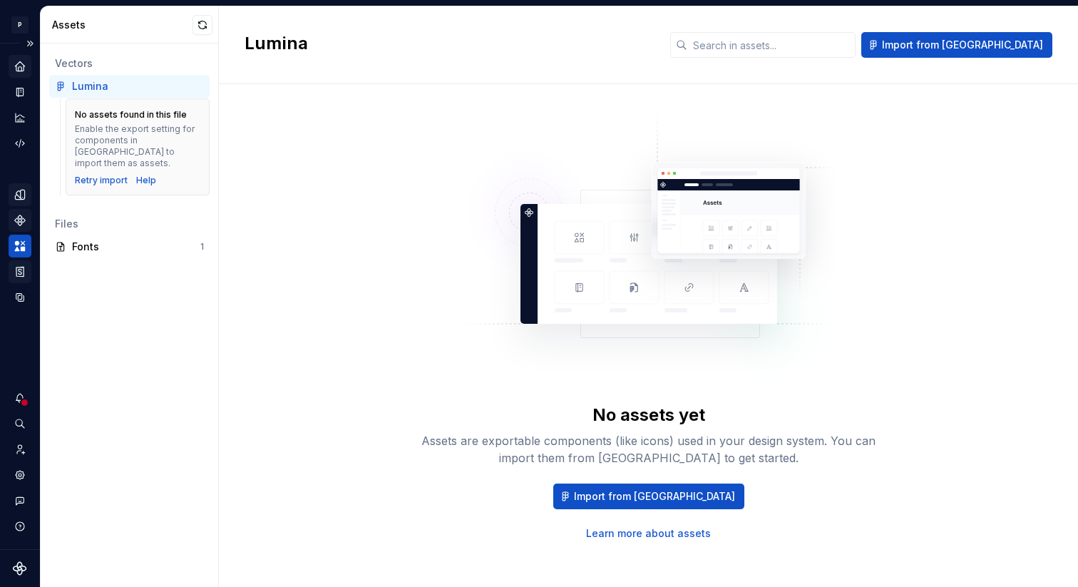
click at [21, 273] on icon "Storybook stories" at bounding box center [19, 271] width 7 height 9
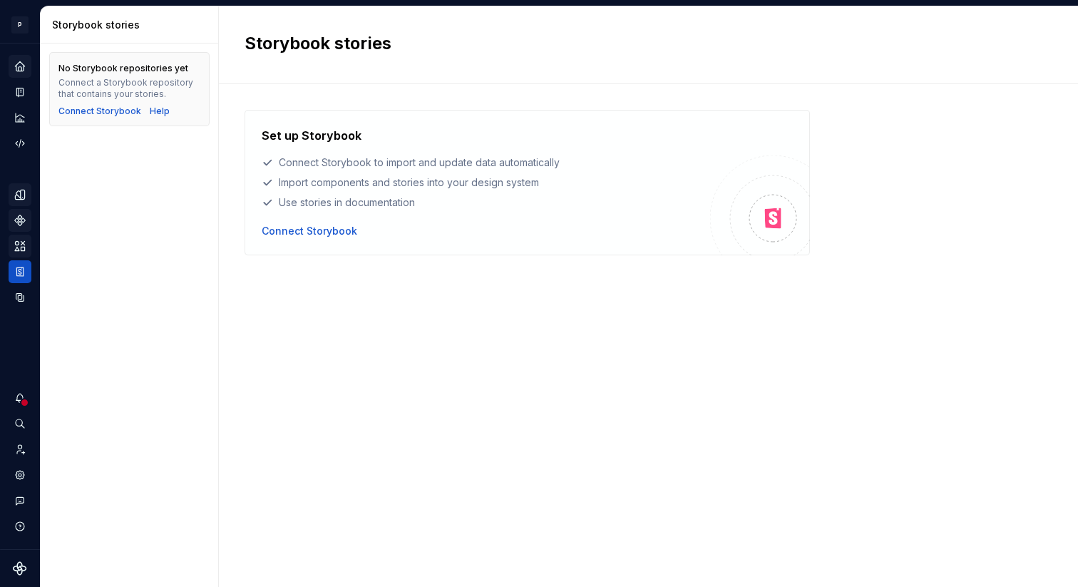
click at [18, 190] on icon "Design tokens" at bounding box center [20, 194] width 13 height 13
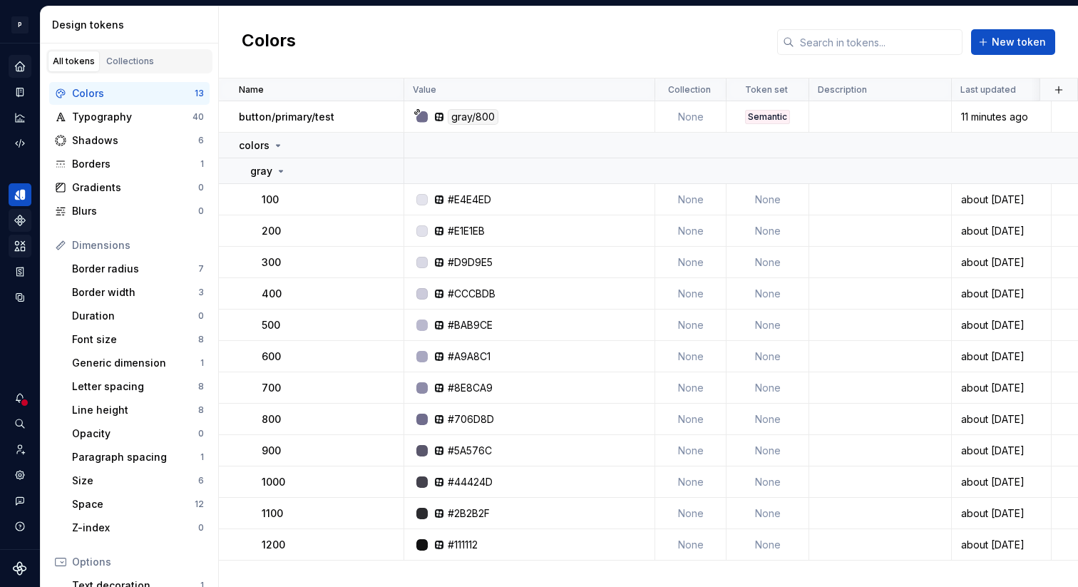
click at [21, 61] on icon "Home" at bounding box center [20, 66] width 13 height 13
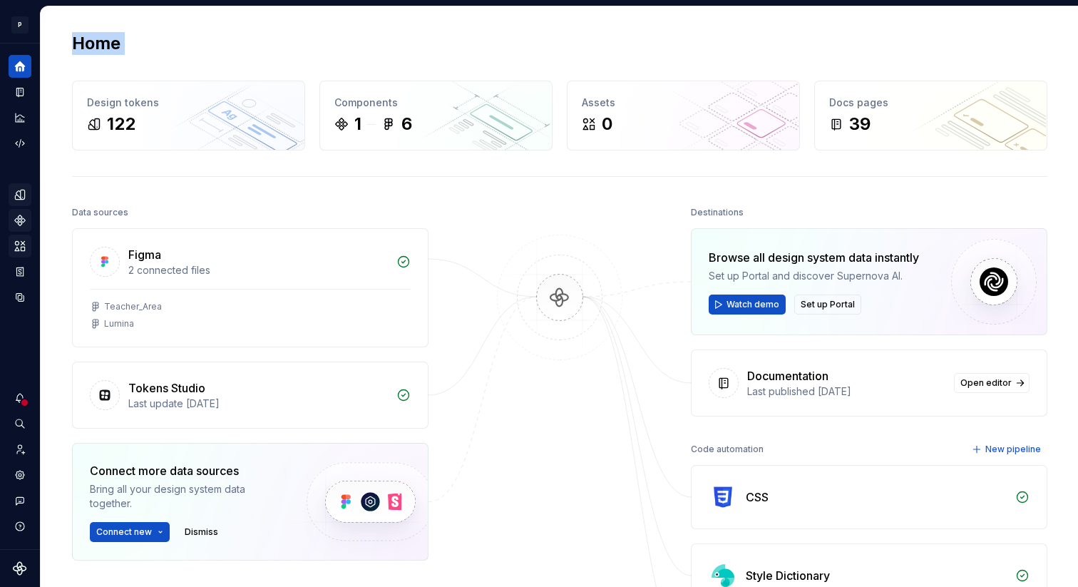
drag, startPoint x: 38, startPoint y: 100, endPoint x: 49, endPoint y: 100, distance: 10.7
click at [48, 100] on div "P Lumina V Design system data Home Design tokens 122 Components 1 6 Assets 0 Do…" at bounding box center [539, 293] width 1078 height 587
click at [29, 43] on button "Expand sidebar" at bounding box center [30, 43] width 20 height 20
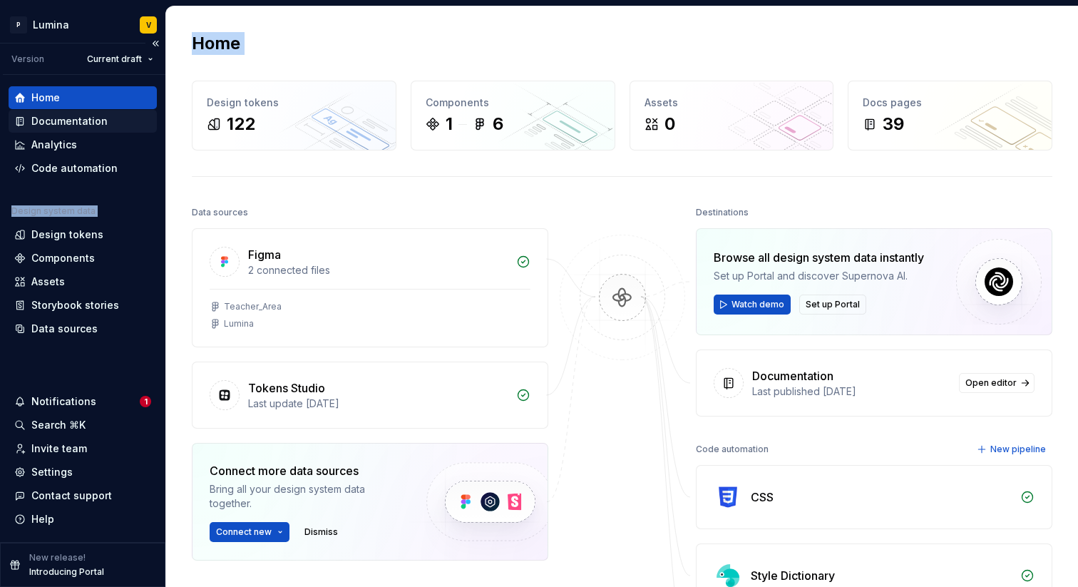
click at [103, 120] on div "Documentation" at bounding box center [69, 121] width 76 height 14
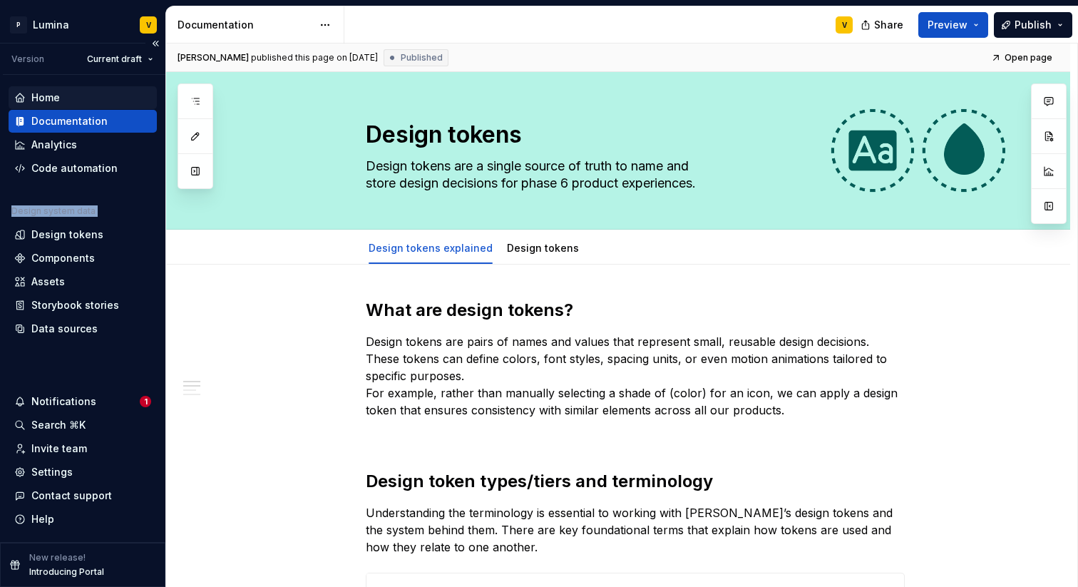
click at [81, 98] on div "Home" at bounding box center [82, 98] width 137 height 14
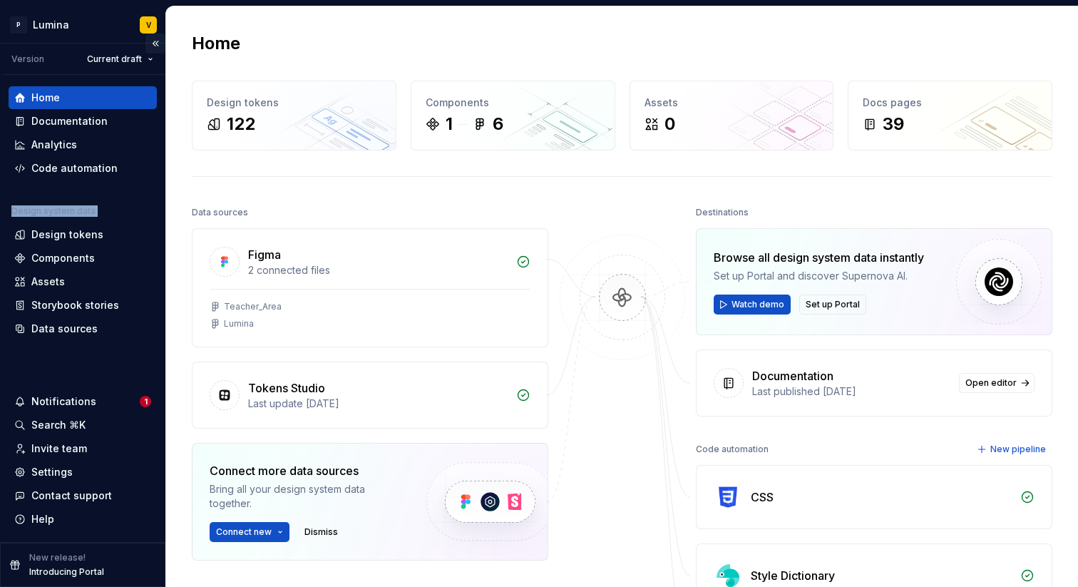
click at [158, 44] on button "Collapse sidebar" at bounding box center [155, 43] width 20 height 20
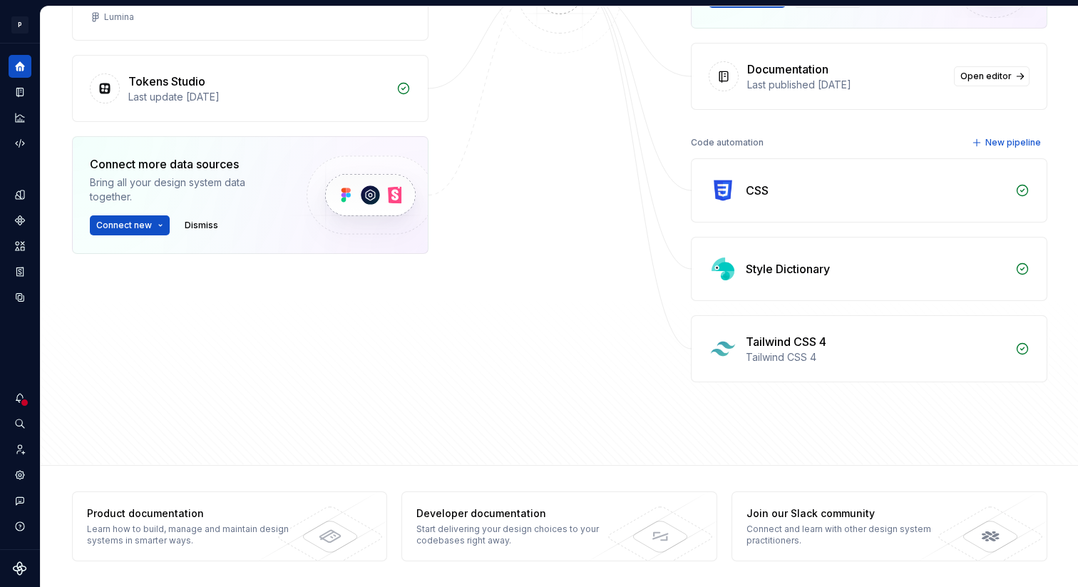
scroll to position [229, 0]
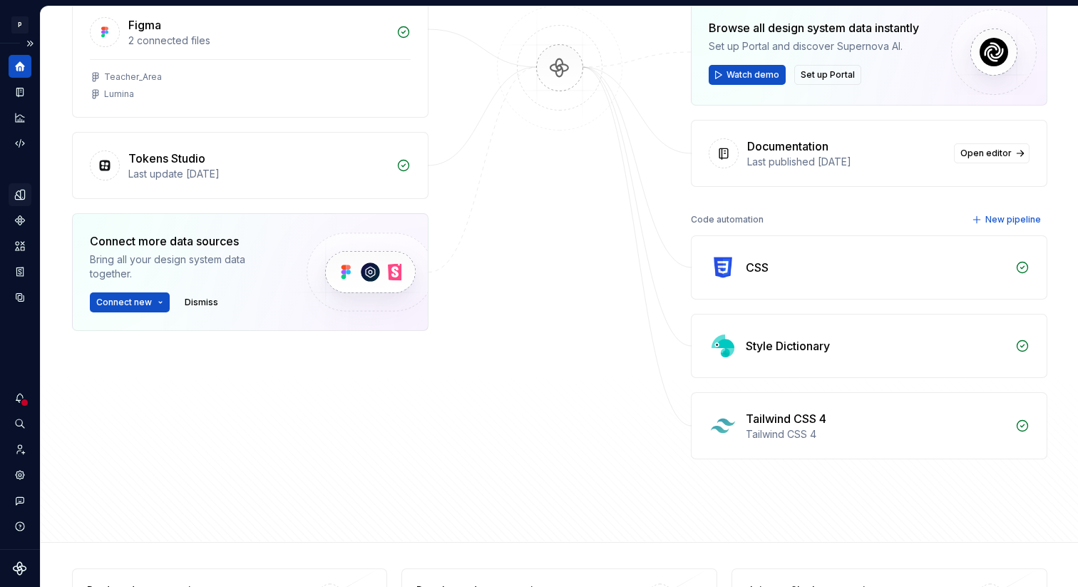
click at [11, 198] on div "Design tokens" at bounding box center [20, 194] width 23 height 23
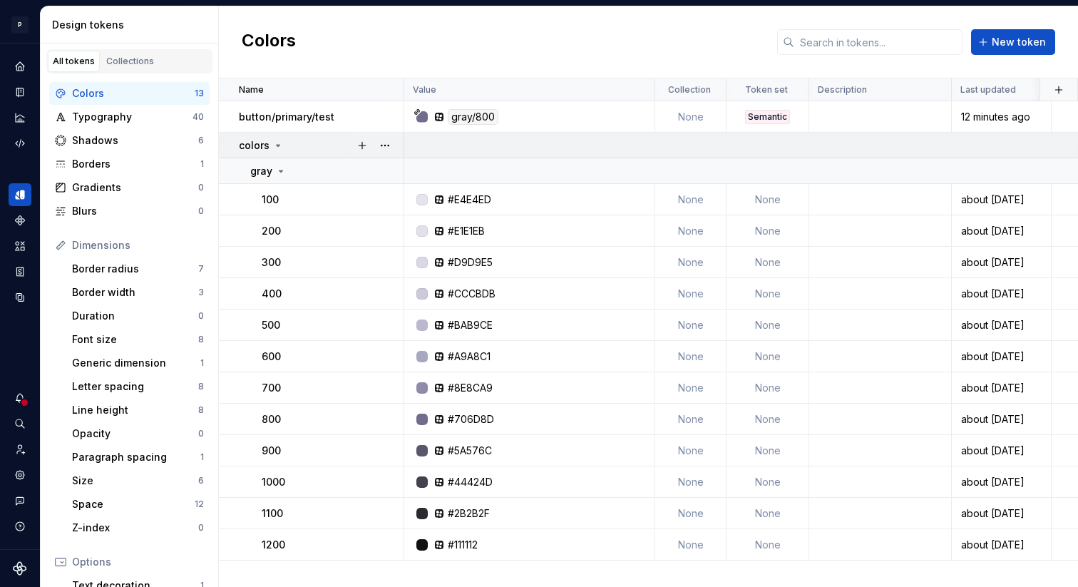
click at [283, 145] on div "colors" at bounding box center [321, 145] width 164 height 14
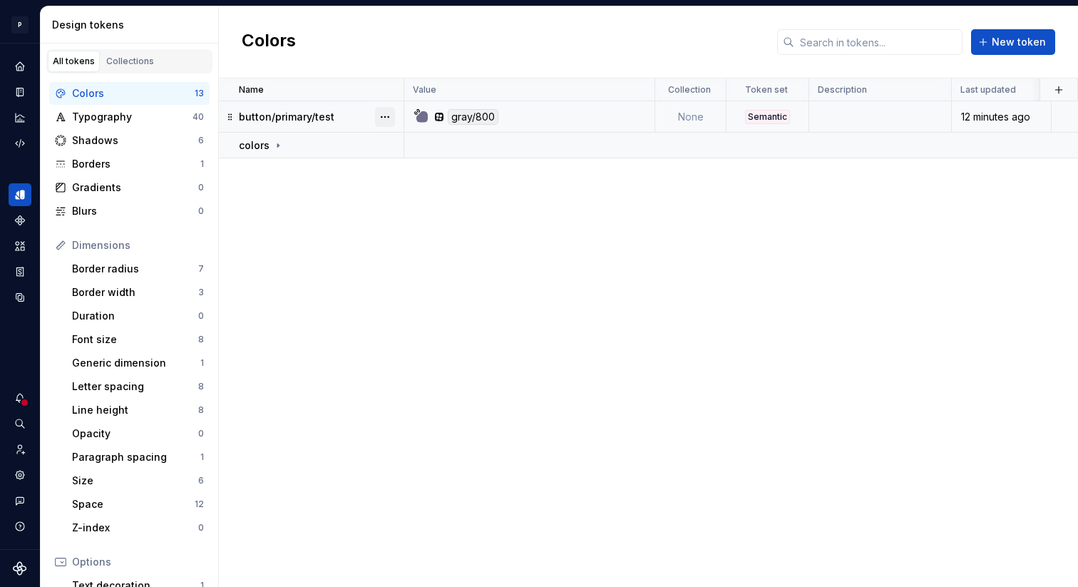
click at [387, 114] on button "button" at bounding box center [385, 117] width 20 height 20
click at [305, 239] on html "P Lumina V Design system data Design tokens All tokens Collections Colors 13 Ty…" at bounding box center [539, 293] width 1078 height 587
click at [145, 113] on div "Typography" at bounding box center [132, 117] width 120 height 14
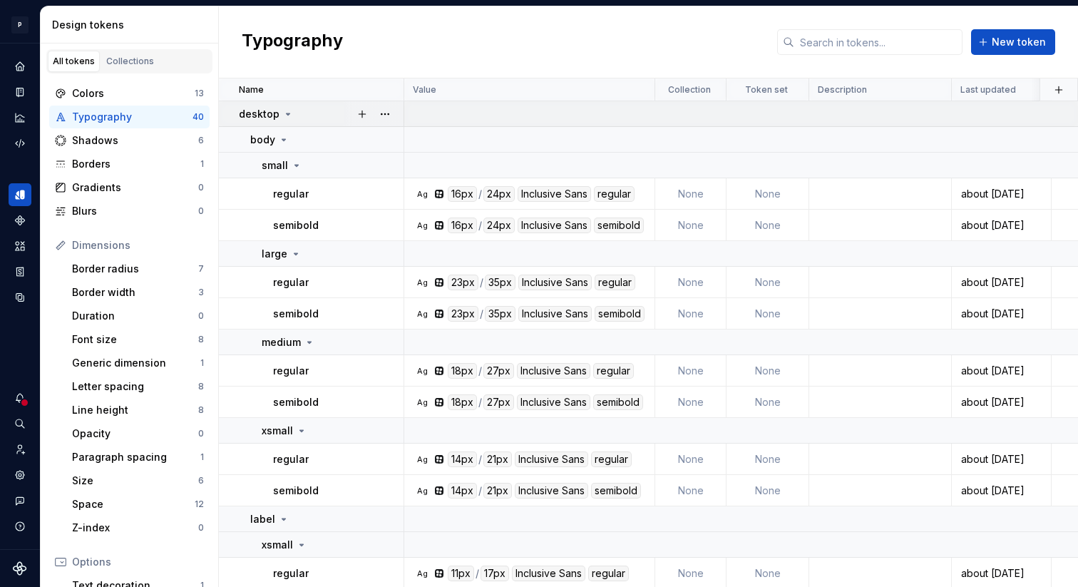
click at [282, 111] on icon at bounding box center [287, 113] width 11 height 11
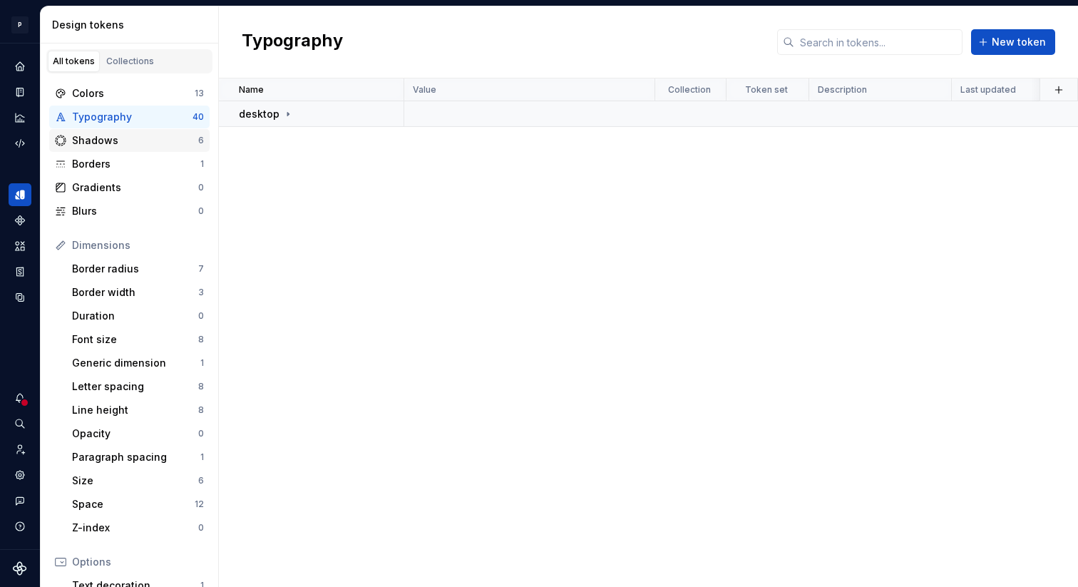
click at [150, 142] on div "Shadows" at bounding box center [135, 140] width 126 height 14
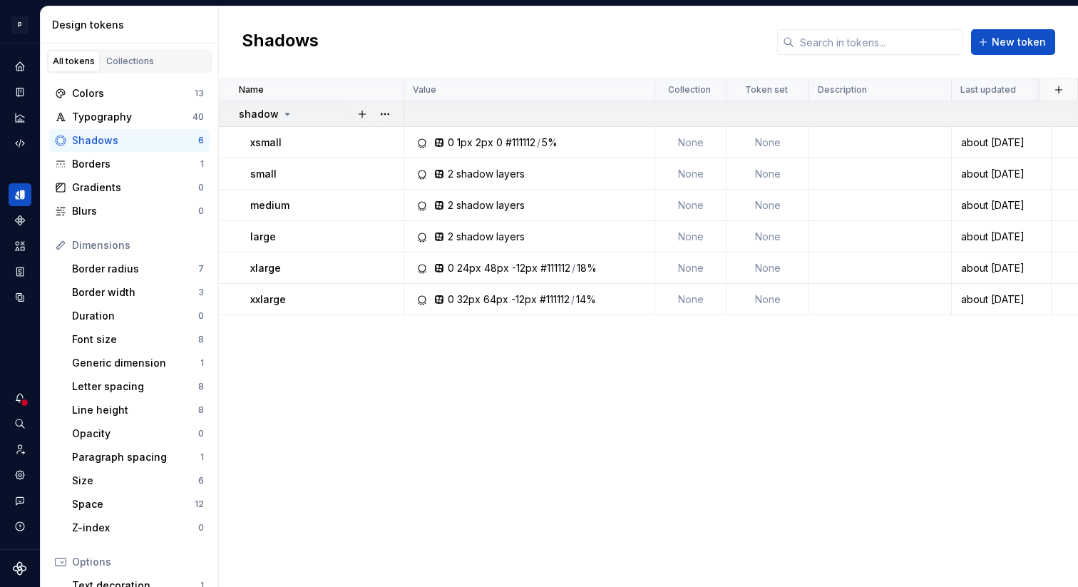
click at [289, 115] on icon at bounding box center [287, 113] width 11 height 11
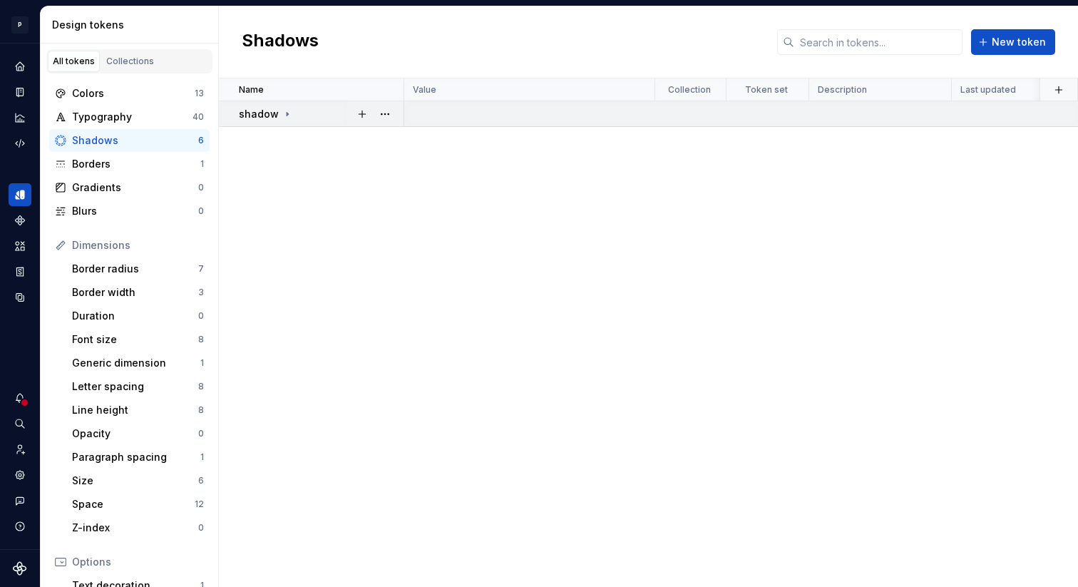
click at [289, 115] on icon at bounding box center [287, 113] width 11 height 11
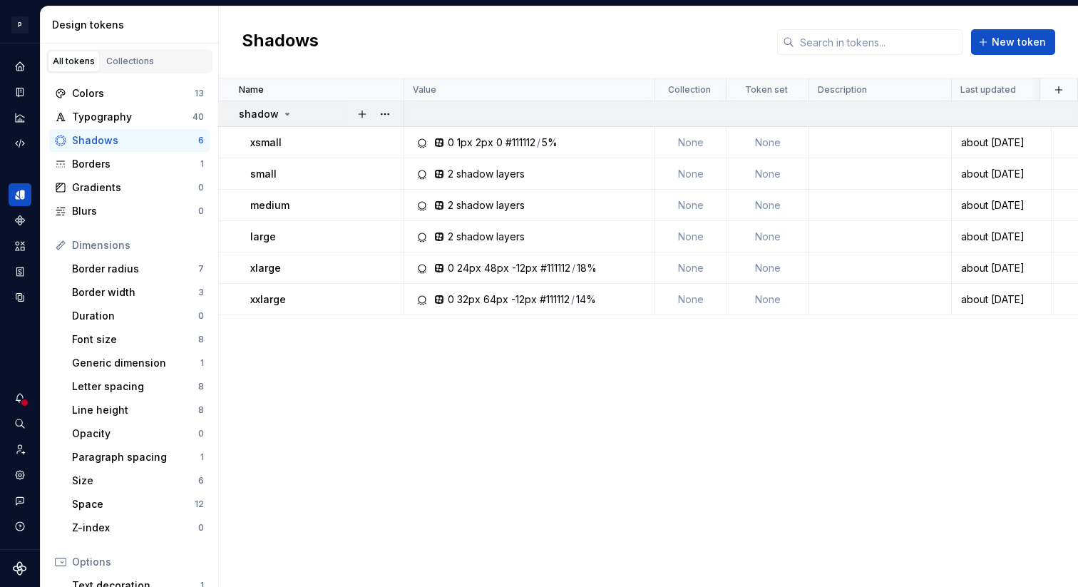
click at [289, 115] on icon at bounding box center [287, 113] width 11 height 11
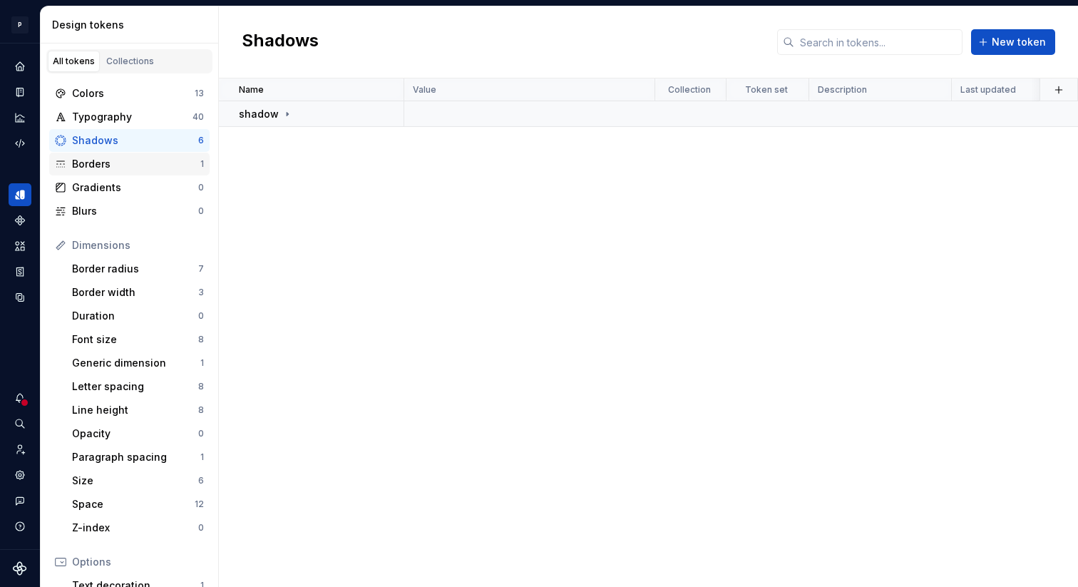
click at [122, 157] on div "Borders" at bounding box center [136, 164] width 128 height 14
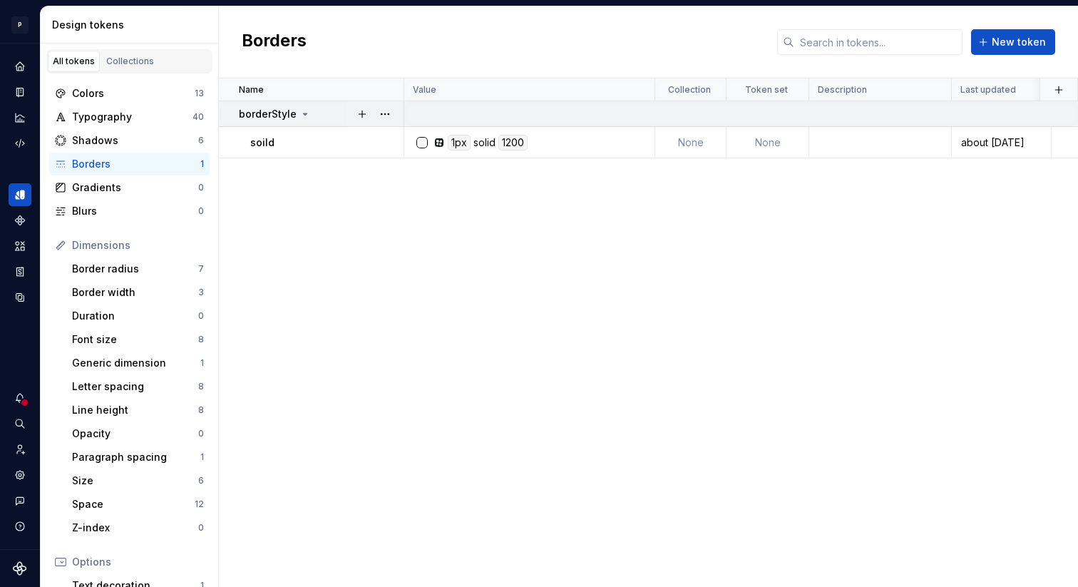
click at [308, 117] on icon at bounding box center [304, 113] width 11 height 11
click at [172, 187] on div "Gradients" at bounding box center [135, 187] width 126 height 14
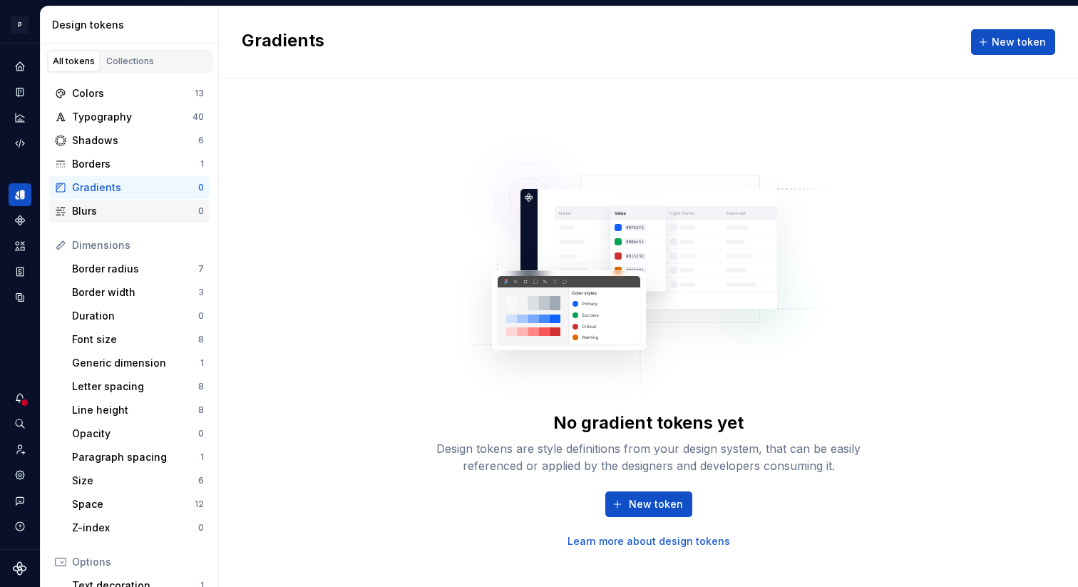
click at [159, 207] on div "Blurs" at bounding box center [135, 211] width 126 height 14
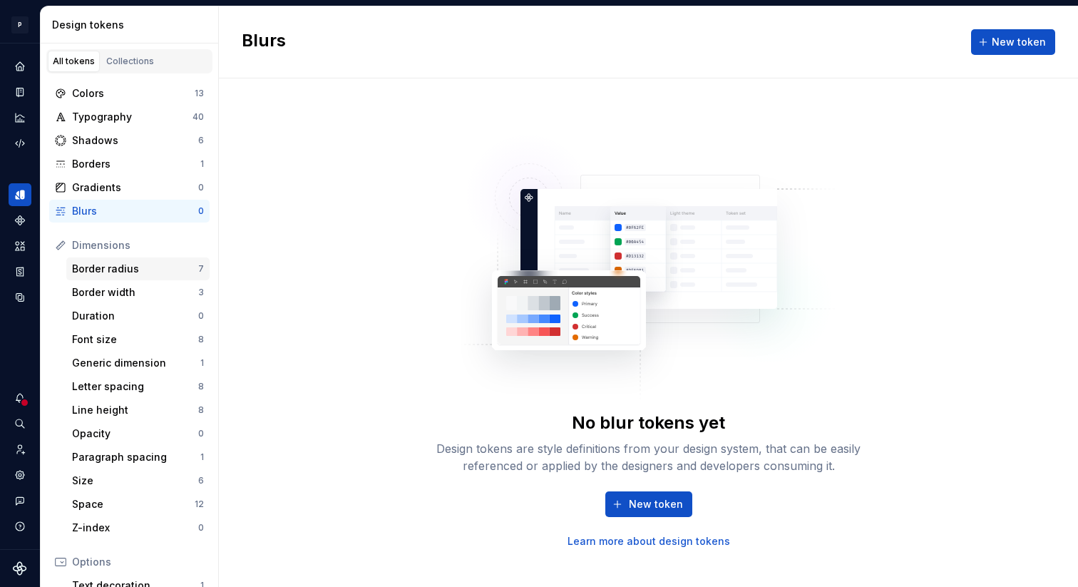
click at [135, 272] on div "Border radius" at bounding box center [135, 269] width 126 height 14
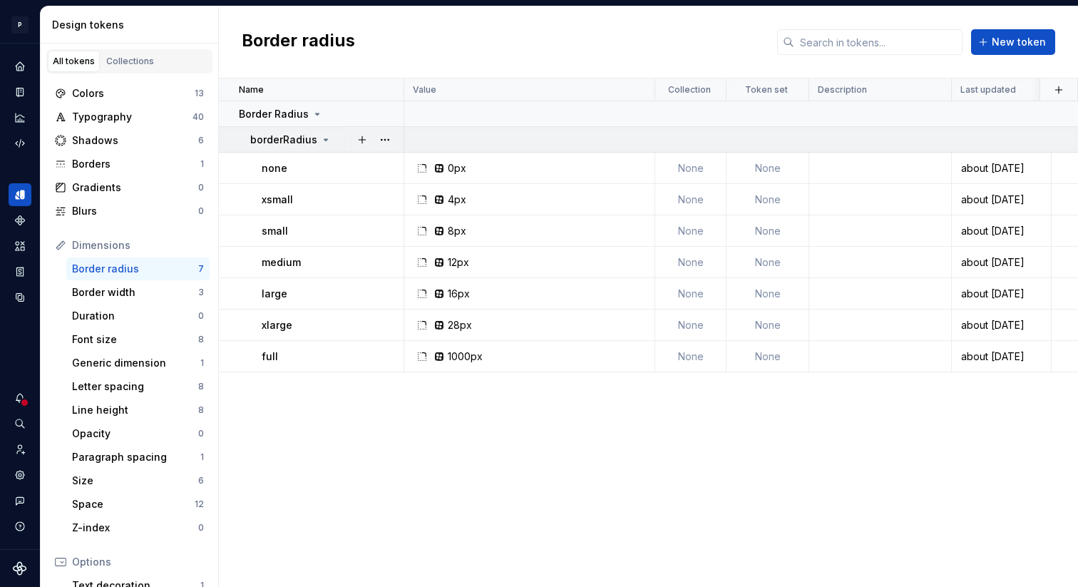
click at [324, 141] on icon at bounding box center [325, 139] width 11 height 11
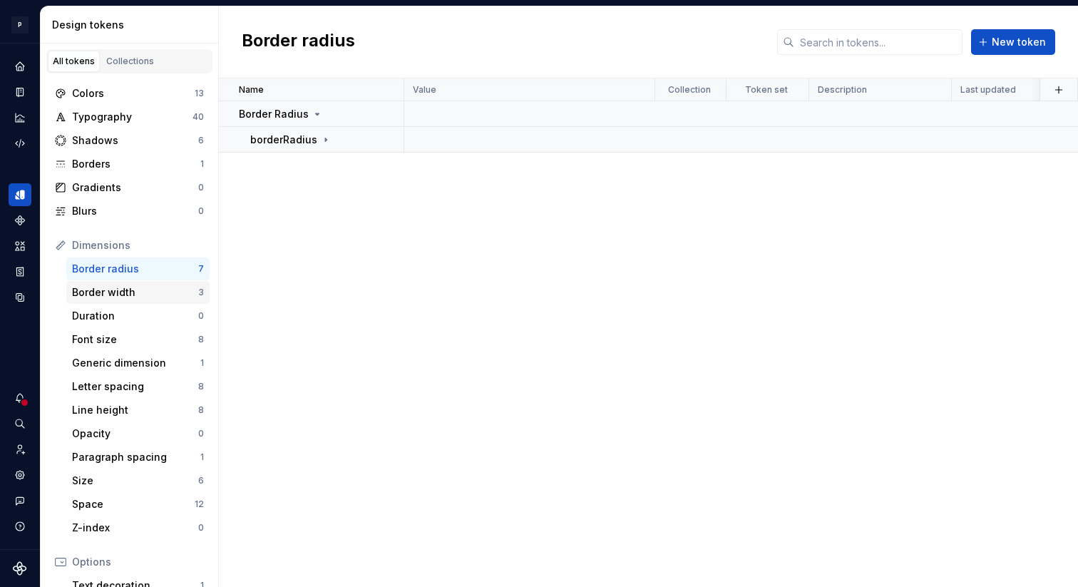
click at [145, 301] on div "Border width 3" at bounding box center [137, 292] width 143 height 23
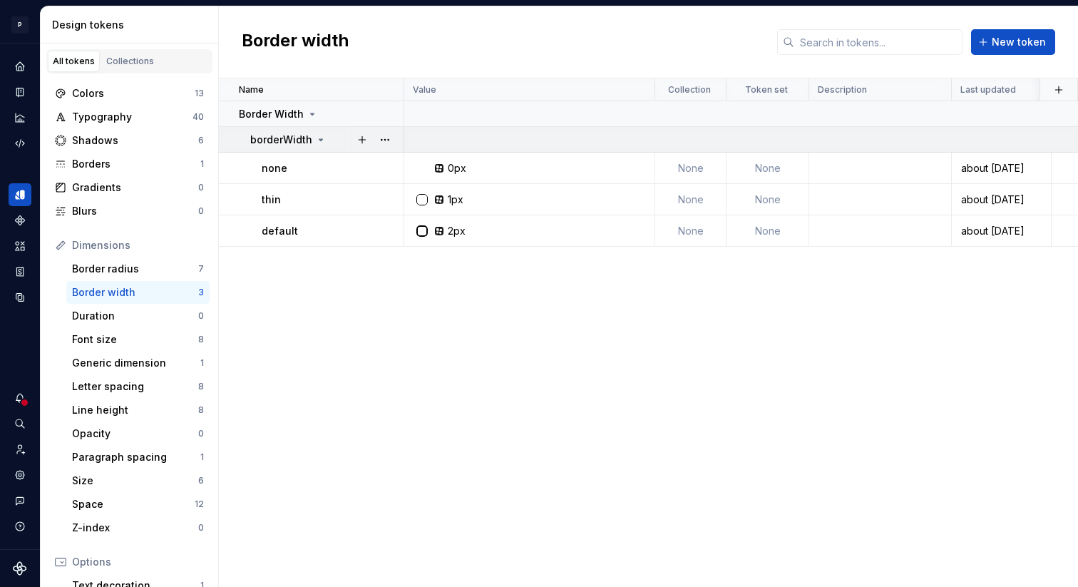
click at [319, 139] on icon at bounding box center [321, 139] width 4 height 1
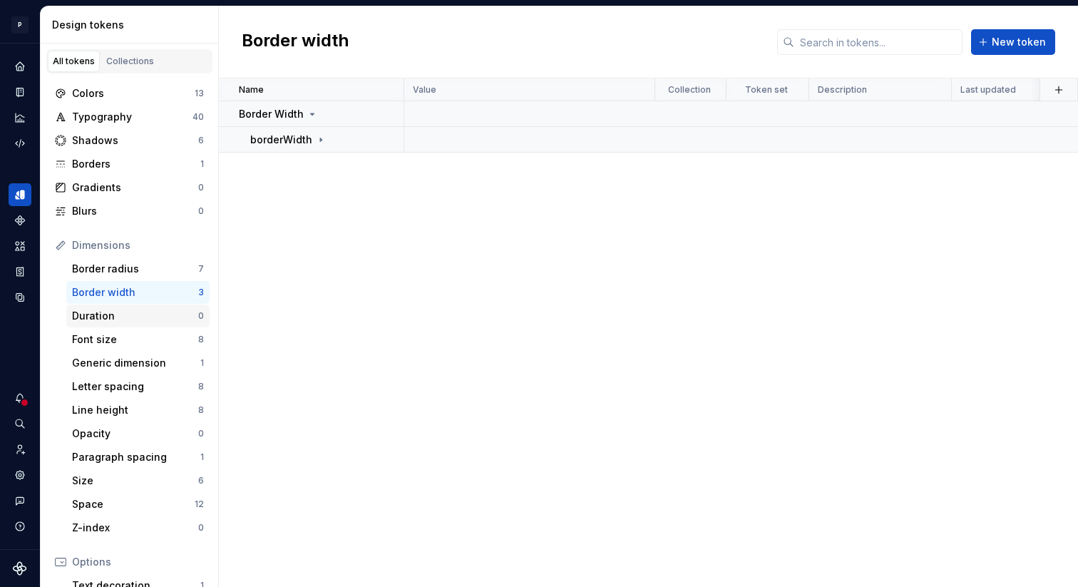
click at [165, 314] on div "Duration" at bounding box center [135, 316] width 126 height 14
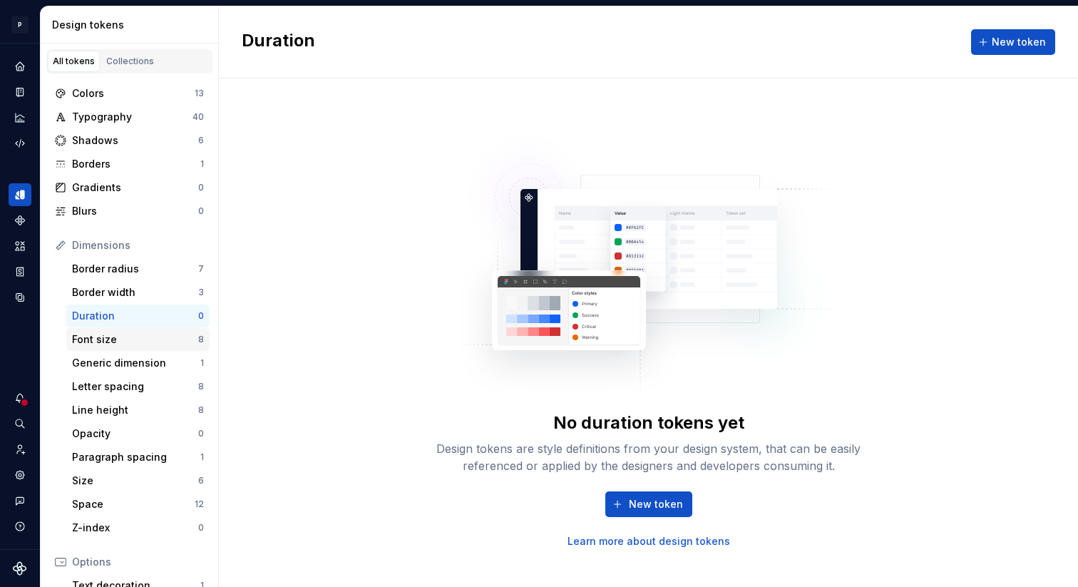
click at [155, 336] on div "Font size" at bounding box center [135, 339] width 126 height 14
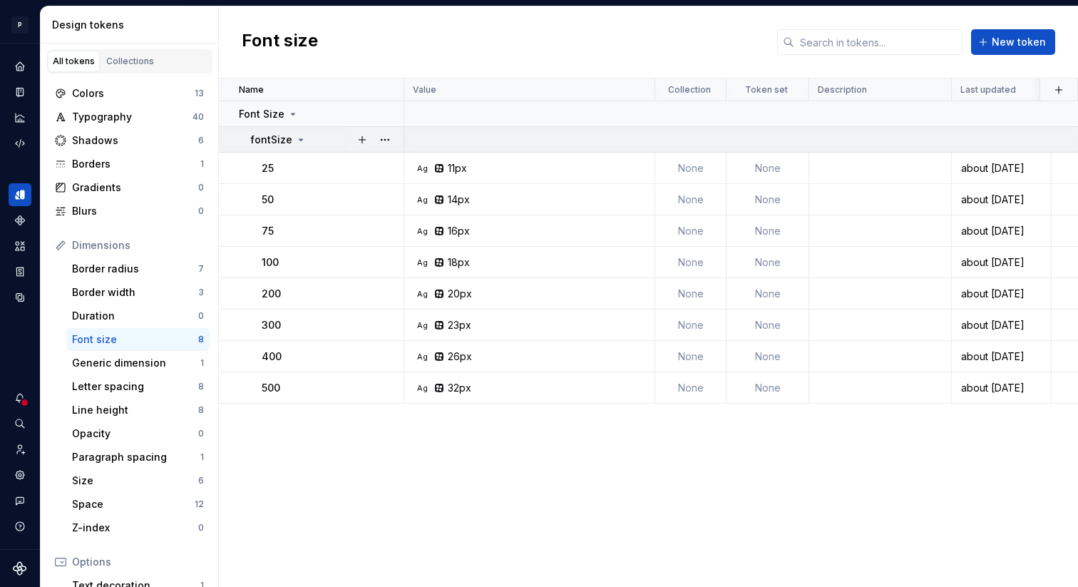
click at [298, 138] on icon at bounding box center [300, 139] width 11 height 11
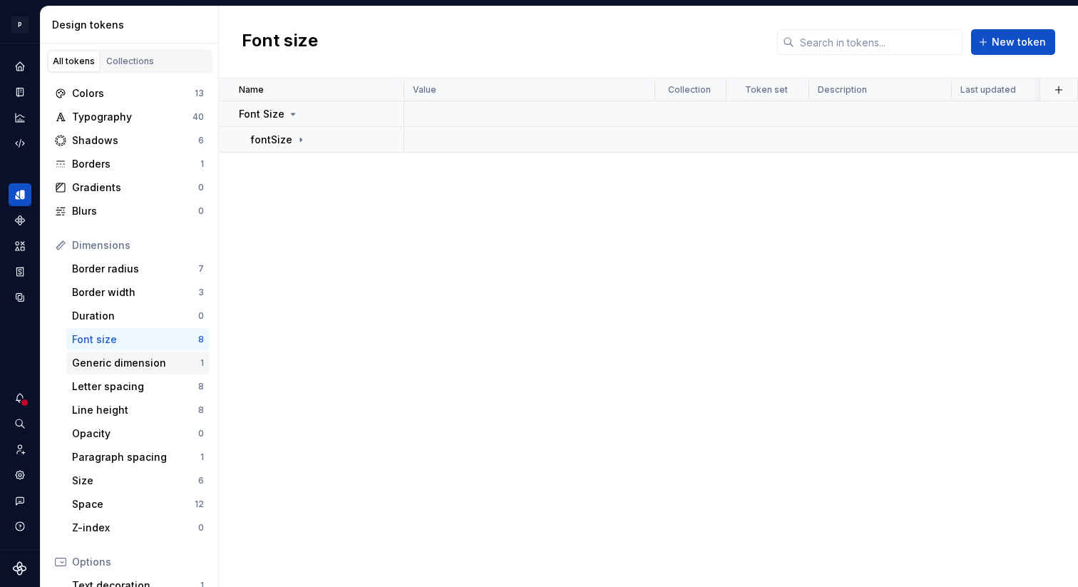
click at [124, 363] on div "Generic dimension" at bounding box center [136, 363] width 128 height 14
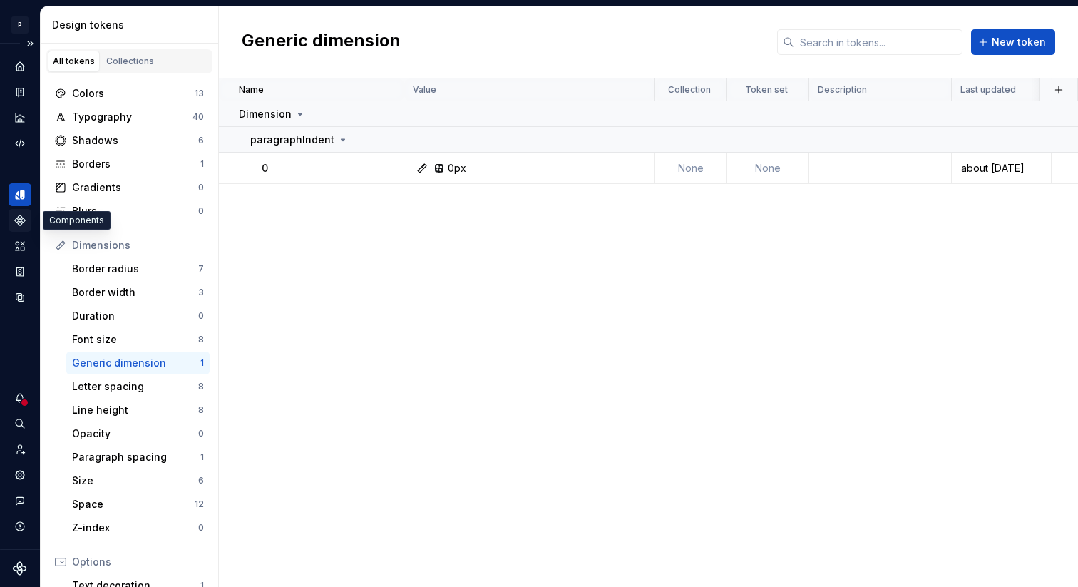
click at [24, 220] on icon "Components" at bounding box center [20, 220] width 10 height 10
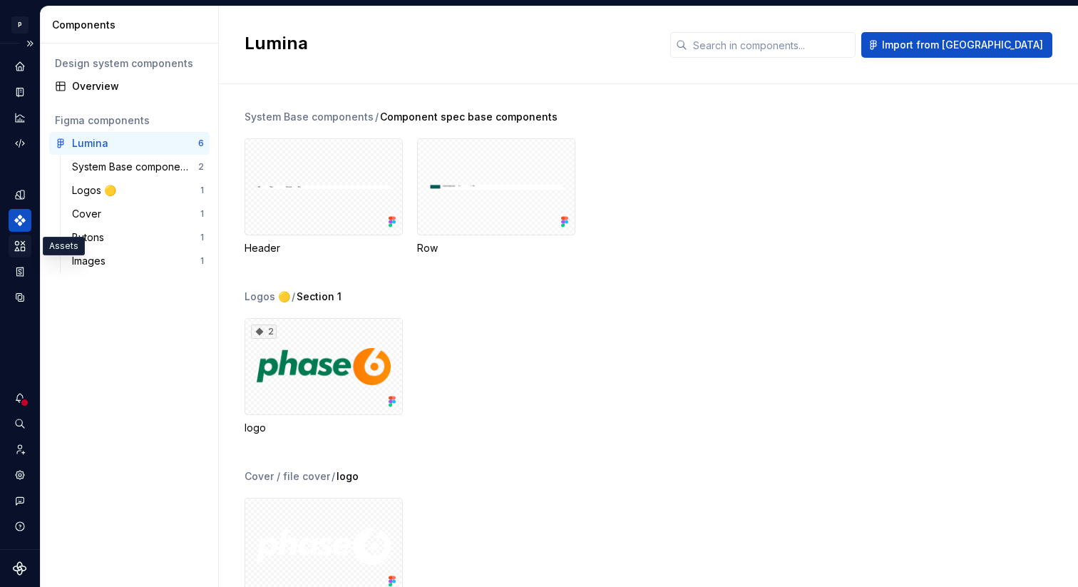
click at [21, 250] on icon "Assets" at bounding box center [20, 245] width 10 height 9
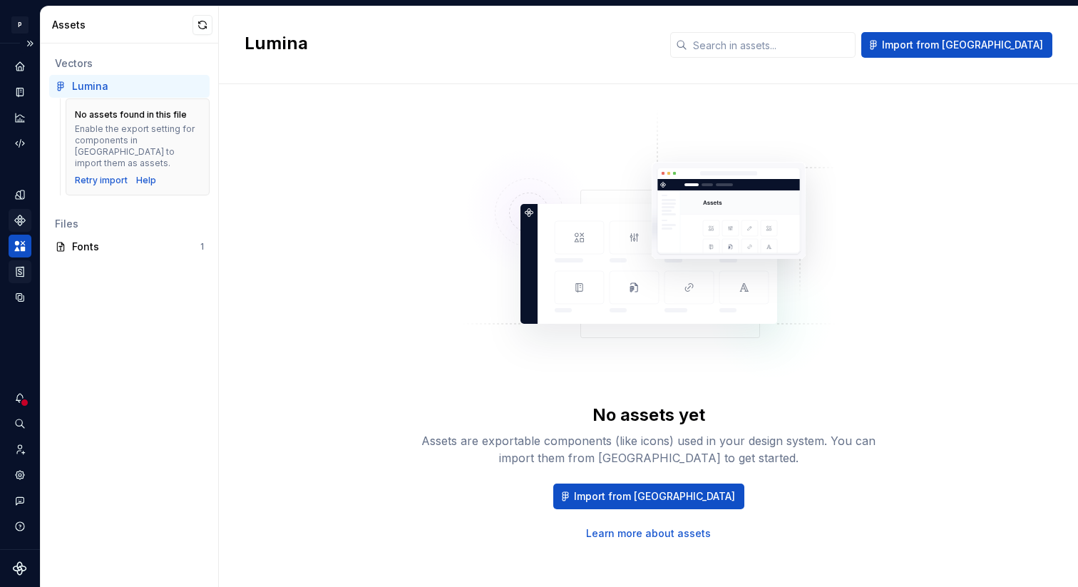
click at [20, 276] on icon "Storybook stories" at bounding box center [19, 271] width 7 height 9
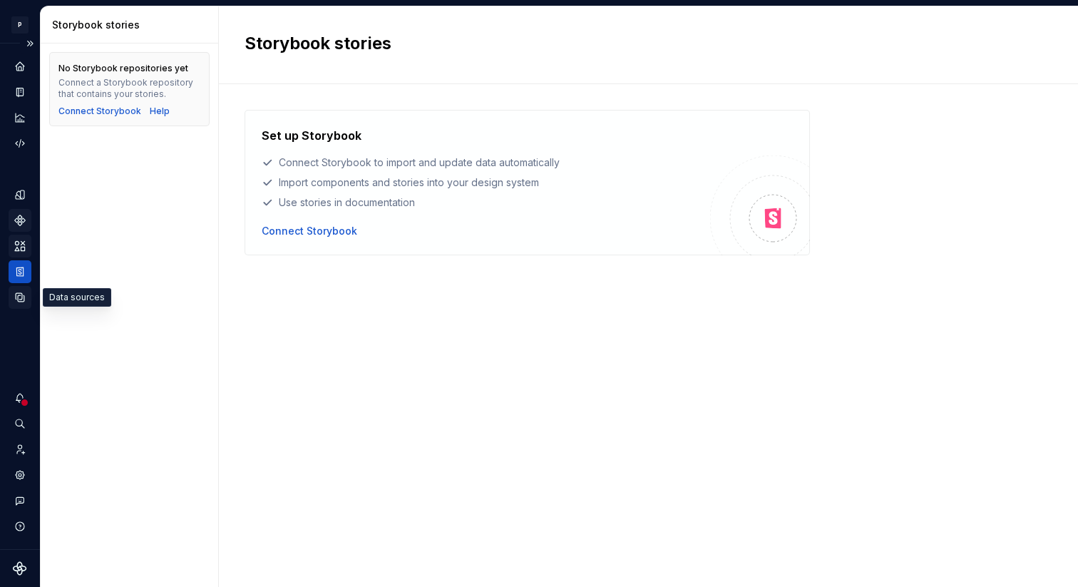
click at [19, 296] on icon "Data sources" at bounding box center [20, 297] width 13 height 13
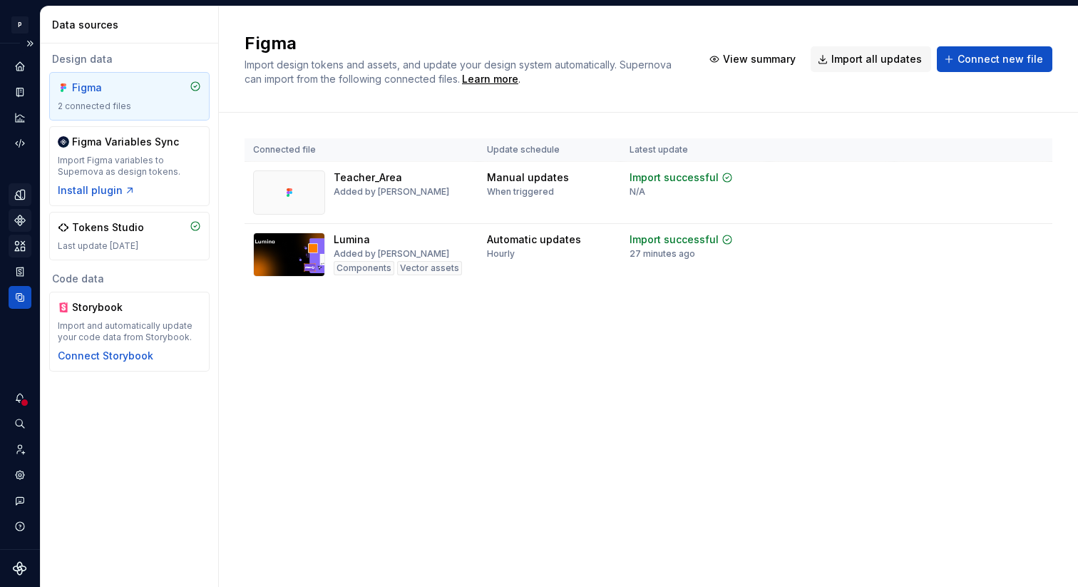
click at [29, 200] on div "Design tokens" at bounding box center [20, 194] width 23 height 23
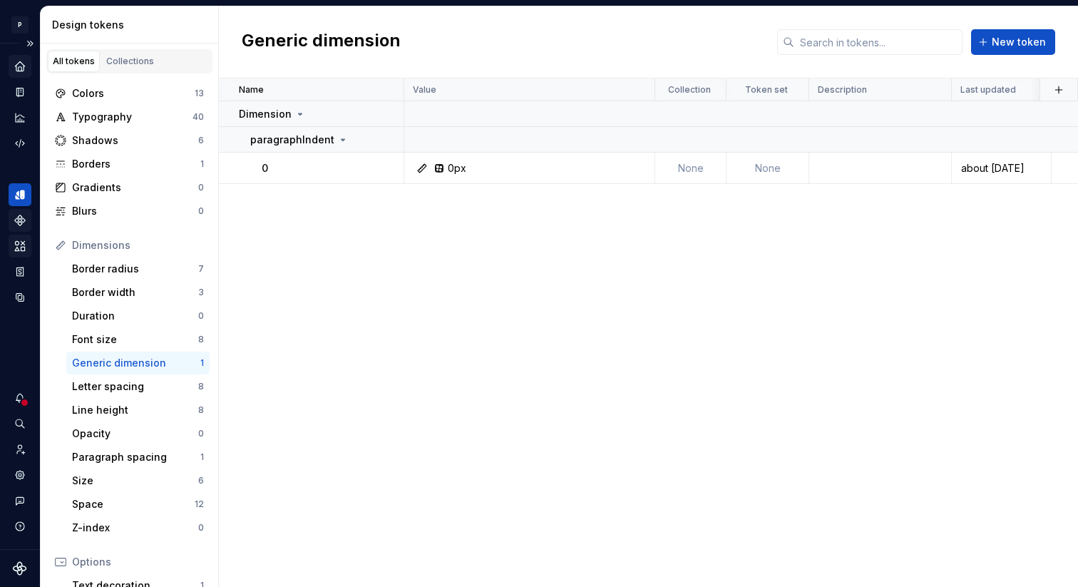
click at [18, 67] on icon "Home" at bounding box center [19, 65] width 9 height 9
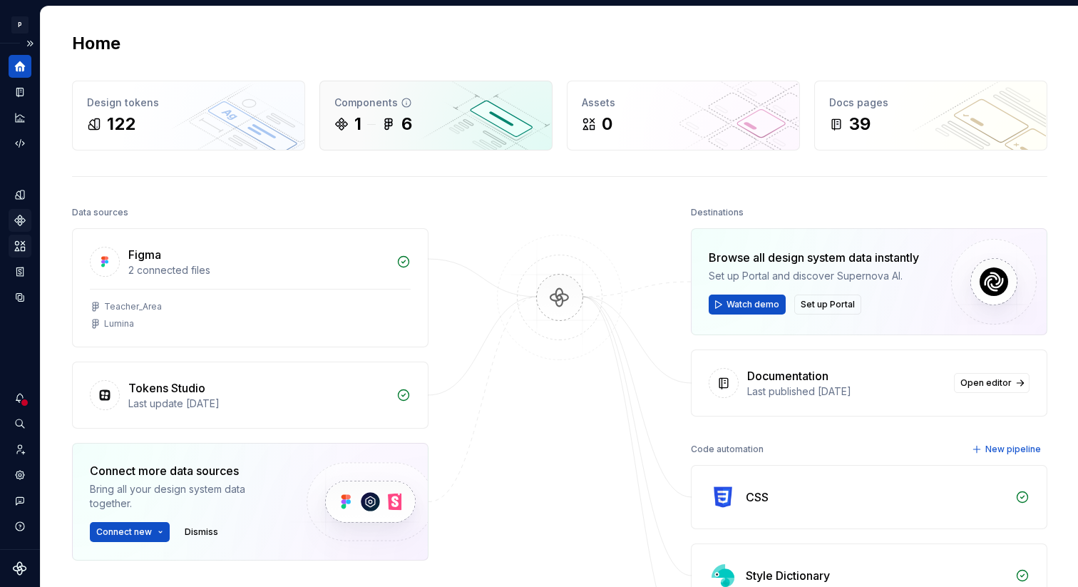
click at [421, 119] on div "1 6" at bounding box center [435, 124] width 203 height 23
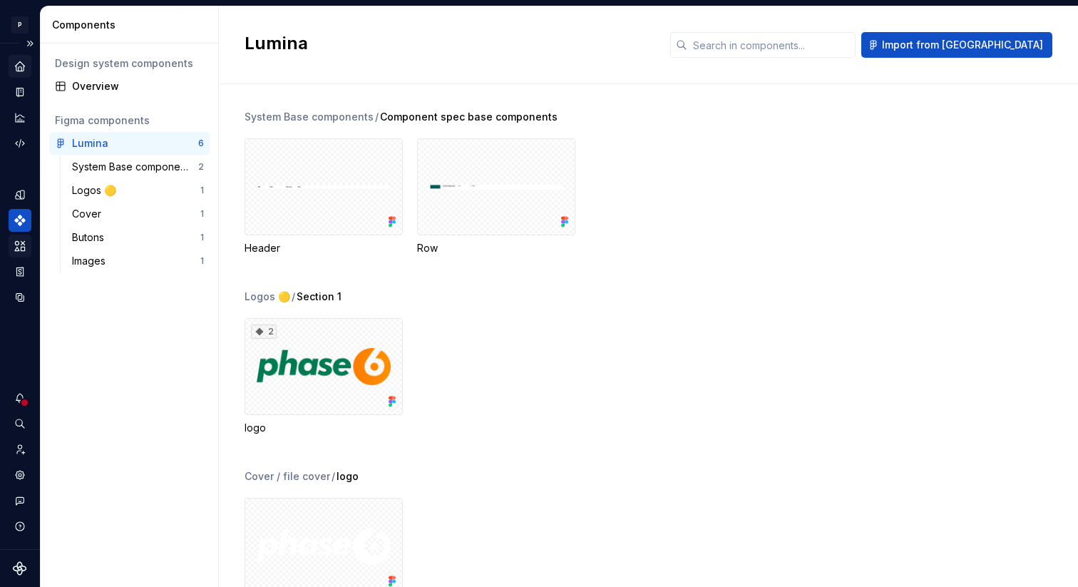
click at [26, 74] on div "Home" at bounding box center [20, 66] width 23 height 23
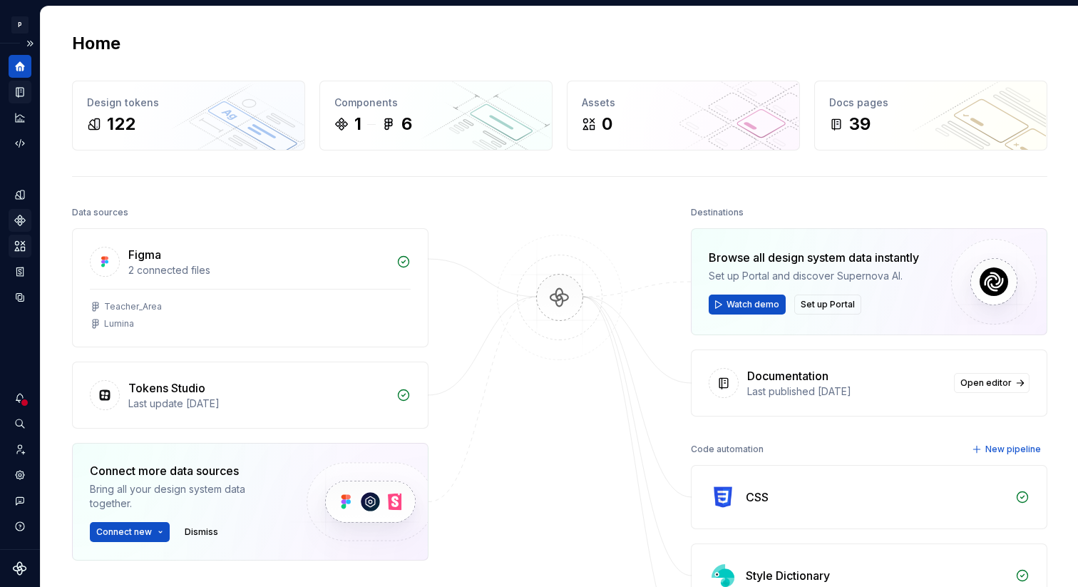
click at [24, 94] on icon "Documentation" at bounding box center [20, 92] width 13 height 13
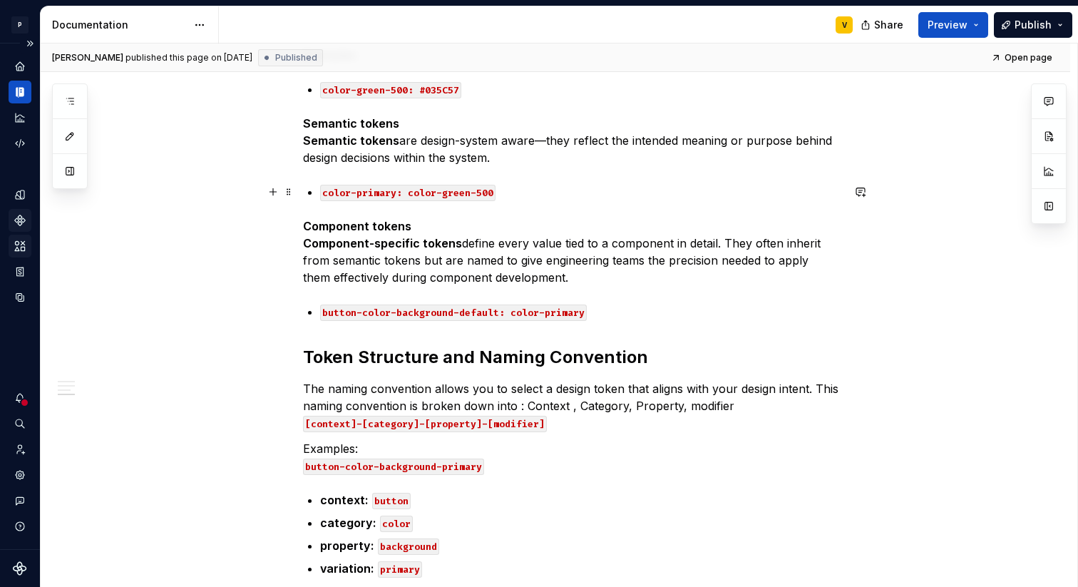
scroll to position [887, 0]
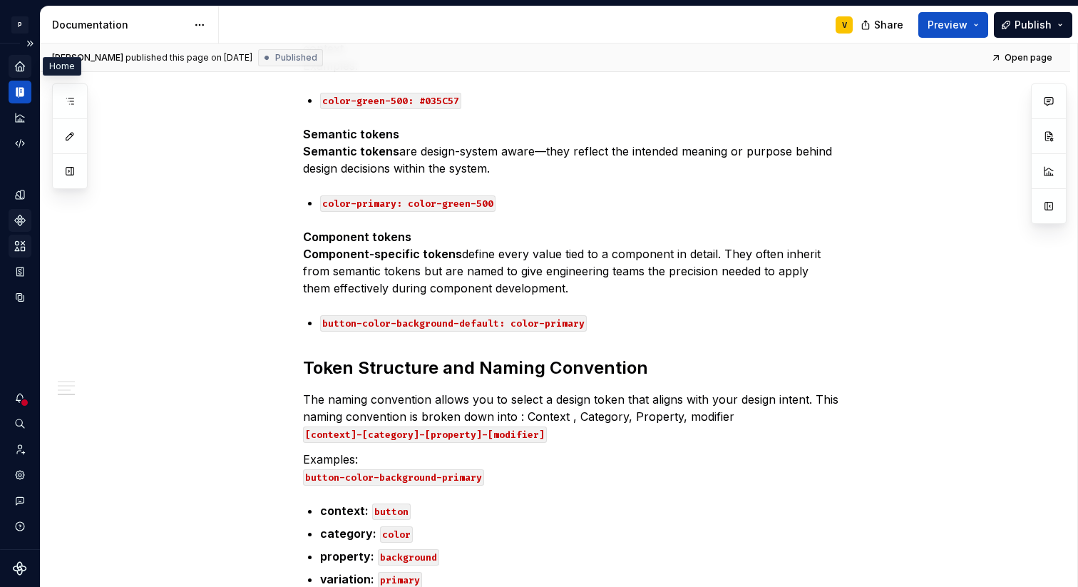
click at [23, 58] on div "Home" at bounding box center [20, 66] width 23 height 23
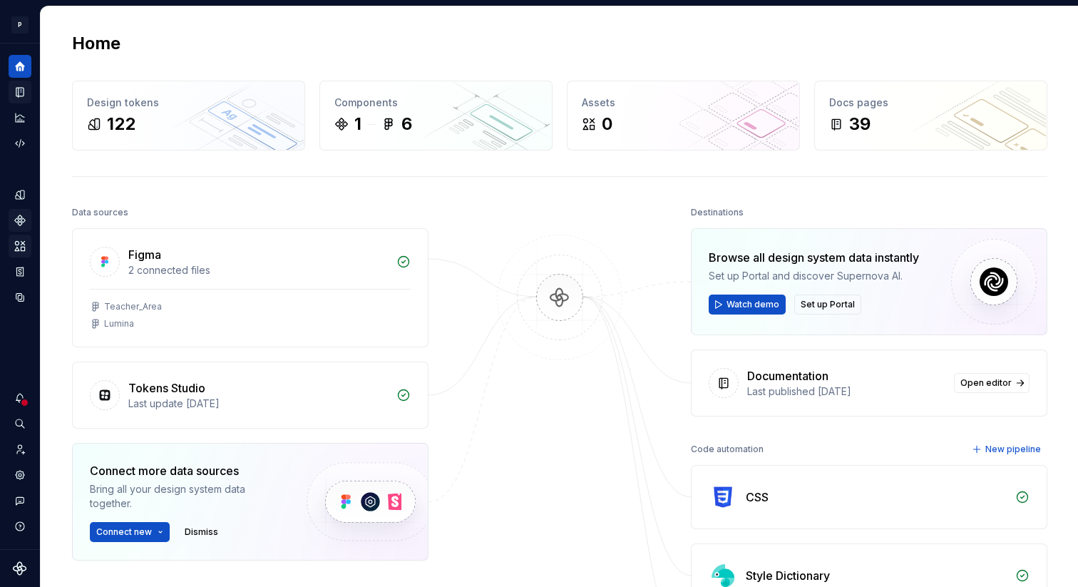
click at [29, 238] on div "Assets" at bounding box center [20, 245] width 23 height 23
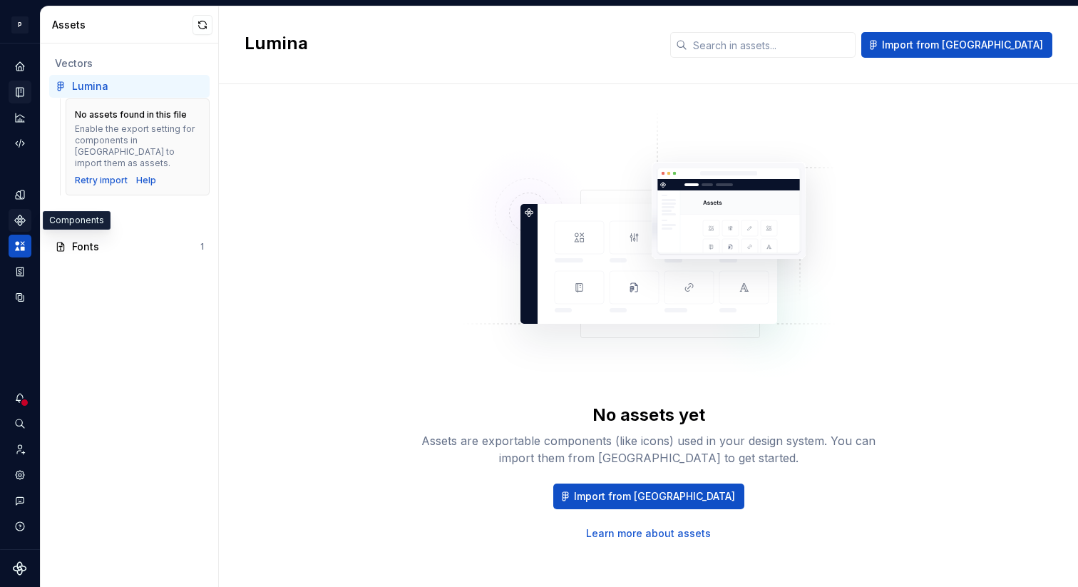
click at [28, 221] on div "Components" at bounding box center [20, 220] width 23 height 23
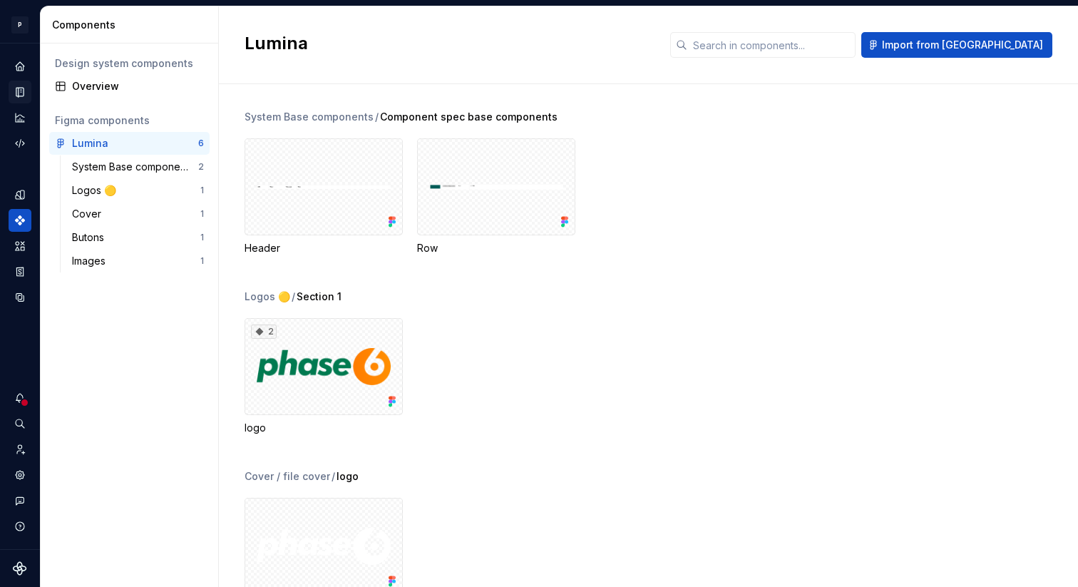
click at [25, 71] on icon "Home" at bounding box center [19, 66] width 11 height 11
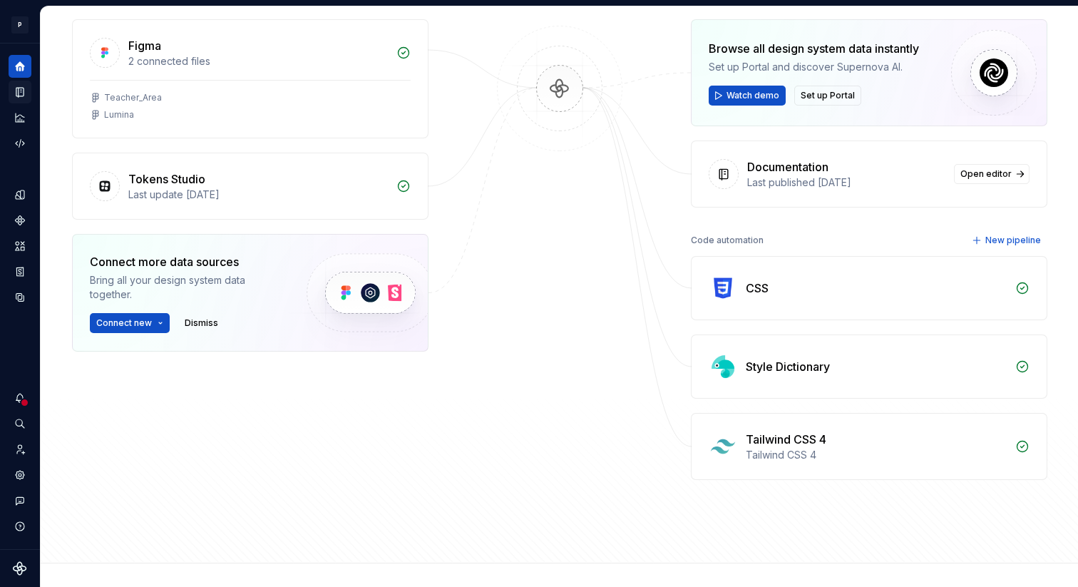
scroll to position [306, 0]
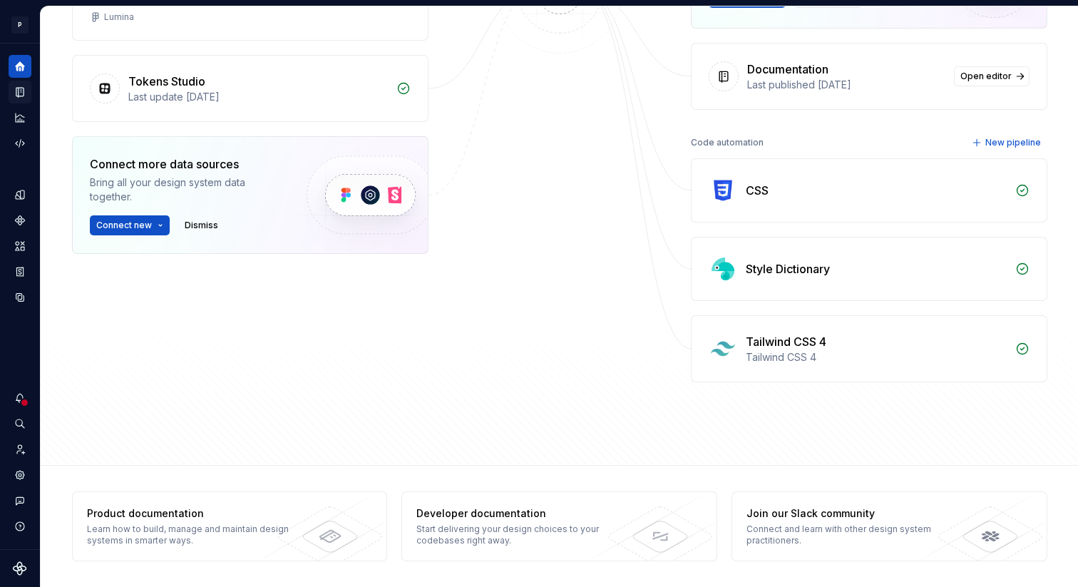
click at [26, 87] on div "Documentation" at bounding box center [20, 92] width 23 height 23
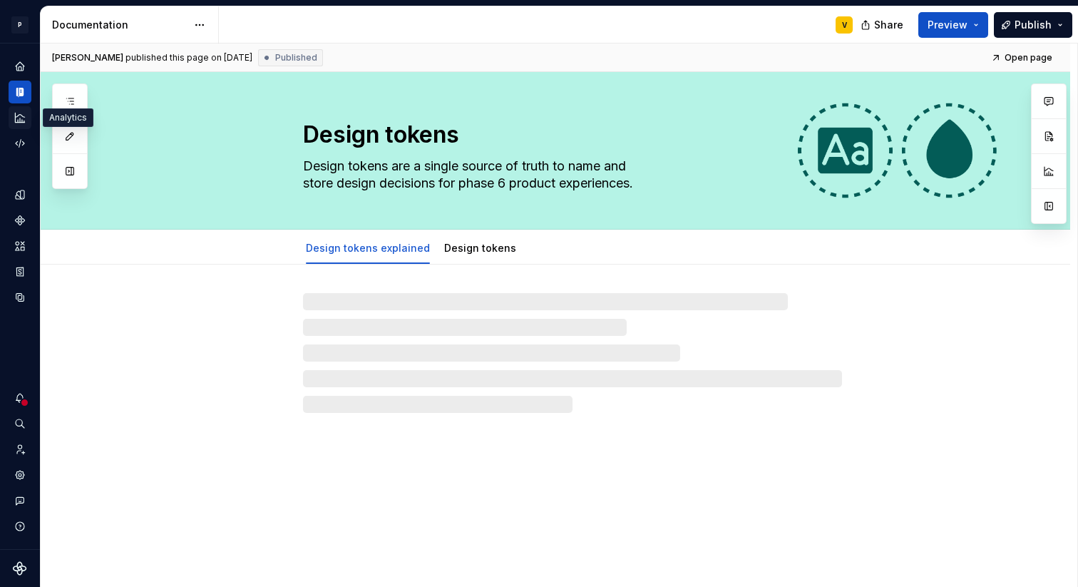
click at [25, 117] on icon "Analytics" at bounding box center [20, 117] width 13 height 13
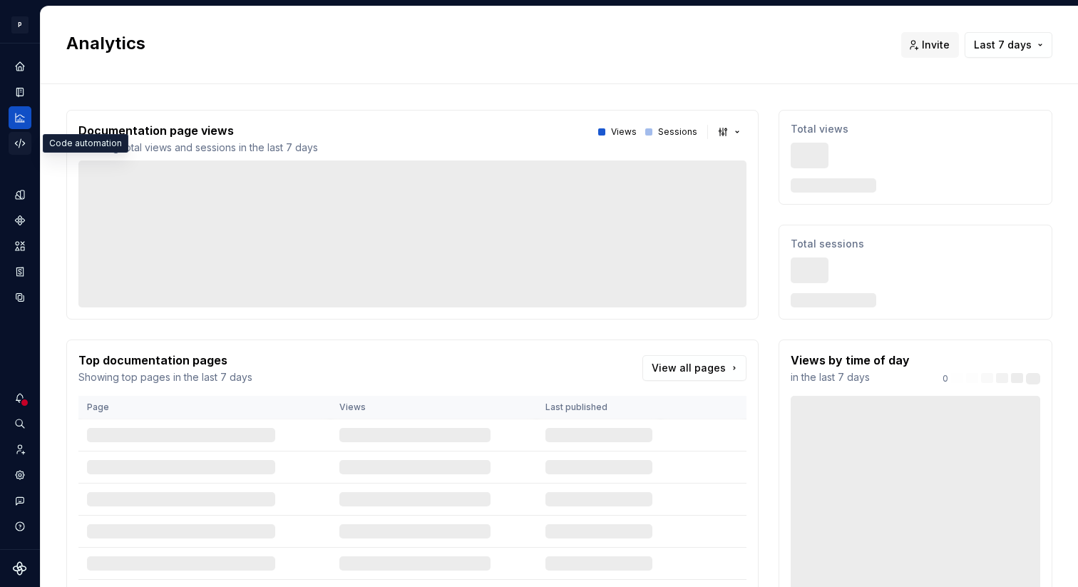
click at [23, 143] on icon "Code automation" at bounding box center [20, 143] width 13 height 13
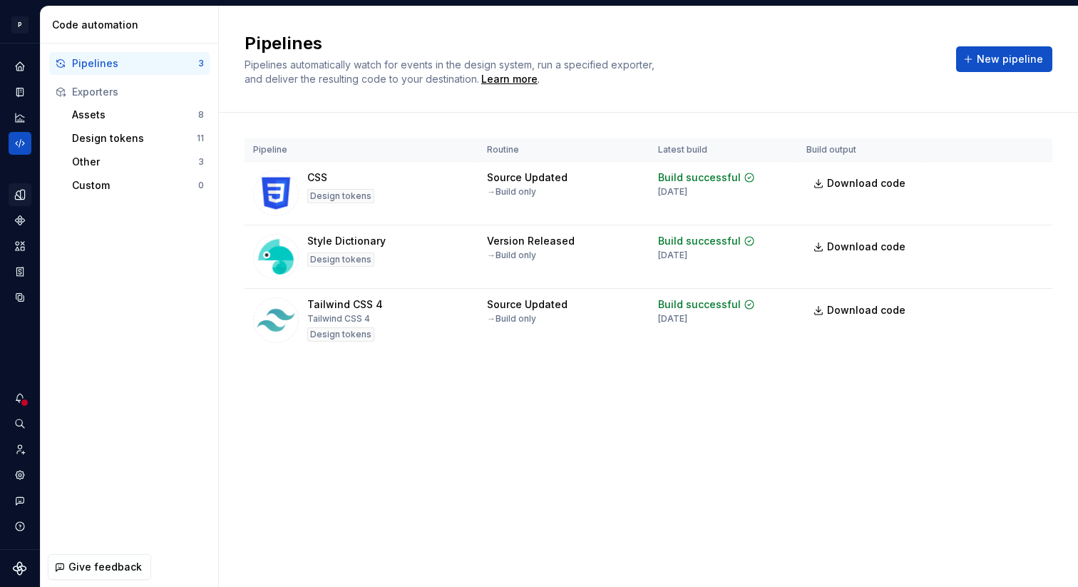
click at [21, 195] on icon "Design tokens" at bounding box center [23, 194] width 4 height 9
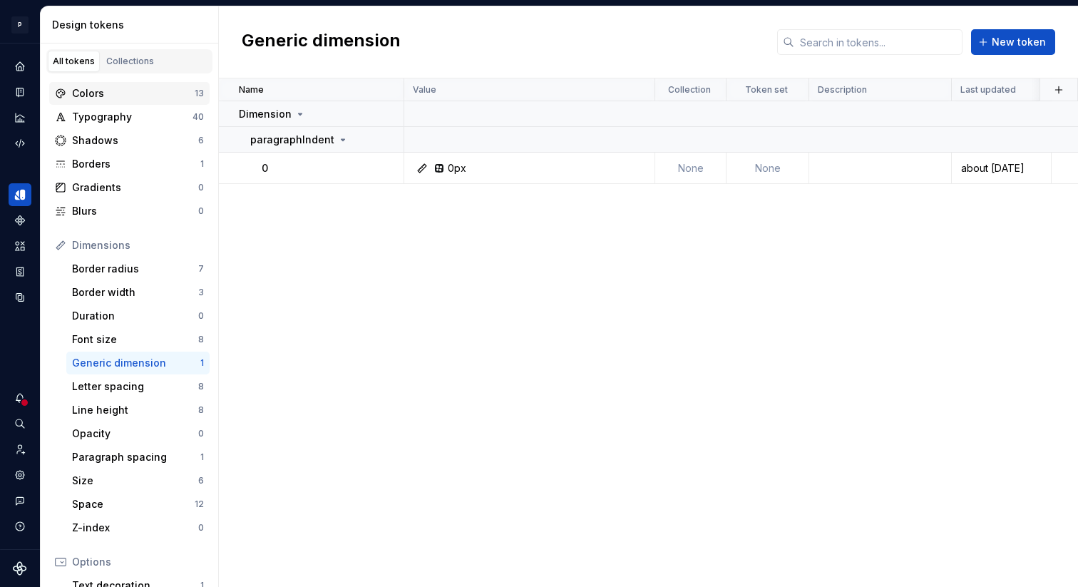
click at [149, 92] on div "Colors" at bounding box center [133, 93] width 123 height 14
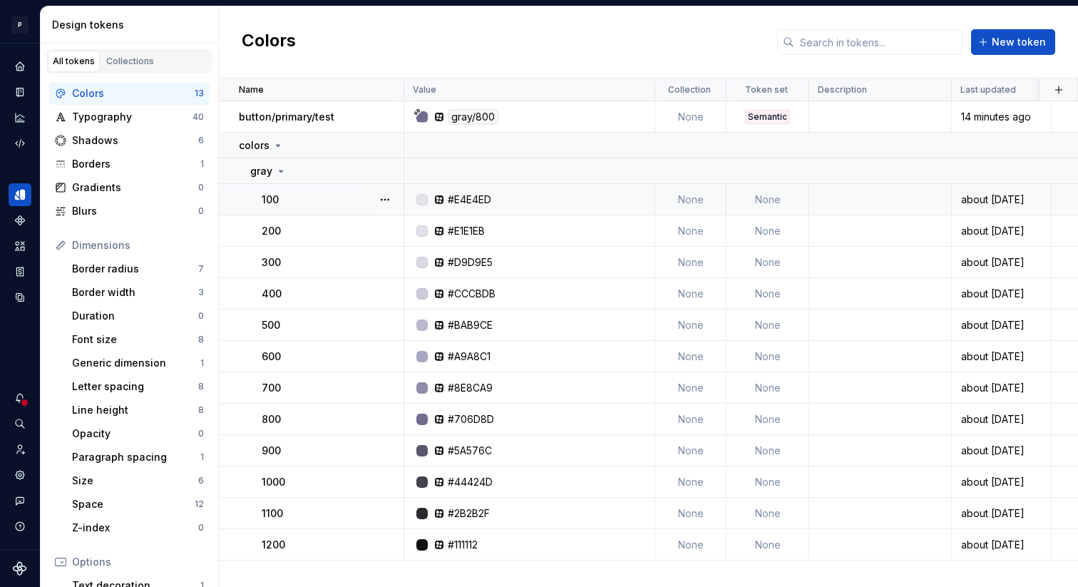
click at [758, 193] on td "None" at bounding box center [767, 199] width 83 height 31
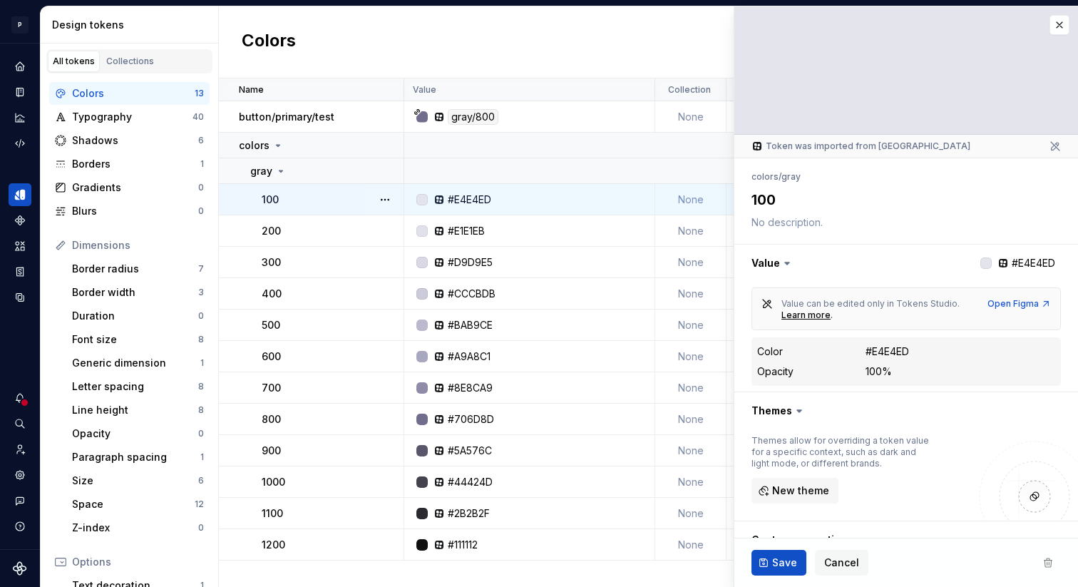
type textarea "*"
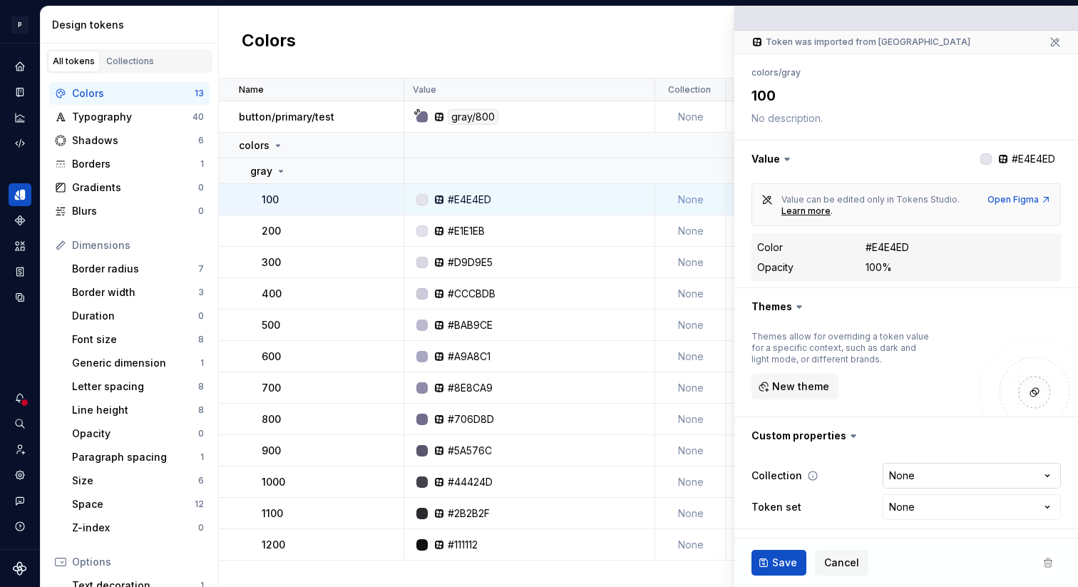
click at [902, 476] on html "P Lumina V Design system data Design tokens All tokens Collections Colors 13 Ty…" at bounding box center [539, 293] width 1078 height 587
click at [840, 450] on html "P Lumina V Design system data Design tokens All tokens Collections Colors 13 Ty…" at bounding box center [539, 293] width 1078 height 587
click at [897, 502] on html "P Lumina V Design system data Design tokens All tokens Collections Colors 13 Ty…" at bounding box center [539, 293] width 1078 height 587
select select "**********"
click at [775, 562] on span "Save" at bounding box center [784, 562] width 25 height 14
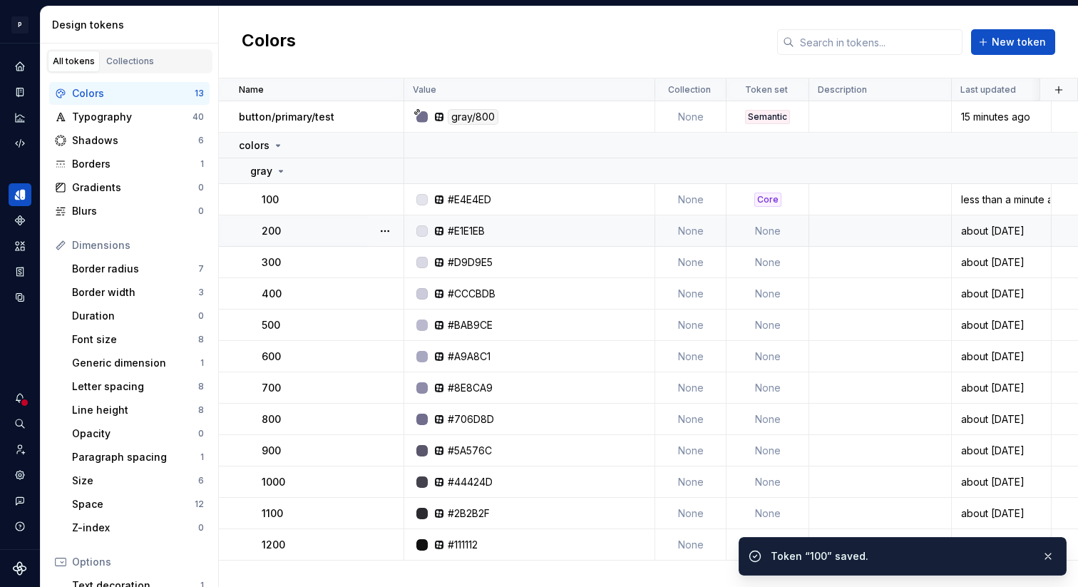
click at [763, 234] on td "None" at bounding box center [767, 230] width 83 height 31
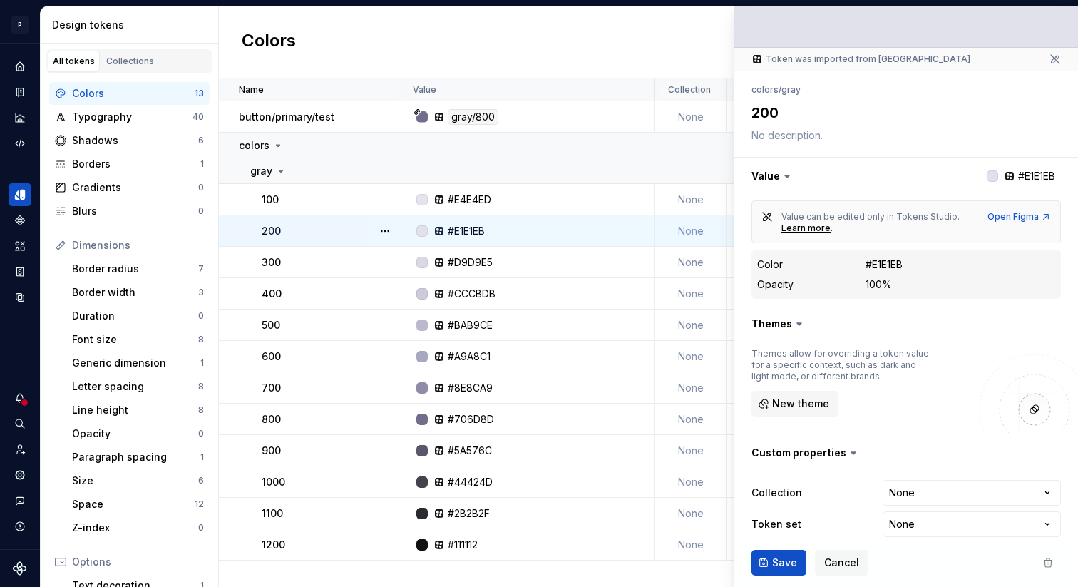
scroll to position [104, 0]
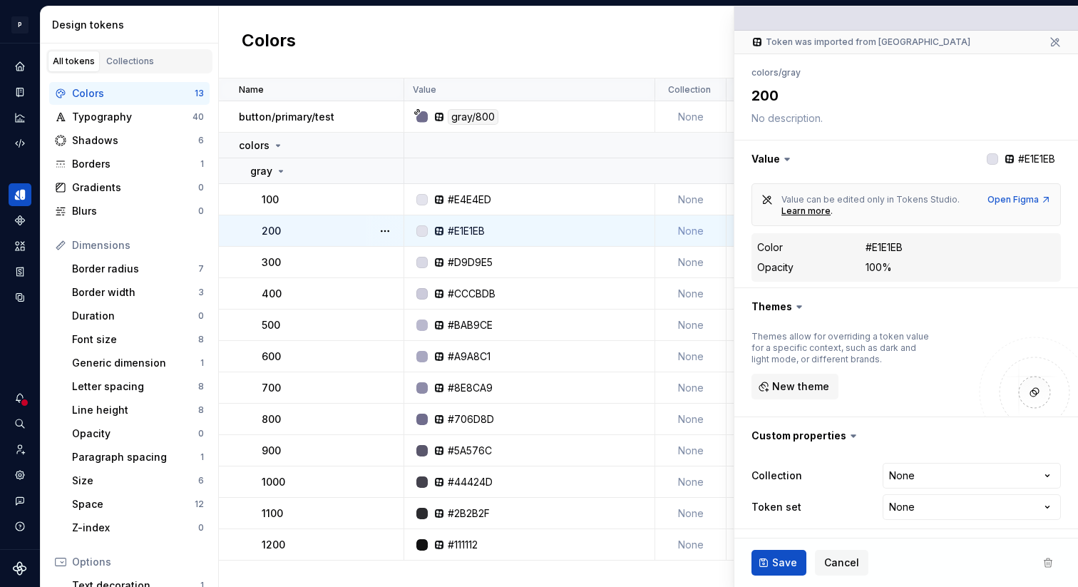
type textarea "*"
click at [907, 512] on html "P Lumina V Design system data Design tokens All tokens Collections Colors 13 Ty…" at bounding box center [539, 293] width 1078 height 587
select select "**********"
click at [773, 562] on span "Save" at bounding box center [784, 562] width 25 height 14
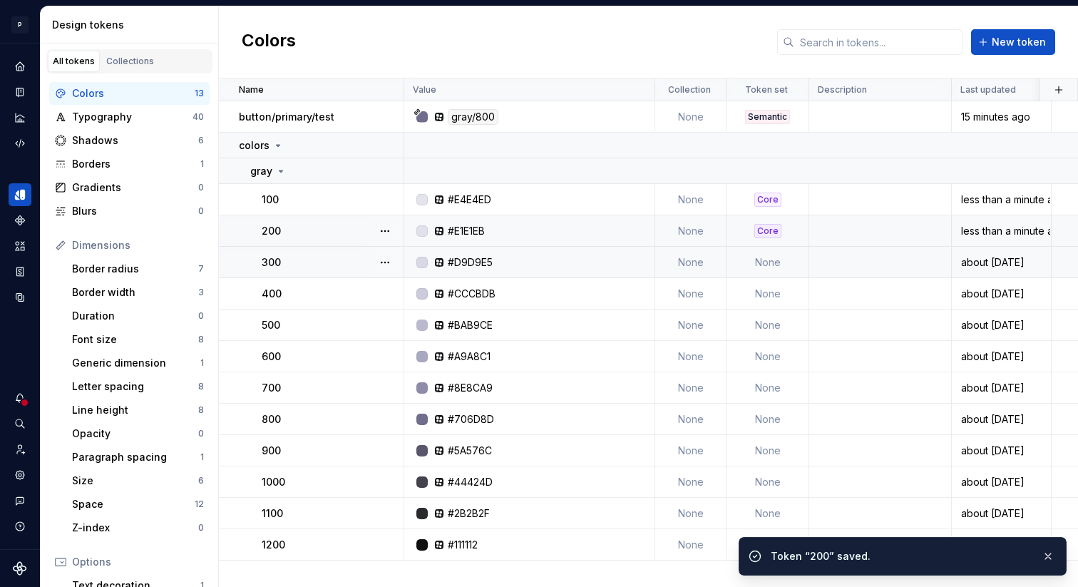
click at [761, 271] on td "None" at bounding box center [767, 262] width 83 height 31
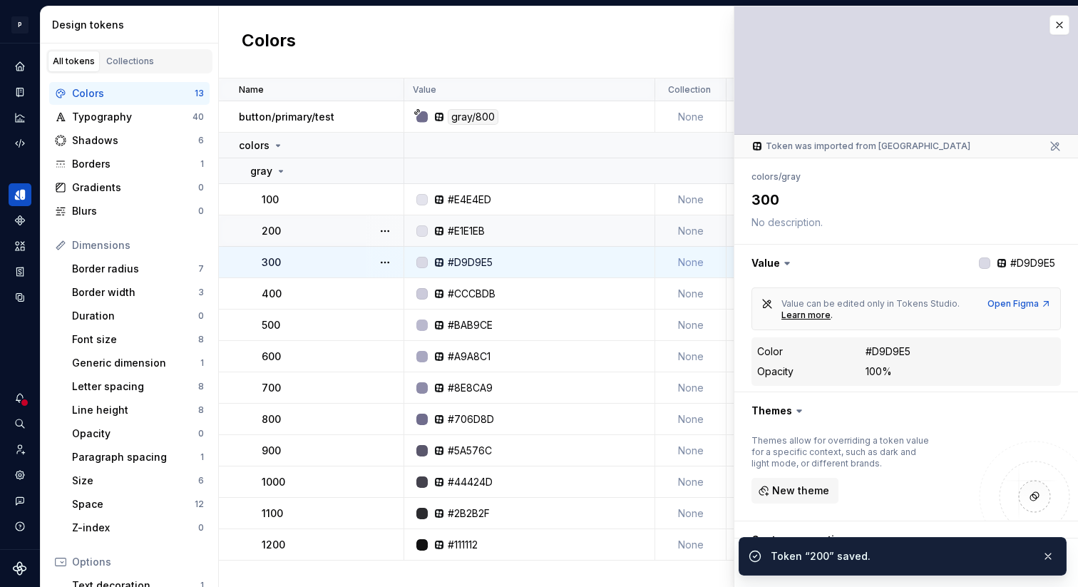
scroll to position [104, 0]
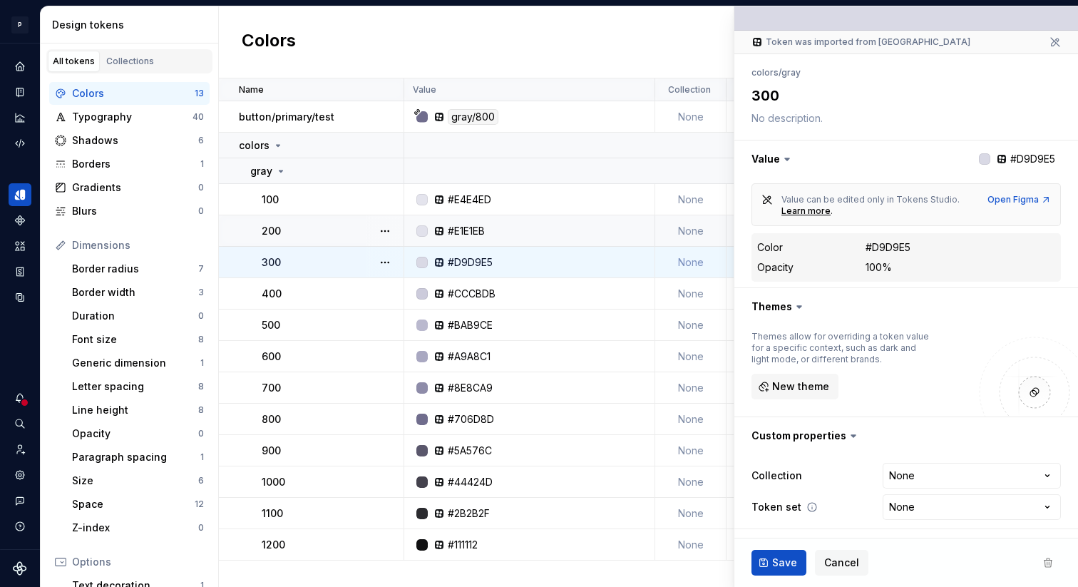
type textarea "*"
click at [907, 485] on html "P Lumina V Design system data Design tokens All tokens Collections Colors 13 Ty…" at bounding box center [539, 293] width 1078 height 587
click at [831, 512] on html "P Lumina V Design system data Design tokens All tokens Collections Colors 13 Ty…" at bounding box center [539, 293] width 1078 height 587
click at [906, 512] on html "P Lumina V Design system data Design tokens All tokens Collections Colors 13 Ty…" at bounding box center [539, 293] width 1078 height 587
select select "**********"
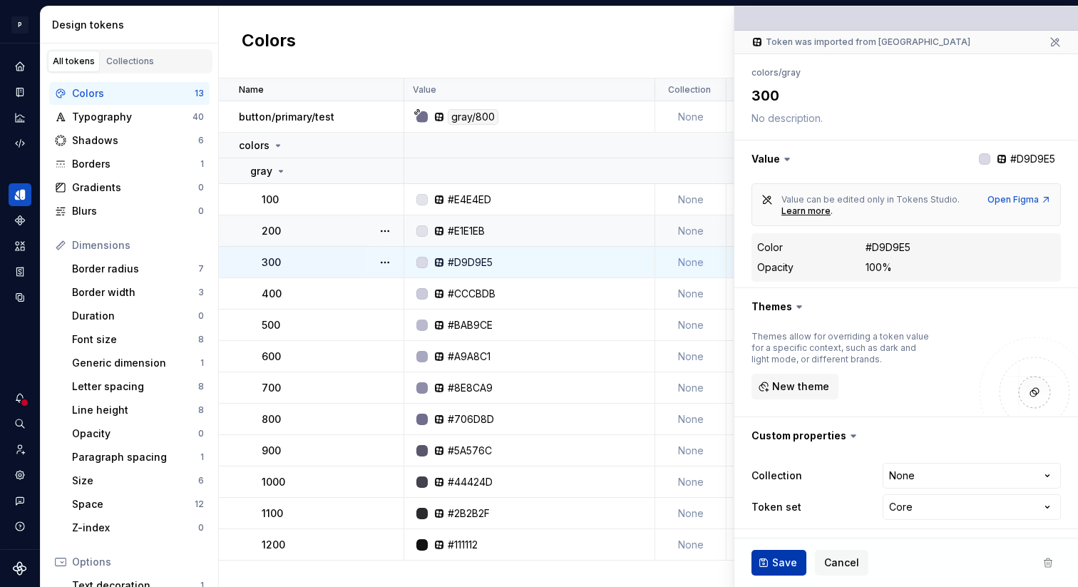
click at [770, 564] on button "Save" at bounding box center [778, 562] width 55 height 26
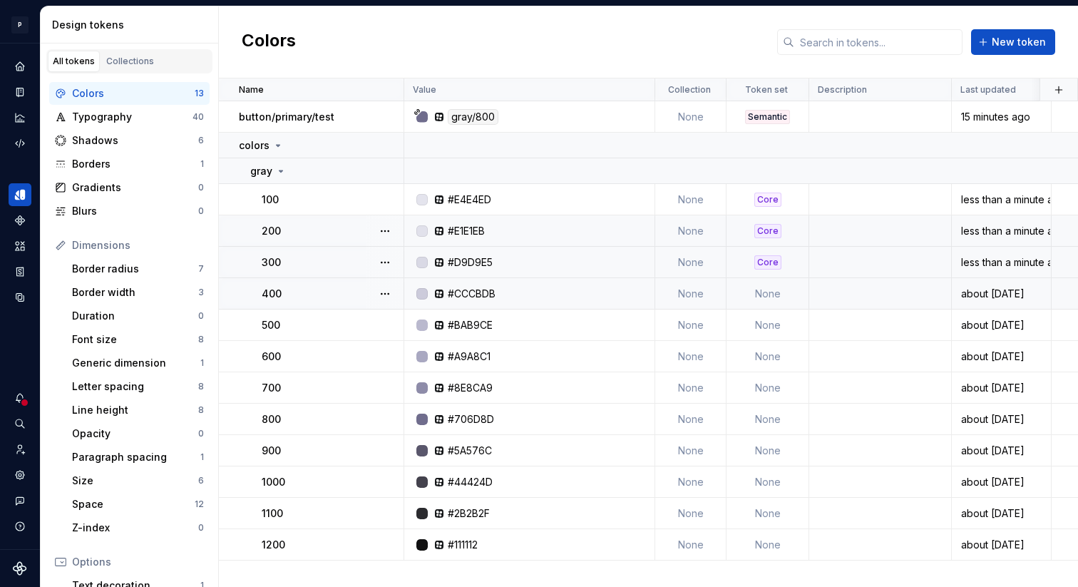
click at [768, 291] on td "None" at bounding box center [767, 293] width 83 height 31
type textarea "*"
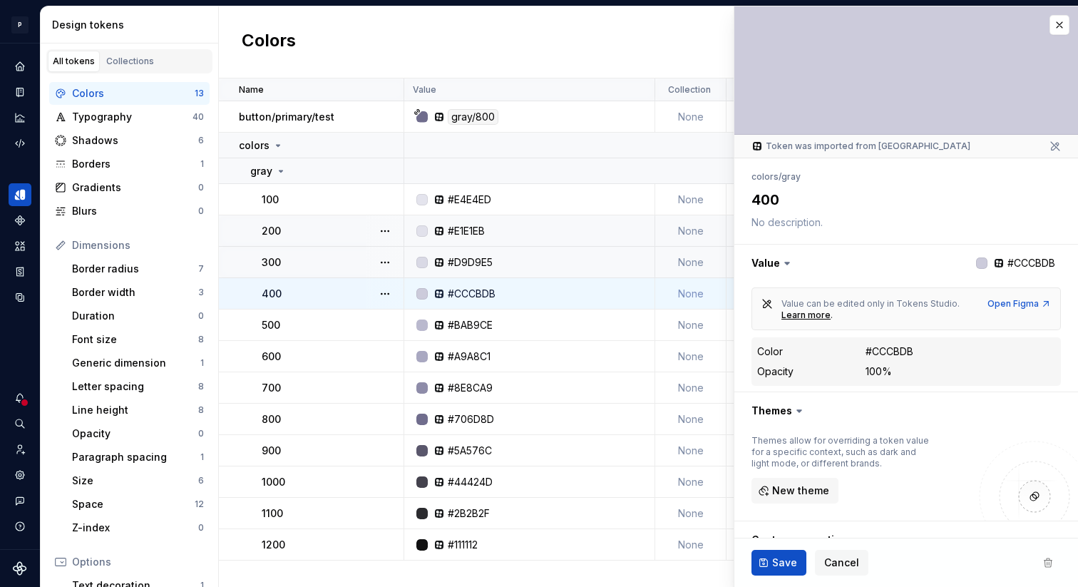
scroll to position [104, 0]
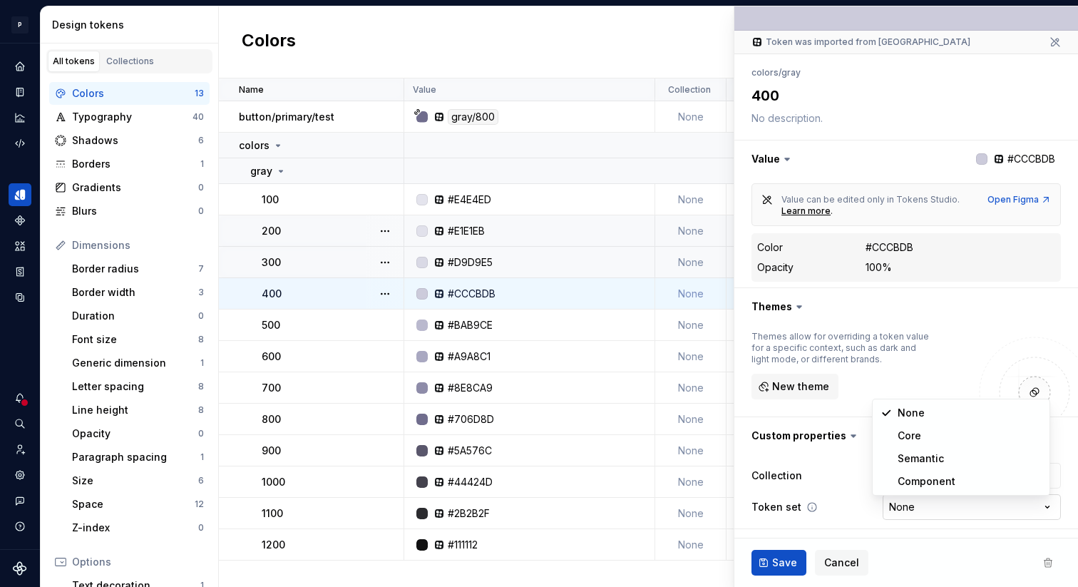
click at [880, 510] on html "P Lumina V Design system data Design tokens All tokens Collections Colors 13 Ty…" at bounding box center [539, 293] width 1078 height 587
select select "**********"
click at [780, 560] on span "Save" at bounding box center [784, 562] width 25 height 14
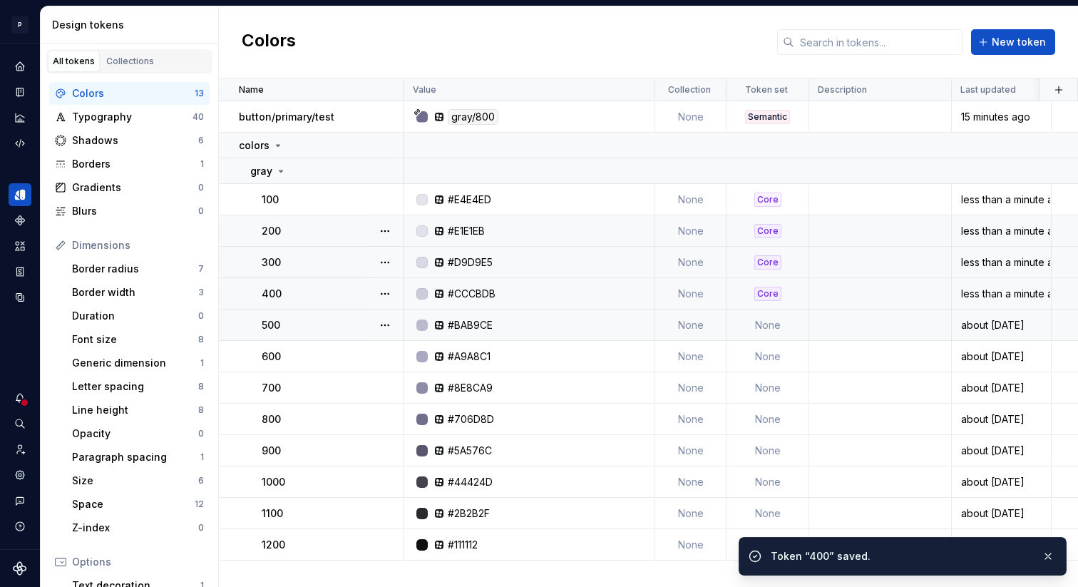
click at [758, 322] on td "None" at bounding box center [767, 324] width 83 height 31
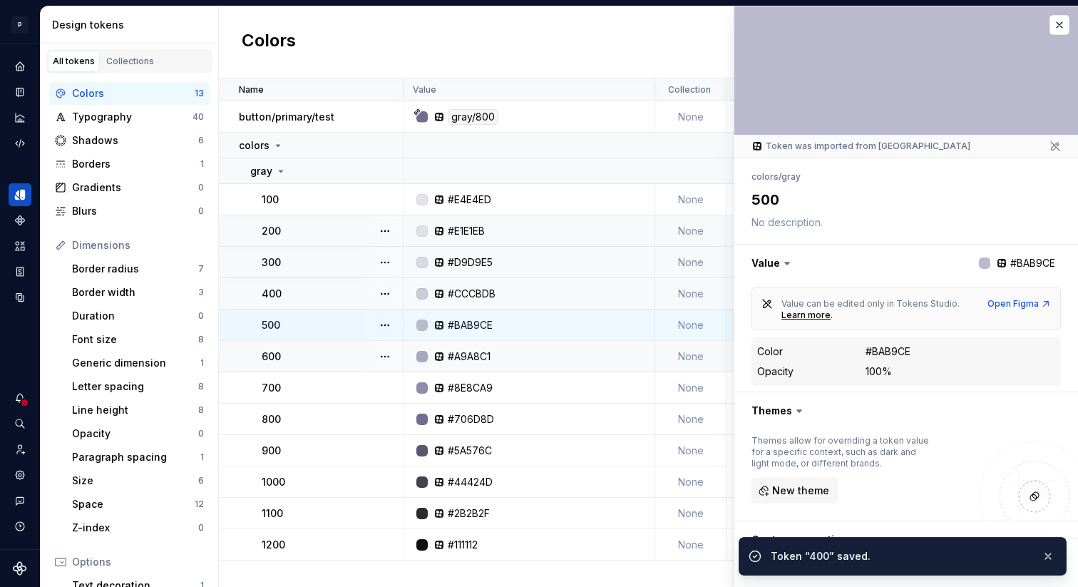
click at [680, 367] on td "None" at bounding box center [690, 356] width 71 height 31
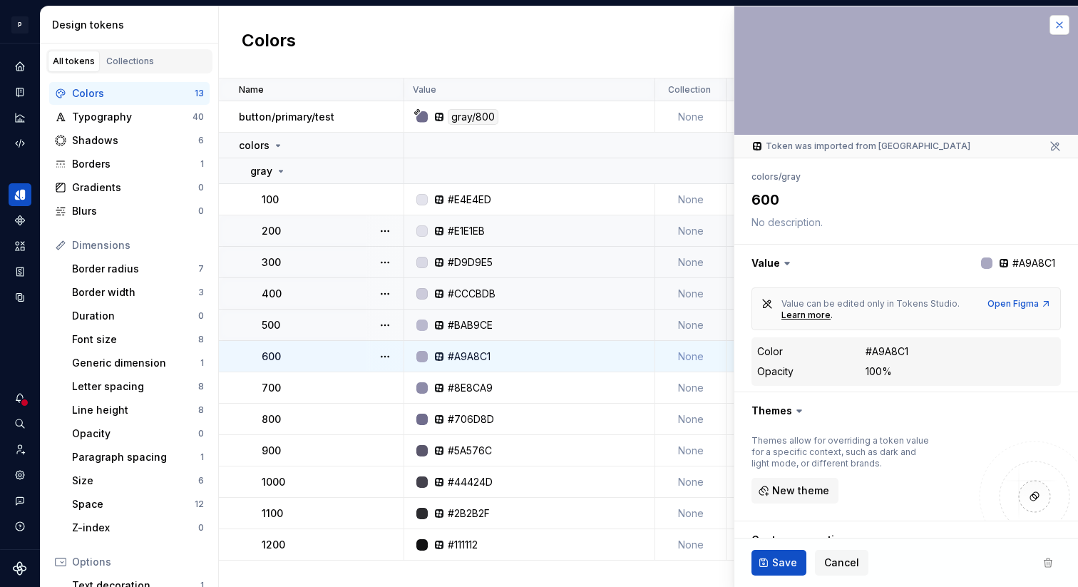
click at [1056, 31] on button "button" at bounding box center [1059, 25] width 20 height 20
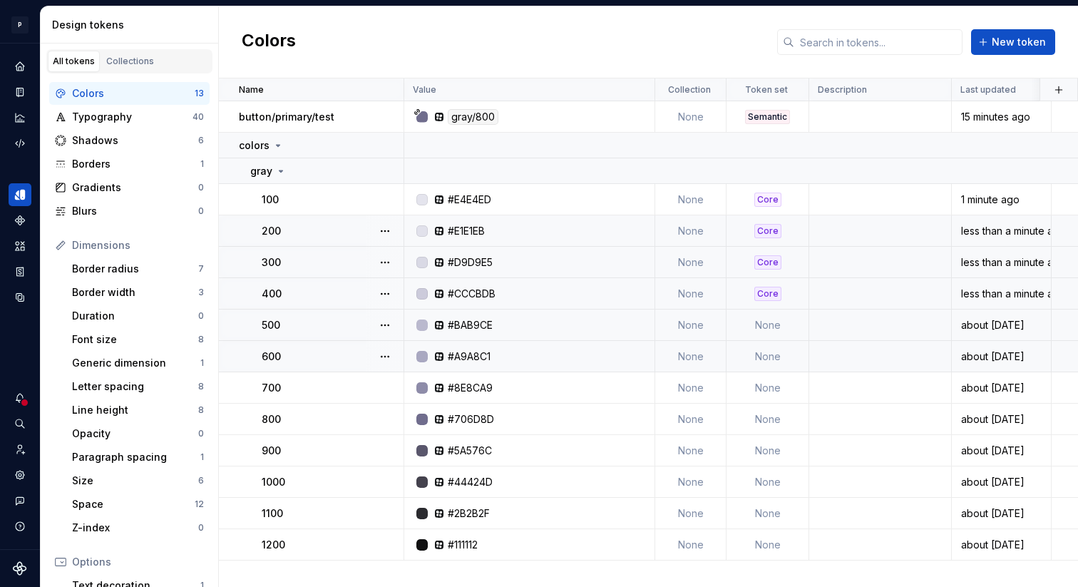
click at [770, 329] on td "None" at bounding box center [767, 324] width 83 height 31
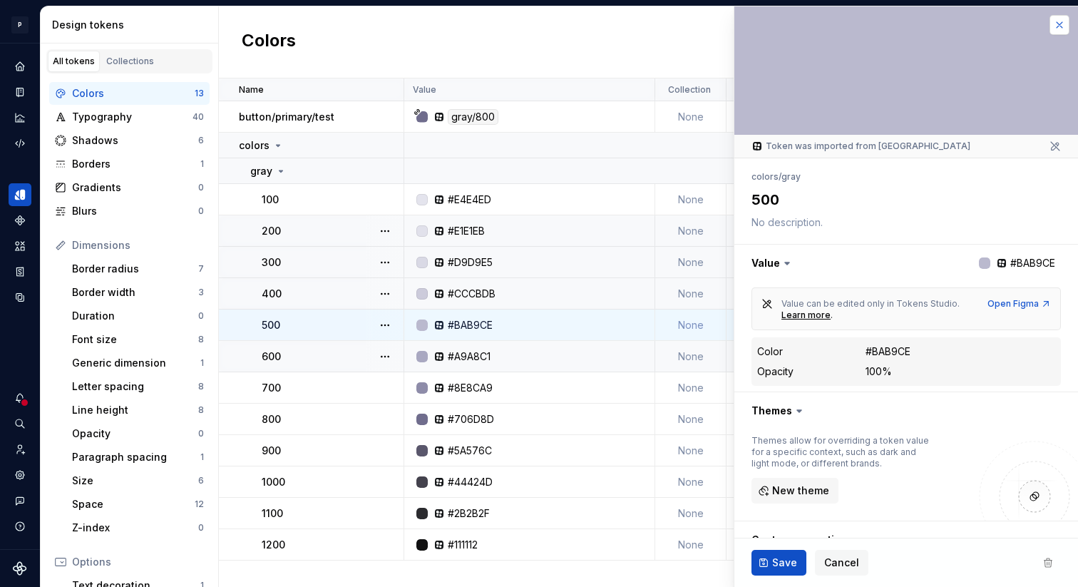
click at [1049, 32] on button "button" at bounding box center [1059, 25] width 20 height 20
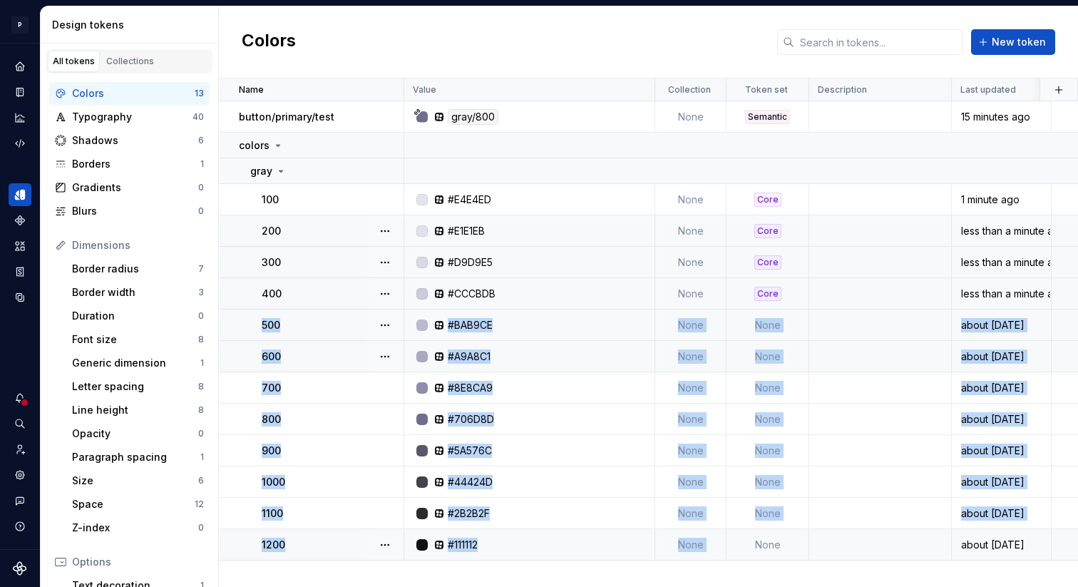
click at [745, 544] on td "None" at bounding box center [767, 544] width 83 height 31
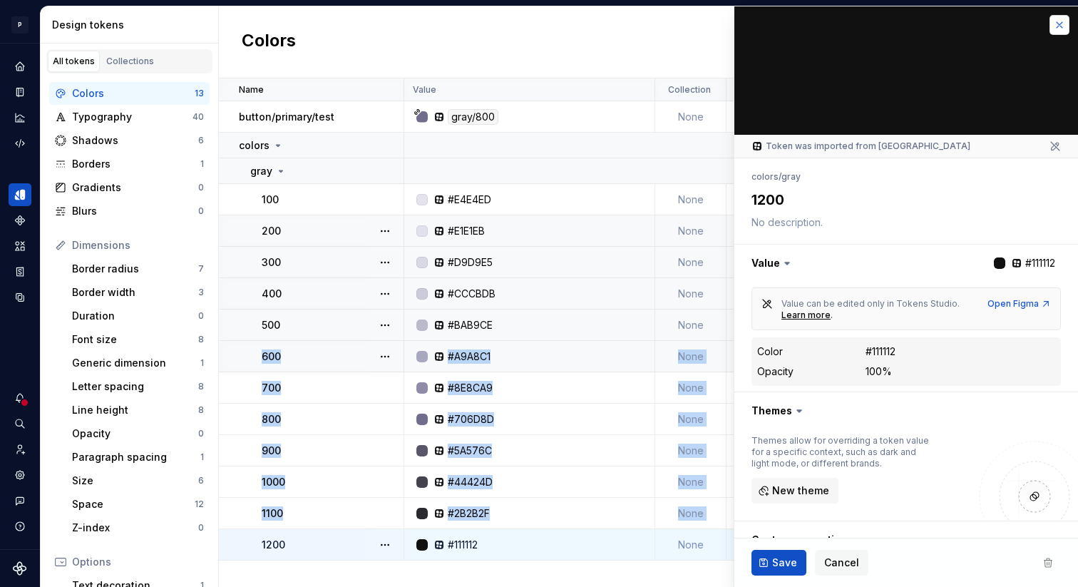
click at [1049, 31] on button "button" at bounding box center [1059, 25] width 20 height 20
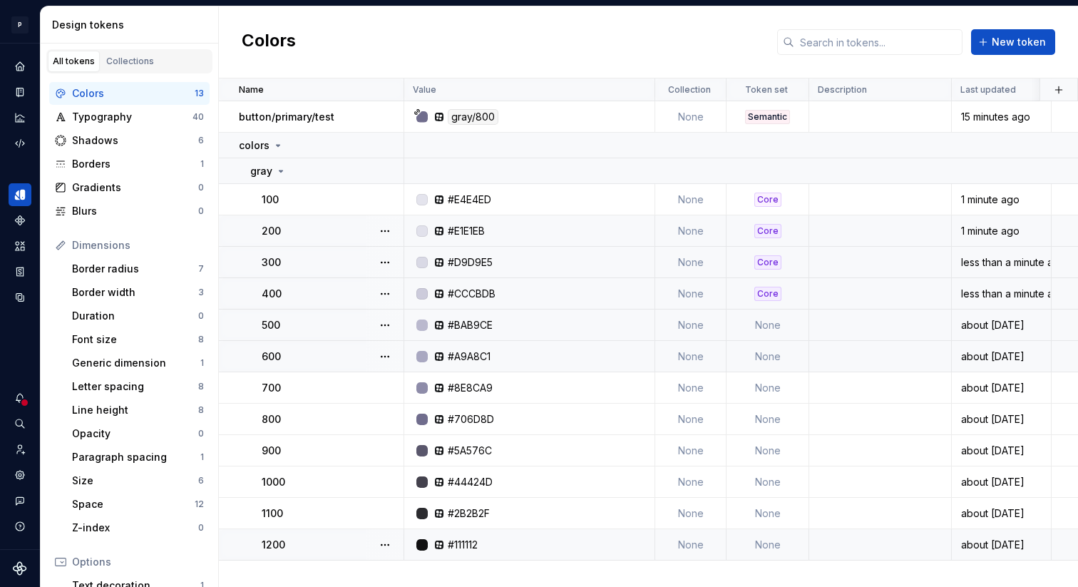
click at [773, 321] on td "None" at bounding box center [767, 324] width 83 height 31
type textarea "*"
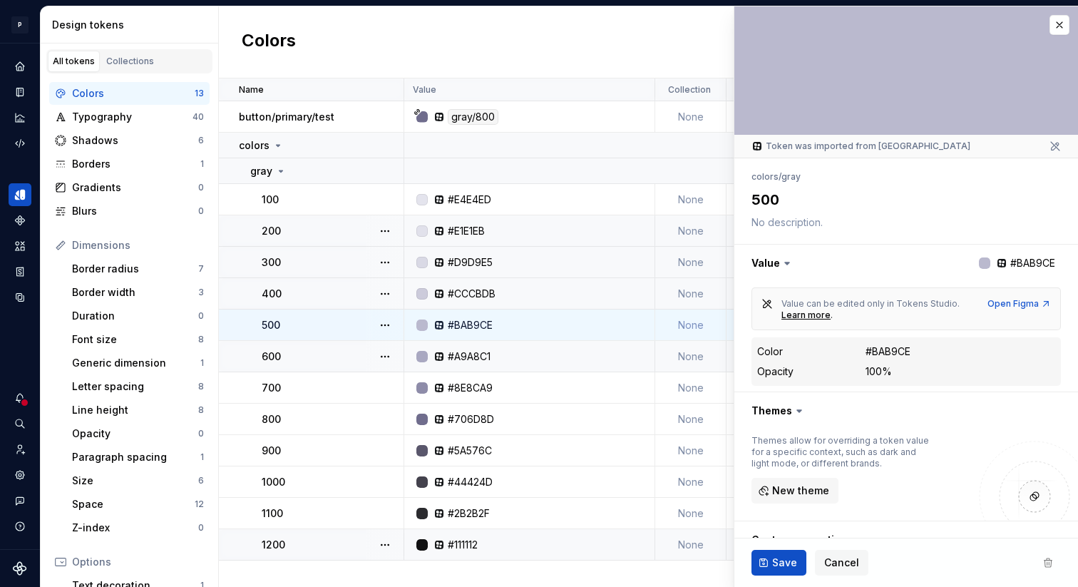
click at [773, 321] on div "Value can be edited only in Tokens Studio. Learn more . Open Figma" at bounding box center [905, 308] width 309 height 43
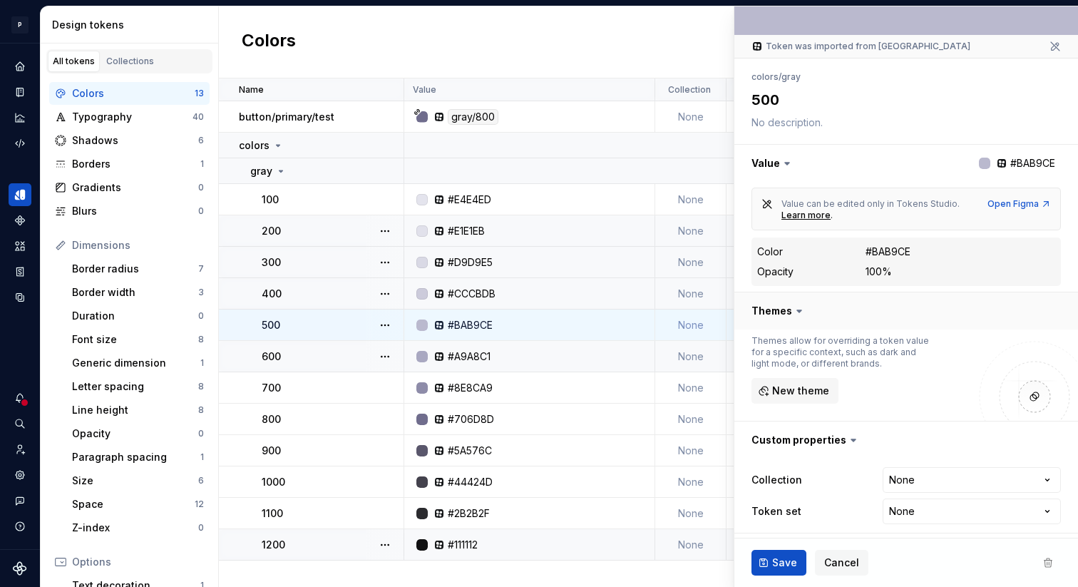
scroll to position [104, 0]
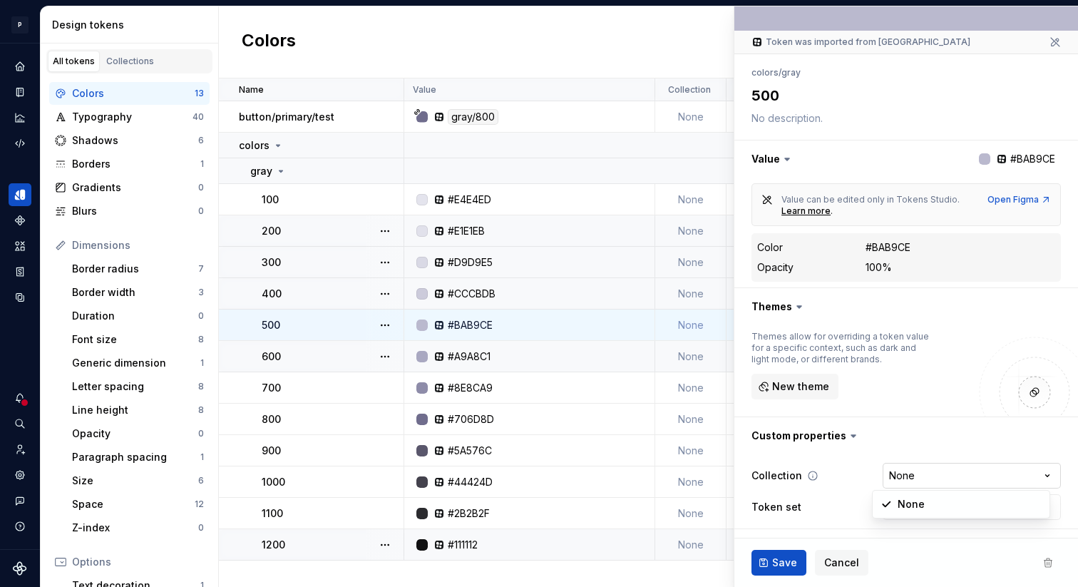
click at [887, 477] on html "P Lumina V Design system data Design tokens All tokens Collections Colors 13 Ty…" at bounding box center [539, 293] width 1078 height 587
click at [817, 497] on html "P Lumina V Design system data Design tokens All tokens Collections Colors 13 Ty…" at bounding box center [539, 293] width 1078 height 587
click at [886, 513] on html "P Lumina V Design system data Design tokens All tokens Collections Colors 13 Ty…" at bounding box center [539, 293] width 1078 height 587
select select "**********"
click at [787, 564] on span "Save" at bounding box center [784, 562] width 25 height 14
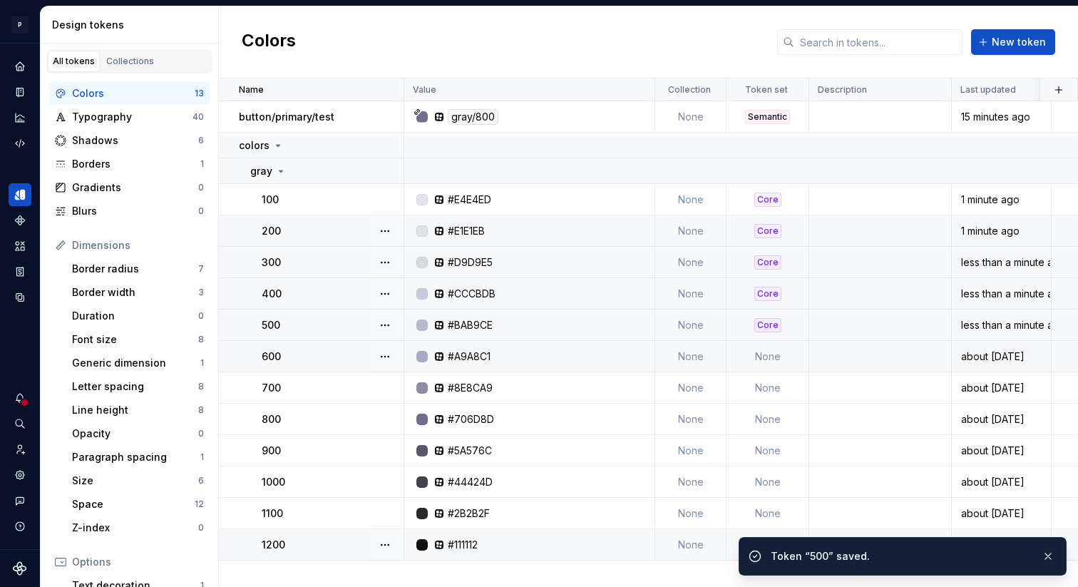
click at [766, 357] on td "None" at bounding box center [767, 356] width 83 height 31
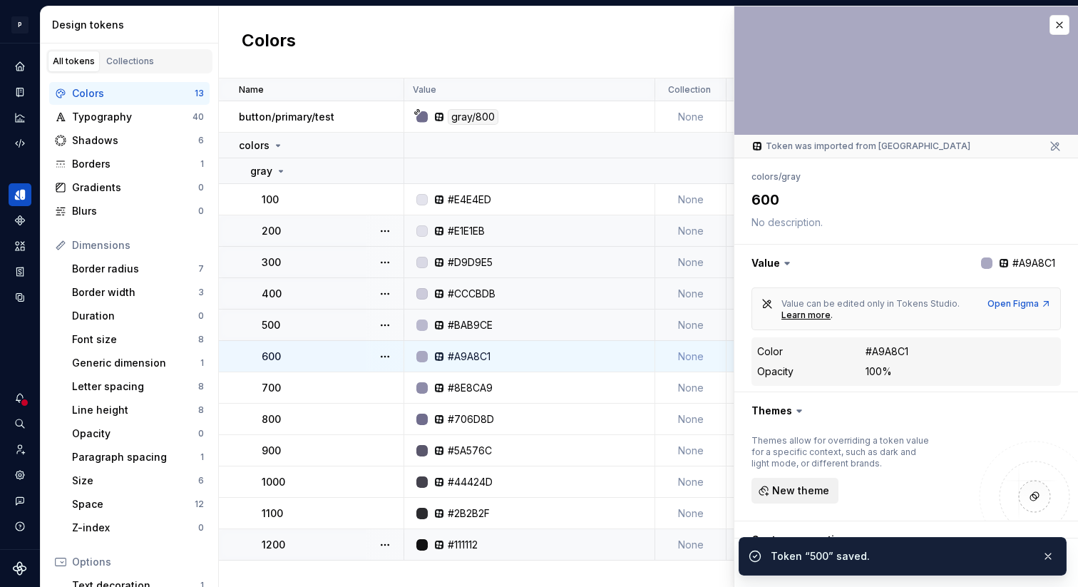
scroll to position [104, 0]
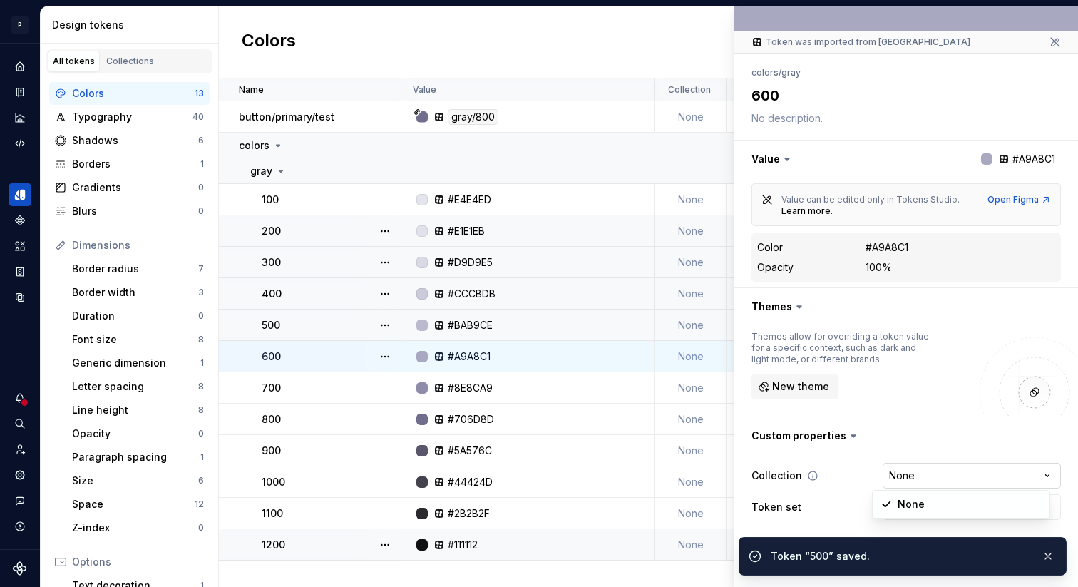
click at [892, 478] on html "P Lumina V Design system data Design tokens All tokens Collections Colors 13 Ty…" at bounding box center [539, 293] width 1078 height 587
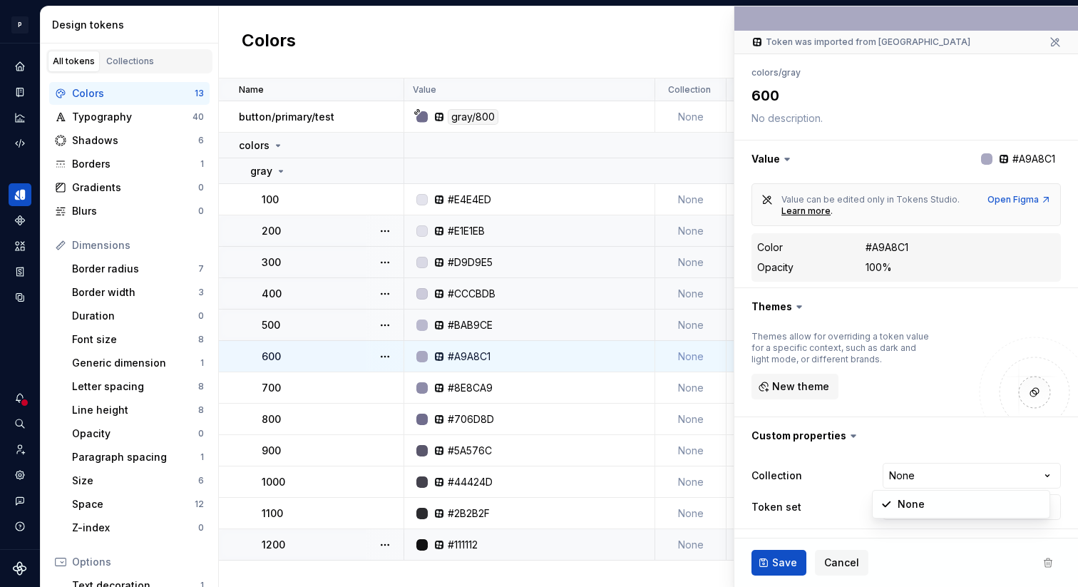
type textarea "*"
click at [842, 515] on html "P Lumina V Design system data Design tokens All tokens Collections Colors 13 Ty…" at bounding box center [539, 293] width 1078 height 587
click at [910, 515] on html "P Lumina V Design system data Design tokens All tokens Collections Colors 13 Ty…" at bounding box center [539, 293] width 1078 height 587
select select "**********"
click at [790, 557] on span "Save" at bounding box center [784, 562] width 25 height 14
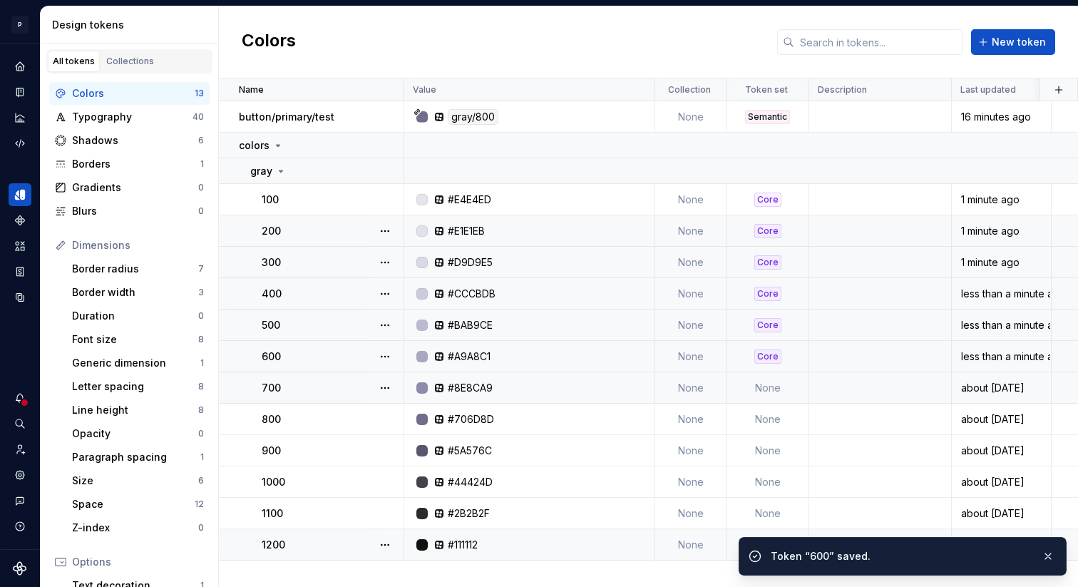
click at [753, 387] on td "None" at bounding box center [767, 387] width 83 height 31
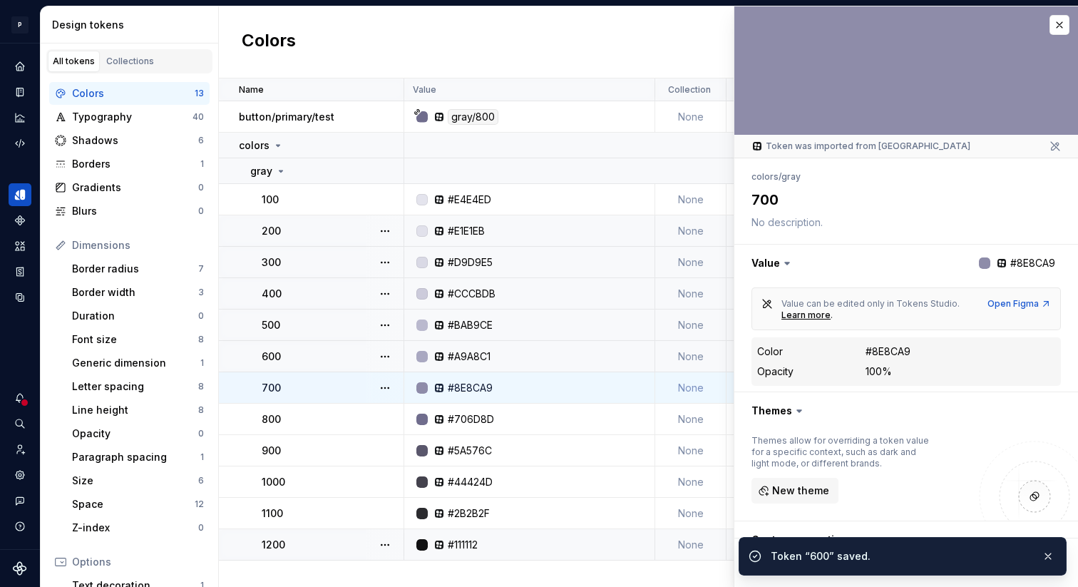
scroll to position [104, 0]
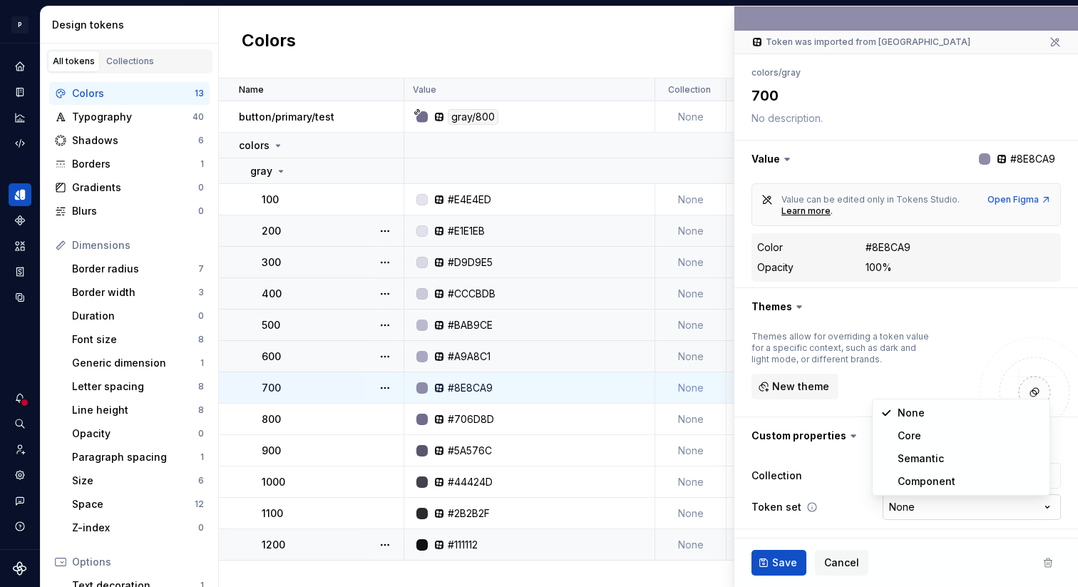
click at [892, 503] on html "P Lumina V Design system data Design tokens All tokens Collections Colors 13 Ty…" at bounding box center [539, 293] width 1078 height 587
type textarea "*"
select select "**********"
click at [791, 555] on span "Save" at bounding box center [784, 562] width 25 height 14
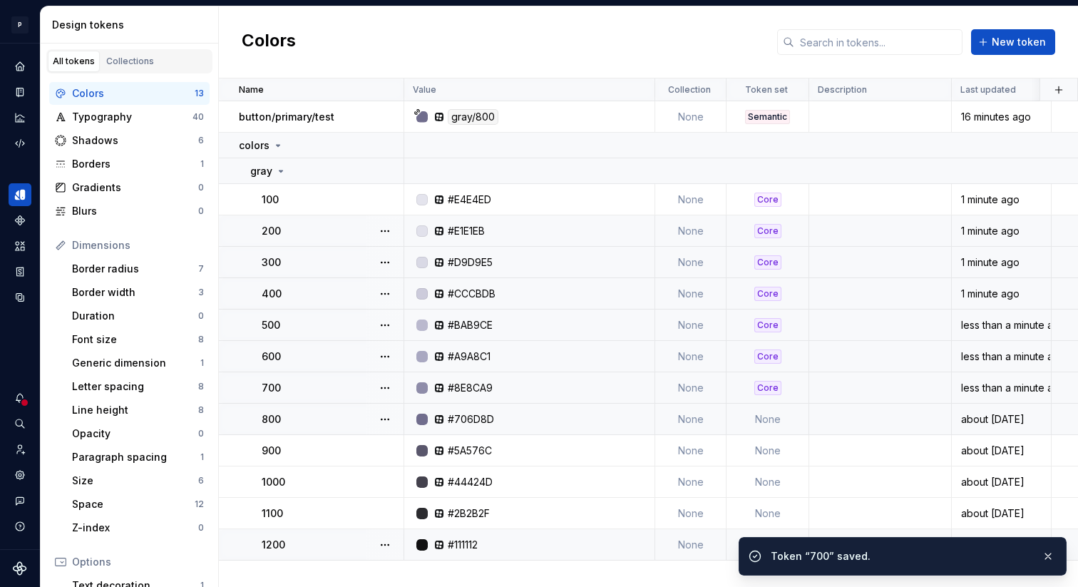
click at [768, 423] on td "None" at bounding box center [767, 418] width 83 height 31
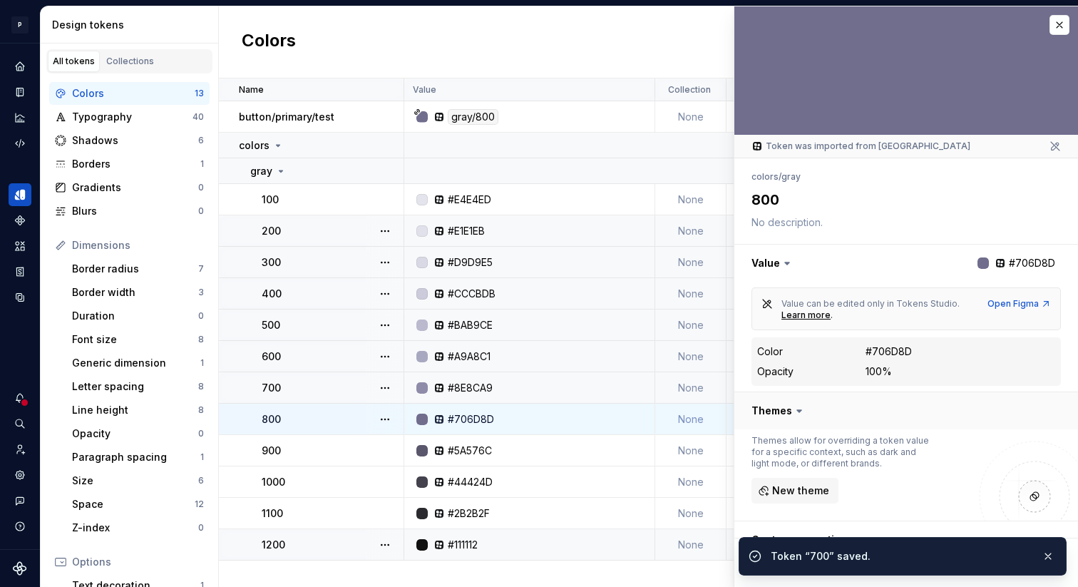
scroll to position [104, 0]
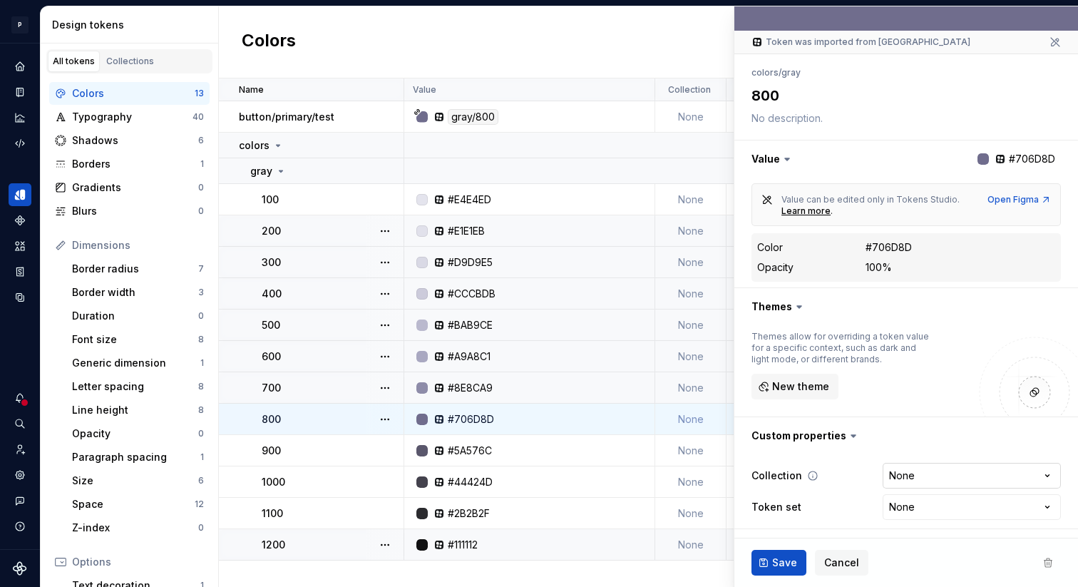
click at [881, 478] on html "P Lumina V Design system data Design tokens All tokens Collections Colors 13 Ty…" at bounding box center [539, 293] width 1078 height 587
type textarea "*"
click at [815, 488] on html "P Lumina V Design system data Design tokens All tokens Collections Colors 13 Ty…" at bounding box center [539, 293] width 1078 height 587
click at [892, 504] on html "P Lumina V Design system data Design tokens All tokens Collections Colors 13 Ty…" at bounding box center [539, 293] width 1078 height 587
select select "**********"
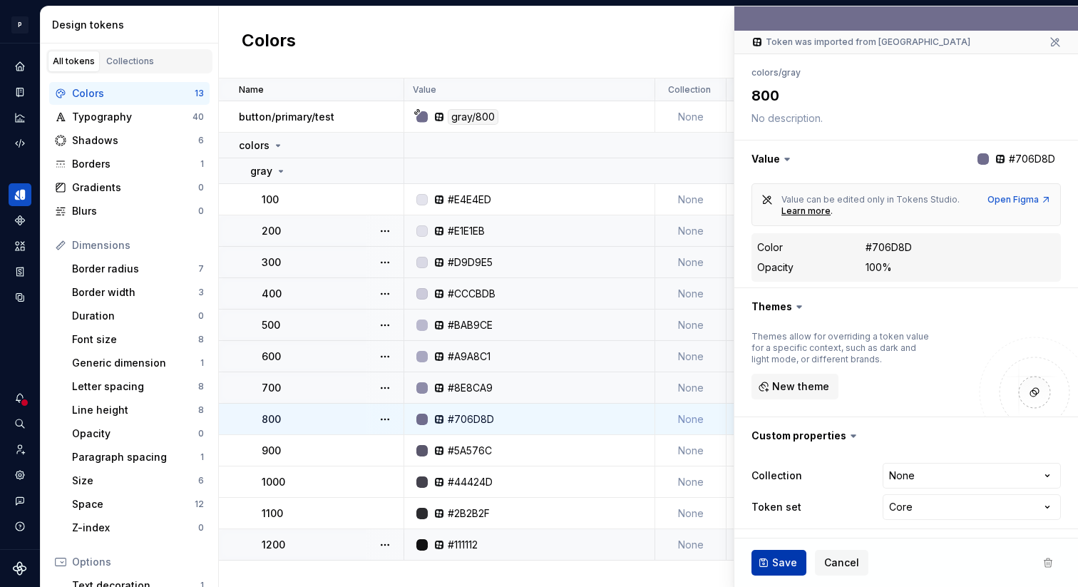
click at [772, 553] on button "Save" at bounding box center [778, 562] width 55 height 26
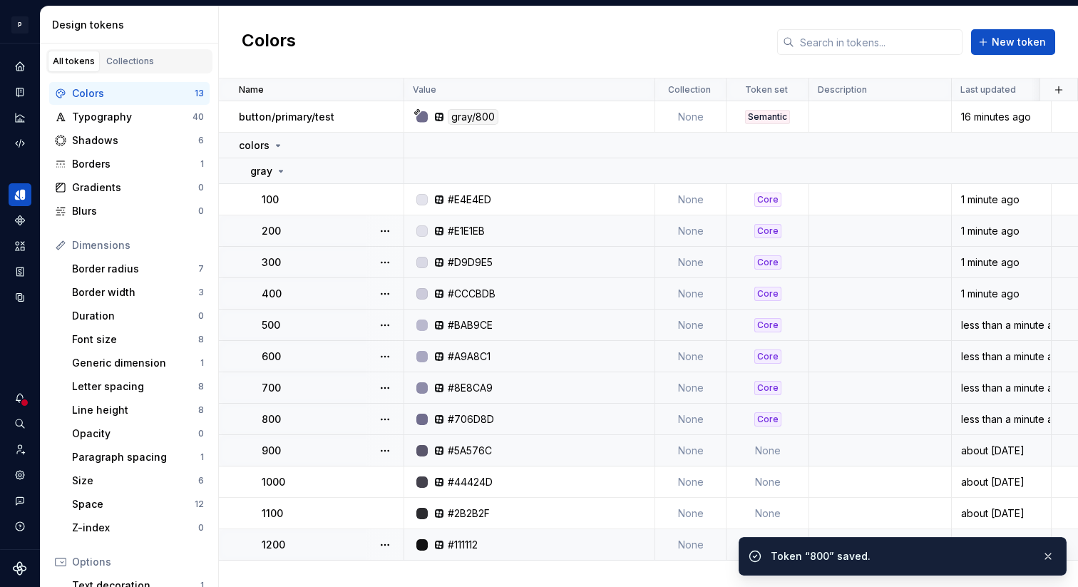
click at [762, 450] on td "None" at bounding box center [767, 450] width 83 height 31
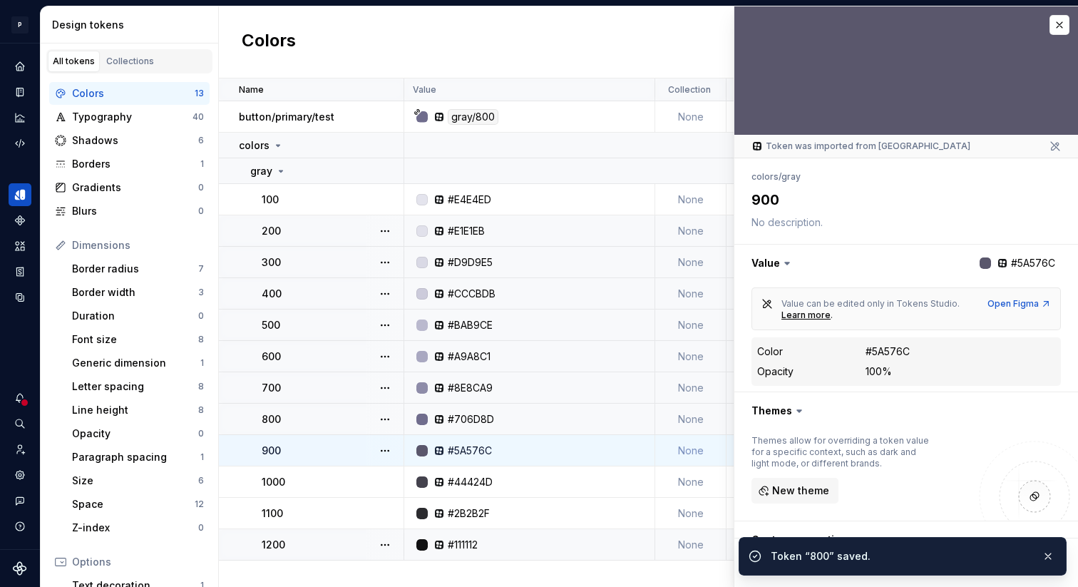
scroll to position [104, 0]
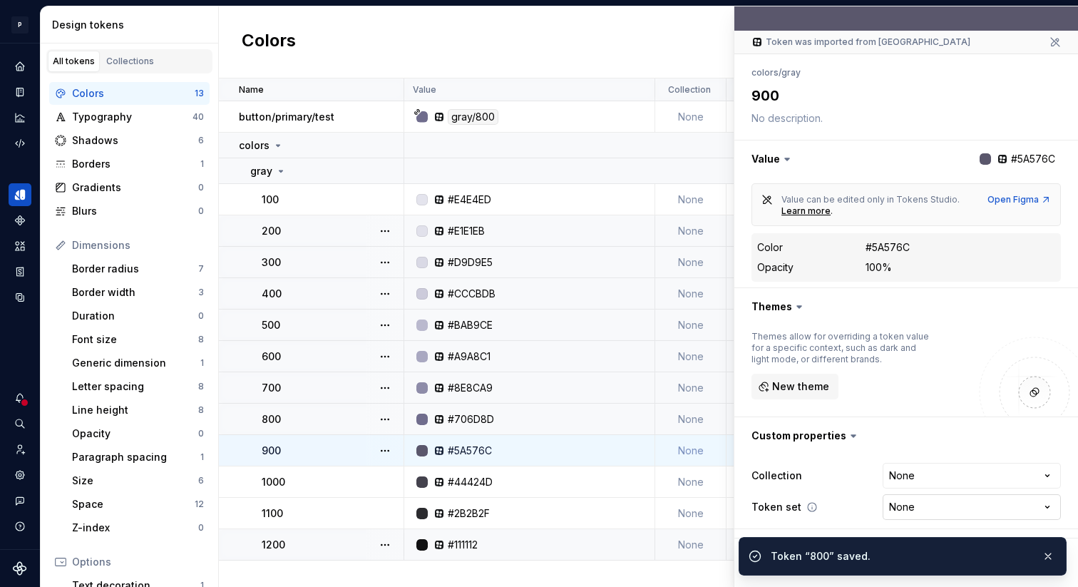
click at [884, 505] on html "P Lumina V Design system data Design tokens All tokens Collections Colors 13 Ty…" at bounding box center [539, 293] width 1078 height 587
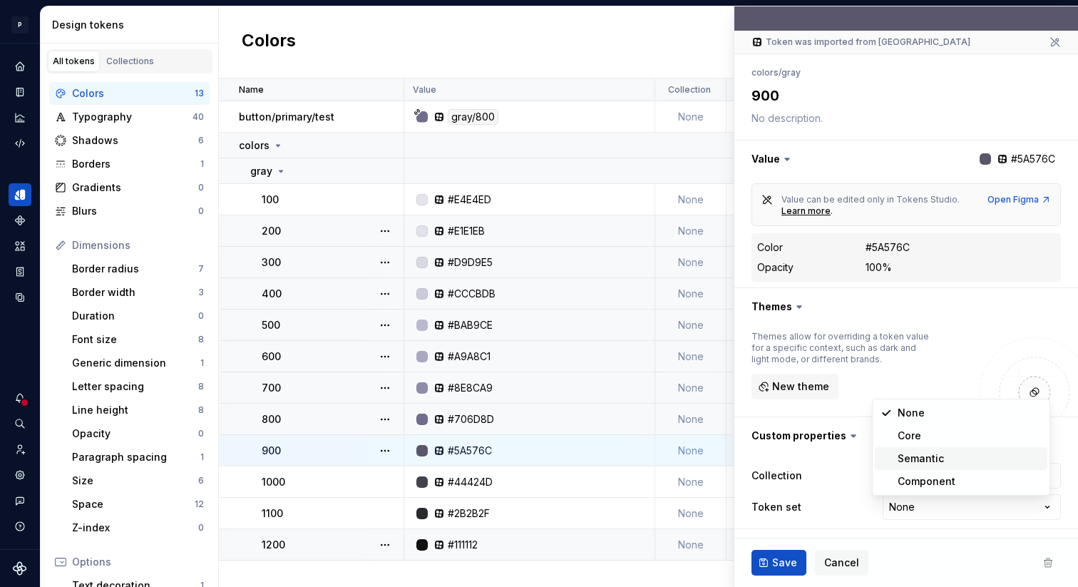
type textarea "*"
select select "**********"
click at [795, 552] on button "Save" at bounding box center [778, 562] width 55 height 26
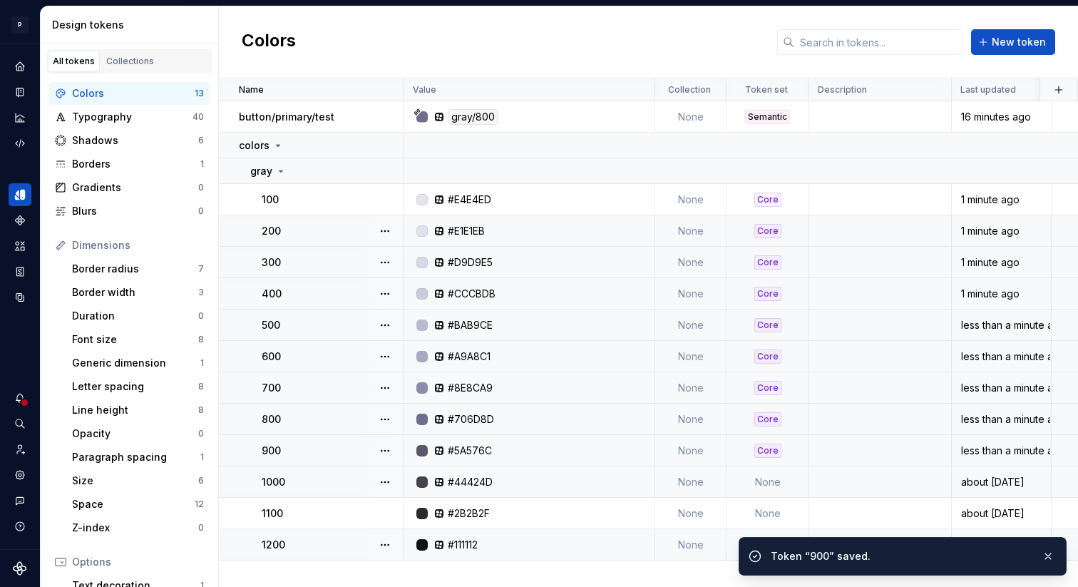
click at [753, 485] on td "None" at bounding box center [767, 481] width 83 height 31
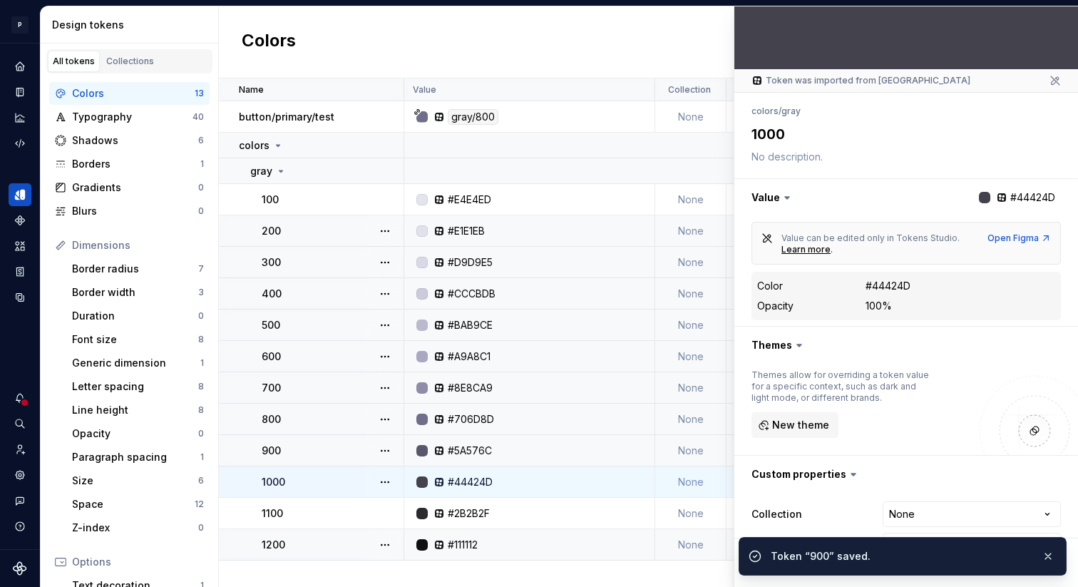
scroll to position [104, 0]
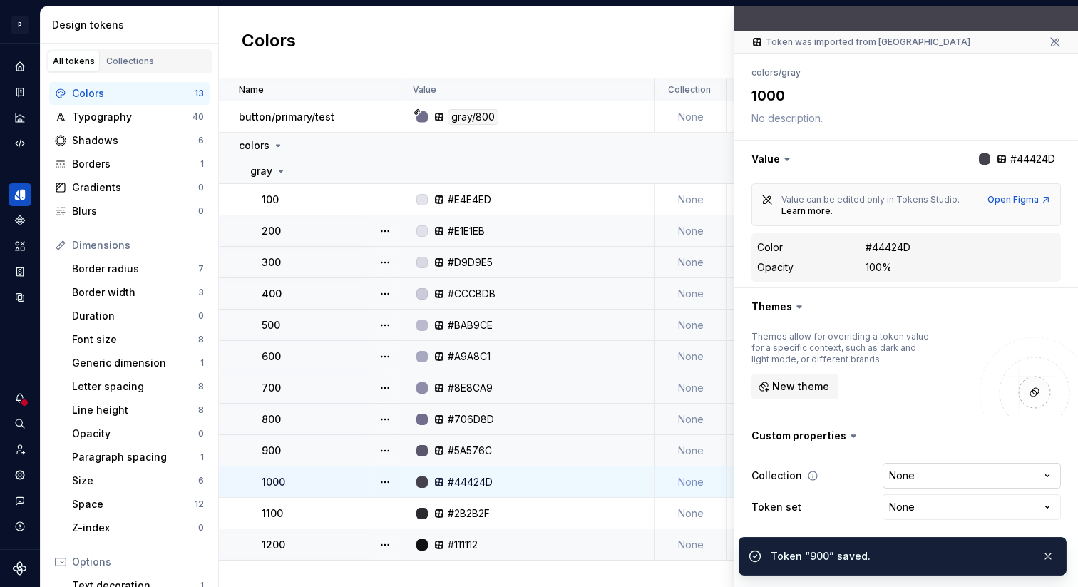
click at [889, 478] on html "P Lumina V Design system data Design tokens All tokens Collections Colors 13 Ty…" at bounding box center [539, 293] width 1078 height 587
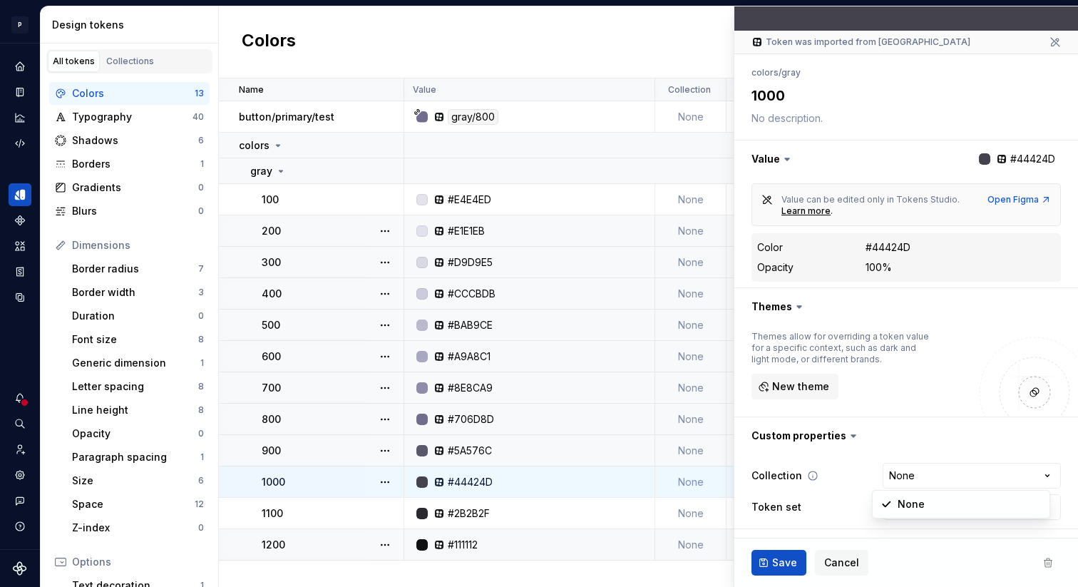
click at [818, 485] on html "P Lumina V Design system data Design tokens All tokens Collections Colors 13 Ty…" at bounding box center [539, 293] width 1078 height 587
type textarea "*"
click at [897, 504] on html "P Lumina V Design system data Design tokens All tokens Collections Colors 13 Ty…" at bounding box center [539, 293] width 1078 height 587
select select "**********"
click at [791, 559] on span "Save" at bounding box center [784, 562] width 25 height 14
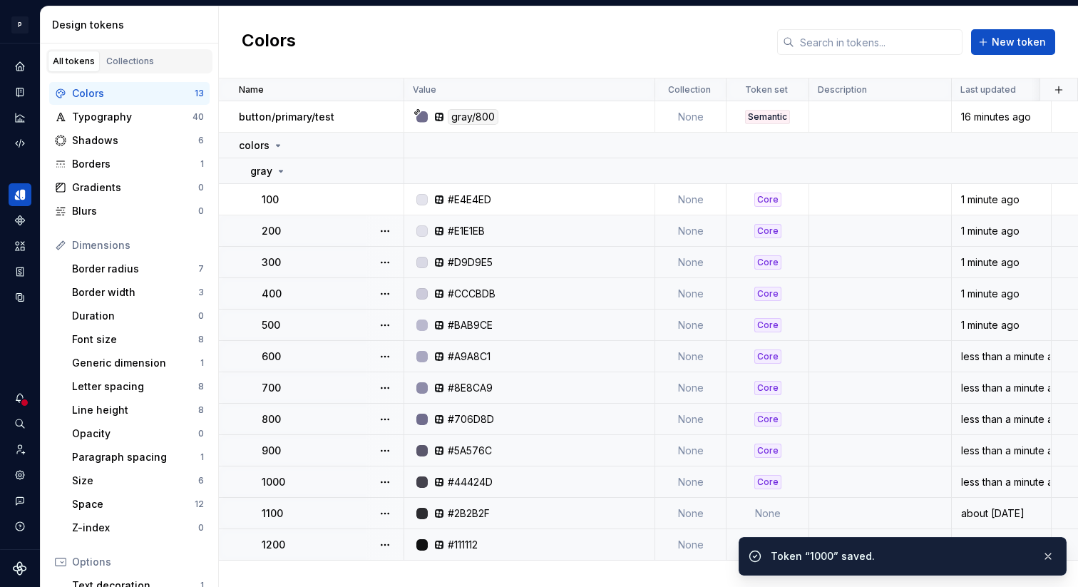
click at [764, 505] on td "None" at bounding box center [767, 512] width 83 height 31
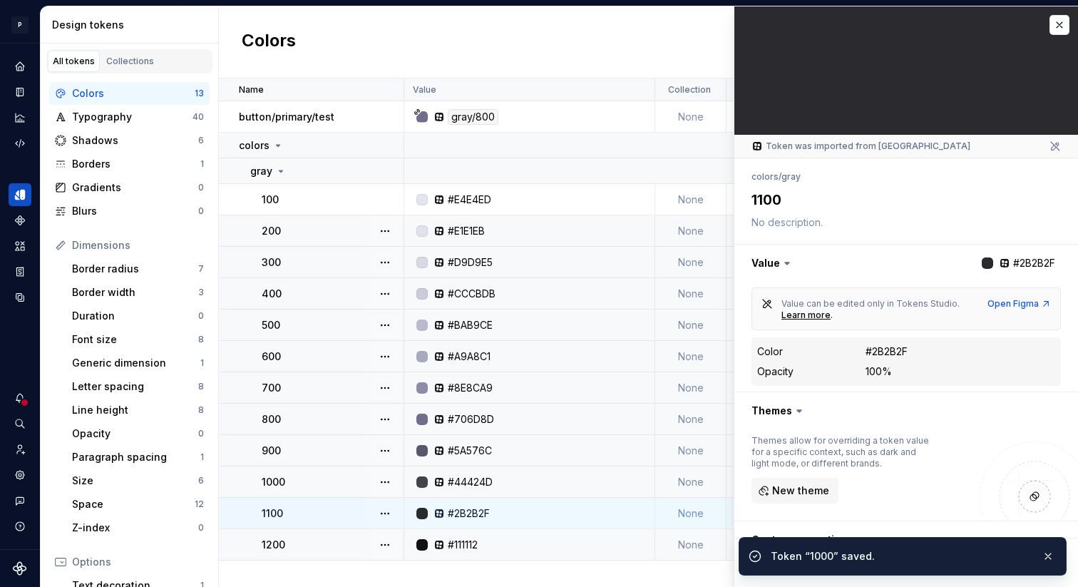
scroll to position [104, 0]
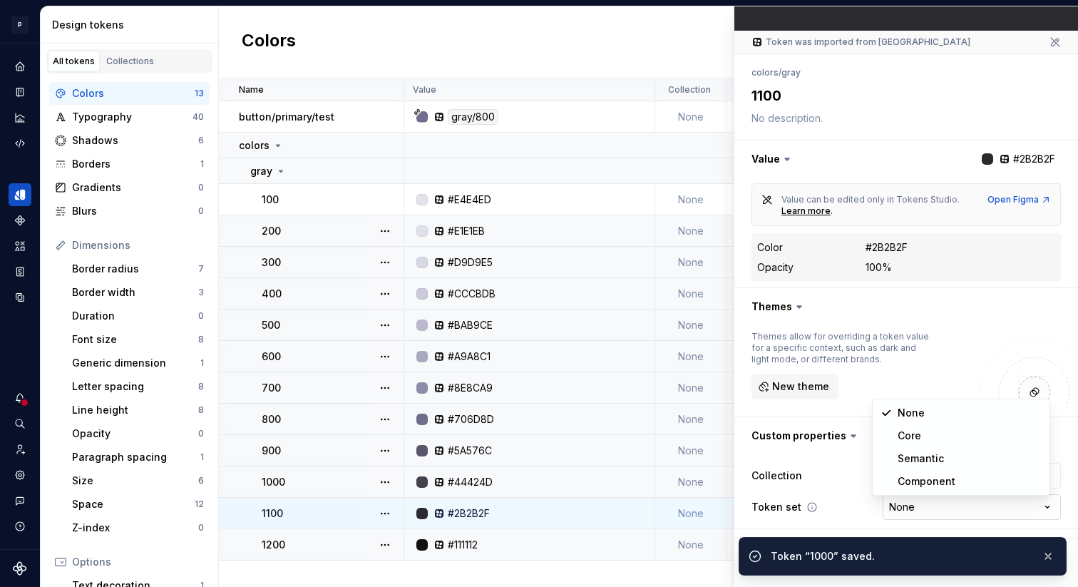
click at [881, 503] on html "P Lumina V Design system data Design tokens All tokens Collections Colors 13 Ty…" at bounding box center [539, 293] width 1078 height 587
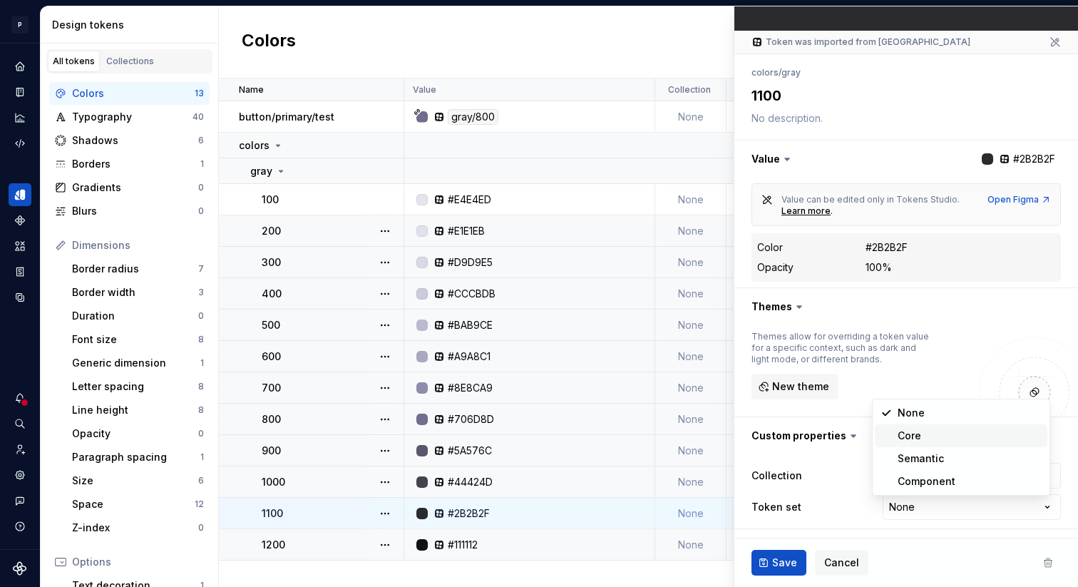
type textarea "*"
select select "**********"
click at [780, 559] on span "Save" at bounding box center [784, 562] width 25 height 14
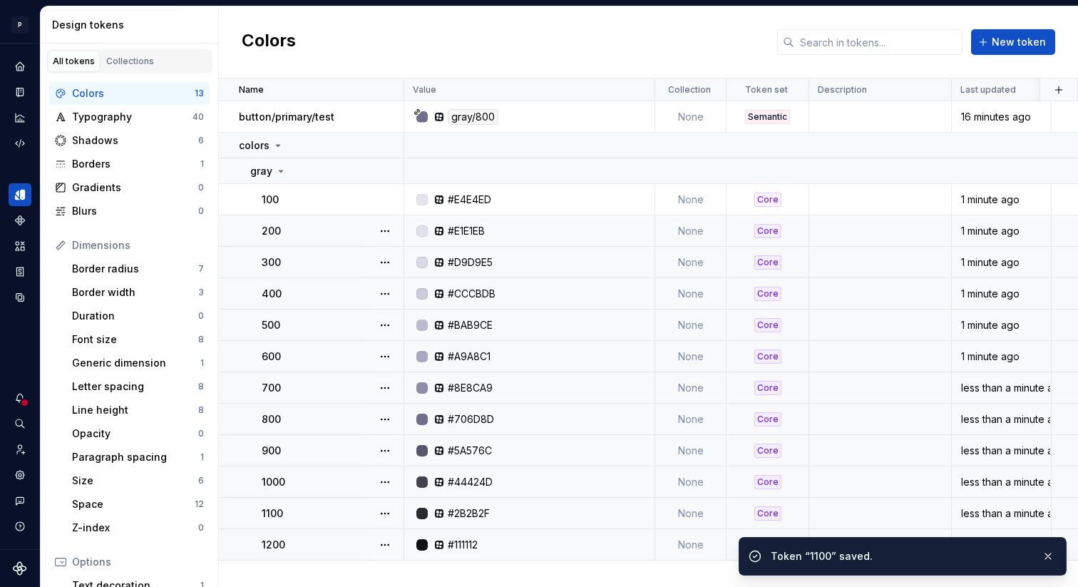
click at [718, 542] on td "None" at bounding box center [690, 544] width 71 height 31
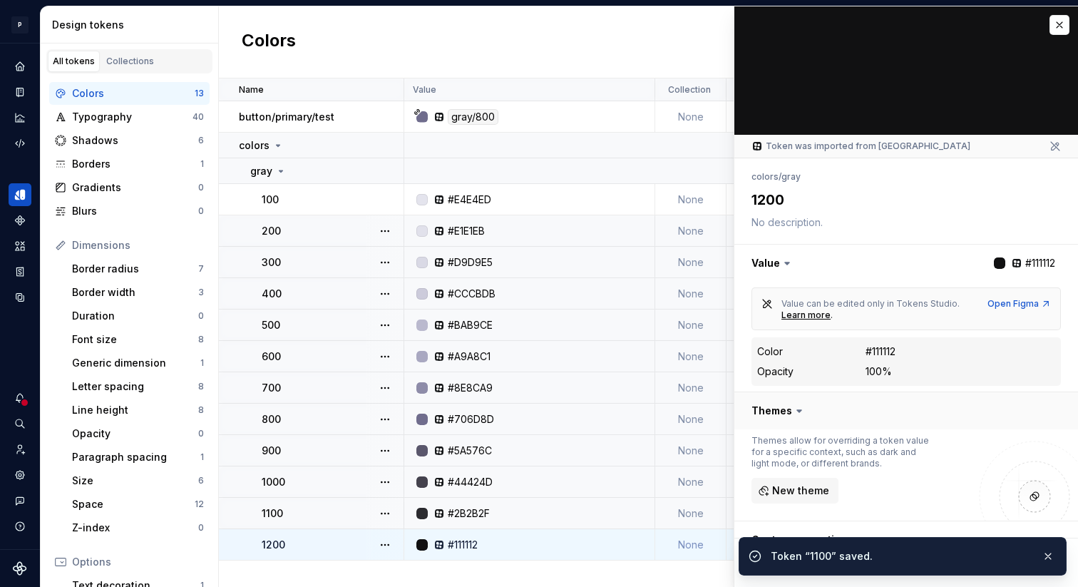
scroll to position [104, 0]
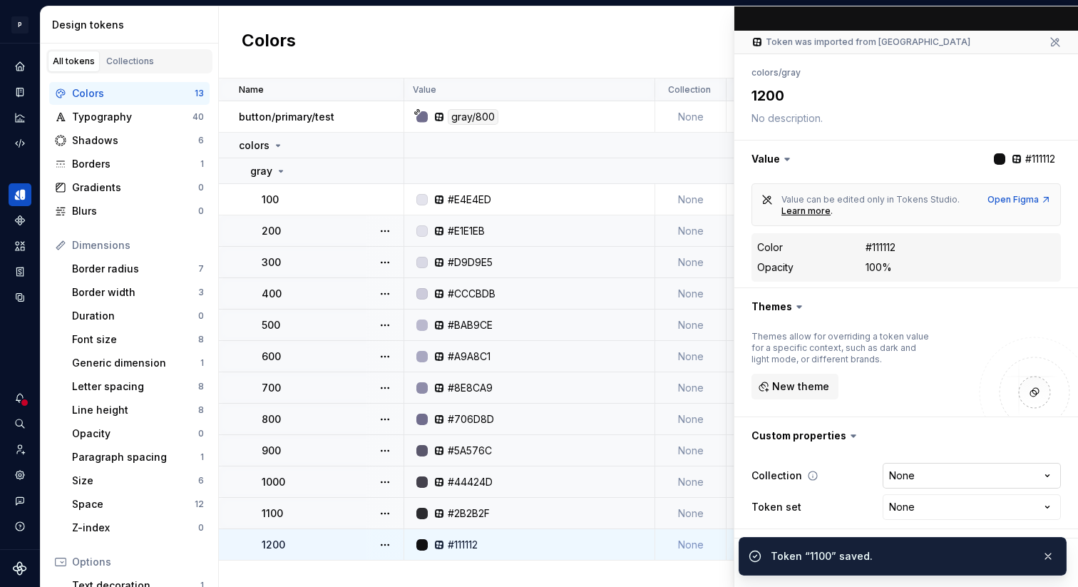
click at [892, 480] on html "P Lumina V Design system data Design tokens All tokens Collections Colors 13 Ty…" at bounding box center [539, 293] width 1078 height 587
click at [824, 494] on html "P Lumina V Design system data Design tokens All tokens Collections Colors 13 Ty…" at bounding box center [539, 293] width 1078 height 587
click at [881, 514] on html "P Lumina V Design system data Design tokens All tokens Collections Colors 13 Ty…" at bounding box center [539, 293] width 1078 height 587
type textarea "*"
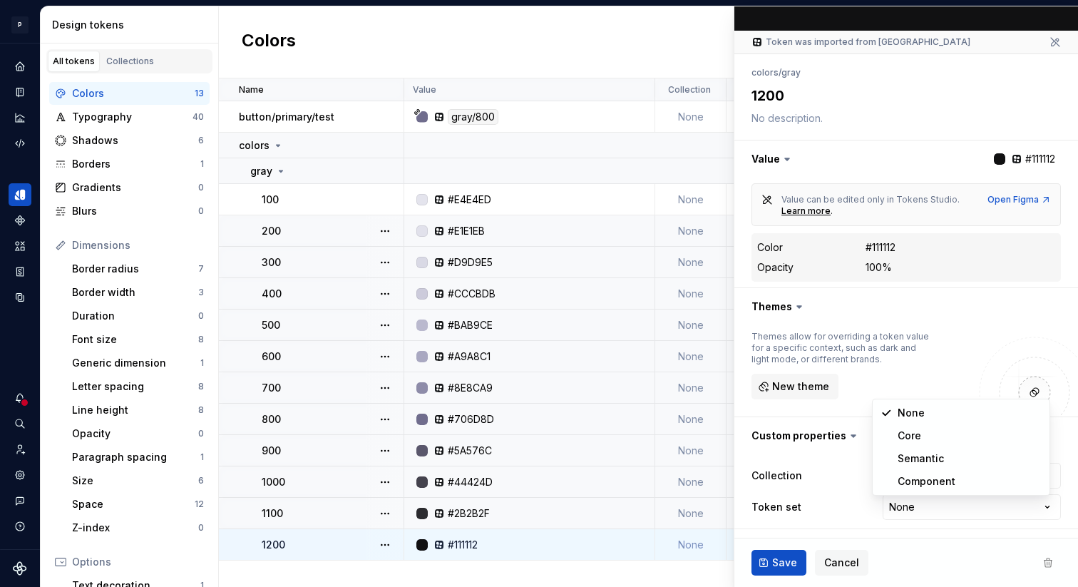
select select "**********"
click at [787, 554] on button "Save" at bounding box center [778, 562] width 55 height 26
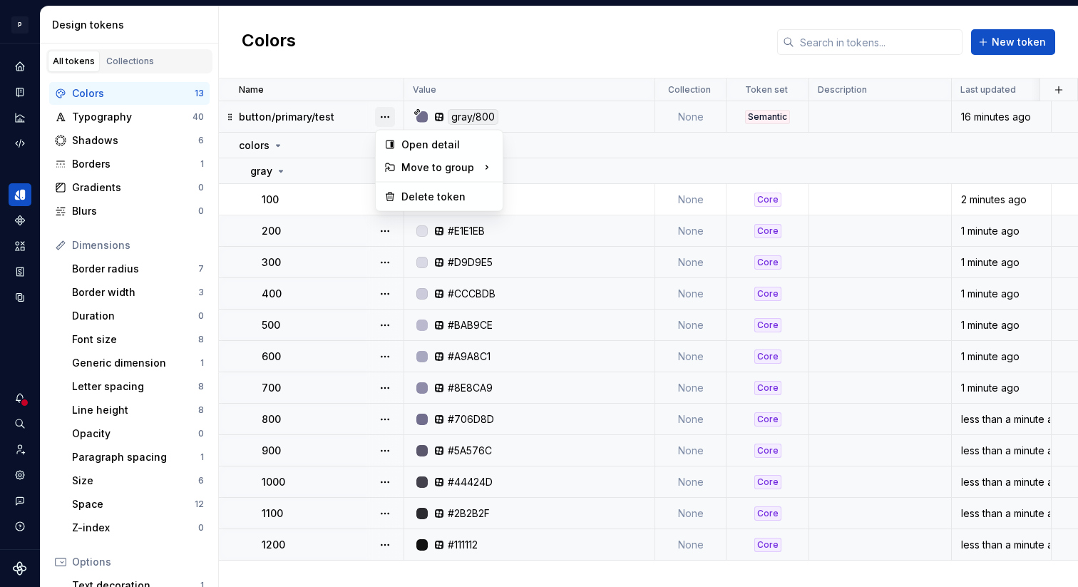
click at [386, 116] on button "button" at bounding box center [385, 117] width 20 height 20
click at [414, 193] on div "Delete token" at bounding box center [447, 197] width 93 height 14
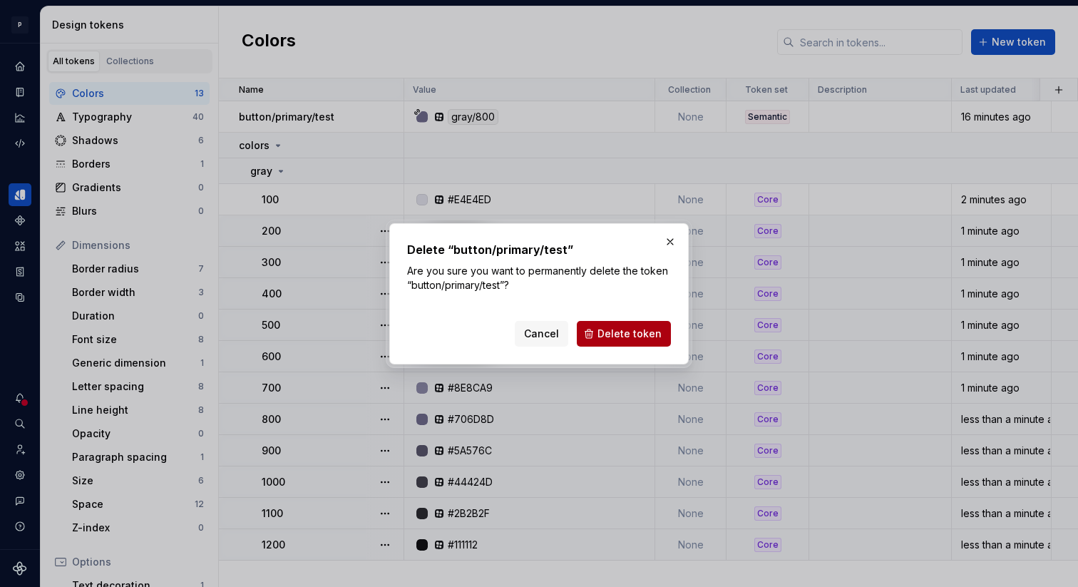
click at [636, 332] on span "Delete token" at bounding box center [629, 333] width 64 height 14
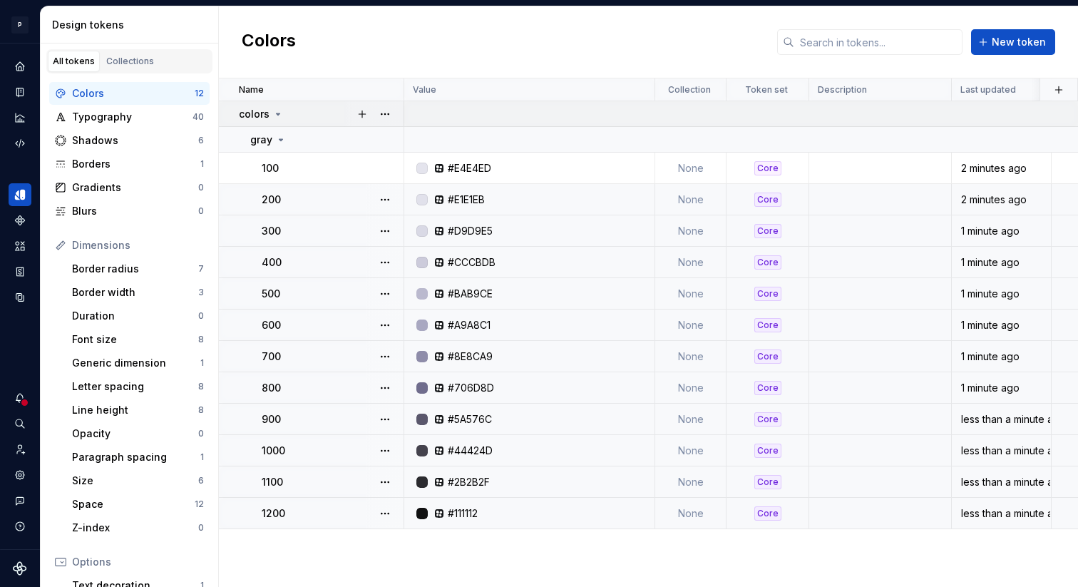
click at [280, 118] on icon at bounding box center [277, 113] width 11 height 11
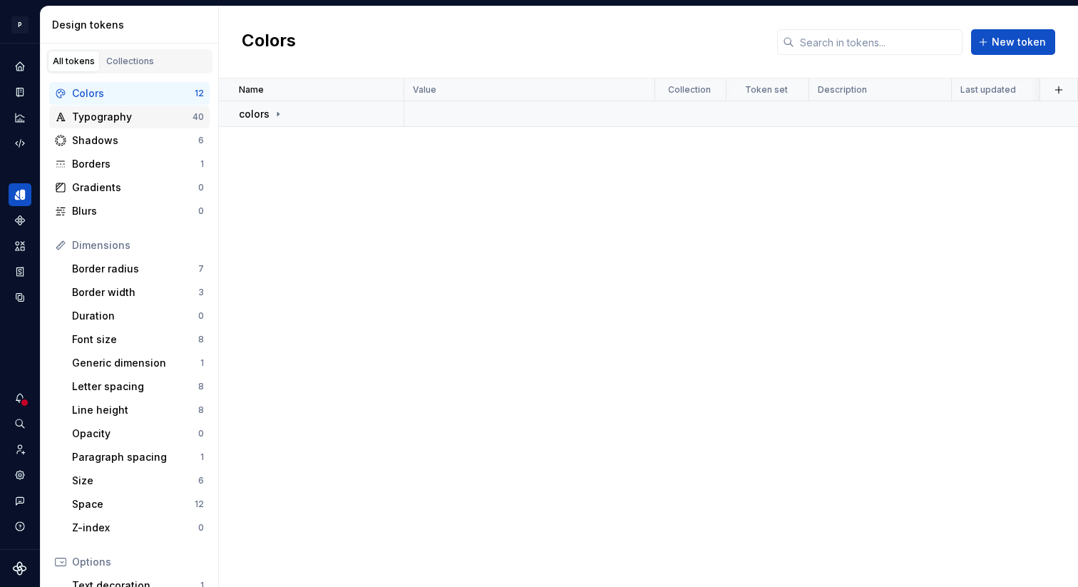
click at [155, 121] on div "Typography" at bounding box center [132, 117] width 120 height 14
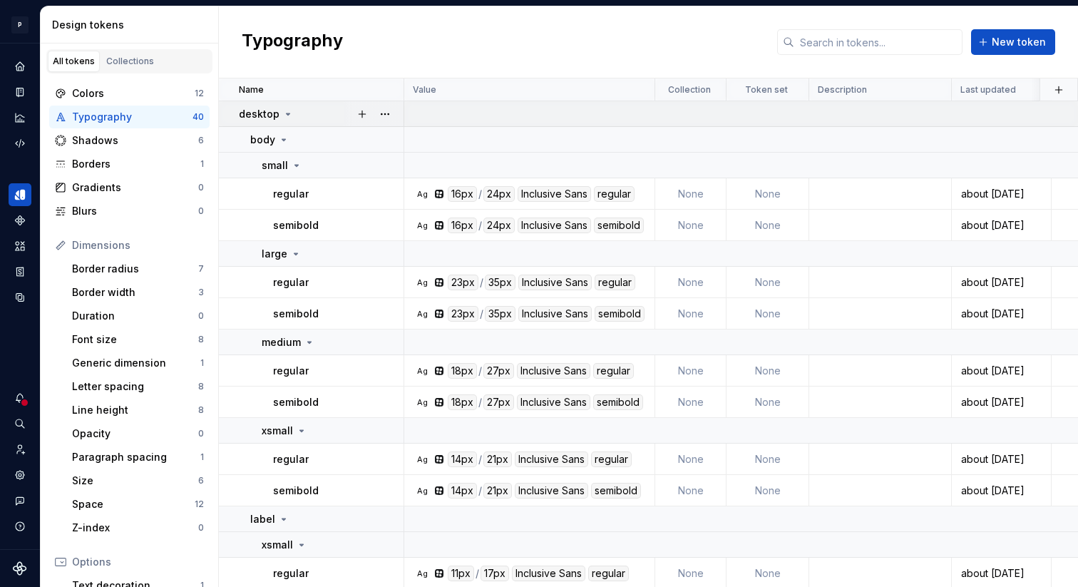
click at [288, 113] on icon at bounding box center [287, 113] width 11 height 11
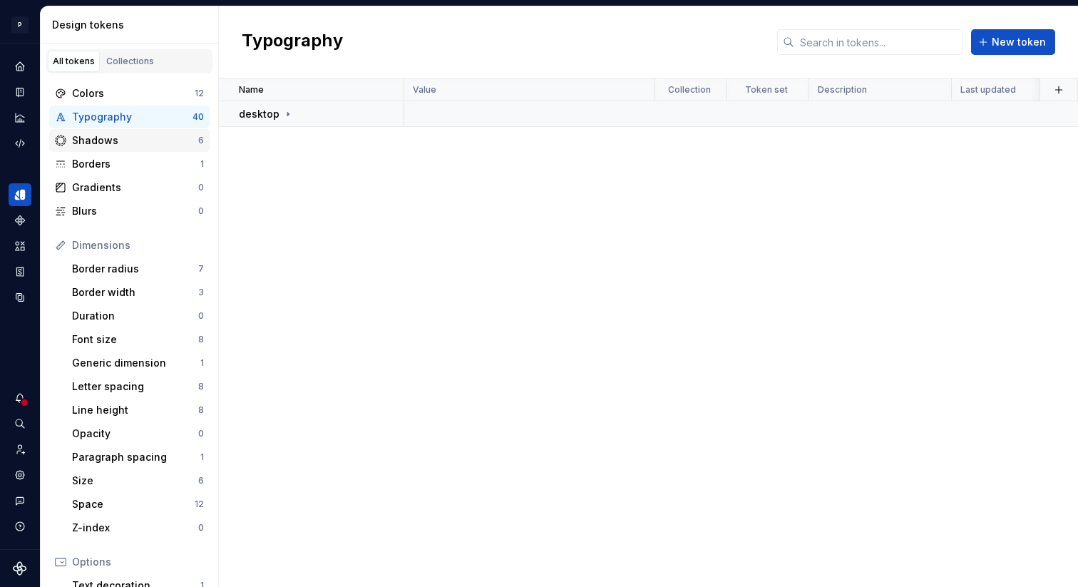
click at [144, 147] on div "Shadows" at bounding box center [135, 140] width 126 height 14
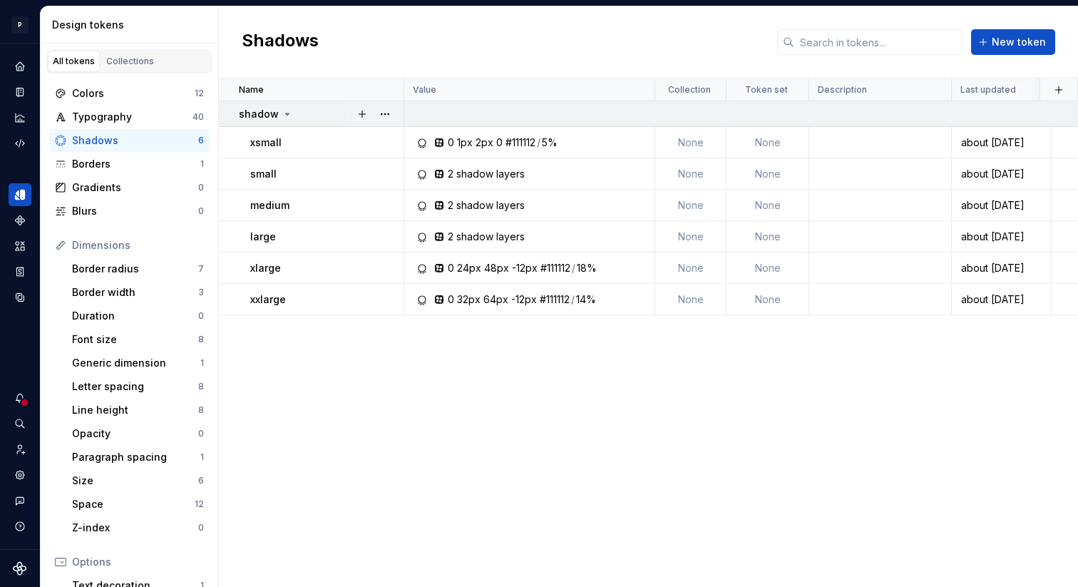
click at [277, 108] on div "shadow" at bounding box center [266, 114] width 54 height 14
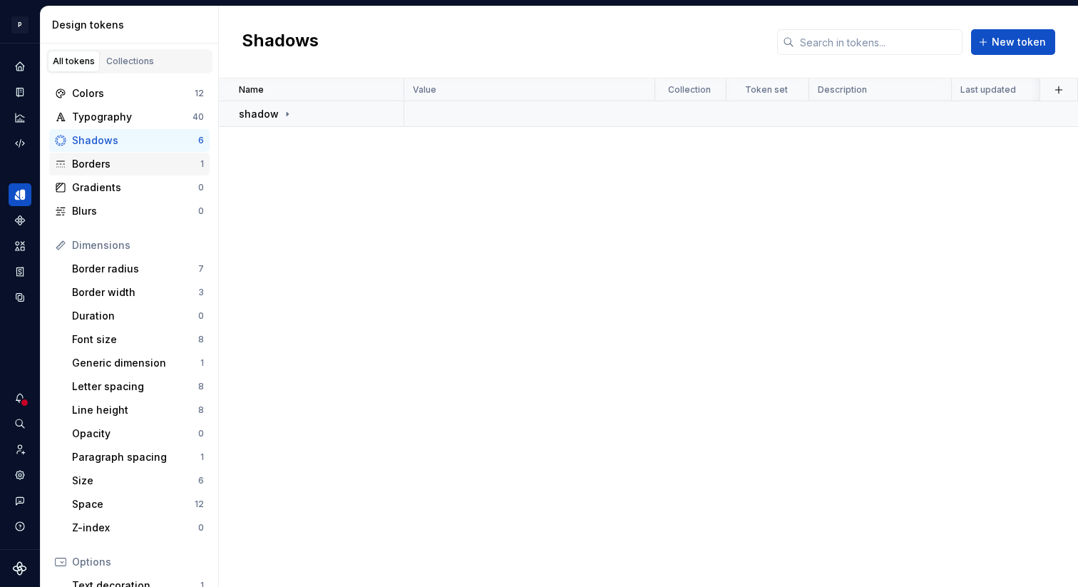
click at [163, 160] on div "Borders" at bounding box center [136, 164] width 128 height 14
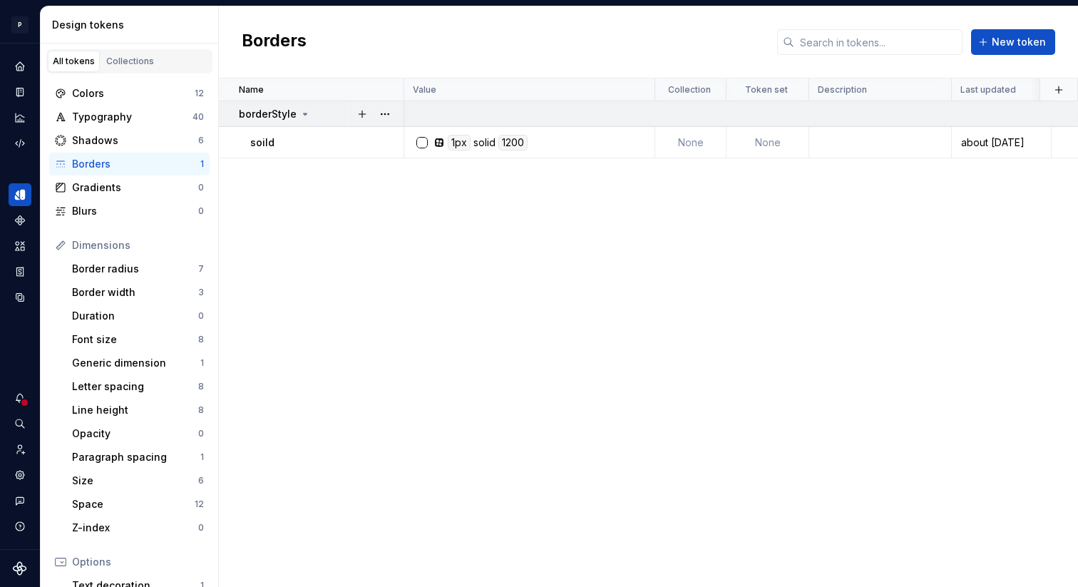
click at [306, 115] on icon at bounding box center [304, 113] width 11 height 11
click at [146, 188] on div "Gradients" at bounding box center [135, 187] width 126 height 14
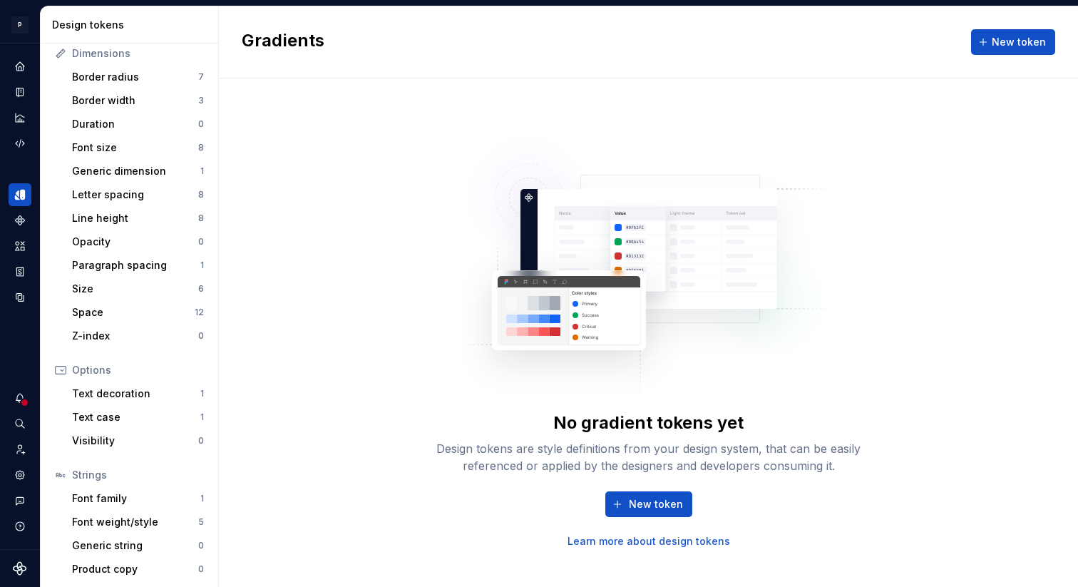
scroll to position [194, 0]
click at [165, 75] on div "Border radius" at bounding box center [135, 75] width 126 height 14
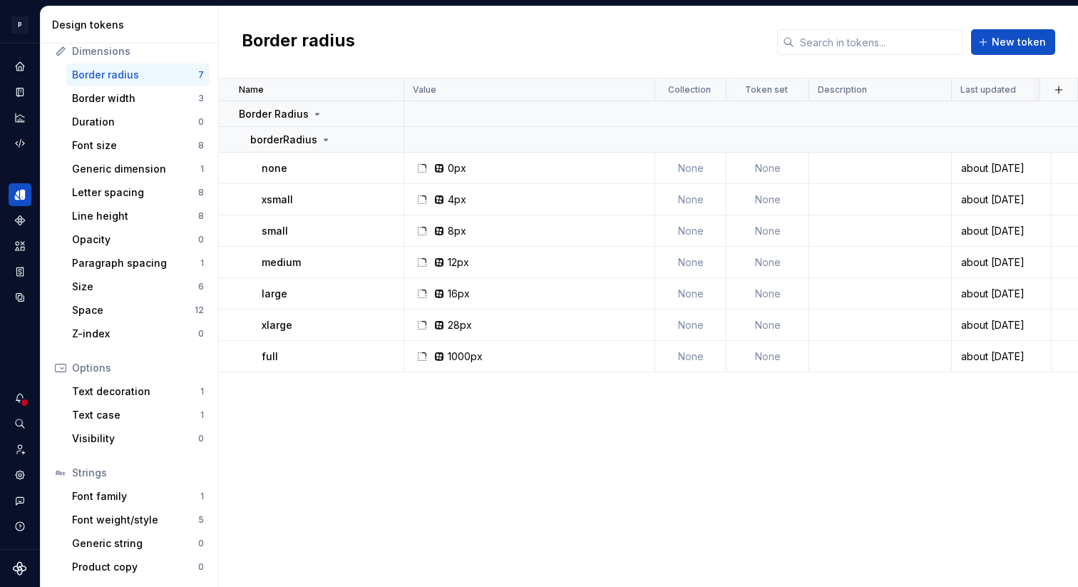
click at [20, 61] on icon "Home" at bounding box center [19, 66] width 11 height 11
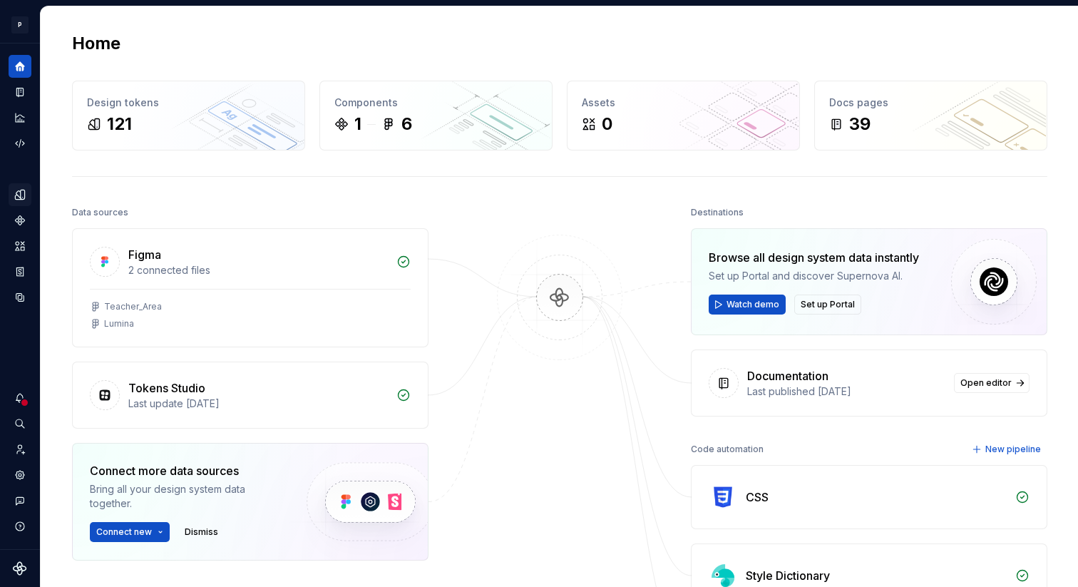
click at [23, 191] on icon "Design tokens" at bounding box center [23, 194] width 4 height 9
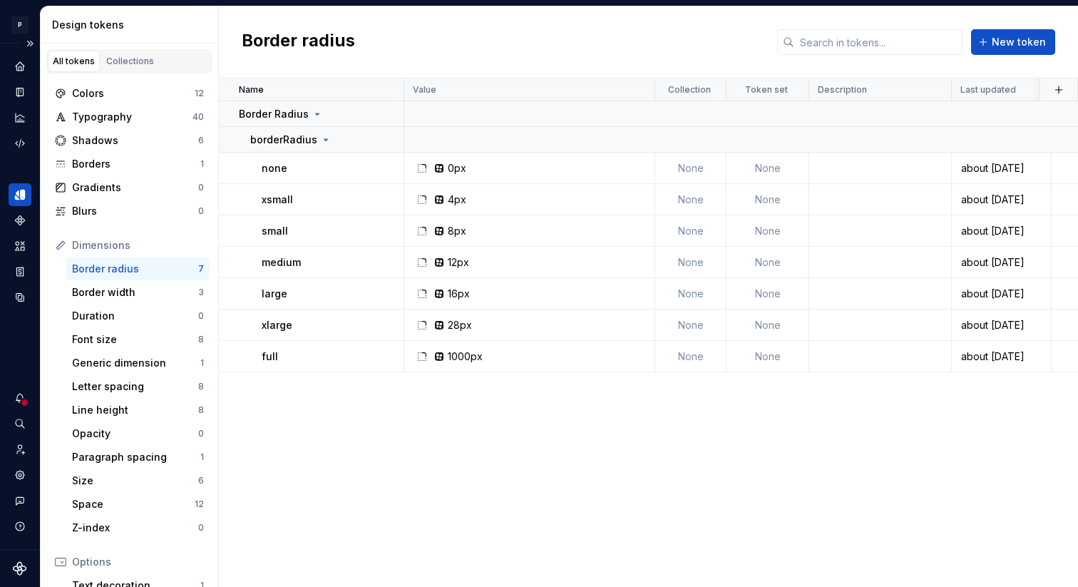
click at [6, 213] on div "Design system data" at bounding box center [20, 295] width 40 height 505
click at [18, 219] on icon "Components" at bounding box center [19, 219] width 9 height 9
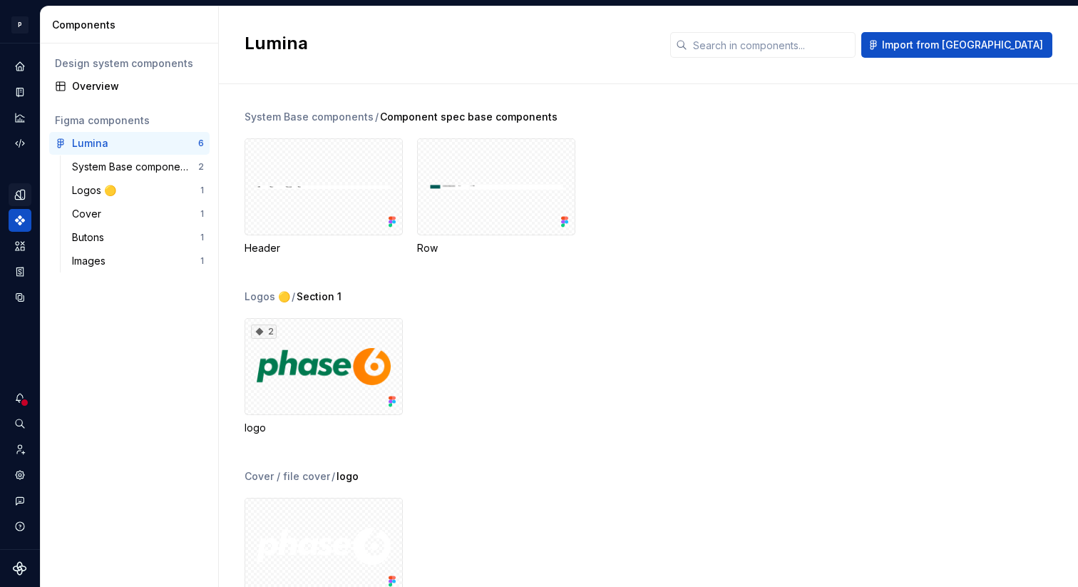
click at [17, 243] on icon "Assets" at bounding box center [20, 246] width 9 height 9
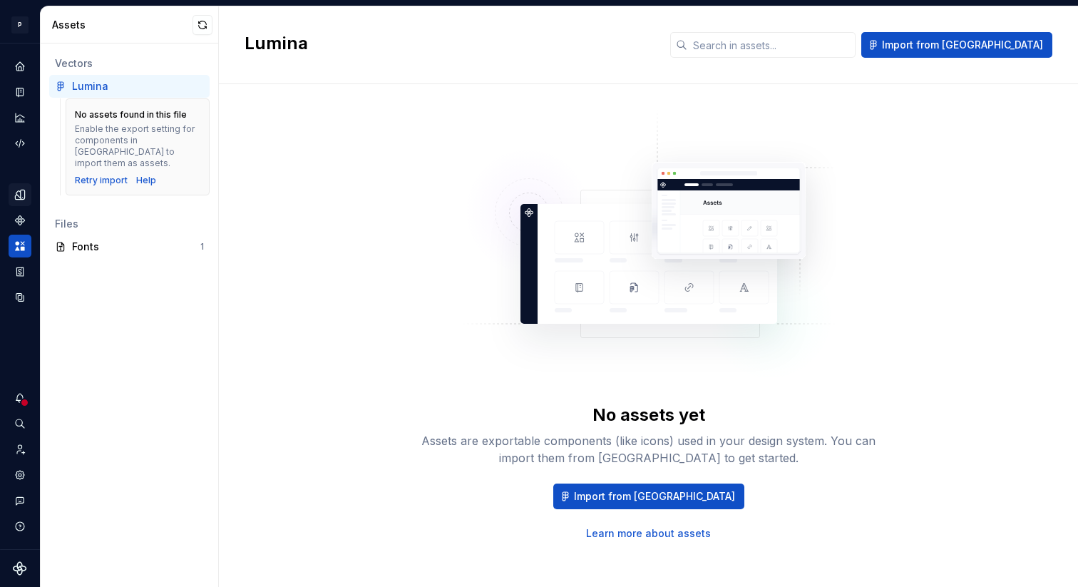
click at [19, 62] on icon "Home" at bounding box center [20, 66] width 9 height 9
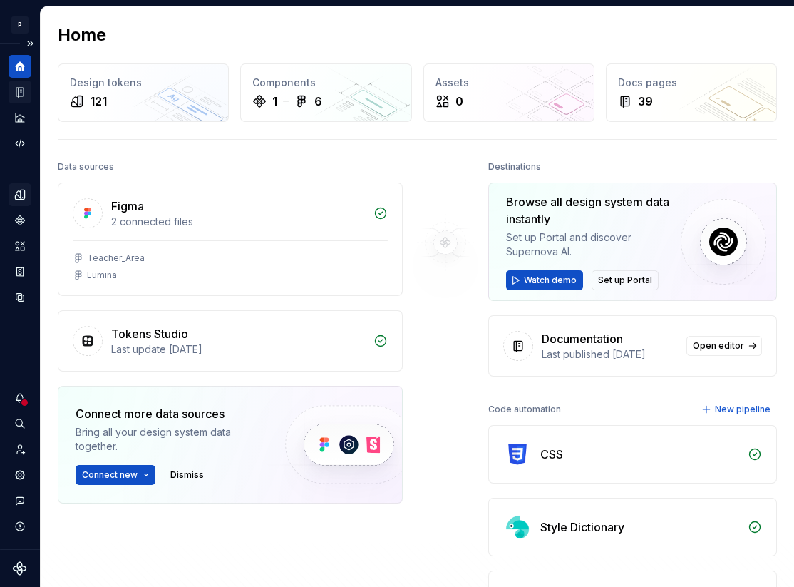
click at [18, 99] on div "Documentation" at bounding box center [20, 92] width 23 height 23
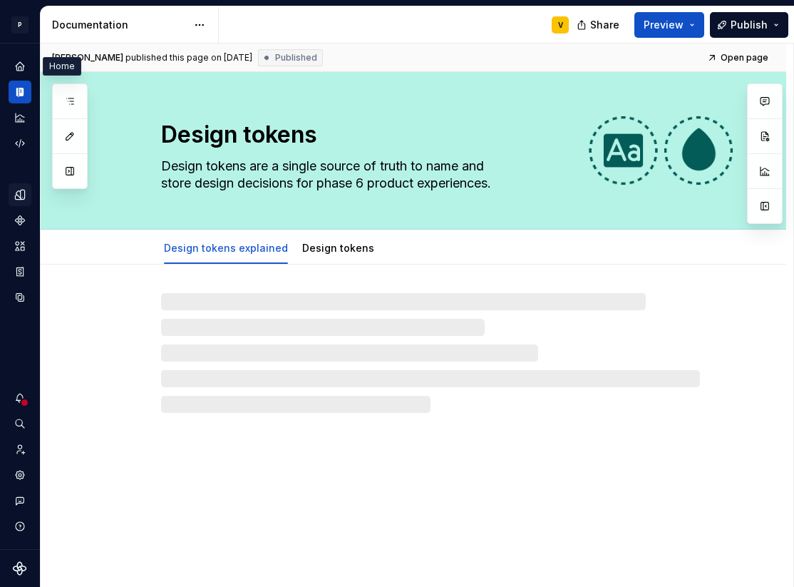
click at [21, 66] on icon "Home" at bounding box center [20, 66] width 9 height 9
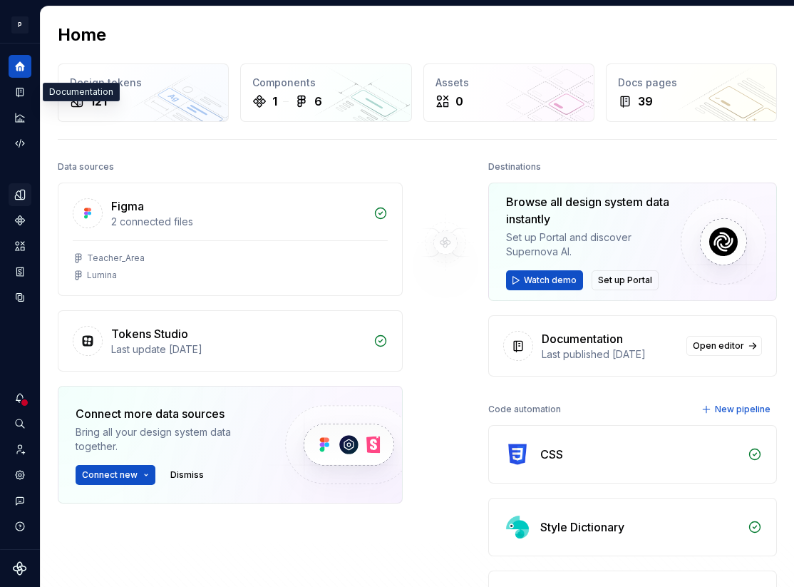
click at [19, 96] on icon "Documentation" at bounding box center [19, 92] width 6 height 9
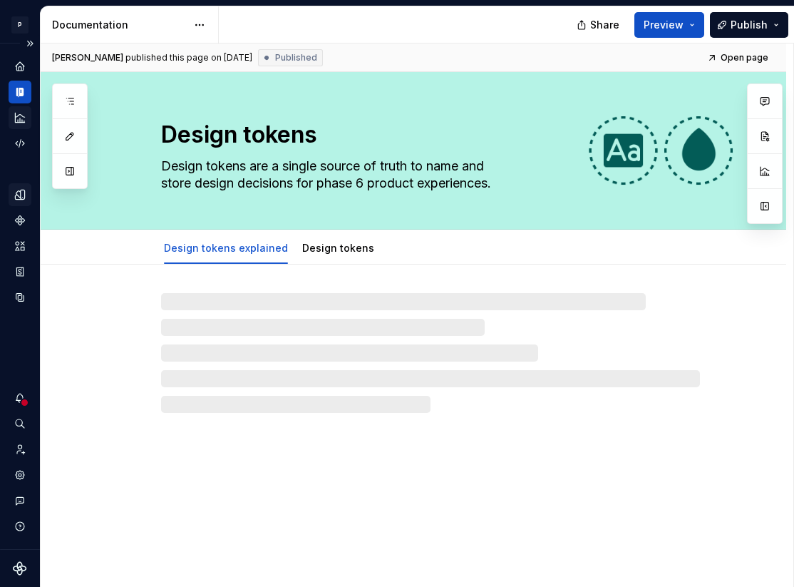
type textarea "*"
click at [19, 115] on icon "Analytics" at bounding box center [20, 117] width 13 height 13
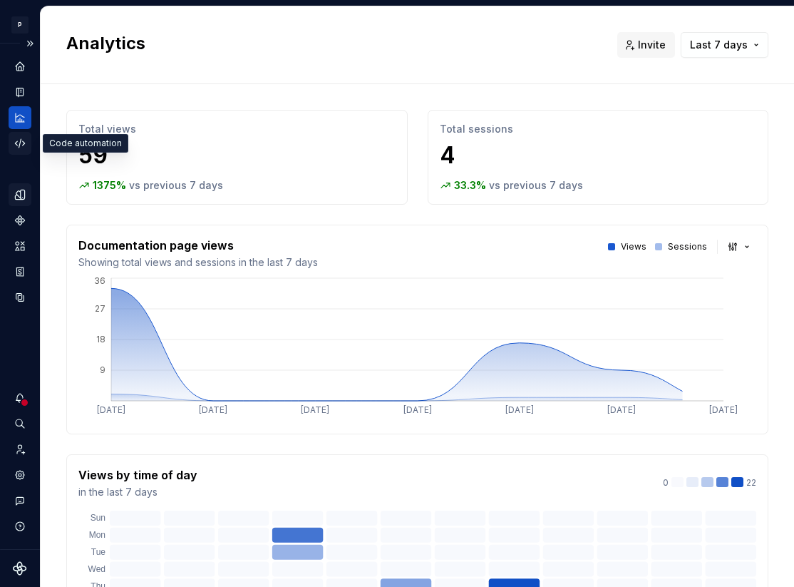
click at [16, 145] on icon "Code automation" at bounding box center [19, 143] width 9 height 9
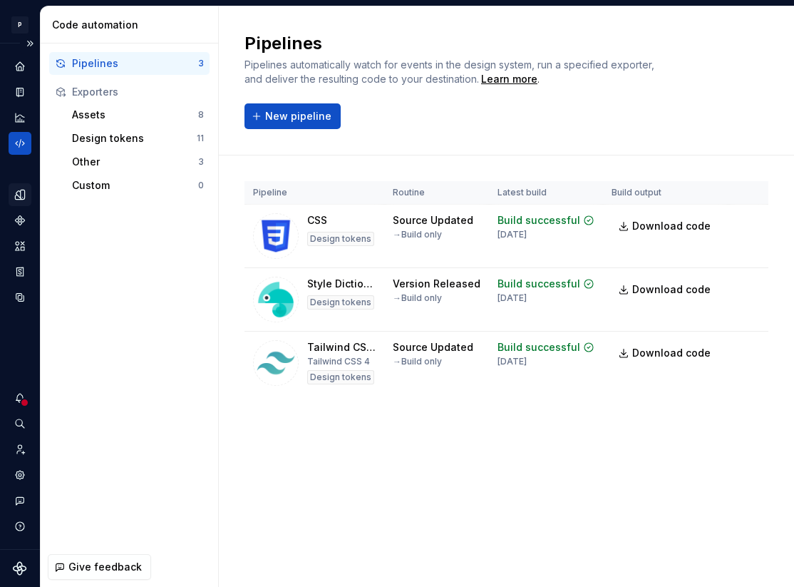
click at [19, 179] on div "Design system data" at bounding box center [20, 182] width 23 height 254
click at [16, 63] on icon "Home" at bounding box center [19, 66] width 11 height 11
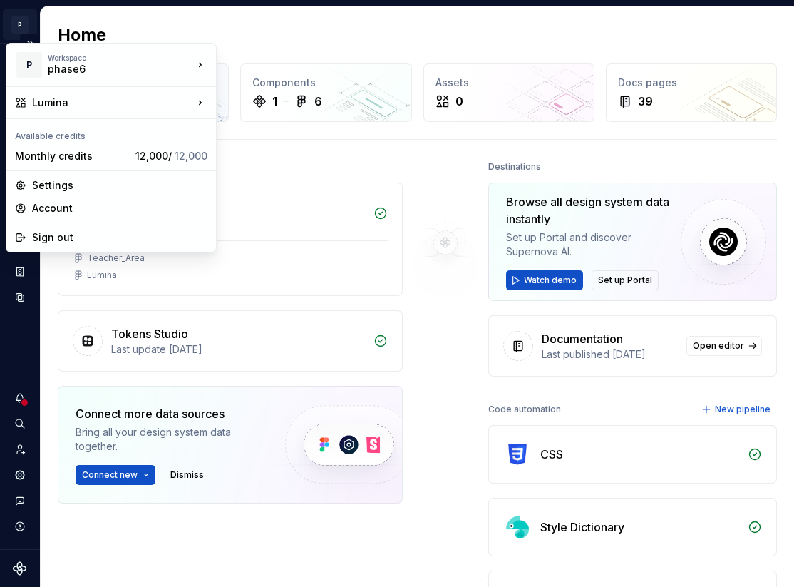
click at [18, 26] on html "P Lumina V Design system data Home Design tokens 121 Components 1 6 Assets 0 Do…" at bounding box center [397, 293] width 794 height 587
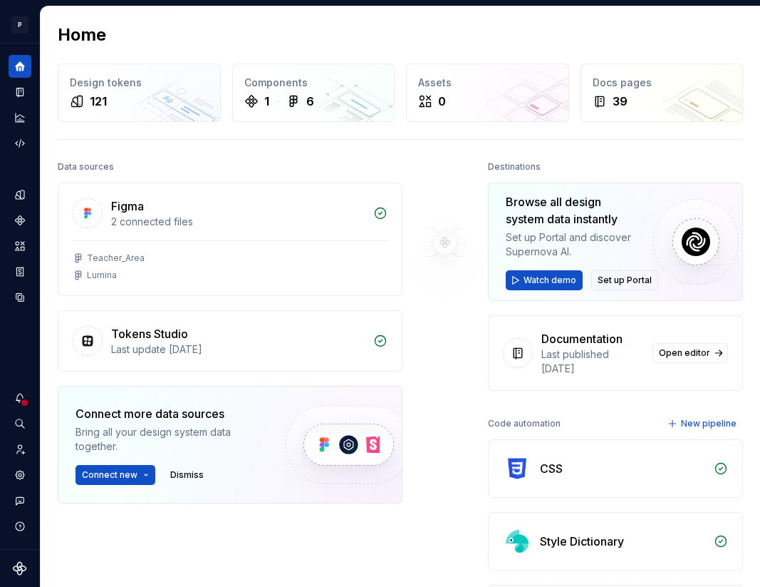
click at [257, 34] on html "P Lumina V Design system data Home Design tokens 121 Components 1 6 Assets 0 Do…" at bounding box center [380, 293] width 760 height 587
click at [117, 99] on div "121" at bounding box center [139, 101] width 139 height 17
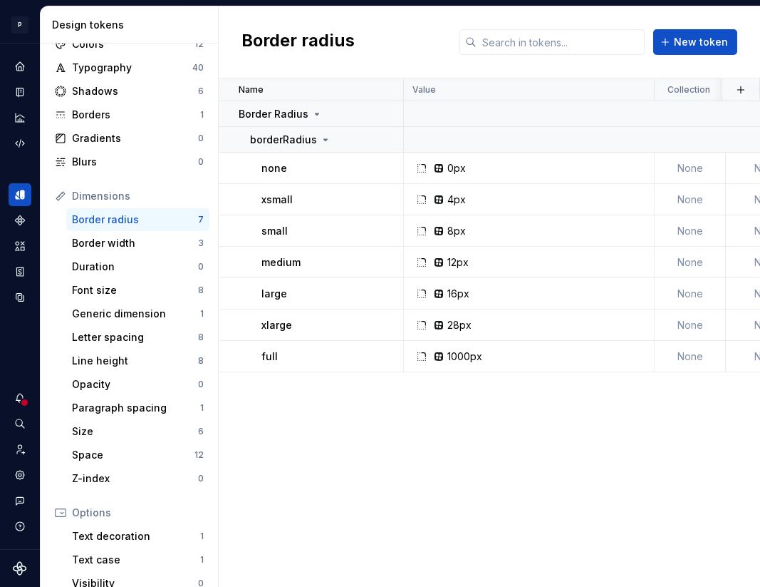
scroll to position [51, 0]
click at [144, 240] on div "Border width" at bounding box center [135, 241] width 126 height 14
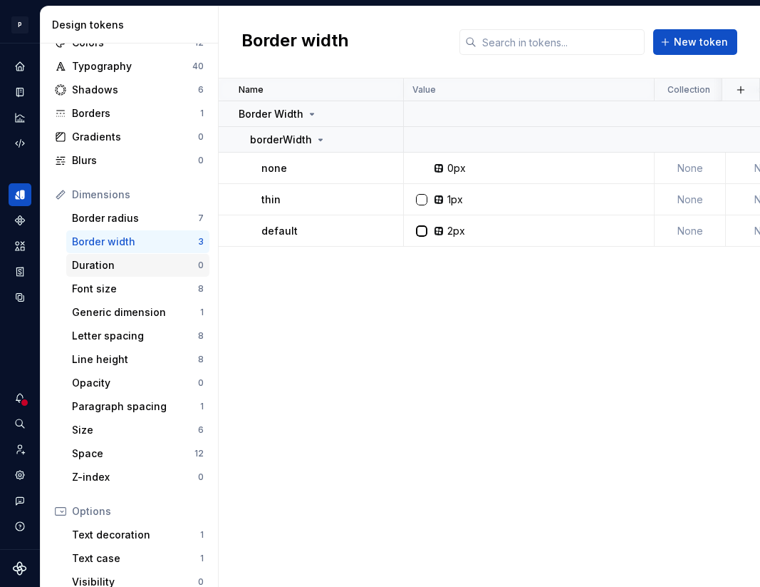
click at [123, 266] on div "Duration" at bounding box center [135, 265] width 126 height 14
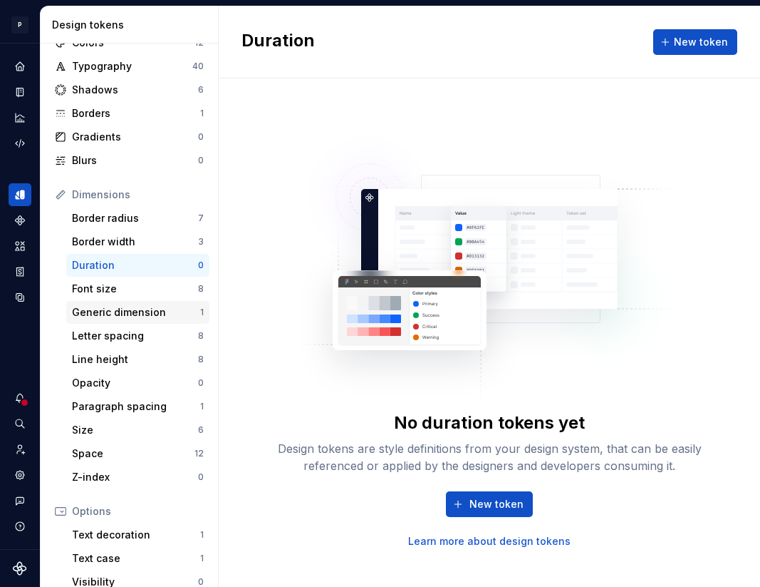
click at [118, 304] on div "Generic dimension 1" at bounding box center [137, 312] width 143 height 23
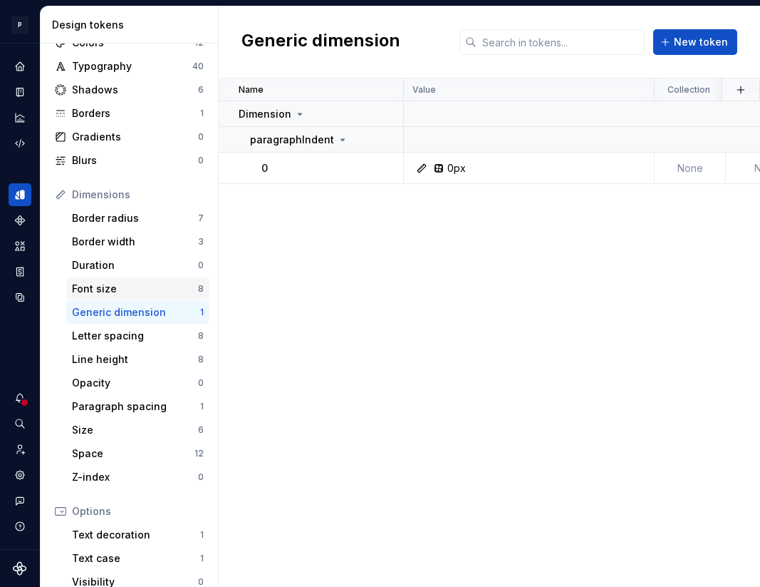
click at [118, 291] on div "Font size" at bounding box center [135, 289] width 126 height 14
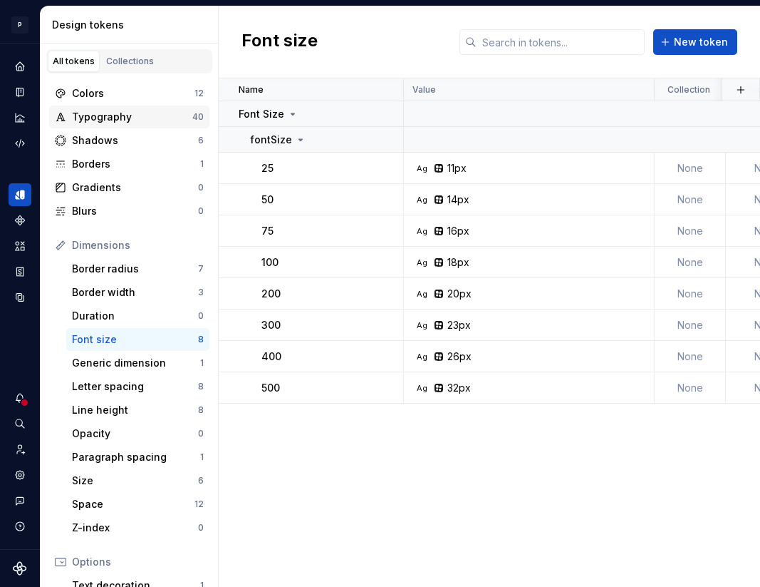
click at [76, 115] on div "Typography" at bounding box center [132, 117] width 120 height 14
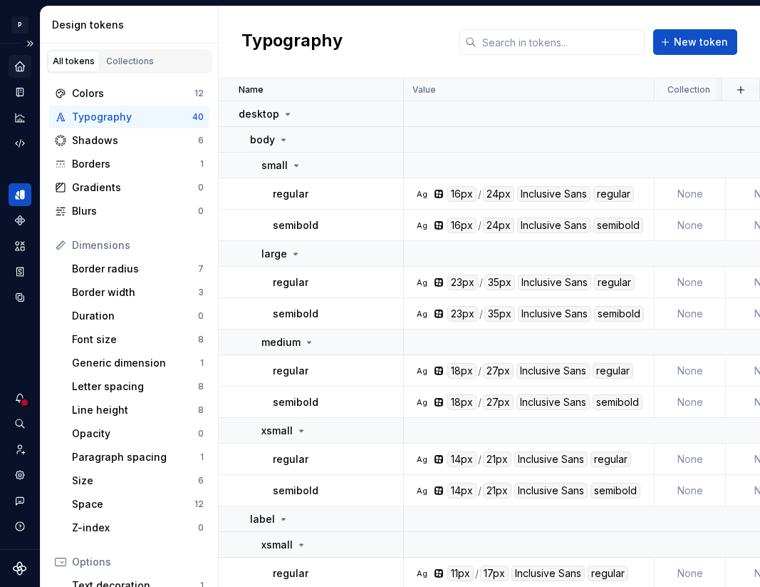
click at [22, 58] on div "Home" at bounding box center [20, 66] width 23 height 23
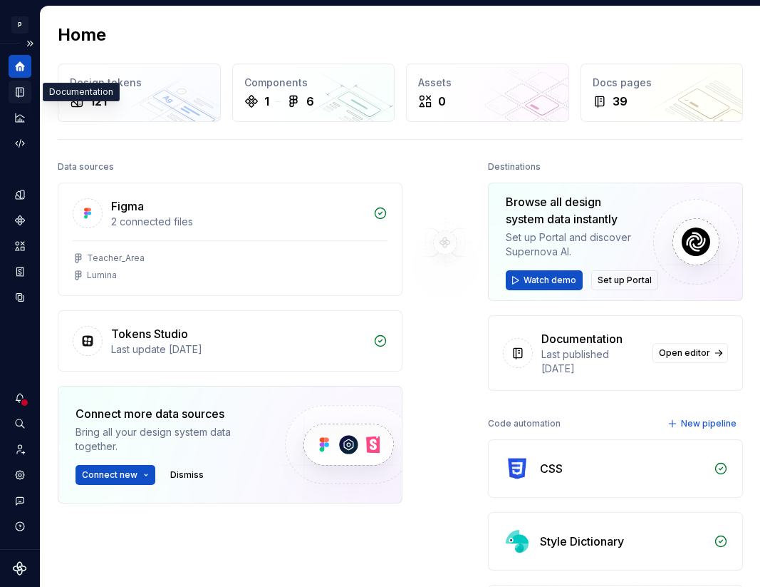
click at [19, 94] on icon "Documentation" at bounding box center [22, 92] width 6 height 8
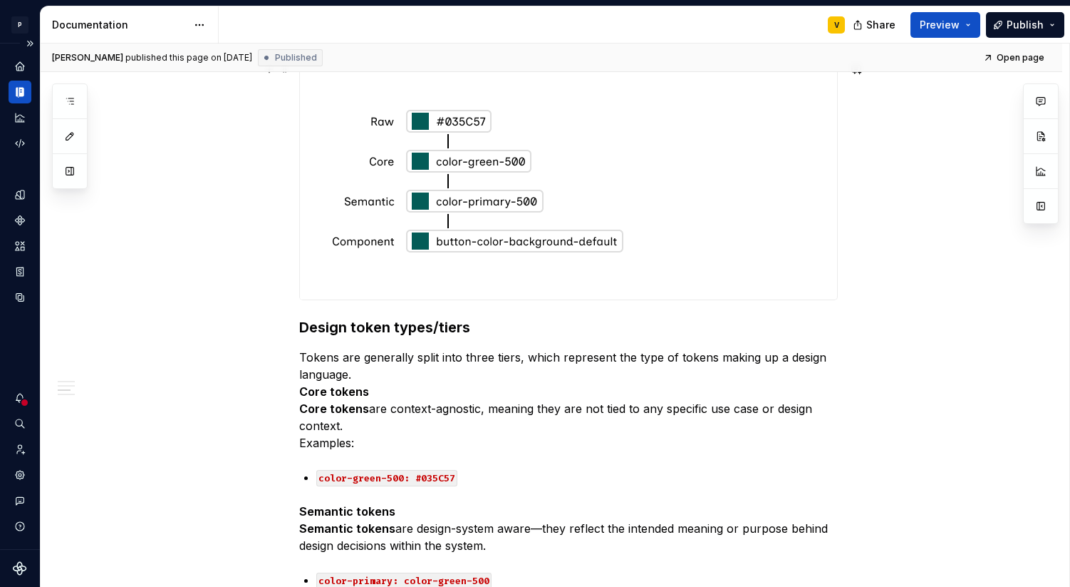
scroll to position [691, 0]
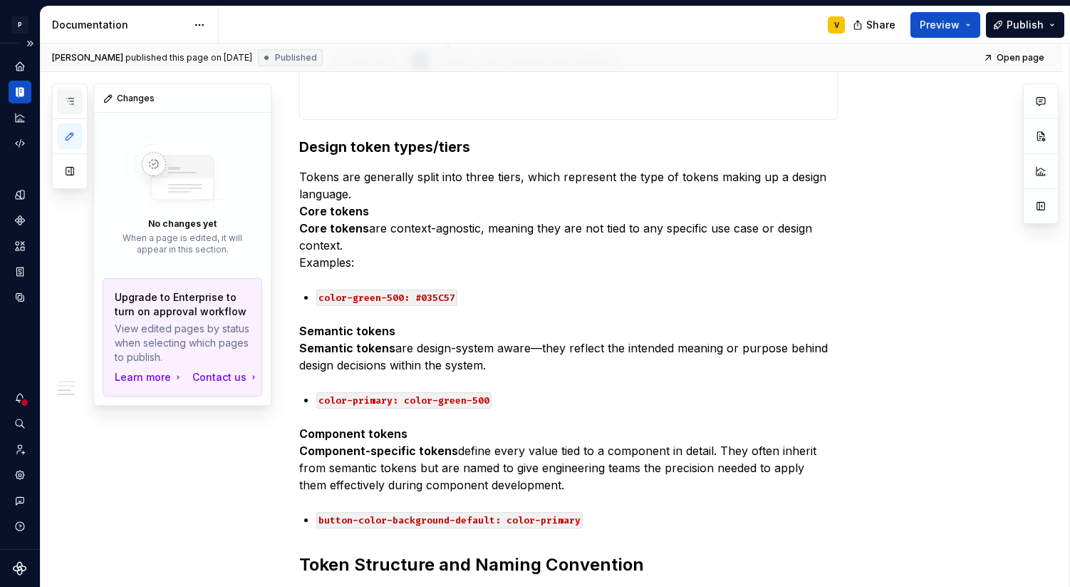
click at [60, 92] on button "button" at bounding box center [70, 101] width 26 height 26
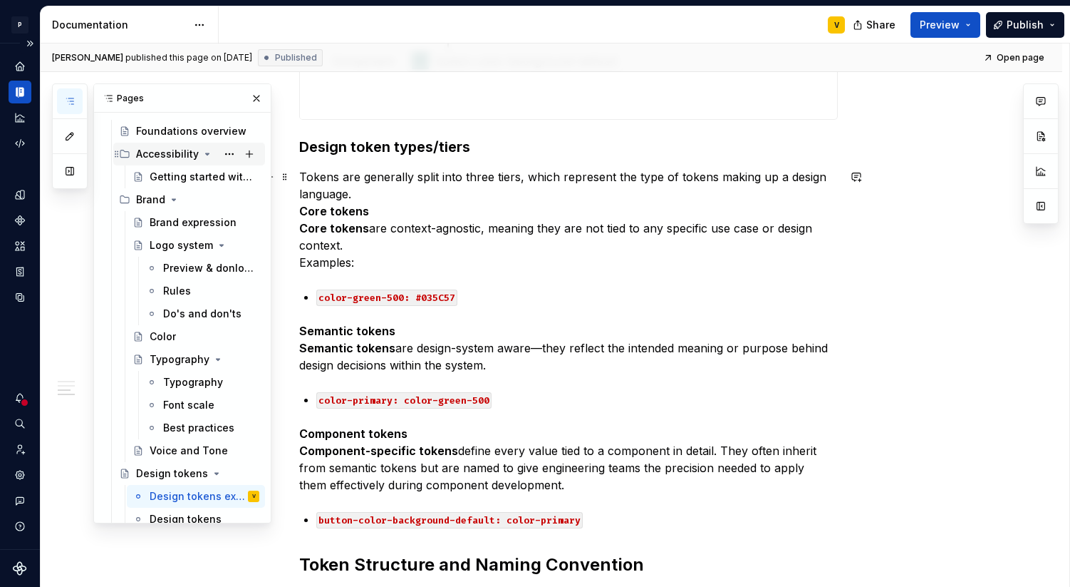
scroll to position [175, 0]
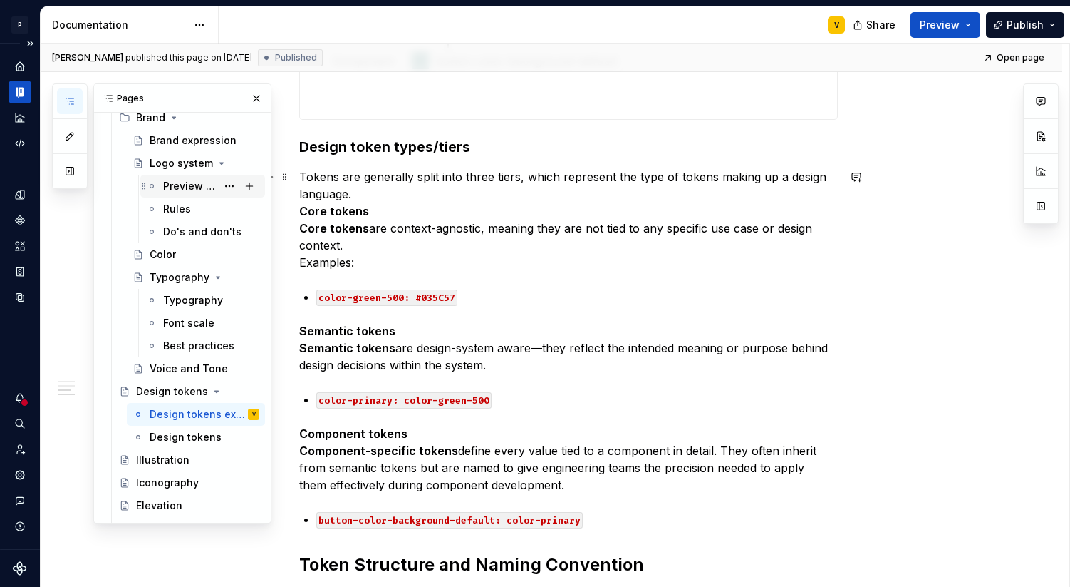
click at [167, 175] on div "Preview & donloads" at bounding box center [202, 186] width 125 height 23
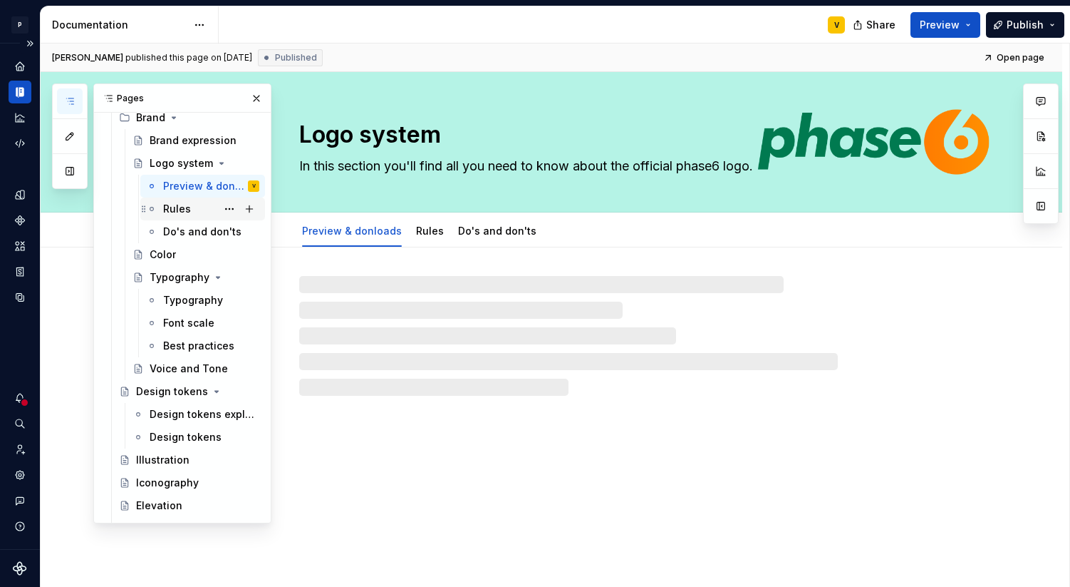
click at [172, 220] on div "Rules" at bounding box center [202, 208] width 125 height 23
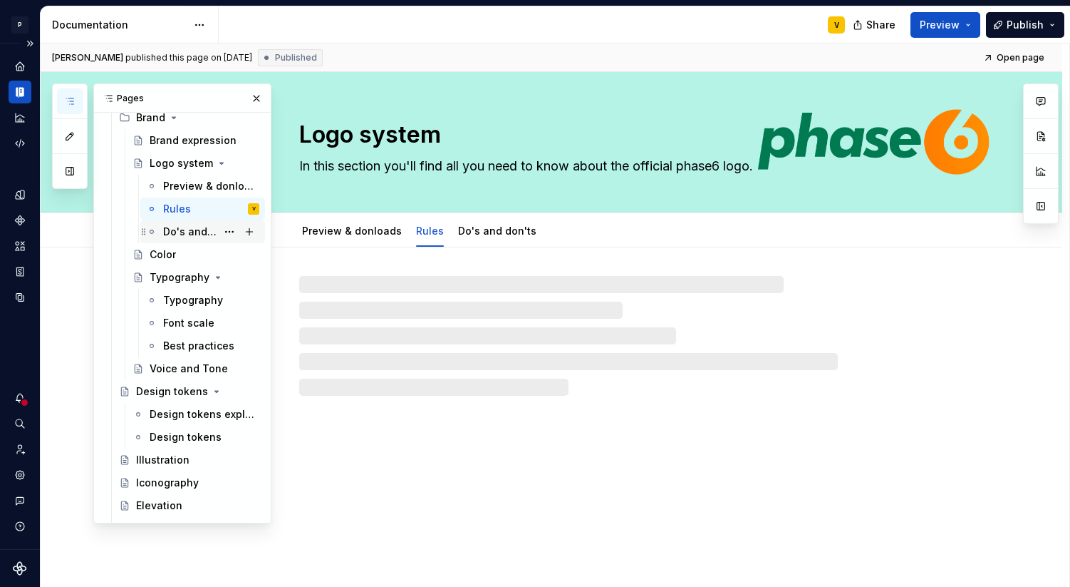
click at [178, 236] on div "Do's and don'ts" at bounding box center [189, 232] width 53 height 14
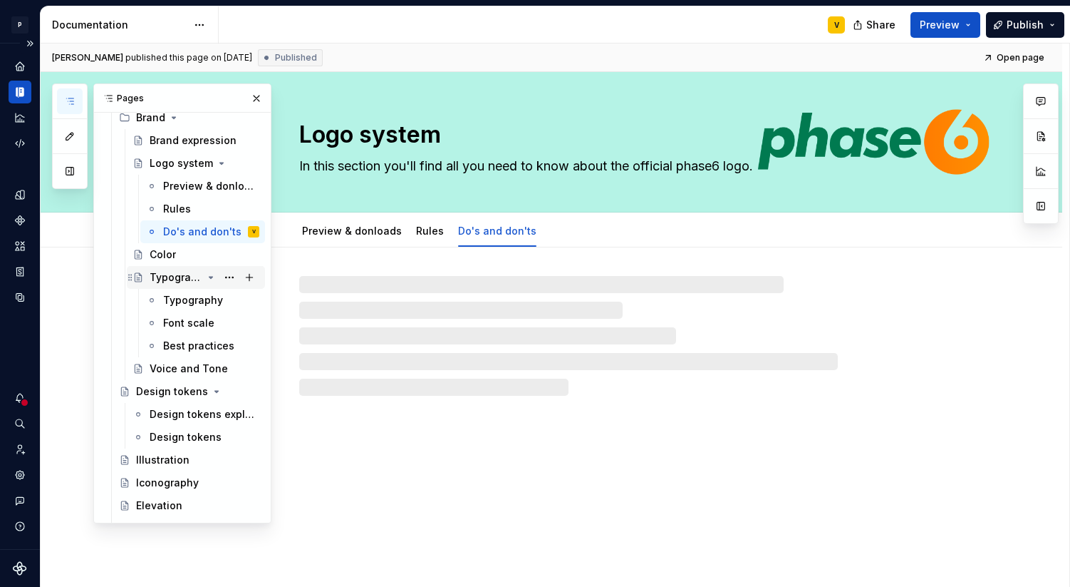
click at [160, 279] on div "Typography" at bounding box center [176, 277] width 53 height 14
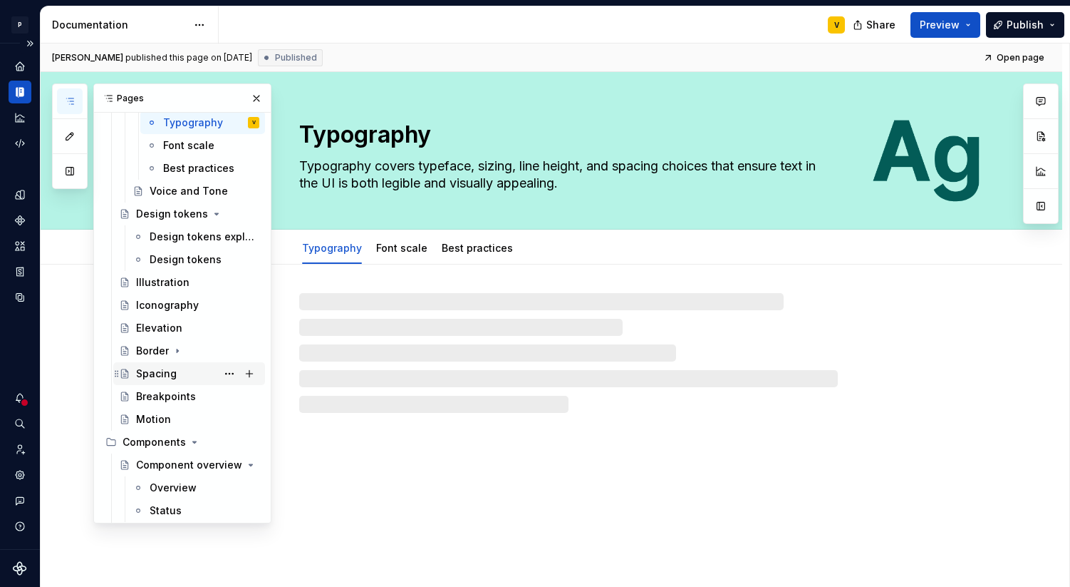
scroll to position [342, 0]
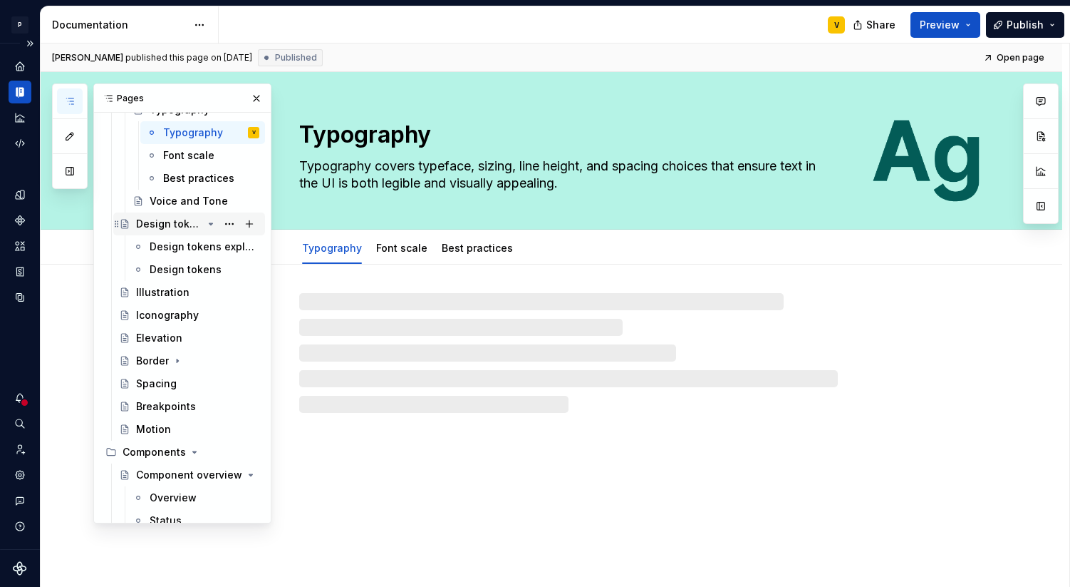
click at [177, 227] on div "Design tokens" at bounding box center [169, 224] width 66 height 14
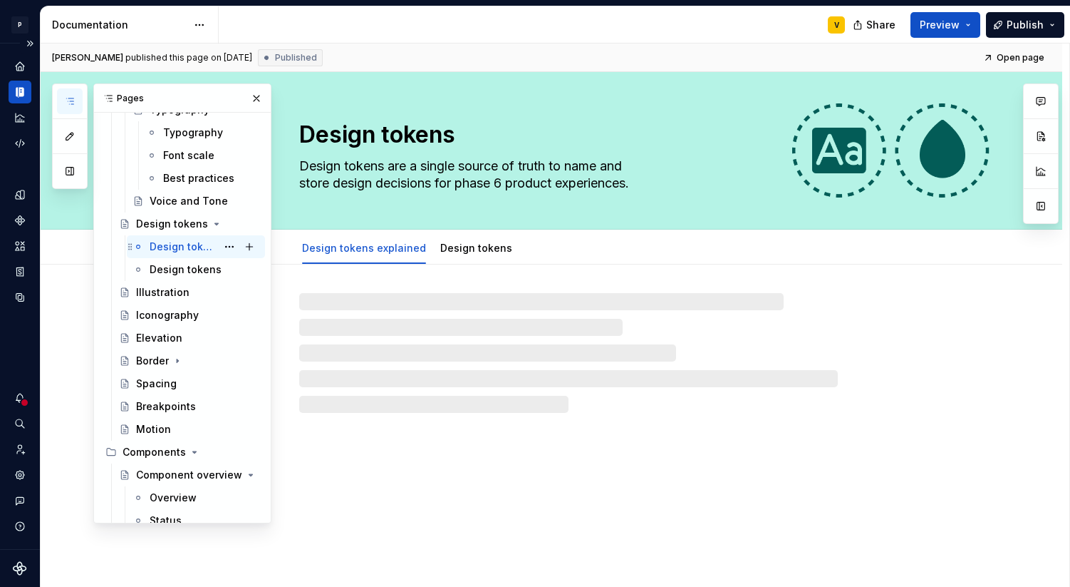
click at [172, 254] on div "Design tokens explained V" at bounding box center [205, 247] width 110 height 20
click at [172, 265] on div "Design tokens" at bounding box center [183, 269] width 67 height 14
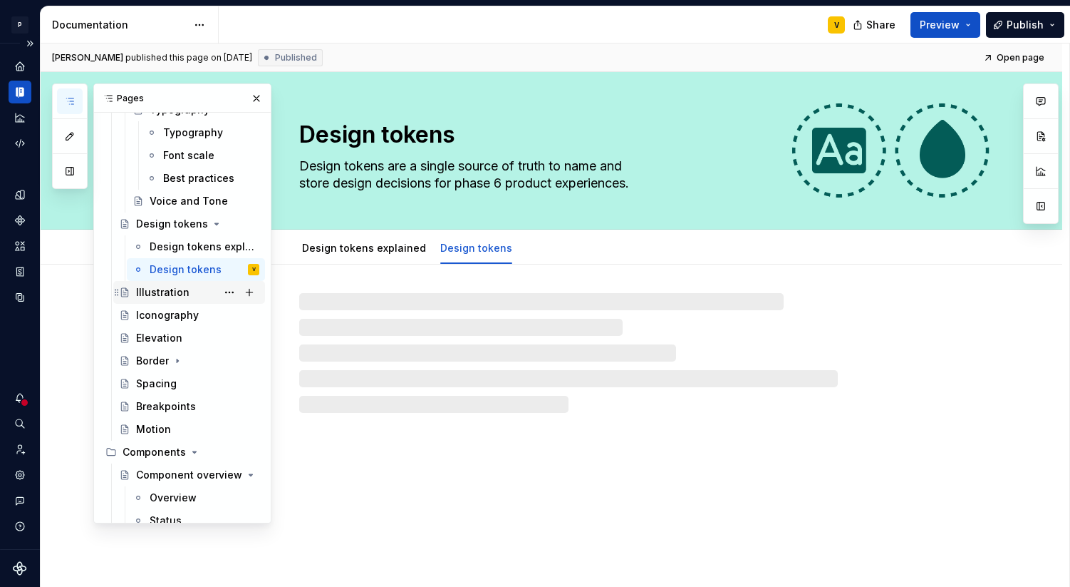
scroll to position [360, 0]
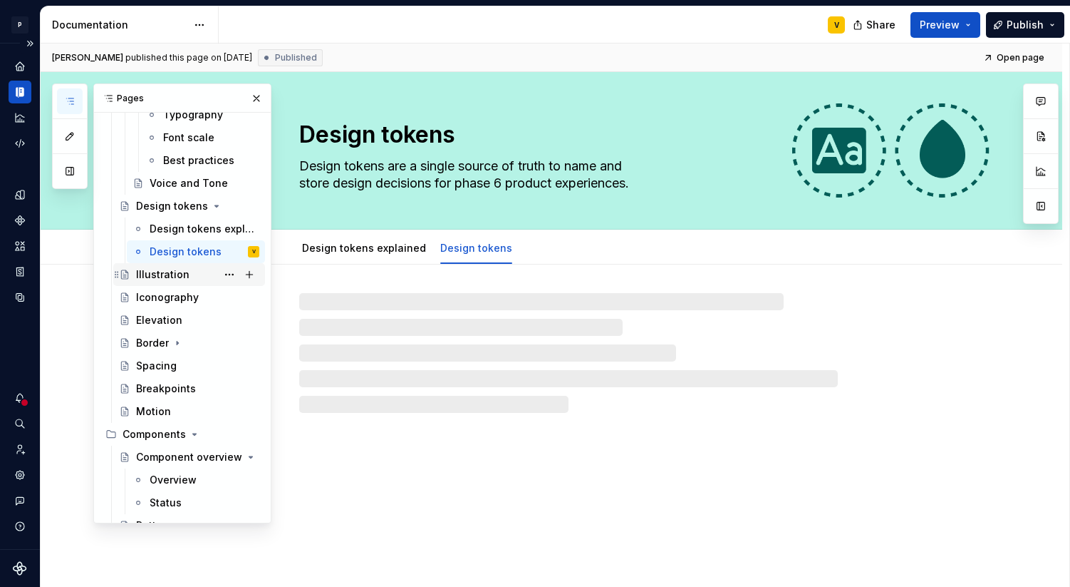
click at [159, 277] on div "Illustration" at bounding box center [162, 274] width 53 height 14
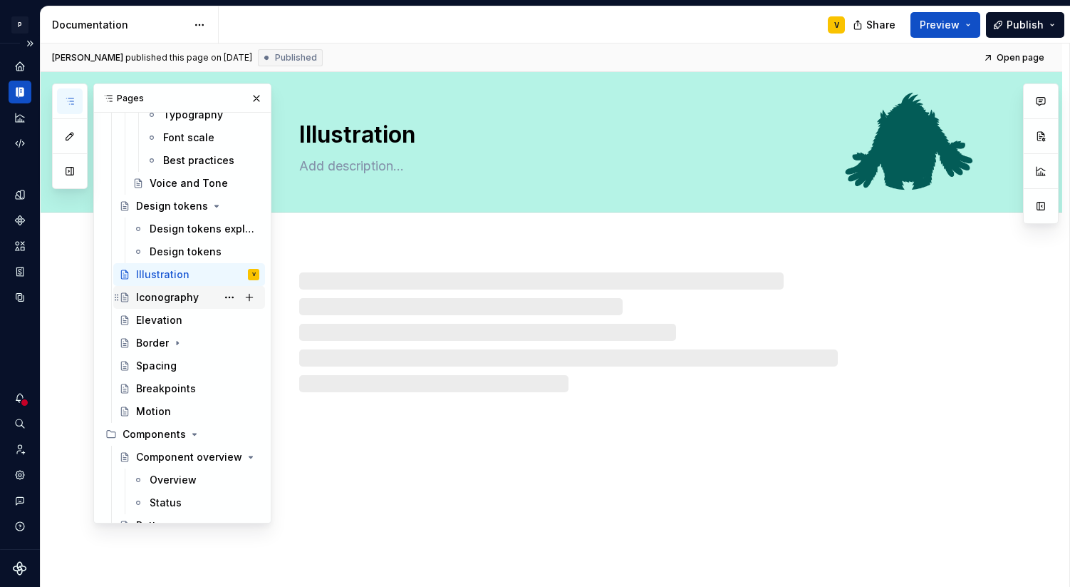
click at [152, 300] on div "Iconography" at bounding box center [167, 297] width 63 height 14
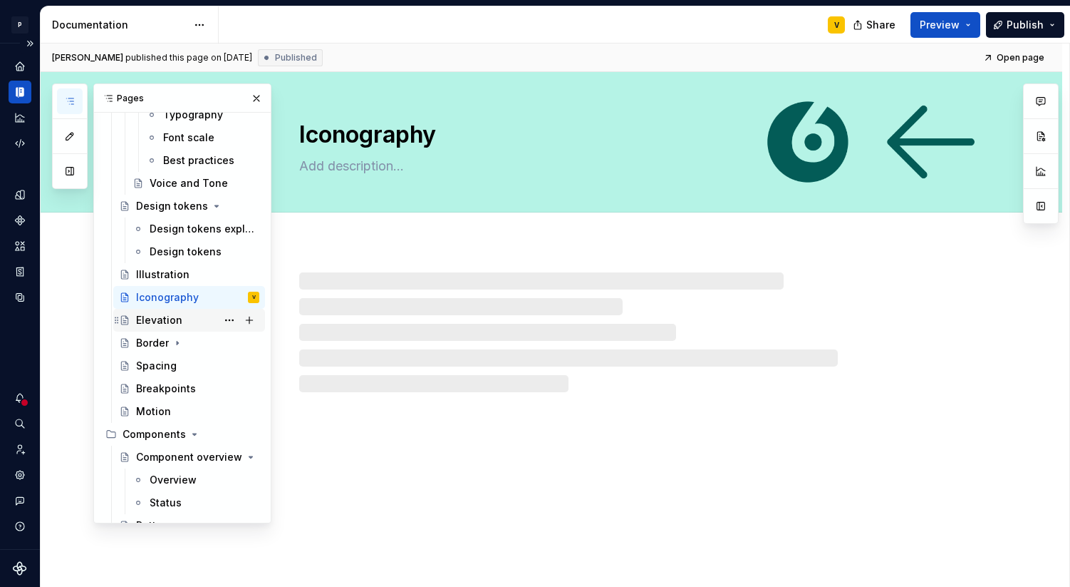
click at [162, 327] on div "Elevation" at bounding box center [197, 320] width 123 height 20
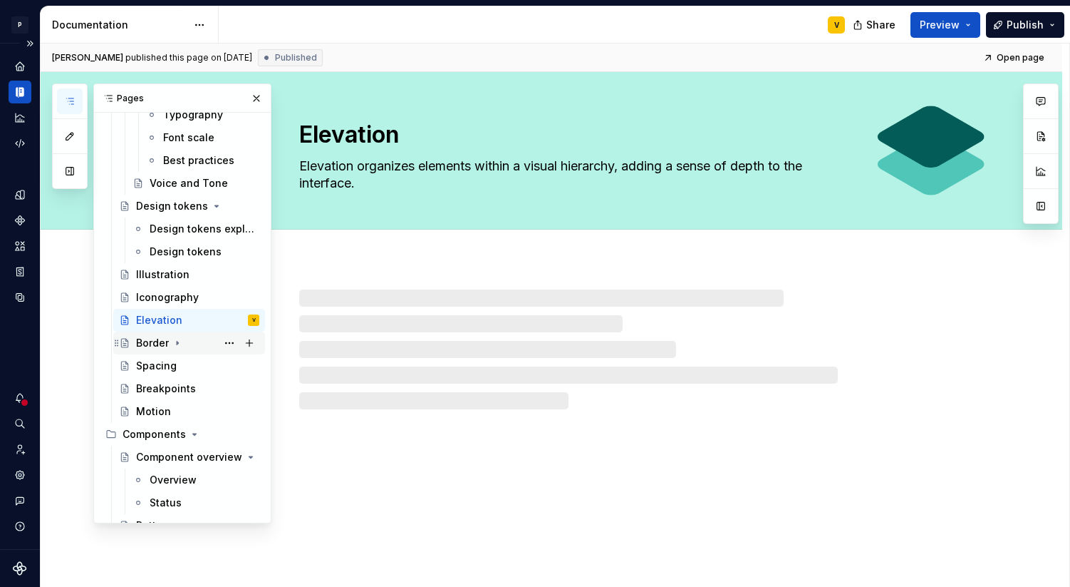
click at [160, 342] on div "Border" at bounding box center [152, 343] width 33 height 14
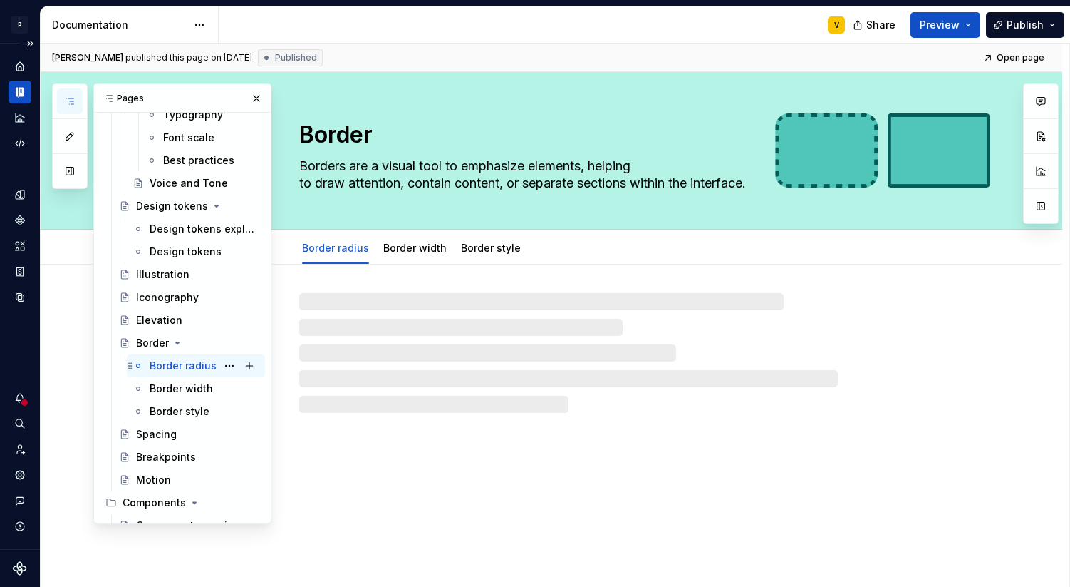
scroll to position [393, 0]
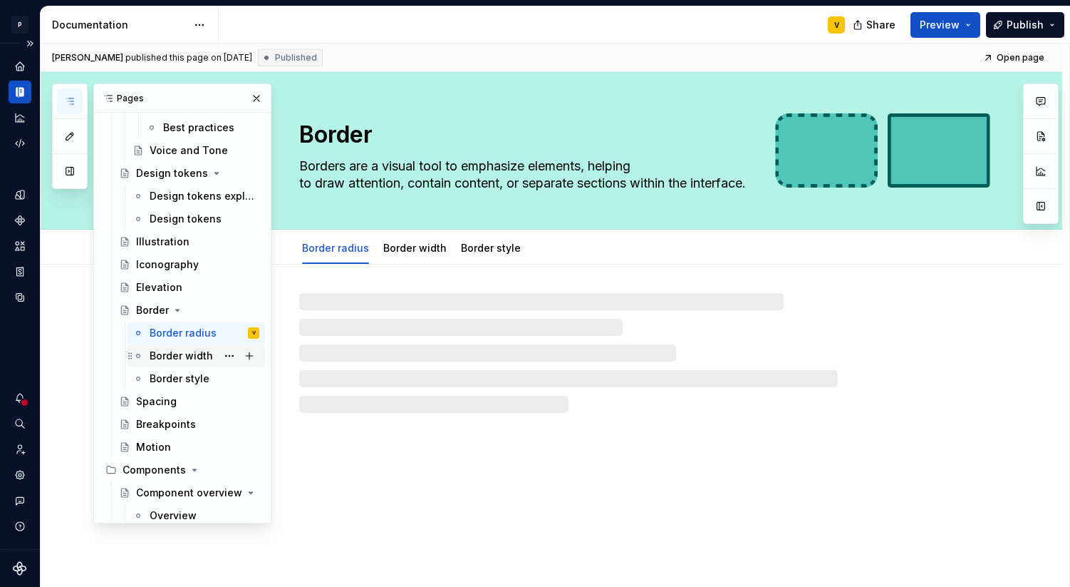
click at [155, 359] on div "Border width" at bounding box center [181, 356] width 63 height 14
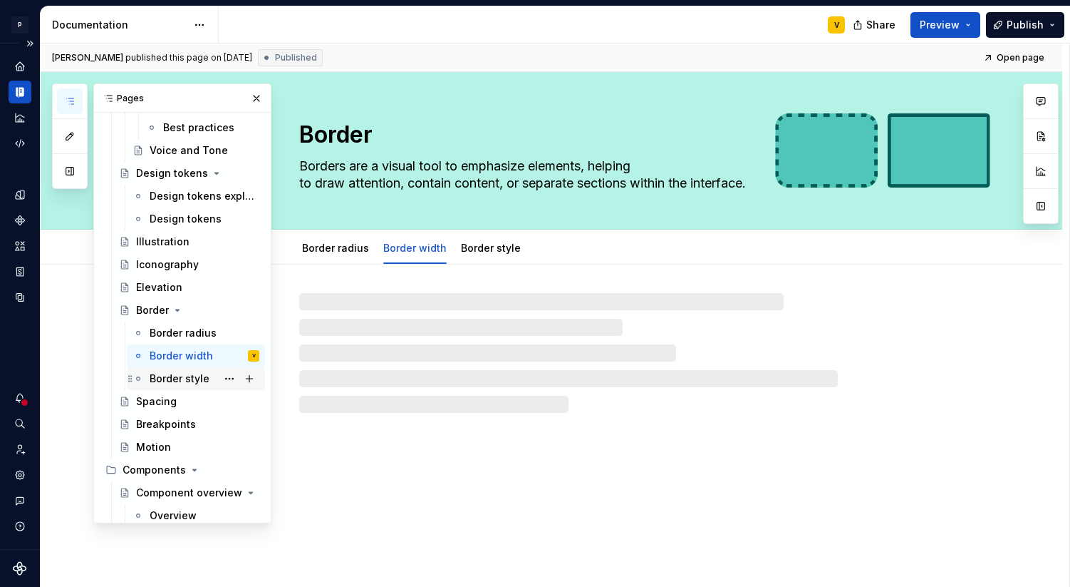
click at [157, 379] on div "Border style" at bounding box center [180, 378] width 60 height 14
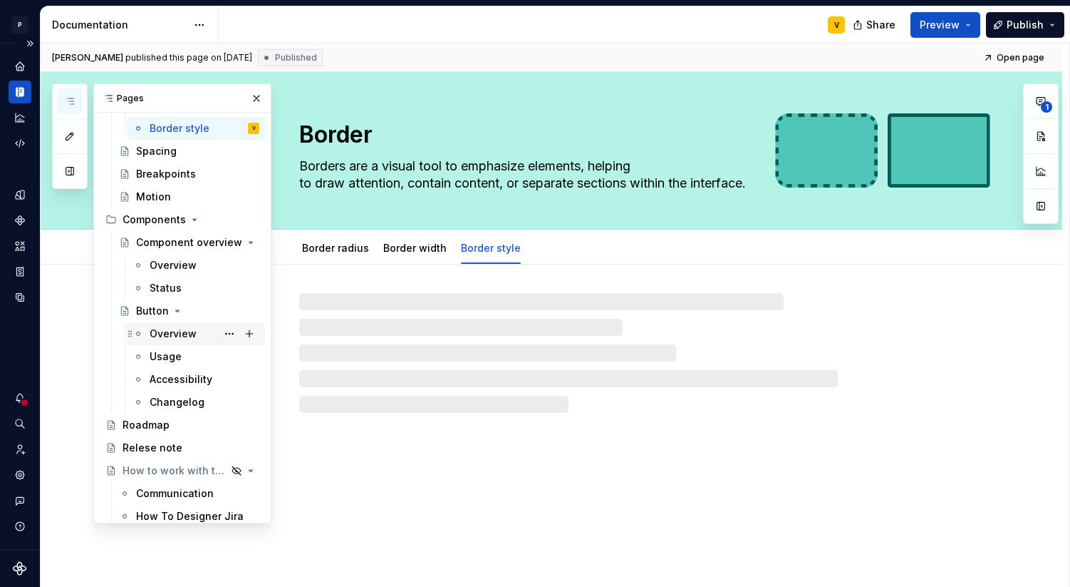
scroll to position [650, 0]
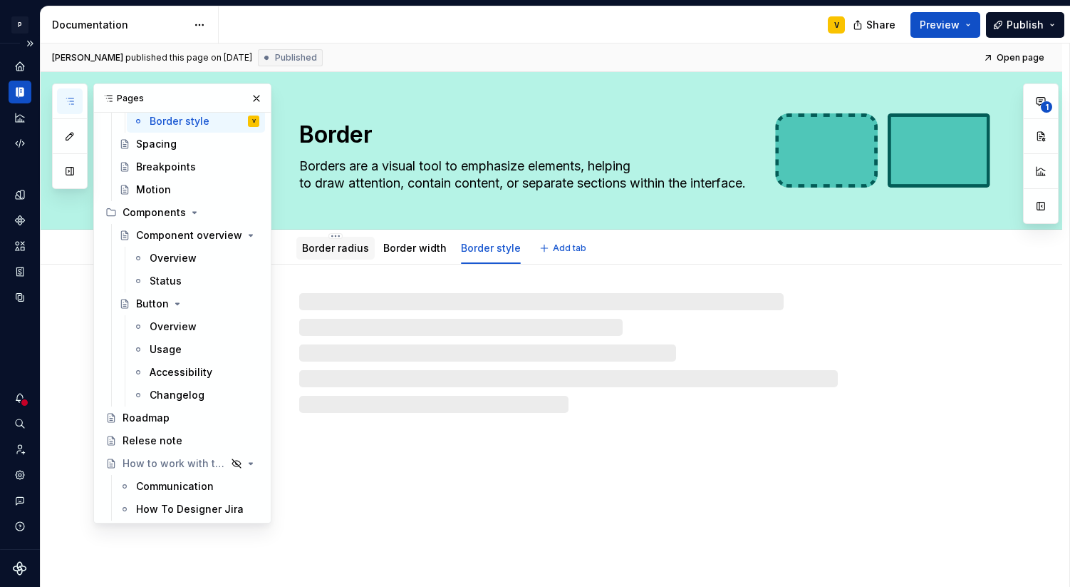
click at [342, 249] on link "Border radius" at bounding box center [335, 248] width 67 height 12
click at [145, 421] on div "Roadmap" at bounding box center [146, 418] width 47 height 14
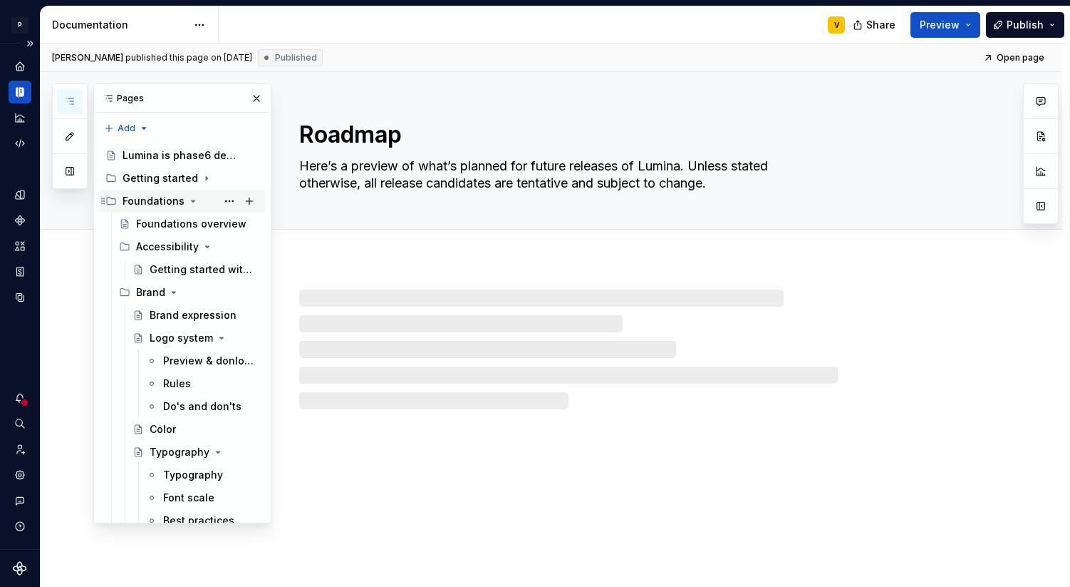
click at [183, 197] on div "Foundations" at bounding box center [191, 201] width 137 height 20
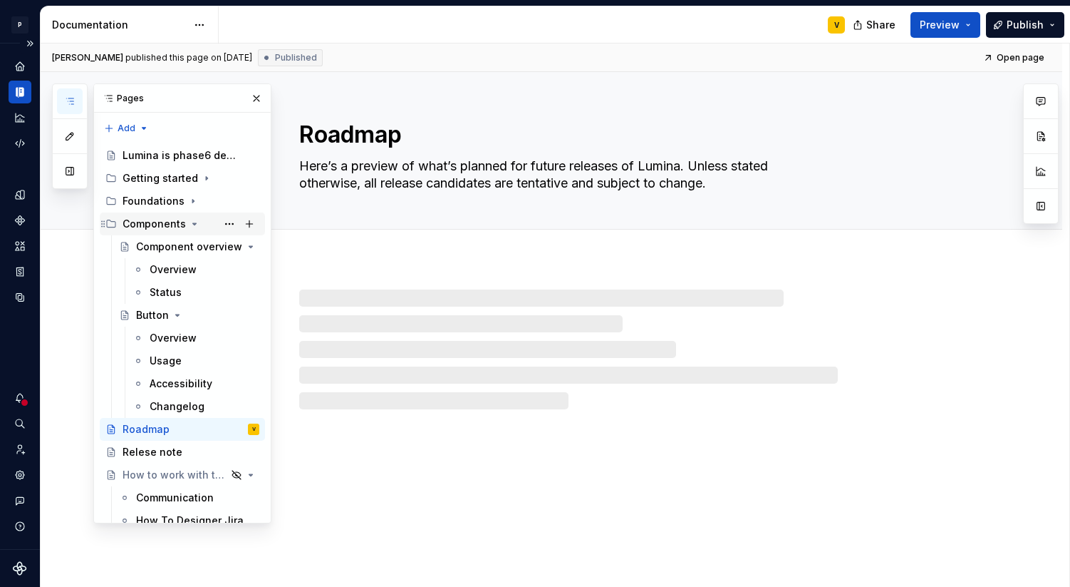
click at [190, 222] on icon "Page tree" at bounding box center [194, 223] width 11 height 11
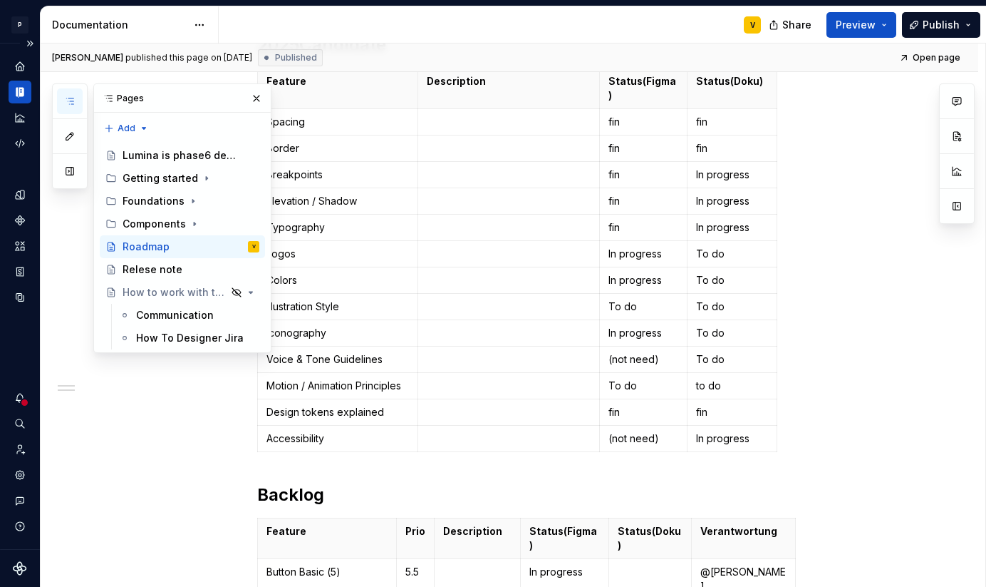
scroll to position [262, 0]
click at [16, 113] on icon "Analytics" at bounding box center [20, 117] width 13 height 13
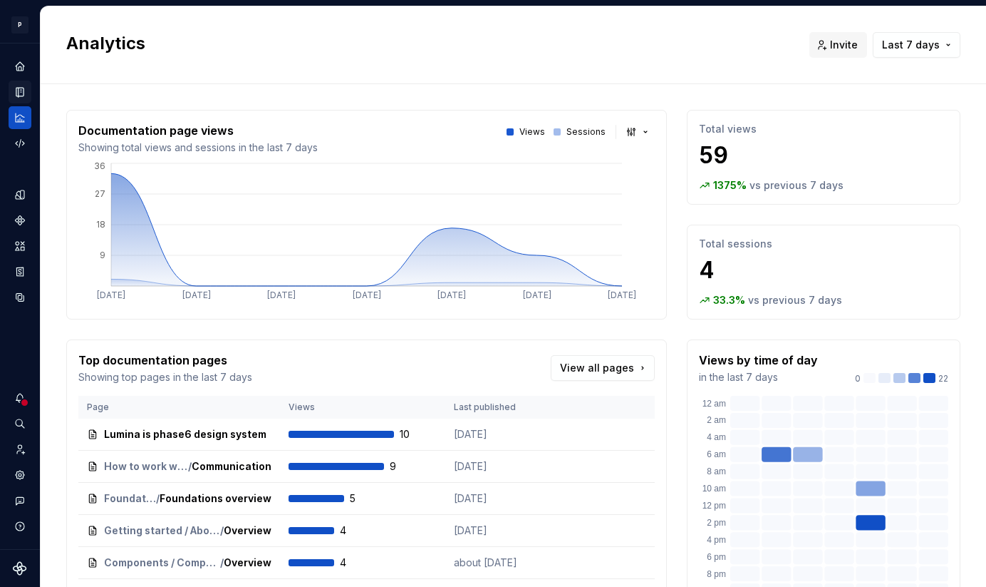
click at [15, 95] on icon "Documentation" at bounding box center [20, 92] width 13 height 13
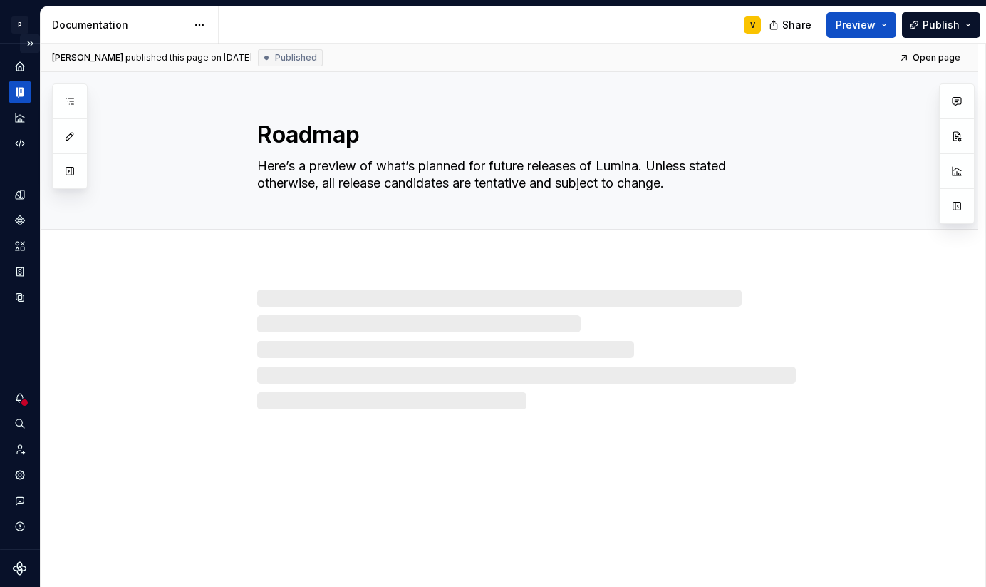
click at [33, 45] on button "Expand sidebar" at bounding box center [30, 43] width 20 height 20
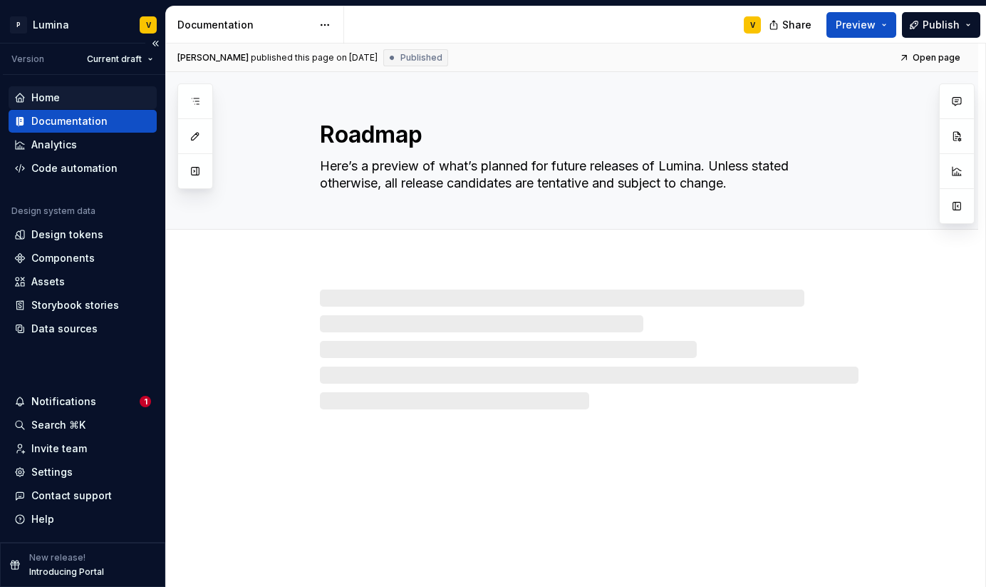
type textarea "*"
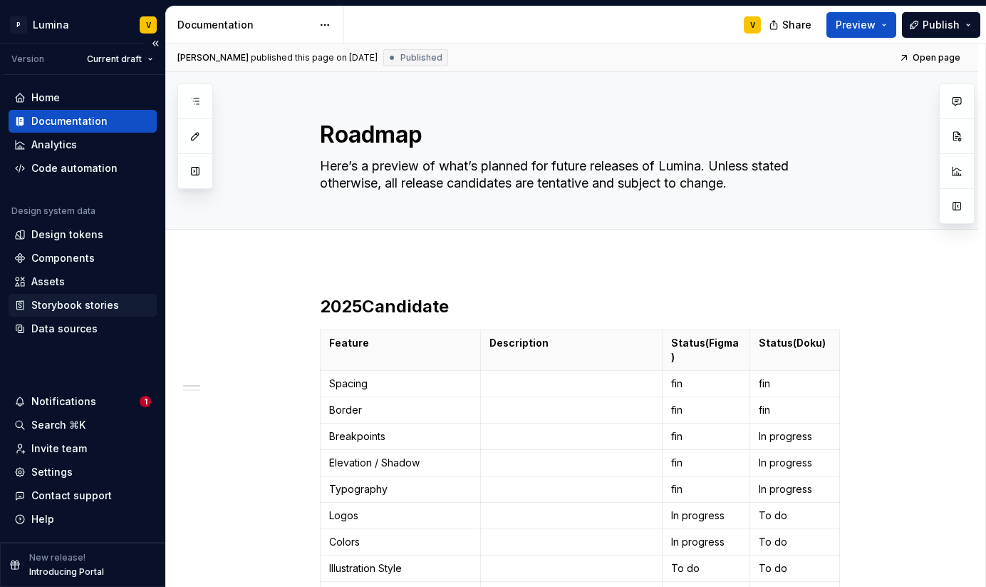
click at [47, 312] on div "Storybook stories" at bounding box center [83, 305] width 148 height 23
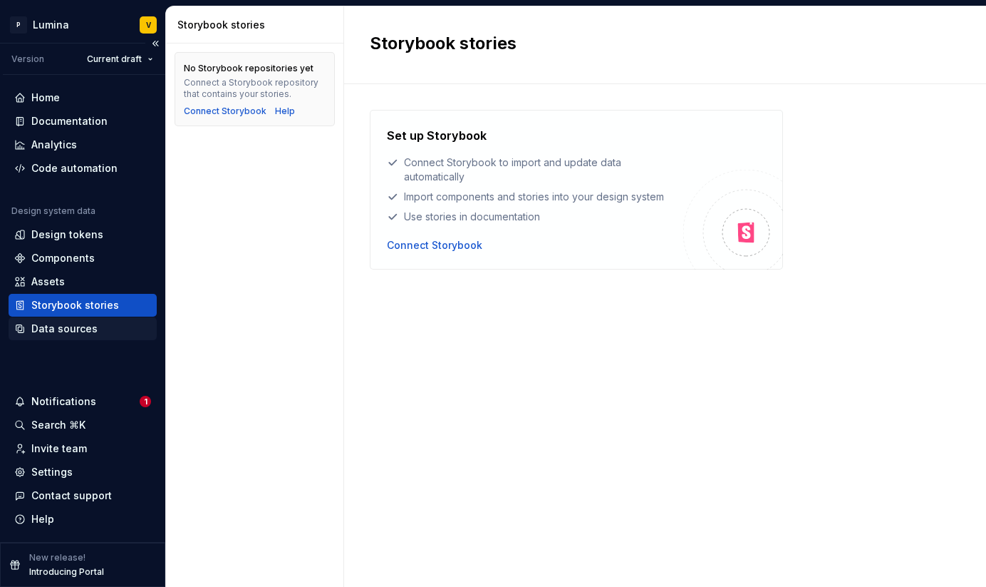
click at [44, 328] on div "Data sources" at bounding box center [64, 328] width 66 height 14
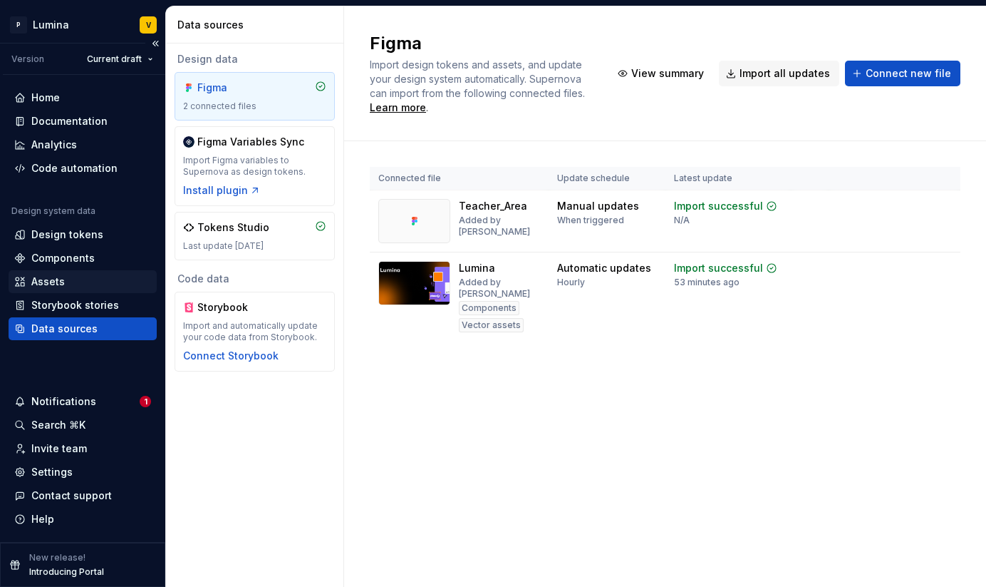
click at [61, 279] on div "Assets" at bounding box center [47, 281] width 33 height 14
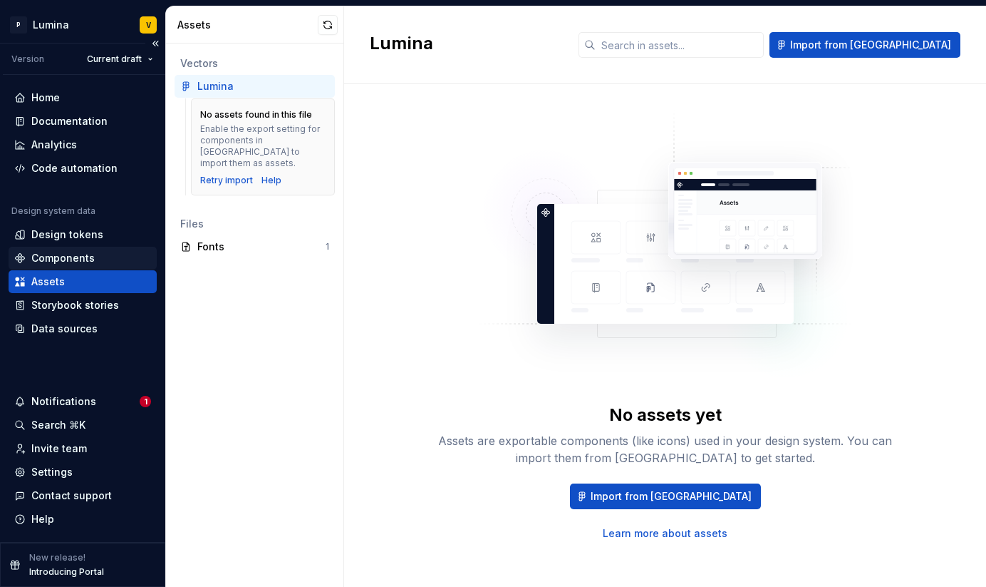
click at [56, 262] on div "Components" at bounding box center [62, 258] width 63 height 14
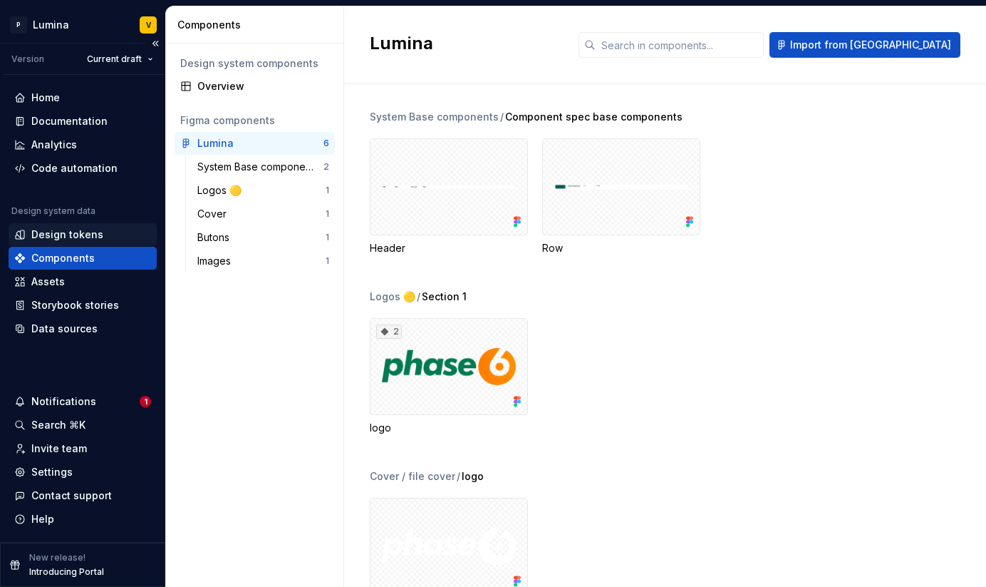
click at [64, 238] on div "Design tokens" at bounding box center [67, 234] width 72 height 14
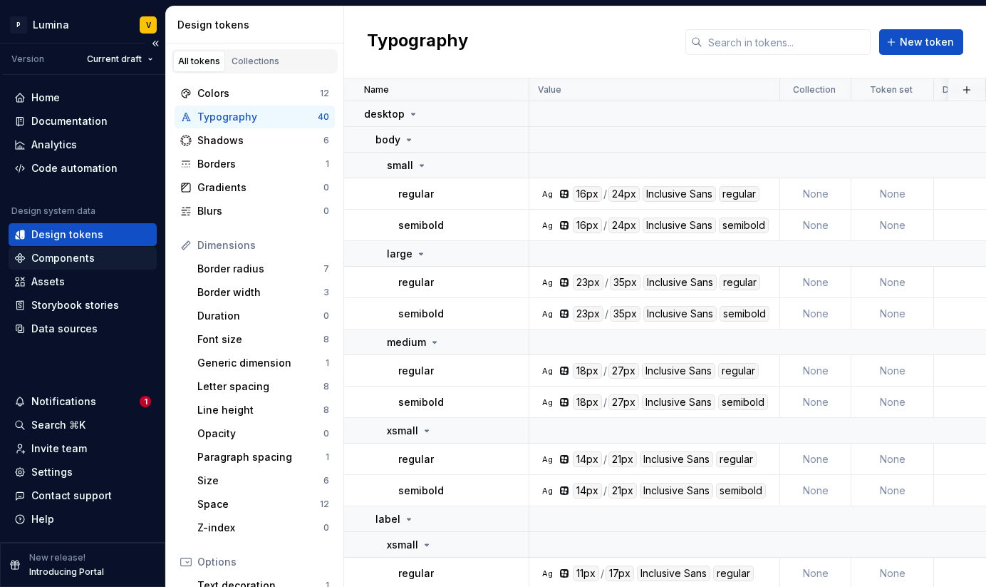
click at [66, 256] on div "Components" at bounding box center [62, 258] width 63 height 14
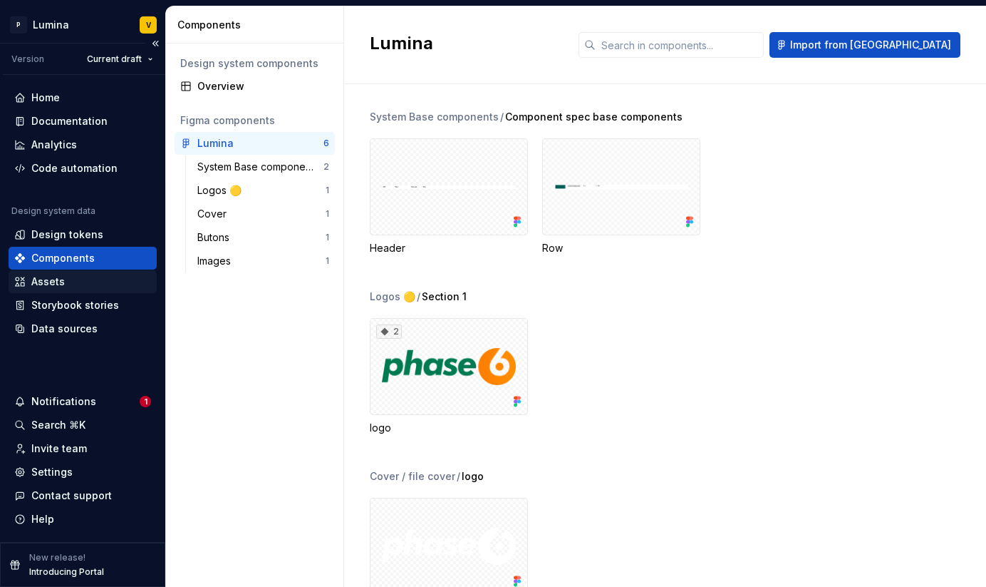
click at [54, 279] on div "Assets" at bounding box center [47, 281] width 33 height 14
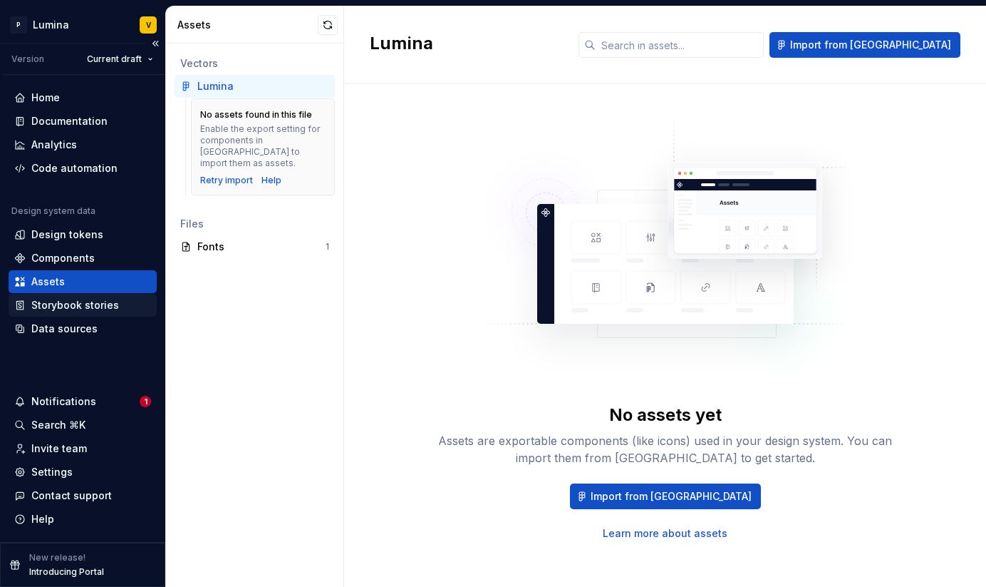
click at [41, 312] on div "Storybook stories" at bounding box center [83, 305] width 148 height 23
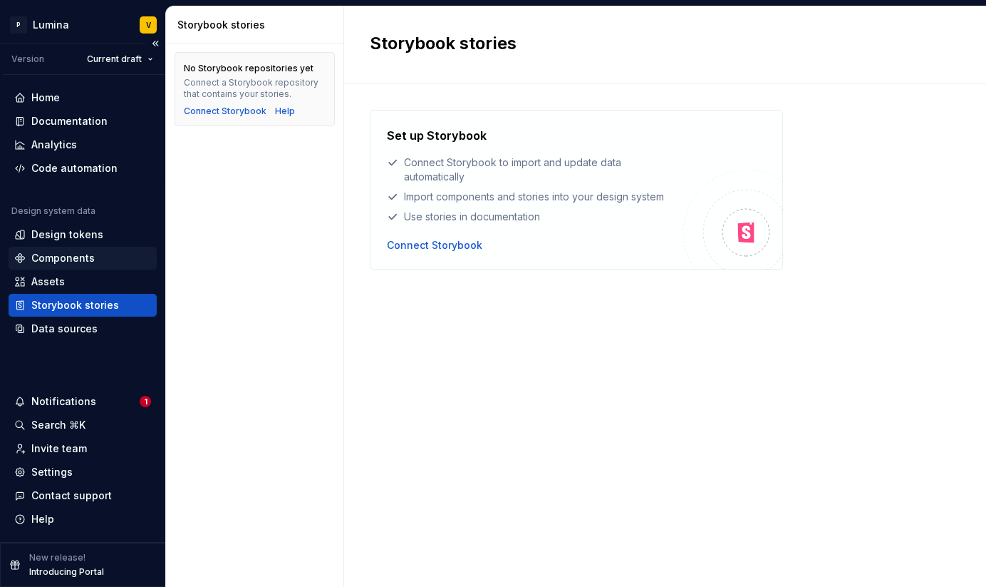
click at [48, 264] on div "Components" at bounding box center [62, 258] width 63 height 14
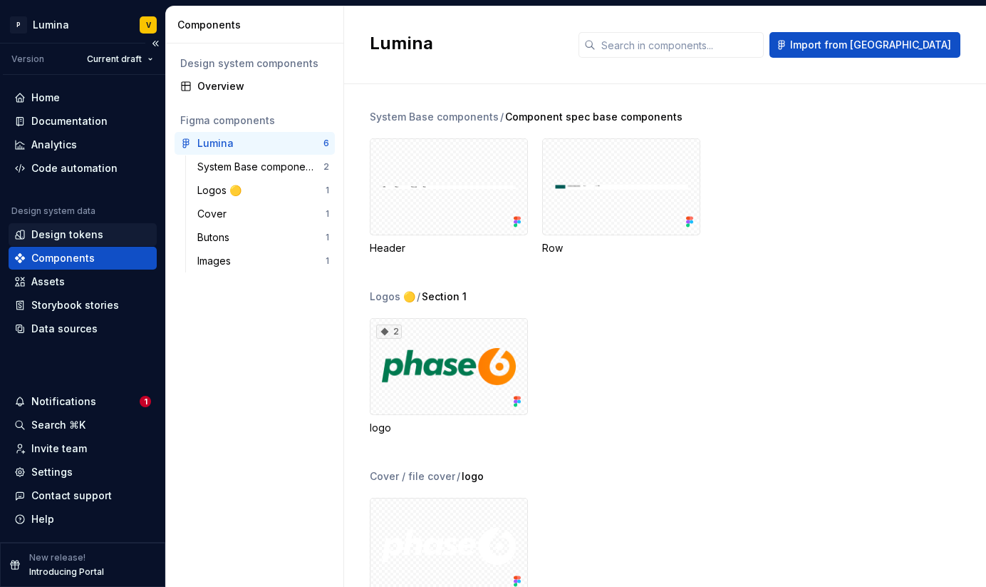
click at [54, 240] on div "Design tokens" at bounding box center [67, 234] width 72 height 14
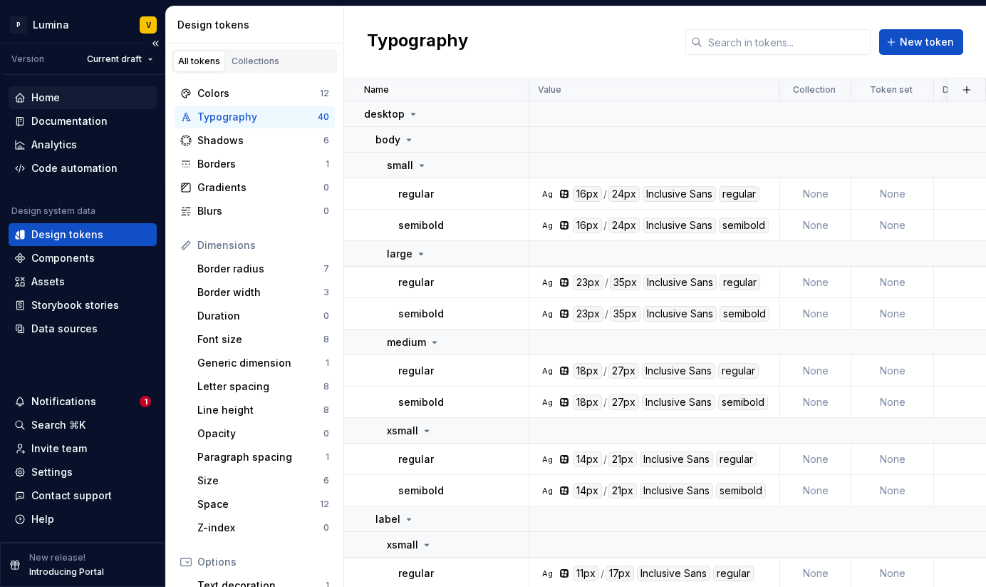
click at [55, 104] on div "Home" at bounding box center [45, 98] width 29 height 14
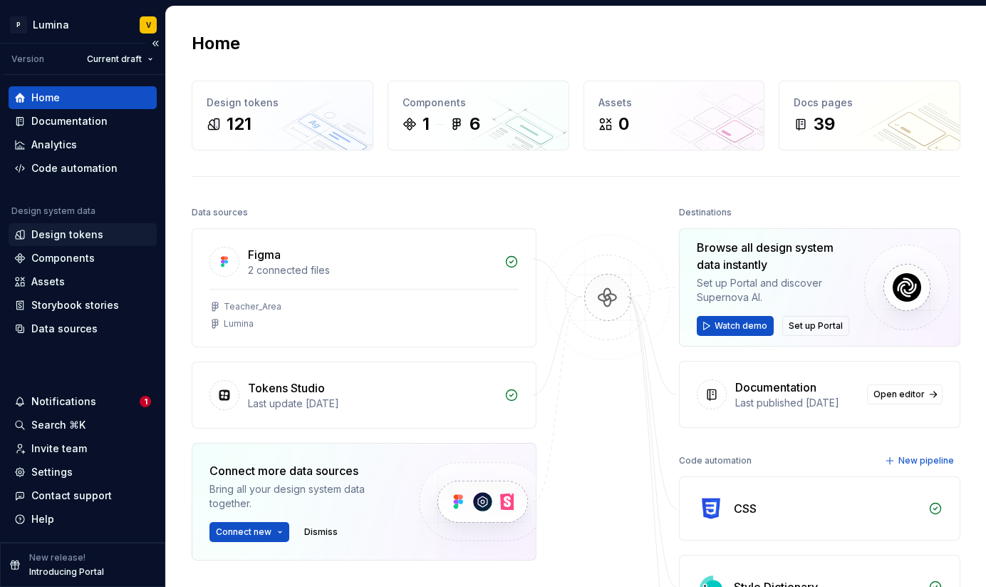
click at [82, 232] on div "Design tokens" at bounding box center [67, 234] width 72 height 14
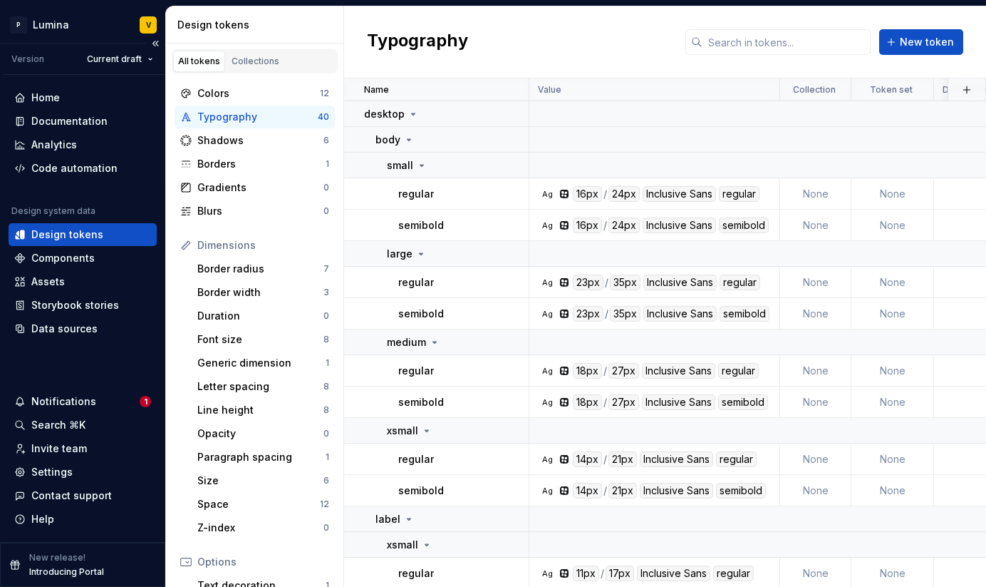
drag, startPoint x: 164, startPoint y: 68, endPoint x: 59, endPoint y: 71, distance: 104.8
click at [60, 71] on div "Version Current draft" at bounding box center [84, 58] width 162 height 31
click at [73, 170] on div "Code automation" at bounding box center [74, 168] width 86 height 14
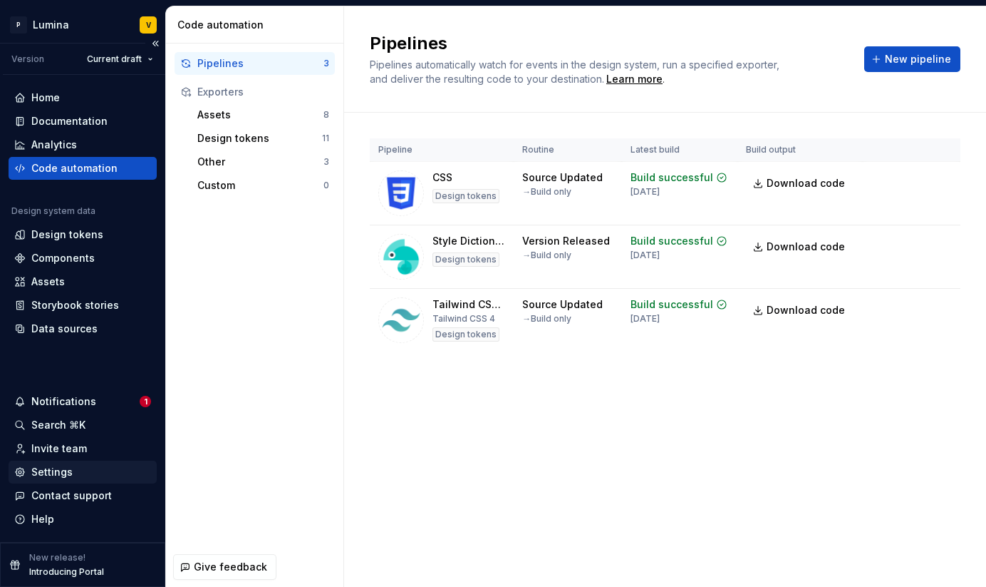
click at [44, 472] on div "Settings" at bounding box center [51, 472] width 41 height 14
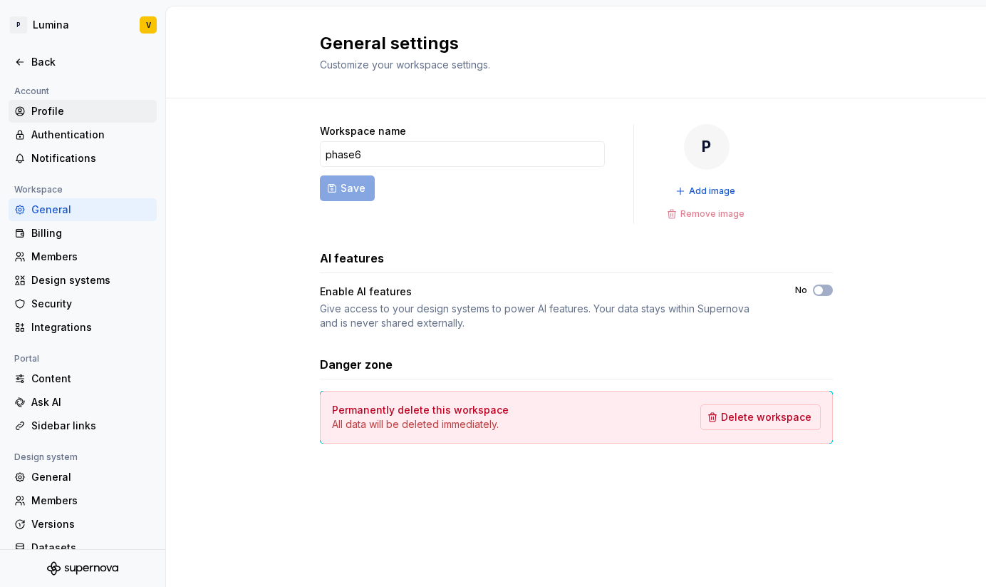
click at [41, 122] on div "Profile" at bounding box center [83, 111] width 148 height 23
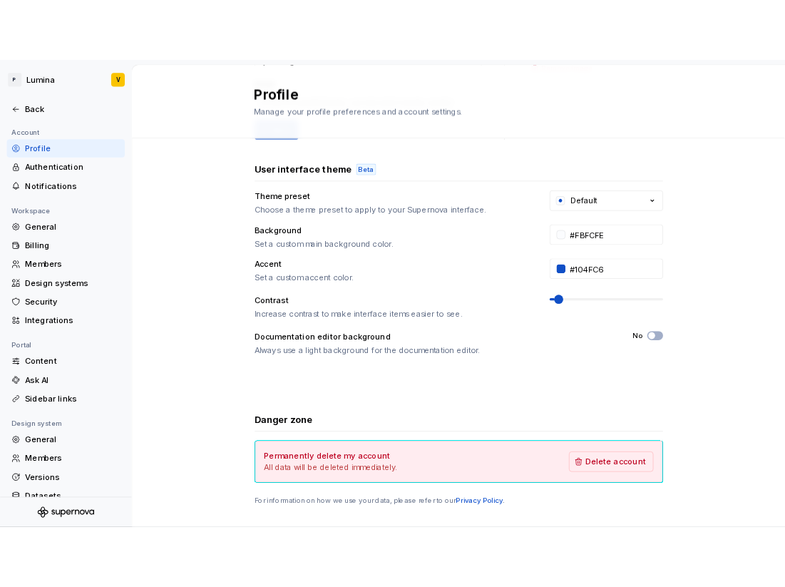
scroll to position [230, 0]
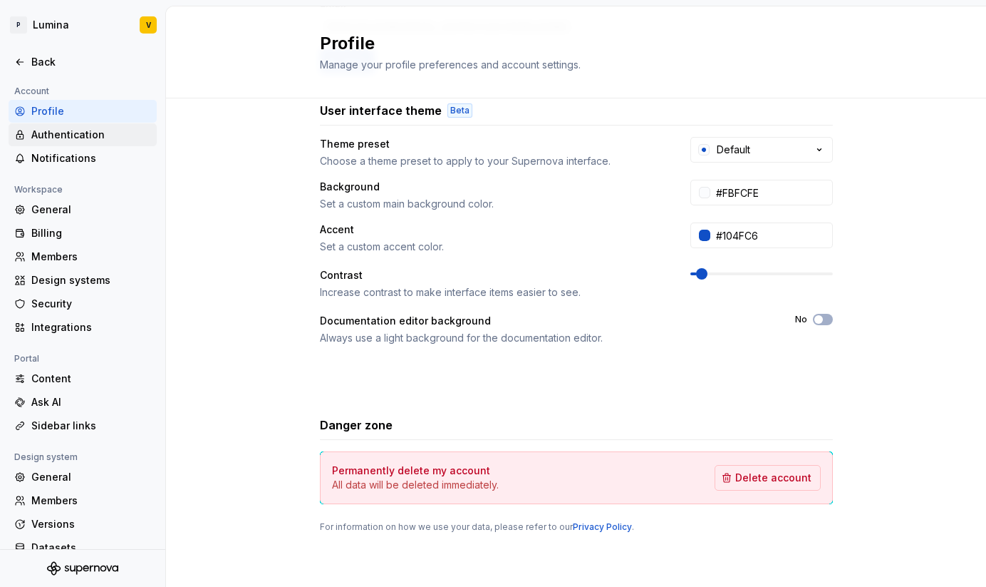
click at [70, 145] on div "Authentication" at bounding box center [83, 134] width 148 height 23
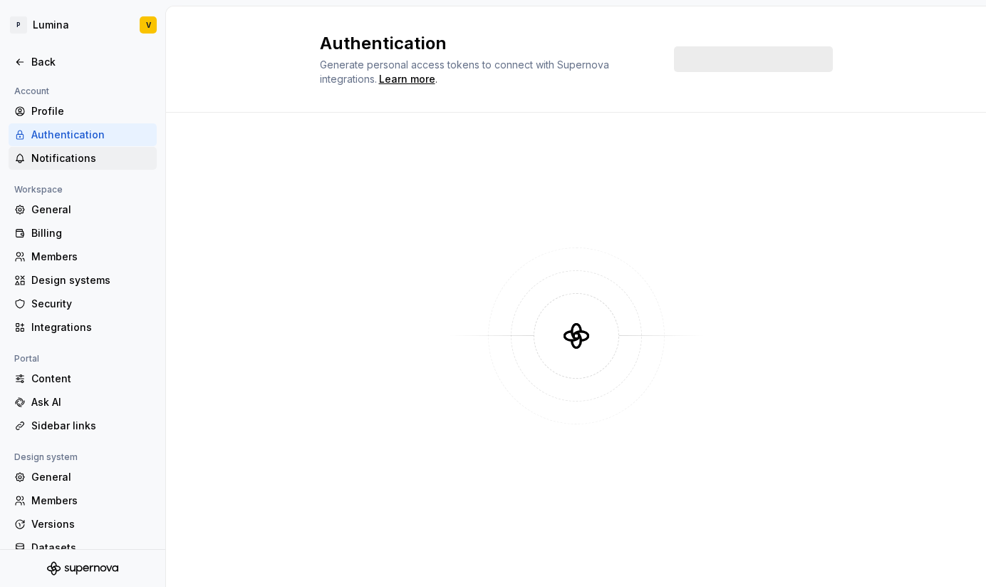
click at [68, 156] on div "Notifications" at bounding box center [91, 158] width 120 height 14
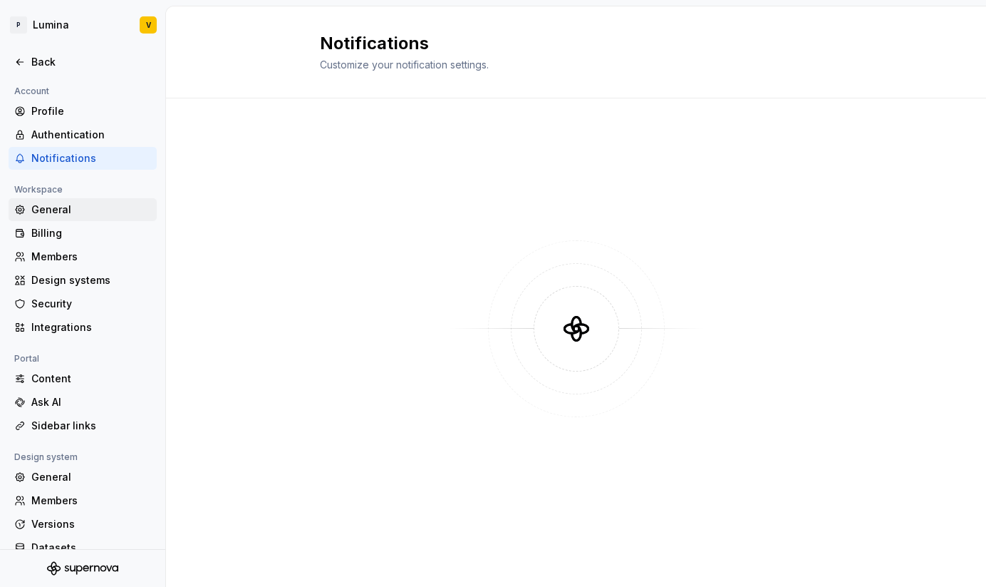
click at [47, 215] on div "General" at bounding box center [91, 209] width 120 height 14
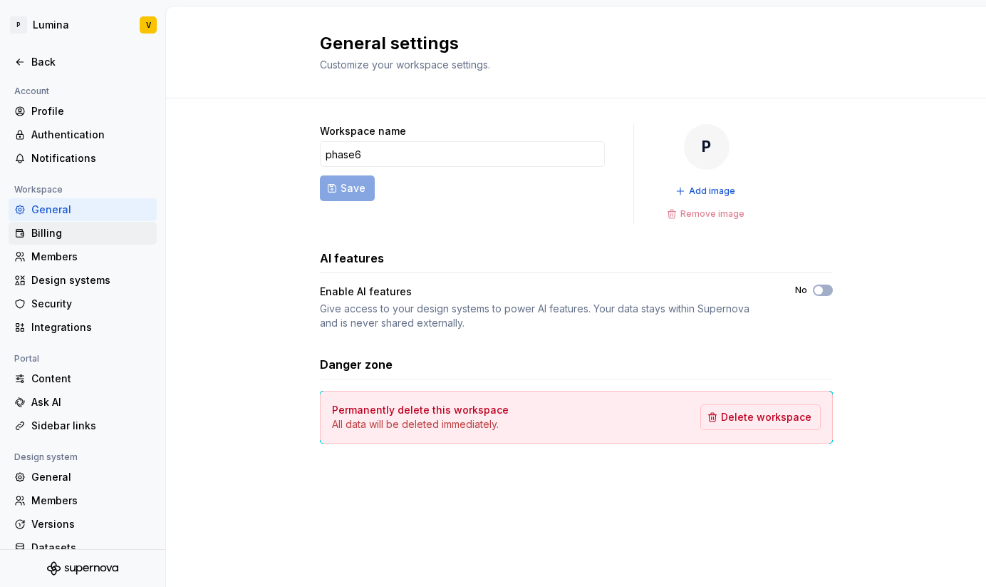
click at [41, 235] on div "Billing" at bounding box center [91, 233] width 120 height 14
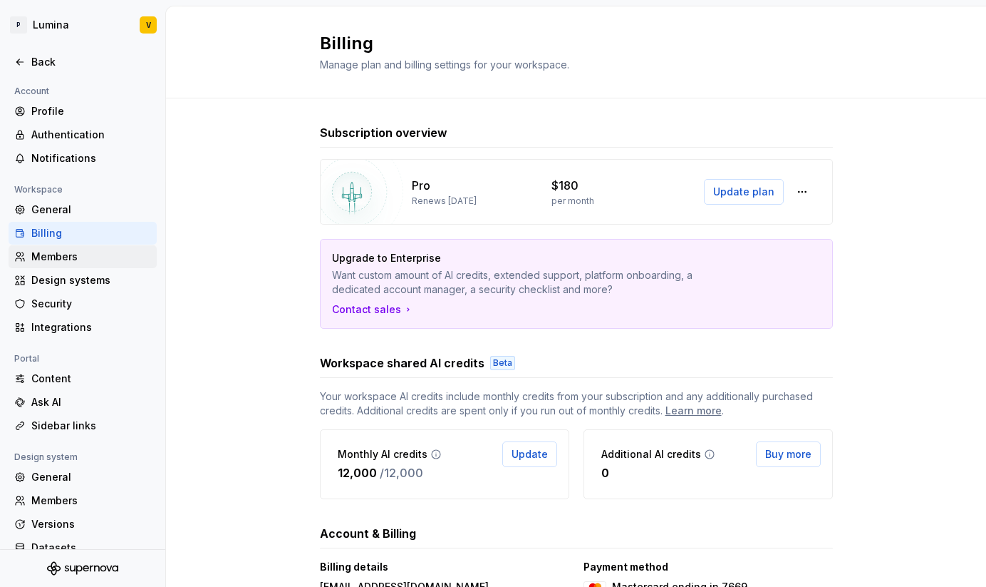
click at [43, 253] on div "Members" at bounding box center [91, 256] width 120 height 14
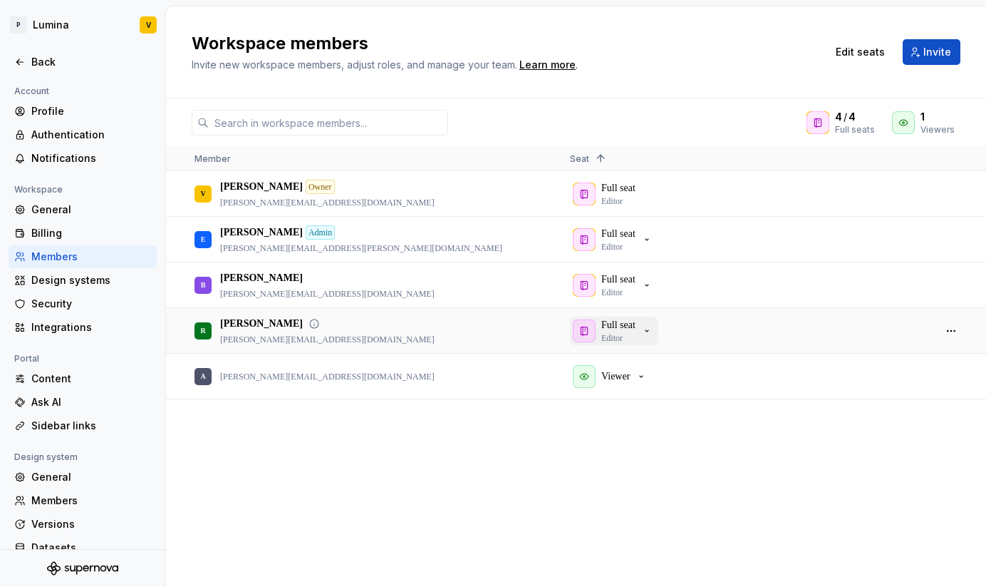
click at [623, 332] on p "Editor" at bounding box center [612, 337] width 21 height 11
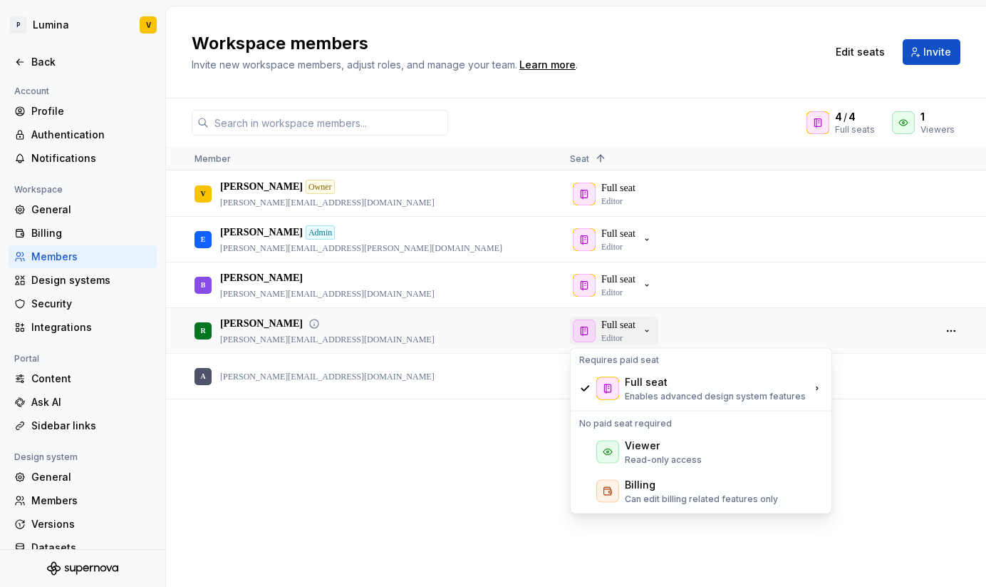
click at [619, 316] on button "Full seat Editor" at bounding box center [614, 330] width 88 height 29
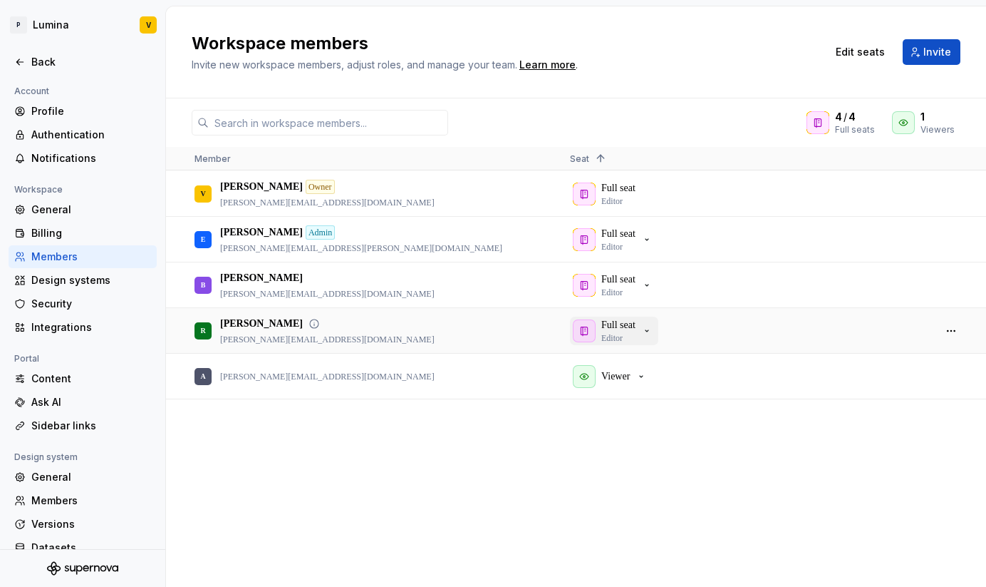
click at [649, 330] on icon "button" at bounding box center [646, 330] width 11 height 11
click at [760, 327] on div "Full seat Editor" at bounding box center [746, 330] width 375 height 45
click at [760, 327] on button "button" at bounding box center [951, 331] width 20 height 20
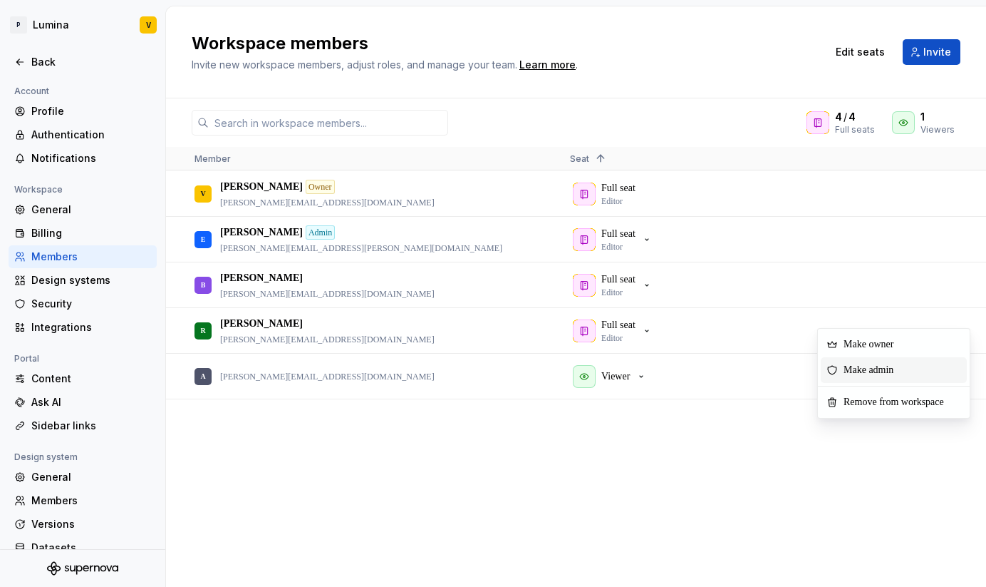
click at [760, 375] on span "Make admin" at bounding box center [871, 370] width 67 height 26
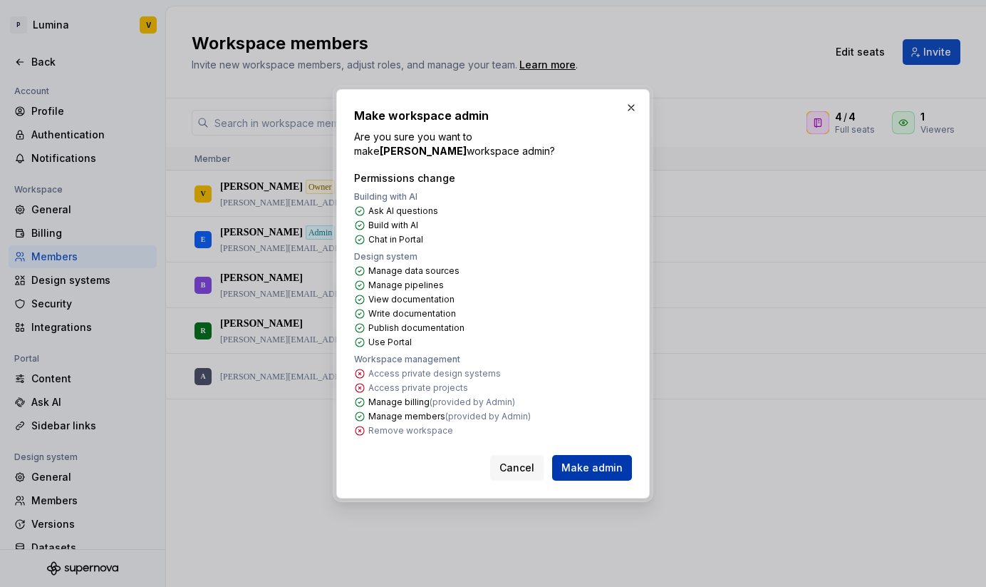
click at [578, 460] on span "Make admin" at bounding box center [592, 467] width 61 height 14
